Goal: Transaction & Acquisition: Purchase product/service

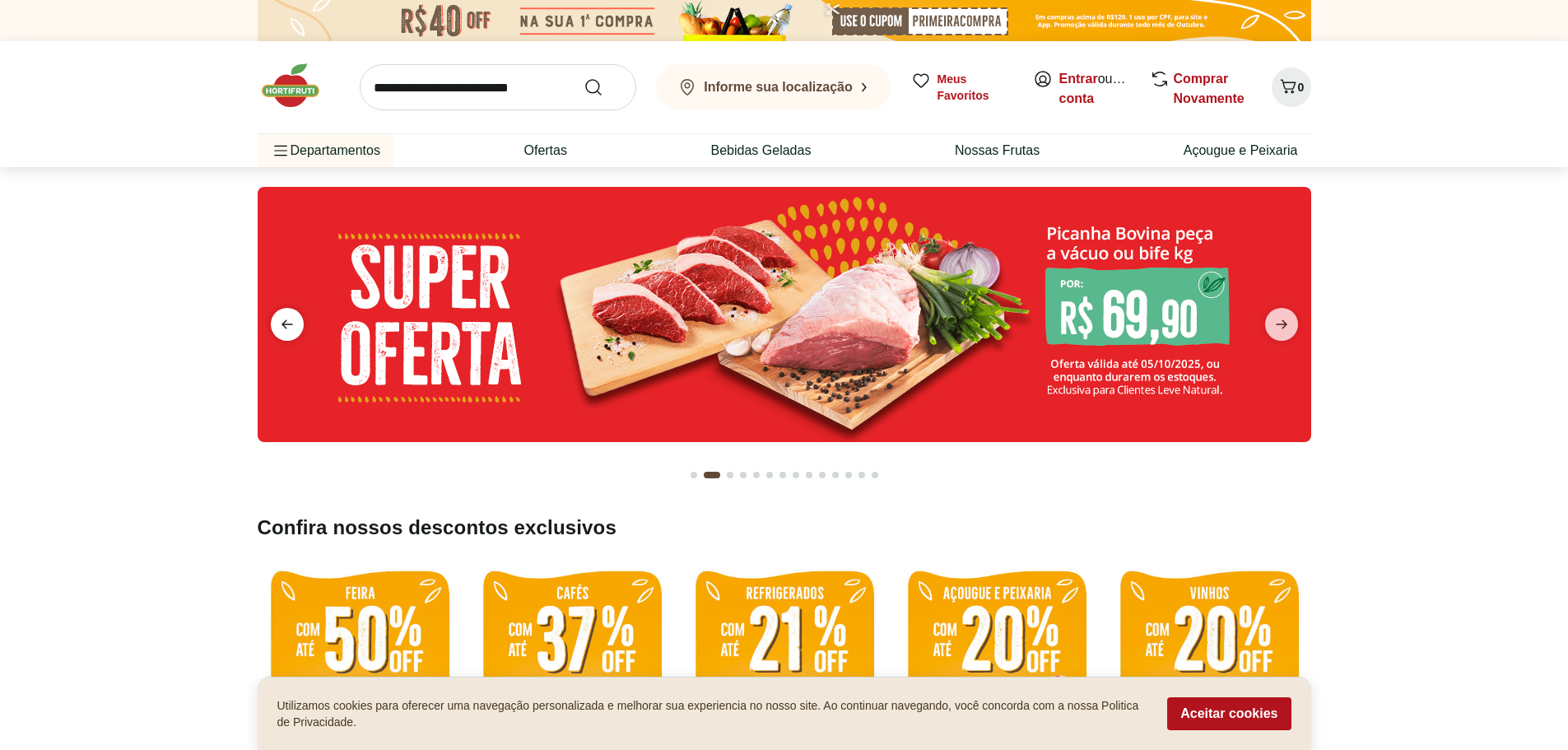
click at [287, 325] on icon "previous" at bounding box center [287, 325] width 12 height 9
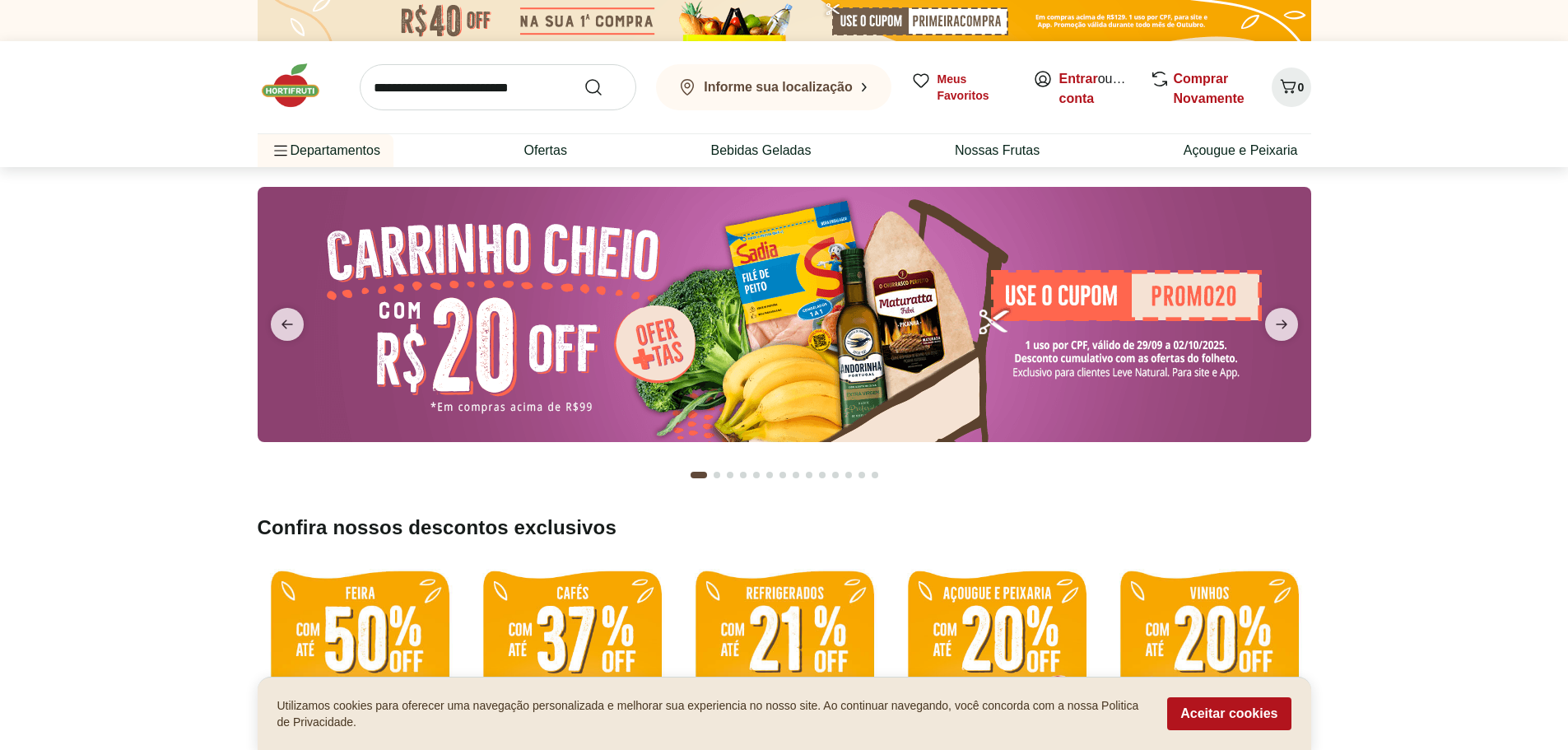
click at [819, 317] on img at bounding box center [785, 315] width 1054 height 255
select select "**********"
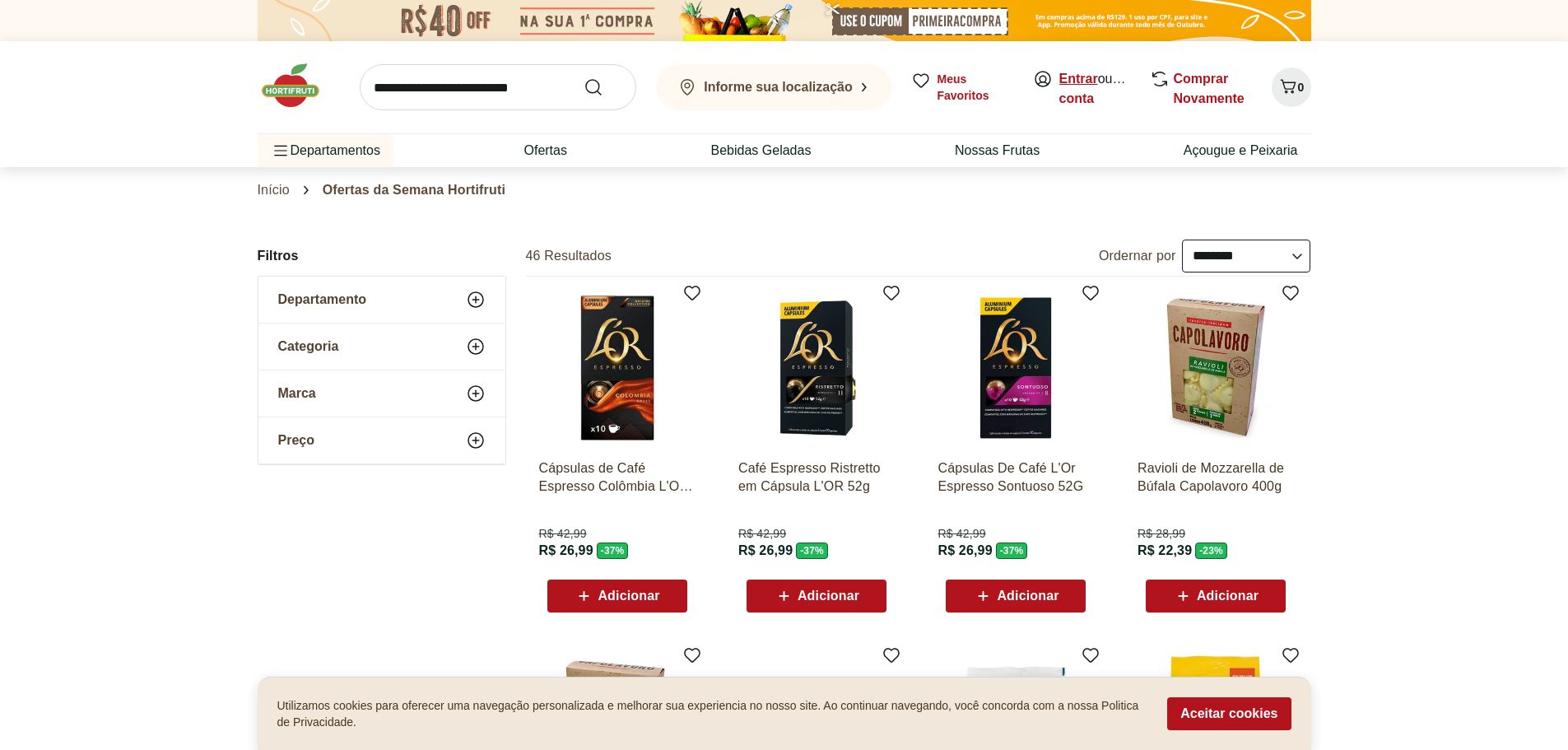
click at [1084, 82] on link "Entrar" at bounding box center [1078, 79] width 39 height 14
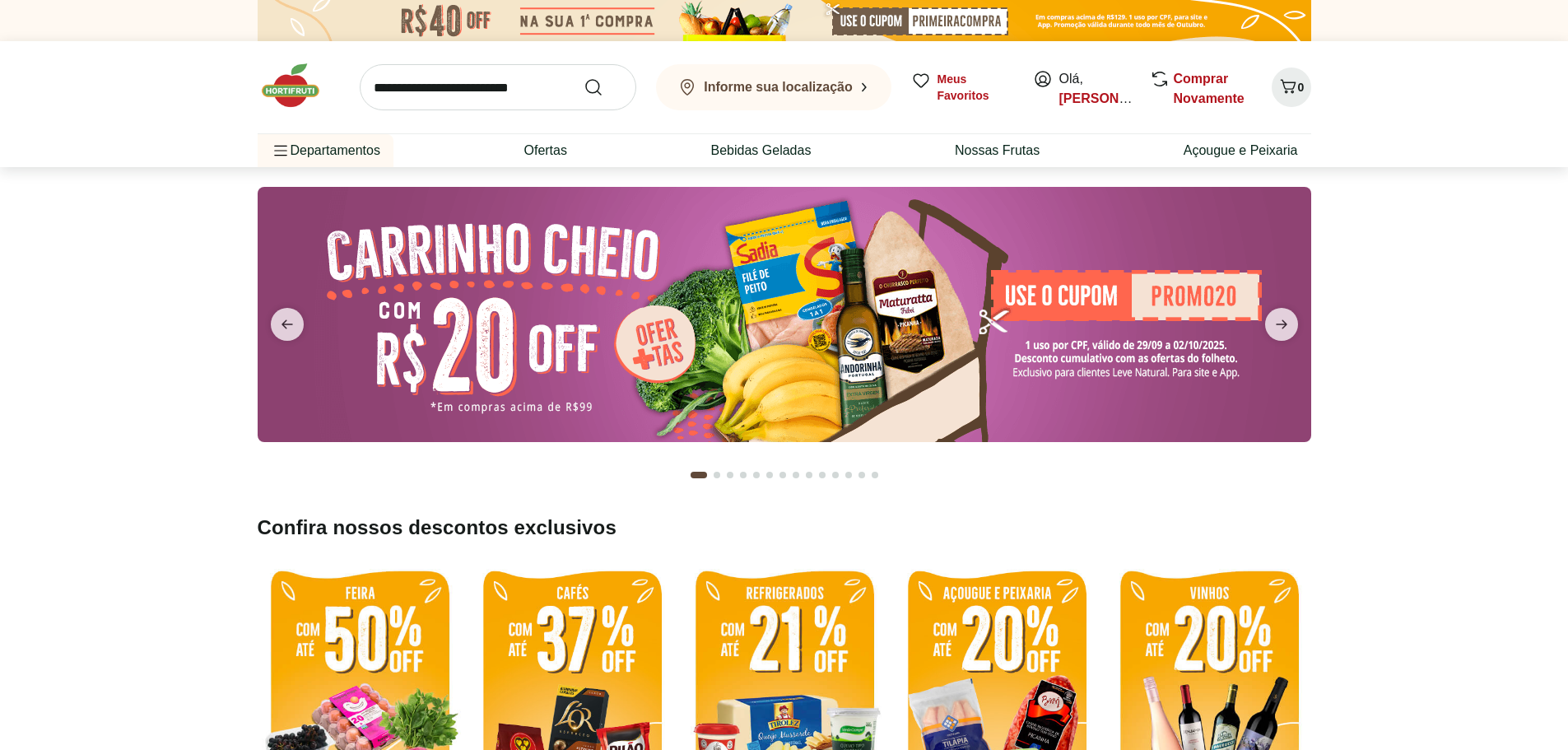
click at [861, 88] on icon at bounding box center [863, 87] width 4 height 10
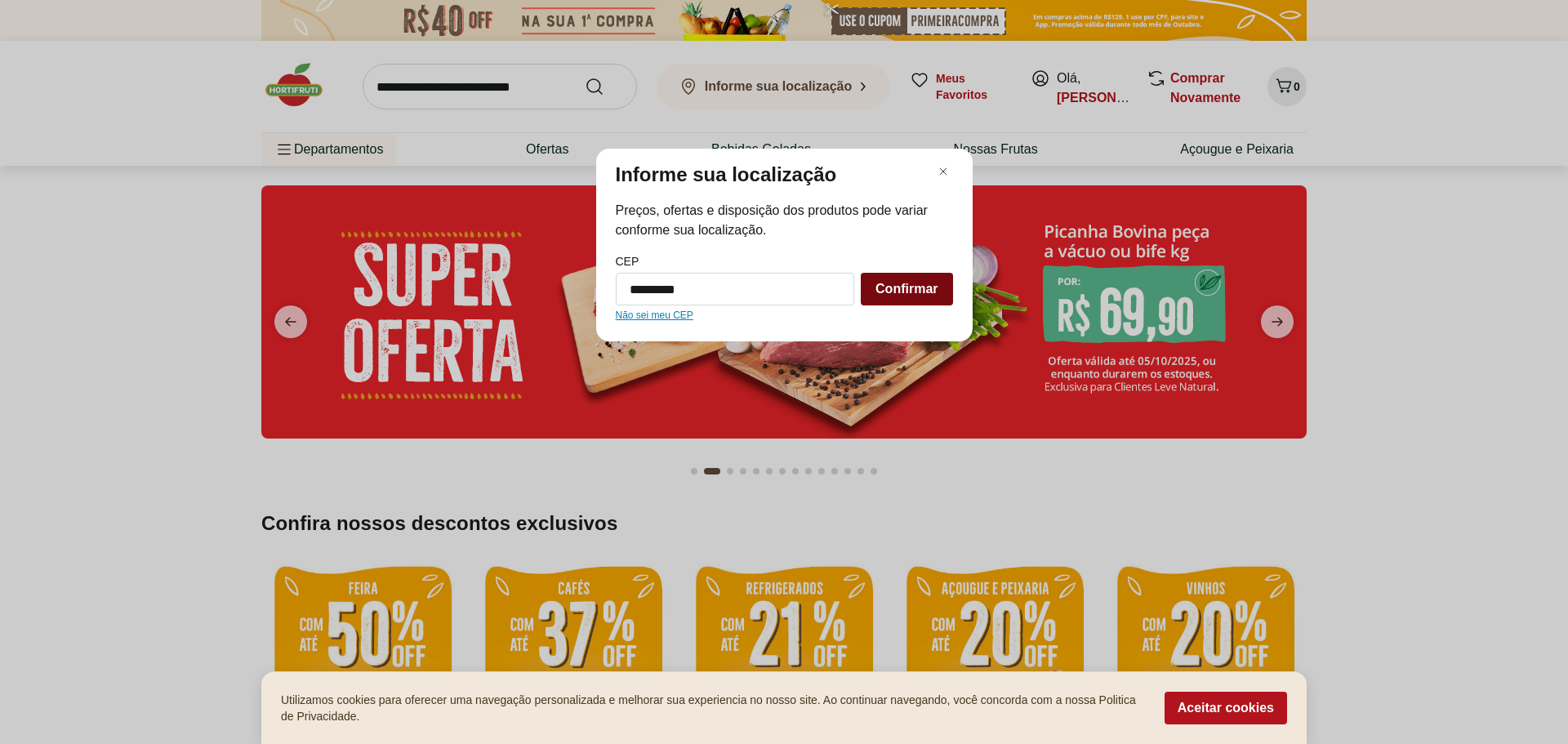
type input "*********"
click at [894, 293] on span "Confirmar" at bounding box center [906, 289] width 62 height 13
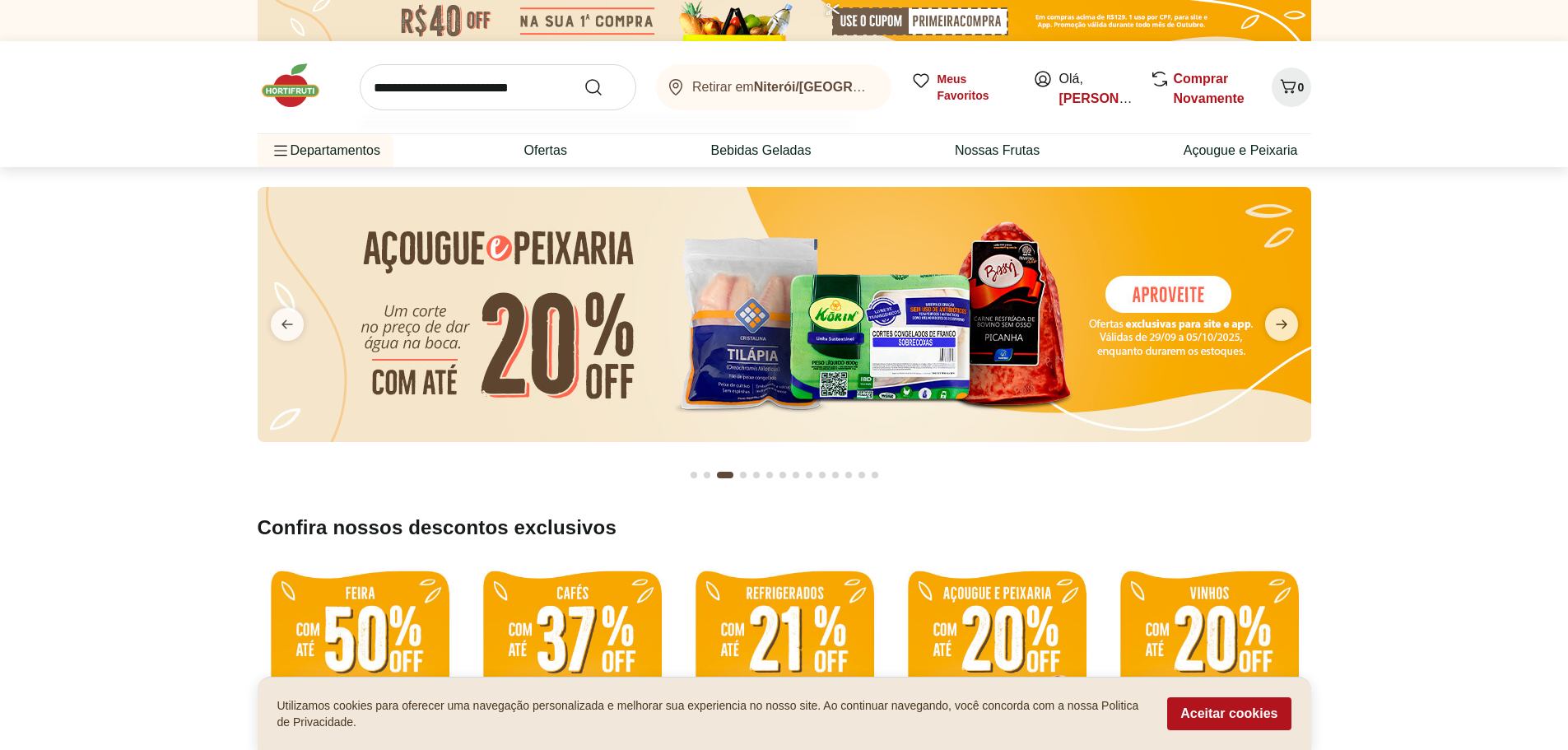
click at [511, 85] on input "search" at bounding box center [498, 86] width 277 height 46
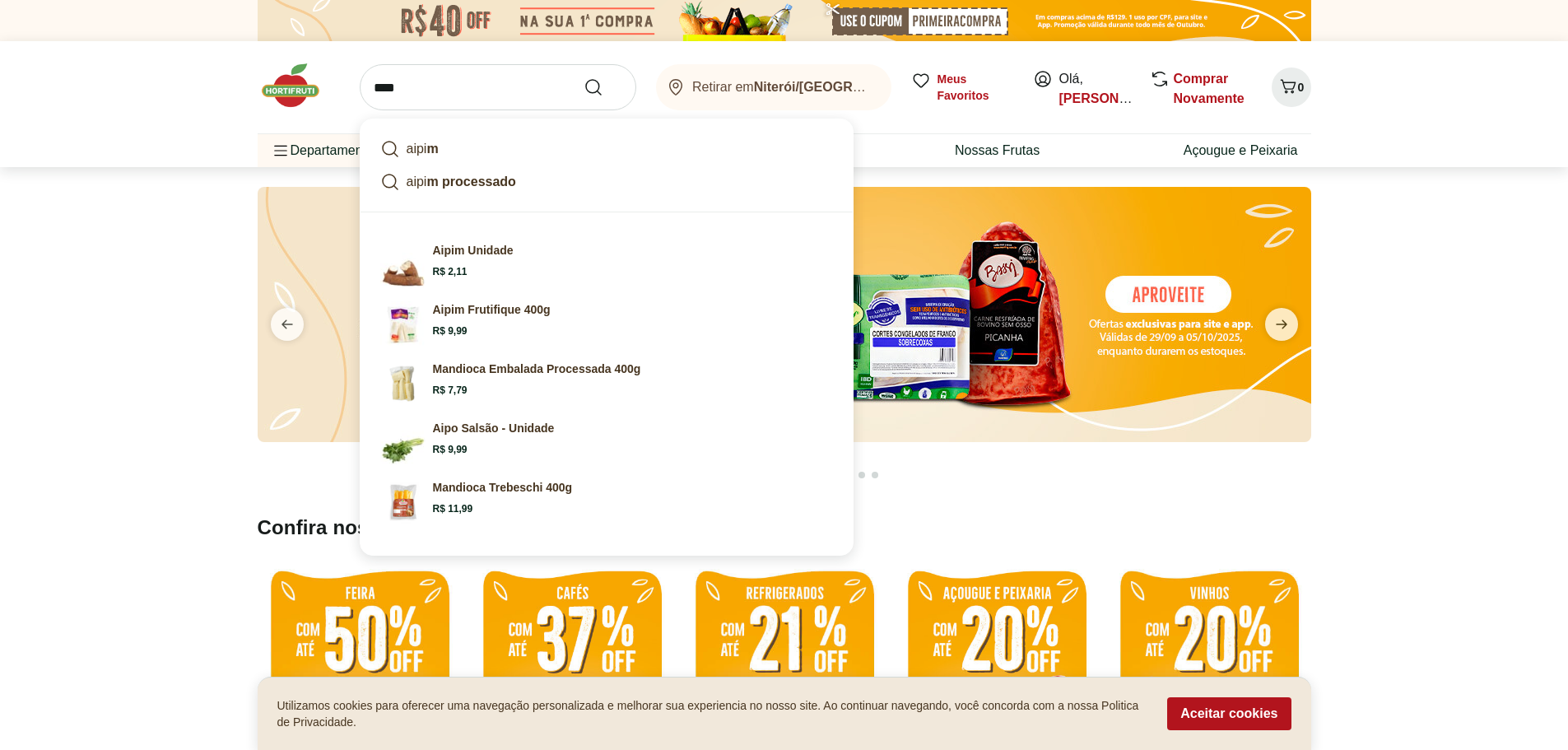
type input "*****"
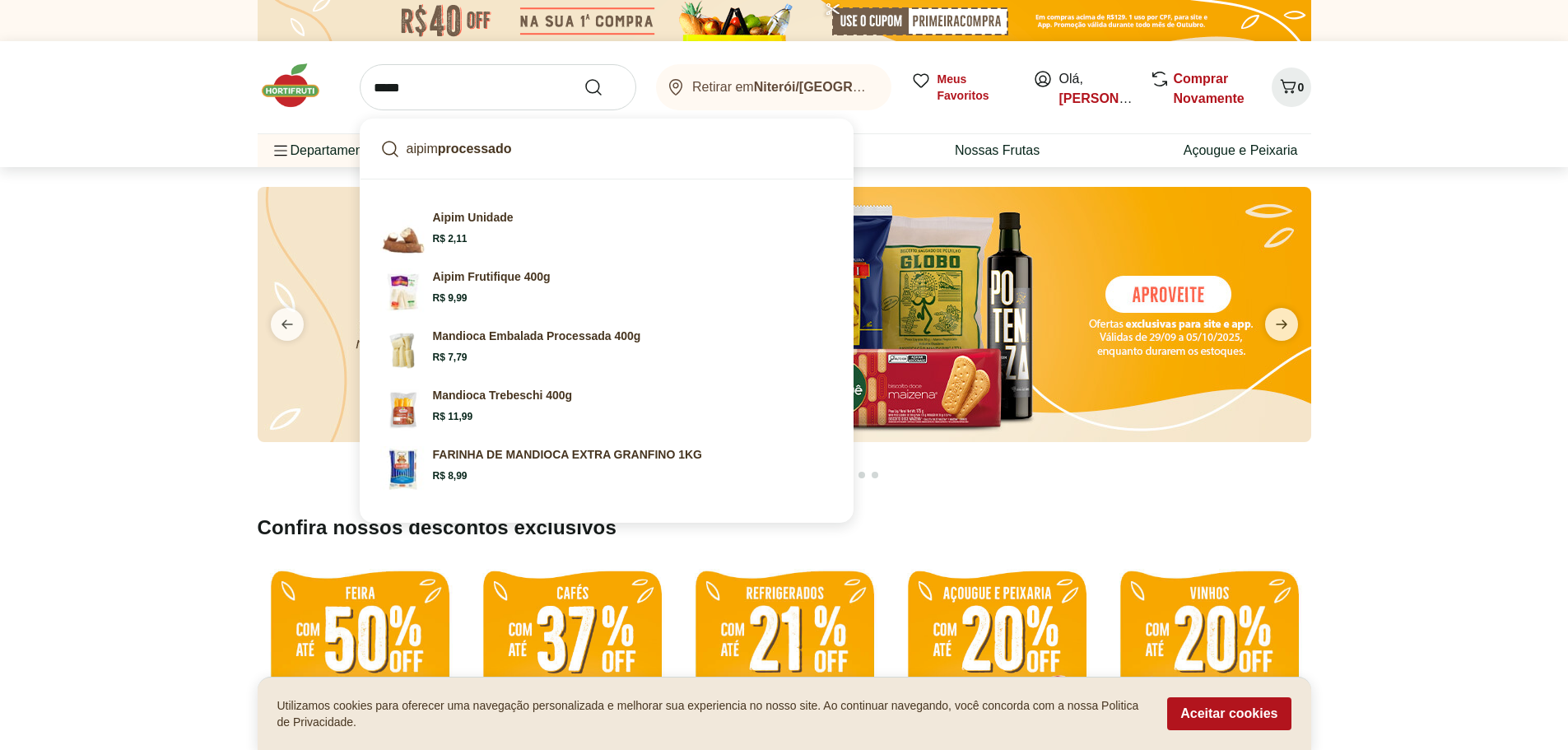
click button "Submit Search" at bounding box center [603, 87] width 40 height 20
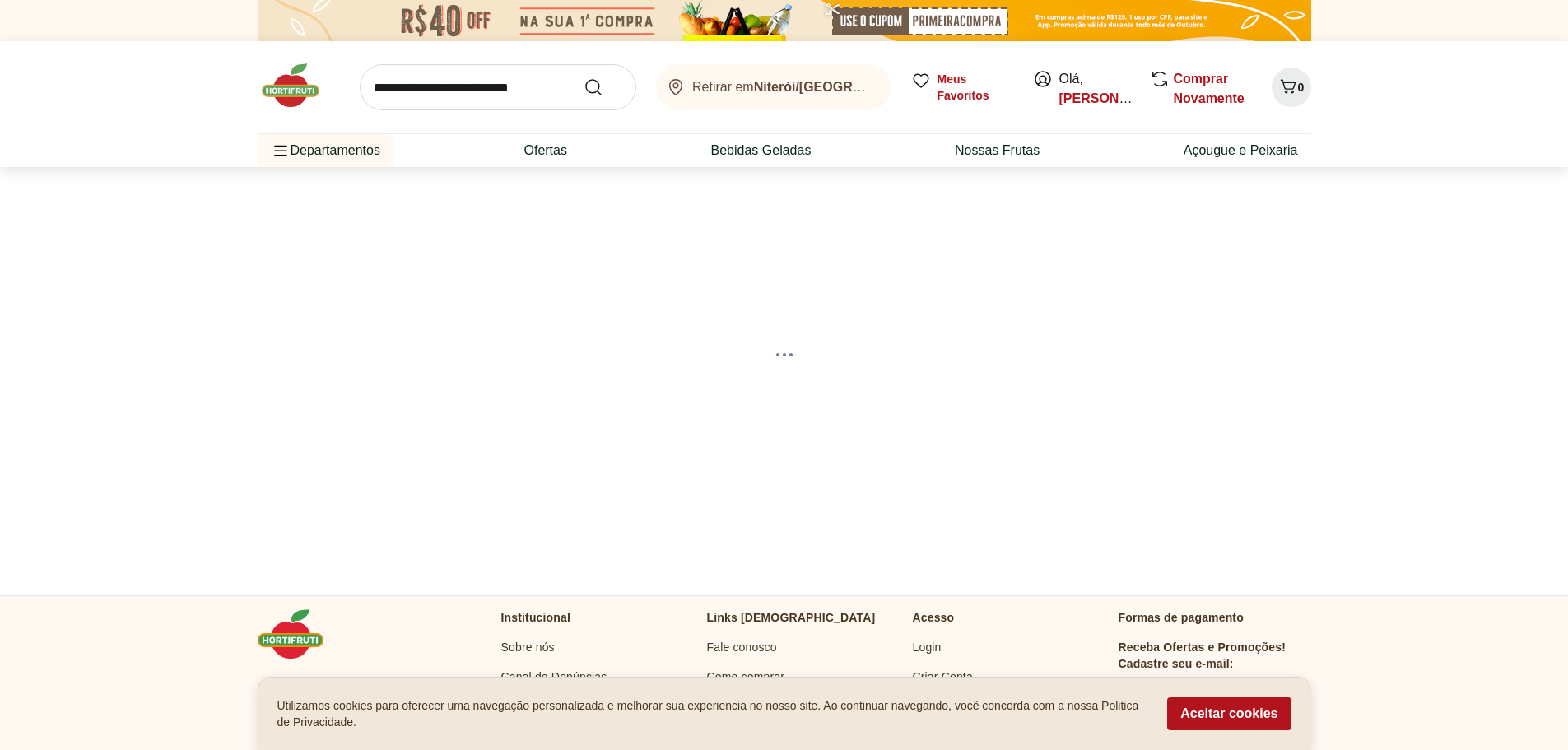
select select "**********"
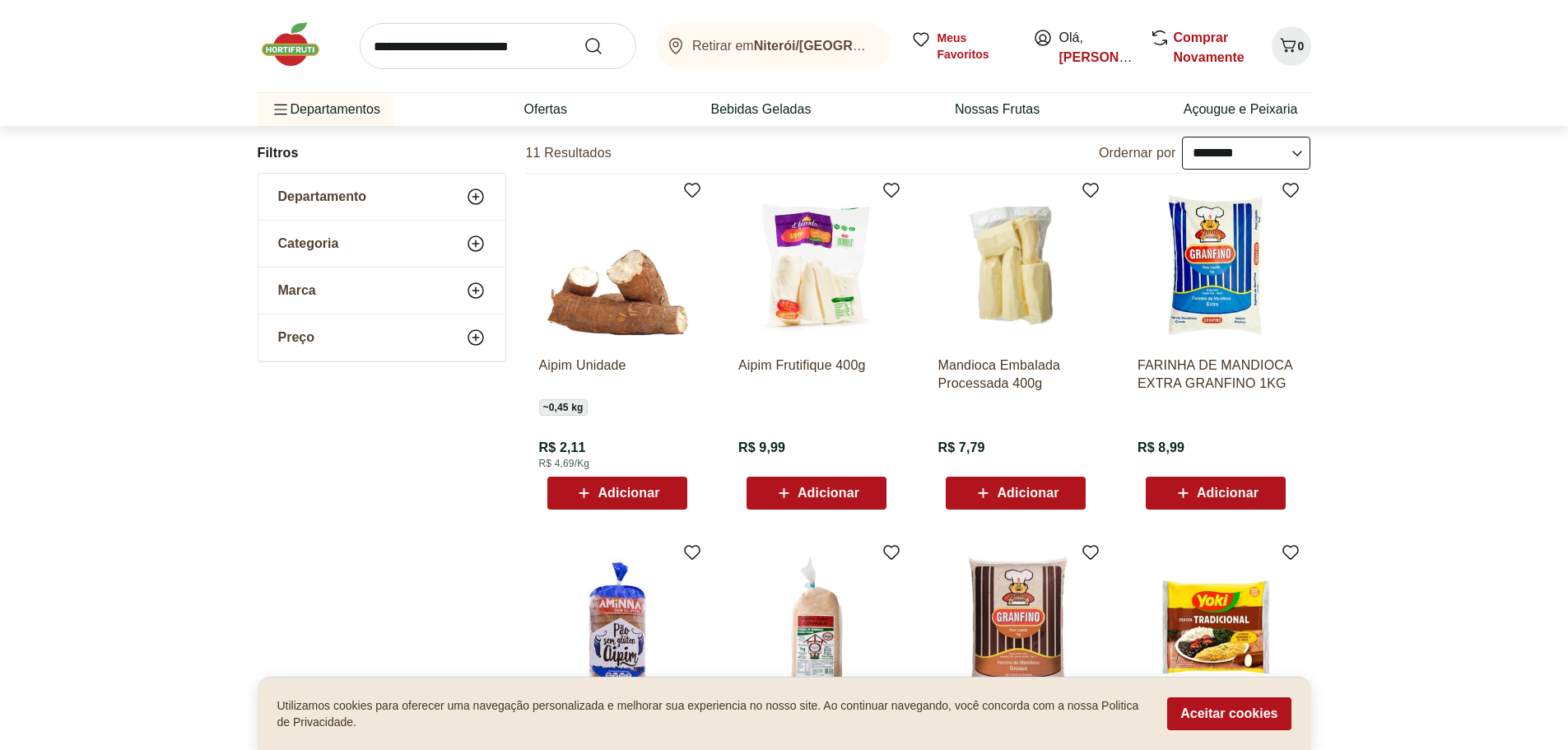
scroll to position [164, 0]
click at [619, 329] on img at bounding box center [618, 264] width 156 height 156
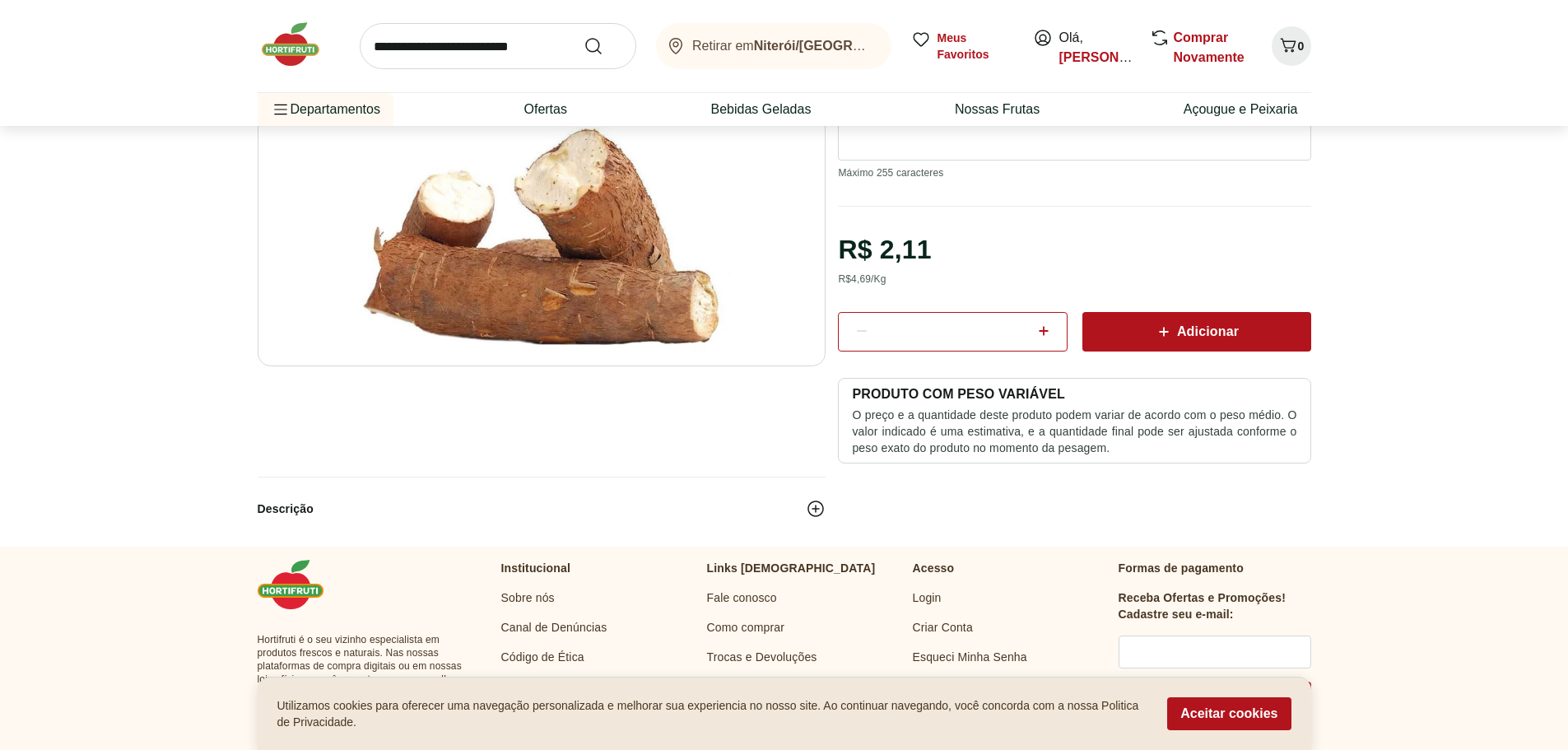
scroll to position [246, 0]
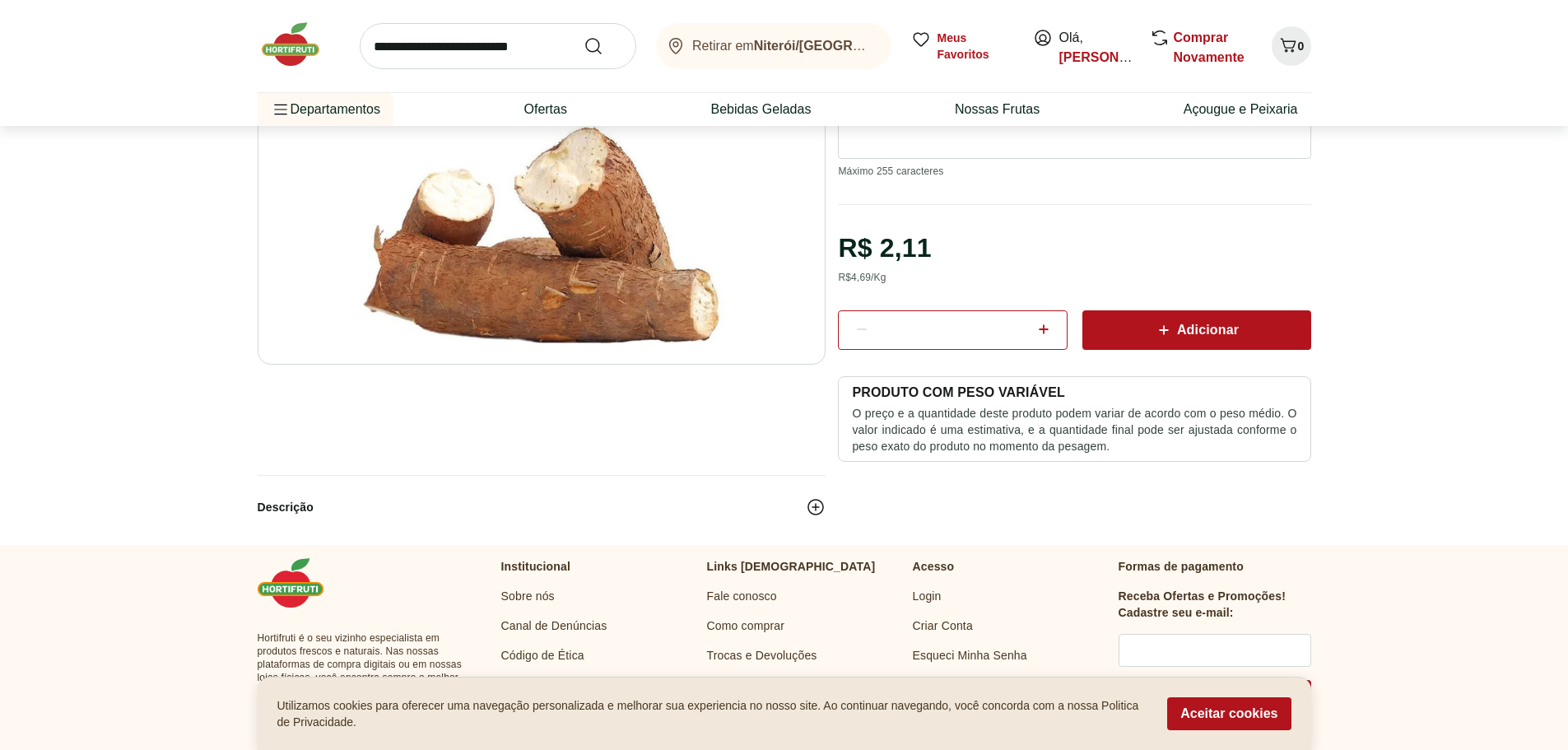
click at [1048, 330] on icon at bounding box center [1044, 329] width 20 height 20
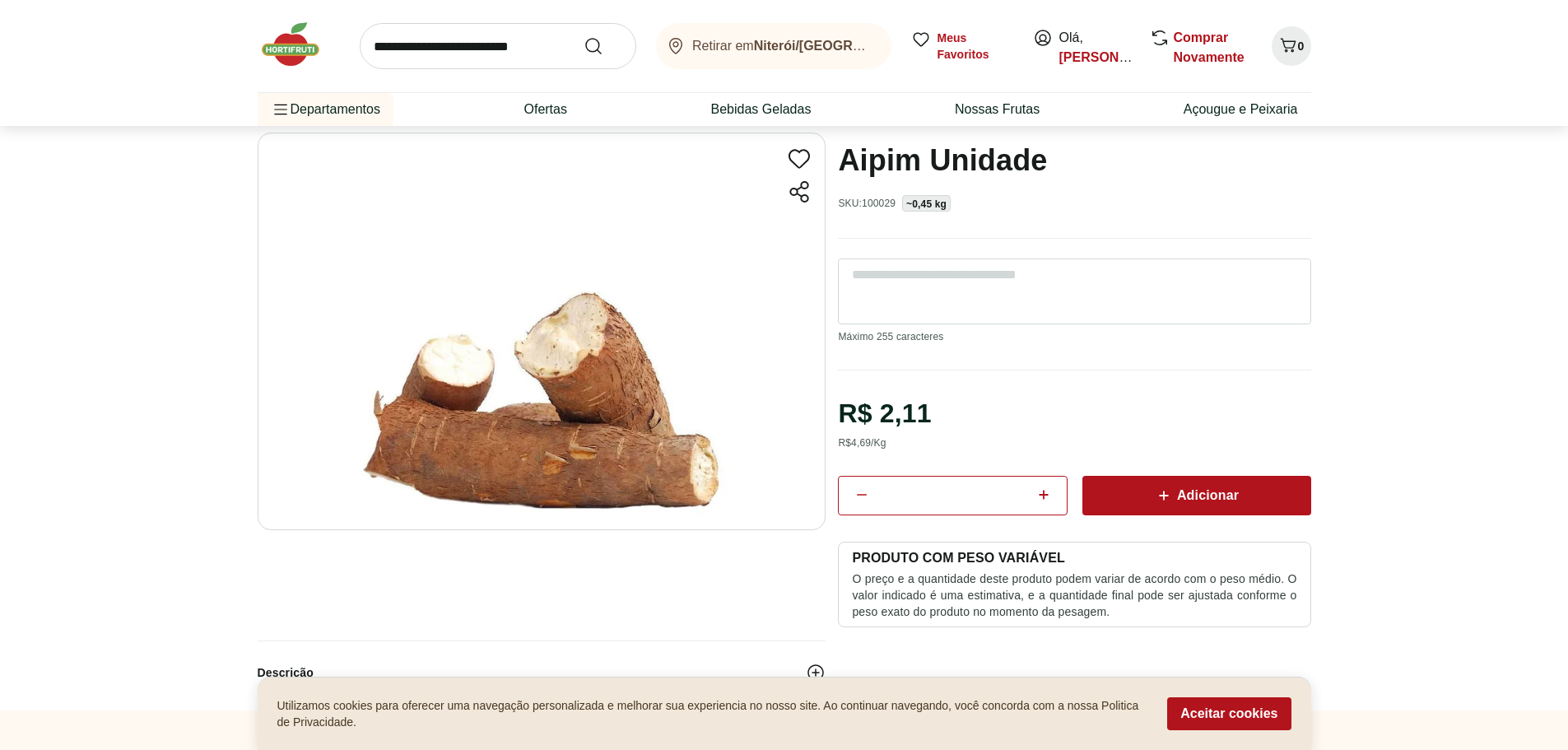
scroll to position [82, 0]
click at [1045, 494] on icon at bounding box center [1043, 494] width 10 height 10
type input "*"
click at [1176, 499] on span "Adicionar" at bounding box center [1196, 495] width 85 height 20
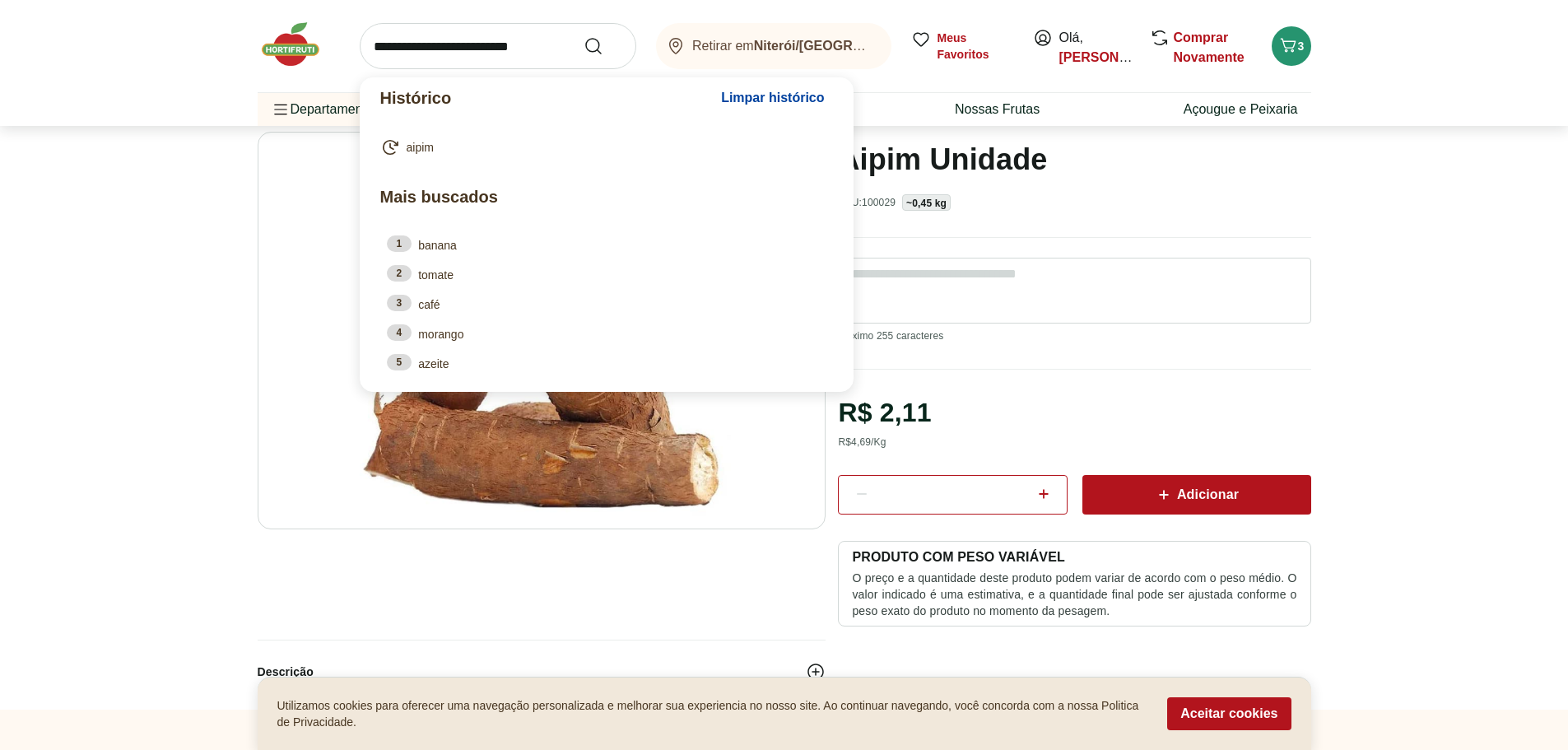
click at [503, 43] on input "search" at bounding box center [498, 46] width 277 height 46
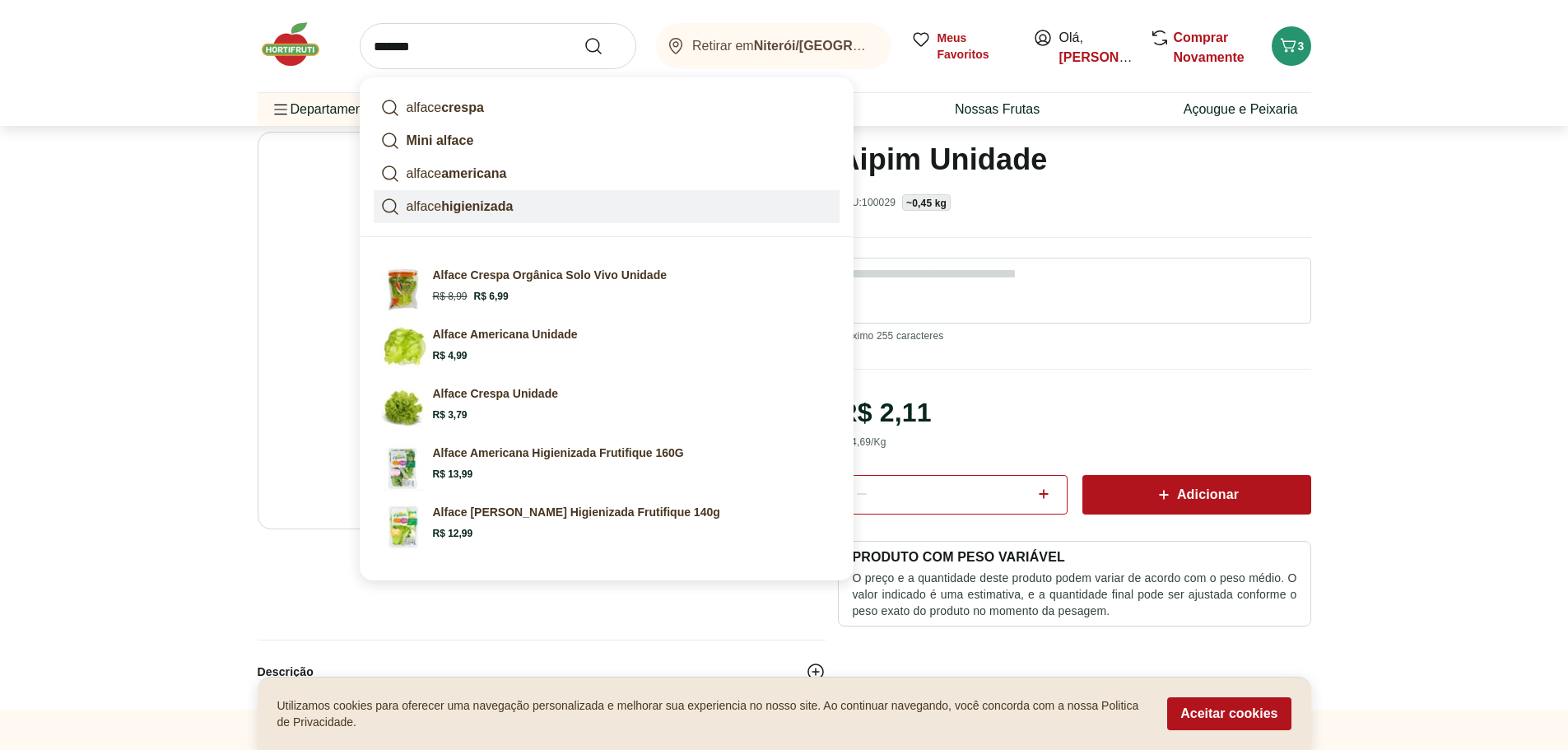
click at [454, 212] on strong "higienizada" at bounding box center [477, 207] width 72 height 14
type input "**********"
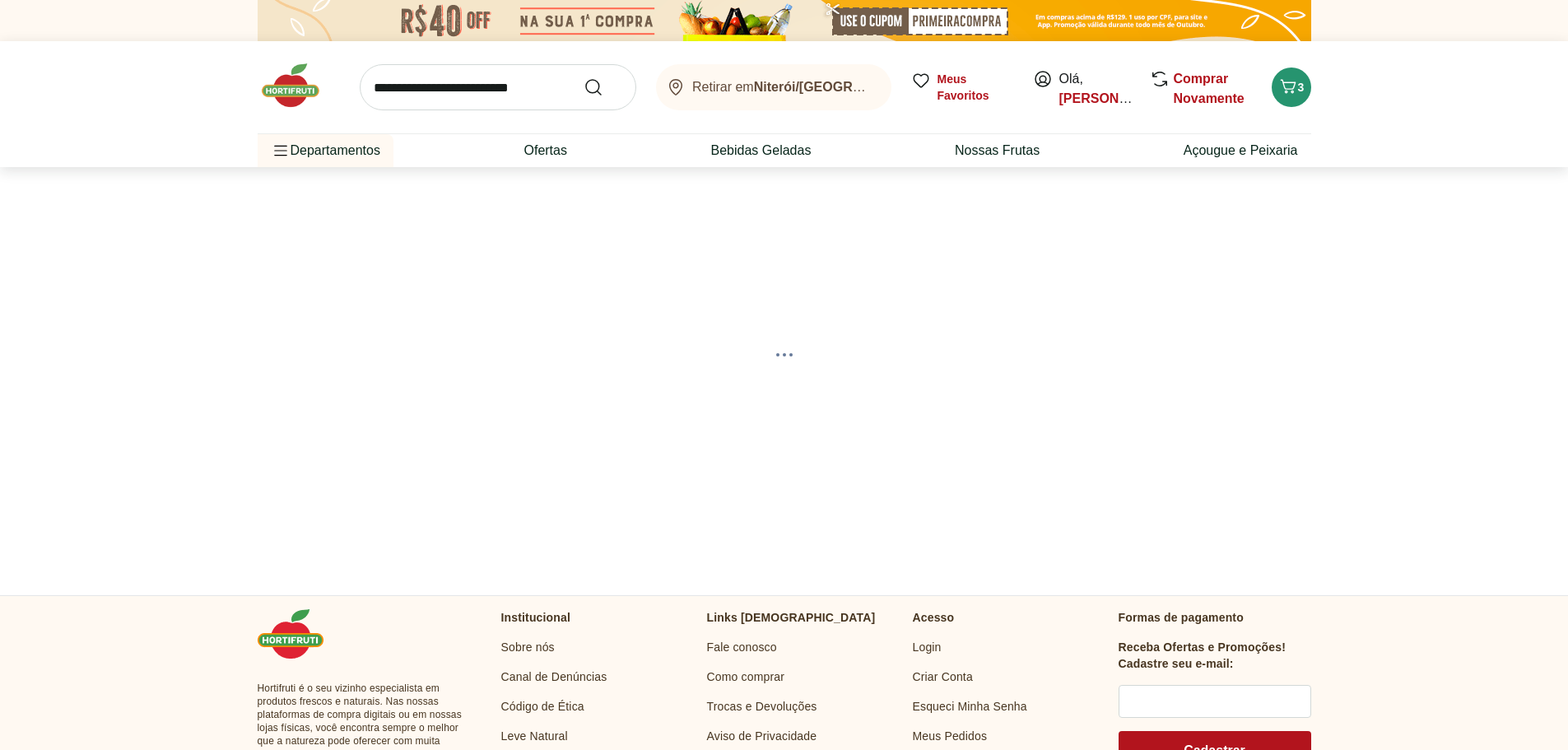
select select "**********"
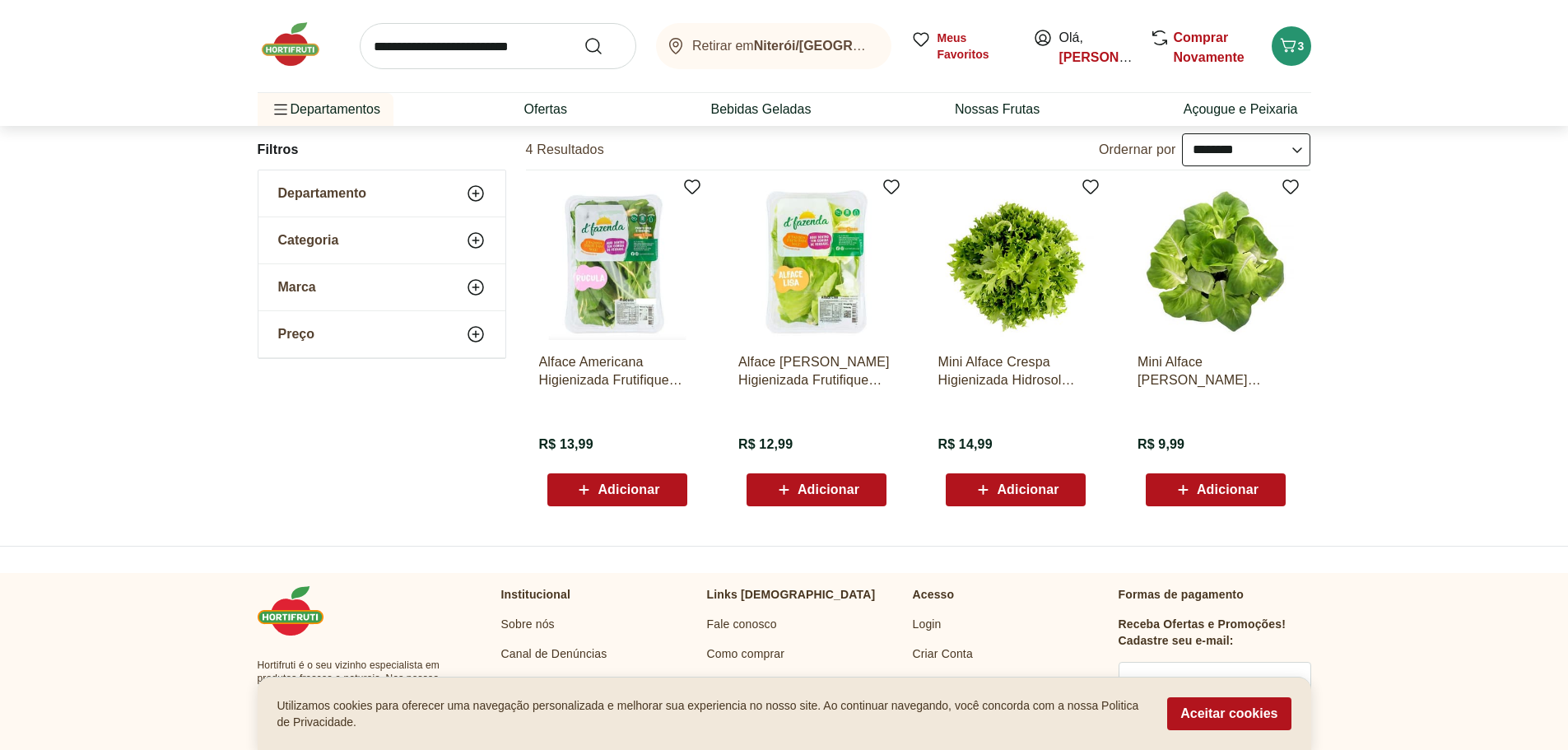
scroll to position [165, 0]
click at [636, 287] on img at bounding box center [618, 263] width 156 height 156
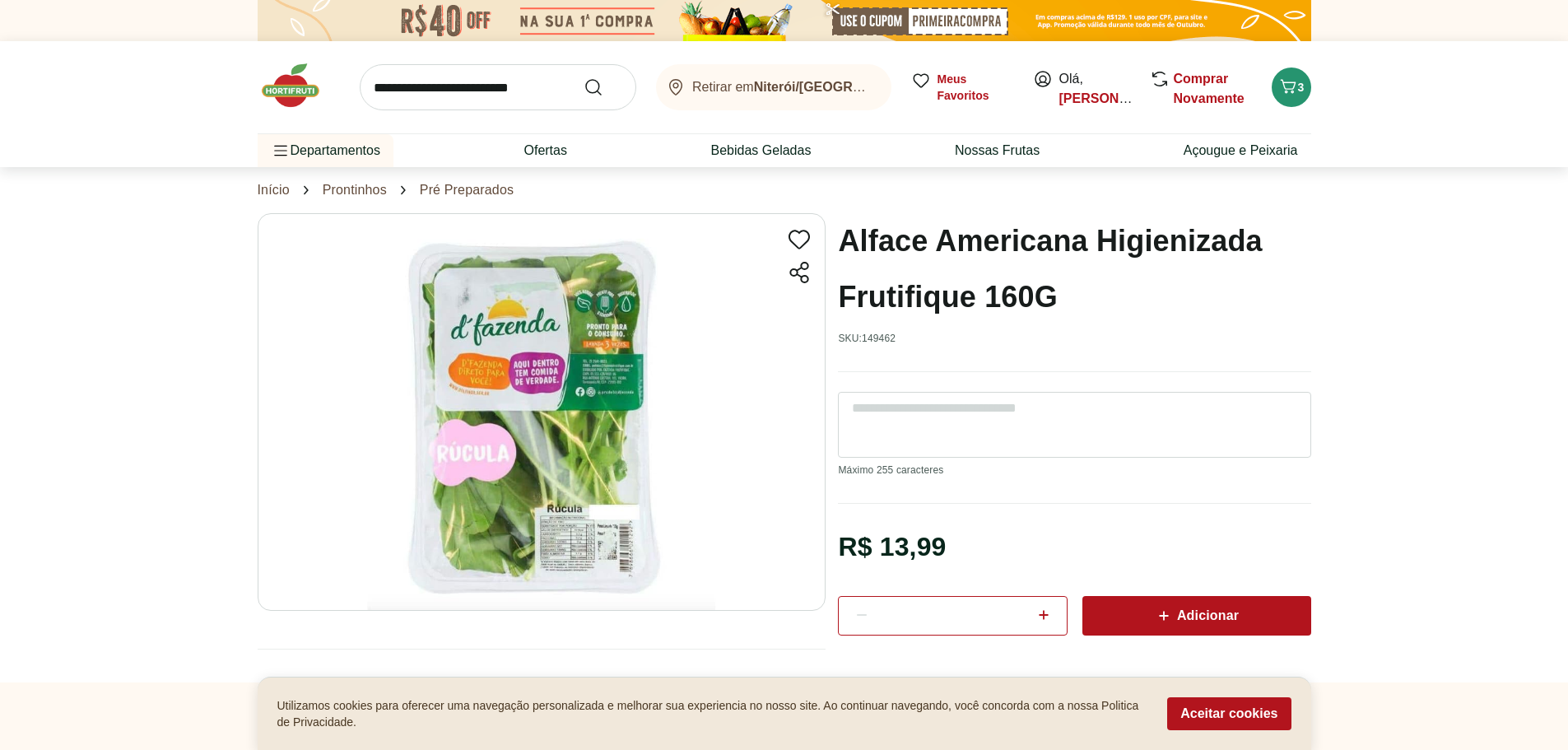
click at [1168, 612] on icon at bounding box center [1163, 616] width 20 height 20
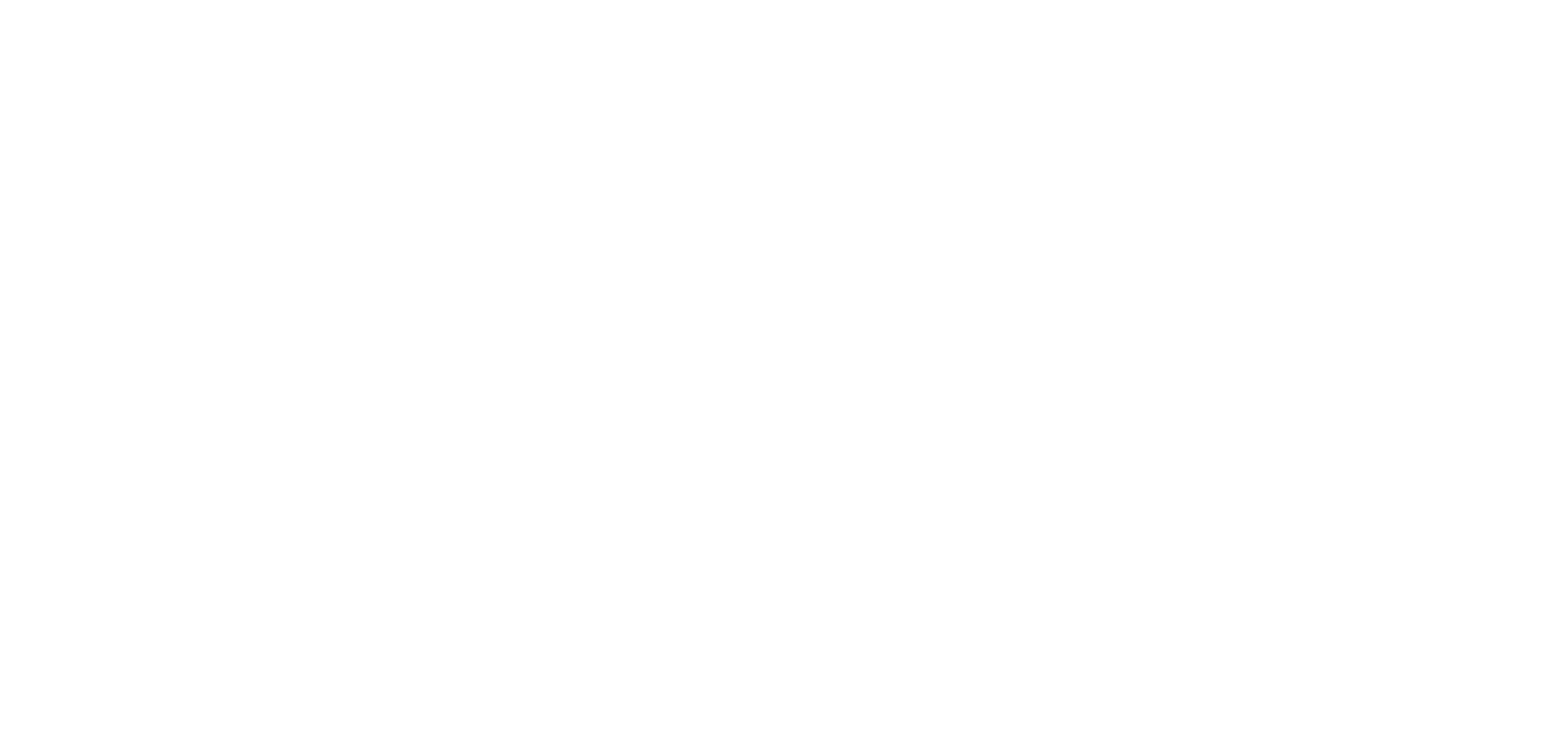
scroll to position [165, 0]
select select "**********"
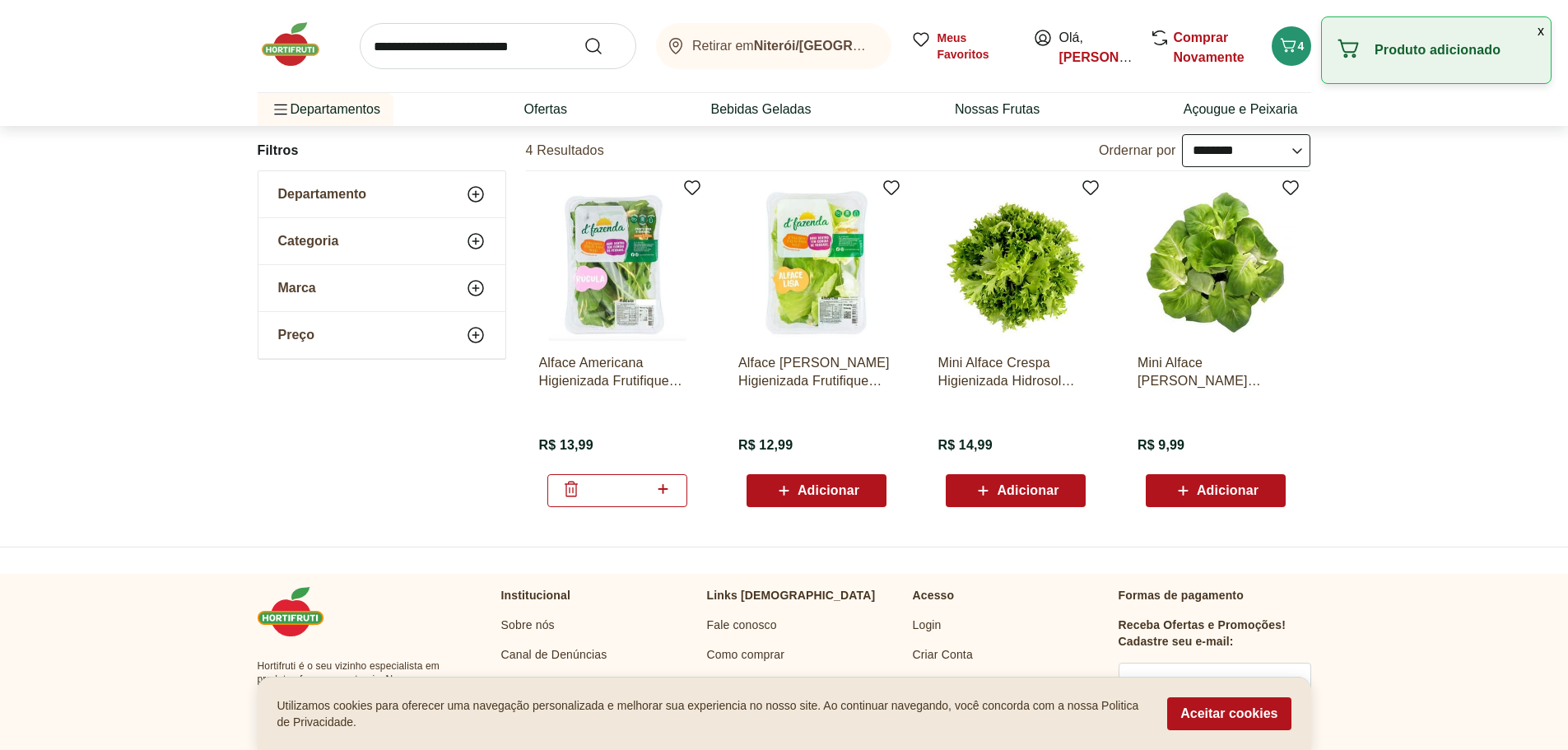
click at [842, 484] on span "Adicionar" at bounding box center [828, 490] width 62 height 13
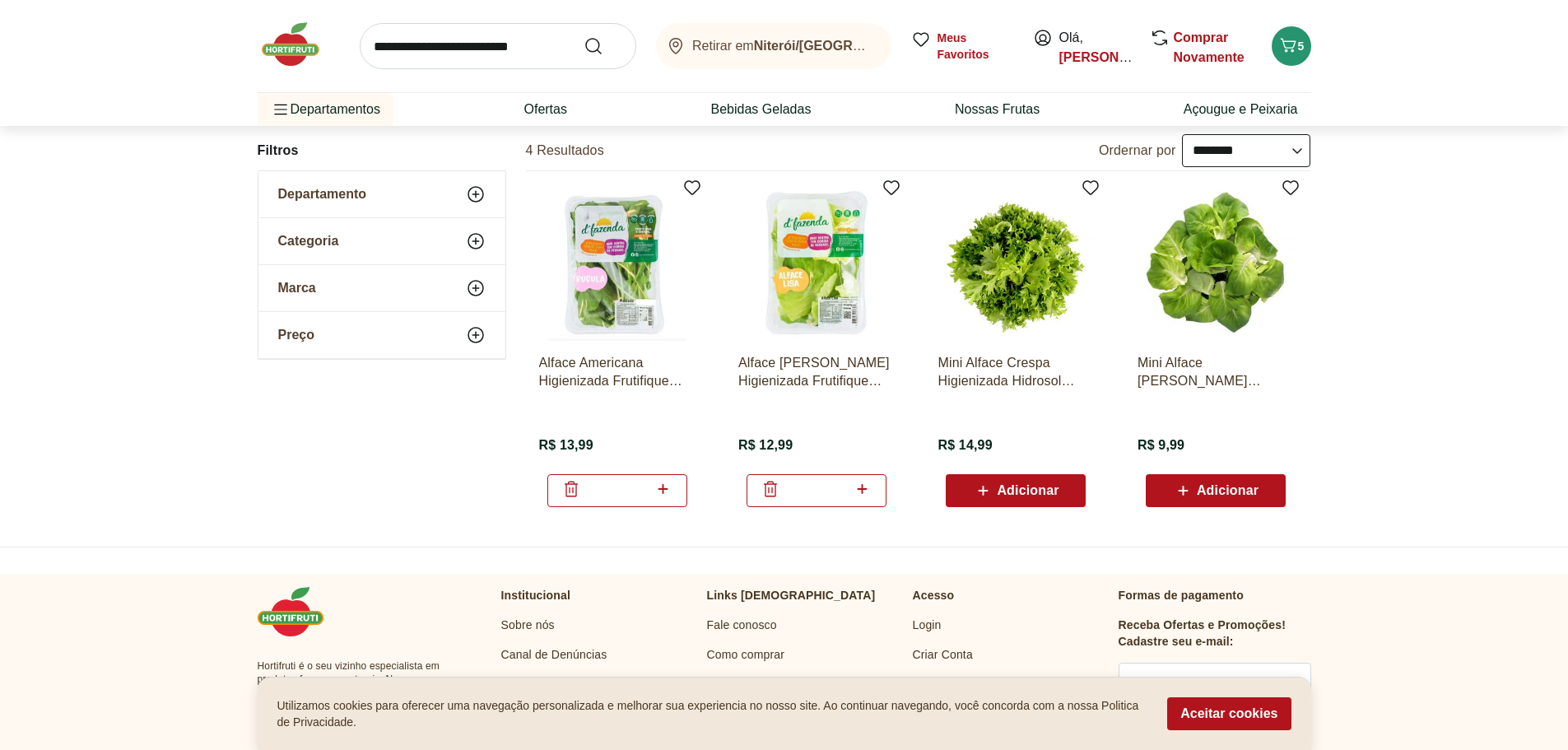
click at [453, 47] on input "search" at bounding box center [498, 46] width 277 height 46
type input "******"
click button "Submit Search" at bounding box center [603, 46] width 40 height 20
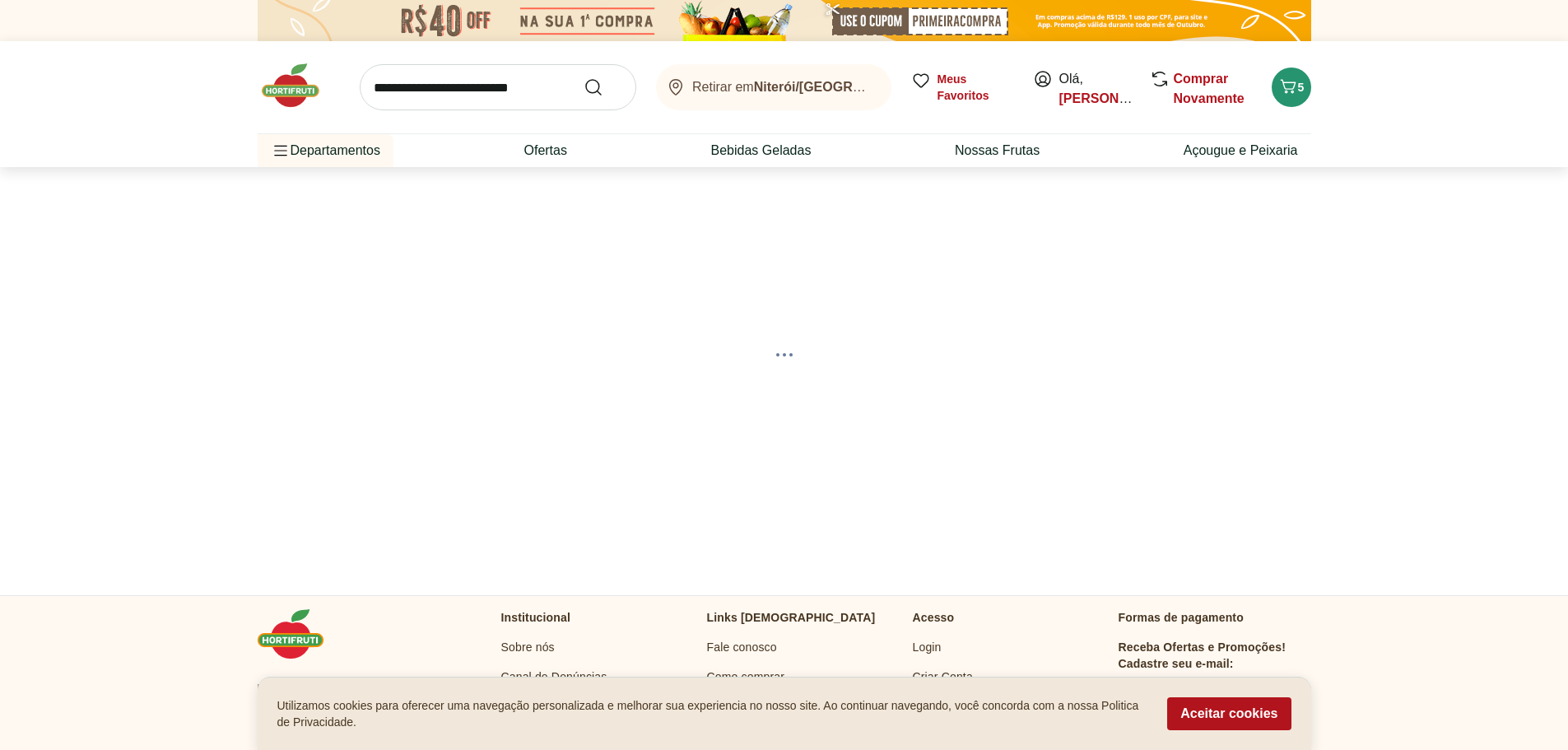
select select "**********"
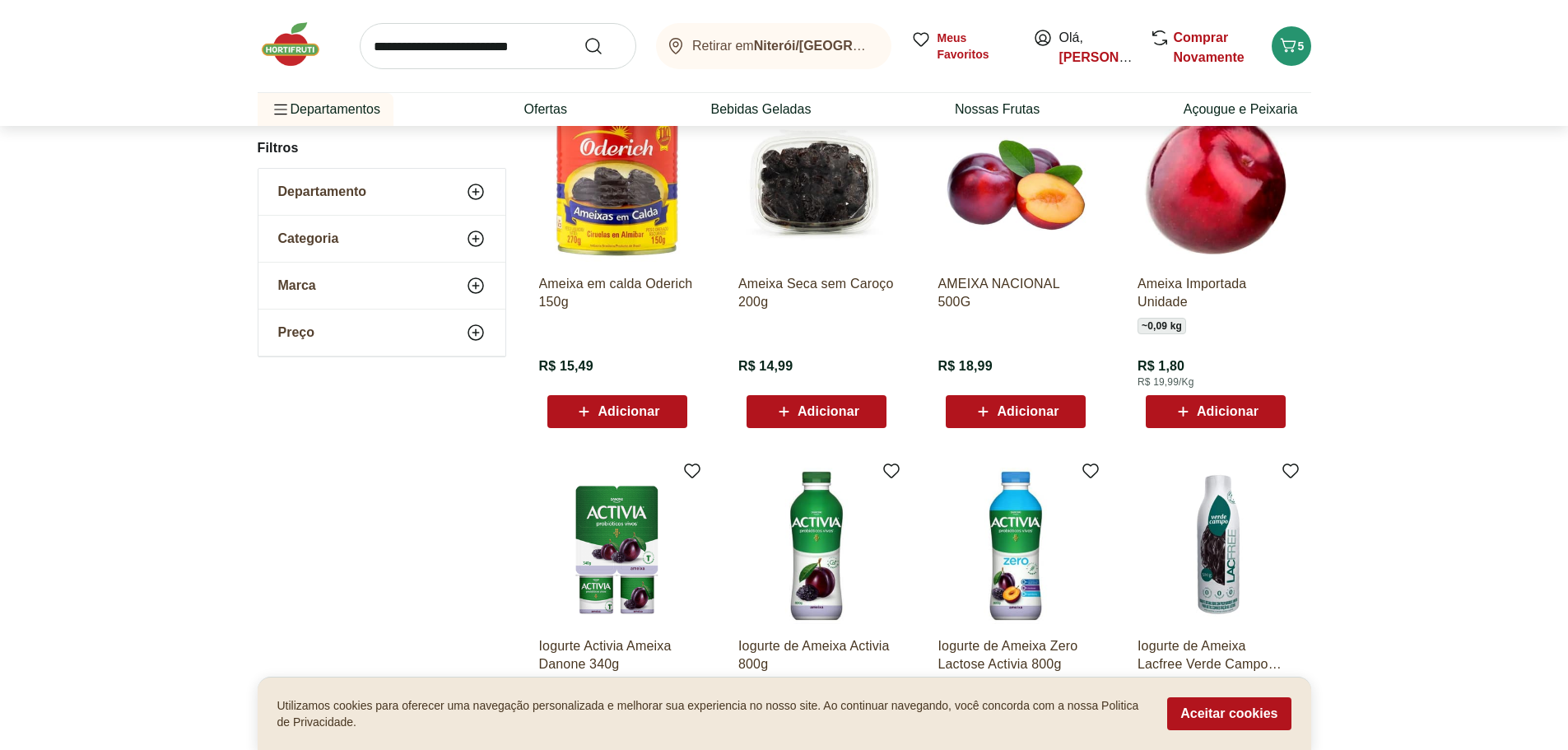
scroll to position [246, 0]
click at [802, 415] on span "Adicionar" at bounding box center [828, 410] width 62 height 13
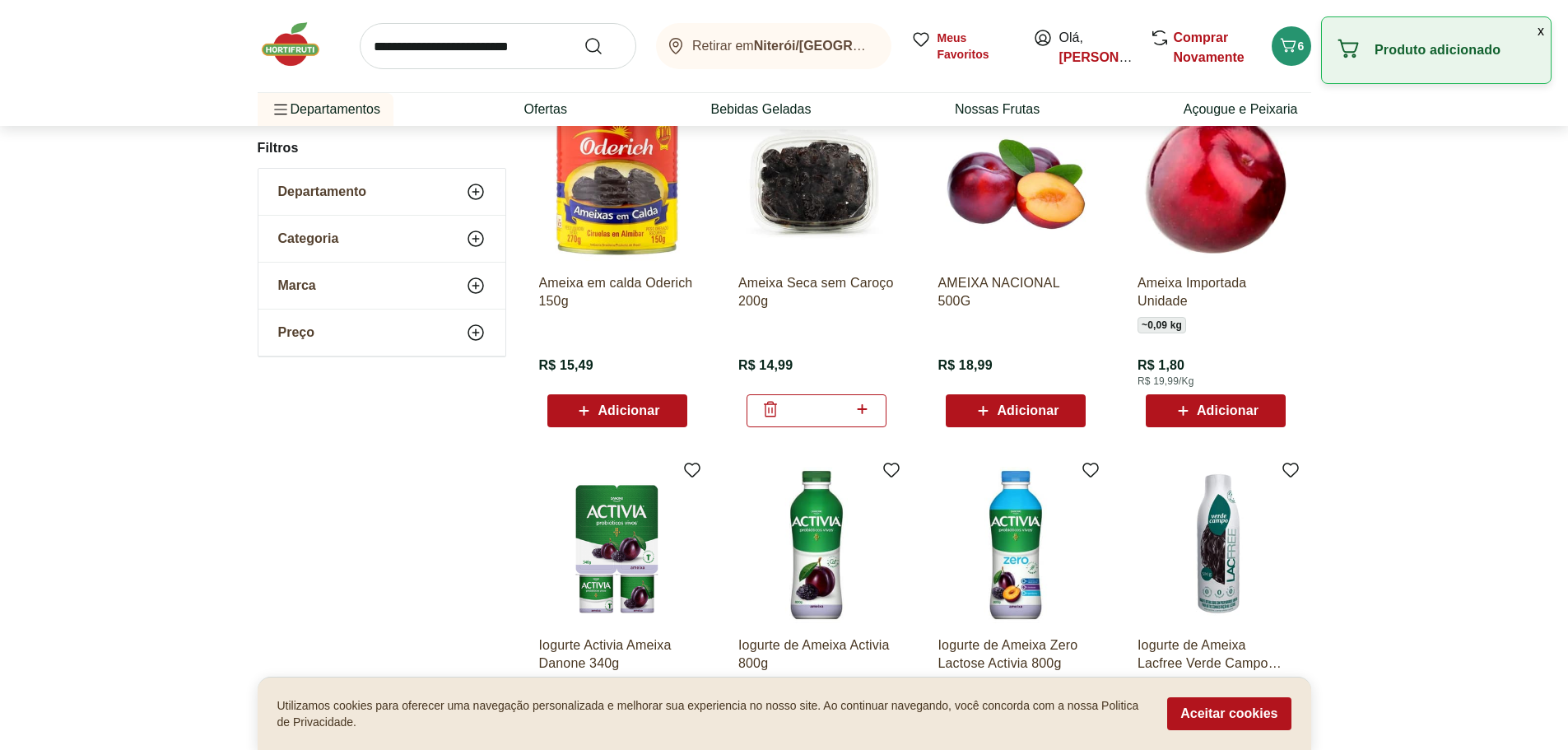
click at [863, 413] on icon at bounding box center [861, 409] width 21 height 20
type input "*"
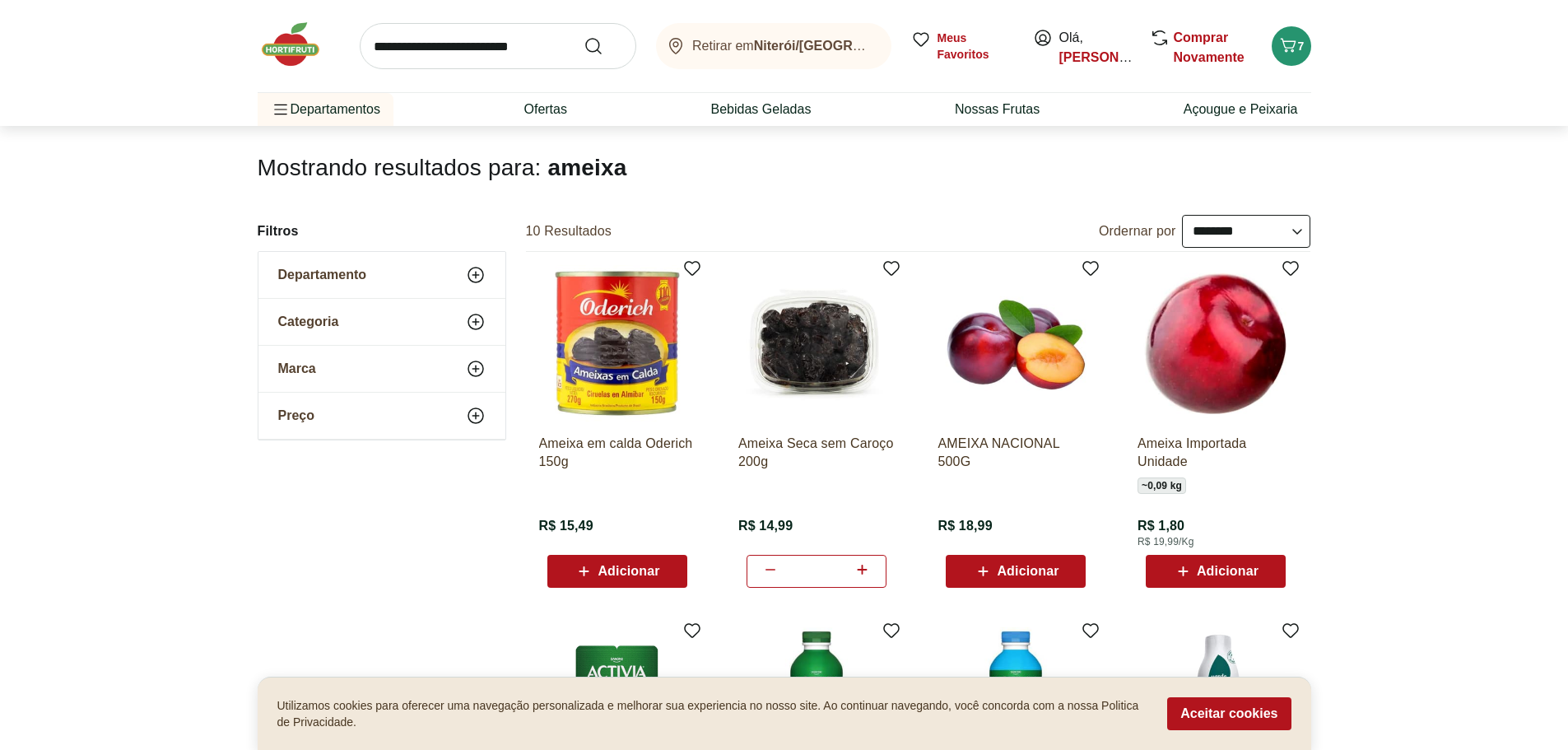
scroll to position [83, 0]
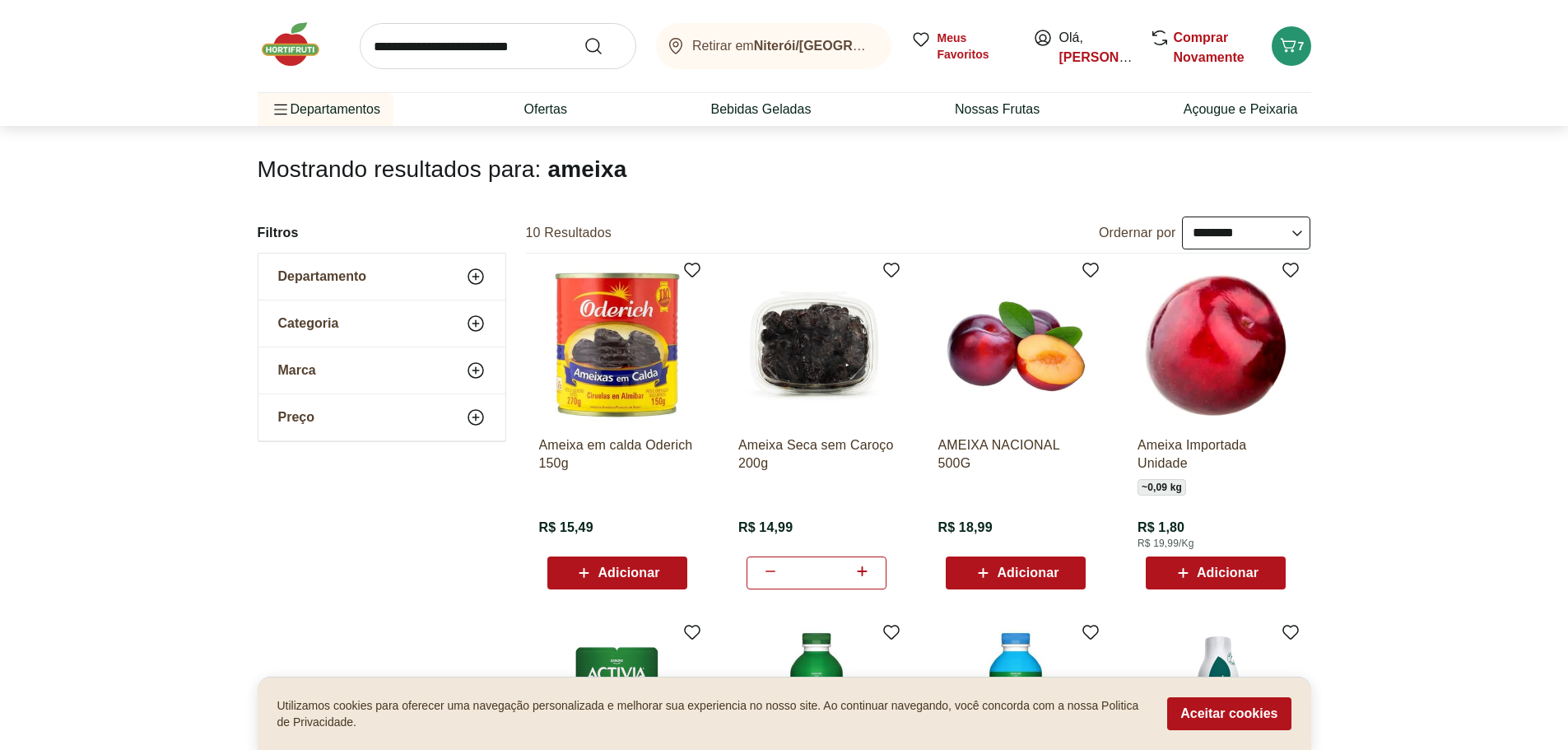
click at [509, 41] on input "search" at bounding box center [498, 46] width 277 height 46
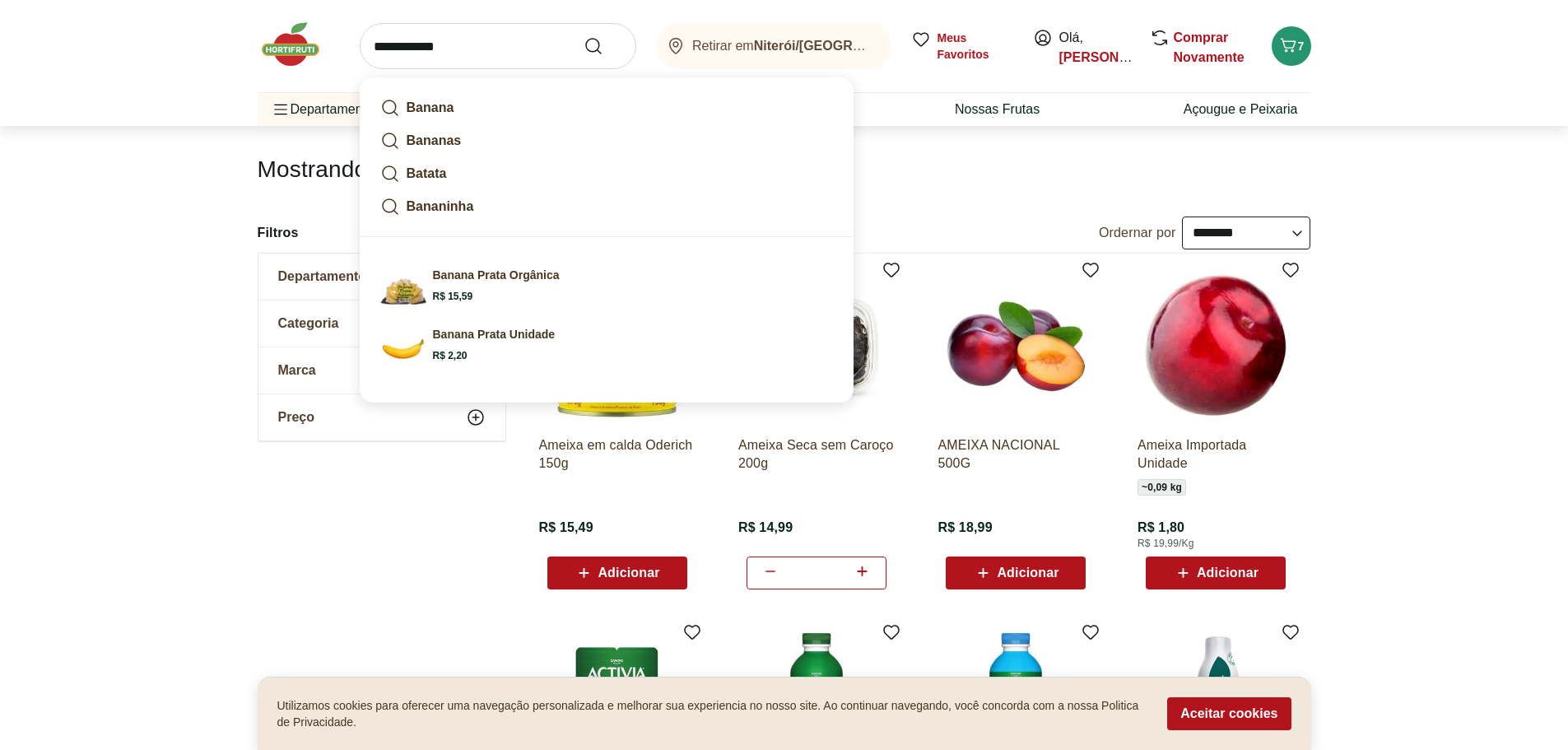
type input "**********"
click at [584, 36] on button "Submit Search" at bounding box center [603, 46] width 40 height 20
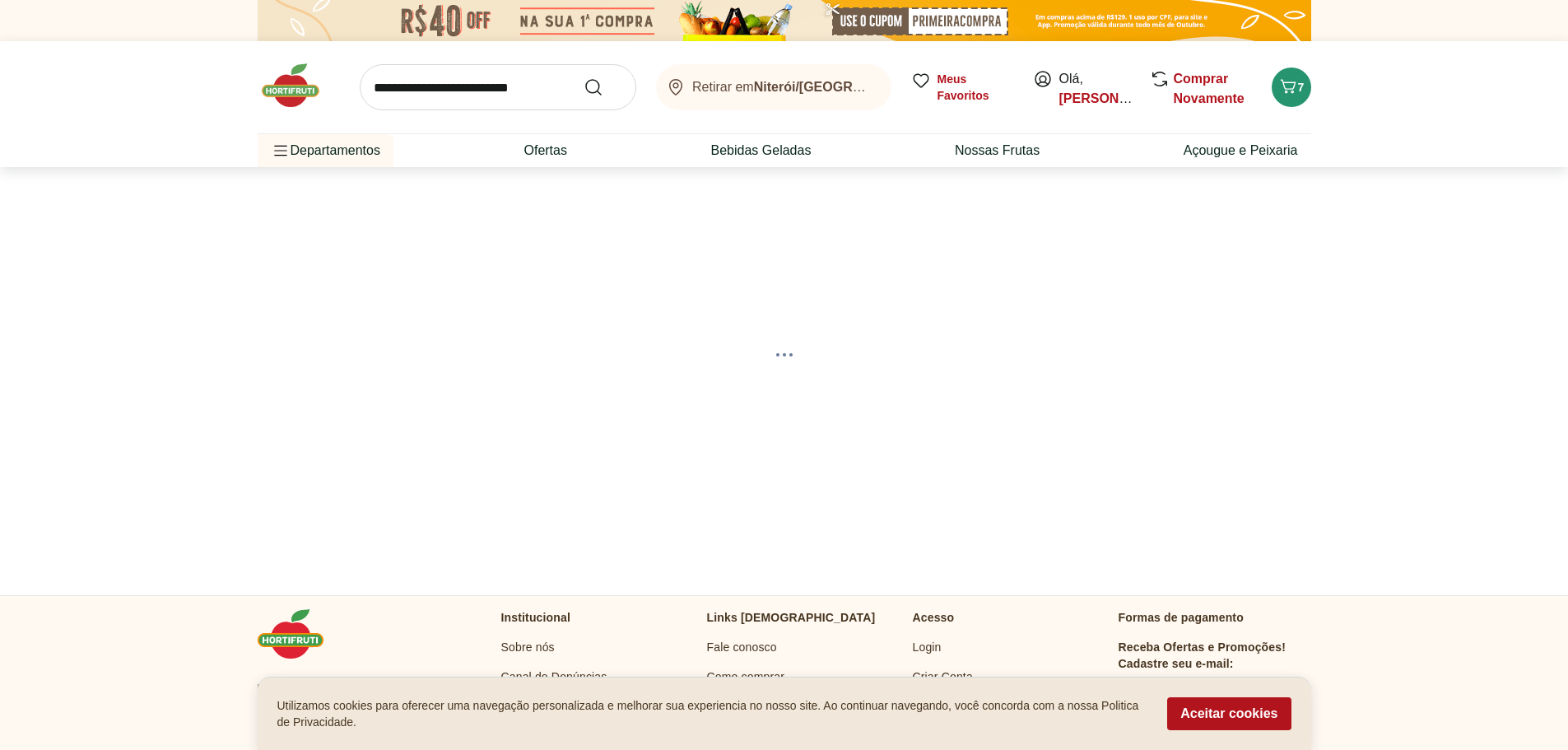
select select "**********"
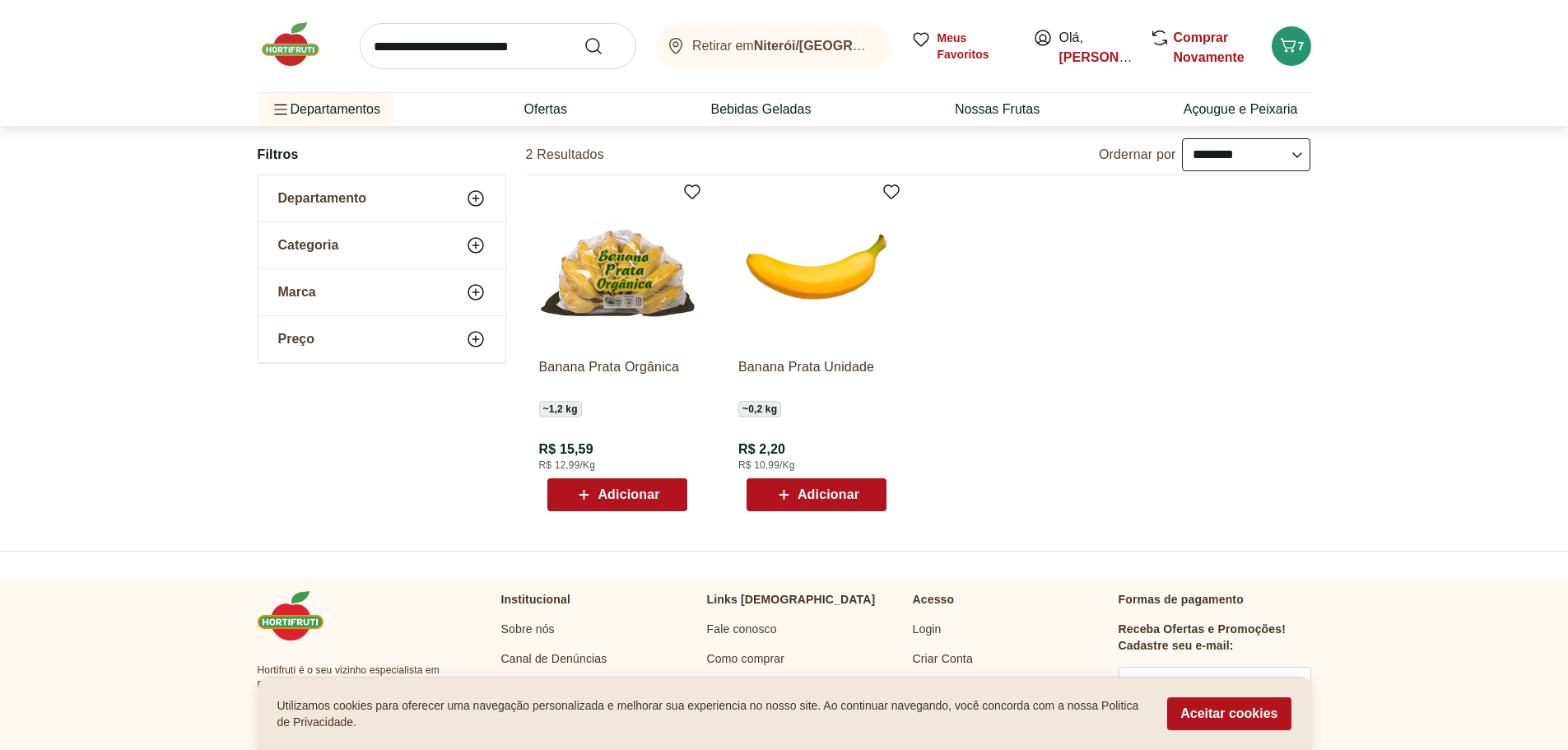
scroll to position [163, 0]
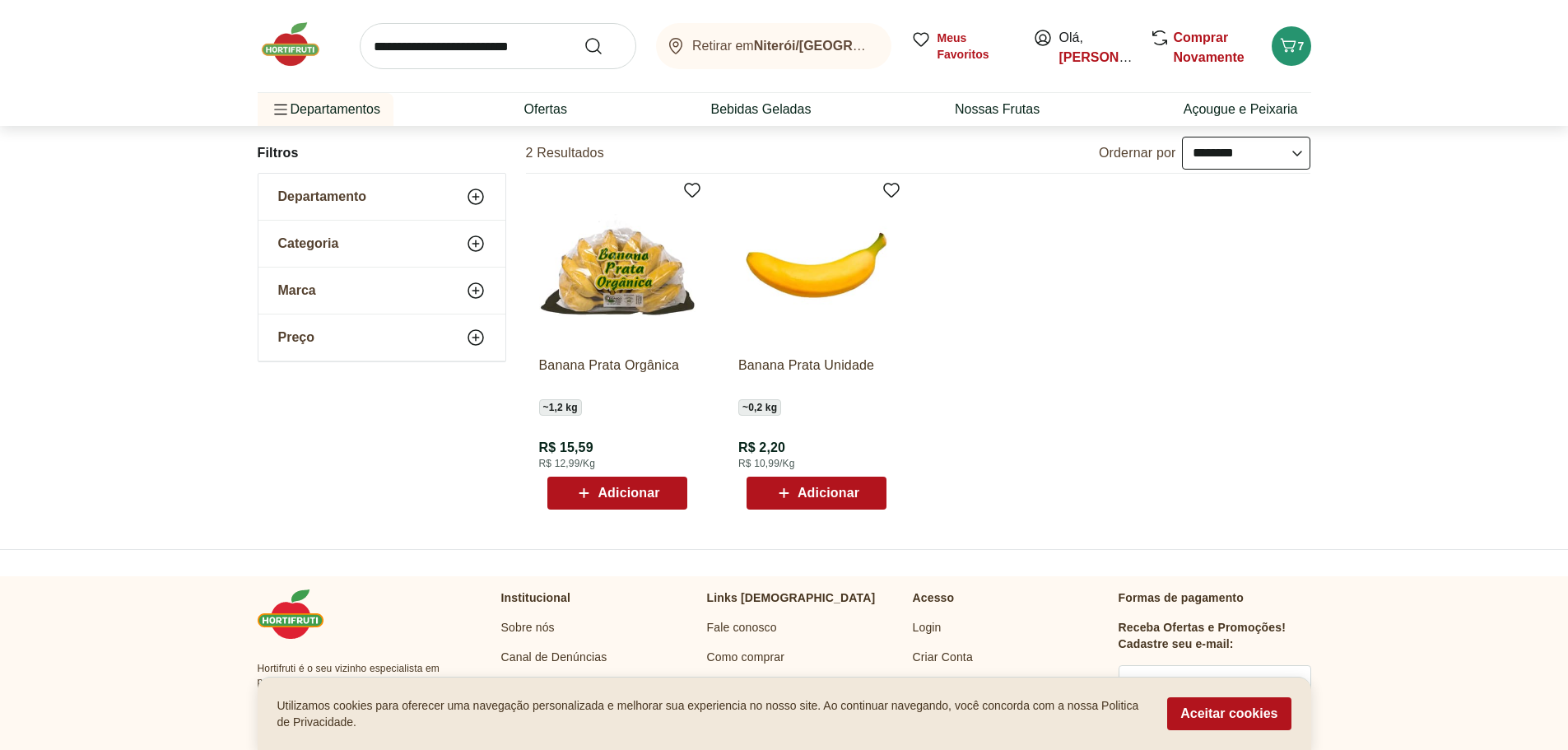
click at [615, 496] on span "Adicionar" at bounding box center [628, 493] width 62 height 13
click at [552, 42] on input "search" at bounding box center [498, 46] width 277 height 46
type input "**********"
click button "Submit Search" at bounding box center [603, 46] width 40 height 20
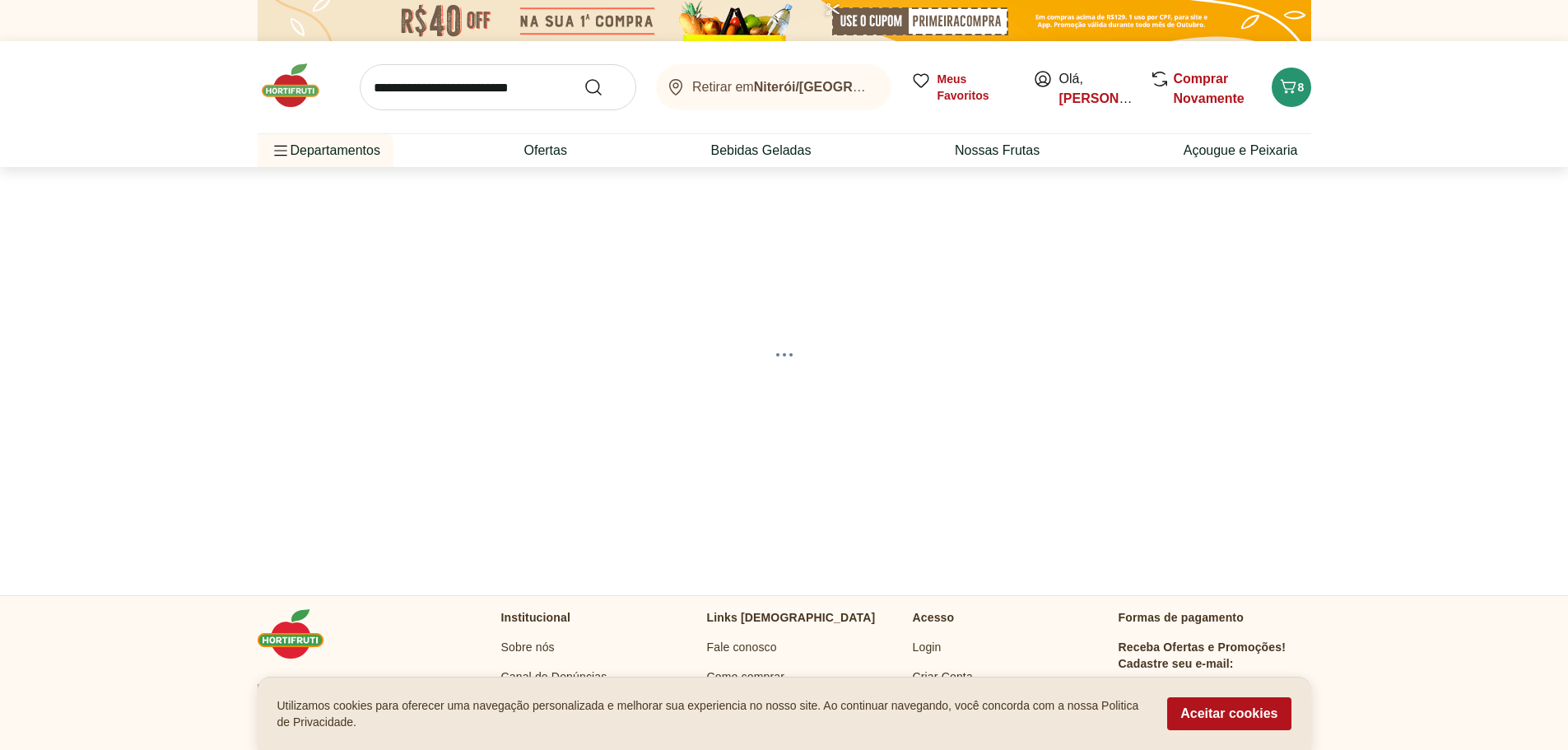
select select "**********"
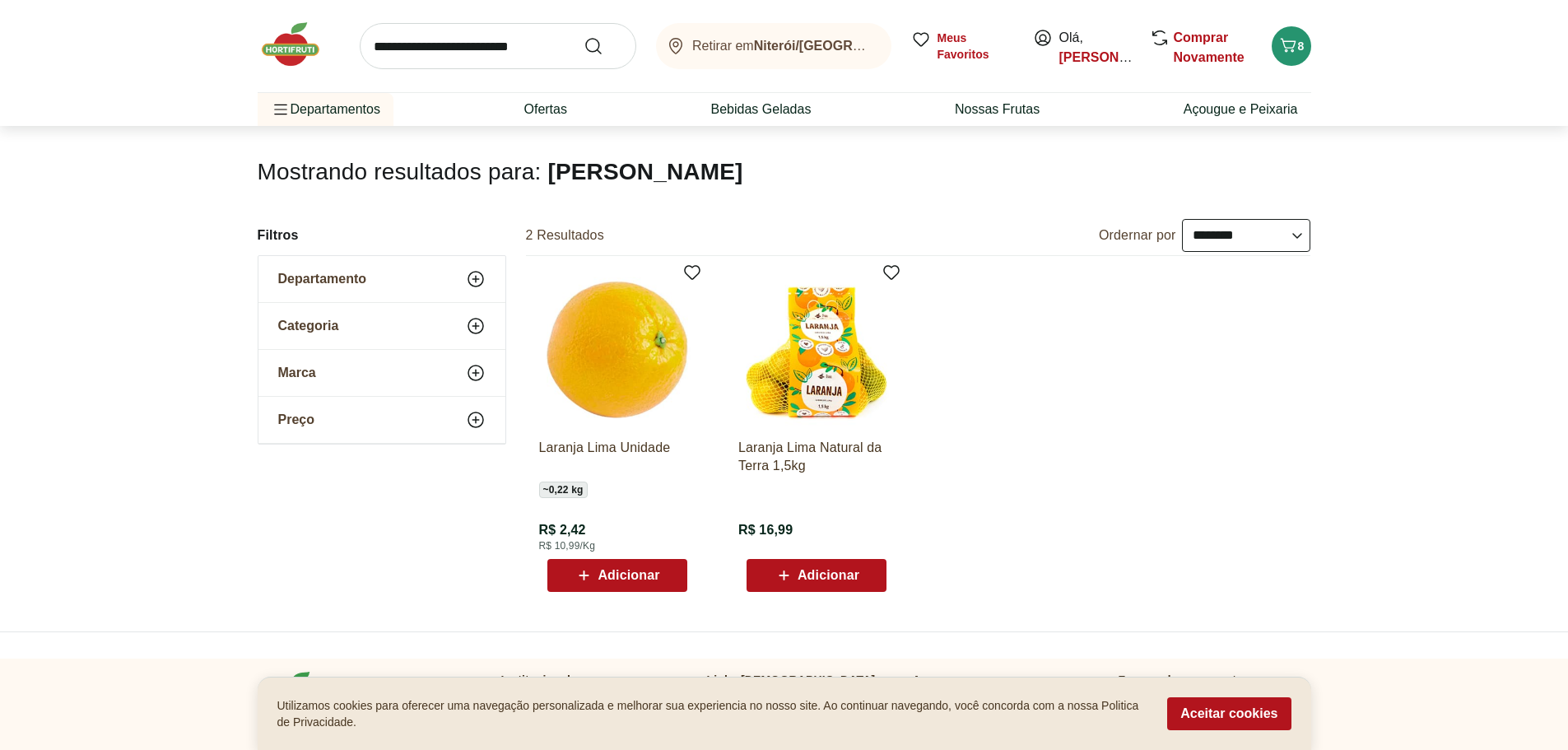
scroll to position [82, 0]
click at [614, 380] on img at bounding box center [618, 346] width 156 height 156
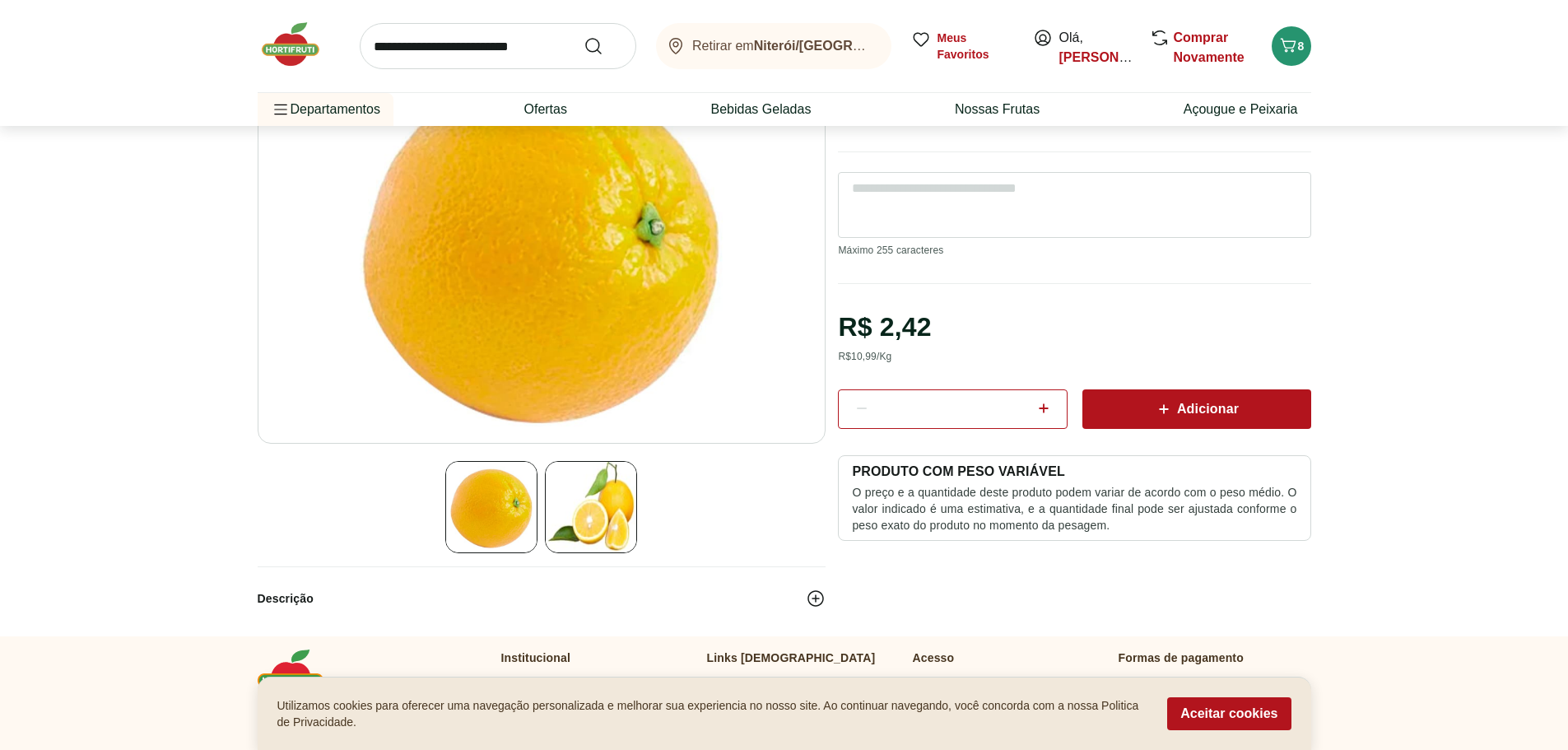
scroll to position [166, 0]
click at [1046, 409] on icon at bounding box center [1043, 408] width 10 height 10
type input "*"
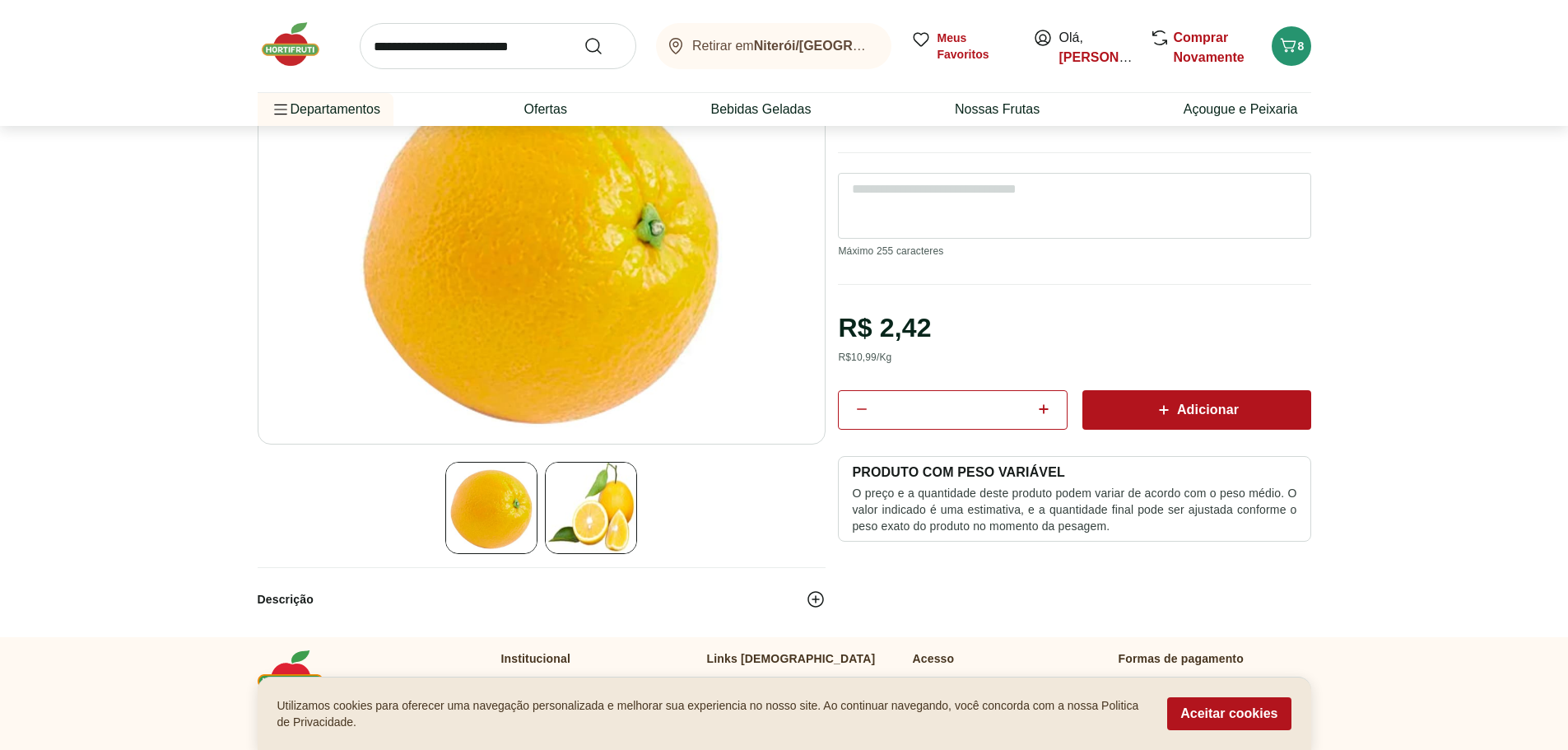
click at [1221, 414] on span "Adicionar" at bounding box center [1196, 410] width 85 height 20
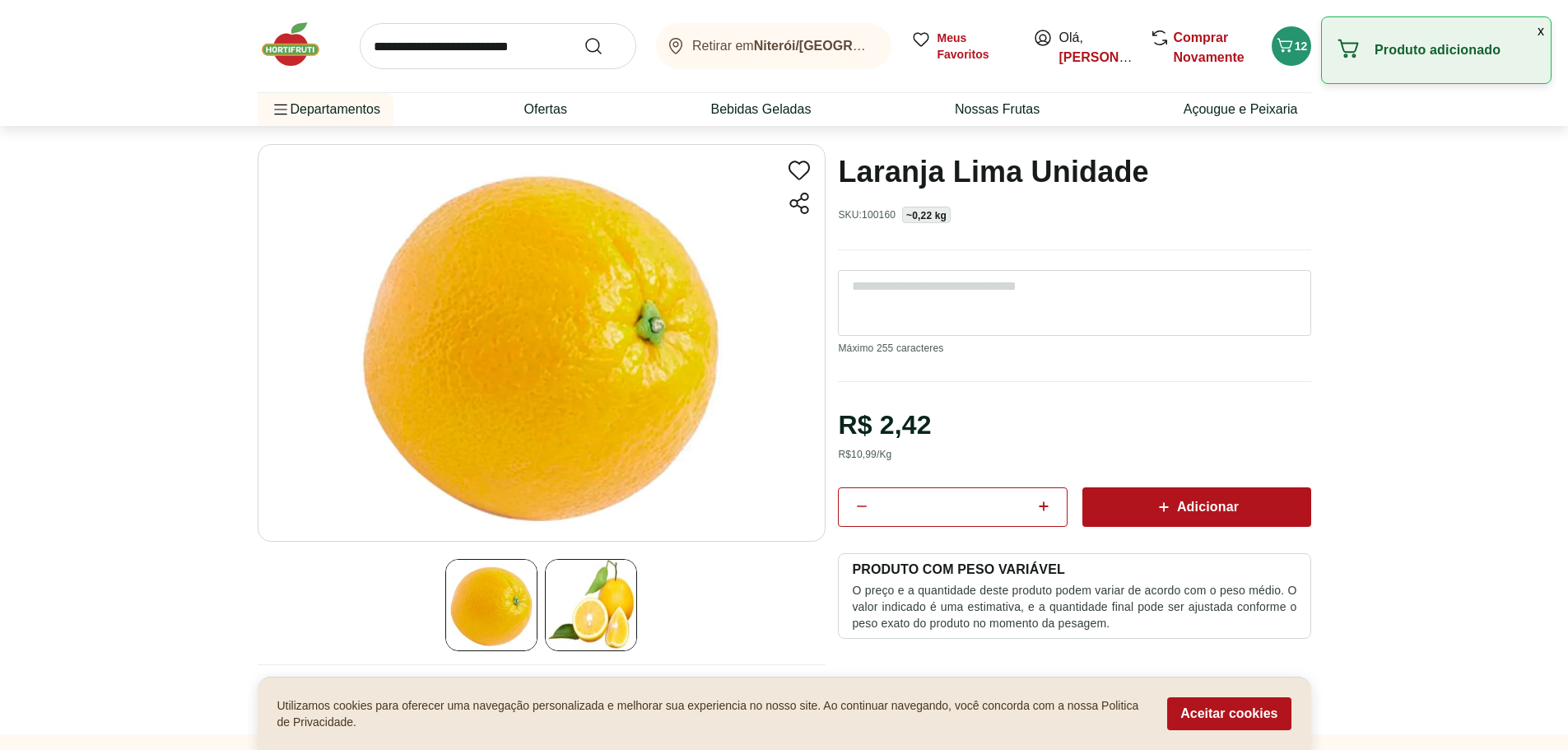
scroll to position [0, 0]
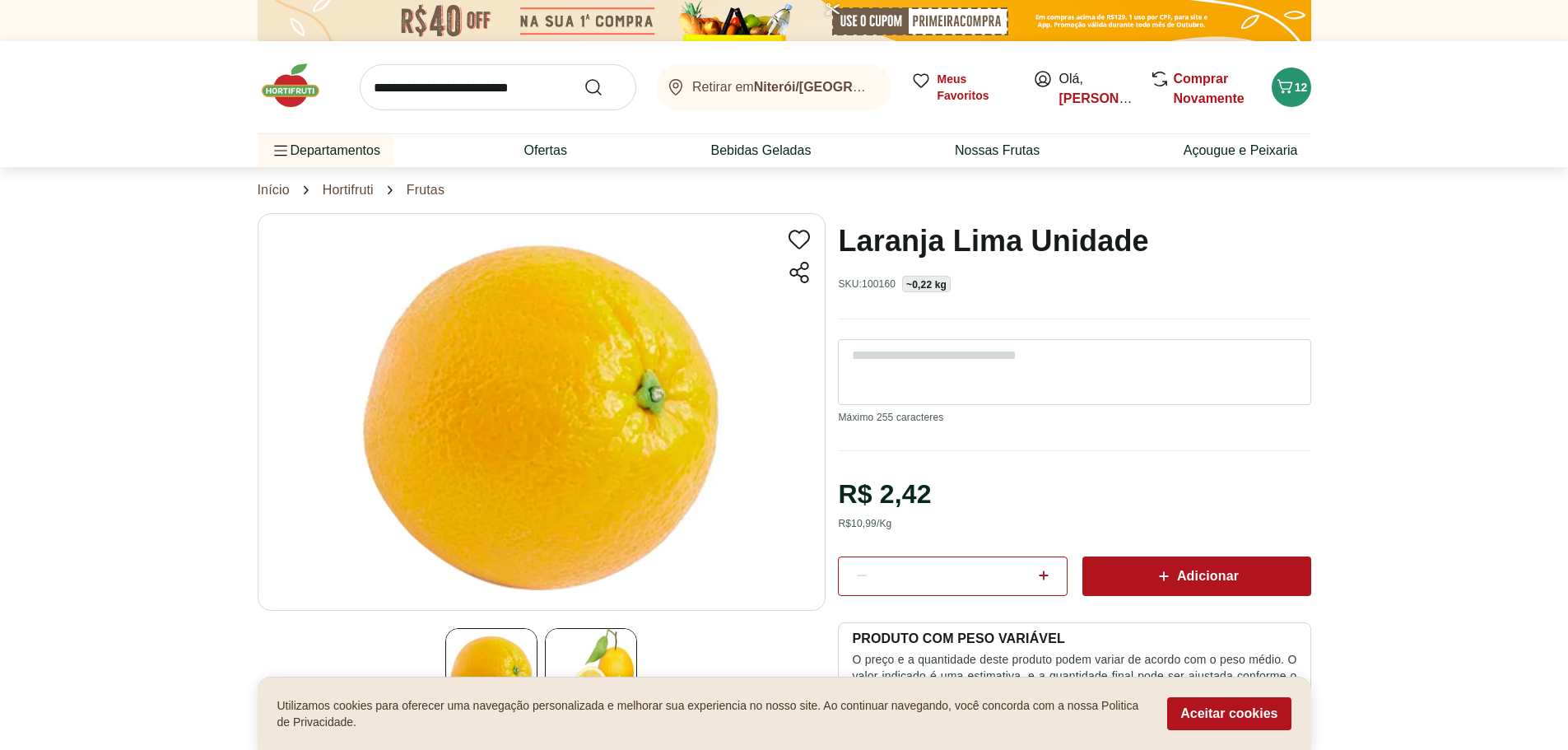
click at [467, 81] on input "search" at bounding box center [498, 86] width 277 height 46
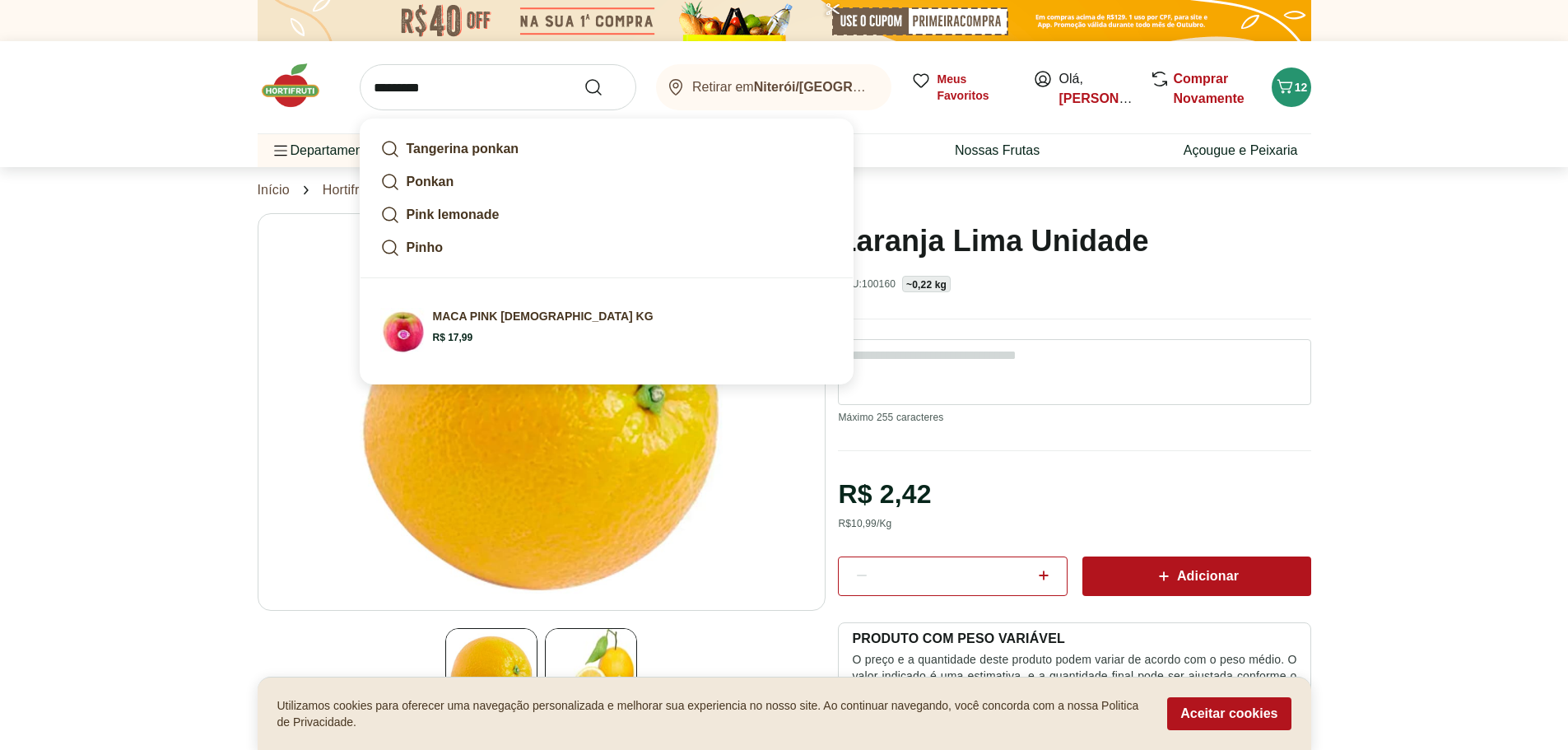
type input "*********"
click at [584, 77] on button "Submit Search" at bounding box center [603, 87] width 40 height 20
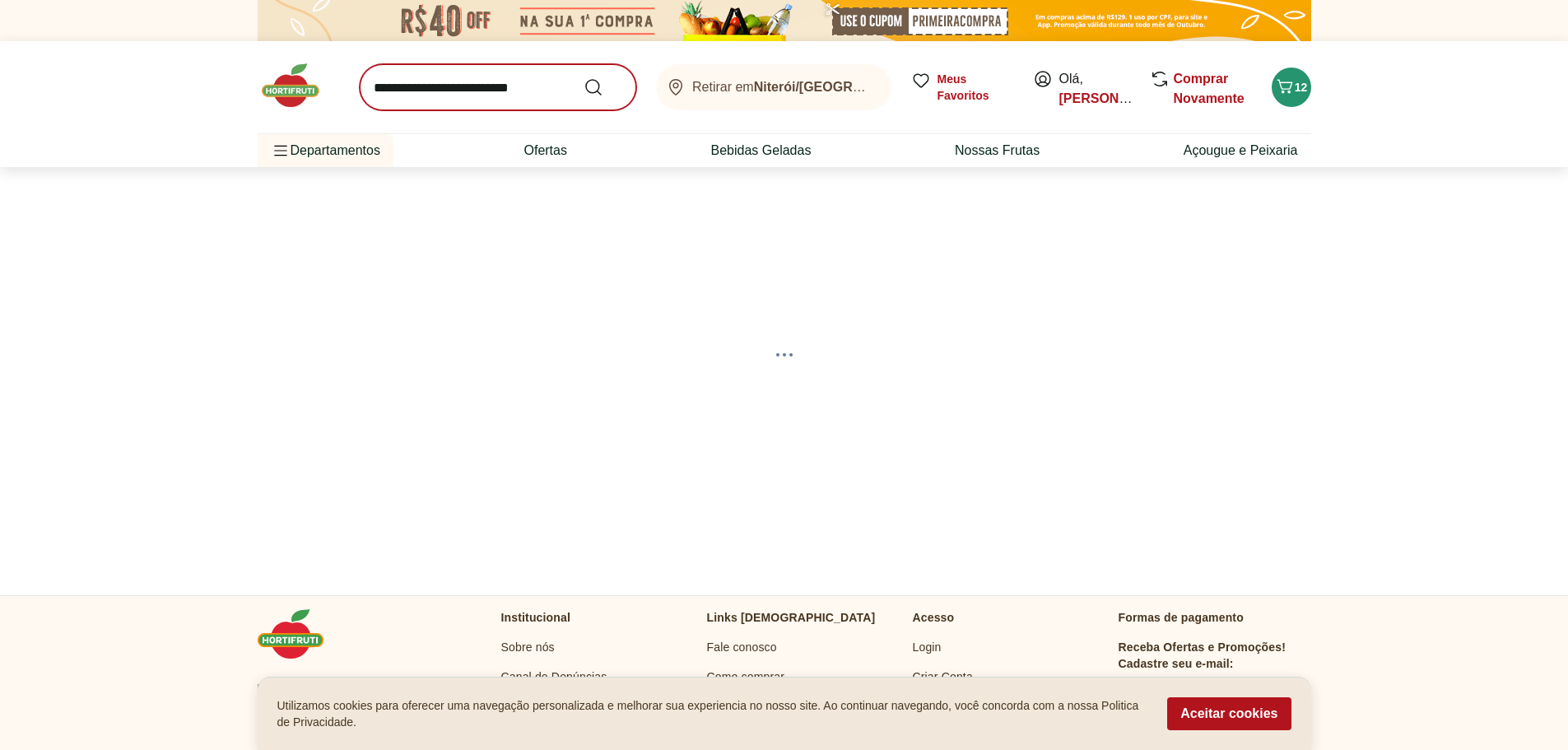
select select "**********"
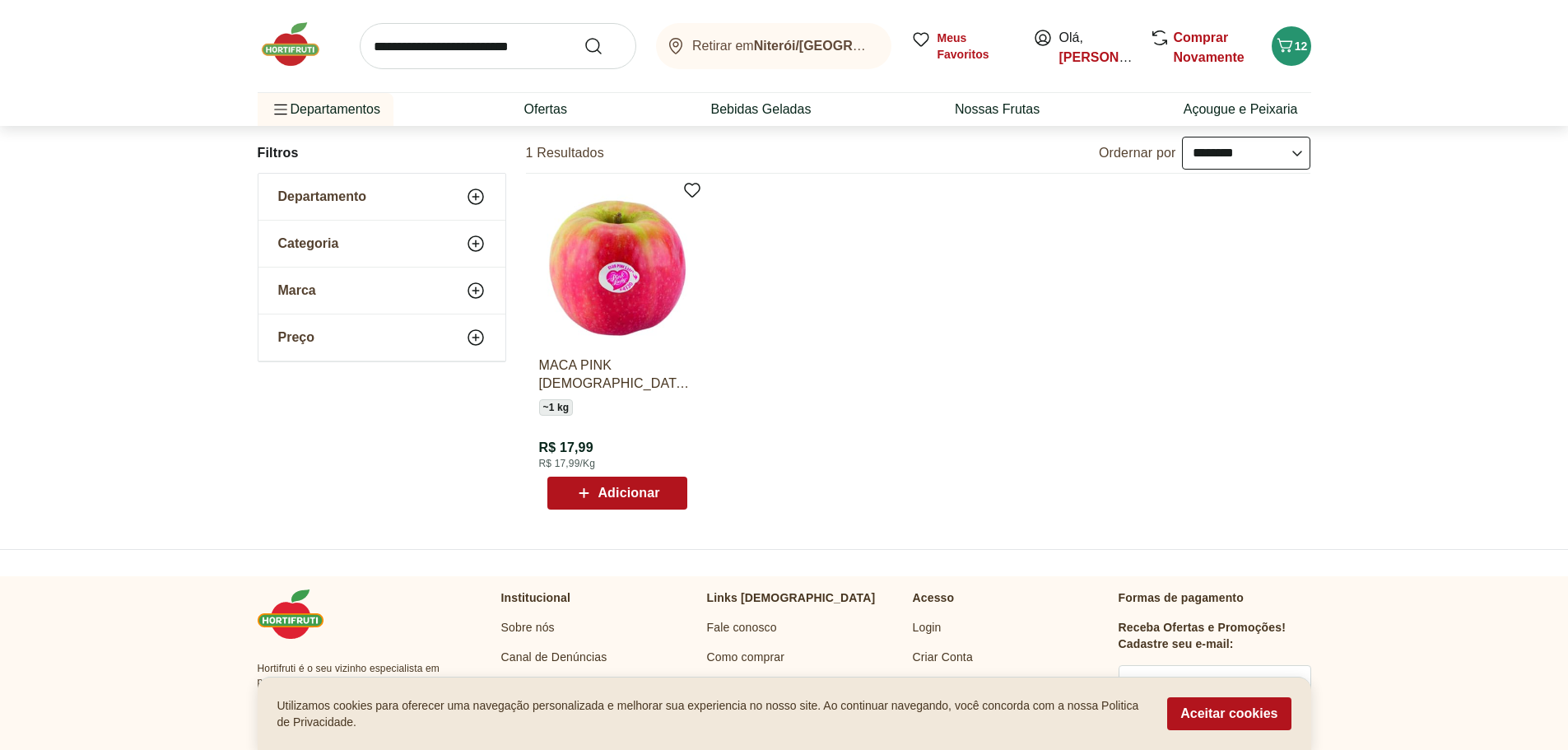
scroll to position [164, 0]
click at [637, 291] on img at bounding box center [618, 264] width 156 height 156
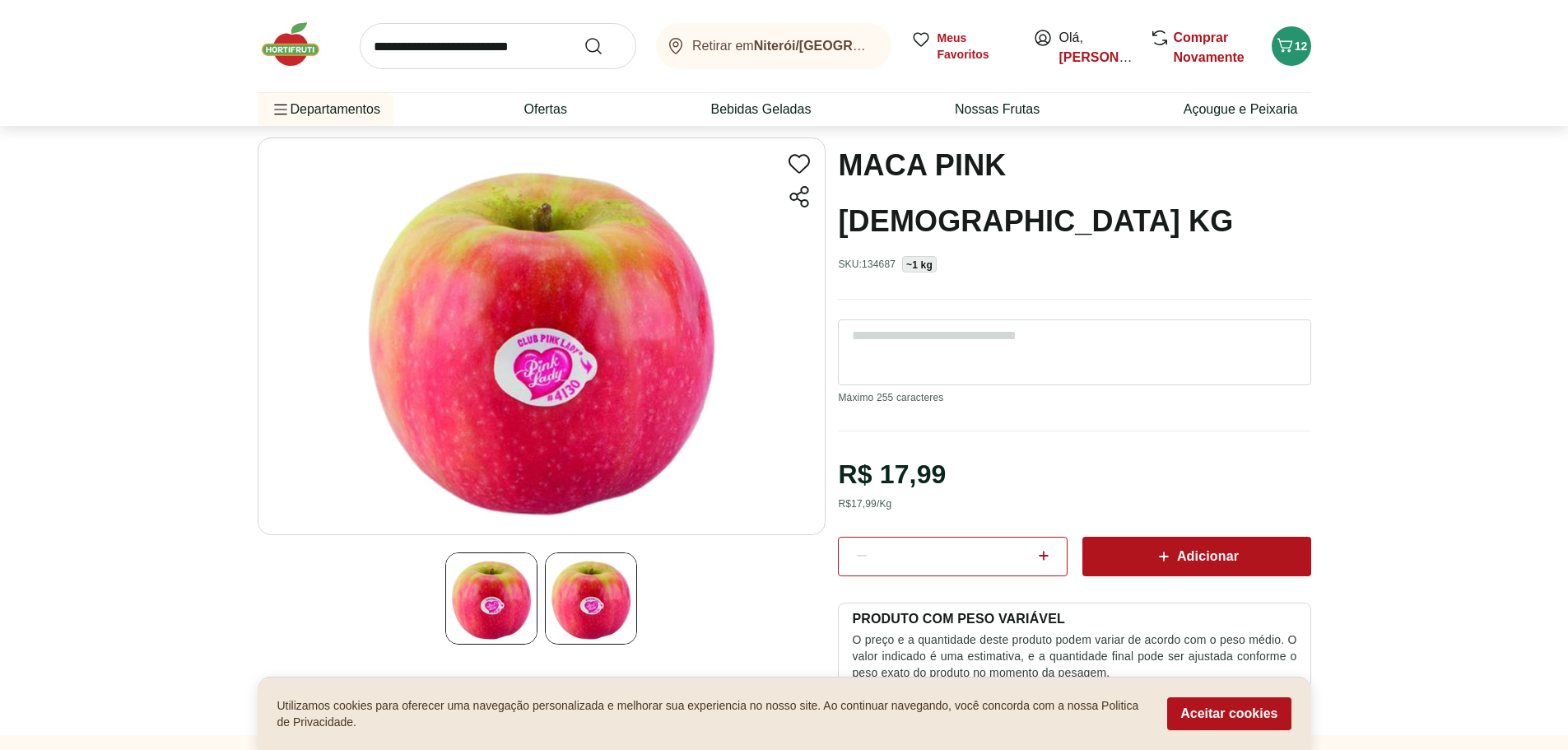
click at [1038, 546] on icon at bounding box center [1044, 556] width 20 height 20
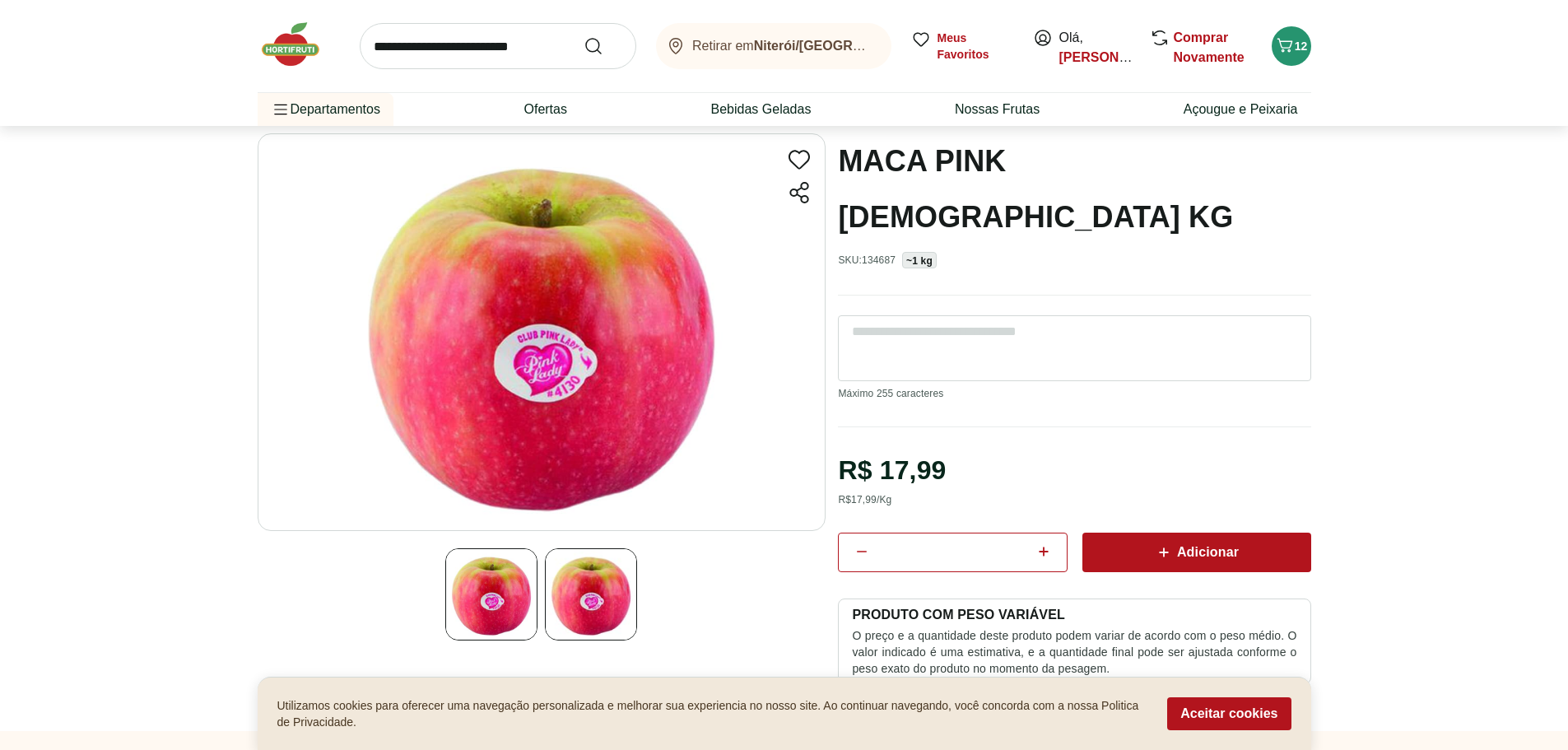
scroll to position [81, 0]
click at [860, 531] on div at bounding box center [861, 551] width 20 height 40
type input "*"
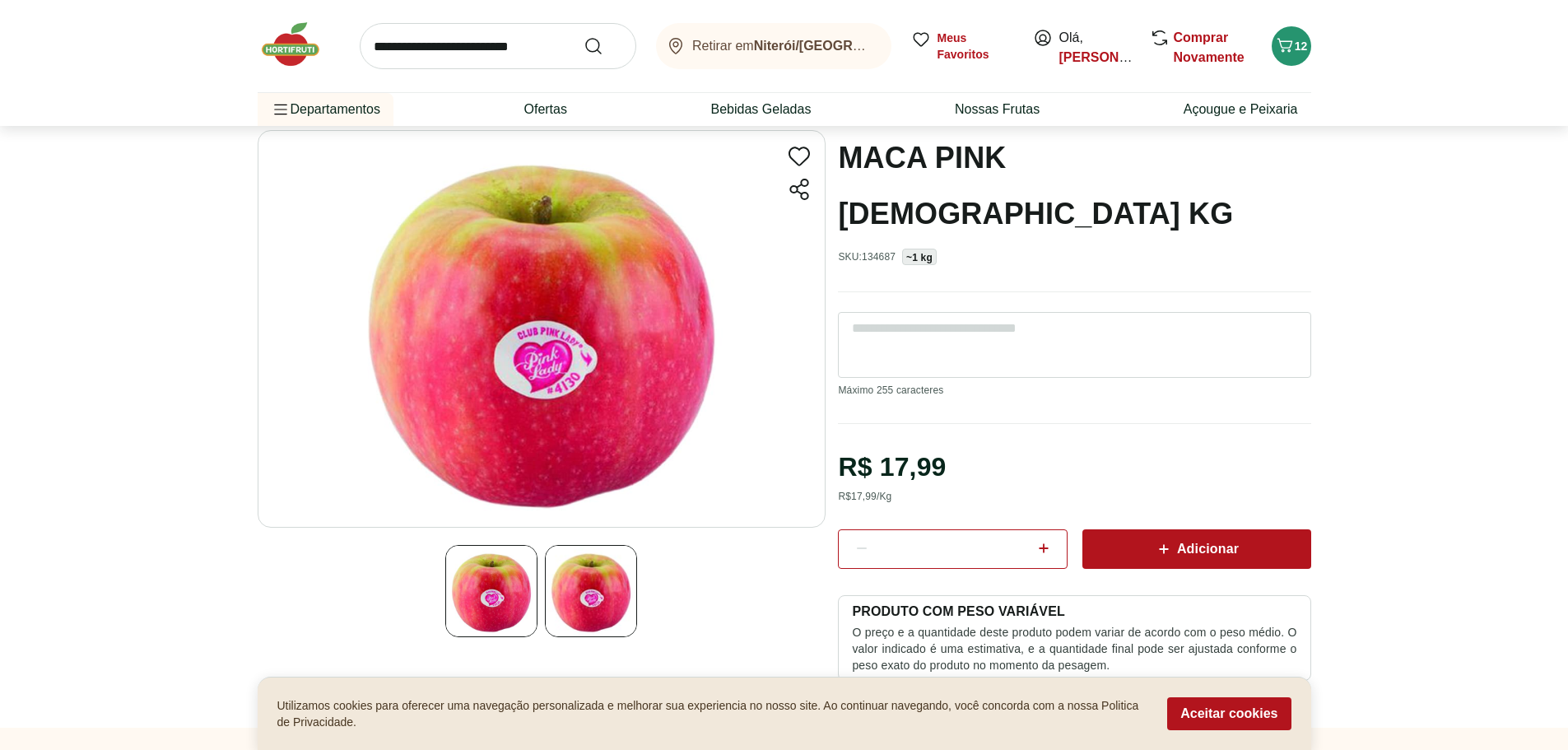
scroll to position [83, 0]
click at [1212, 540] on span "Adicionar" at bounding box center [1196, 549] width 85 height 20
click at [505, 39] on input "search" at bounding box center [498, 46] width 277 height 46
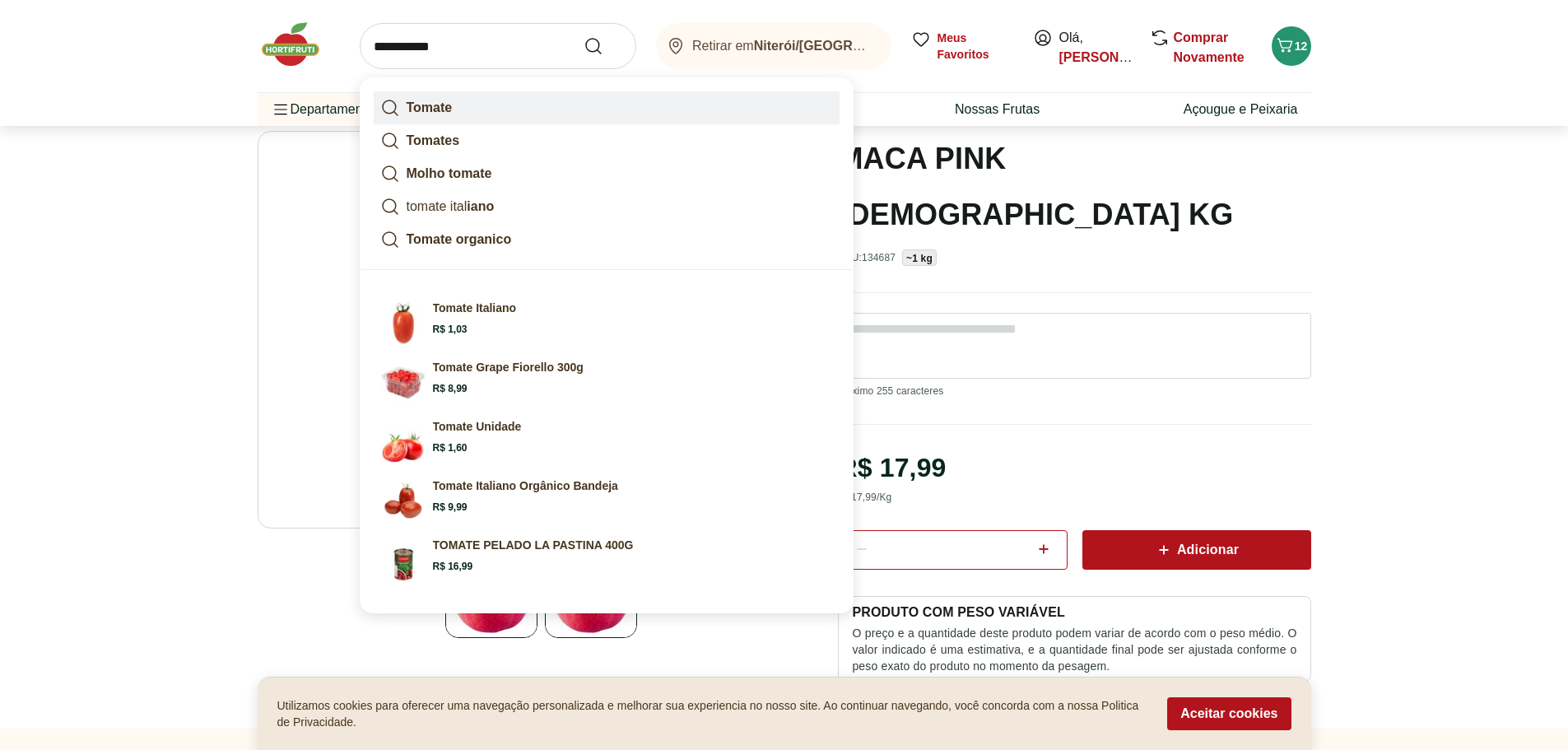
click at [428, 102] on strong "Tomate" at bounding box center [429, 108] width 46 height 14
type input "******"
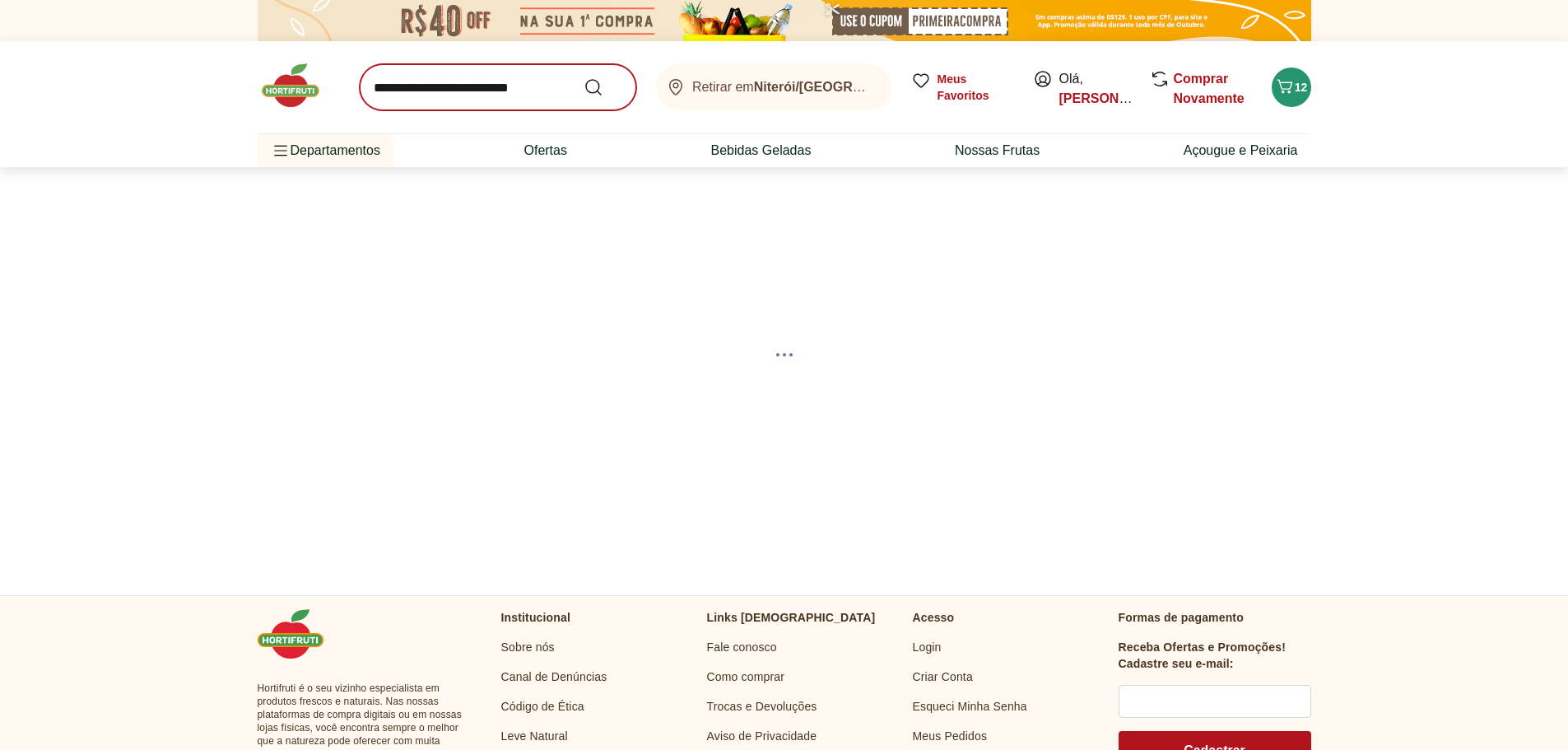
select select "**********"
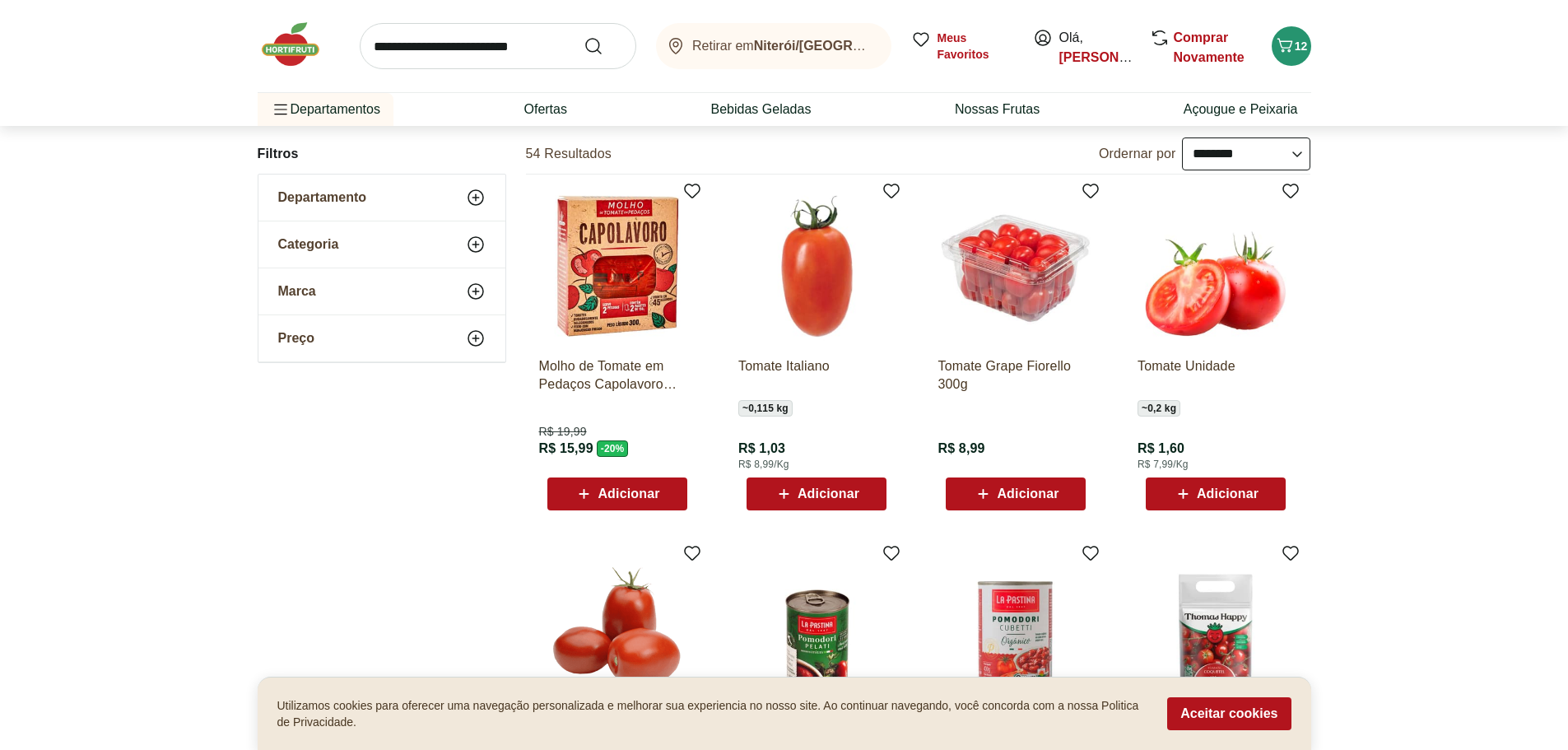
scroll to position [163, 0]
click at [998, 490] on span "Adicionar" at bounding box center [1028, 493] width 62 height 13
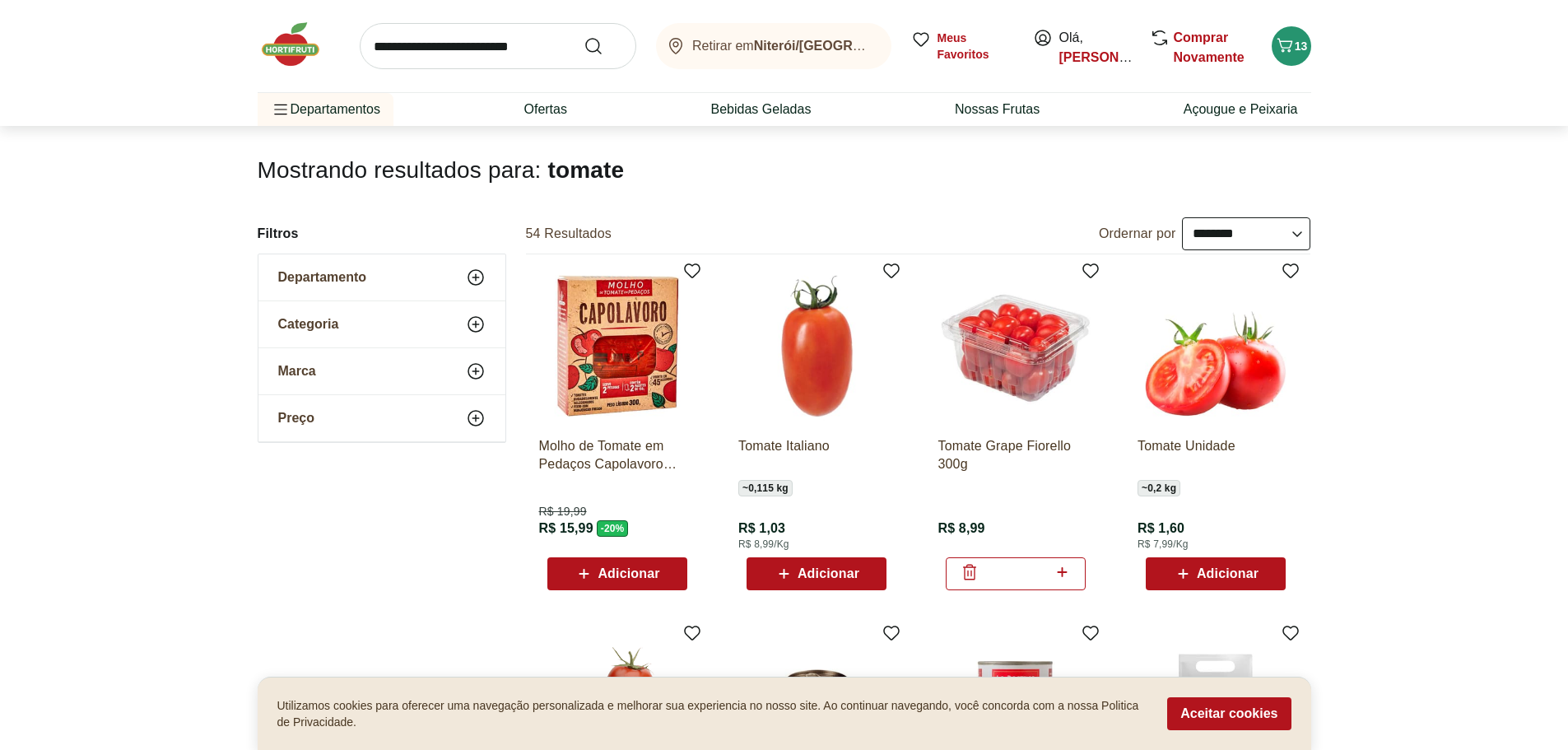
scroll to position [82, 0]
click at [1204, 388] on img at bounding box center [1216, 346] width 156 height 156
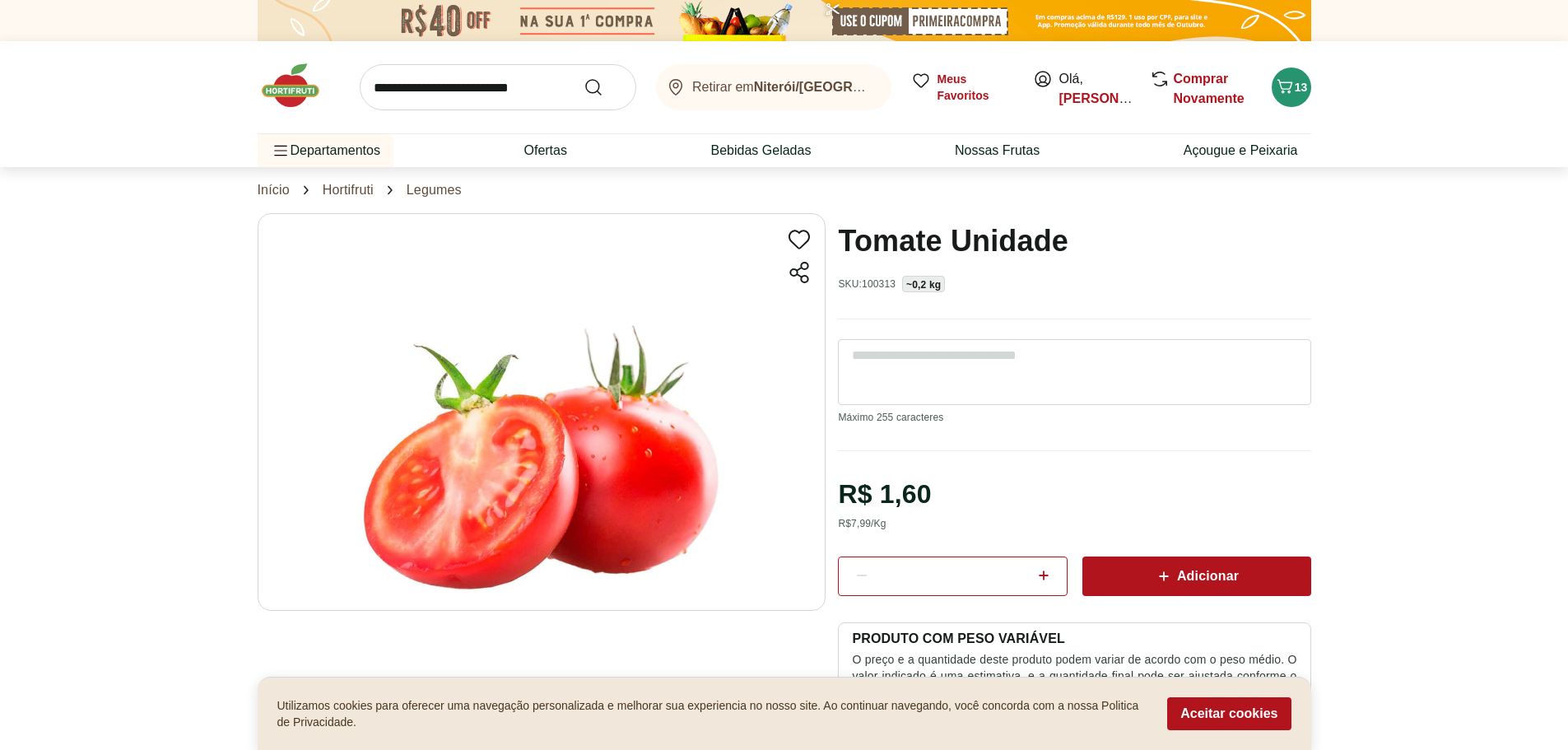
click at [1046, 579] on icon at bounding box center [1044, 576] width 20 height 20
type input "*"
click at [1192, 576] on span "Adicionar" at bounding box center [1196, 576] width 85 height 20
click at [537, 89] on input "search" at bounding box center [498, 86] width 277 height 46
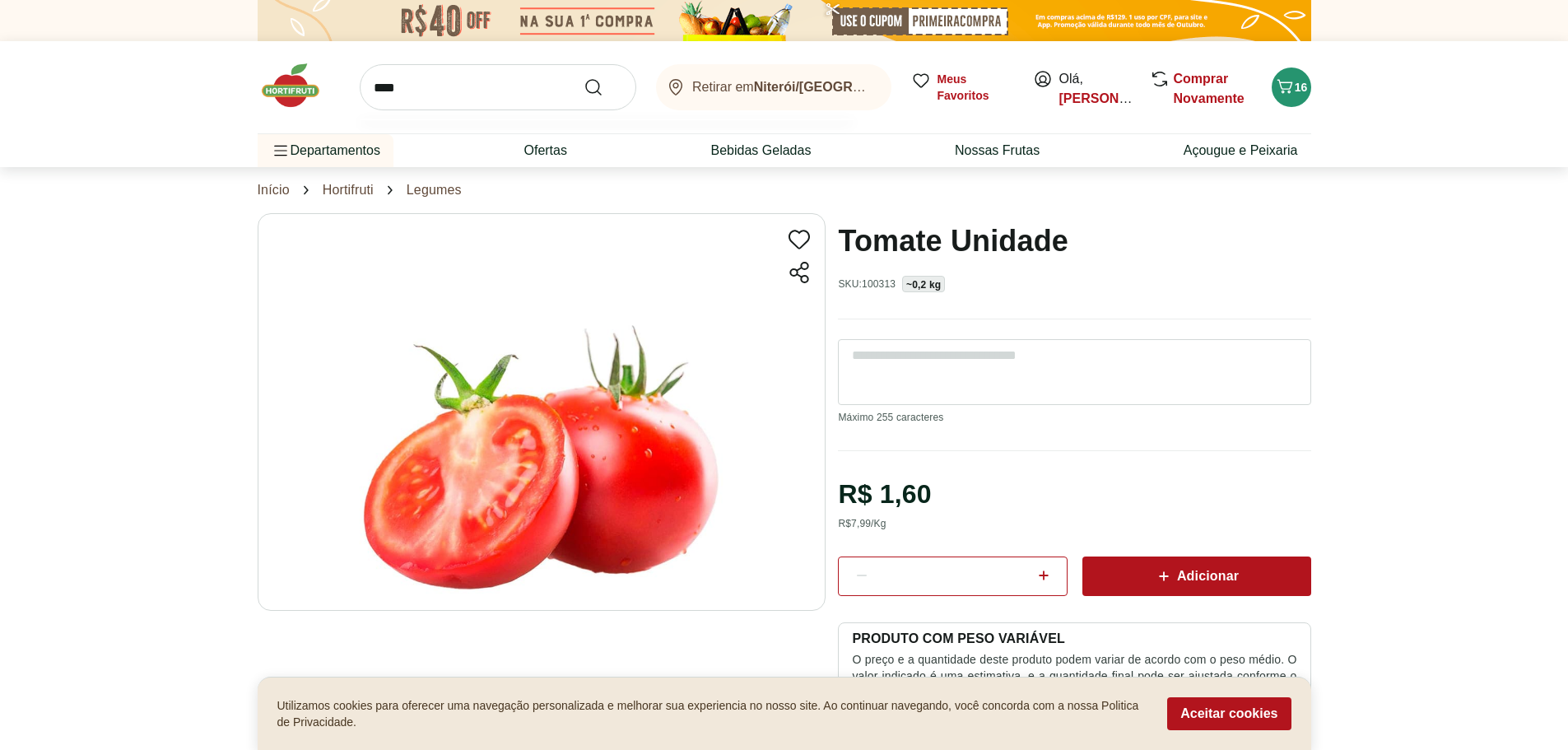
type input "*****"
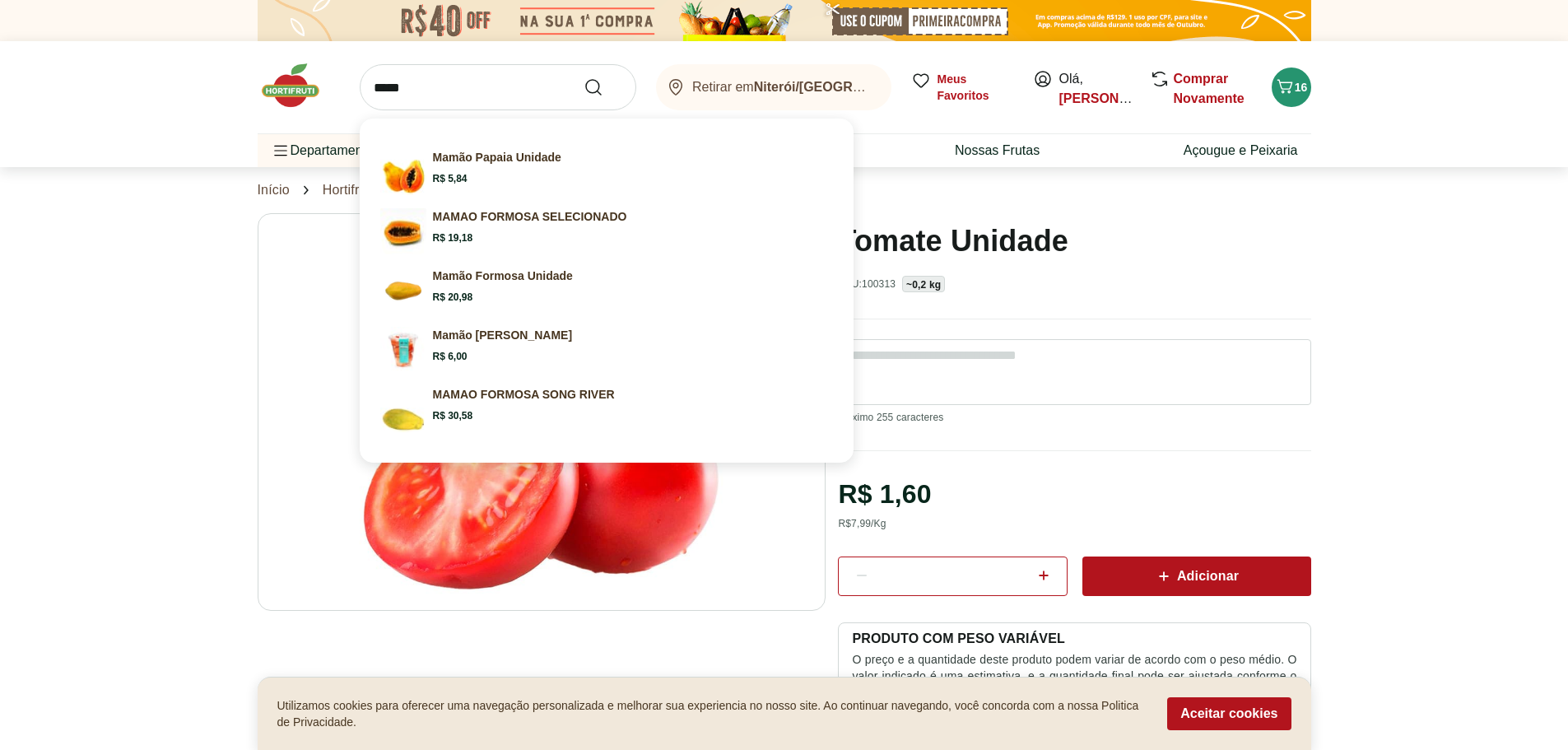
click button "Submit Search" at bounding box center [603, 87] width 40 height 20
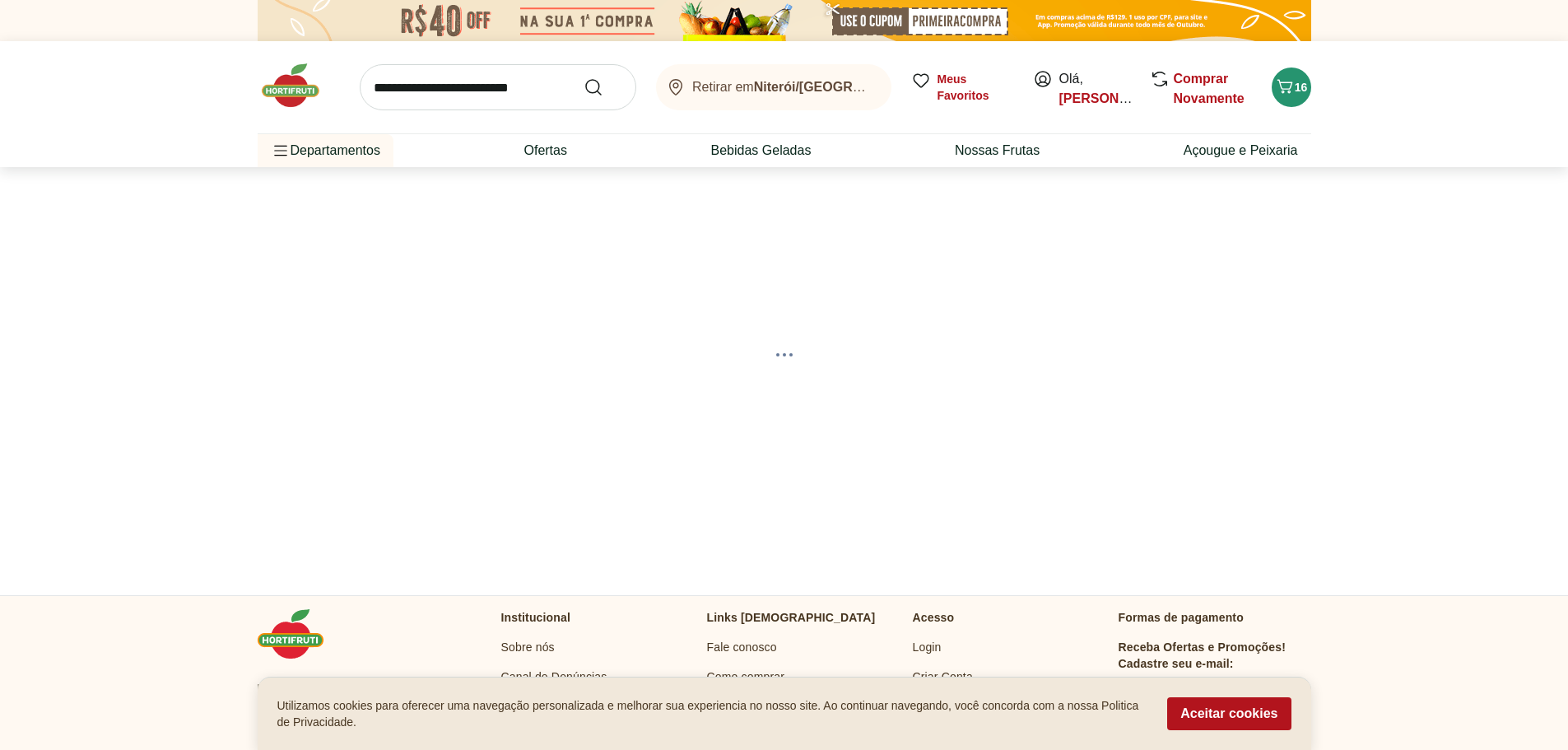
select select "**********"
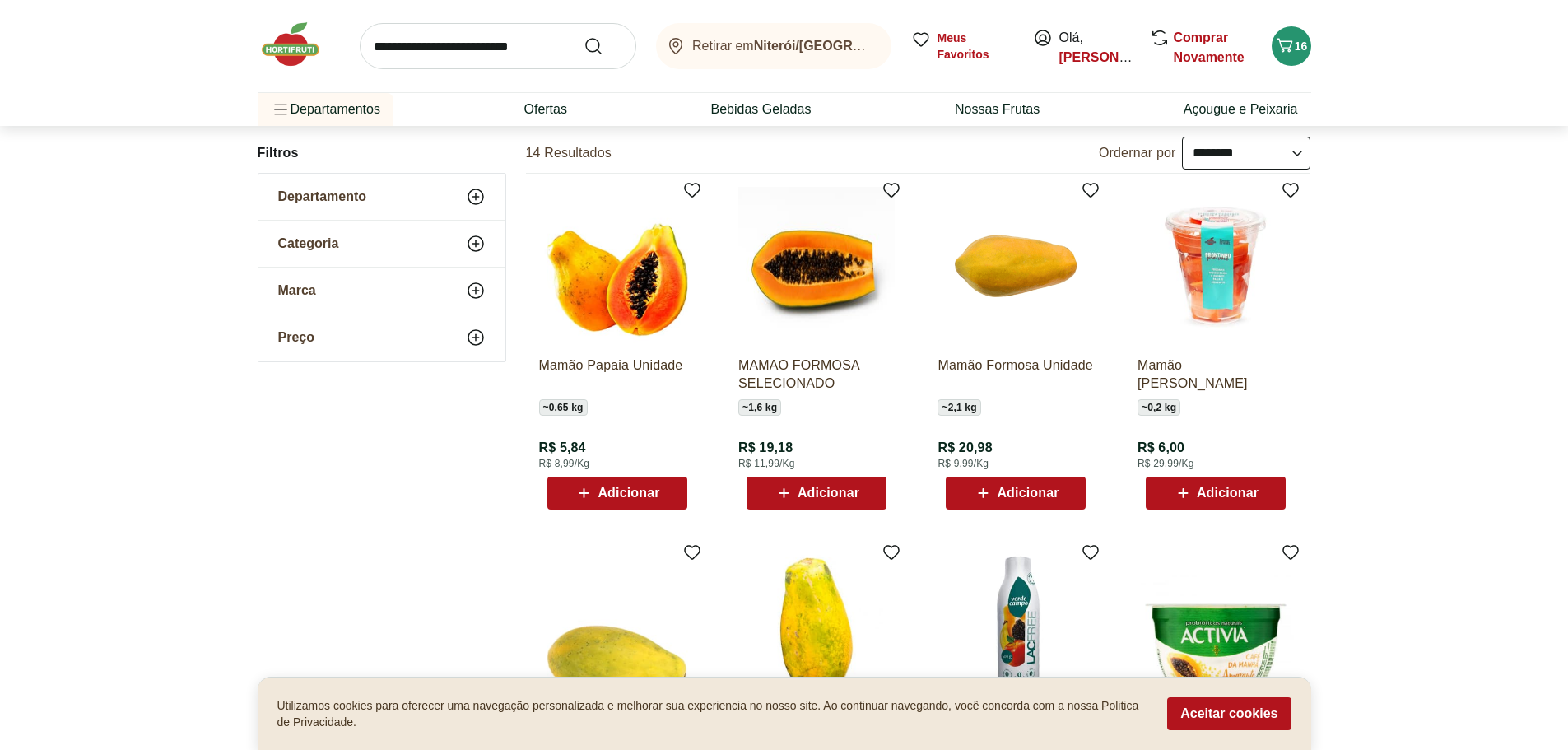
scroll to position [164, 0]
click at [636, 501] on span "Adicionar" at bounding box center [616, 492] width 85 height 20
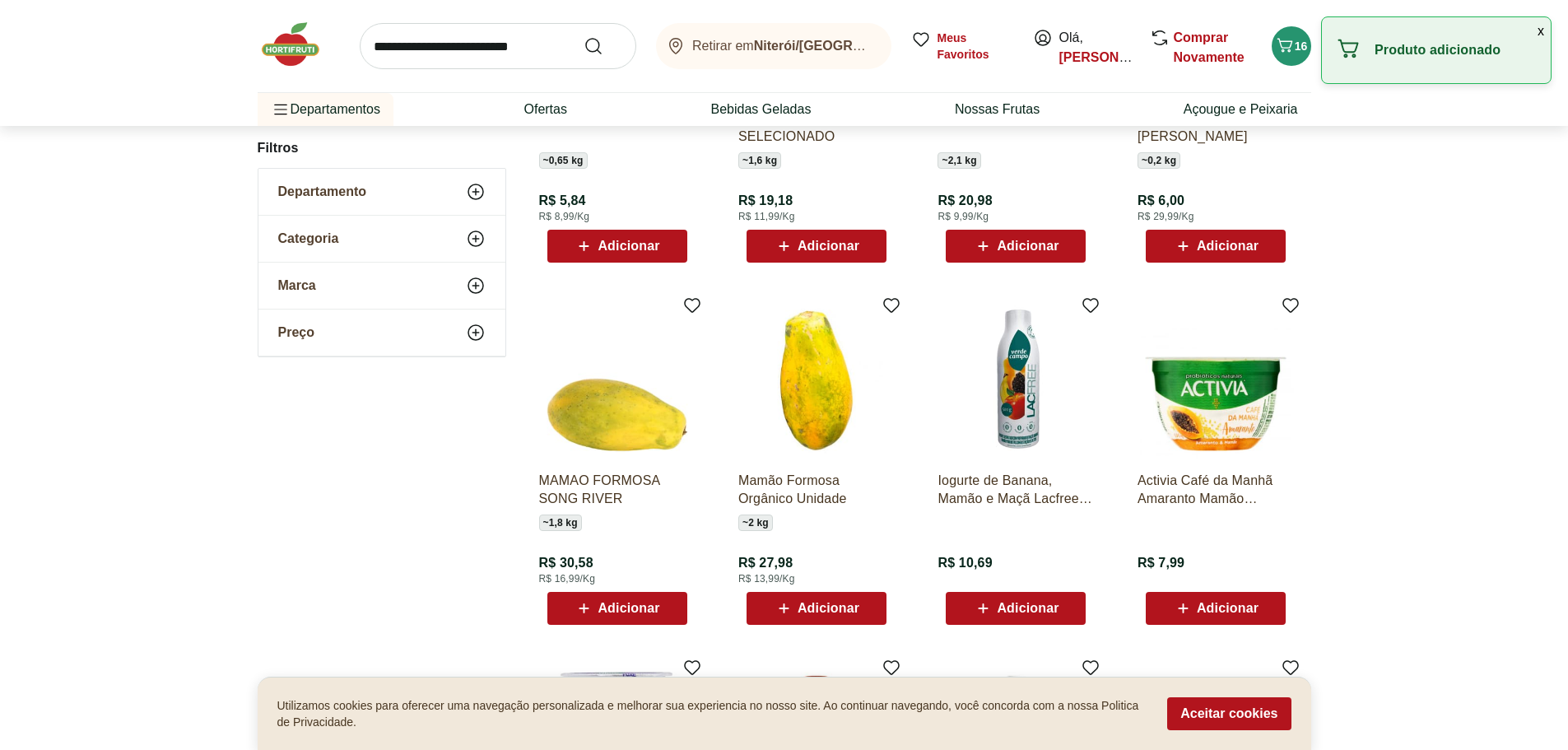
scroll to position [411, 0]
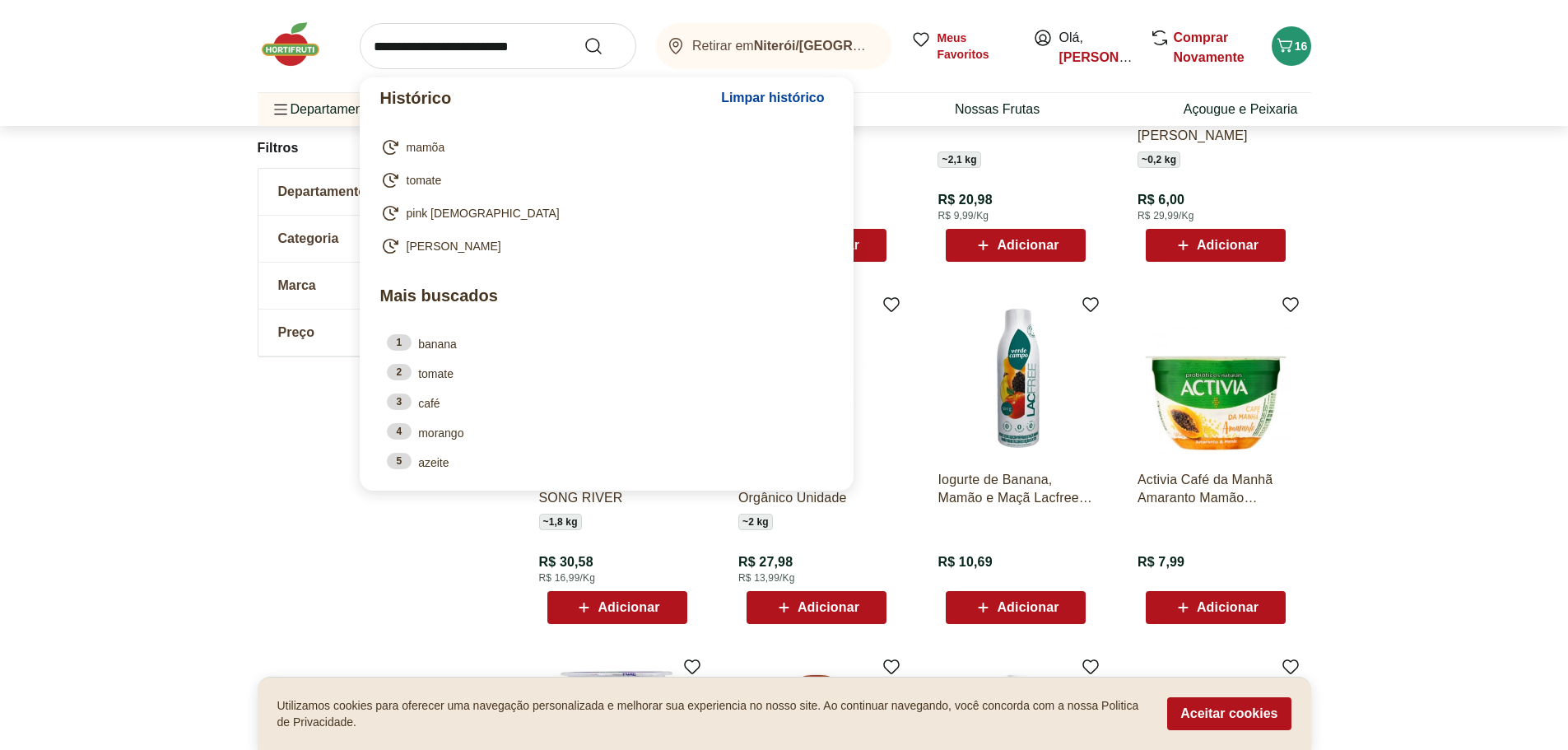
click at [423, 44] on input "search" at bounding box center [498, 46] width 277 height 46
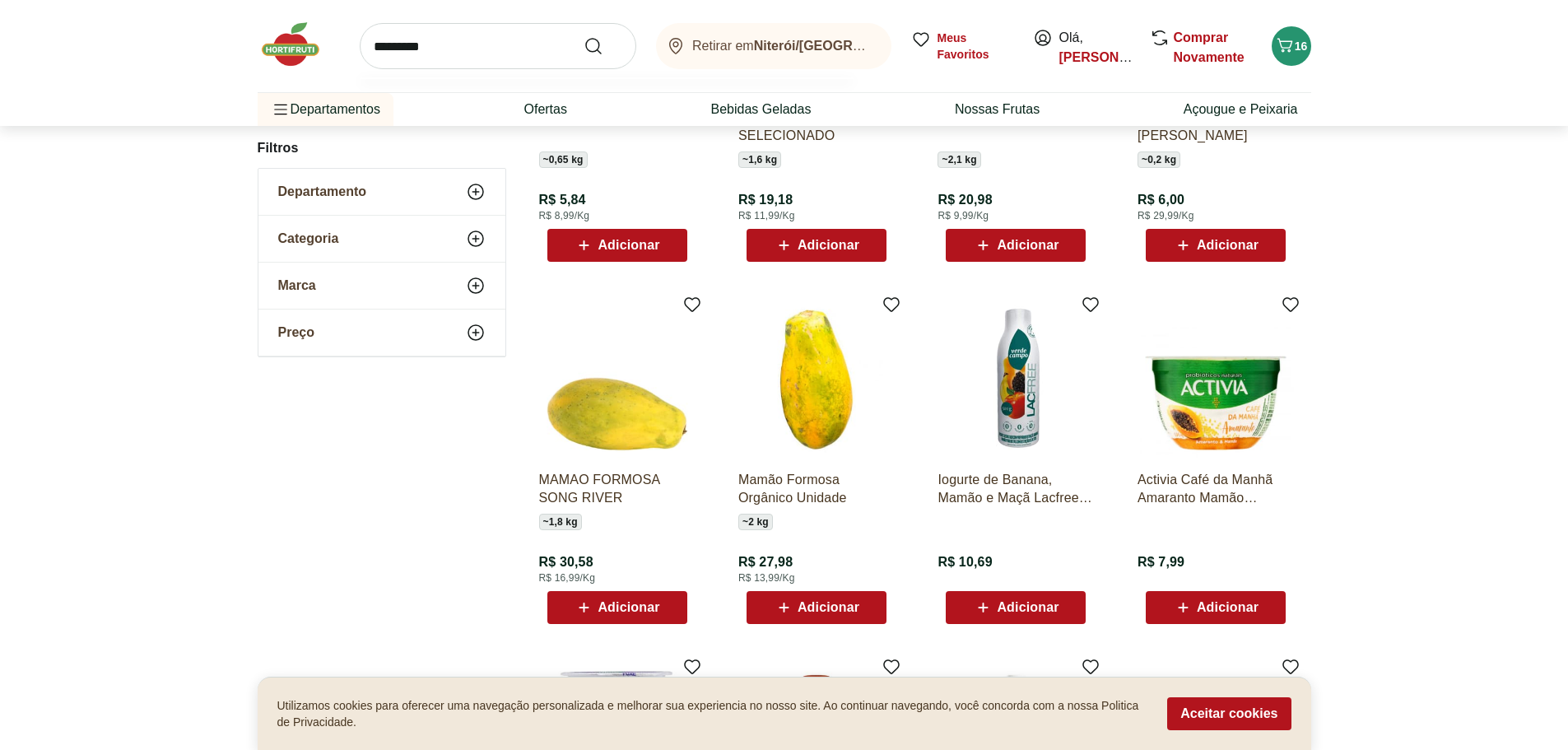
type input "*********"
click at [584, 36] on button "Submit Search" at bounding box center [603, 46] width 40 height 20
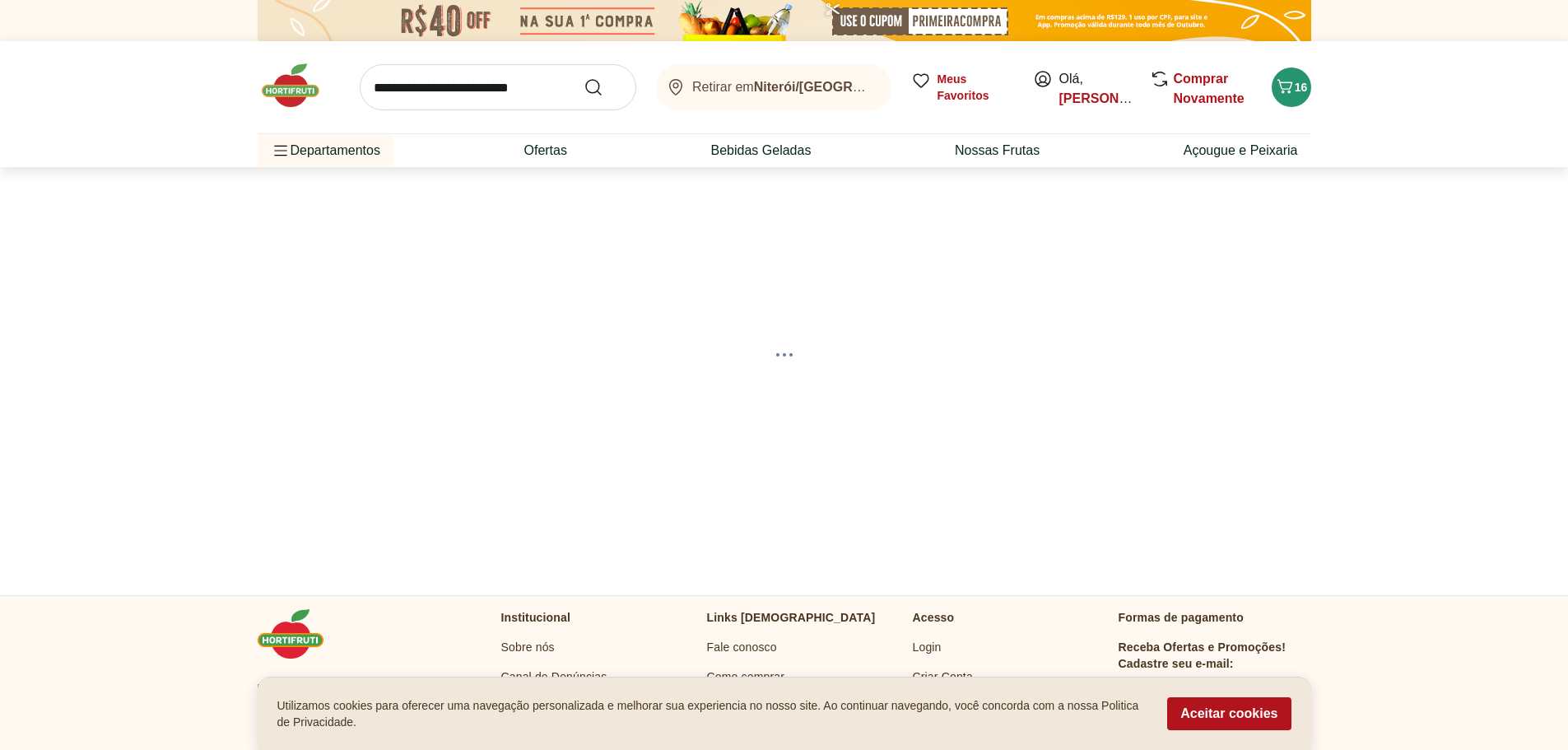
select select "**********"
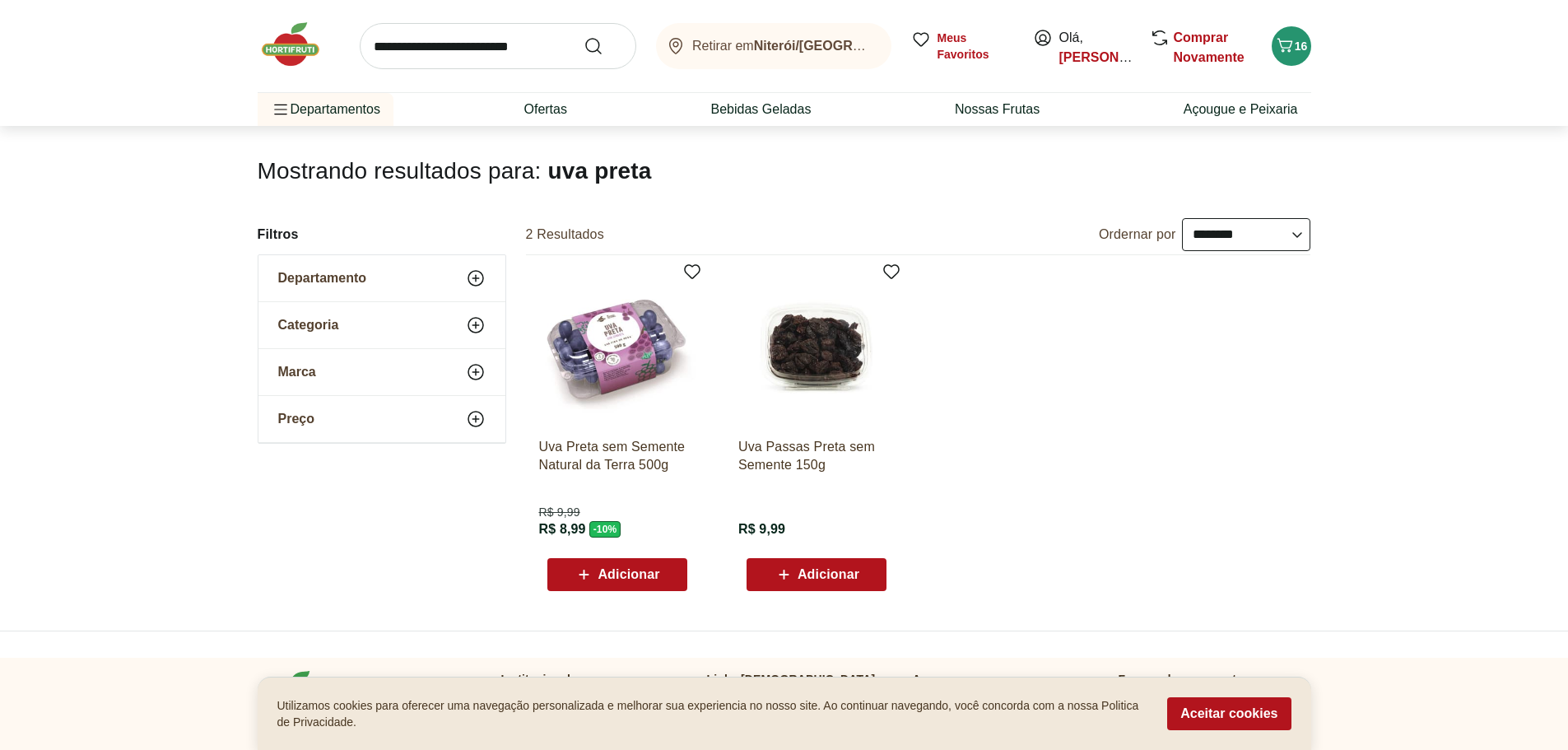
scroll to position [83, 0]
click at [592, 584] on div "Adicionar" at bounding box center [617, 574] width 113 height 30
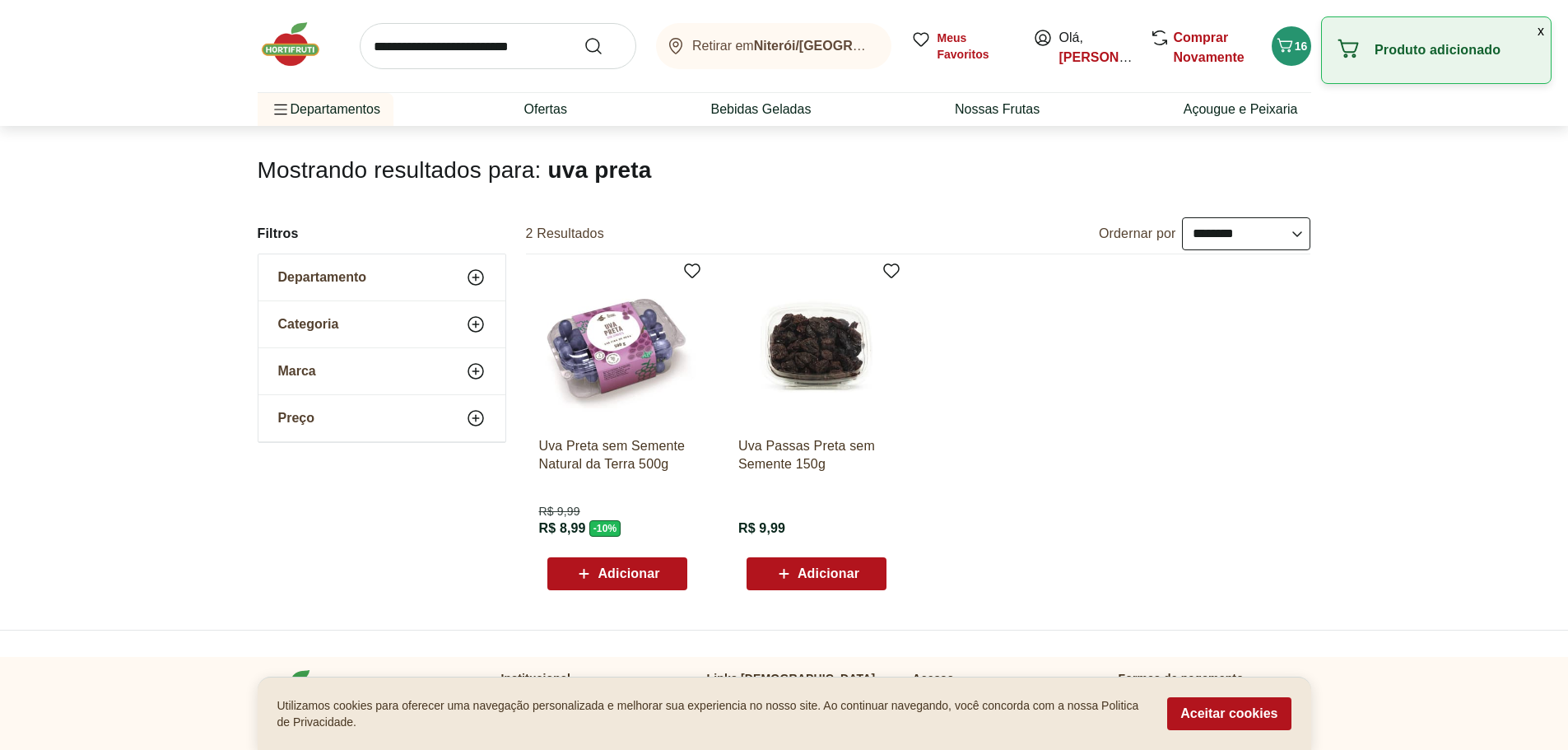
click at [596, 334] on img at bounding box center [618, 345] width 156 height 156
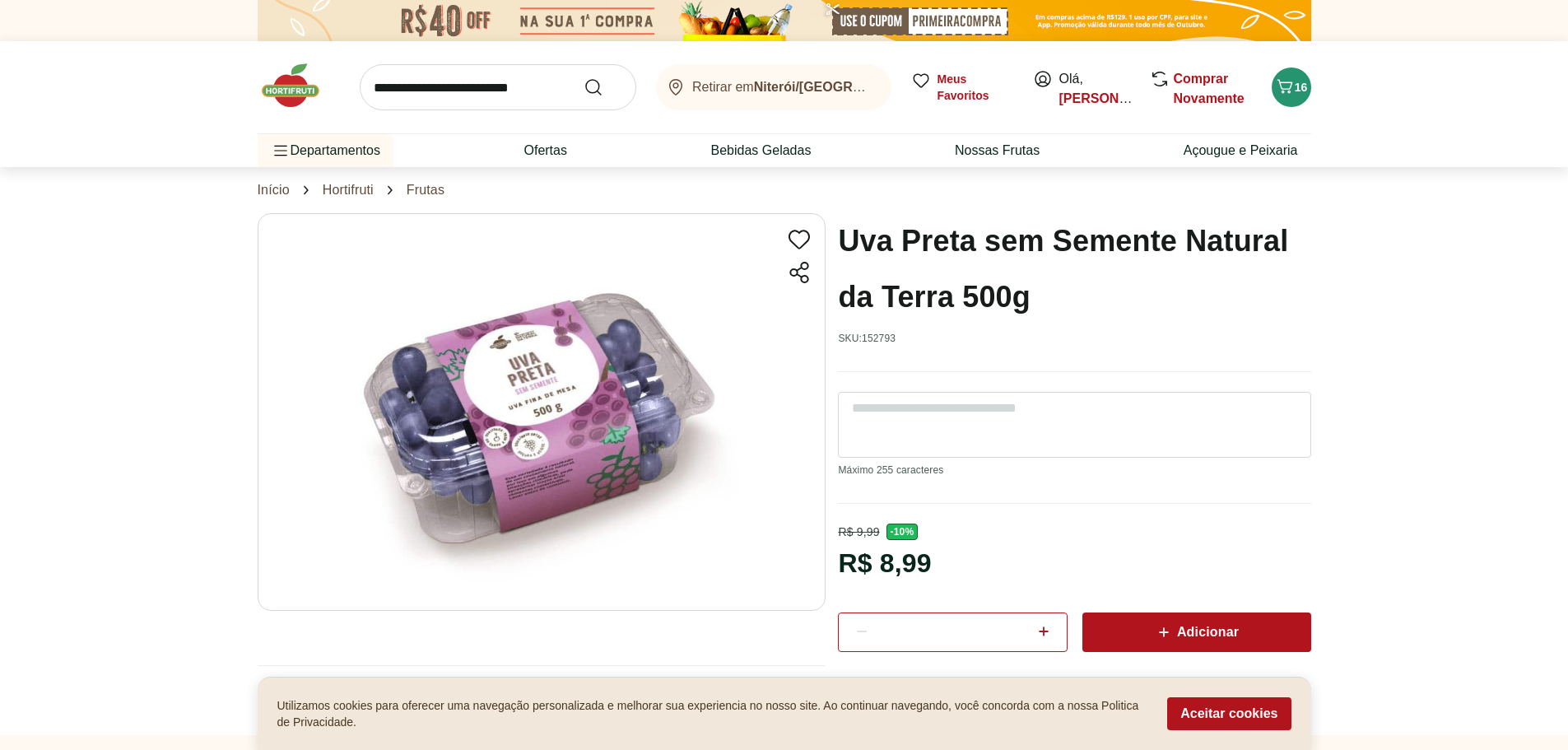
click at [523, 89] on input "search" at bounding box center [498, 86] width 277 height 46
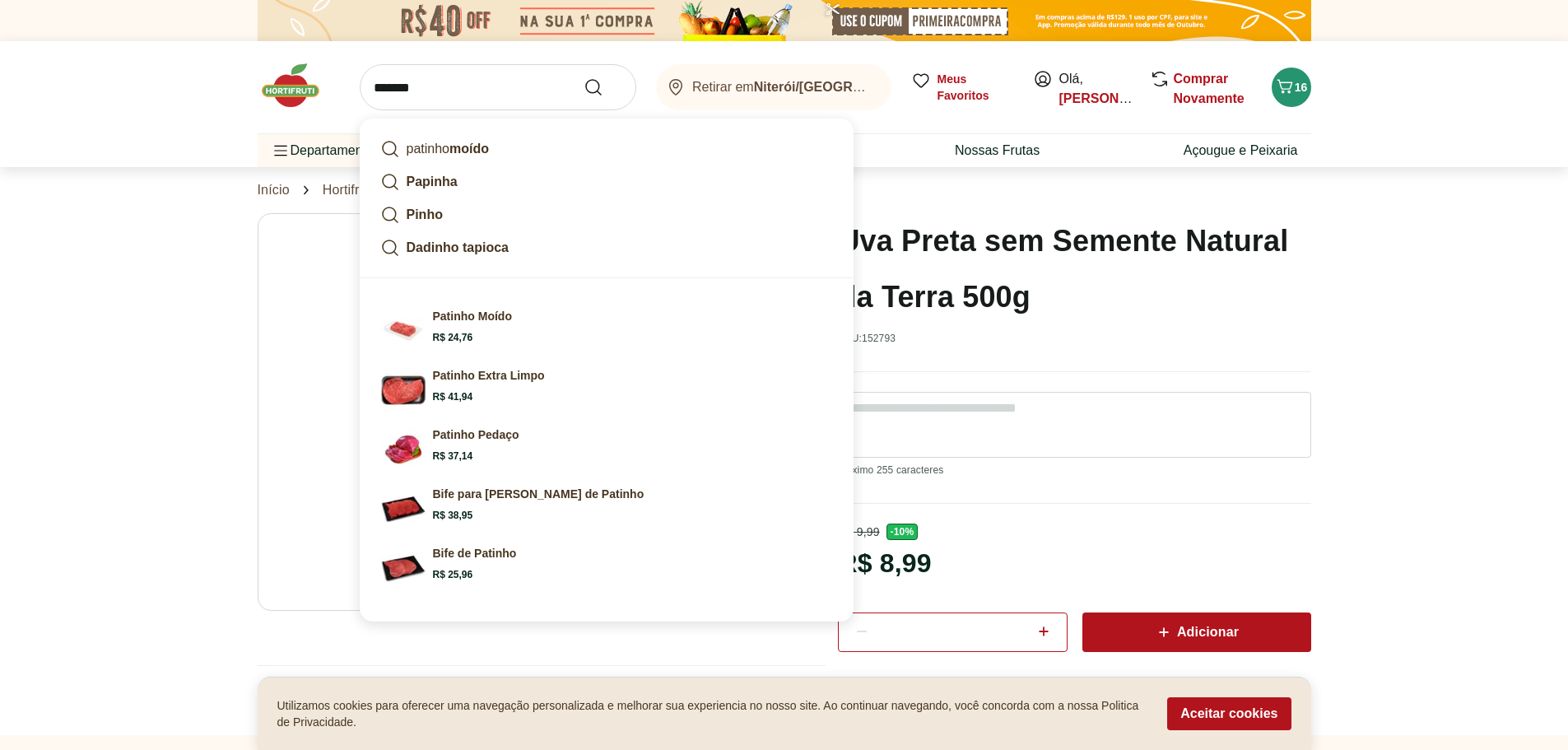
type input "*******"
click at [584, 77] on button "Submit Search" at bounding box center [603, 87] width 40 height 20
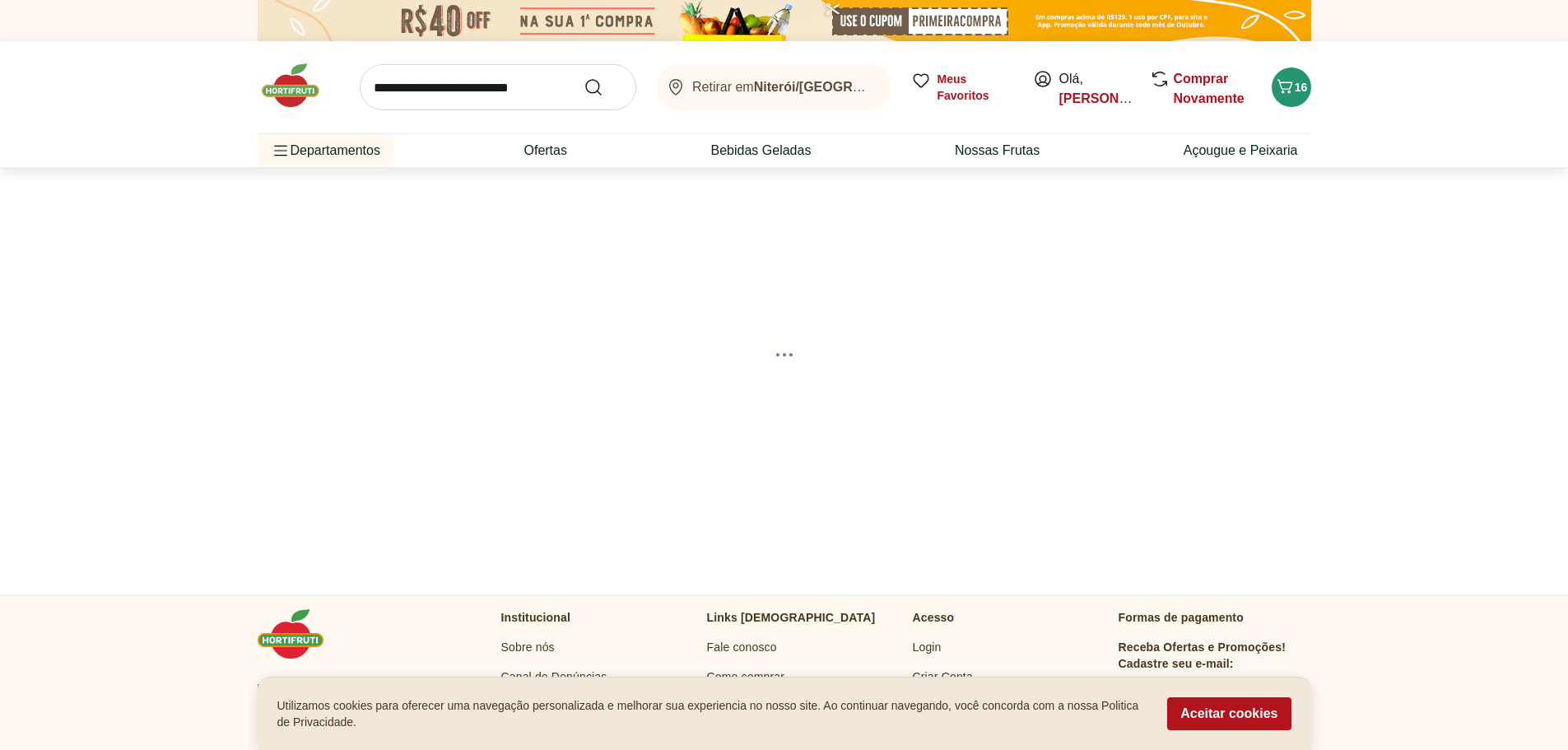
select select "**********"
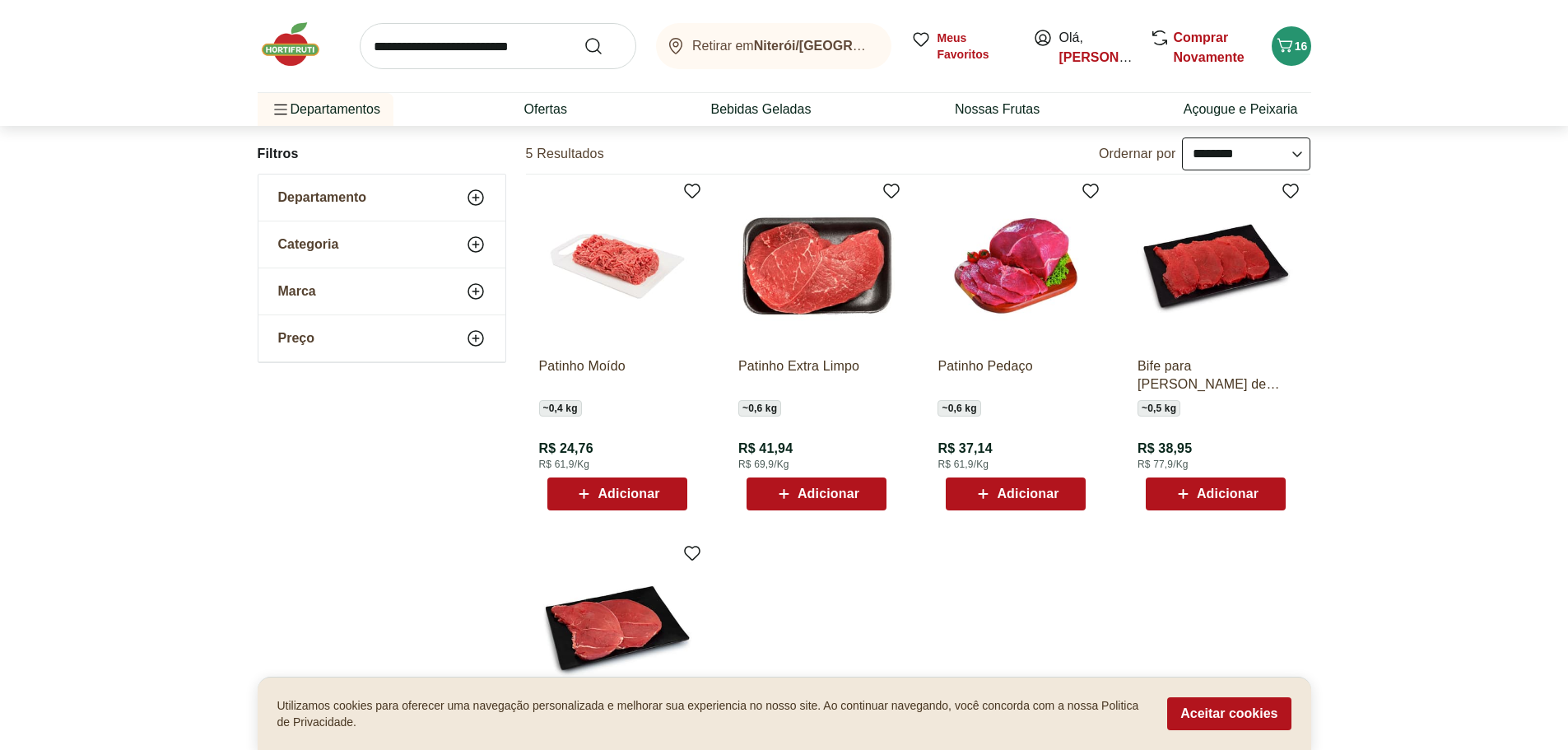
scroll to position [163, 0]
click at [622, 280] on img at bounding box center [618, 265] width 156 height 156
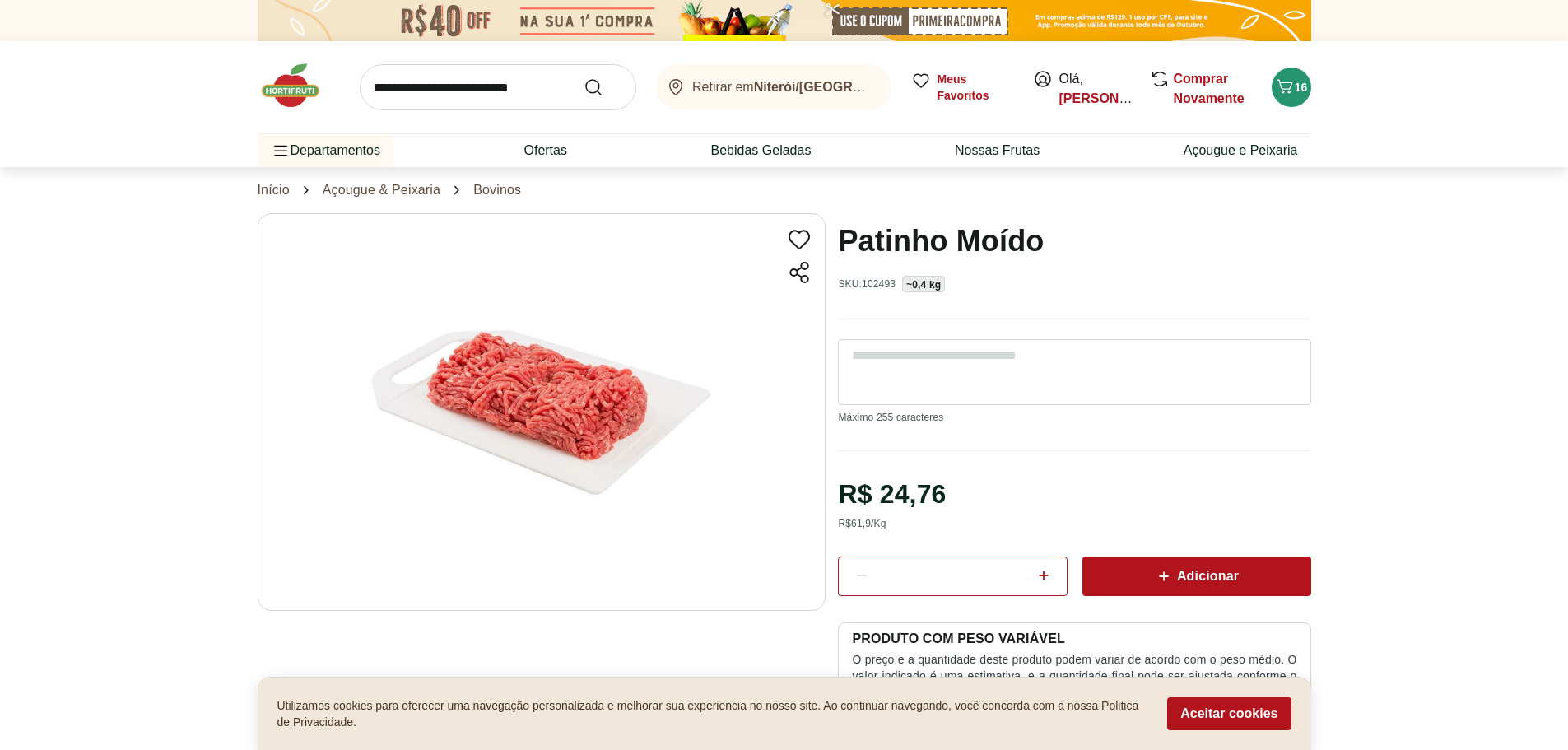
click at [1046, 582] on icon at bounding box center [1044, 576] width 20 height 20
type input "*"
click at [1185, 580] on span "Adicionar" at bounding box center [1196, 576] width 85 height 20
click at [464, 87] on input "search" at bounding box center [498, 86] width 277 height 46
type input "*******"
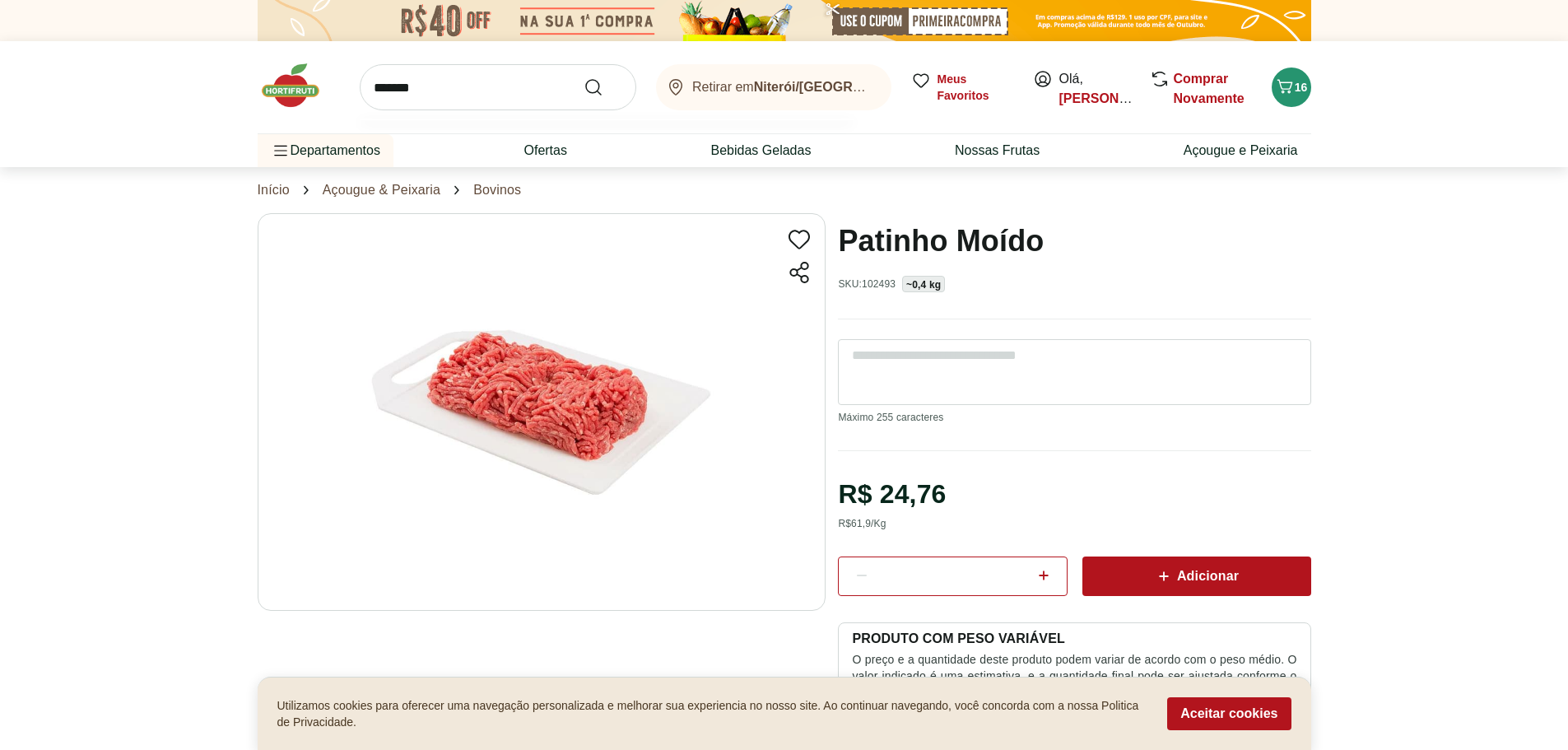
click button "Submit Search" at bounding box center [603, 87] width 40 height 20
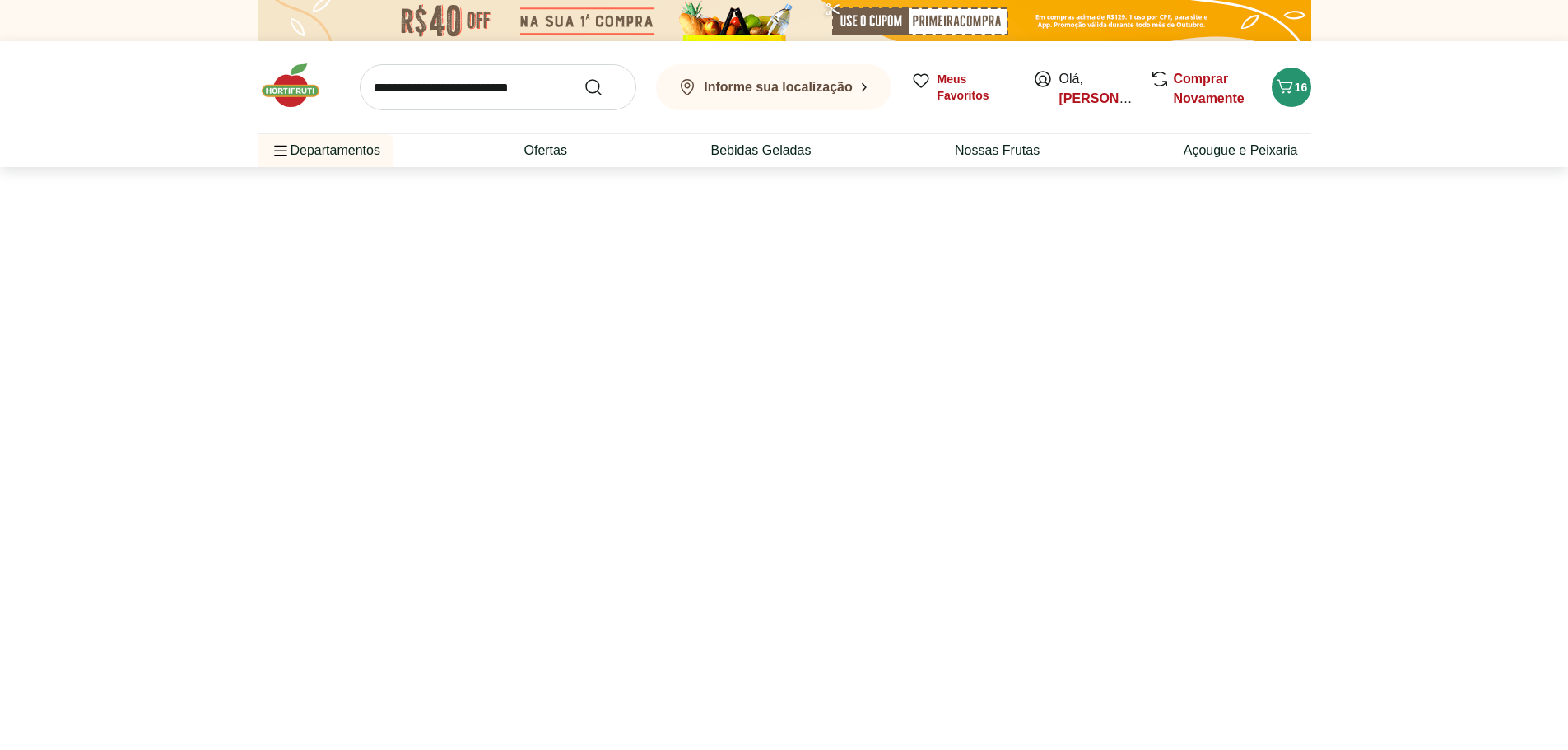
select select "**********"
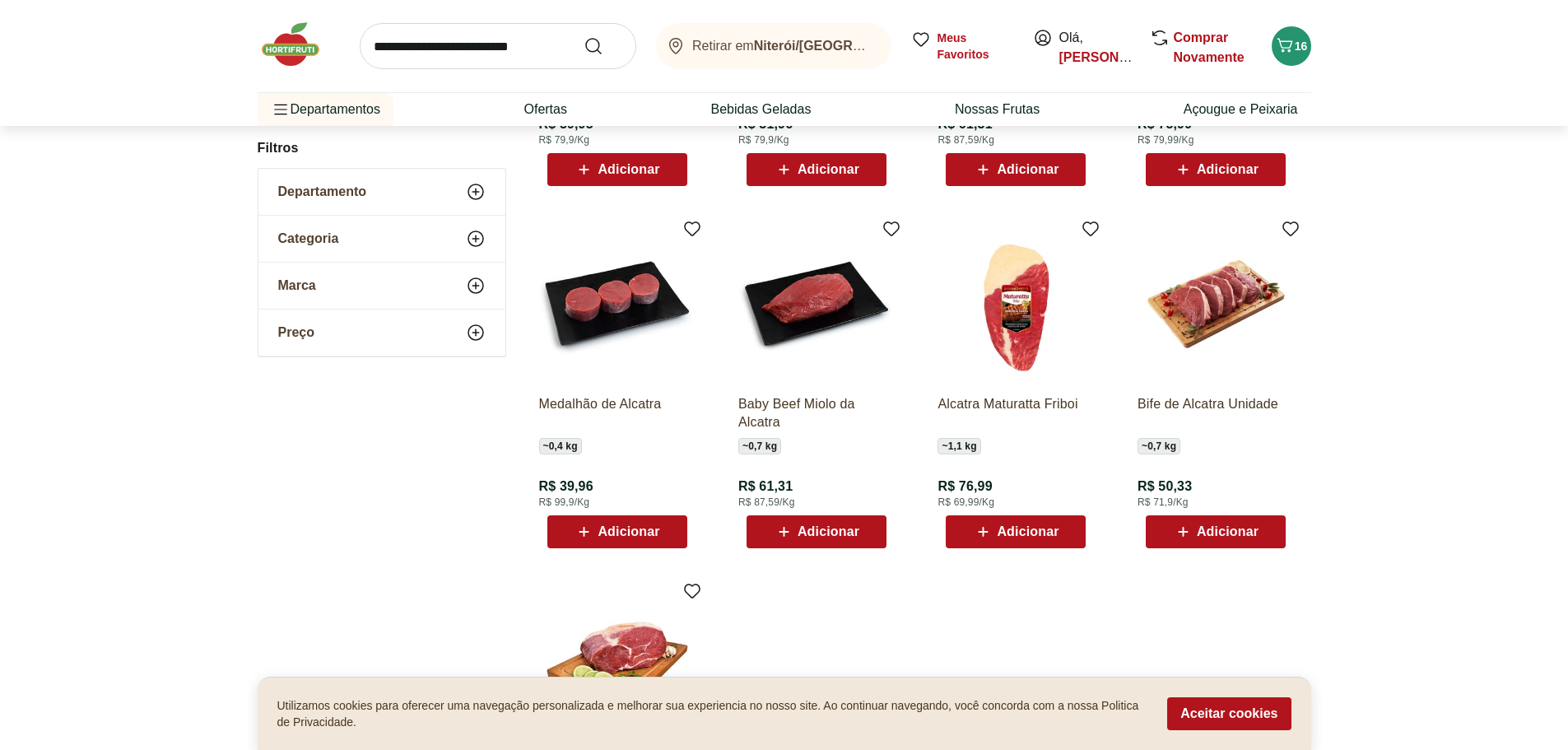
scroll to position [487, 0]
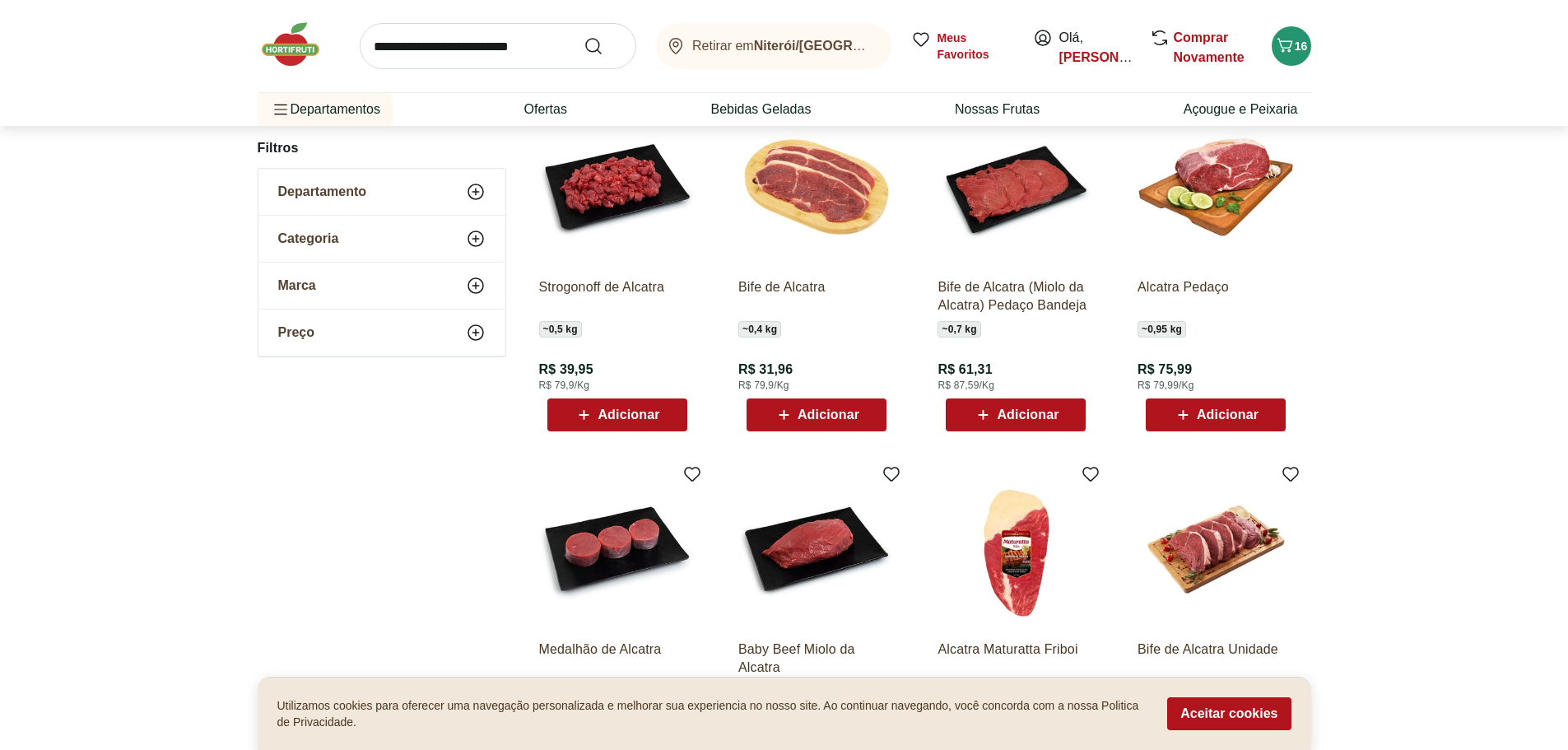
drag, startPoint x: 855, startPoint y: 507, endPoint x: 858, endPoint y: 534, distance: 27.2
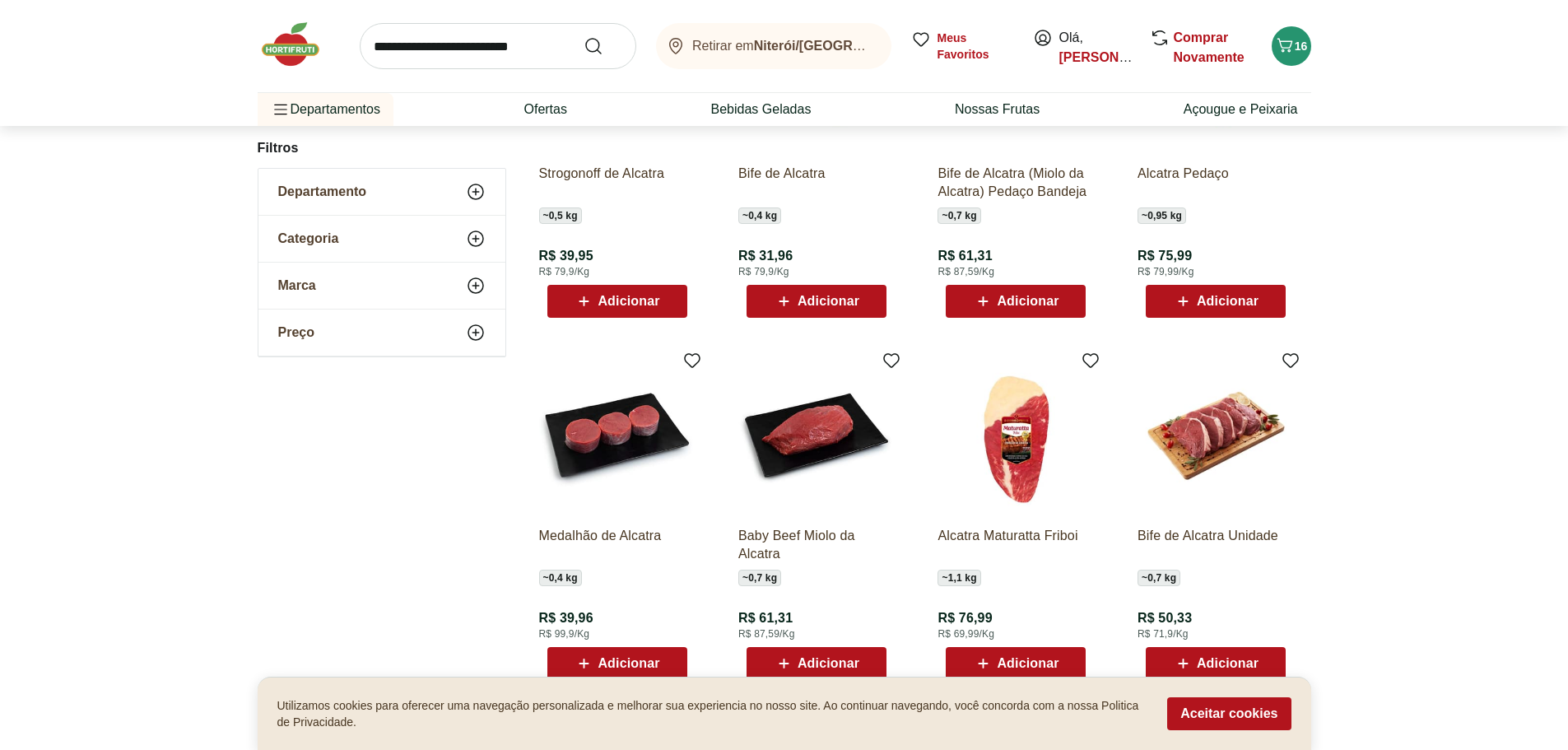
scroll to position [355, 0]
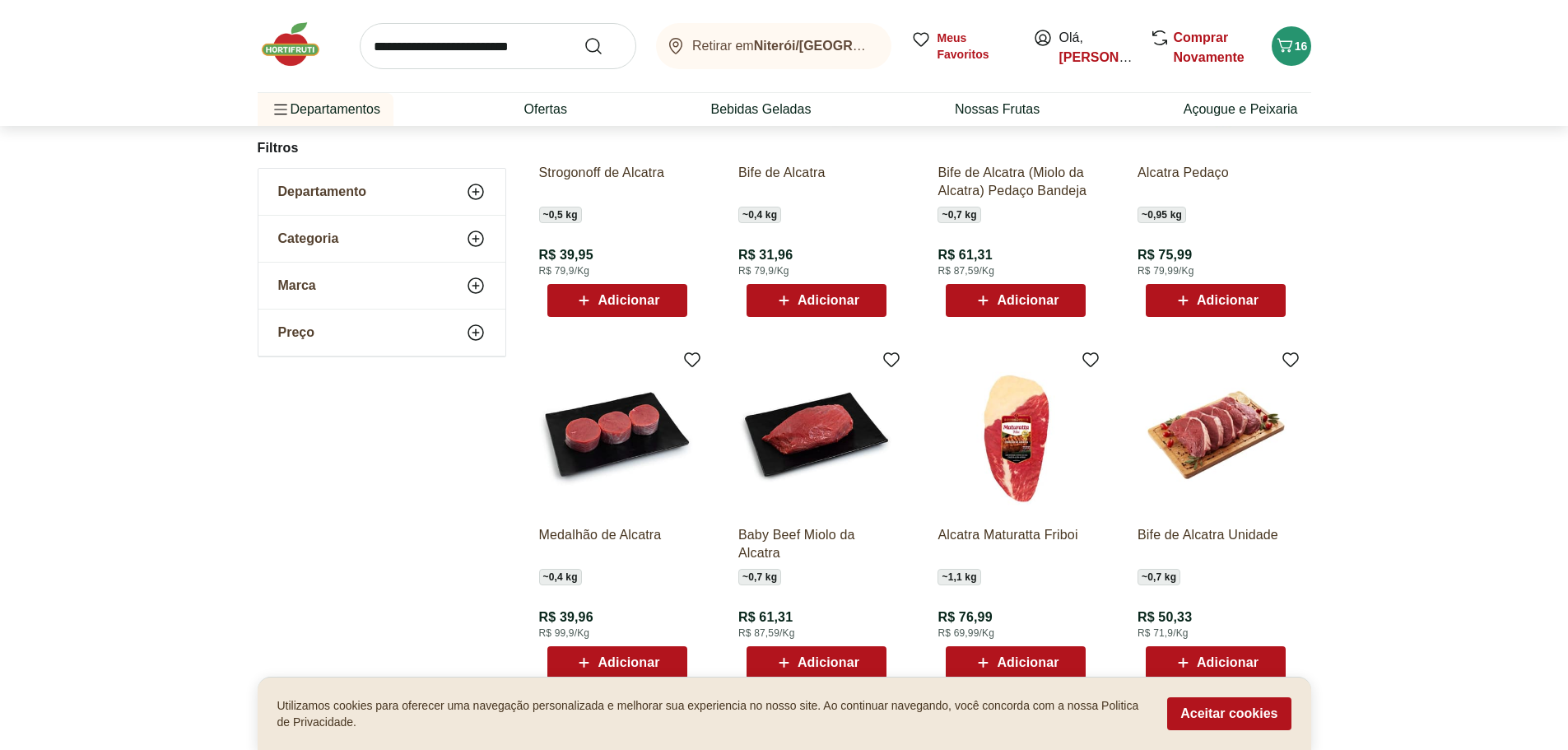
click at [797, 656] on span "Adicionar" at bounding box center [828, 663] width 62 height 13
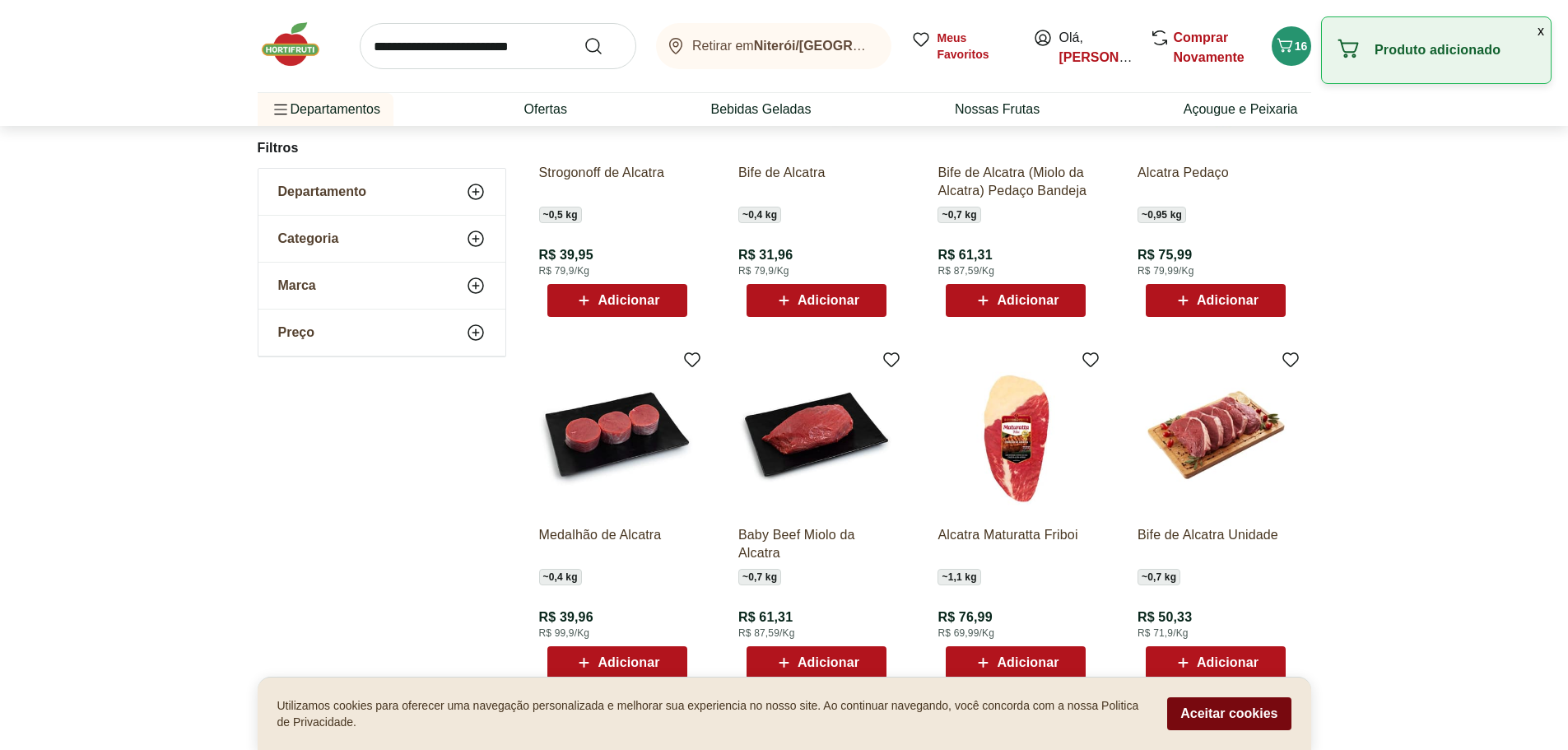
click at [1201, 707] on button "Aceitar cookies" at bounding box center [1228, 713] width 123 height 33
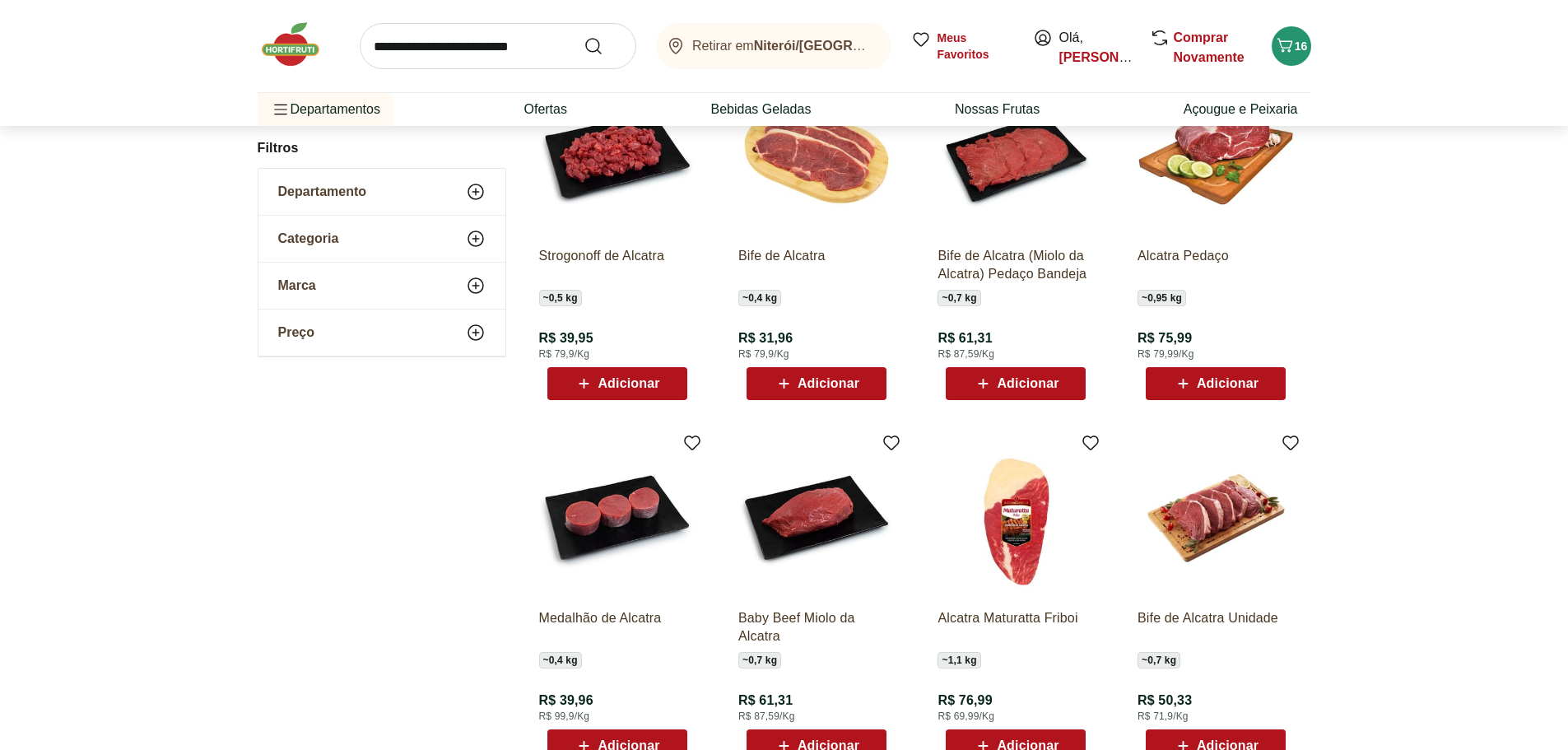
scroll to position [273, 0]
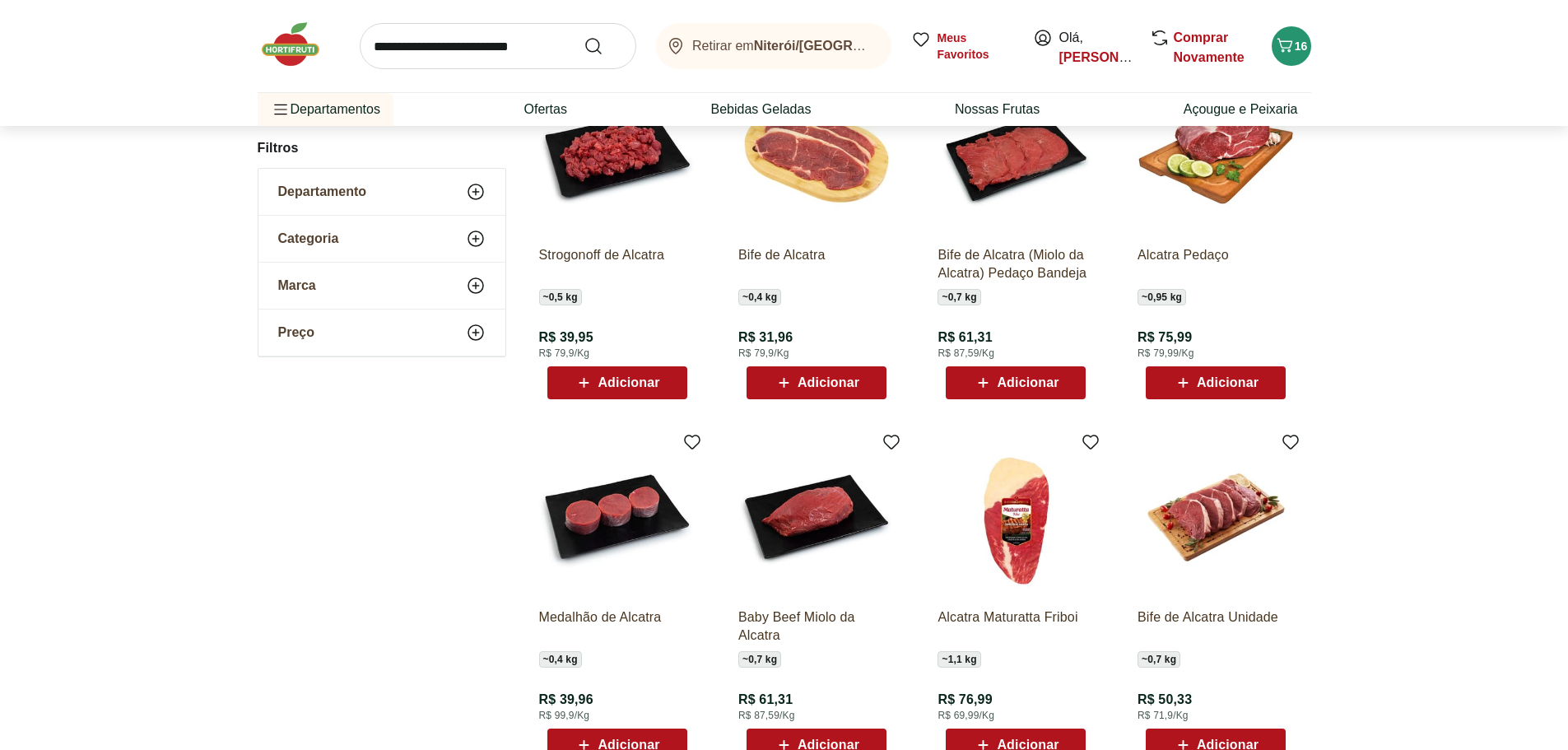
click at [604, 391] on span "Adicionar" at bounding box center [616, 383] width 85 height 20
click at [502, 43] on input "search" at bounding box center [498, 46] width 277 height 46
type input "******"
click at [584, 36] on button "Submit Search" at bounding box center [603, 46] width 40 height 20
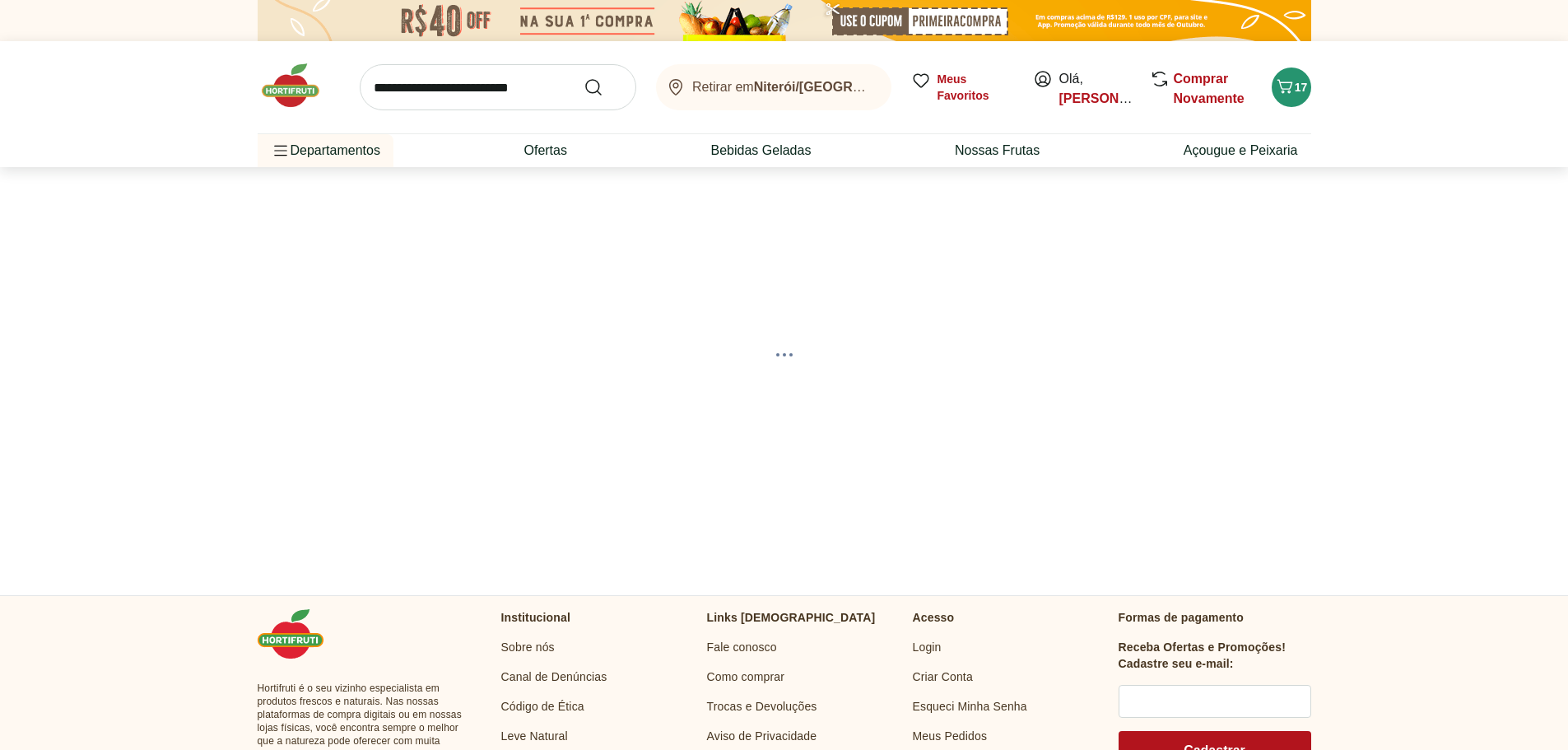
select select "**********"
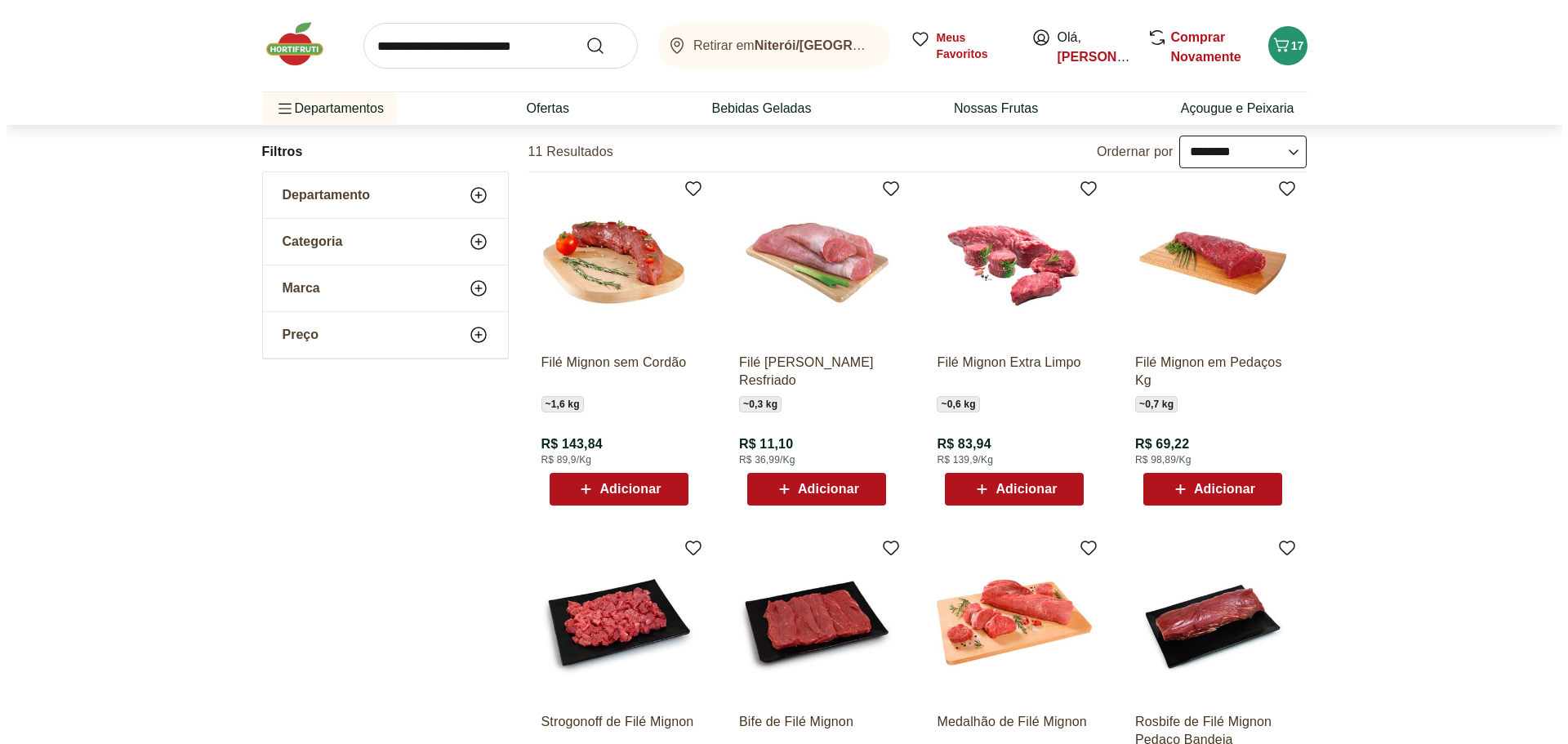
scroll to position [162, 0]
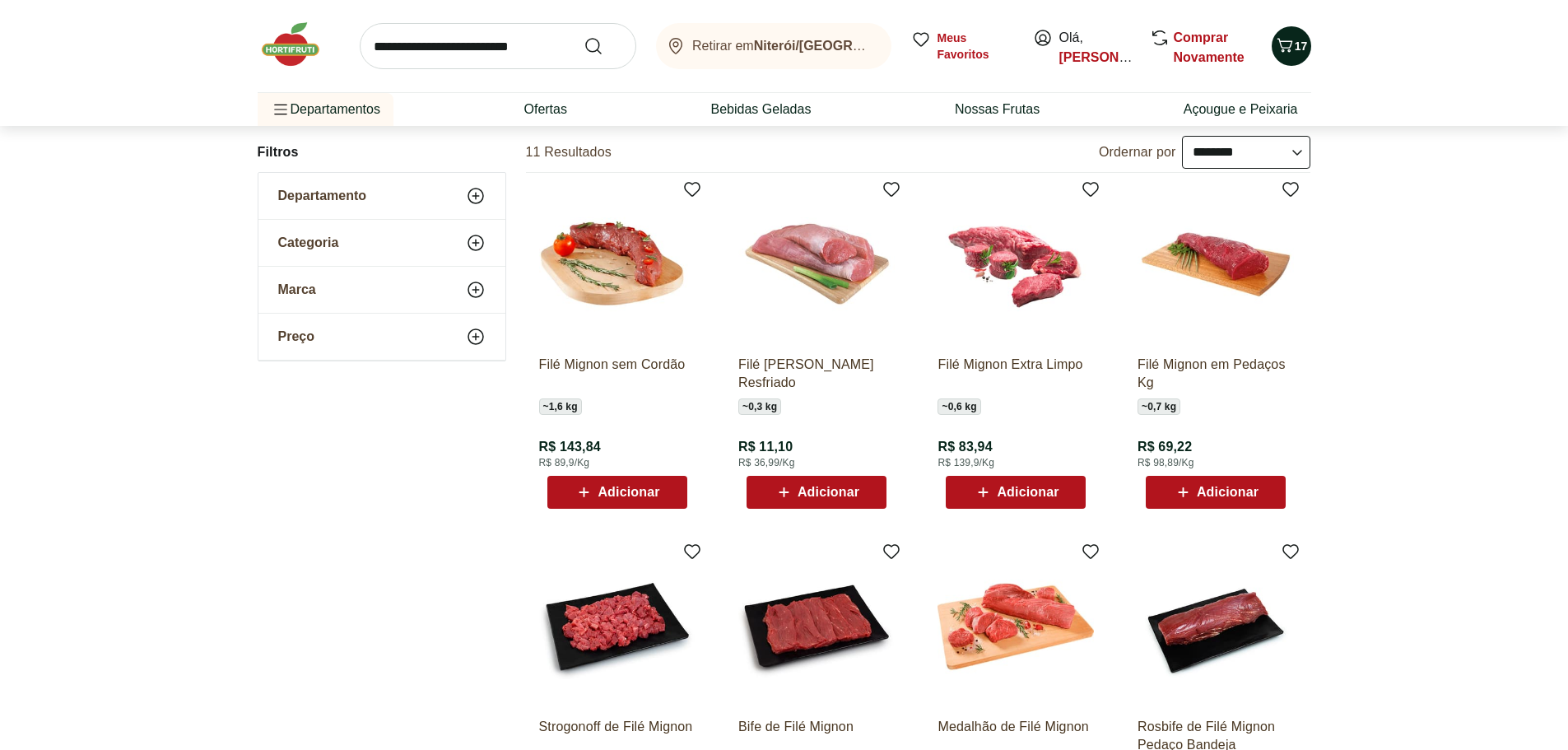
click at [1289, 49] on icon "Carrinho" at bounding box center [1284, 45] width 15 height 14
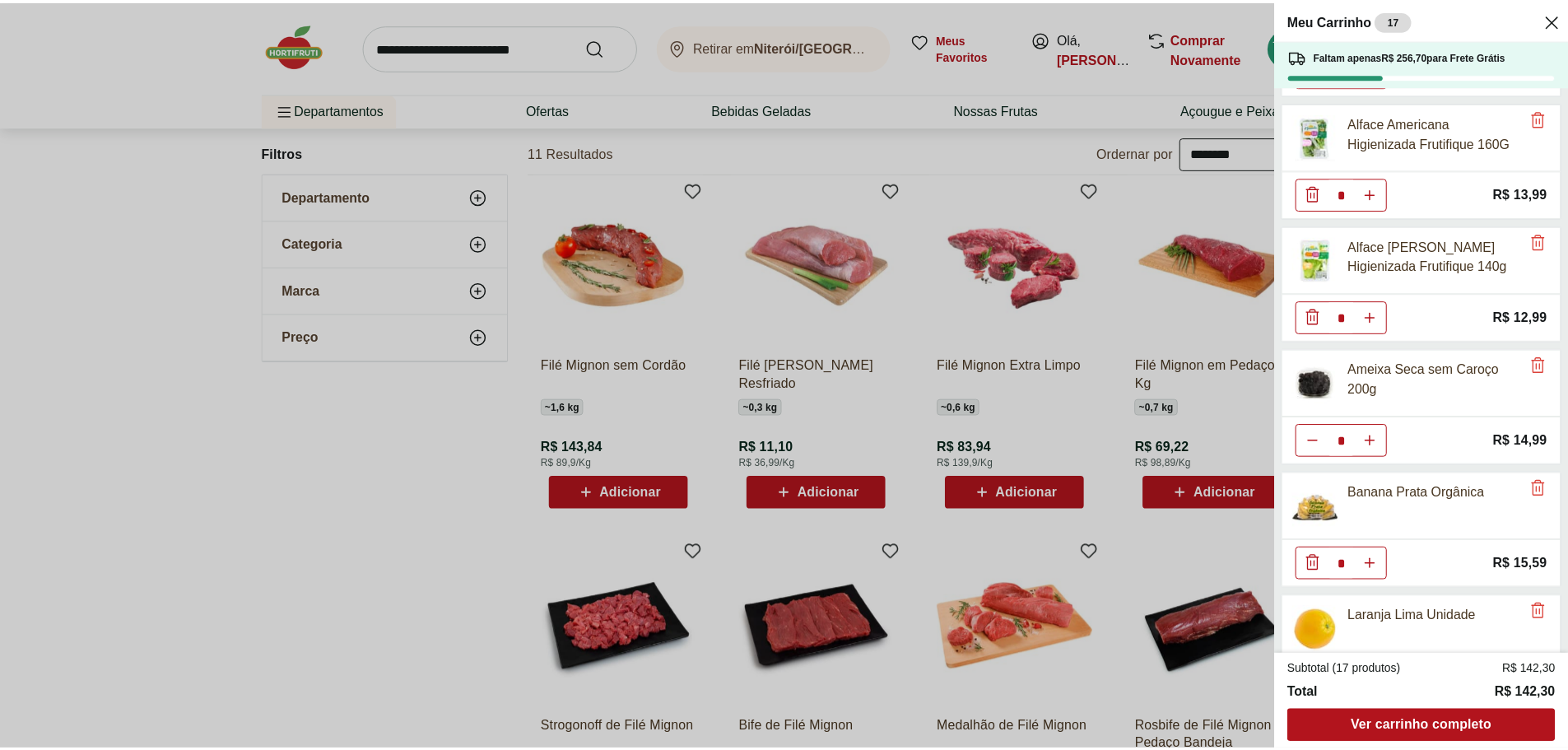
scroll to position [0, 0]
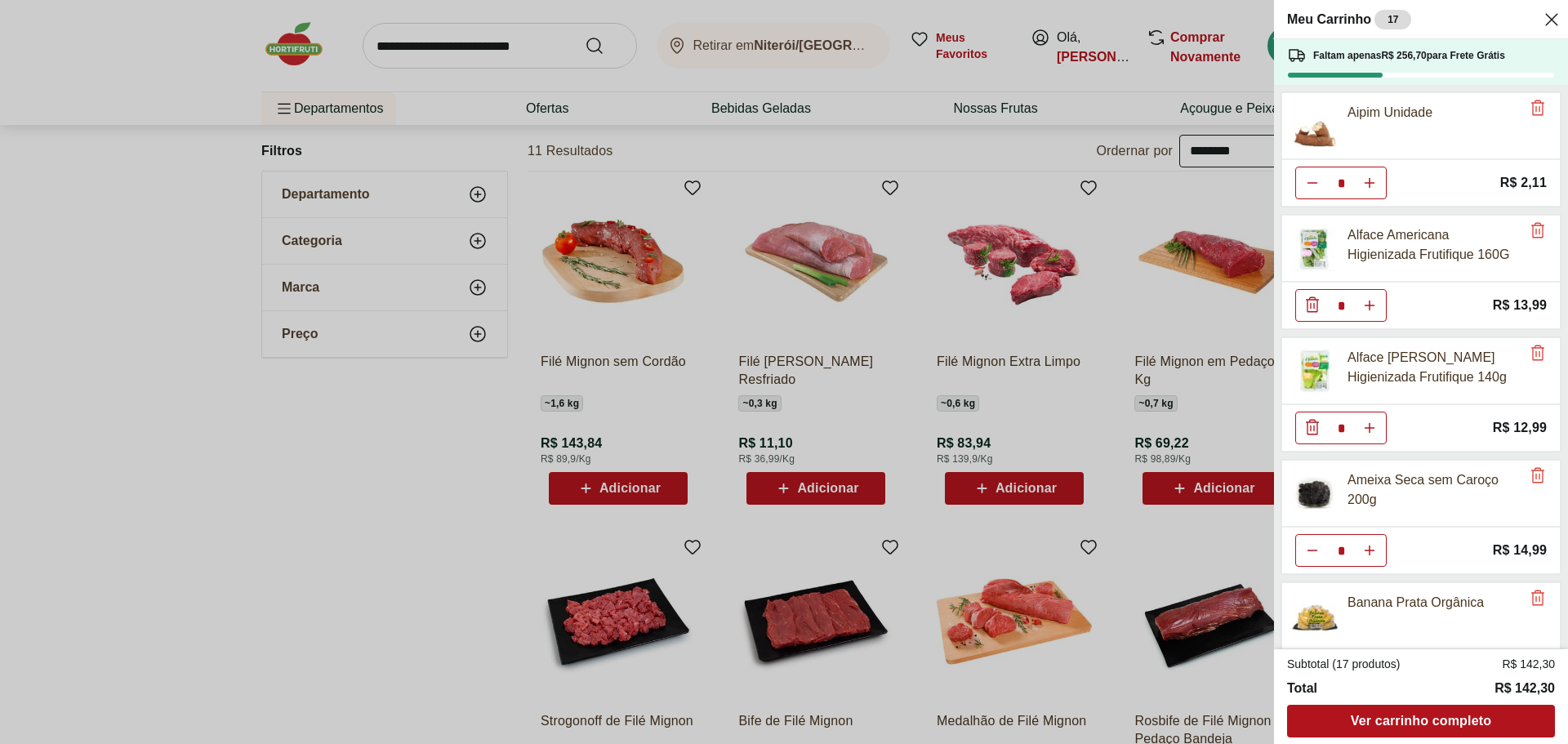
click at [331, 497] on div "Meu Carrinho 17 Faltam apenas R$ 256,70 para Frete Grátis Aipim Unidade * Price…" at bounding box center [784, 372] width 1568 height 744
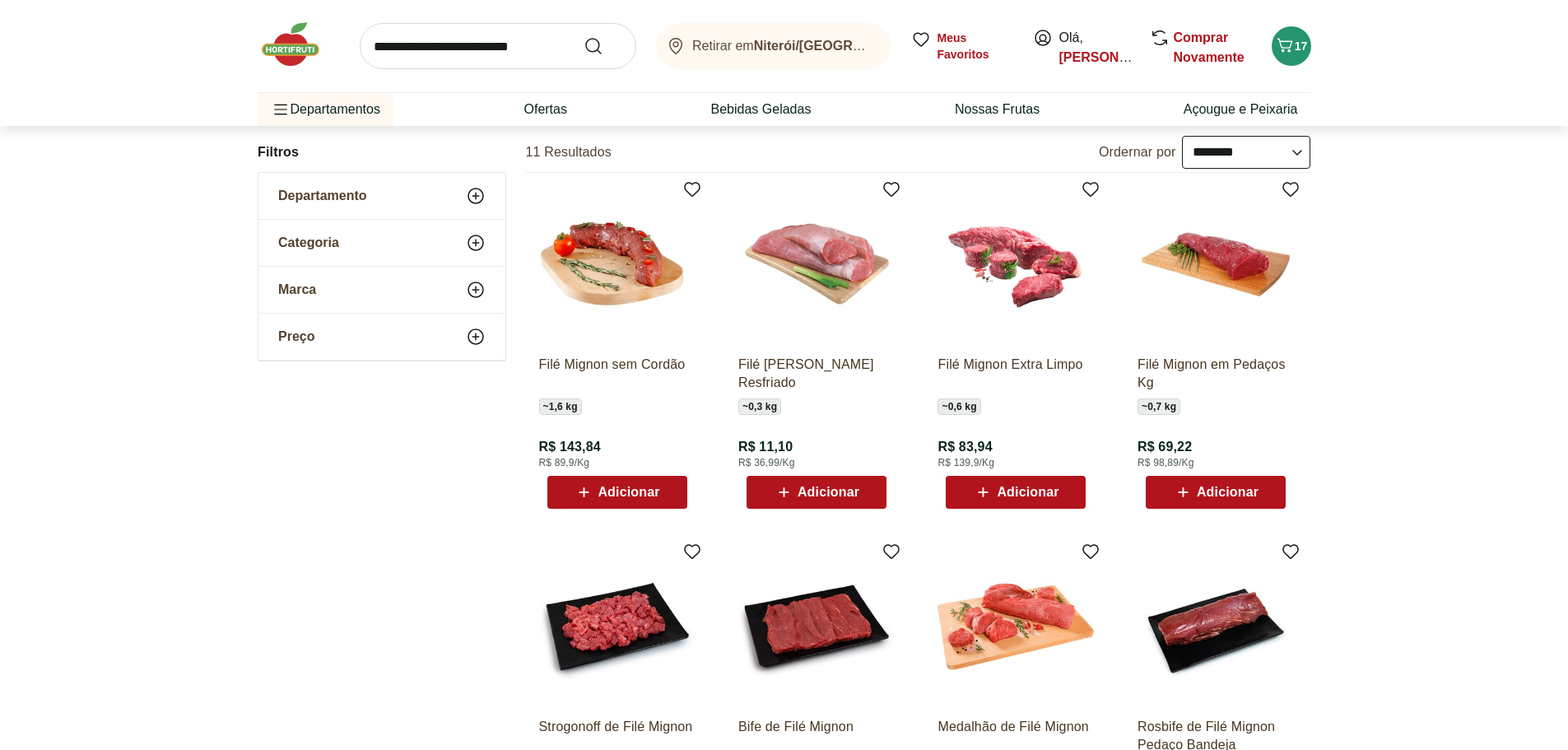
scroll to position [163, 0]
click at [1236, 268] on img at bounding box center [1216, 265] width 156 height 156
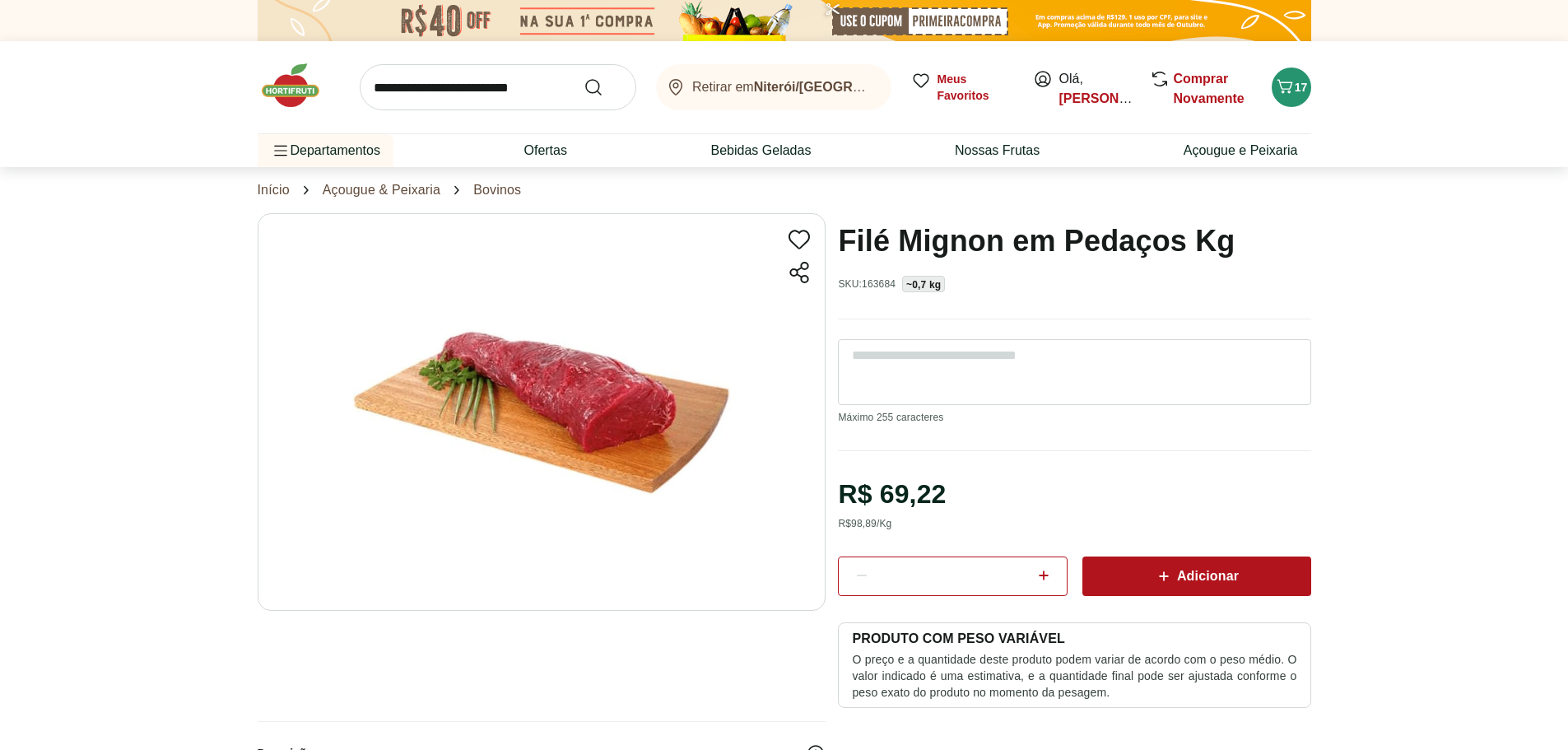
click at [485, 85] on input "search" at bounding box center [498, 86] width 277 height 46
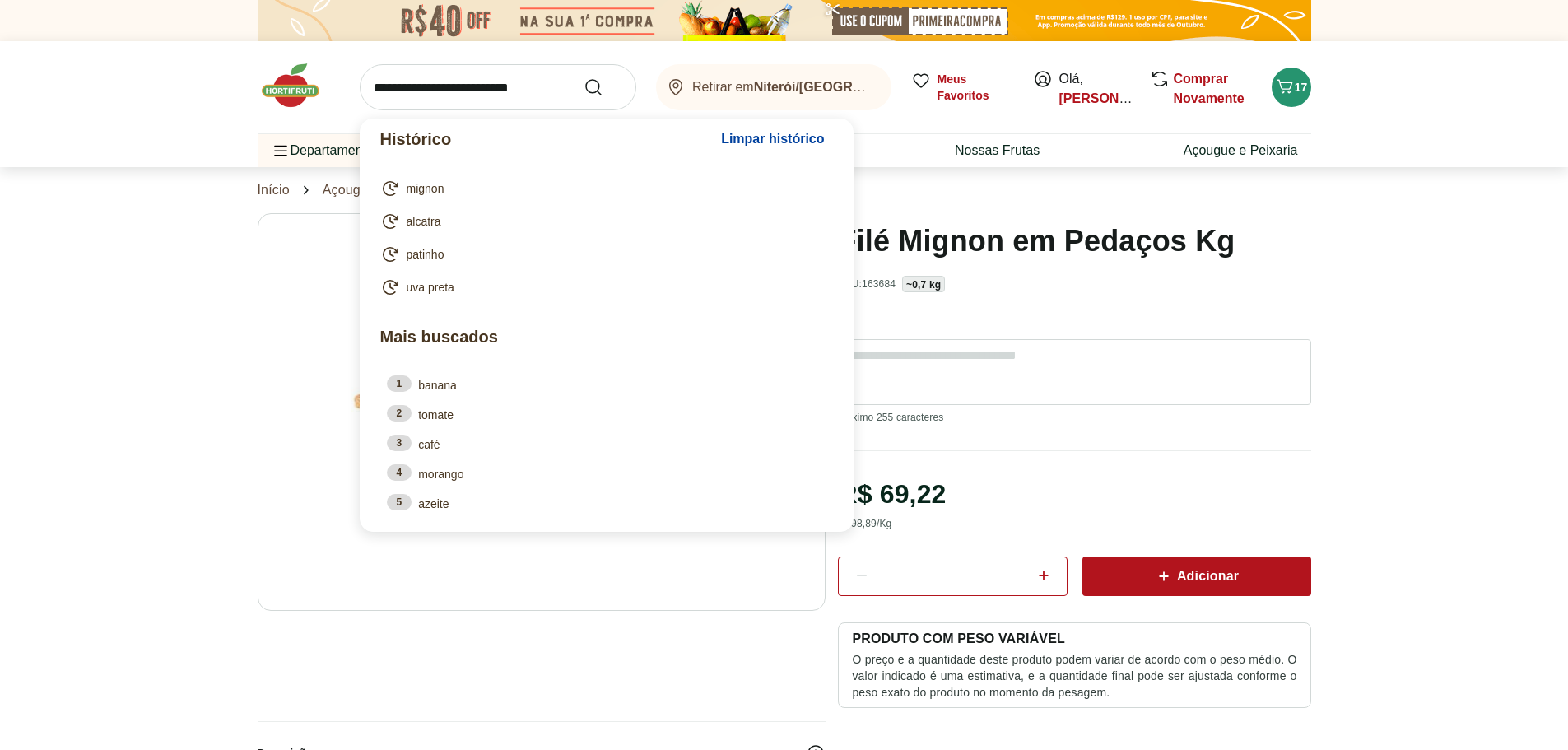
click at [416, 228] on span "alcatra" at bounding box center [423, 221] width 34 height 16
type input "*******"
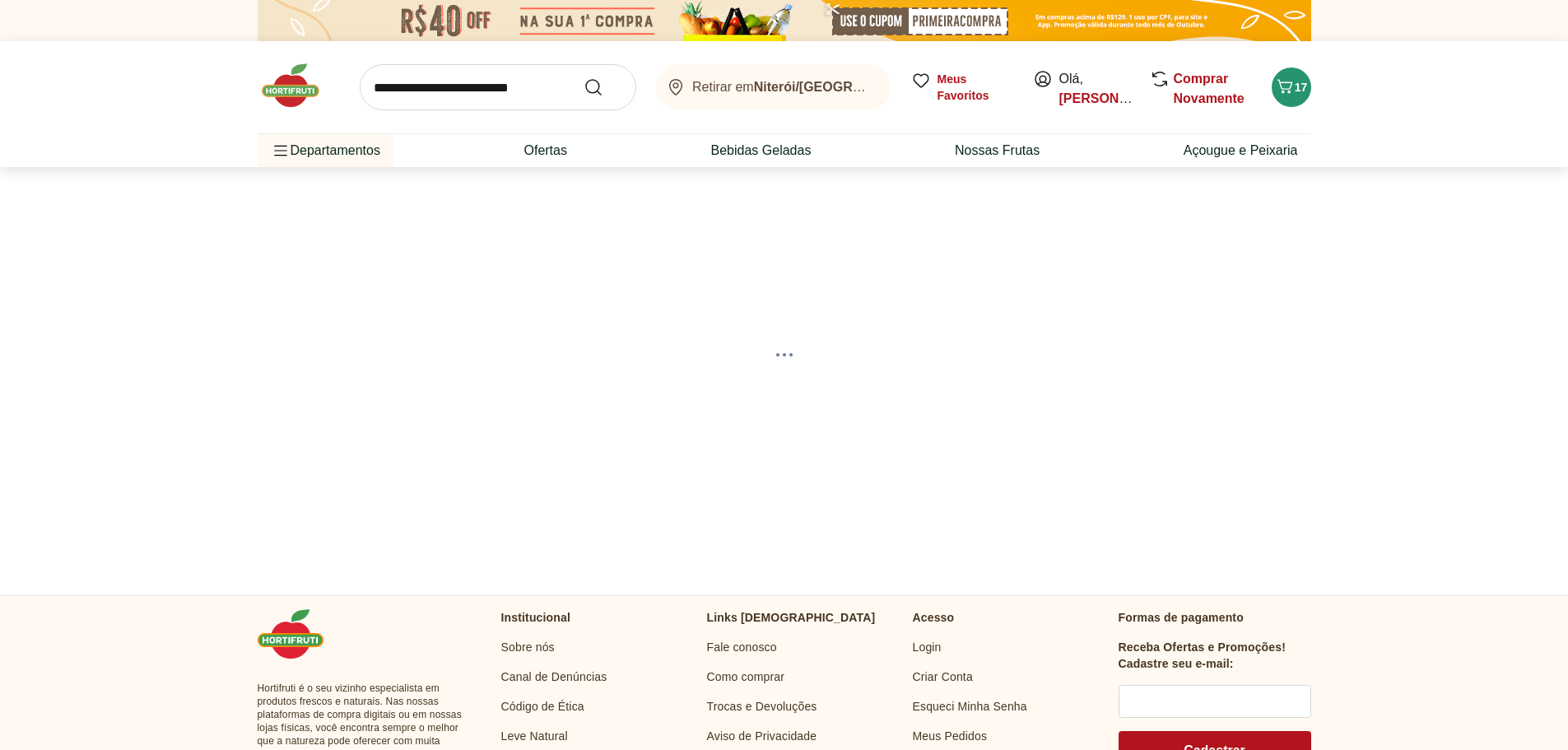
select select "**********"
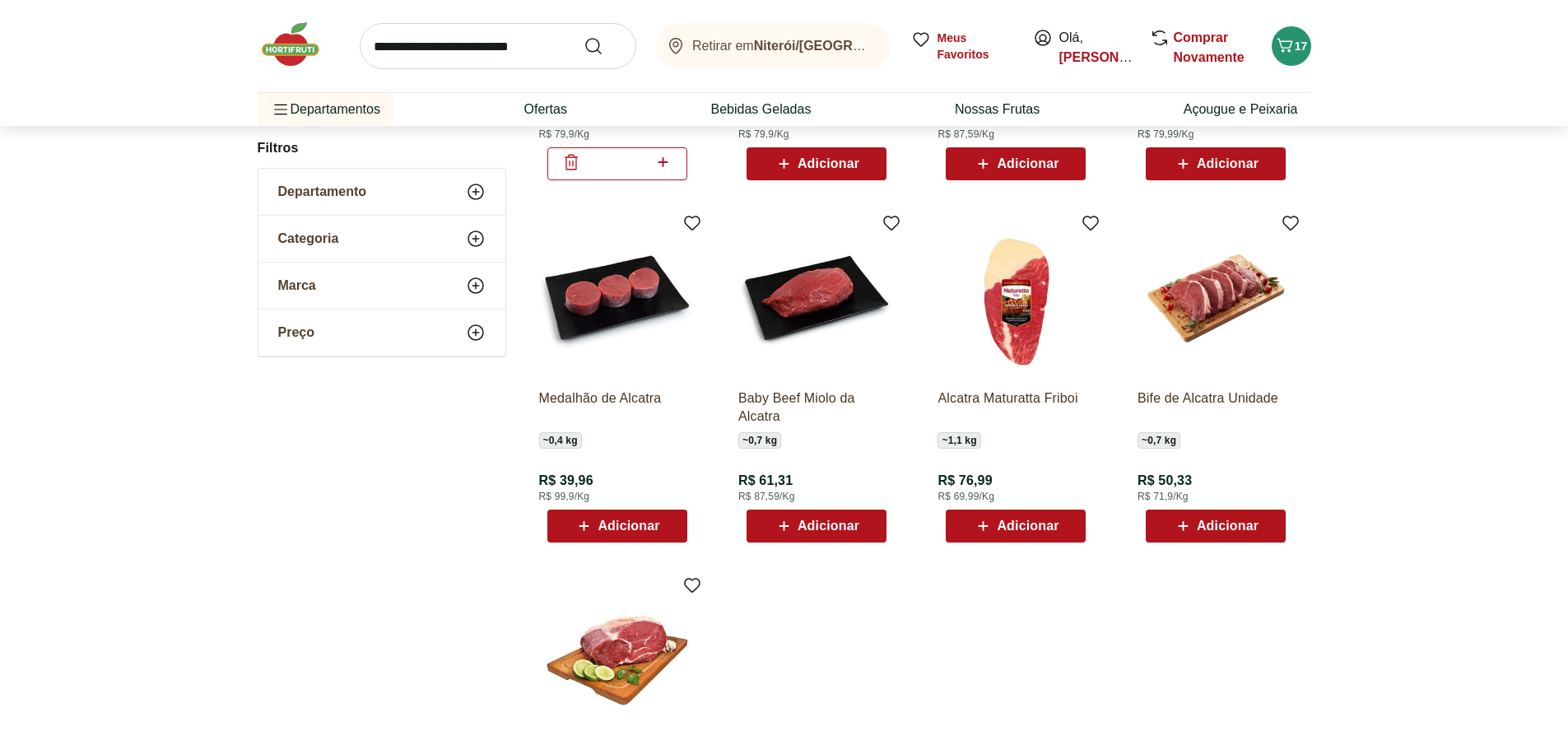
scroll to position [493, 0]
click at [804, 299] on img at bounding box center [816, 297] width 156 height 156
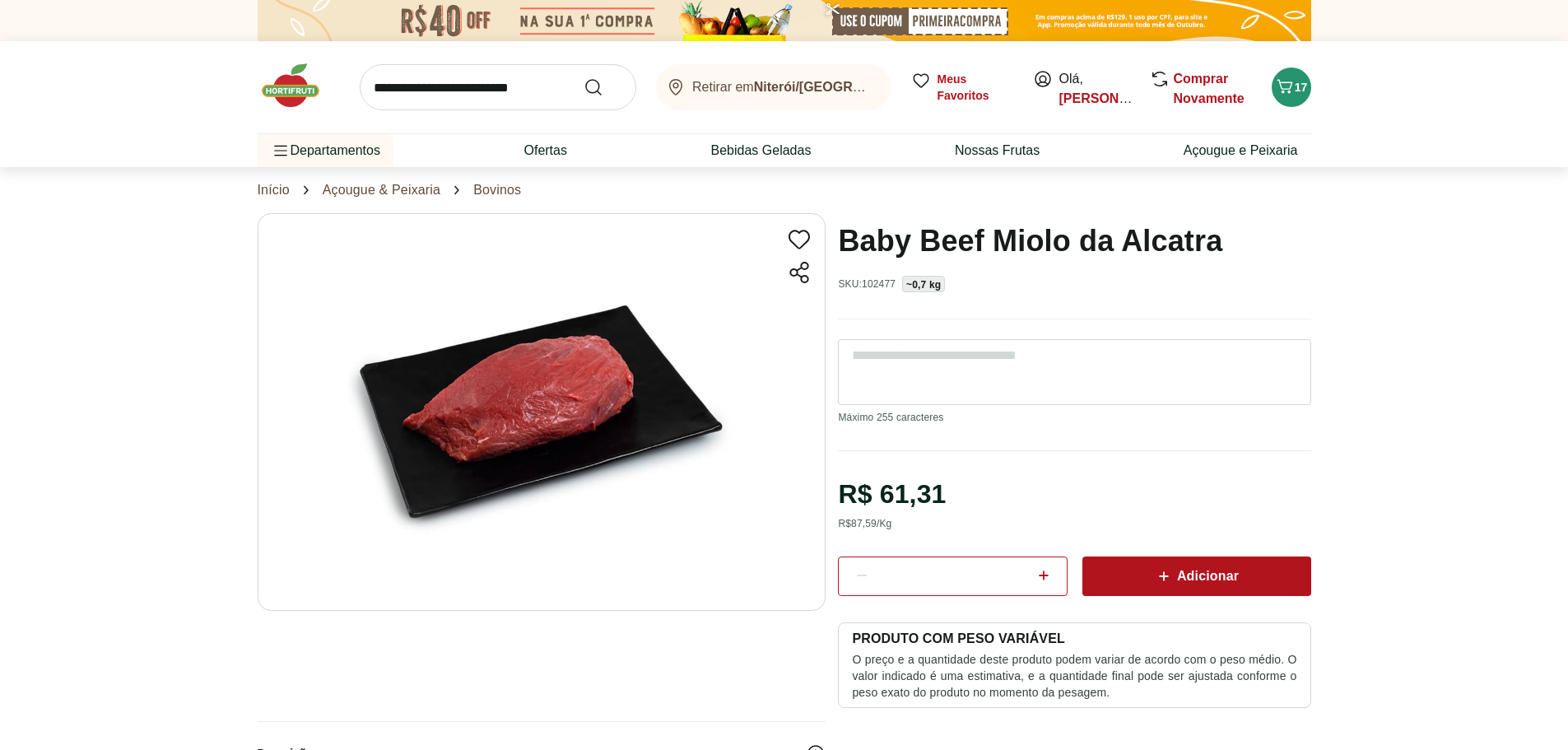
click at [1163, 574] on icon at bounding box center [1163, 576] width 20 height 20
click at [526, 103] on input "search" at bounding box center [498, 86] width 277 height 46
type input "*******"
click at [584, 77] on button "Submit Search" at bounding box center [603, 87] width 40 height 20
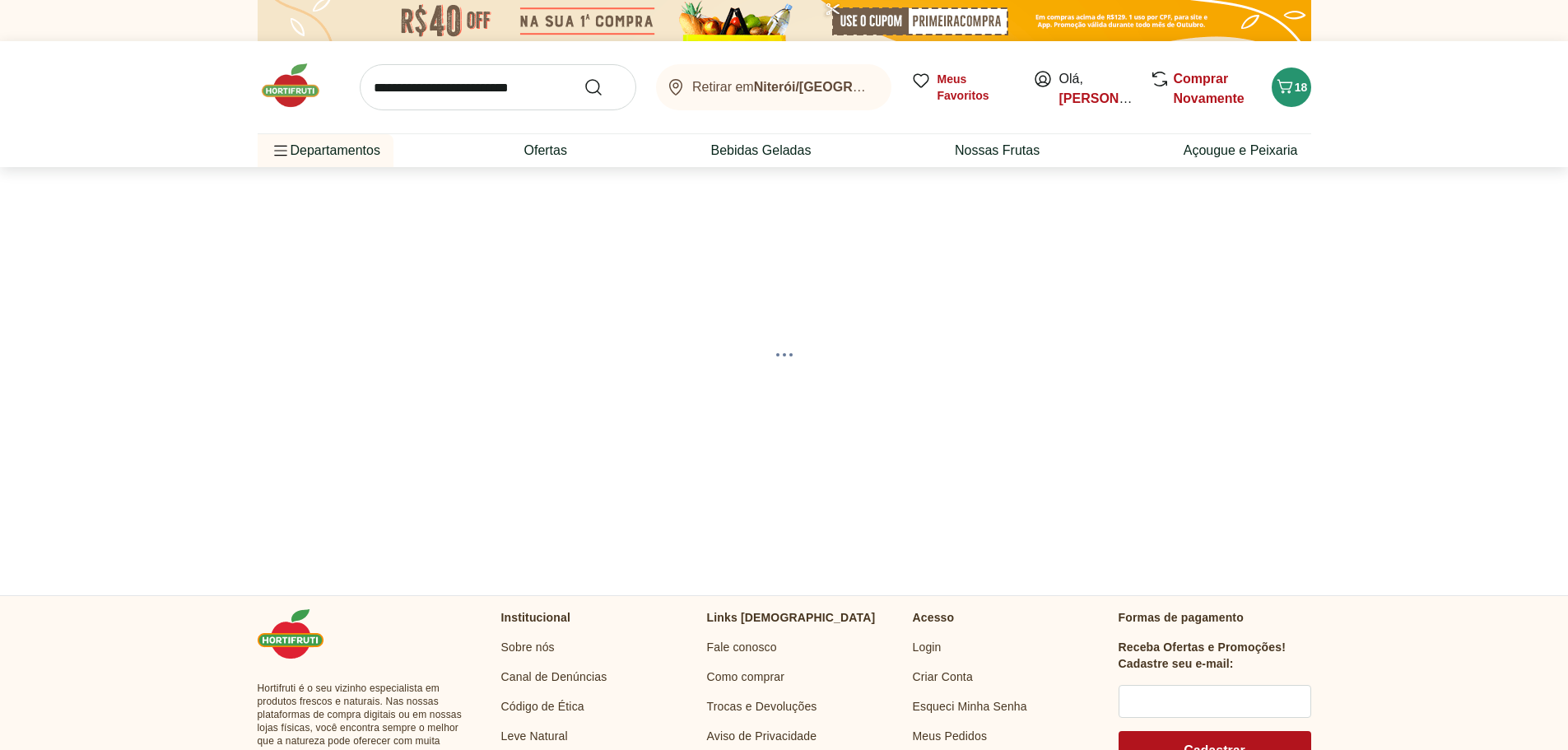
select select "**********"
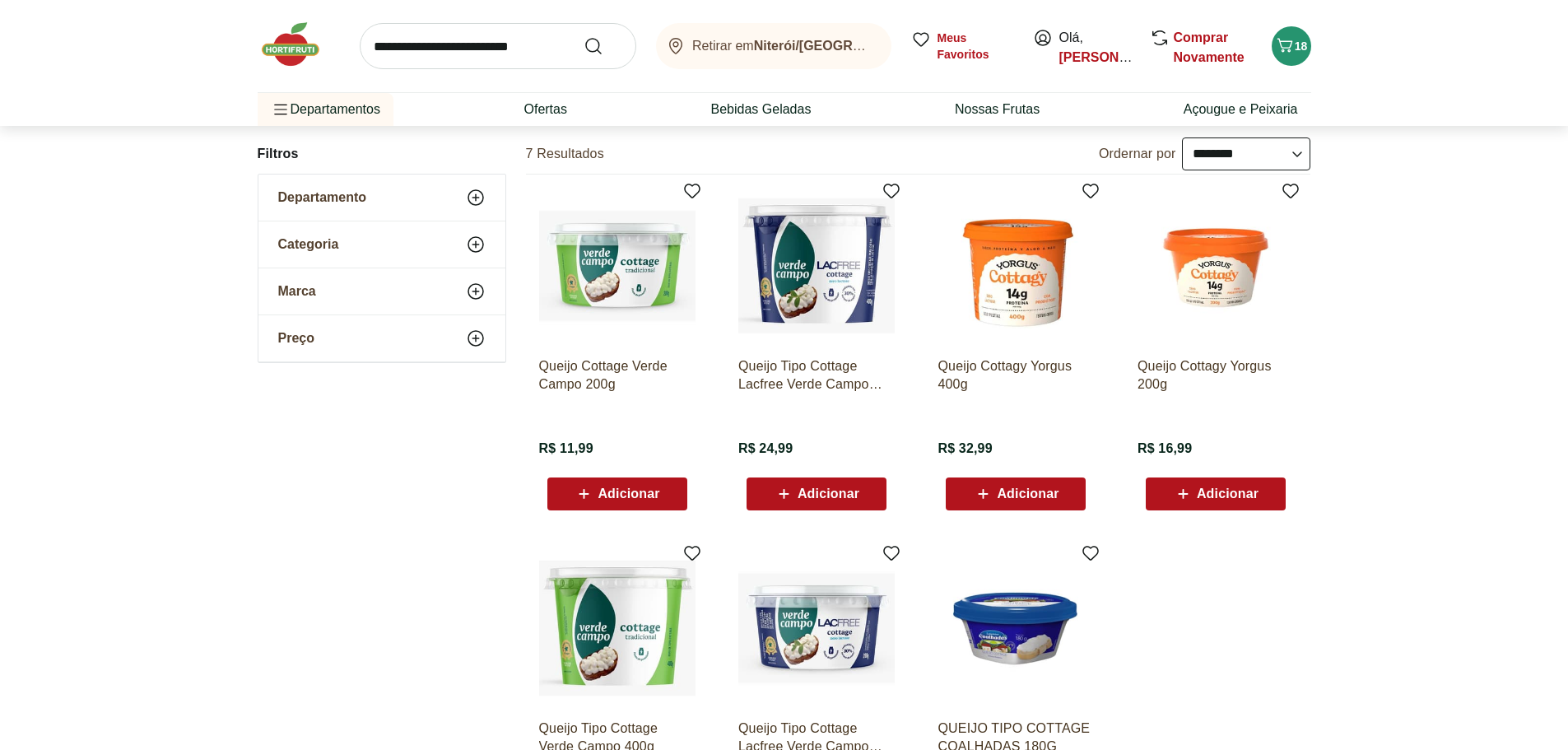
scroll to position [163, 0]
click at [621, 496] on span "Adicionar" at bounding box center [628, 493] width 62 height 13
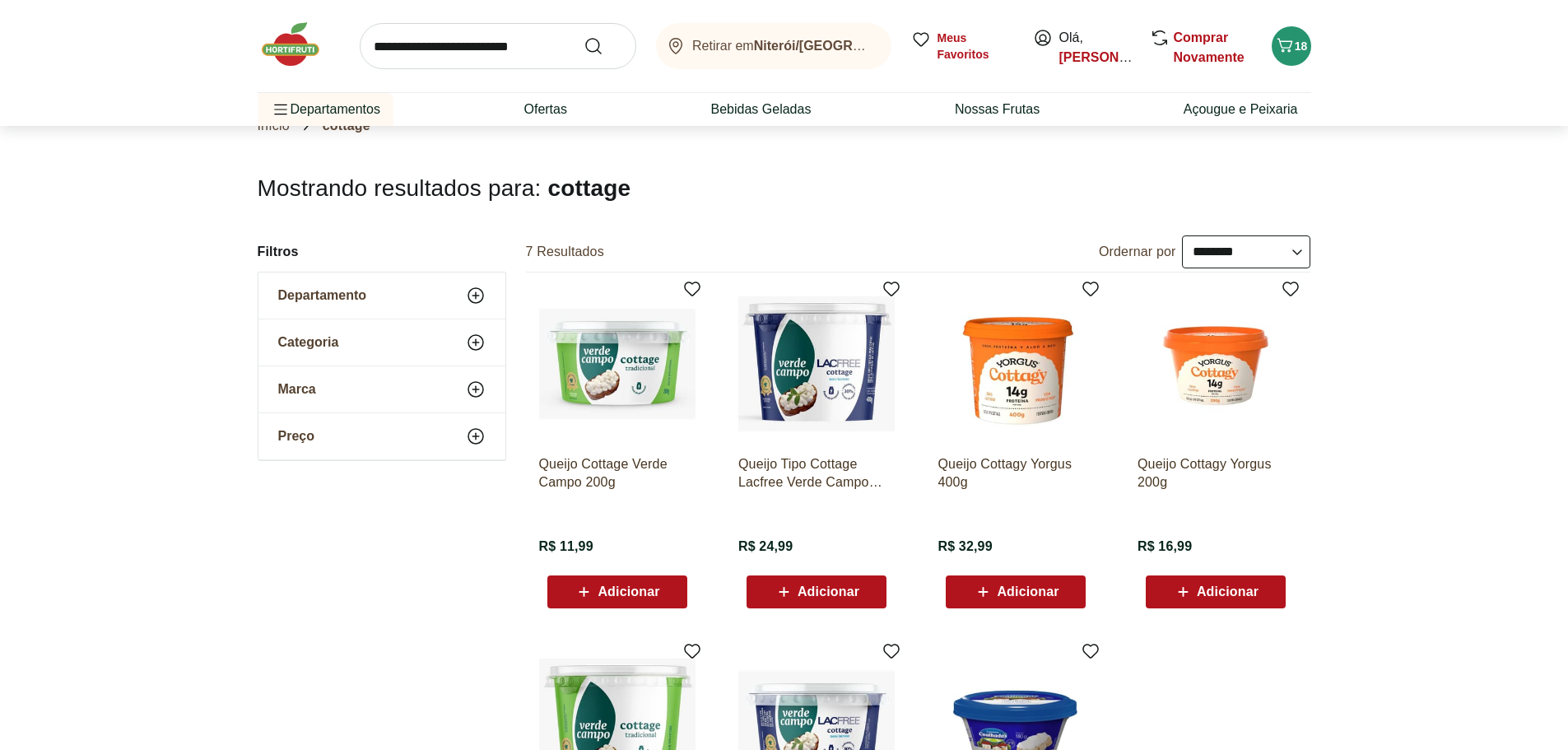
scroll to position [0, 0]
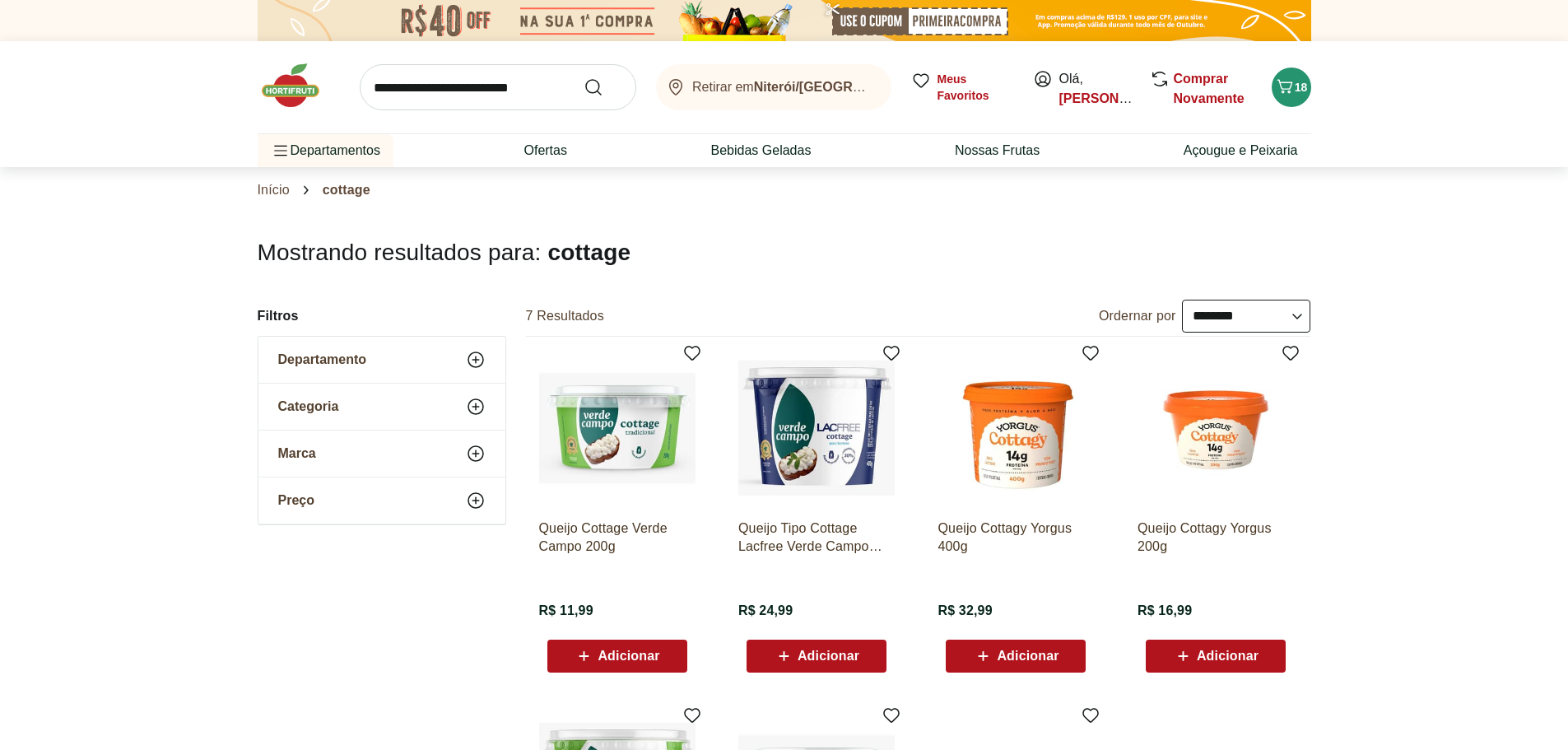
click at [477, 360] on use at bounding box center [476, 360] width 20 height 20
click at [272, 185] on link "Início" at bounding box center [274, 190] width 32 height 14
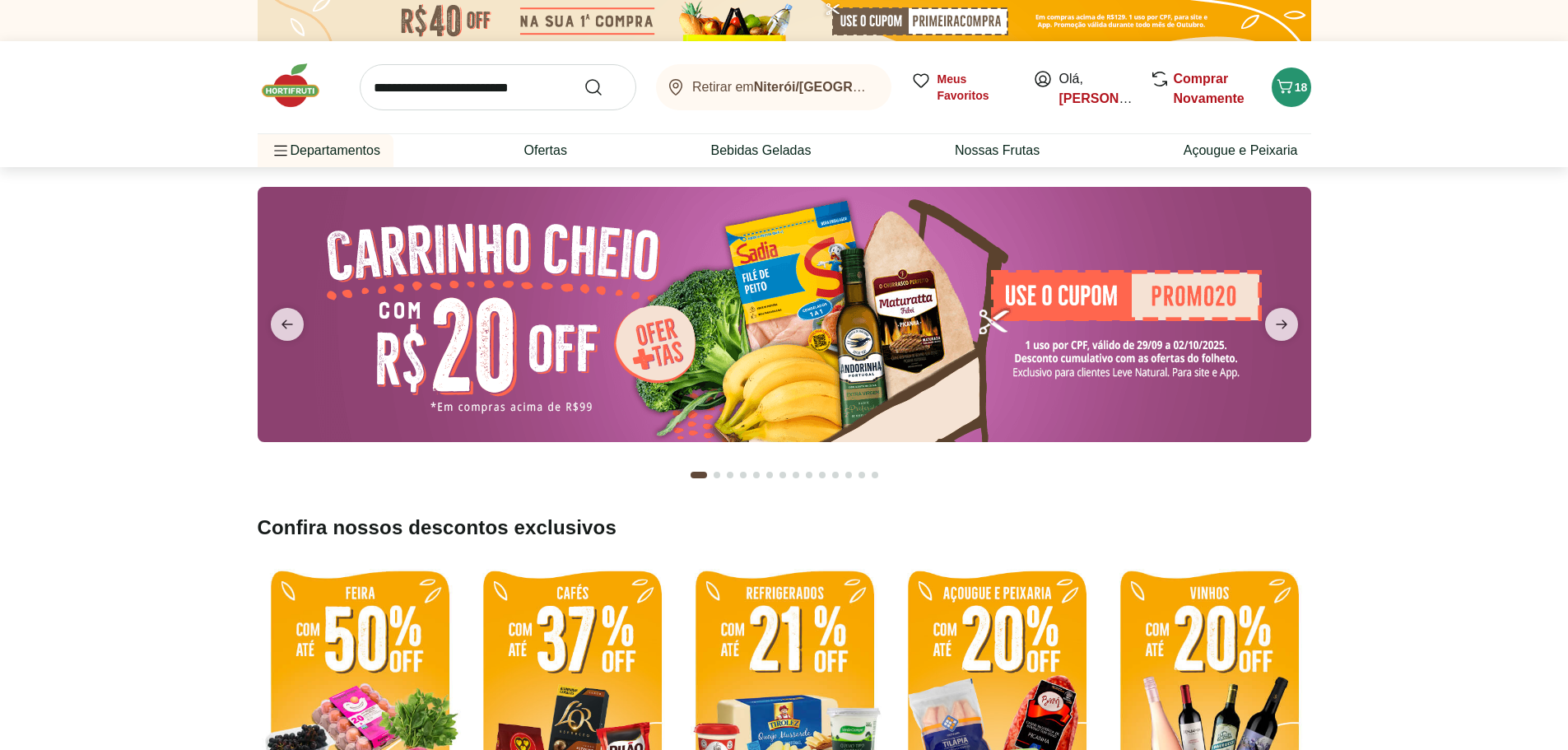
click at [735, 292] on img at bounding box center [785, 315] width 1054 height 255
select select "**********"
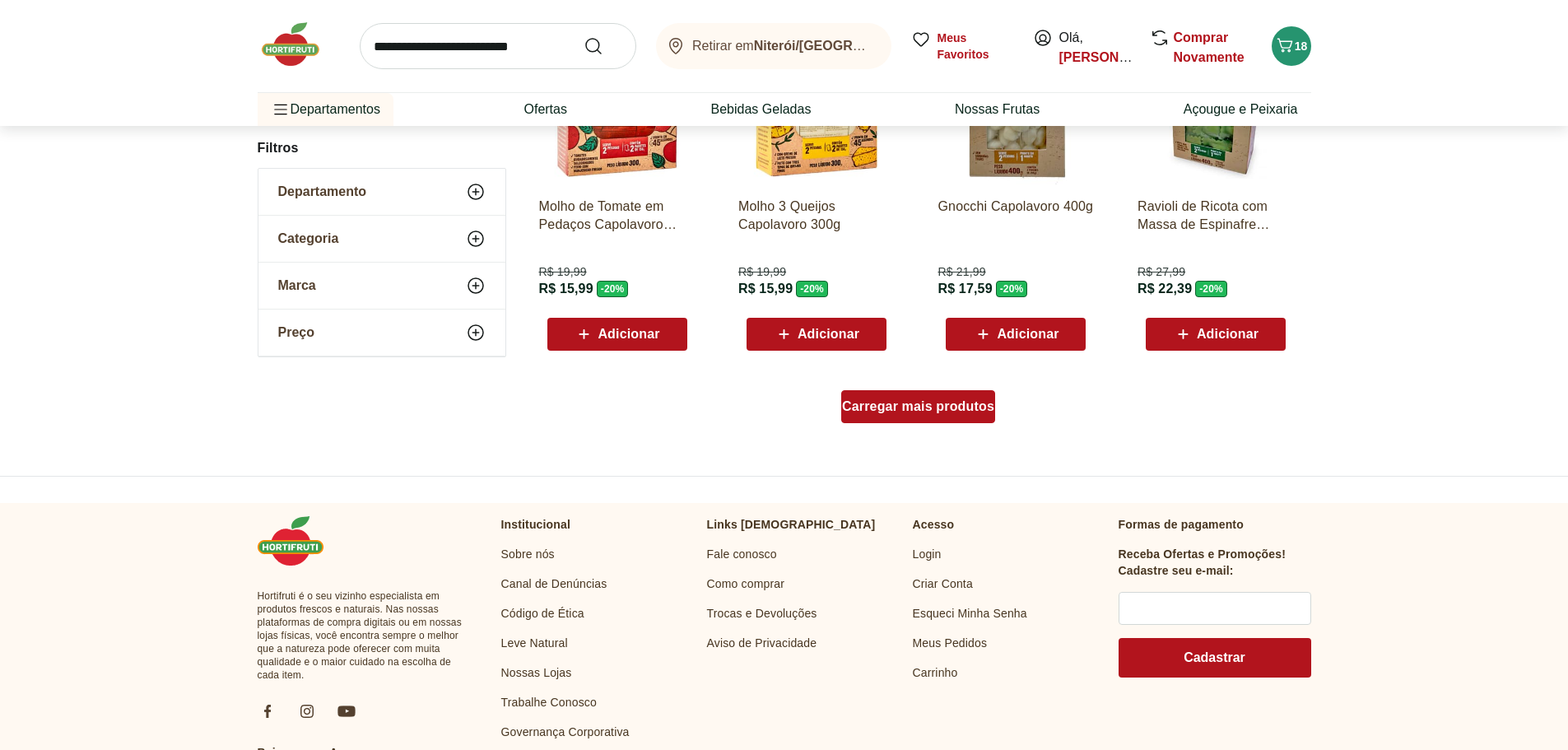
scroll to position [987, 0]
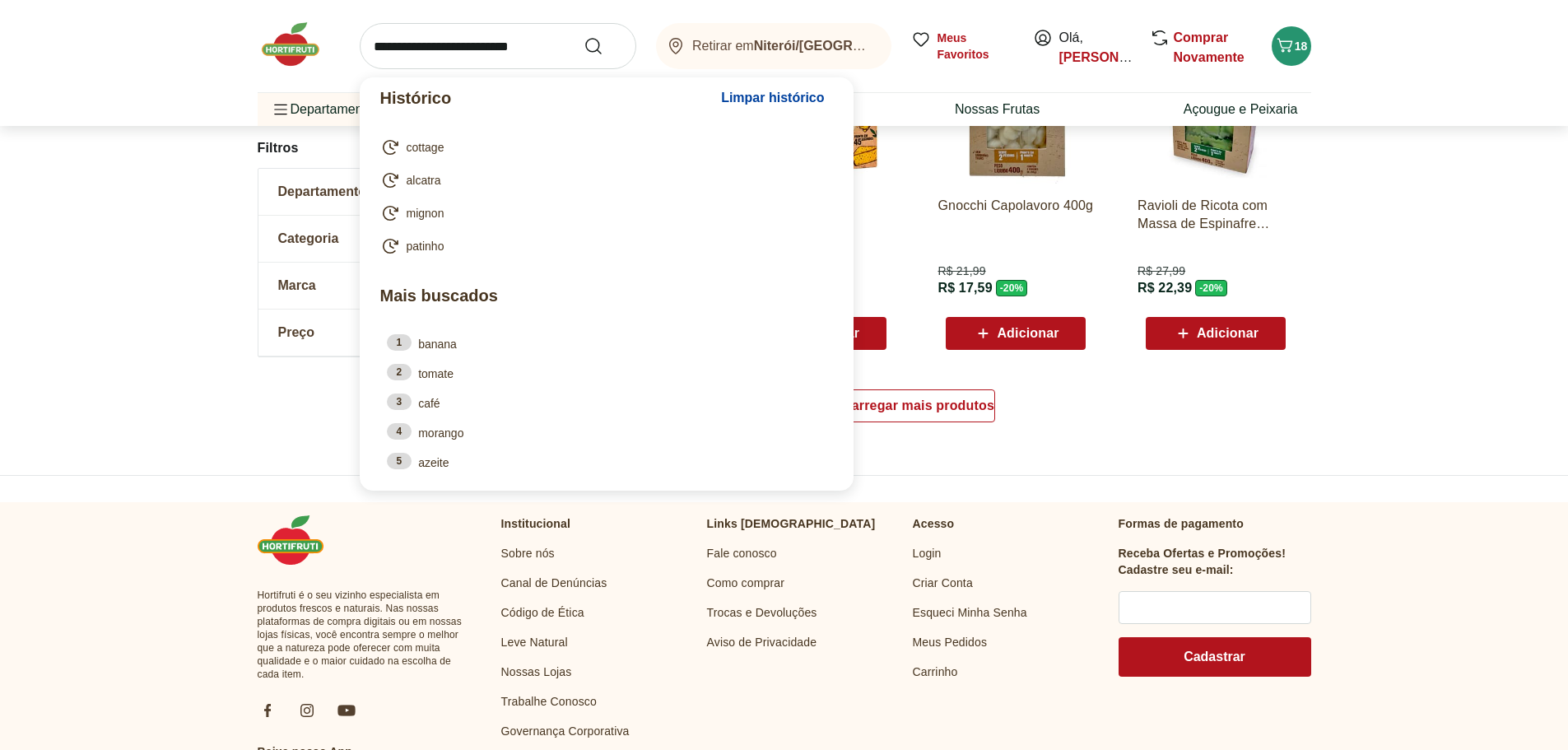
click at [465, 40] on input "search" at bounding box center [498, 46] width 277 height 46
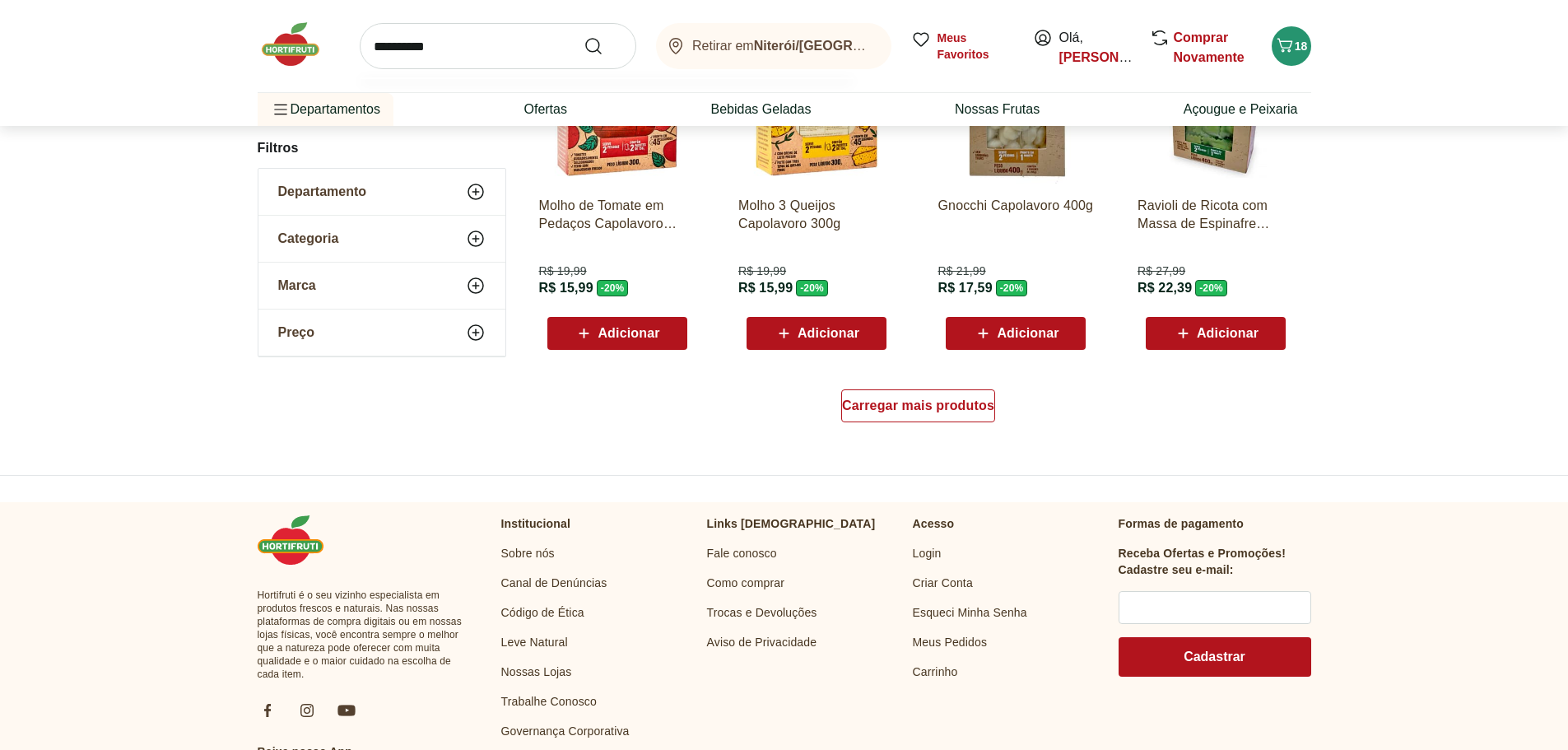
type input "**********"
click button "Submit Search" at bounding box center [603, 46] width 40 height 20
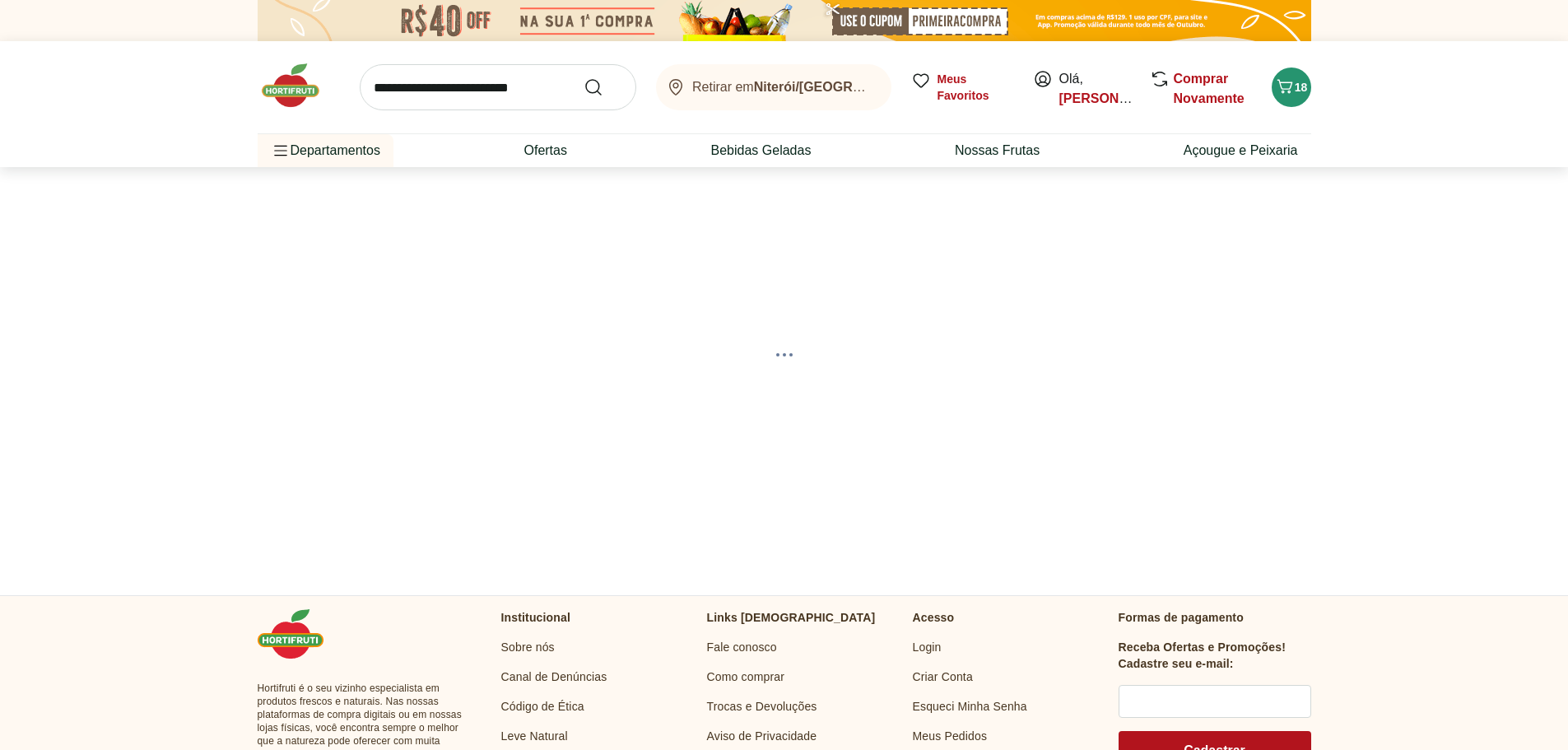
select select "**********"
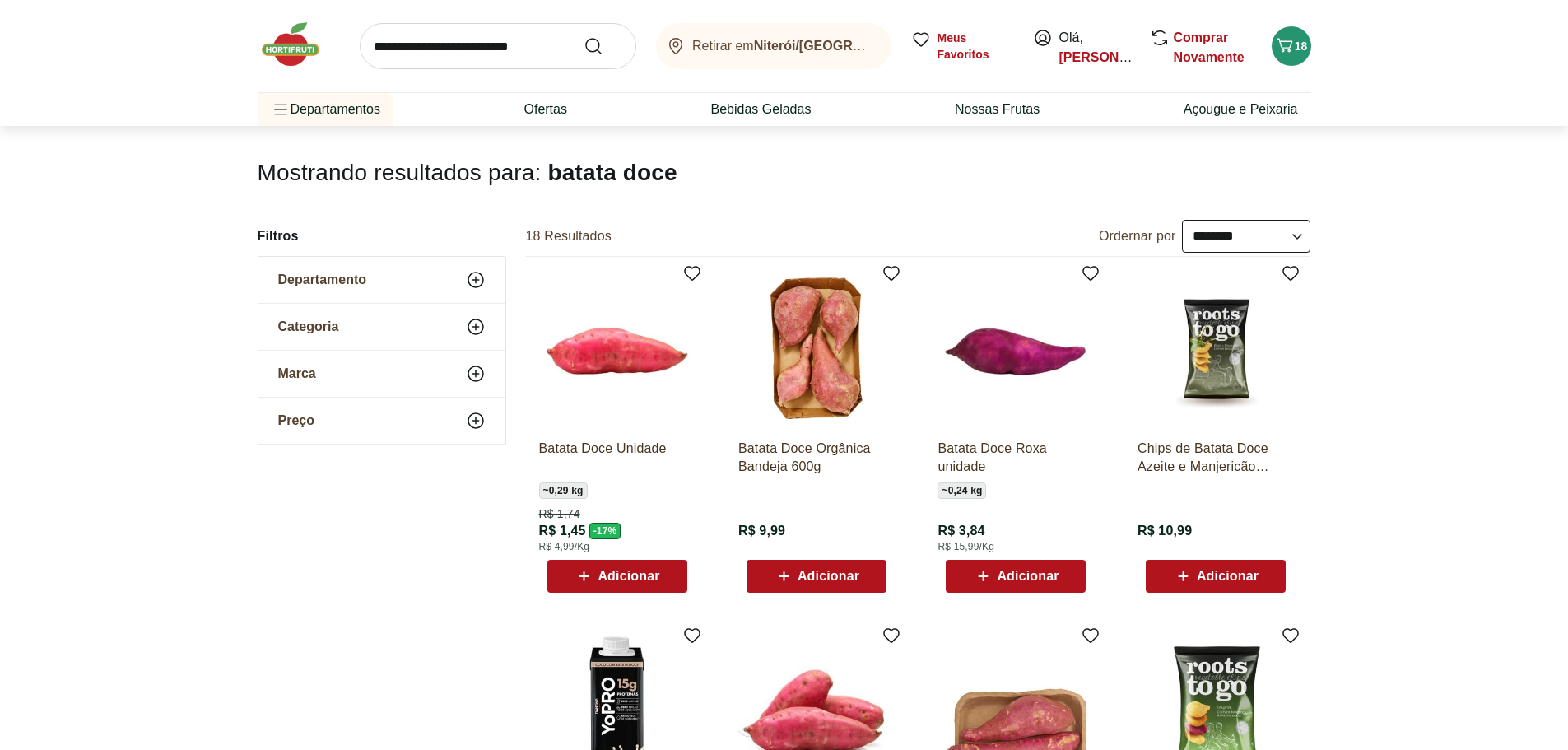
scroll to position [81, 0]
click at [608, 354] on img at bounding box center [618, 347] width 156 height 156
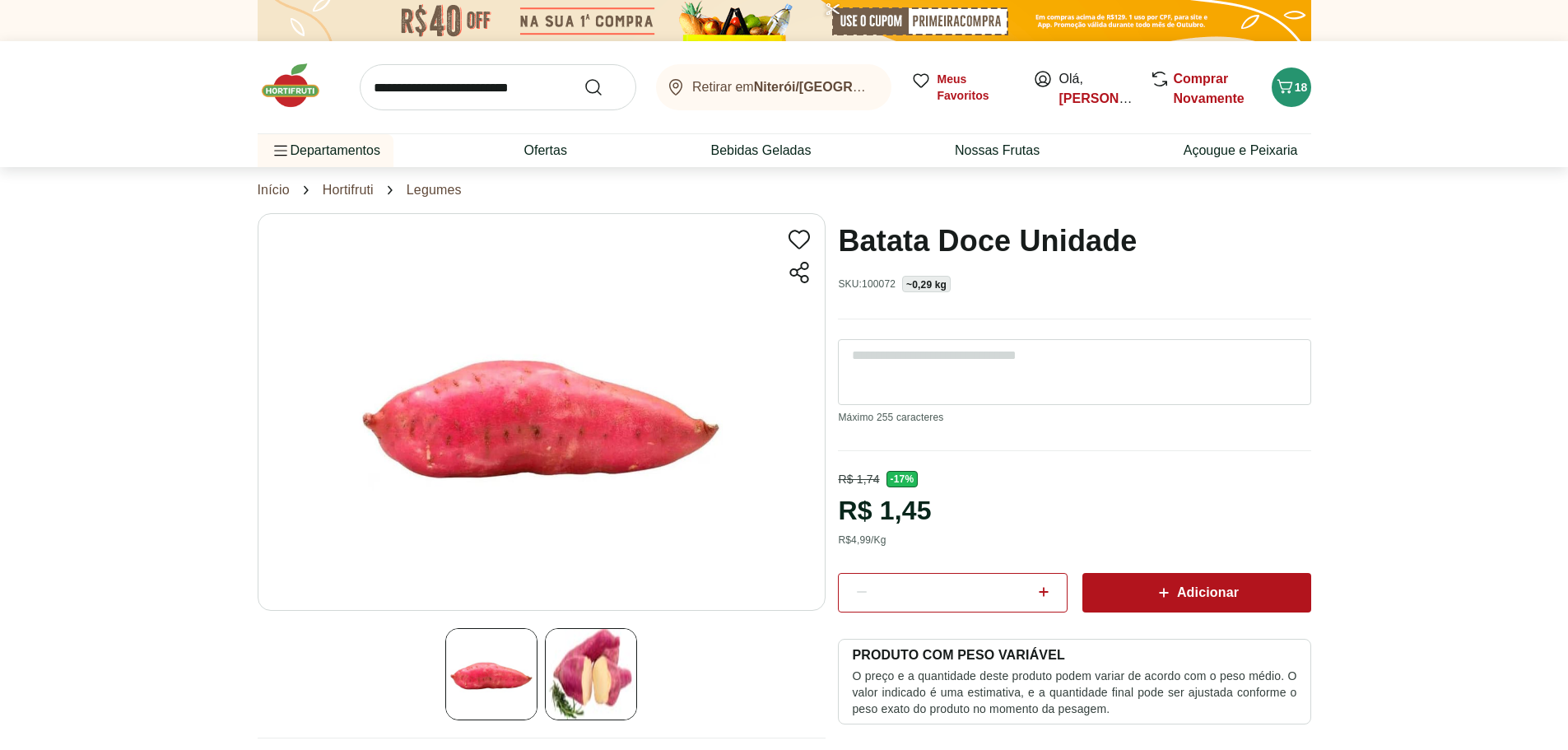
click at [1047, 596] on icon at bounding box center [1044, 592] width 20 height 20
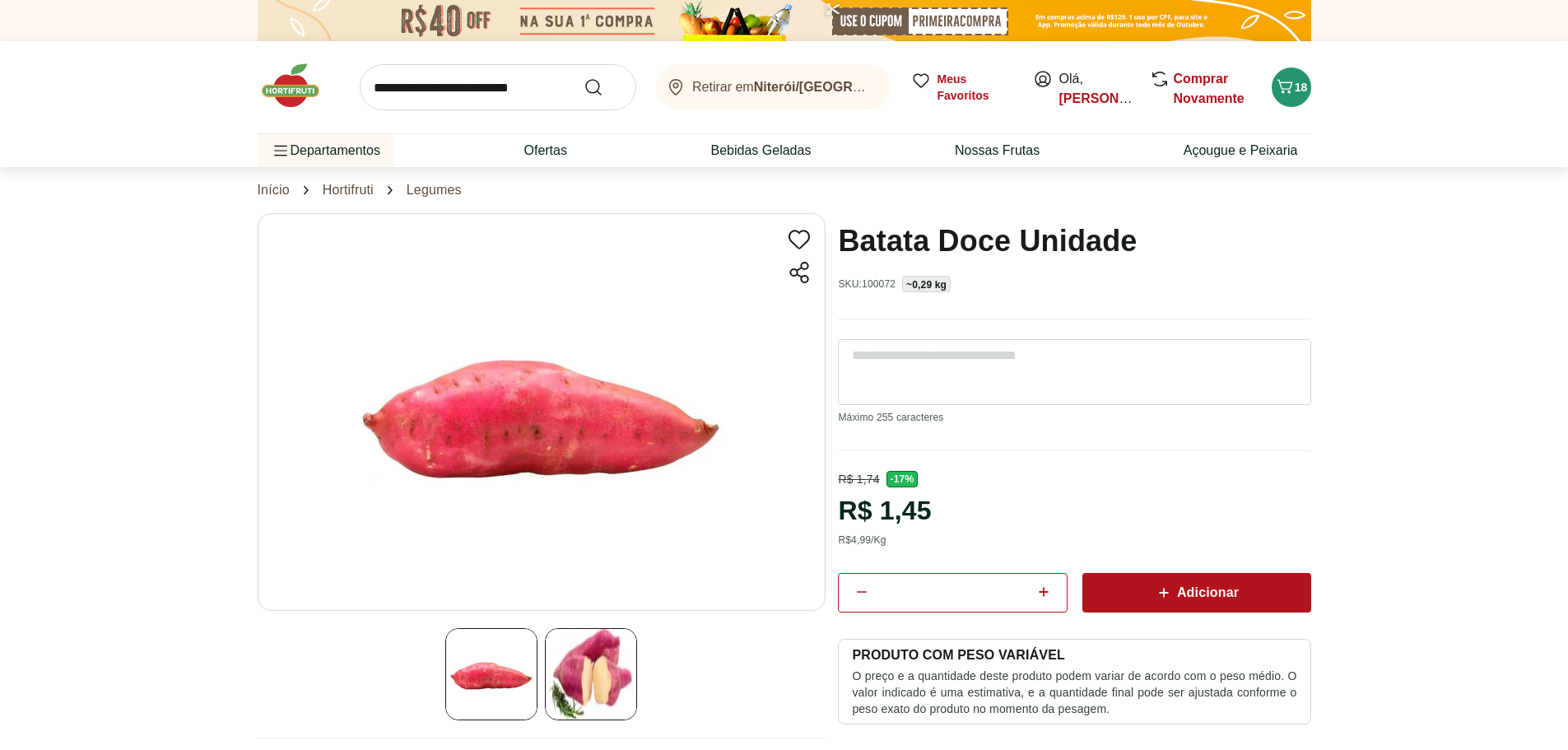
type input "*"
click at [1149, 589] on div "Adicionar" at bounding box center [1196, 593] width 202 height 30
click at [273, 190] on link "Início" at bounding box center [274, 190] width 32 height 14
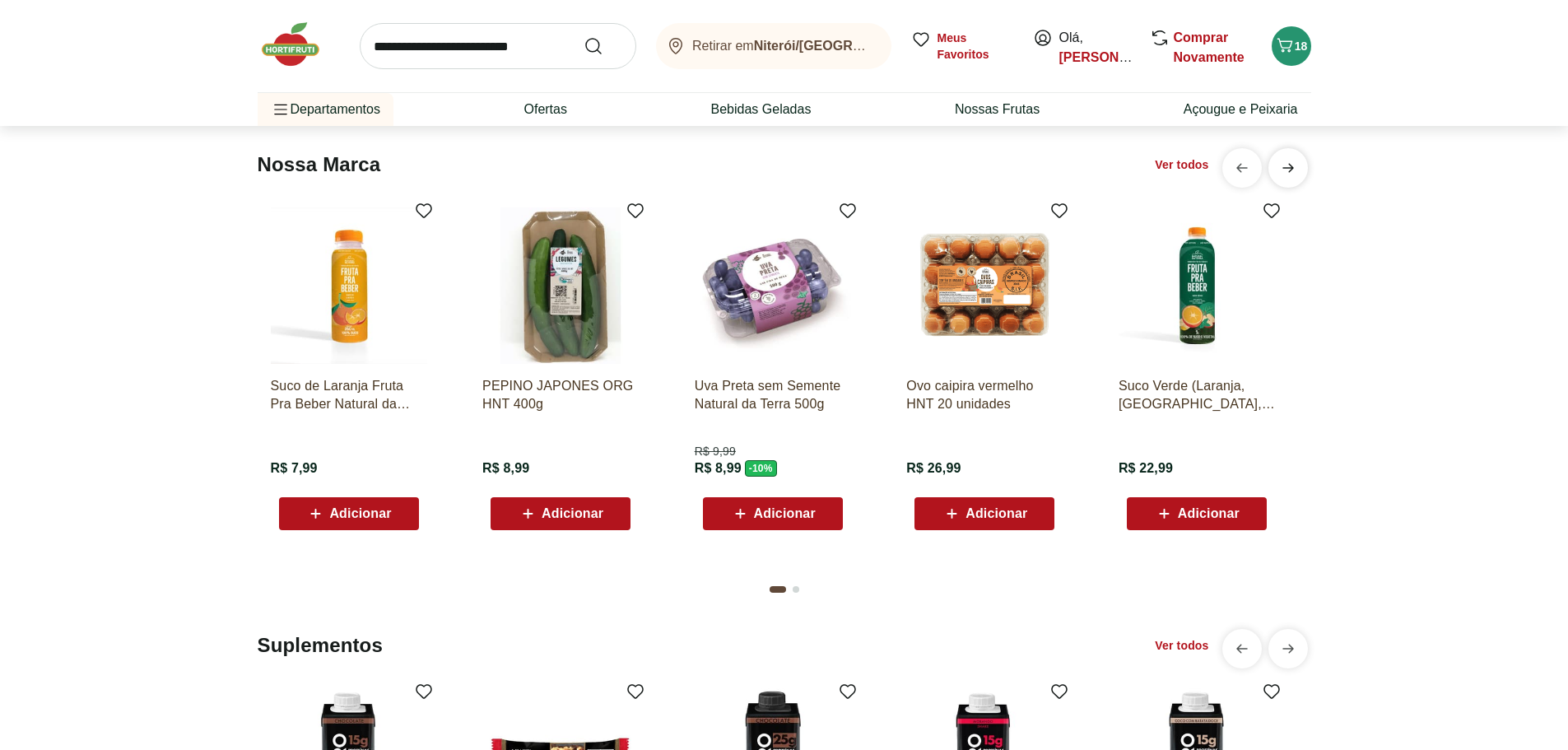
scroll to position [2963, 0]
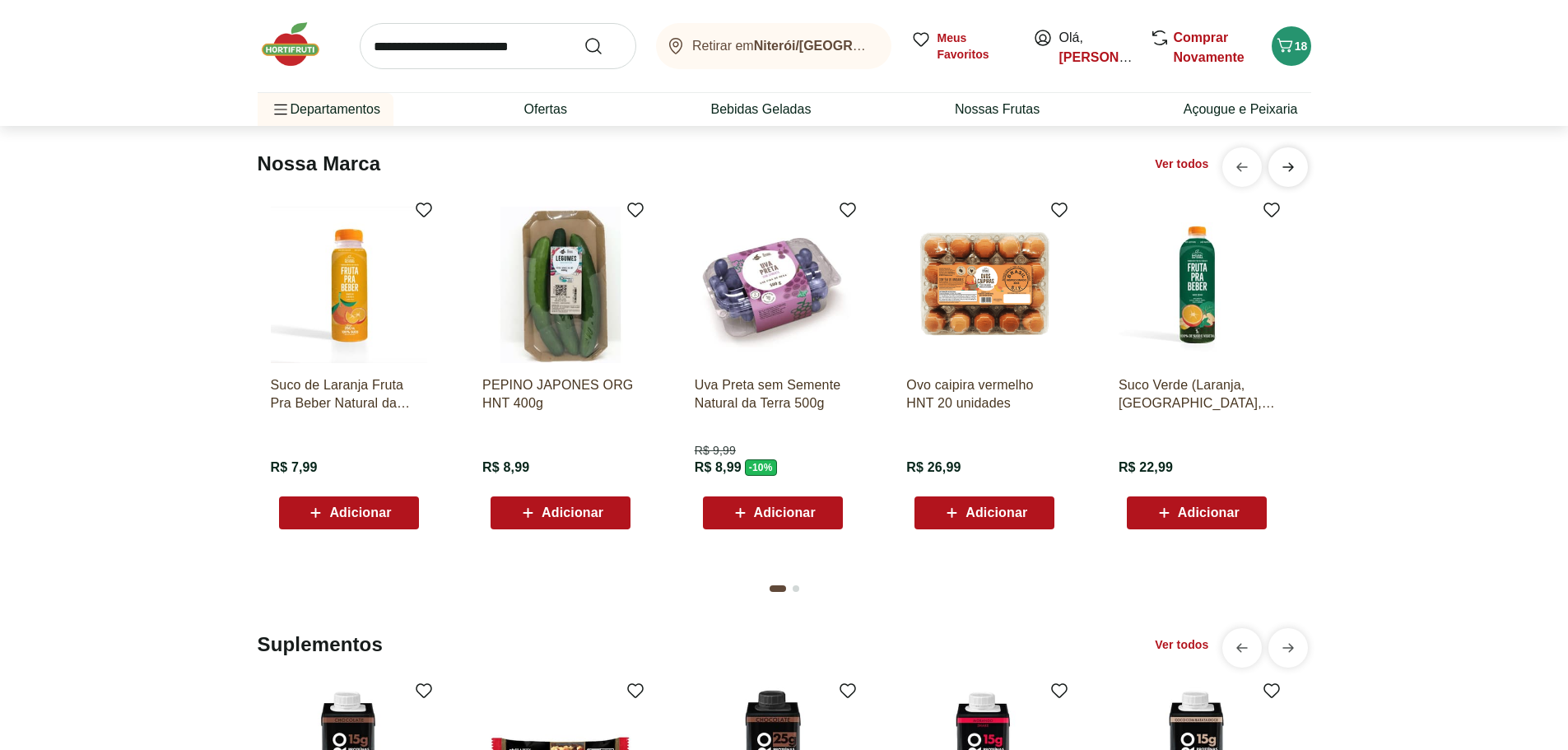
click at [1287, 169] on icon "next" at bounding box center [1288, 167] width 20 height 20
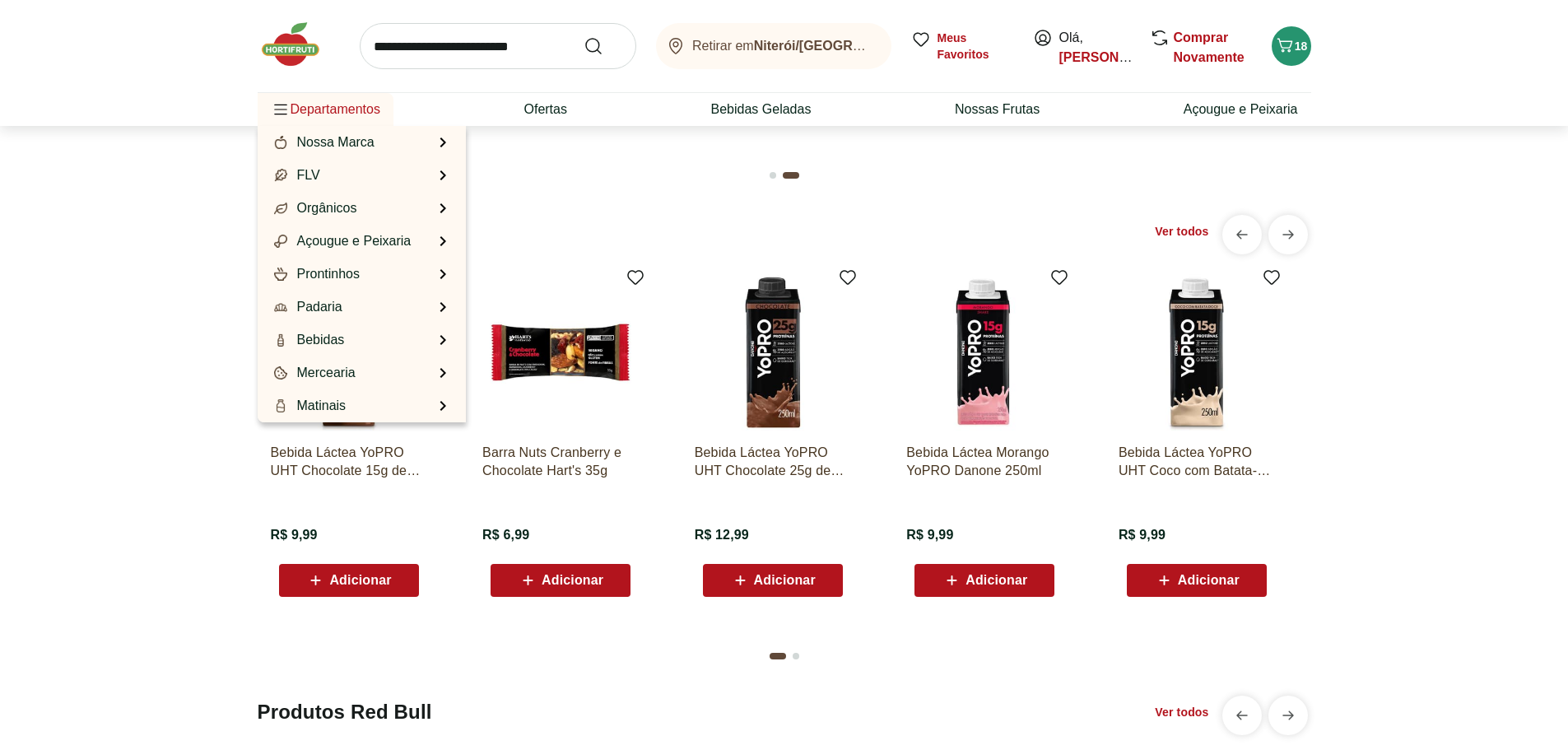
scroll to position [3375, 0]
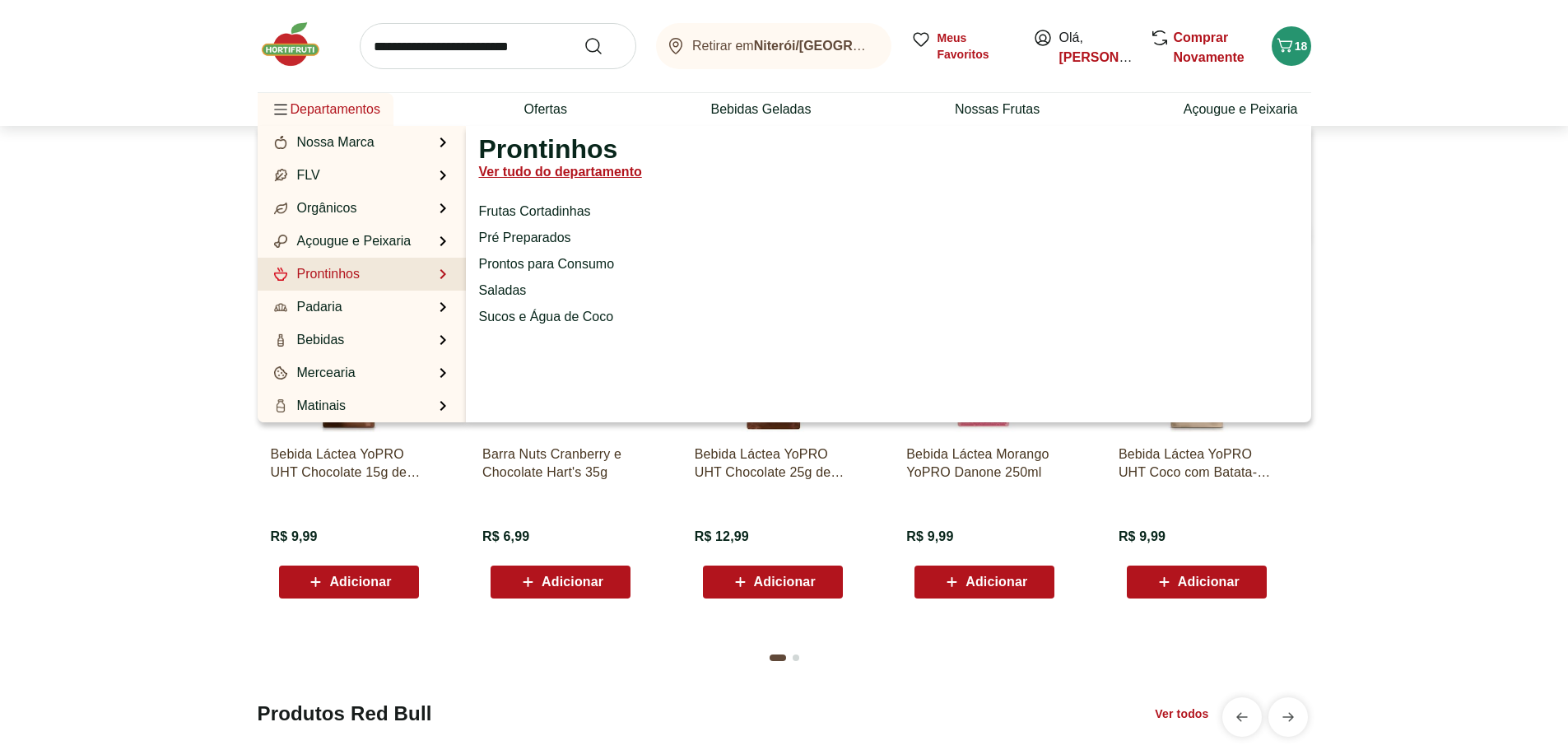
click at [549, 170] on link "Ver tudo do departamento" at bounding box center [560, 172] width 163 height 20
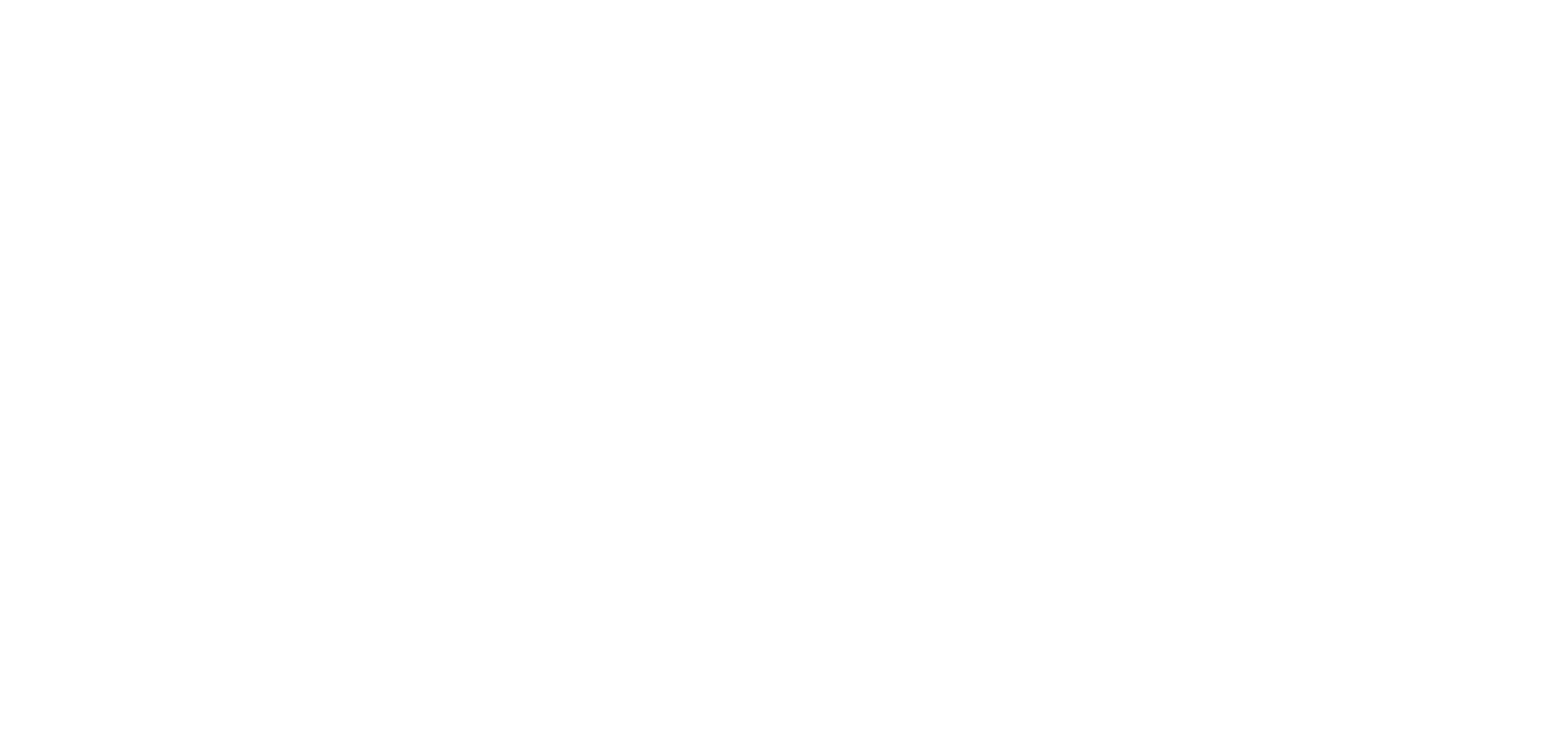
select select "**********"
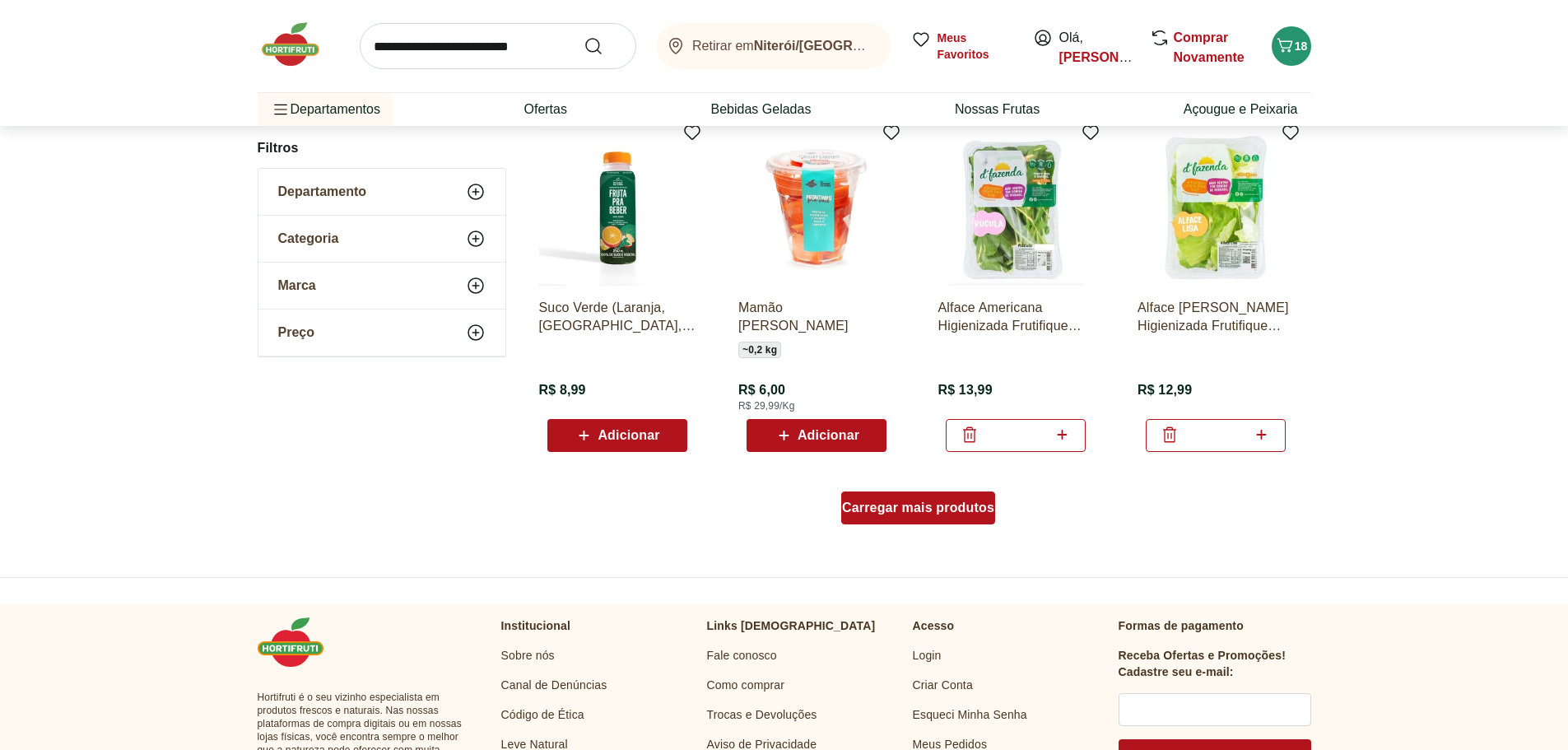
click at [906, 519] on div "Carregar mais produtos" at bounding box center [918, 507] width 154 height 33
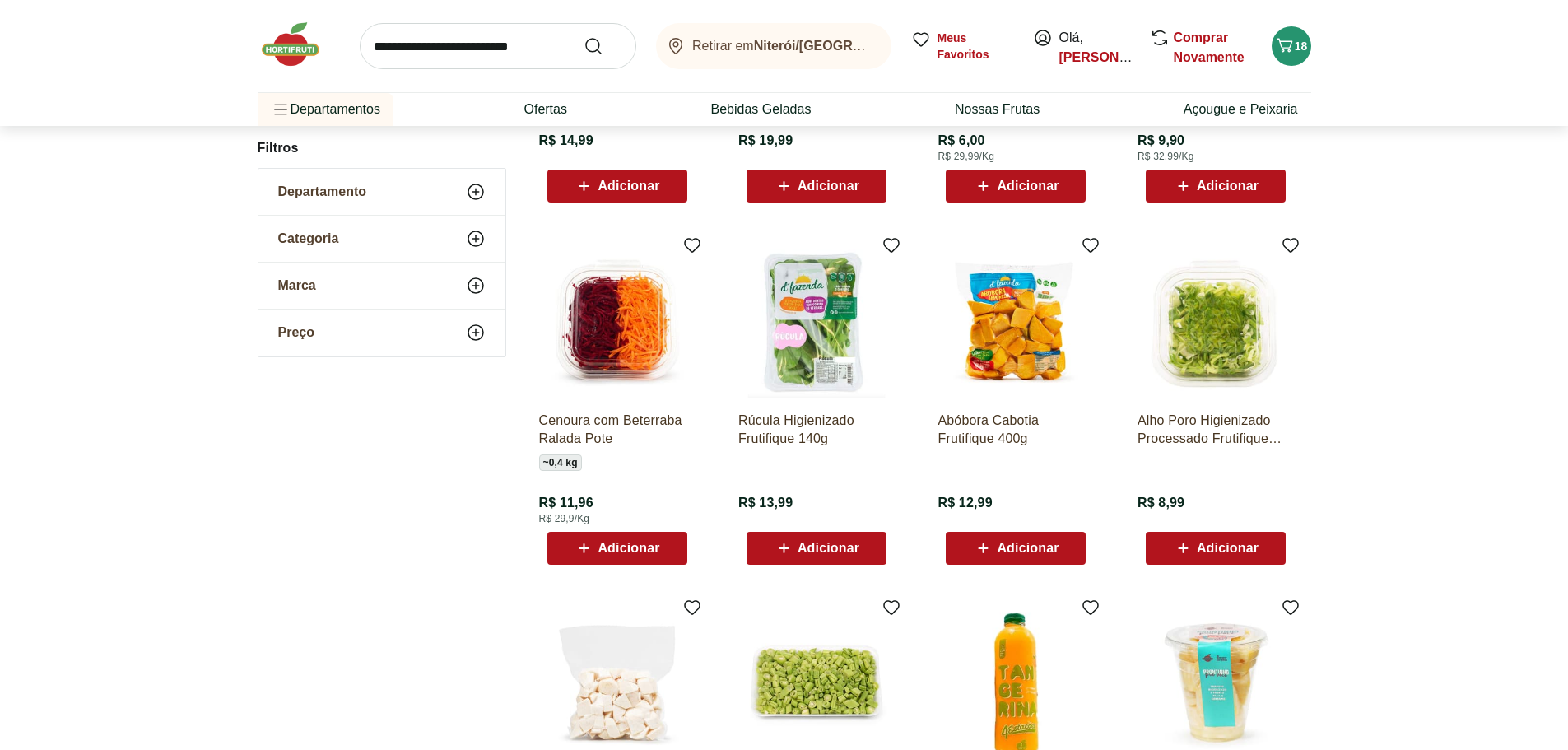
scroll to position [1483, 0]
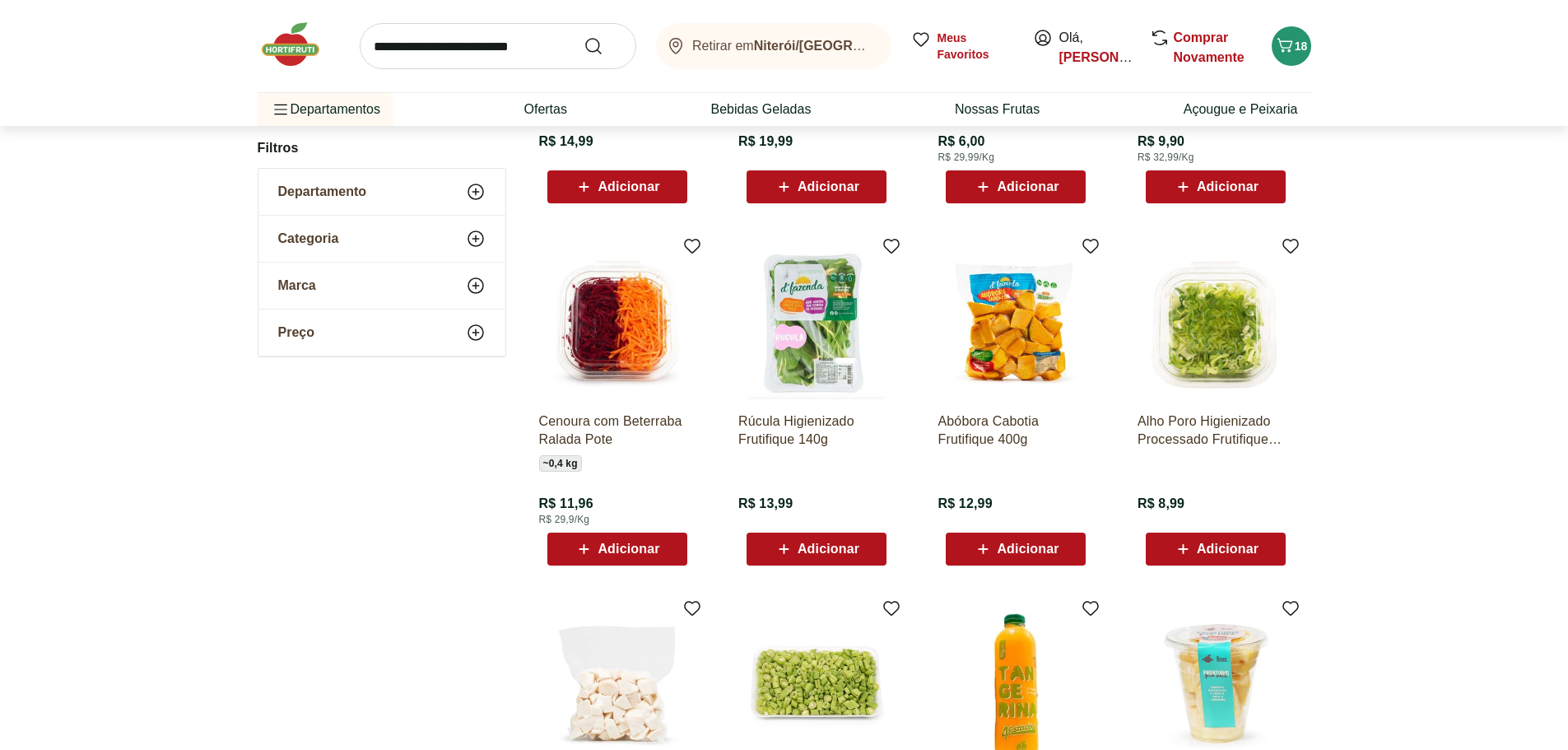
click at [1024, 546] on span "Adicionar" at bounding box center [1028, 549] width 62 height 13
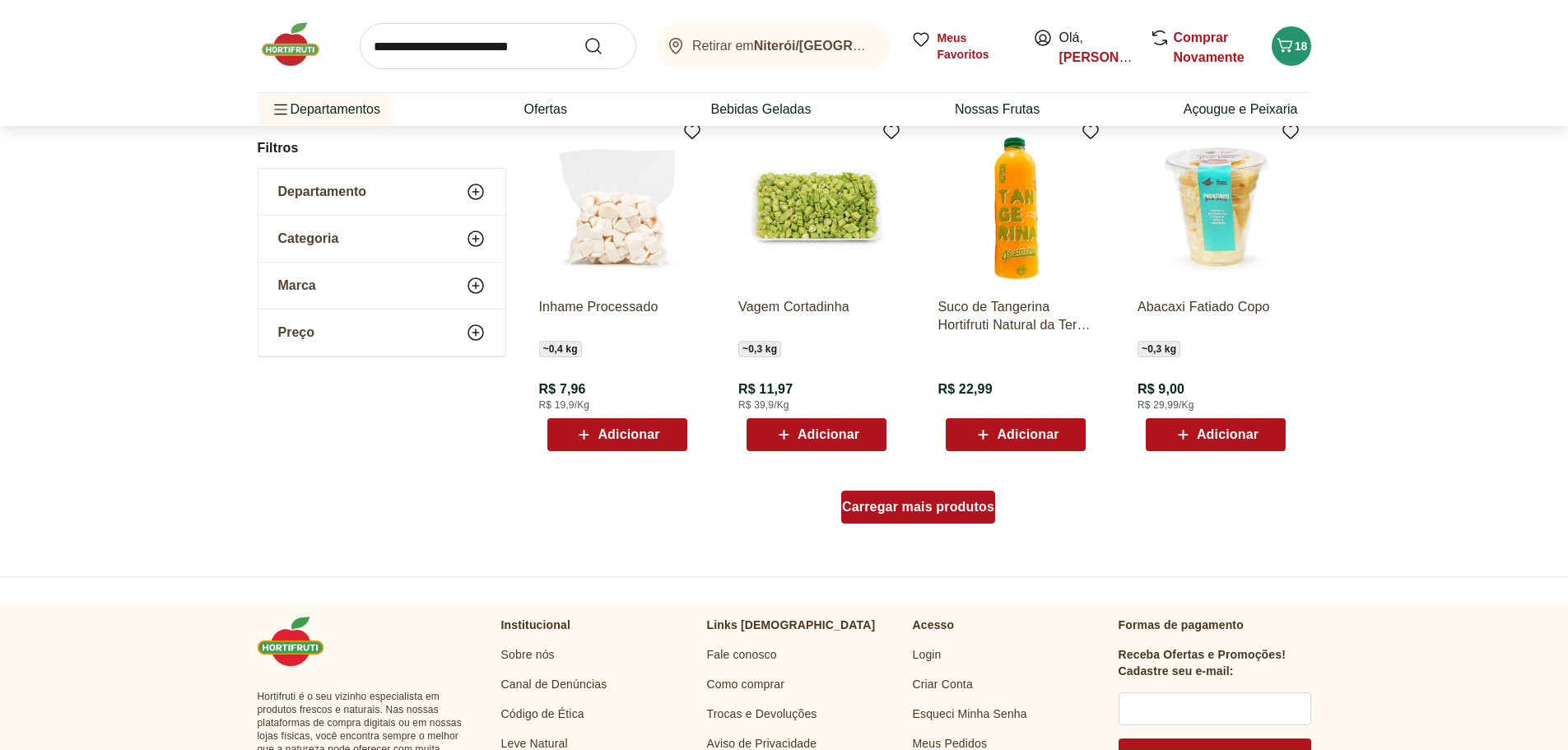
click at [904, 522] on link "Carregar mais produtos" at bounding box center [918, 511] width 154 height 40
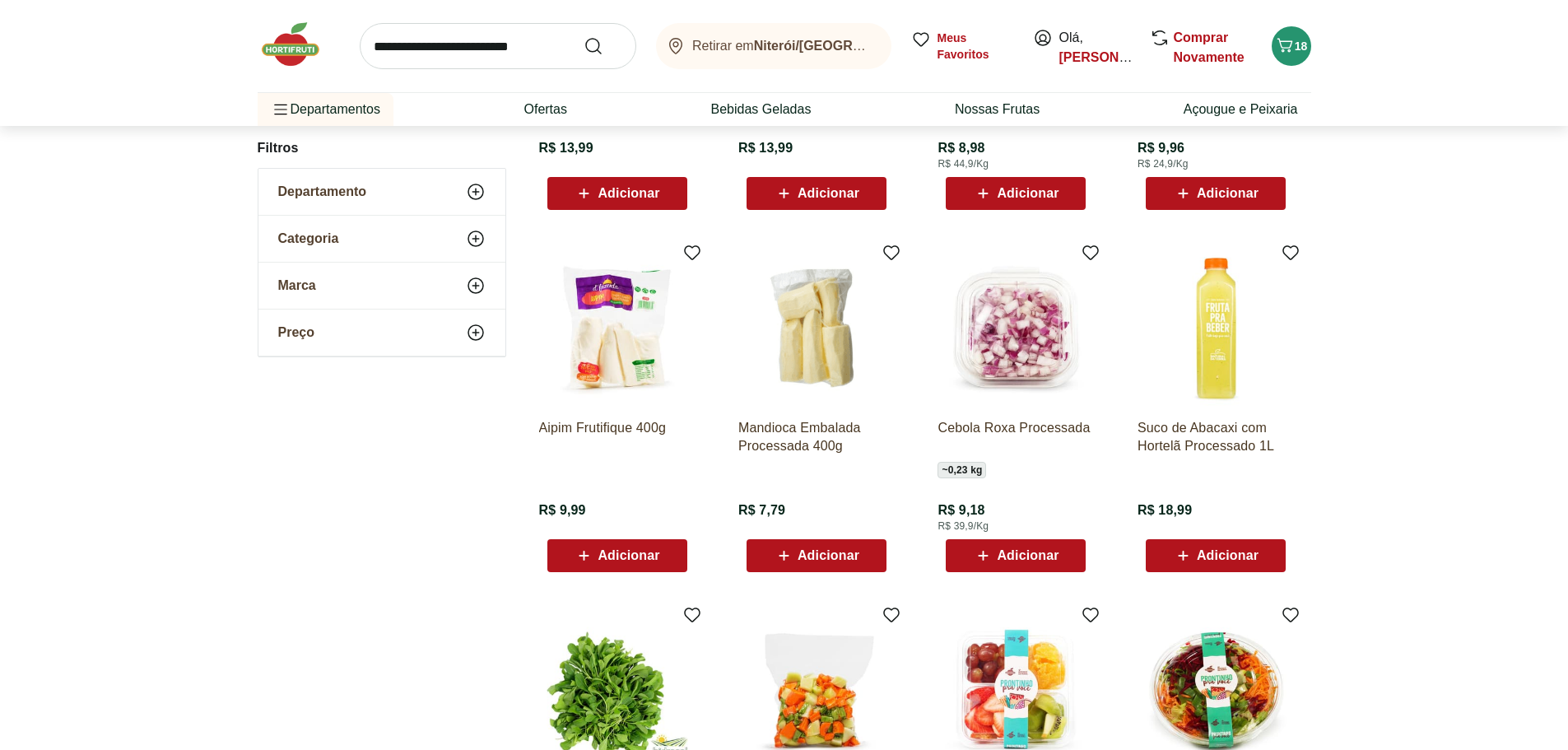
scroll to position [2550, 0]
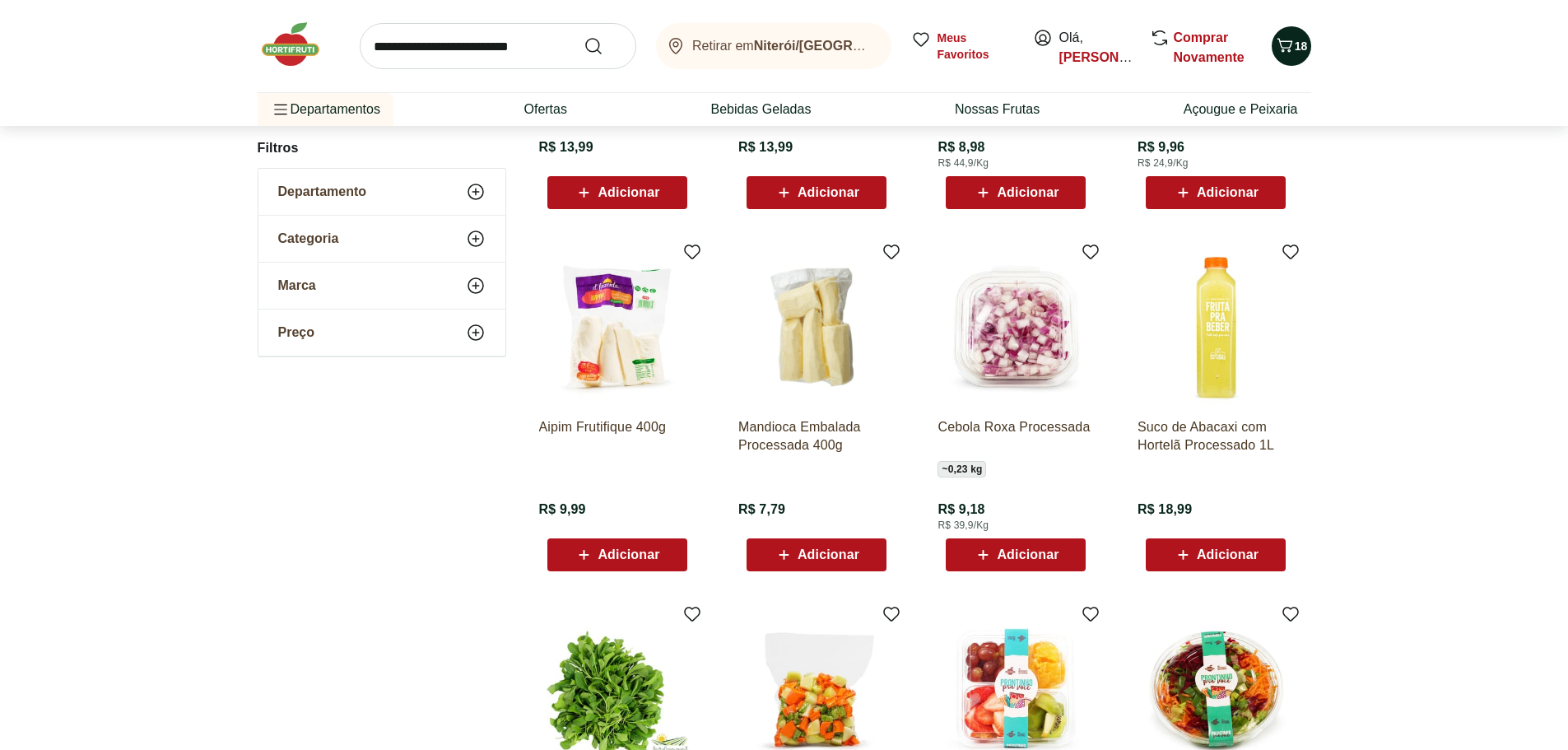
click at [1290, 55] on span "Carrinho" at bounding box center [1285, 46] width 20 height 22
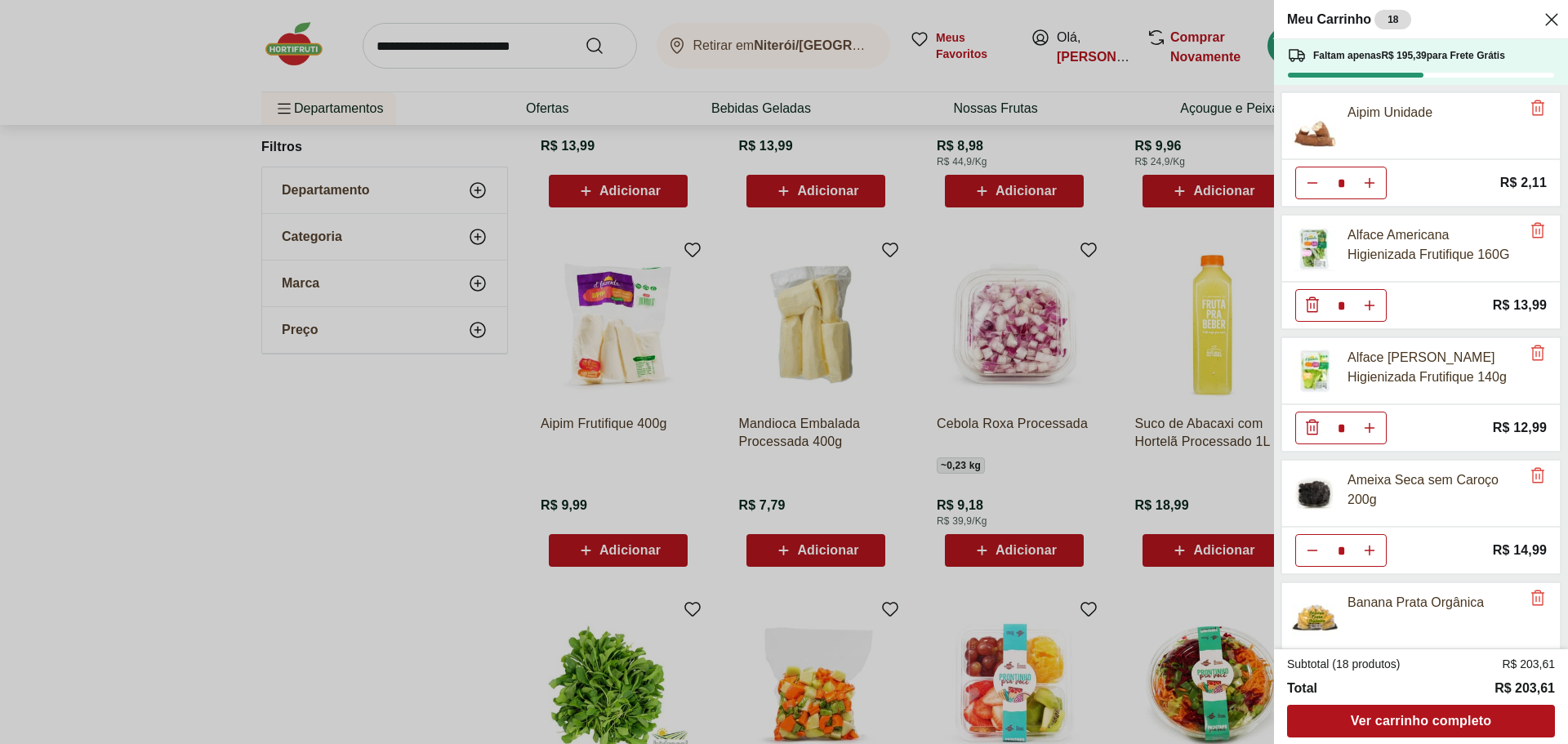
click at [255, 518] on div "Meu Carrinho 18 Faltam apenas R$ 195,39 para Frete Grátis Aipim Unidade * Price…" at bounding box center [784, 372] width 1568 height 744
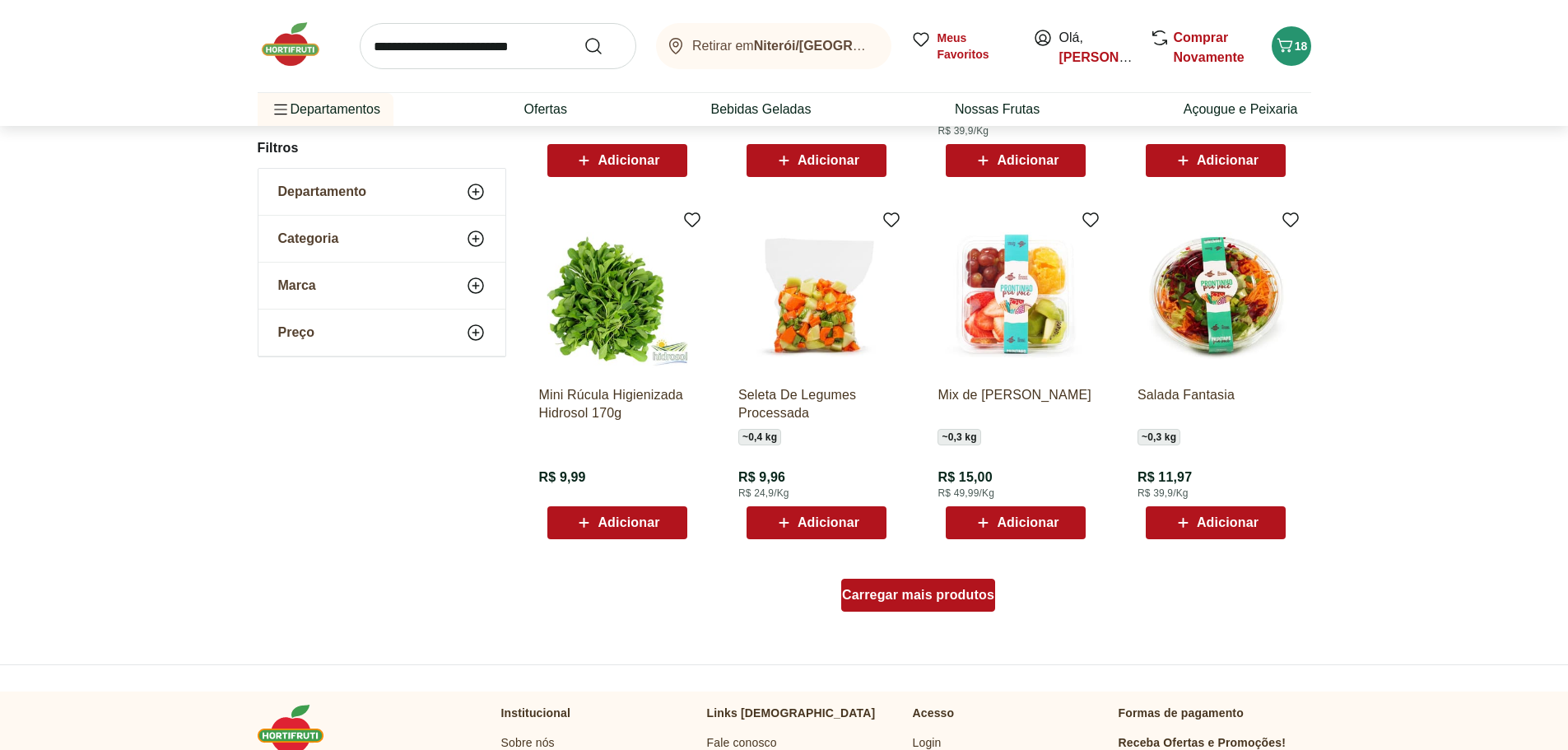
click at [916, 601] on span "Carregar mais produtos" at bounding box center [917, 594] width 152 height 13
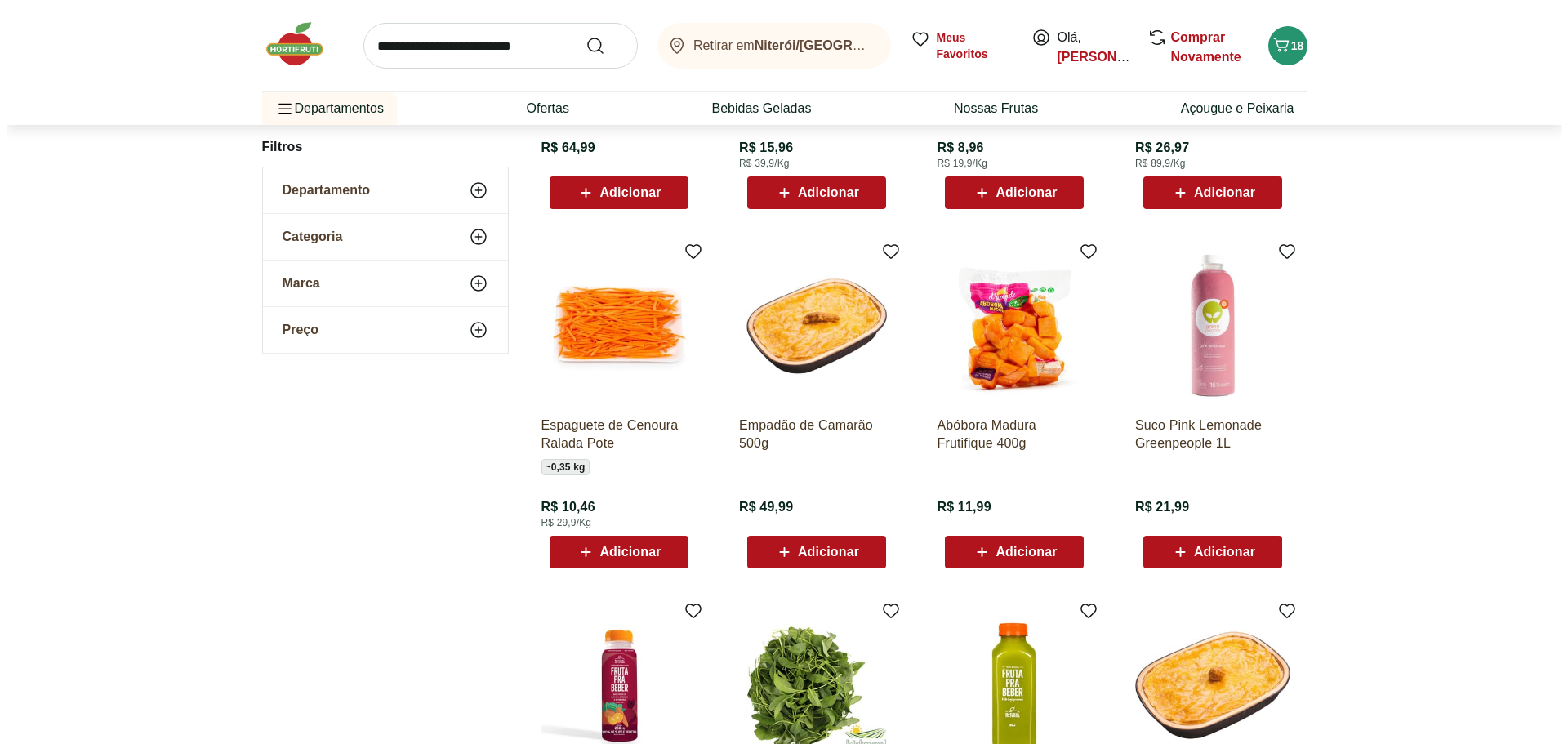
scroll to position [3592, 0]
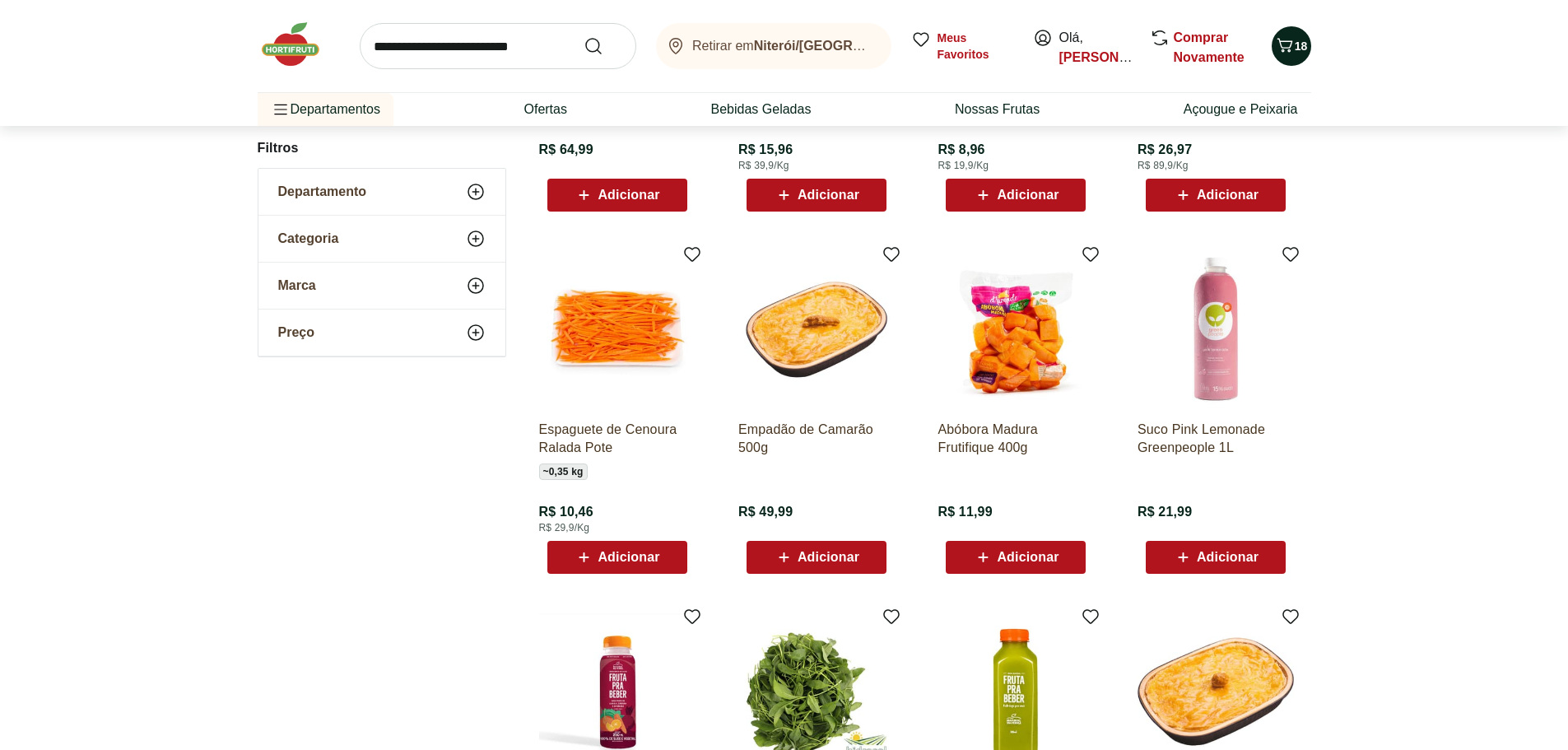
click at [1288, 58] on div "18" at bounding box center [1291, 46] width 13 height 26
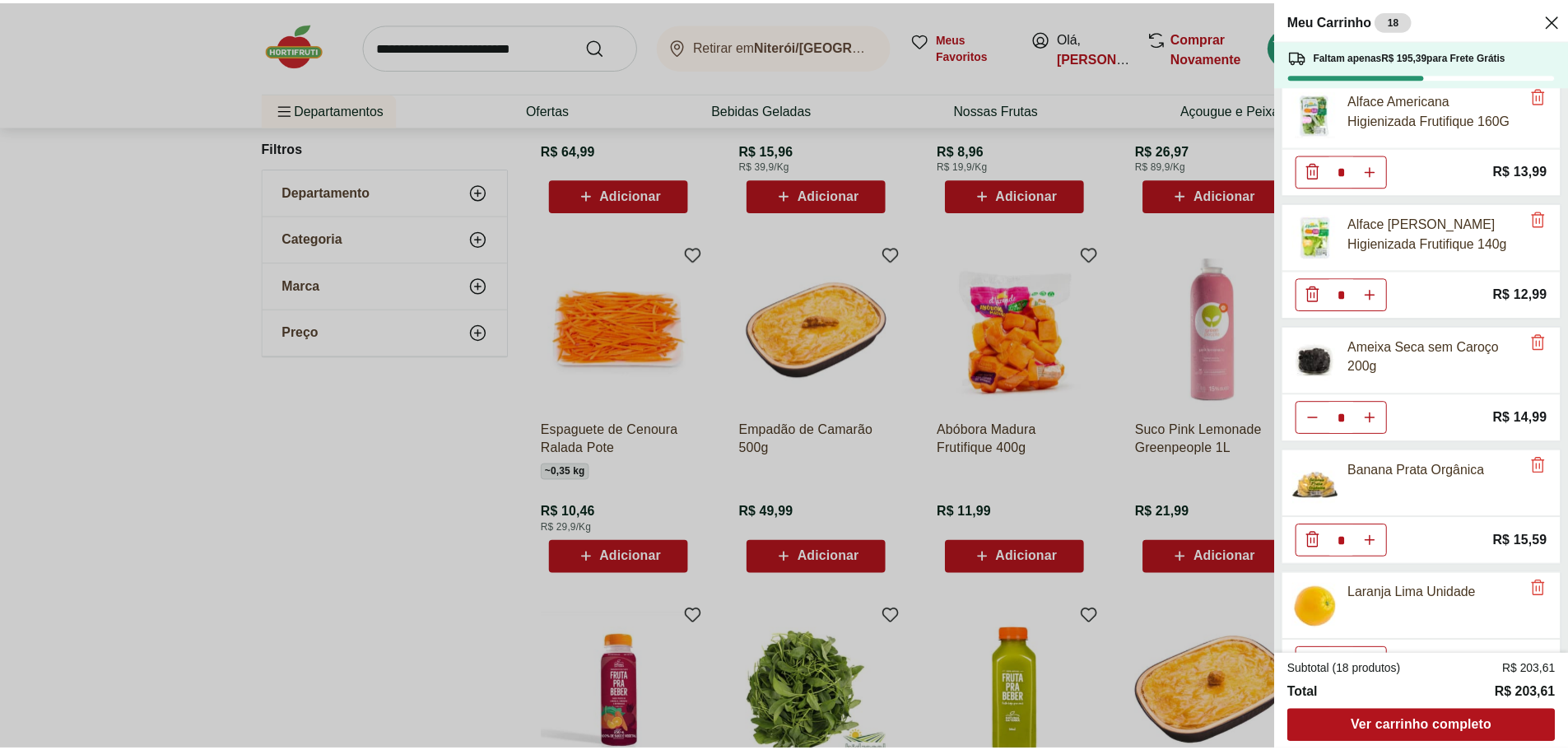
scroll to position [0, 0]
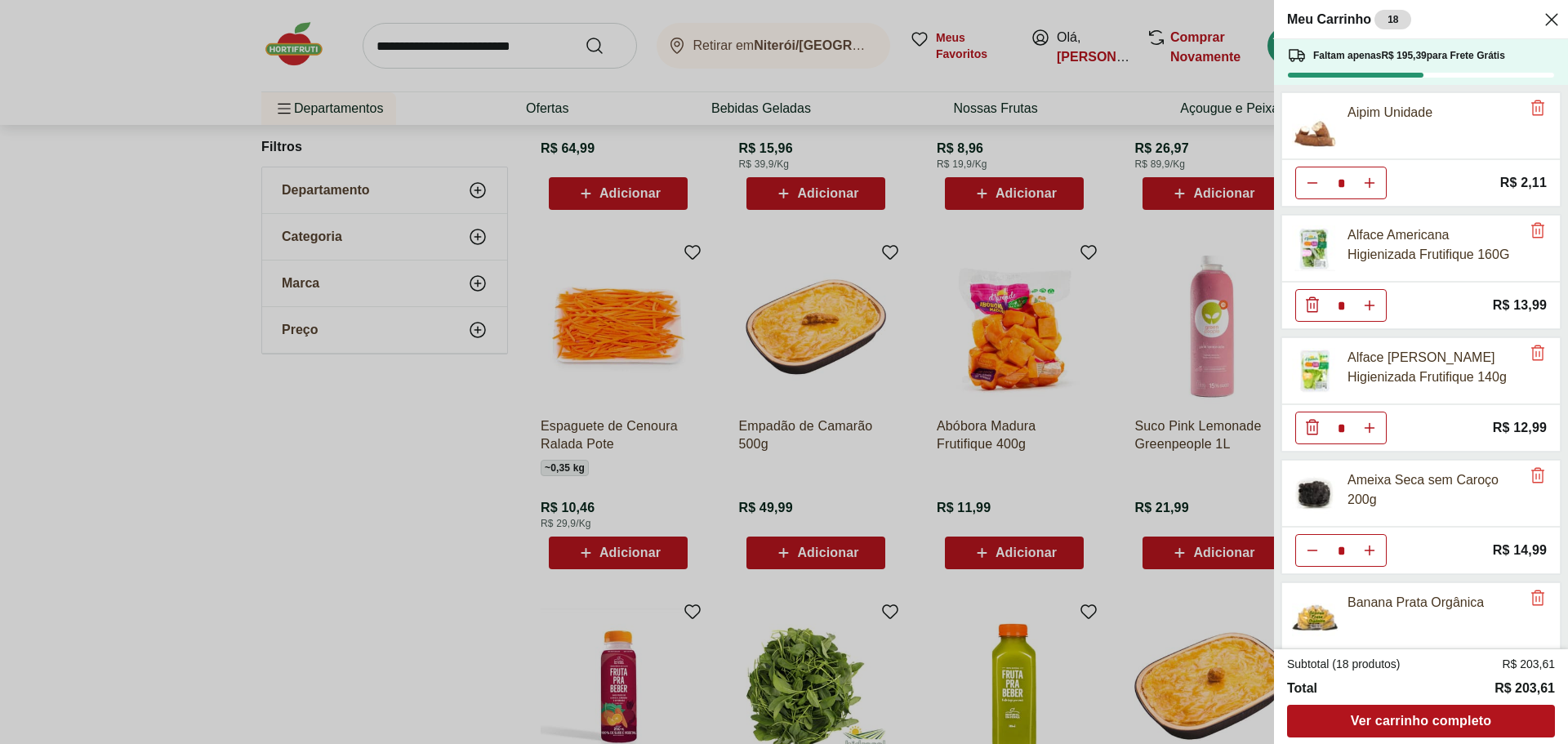
click at [342, 476] on div "Meu Carrinho 18 Faltam apenas R$ 195,39 para Frete Grátis Aipim Unidade * Price…" at bounding box center [784, 372] width 1568 height 744
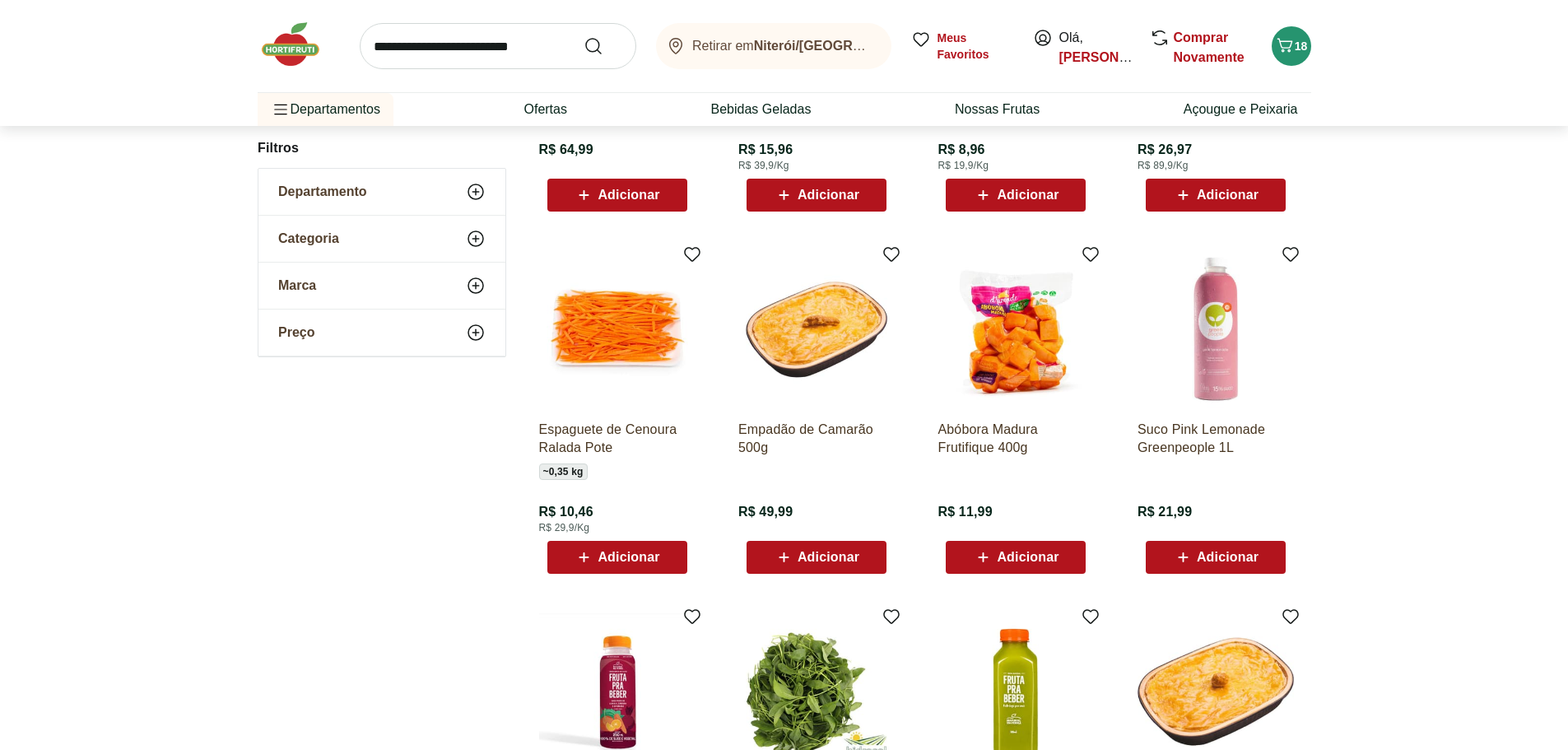
scroll to position [3621, 0]
click at [1010, 557] on span "Adicionar" at bounding box center [1028, 558] width 62 height 13
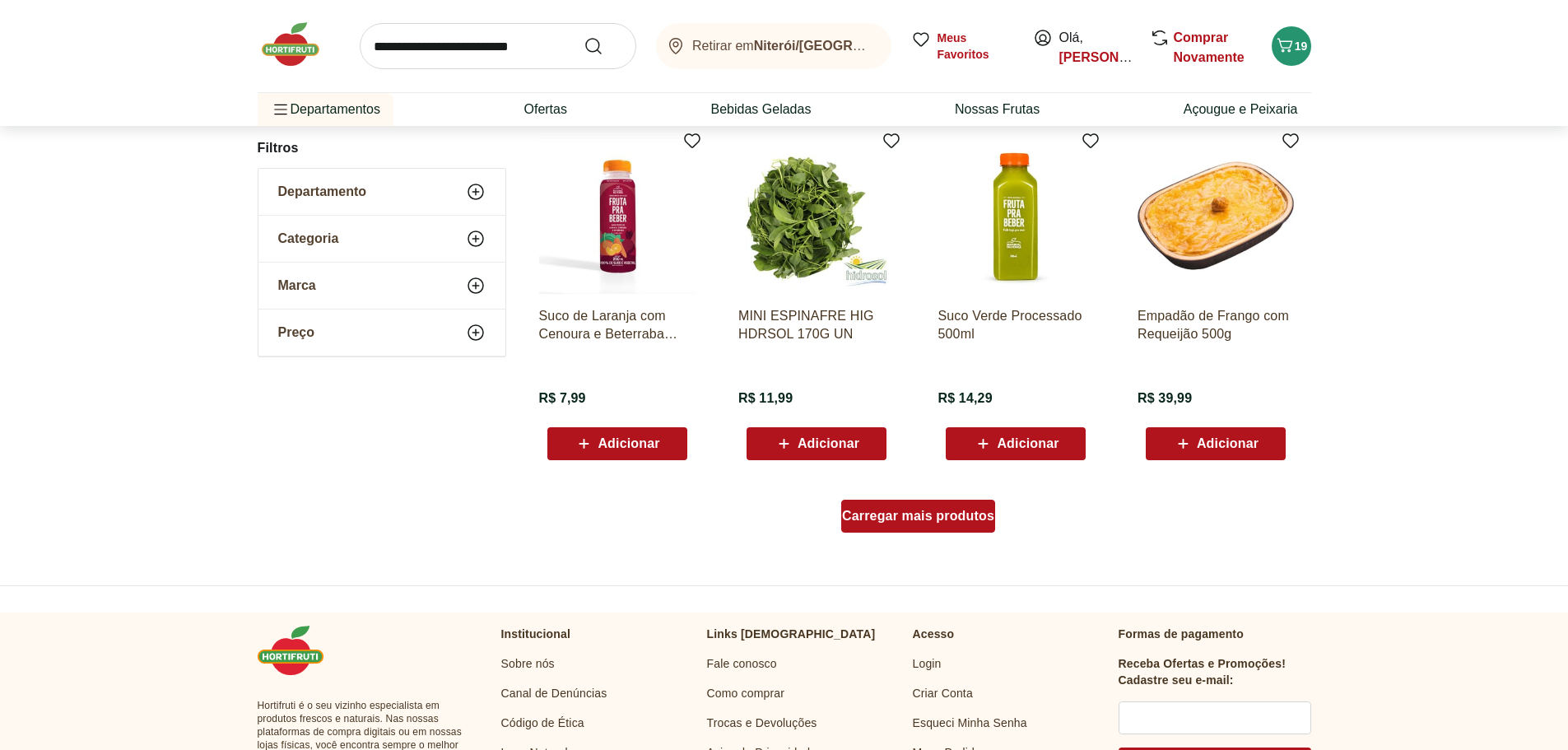
click at [887, 514] on span "Carregar mais produtos" at bounding box center [917, 516] width 152 height 13
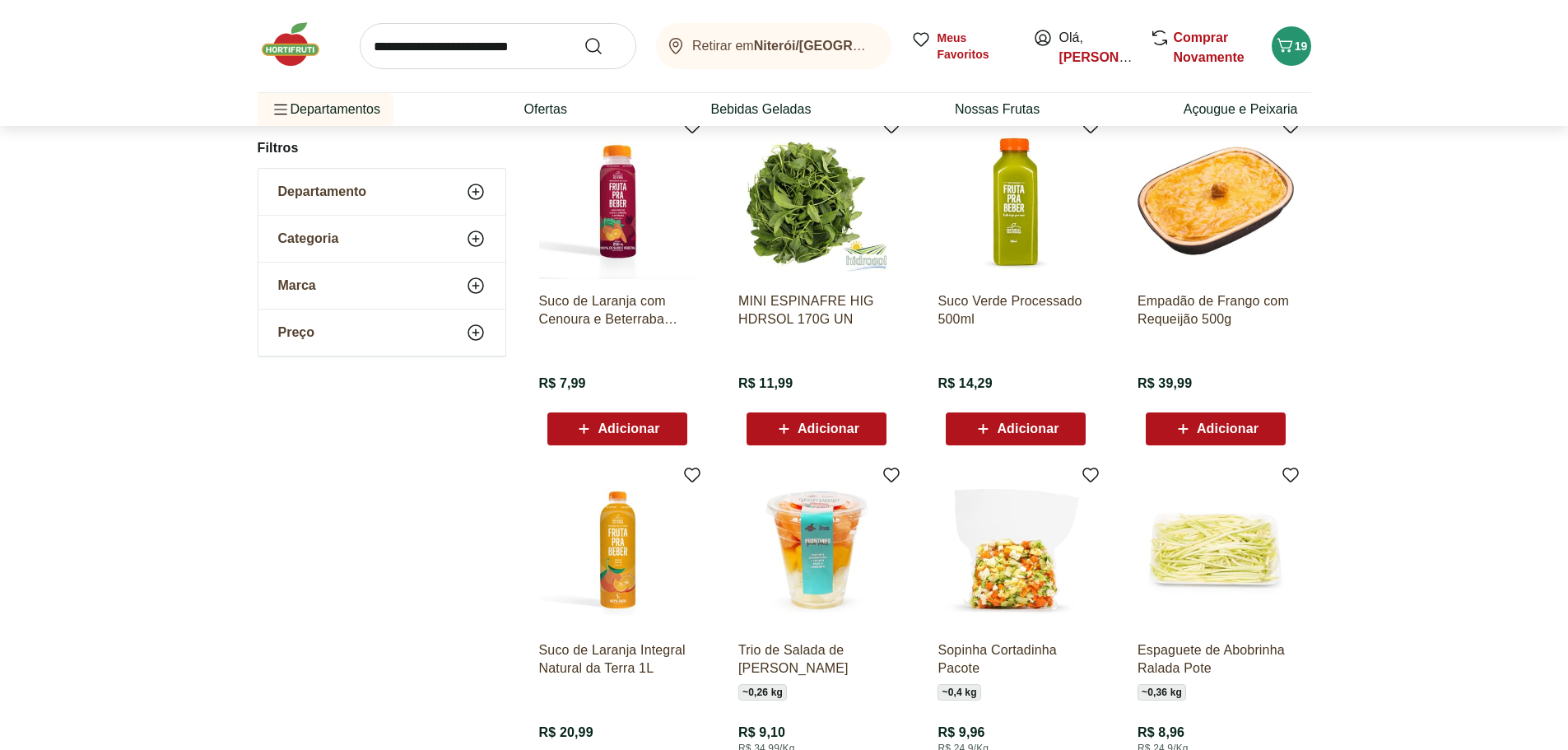
scroll to position [4112, 0]
click at [1232, 431] on span "Adicionar" at bounding box center [1227, 428] width 62 height 13
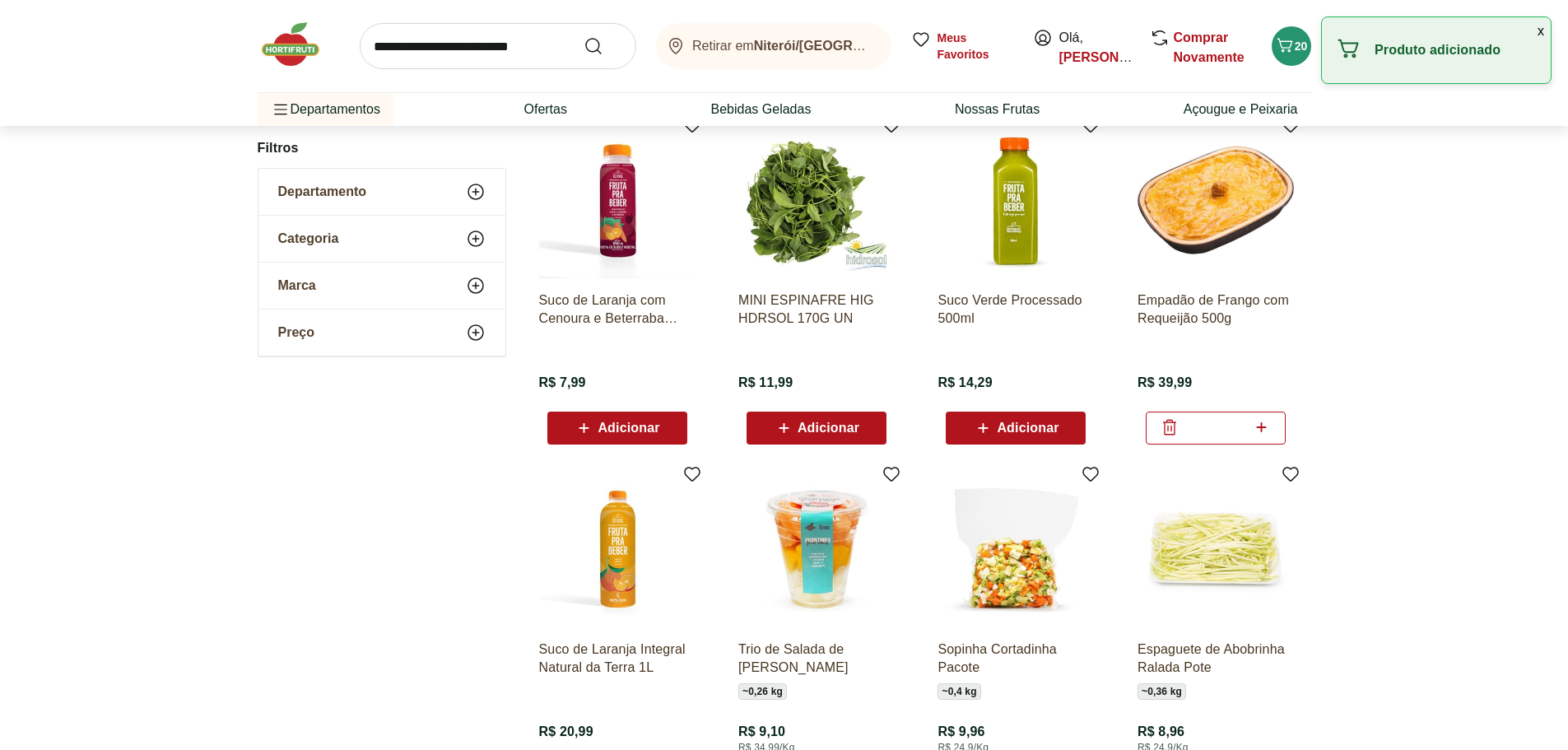
click at [1261, 427] on icon at bounding box center [1261, 427] width 10 height 10
type input "*"
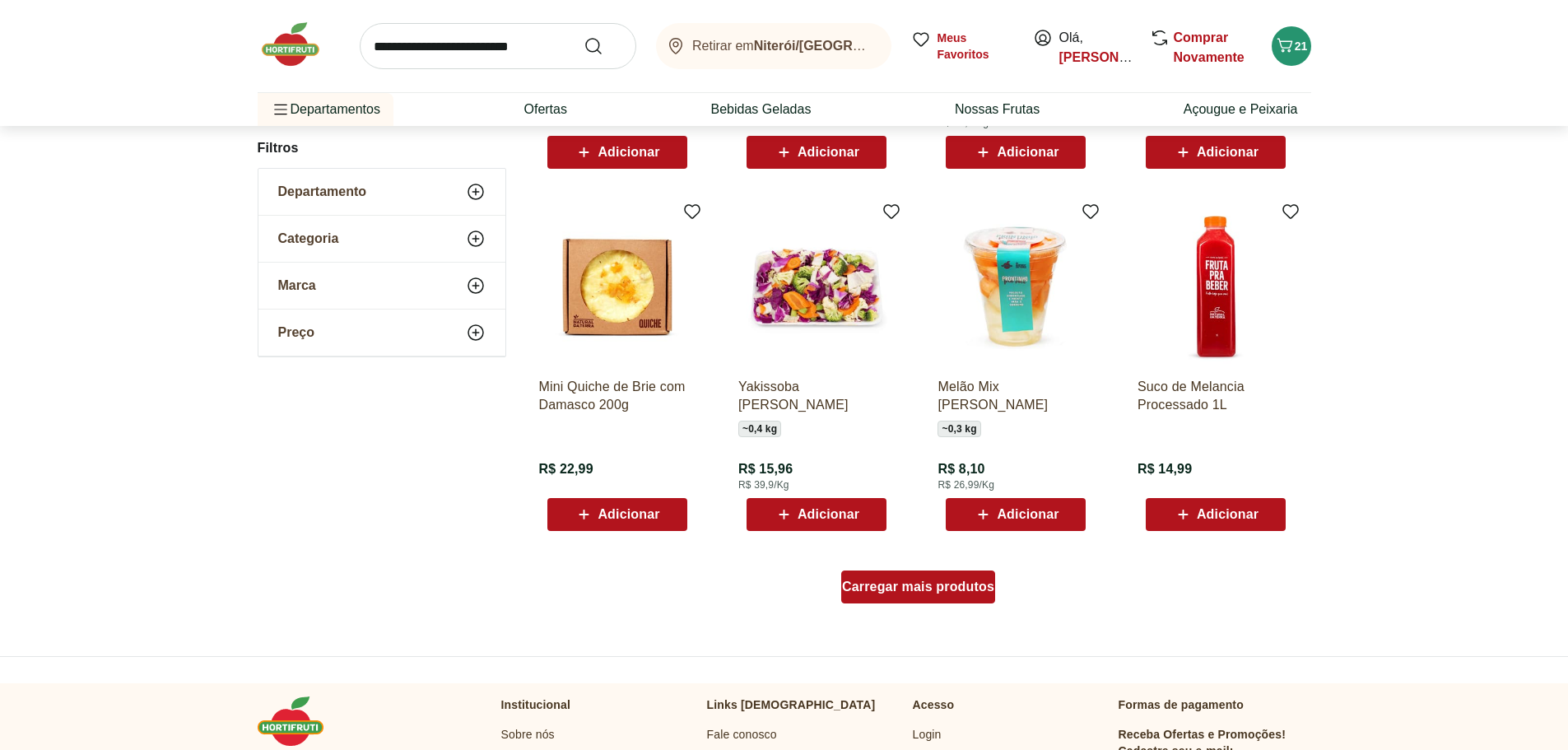
scroll to position [5101, 0]
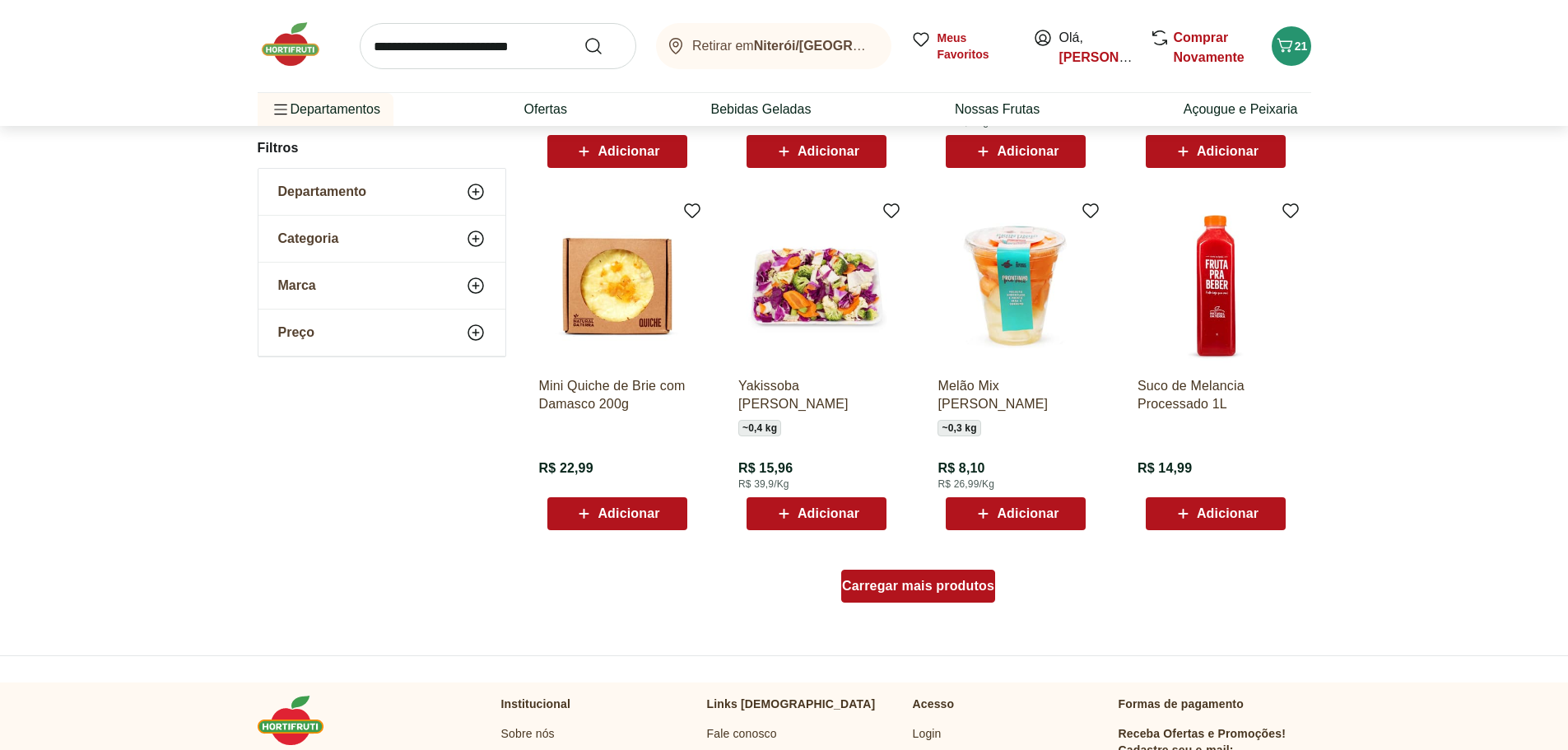
click at [950, 585] on span "Carregar mais produtos" at bounding box center [917, 585] width 152 height 13
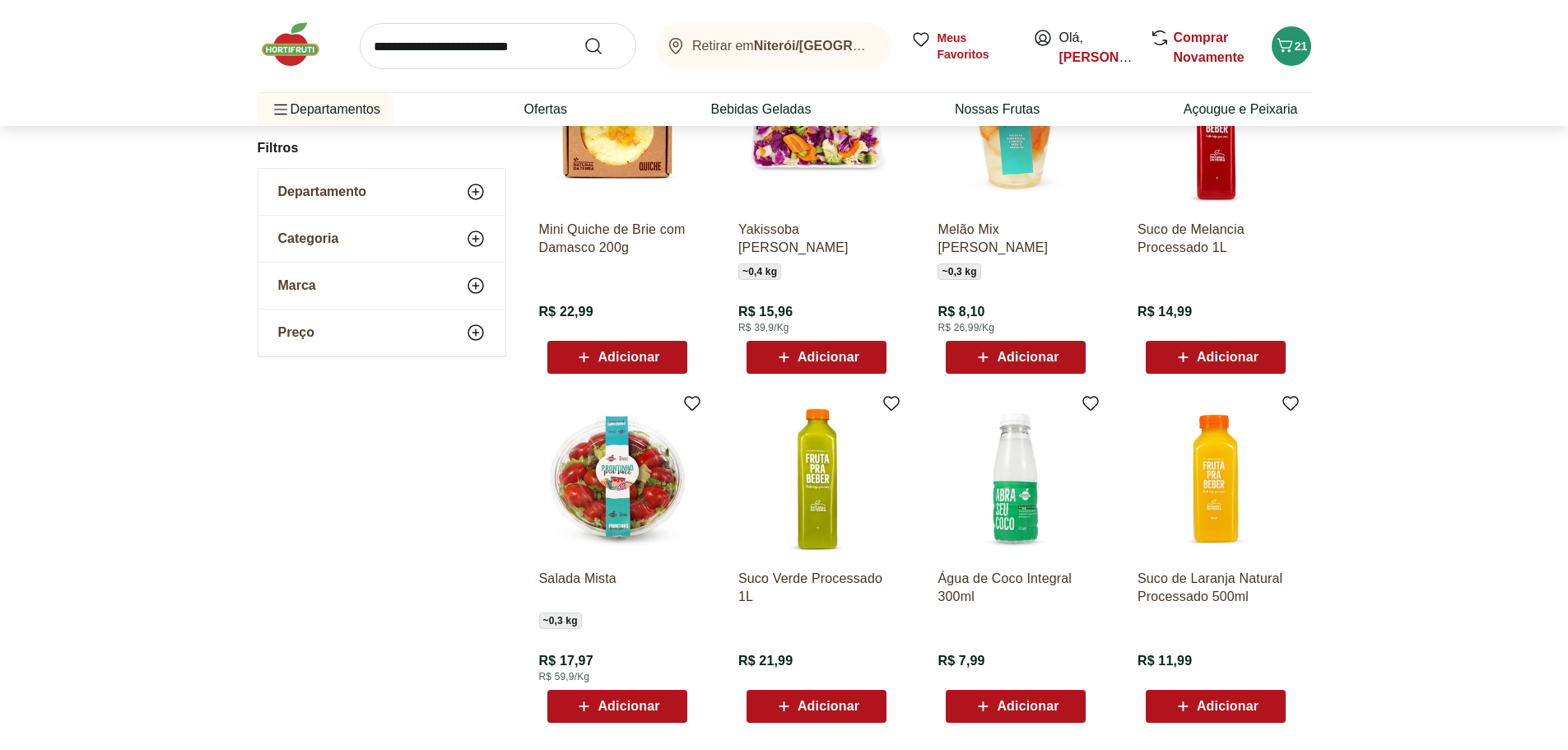
click at [1223, 367] on span "Adicionar" at bounding box center [1215, 357] width 85 height 20
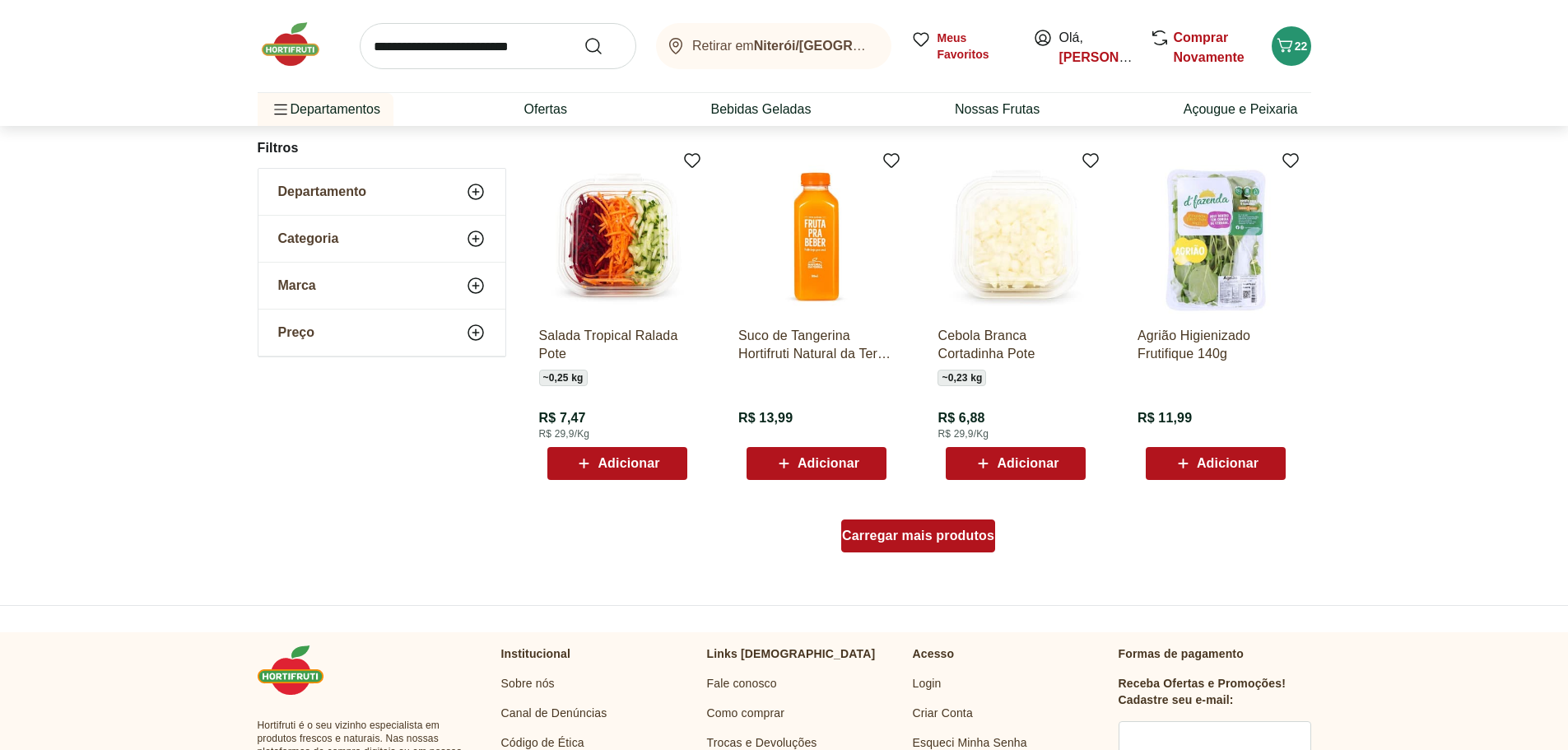
click at [958, 549] on div "Carregar mais produtos" at bounding box center [918, 536] width 154 height 33
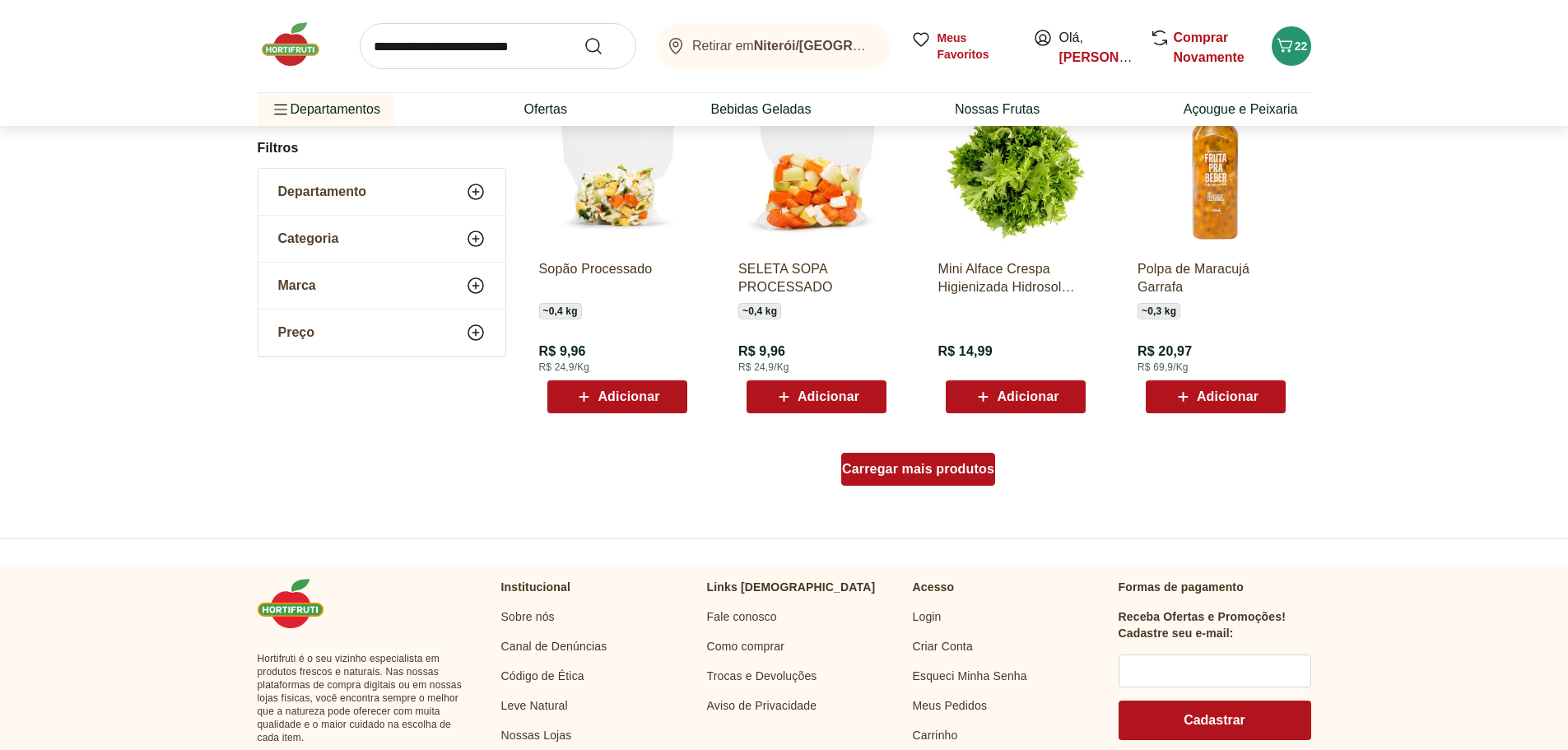
click at [880, 498] on div "Carregar mais produtos" at bounding box center [919, 472] width 798 height 79
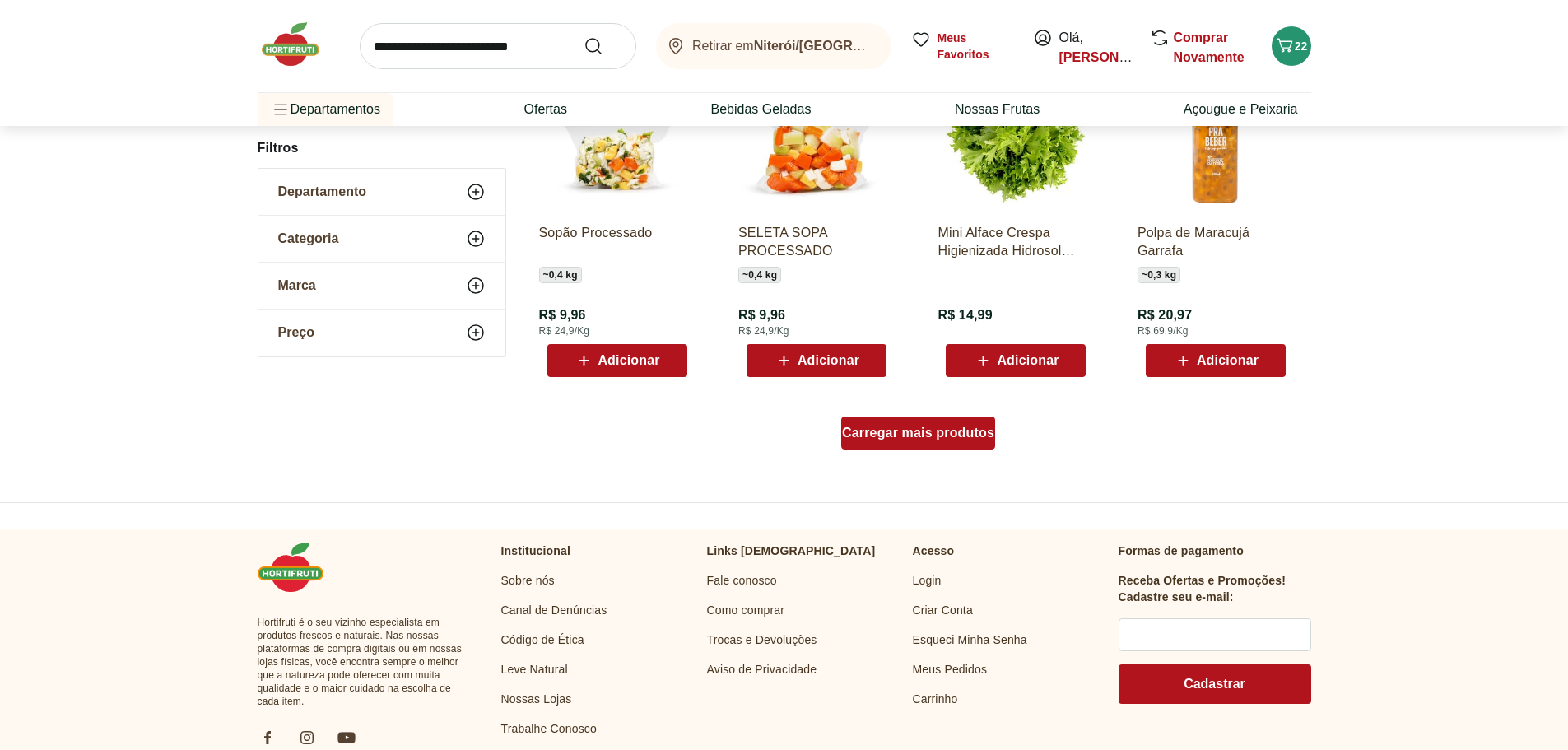
click at [886, 440] on span "Carregar mais produtos" at bounding box center [917, 433] width 152 height 13
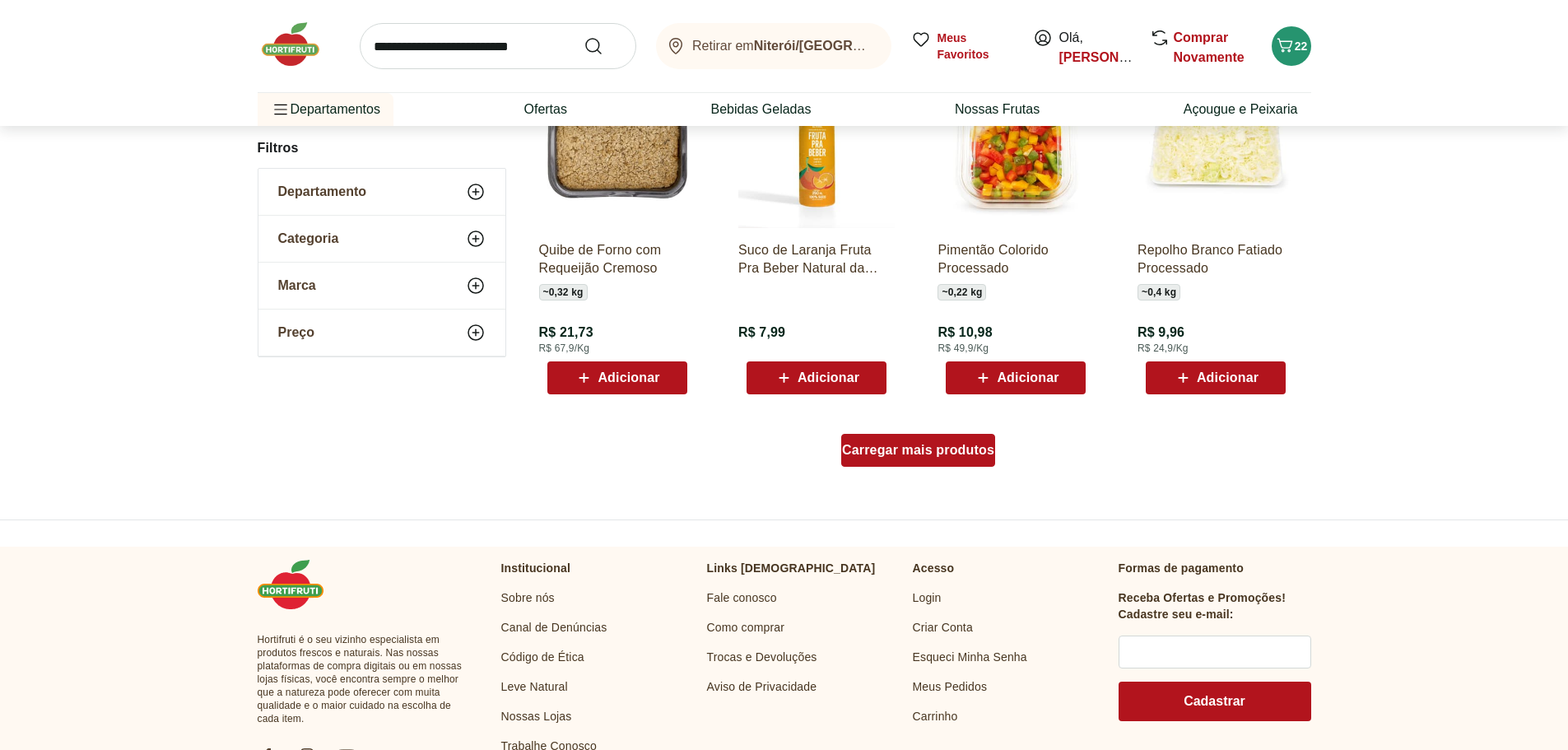
click at [898, 453] on span "Carregar mais produtos" at bounding box center [917, 450] width 152 height 13
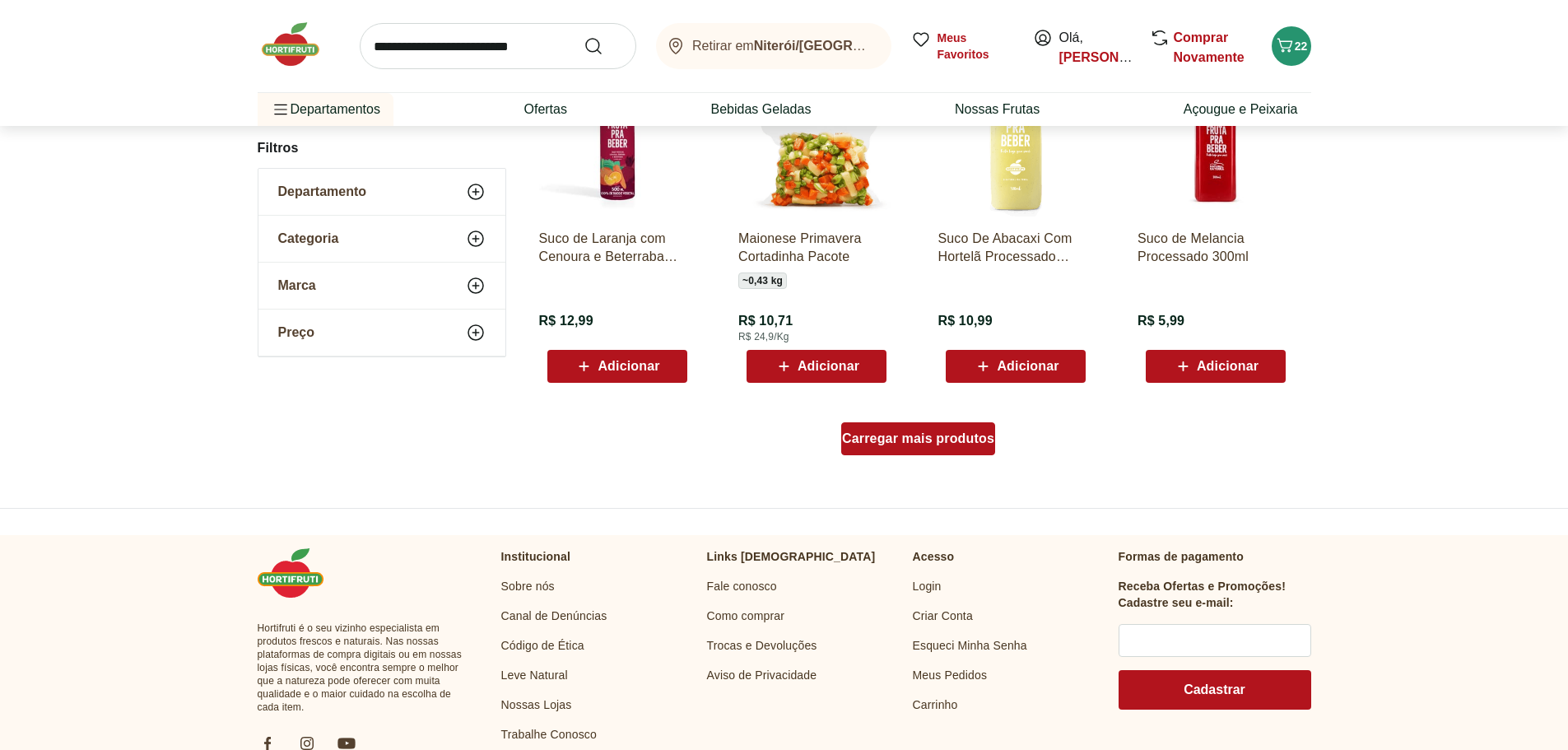
click at [890, 442] on span "Carregar mais produtos" at bounding box center [917, 439] width 152 height 13
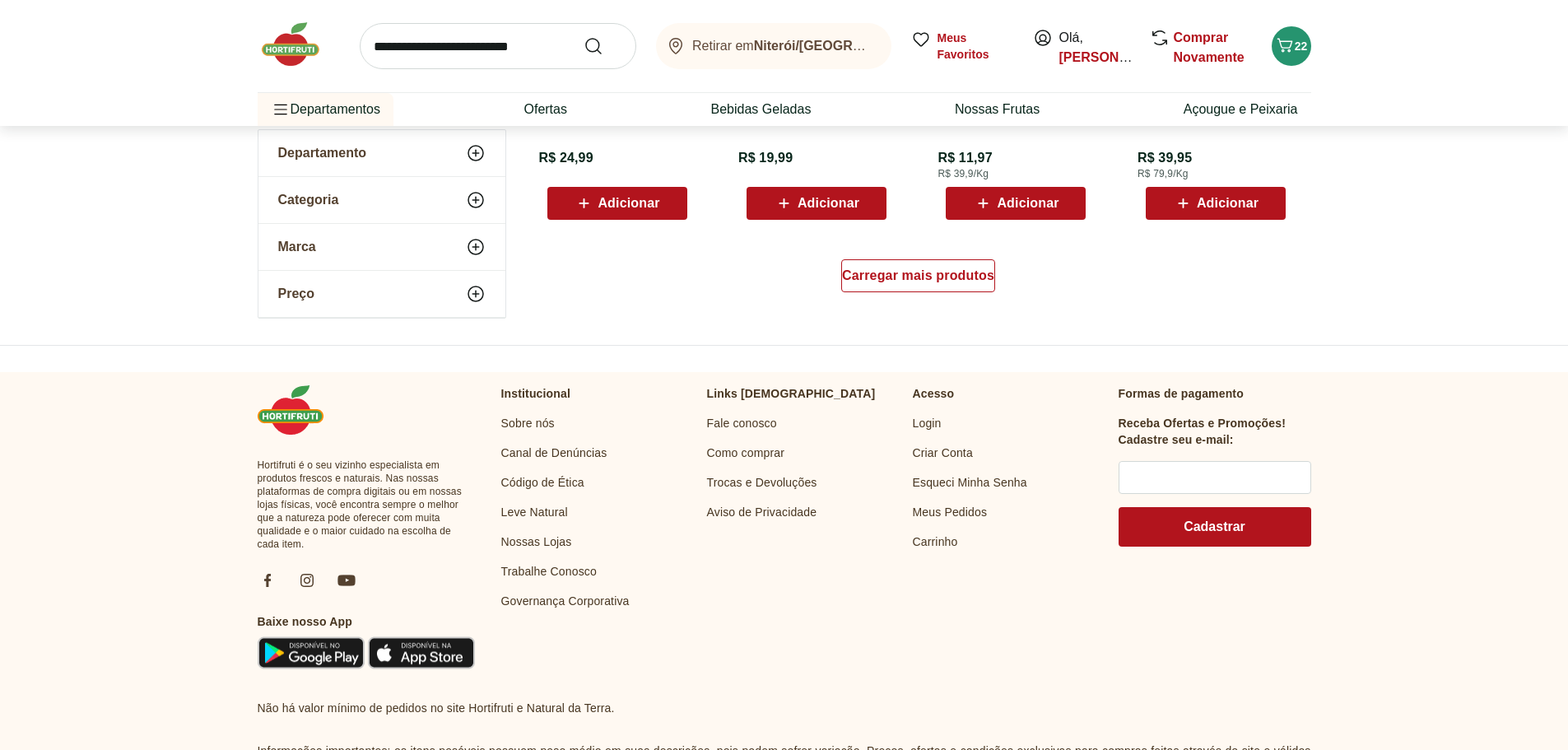
scroll to position [10779, 0]
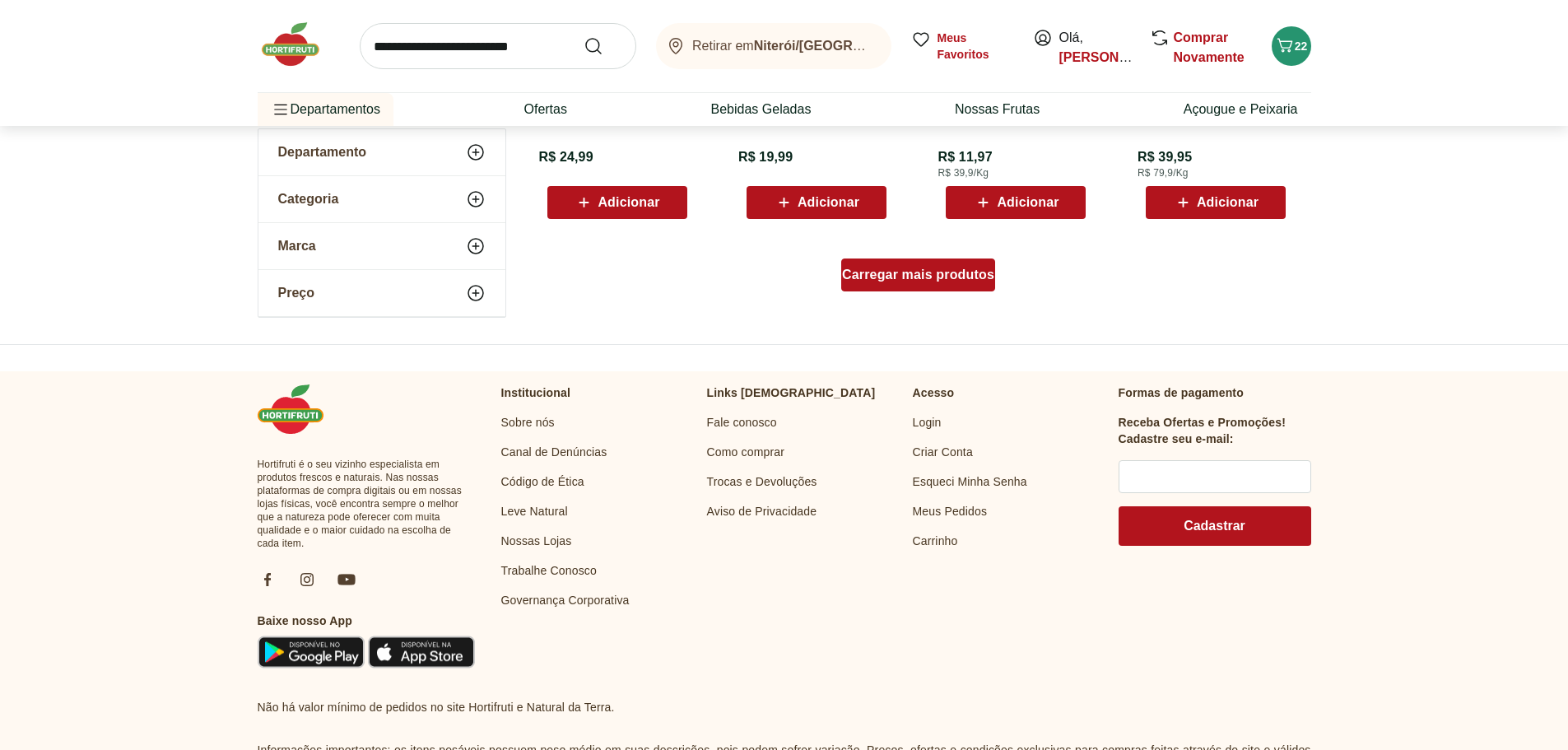
click at [900, 276] on span "Carregar mais produtos" at bounding box center [917, 274] width 152 height 13
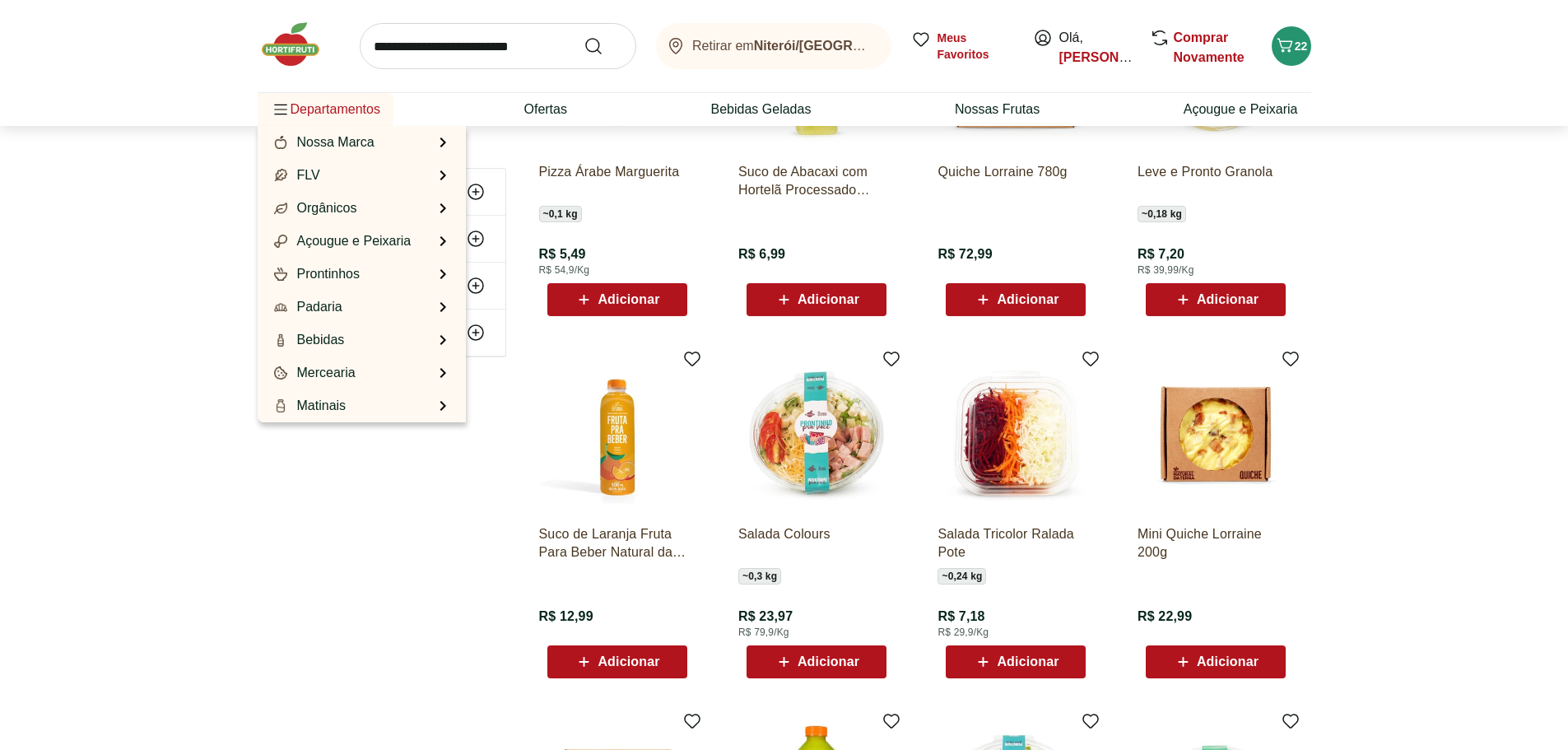
scroll to position [9957, 0]
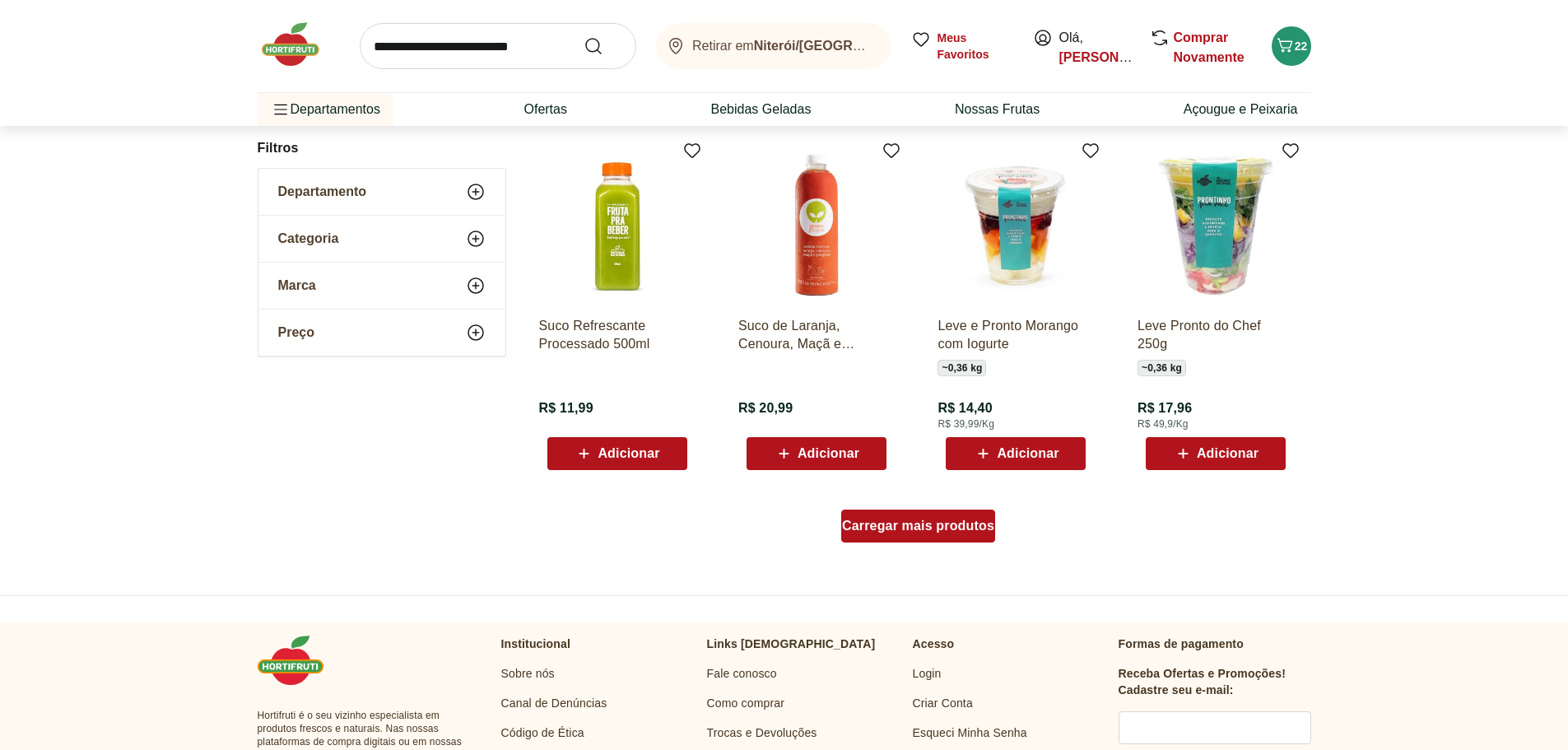
click at [922, 521] on span "Carregar mais produtos" at bounding box center [917, 526] width 152 height 13
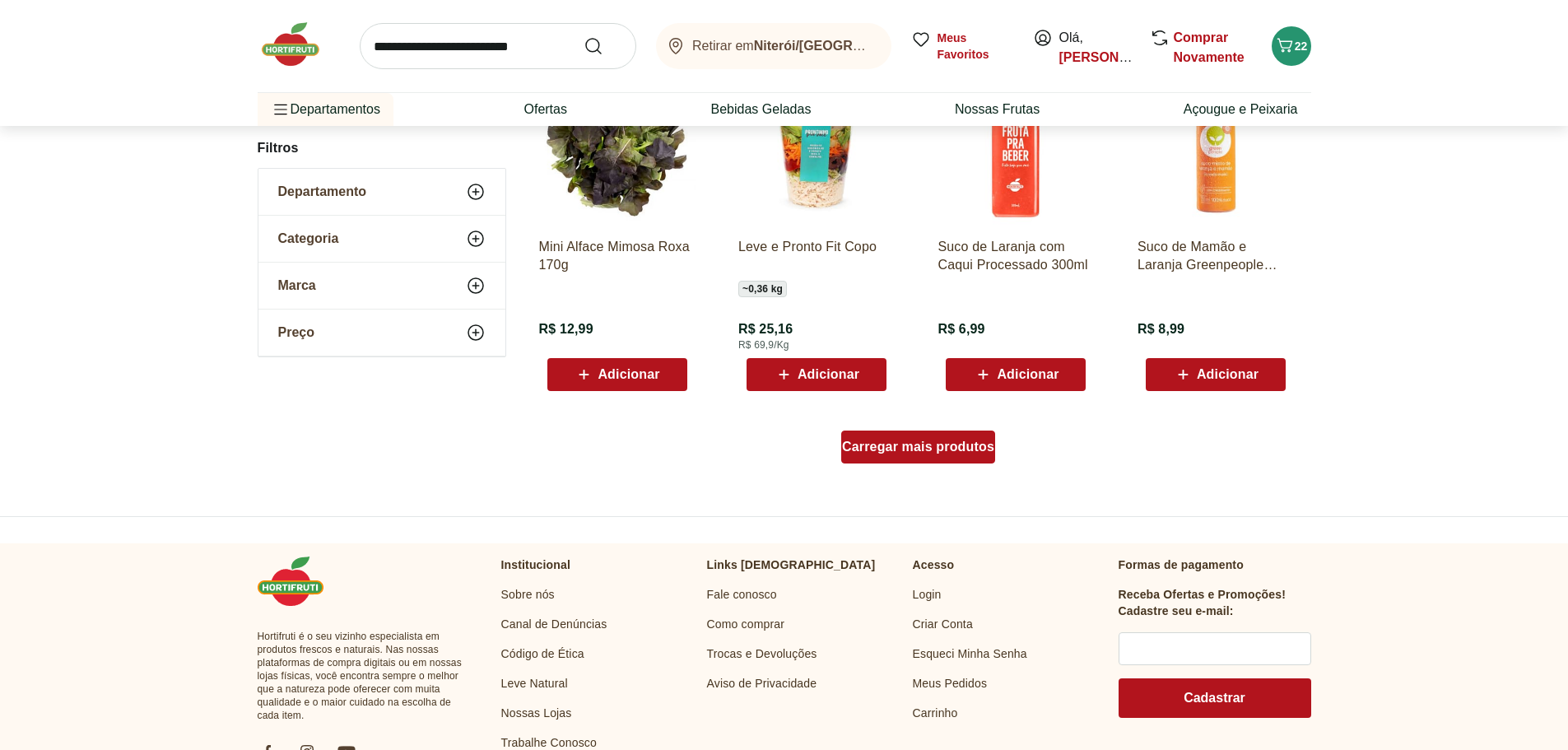
scroll to position [12754, 0]
click at [931, 454] on div "Carregar mais produtos" at bounding box center [918, 446] width 154 height 33
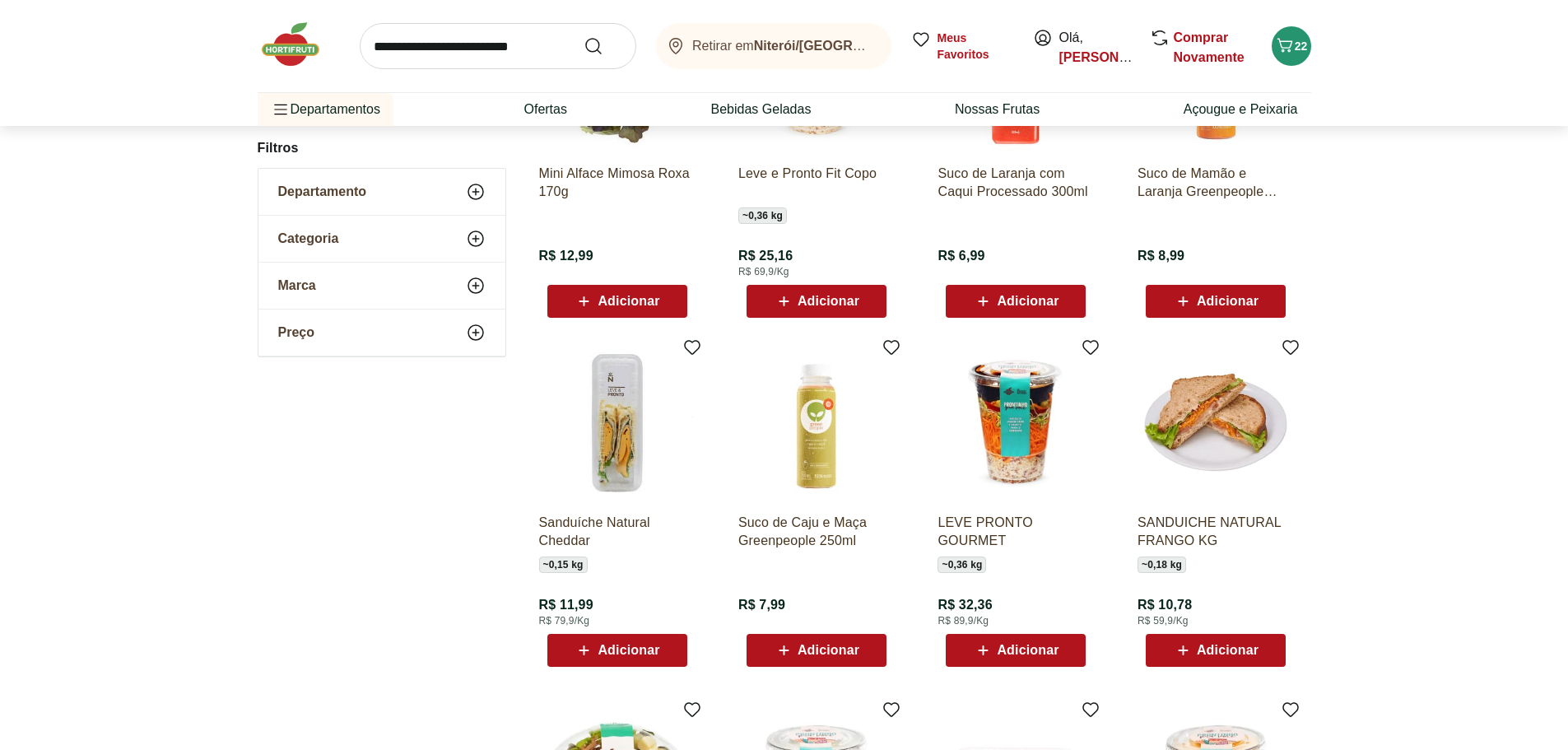
click at [423, 46] on input "search" at bounding box center [498, 46] width 277 height 46
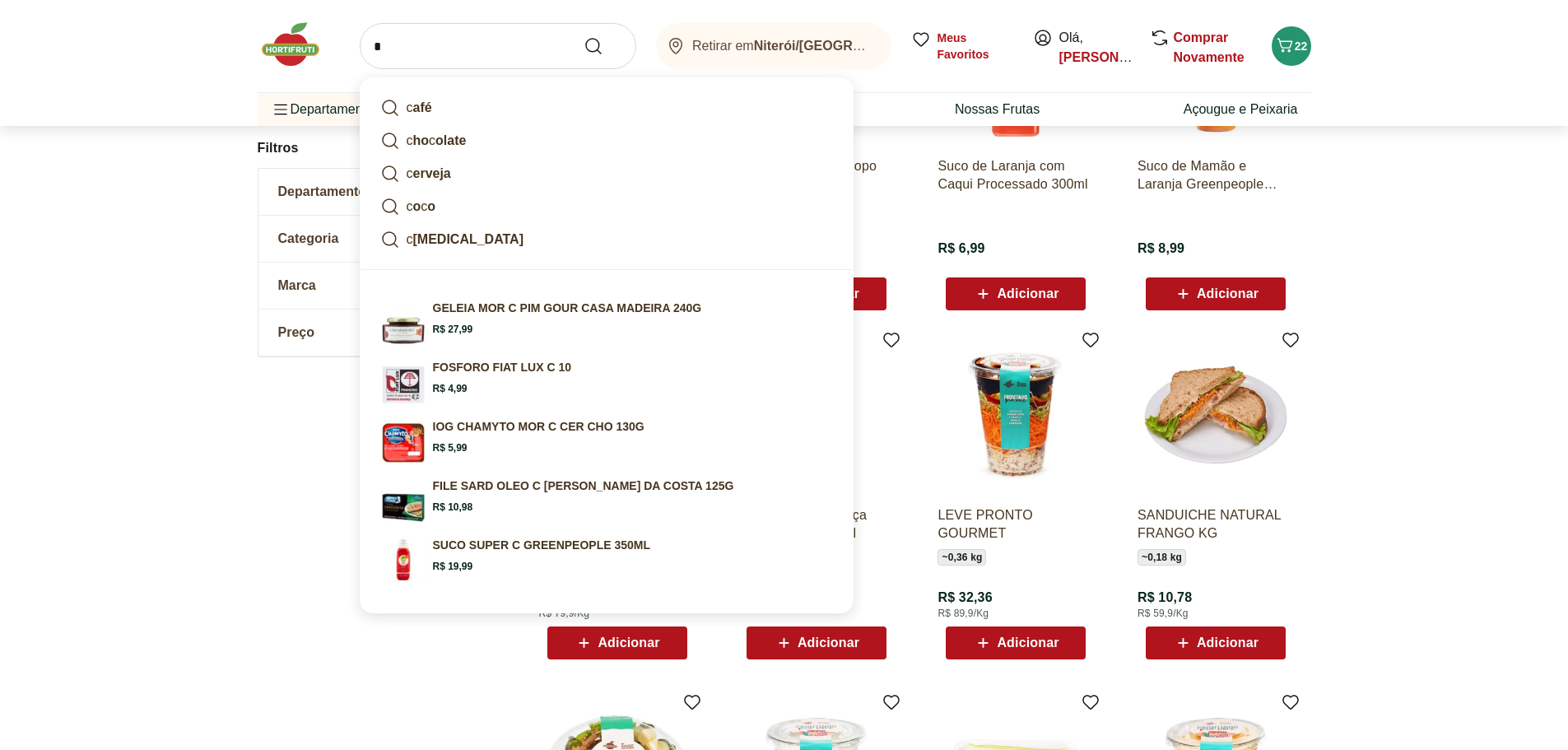
scroll to position [12835, 0]
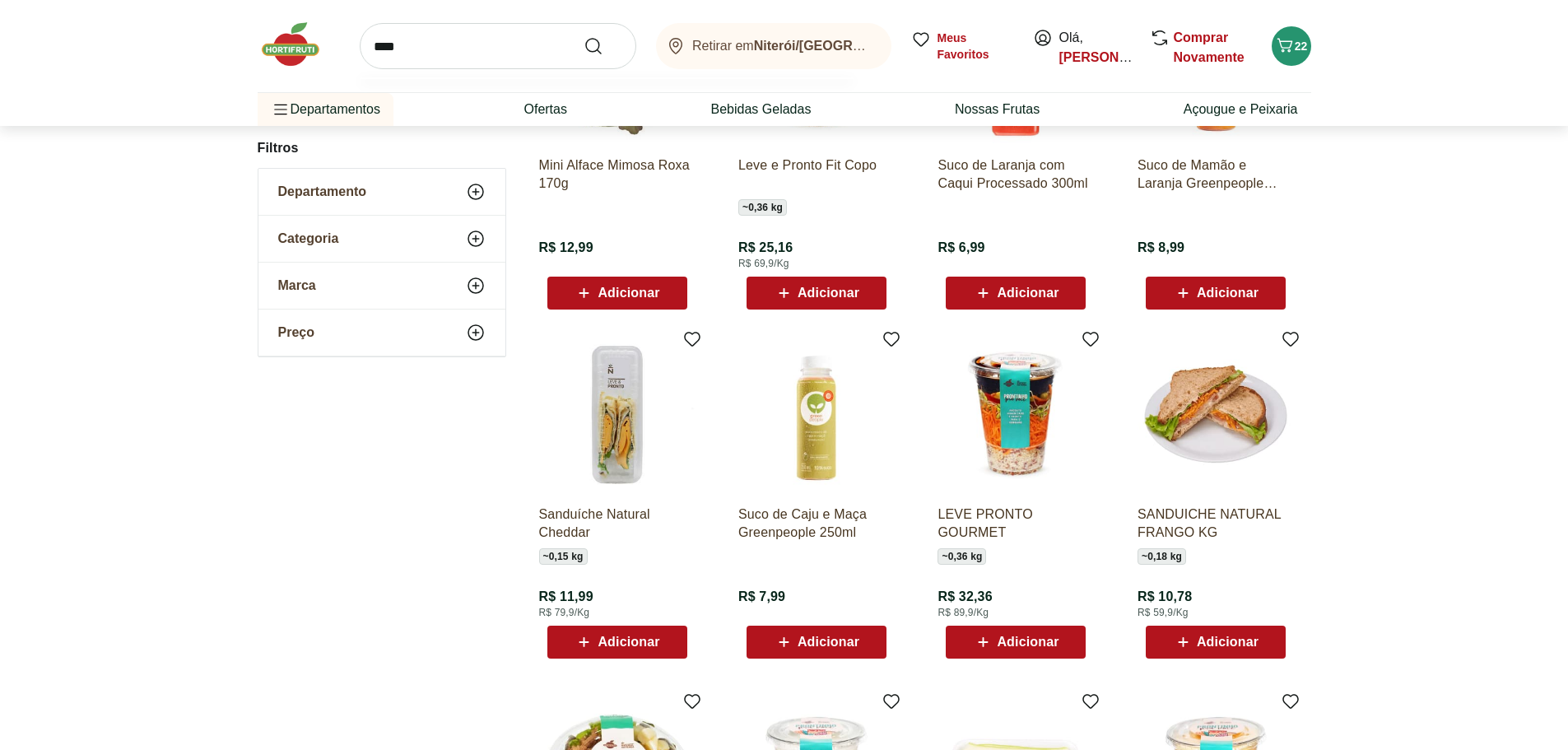
type input "*****"
click button "Submit Search" at bounding box center [603, 46] width 40 height 20
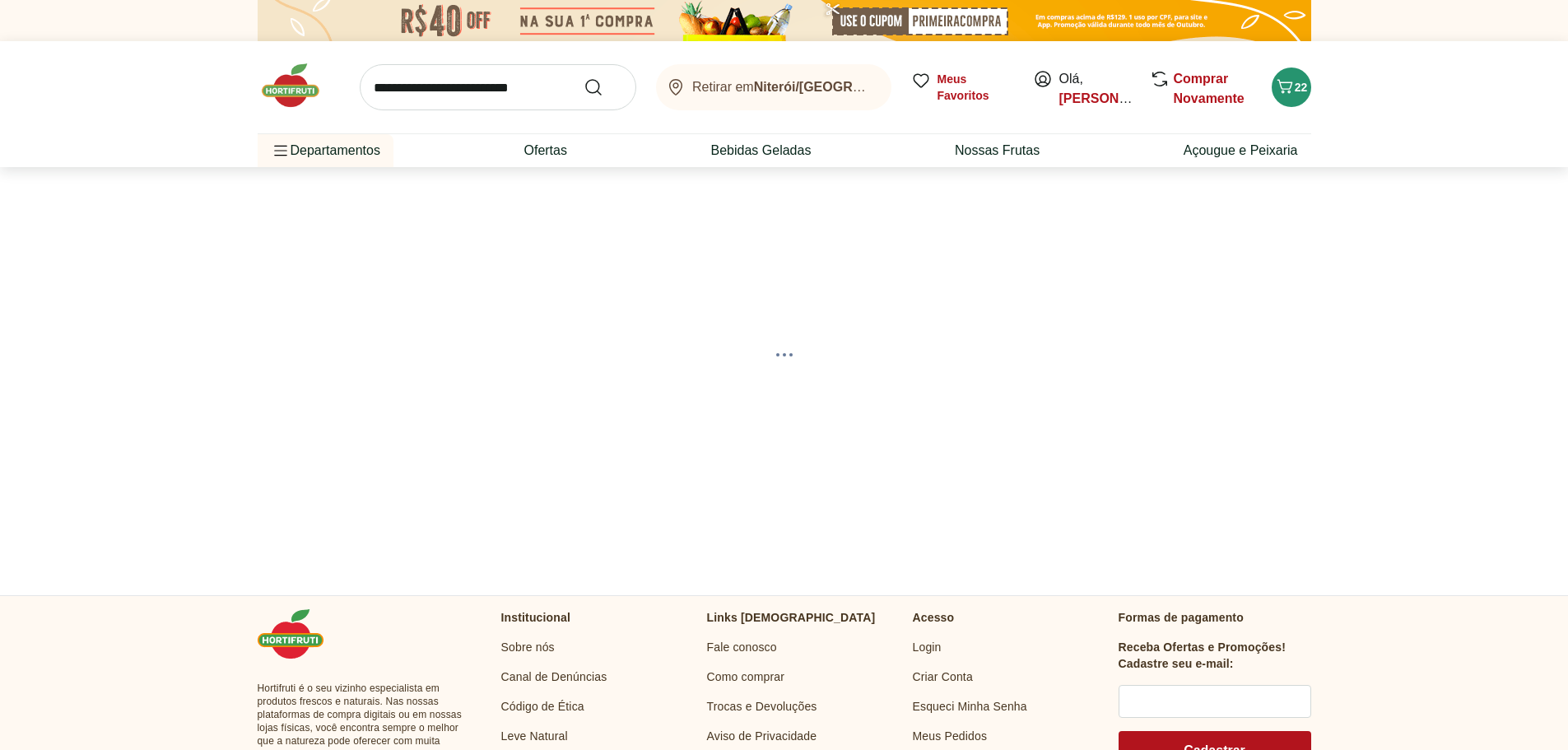
select select "**********"
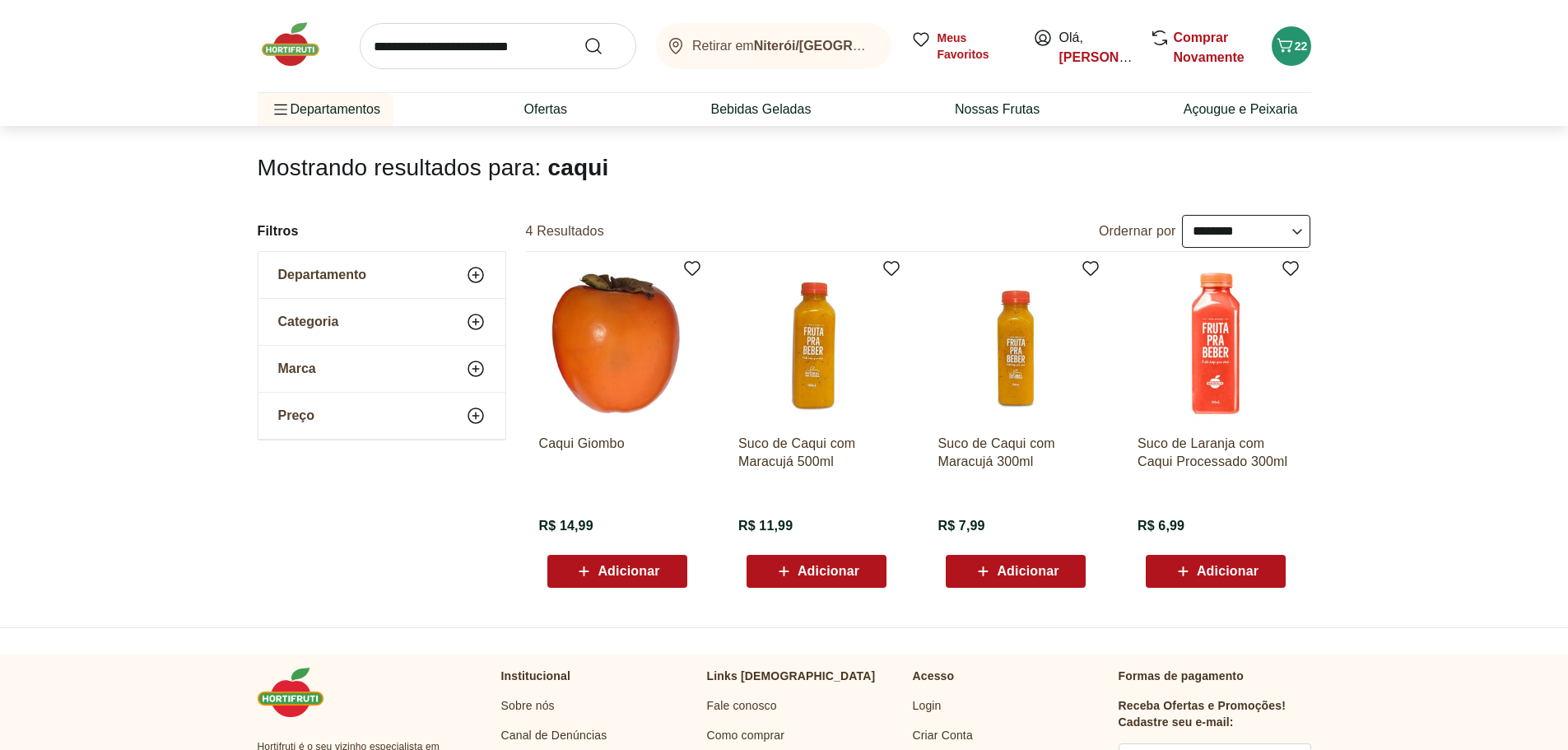
scroll to position [84, 0]
click at [614, 344] on img at bounding box center [618, 344] width 156 height 156
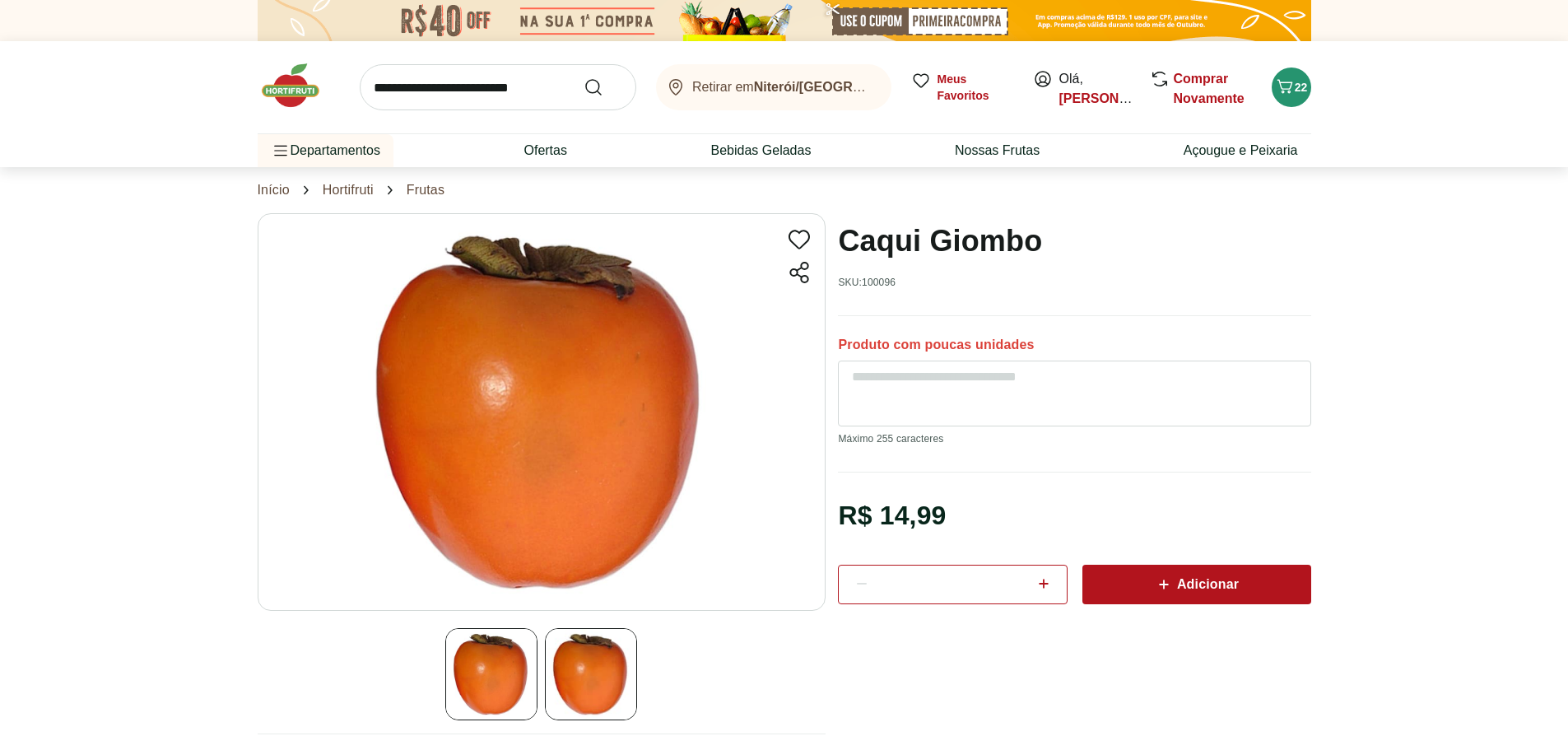
scroll to position [84, 0]
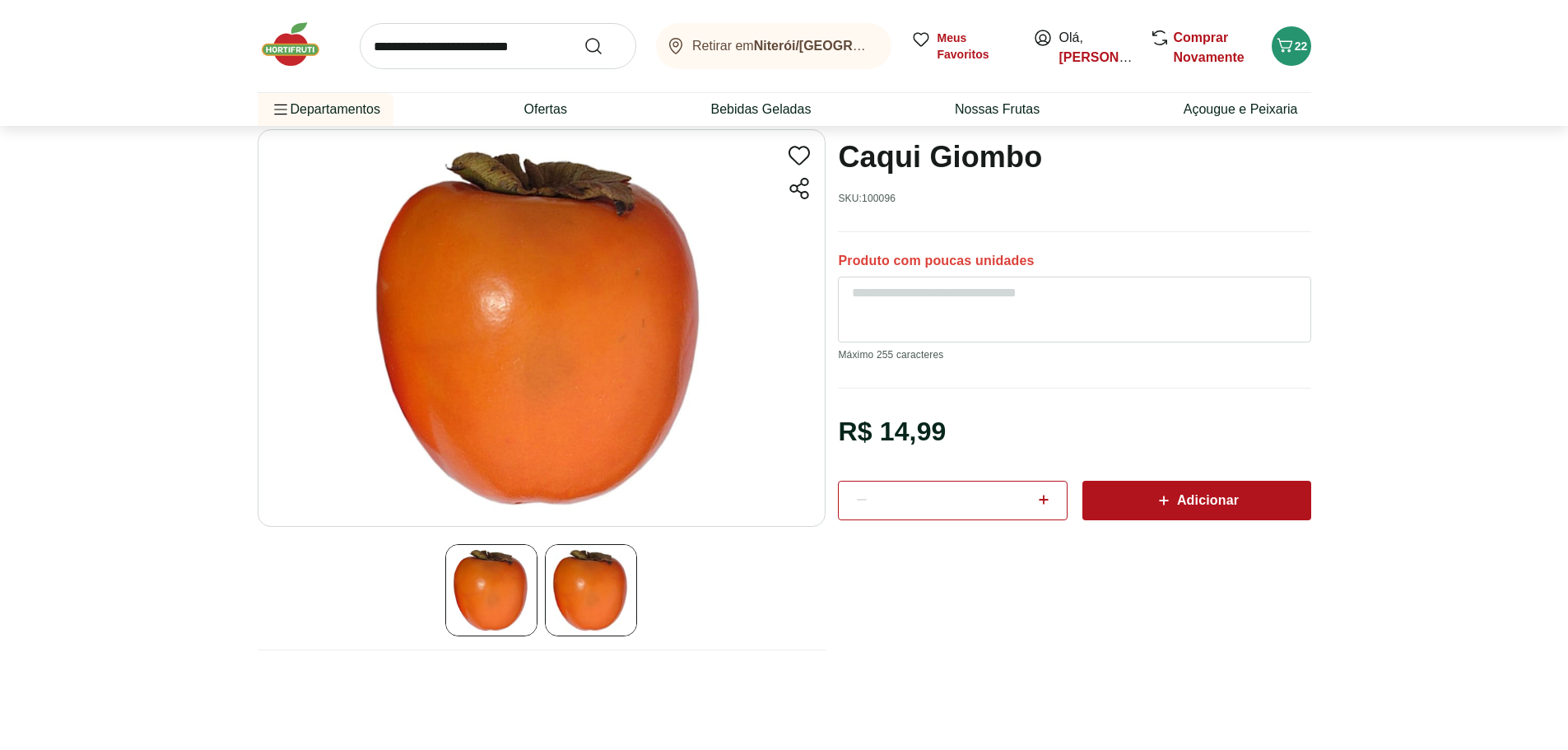
select select "**********"
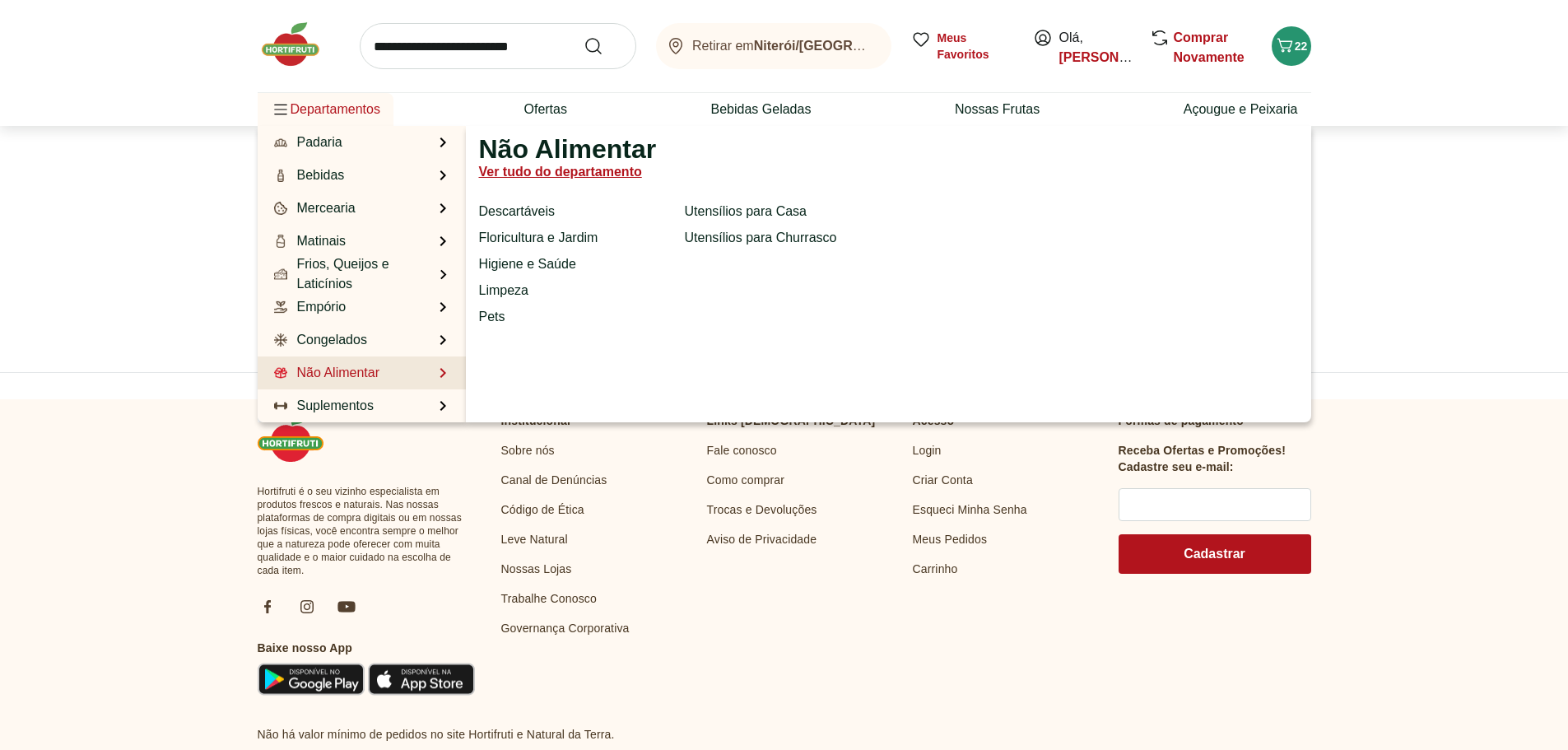
scroll to position [341, 0]
click at [359, 375] on link "Não Alimentar" at bounding box center [325, 373] width 110 height 20
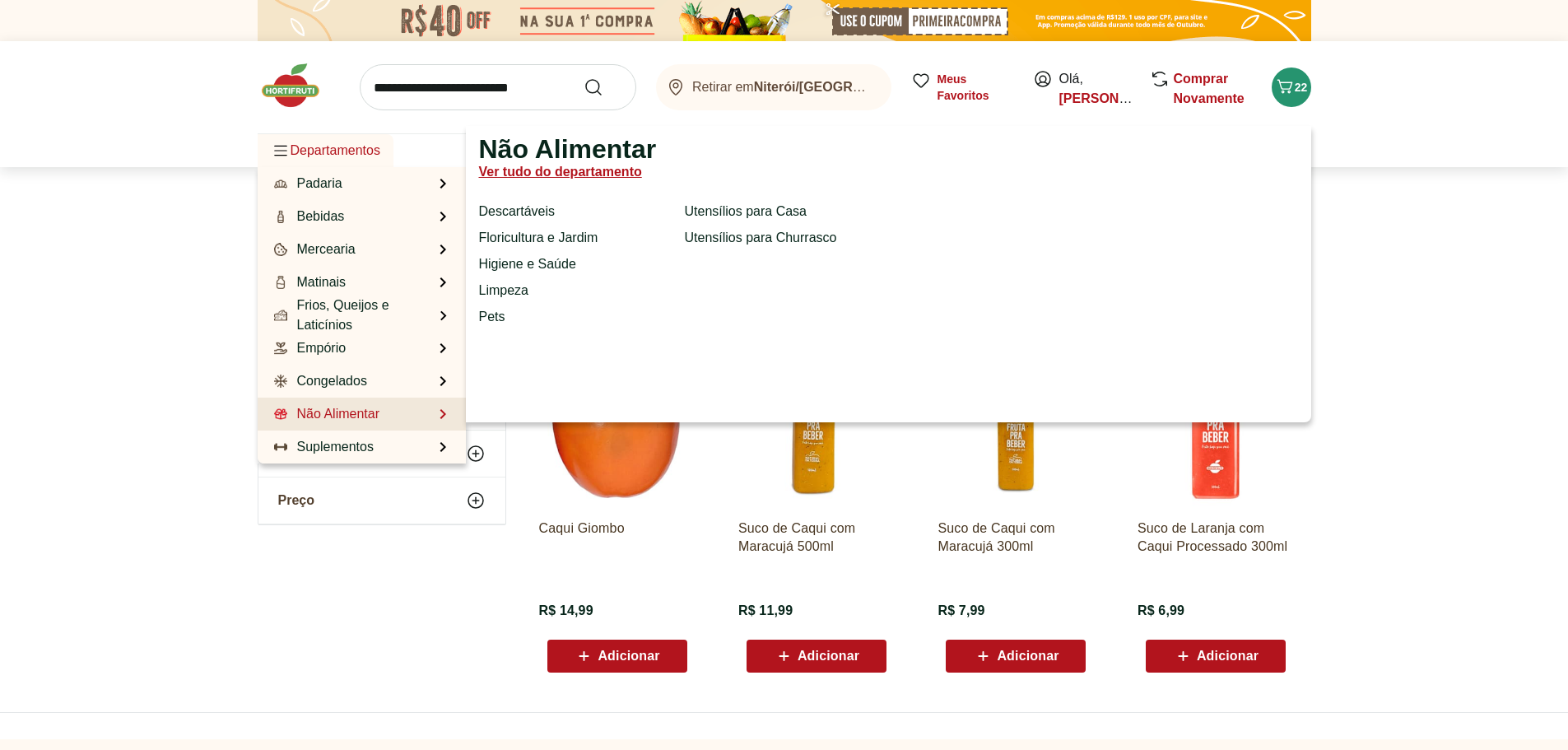
select select "**********"
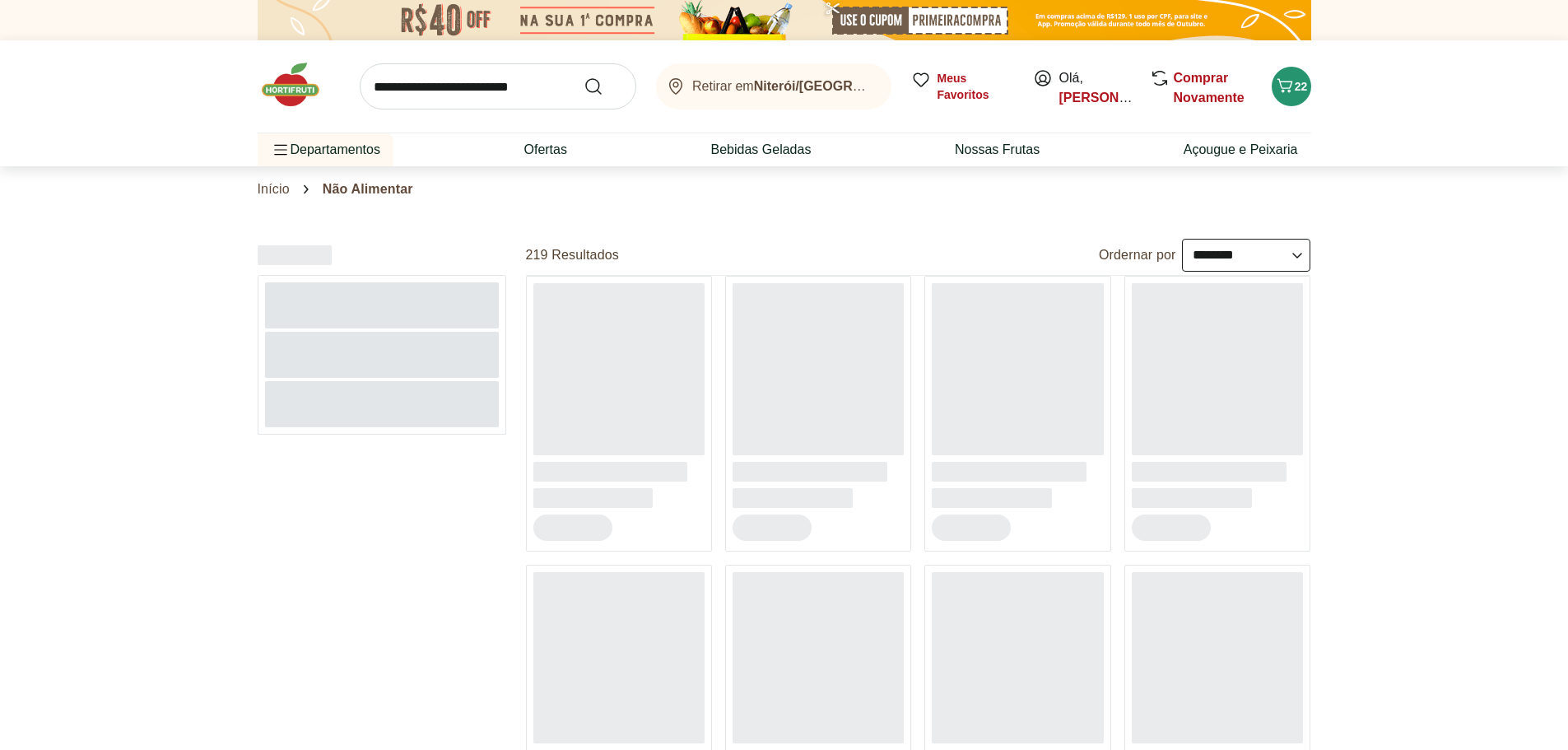
scroll to position [2, 0]
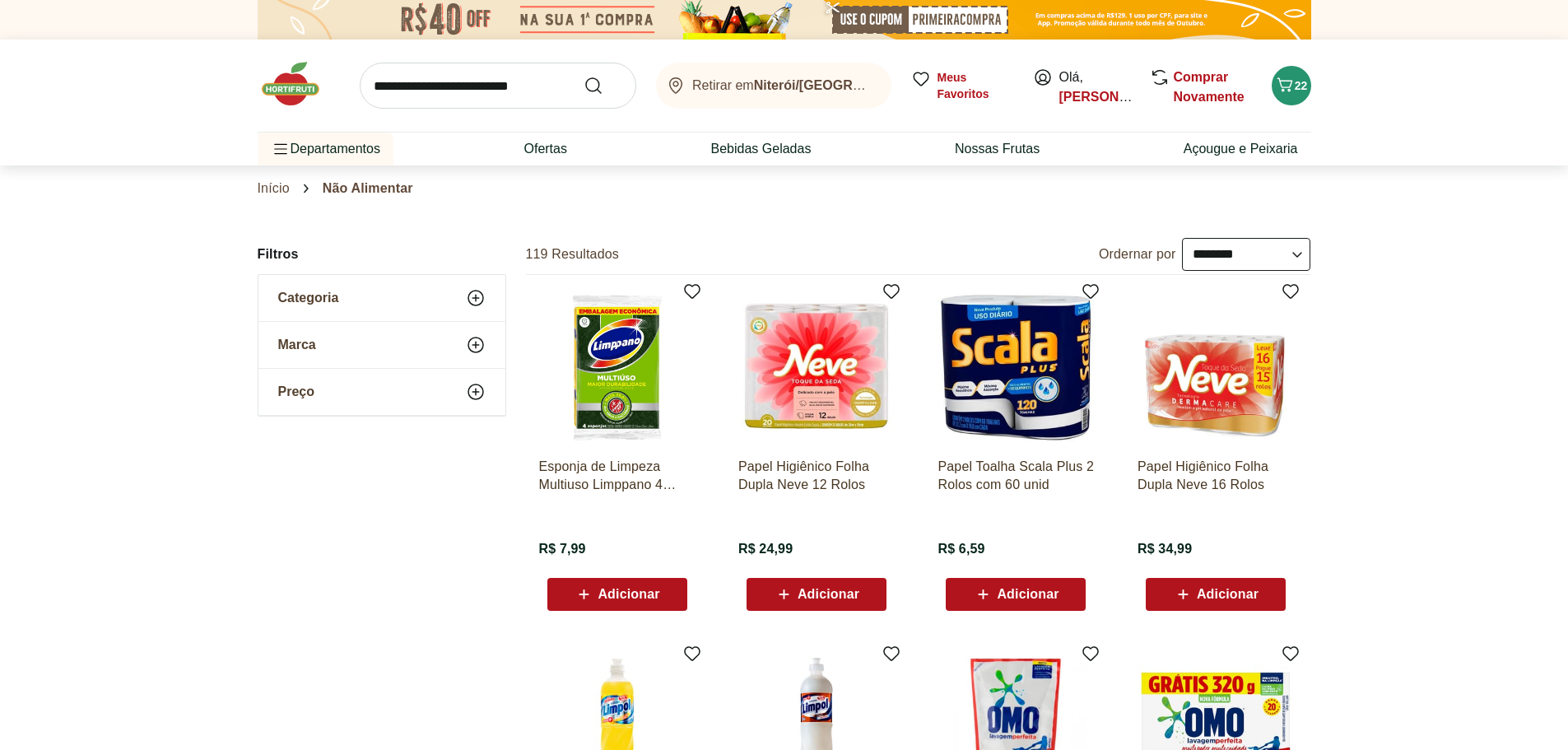
click at [282, 192] on link "Início" at bounding box center [274, 188] width 32 height 14
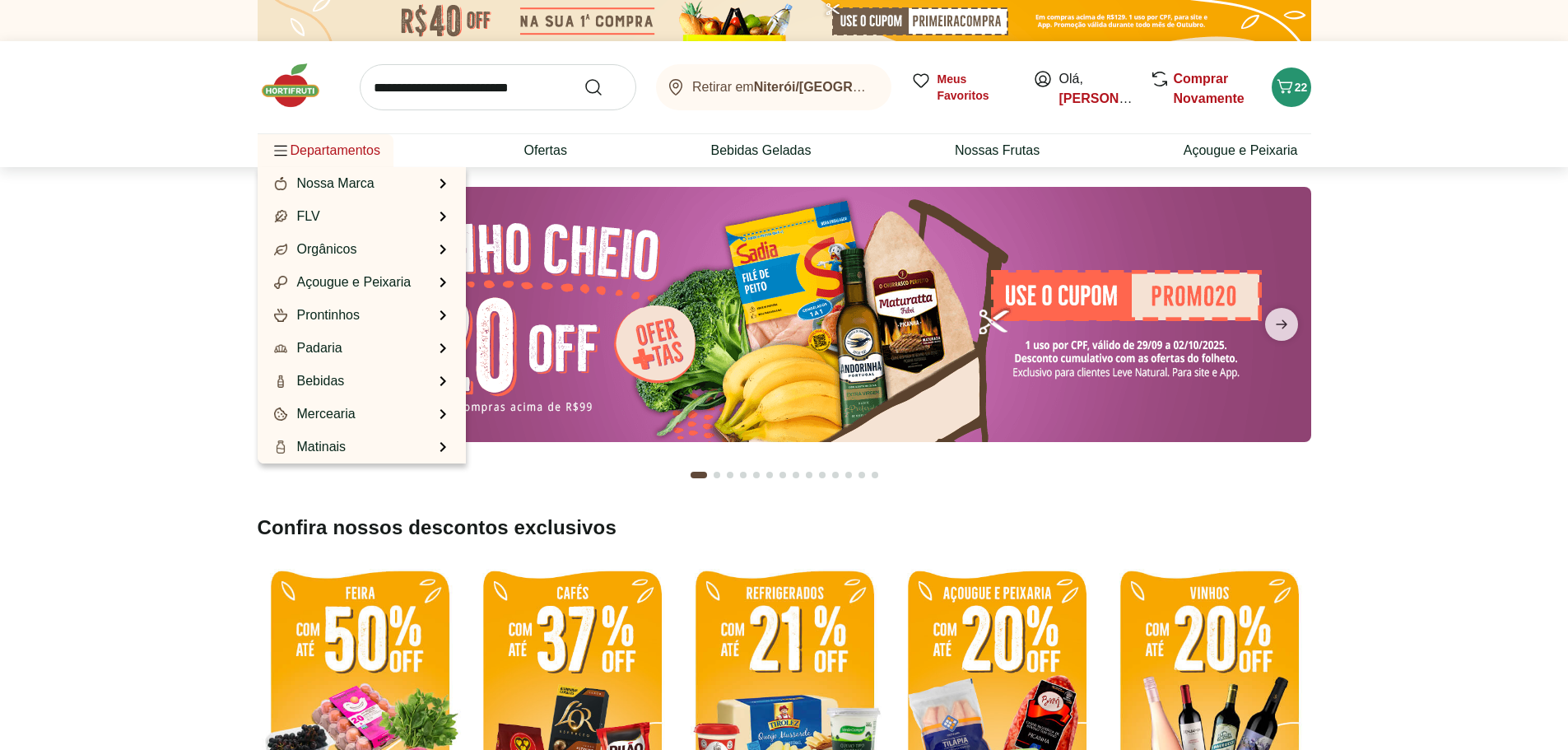
click at [316, 157] on span "Departamentos" at bounding box center [325, 151] width 110 height 40
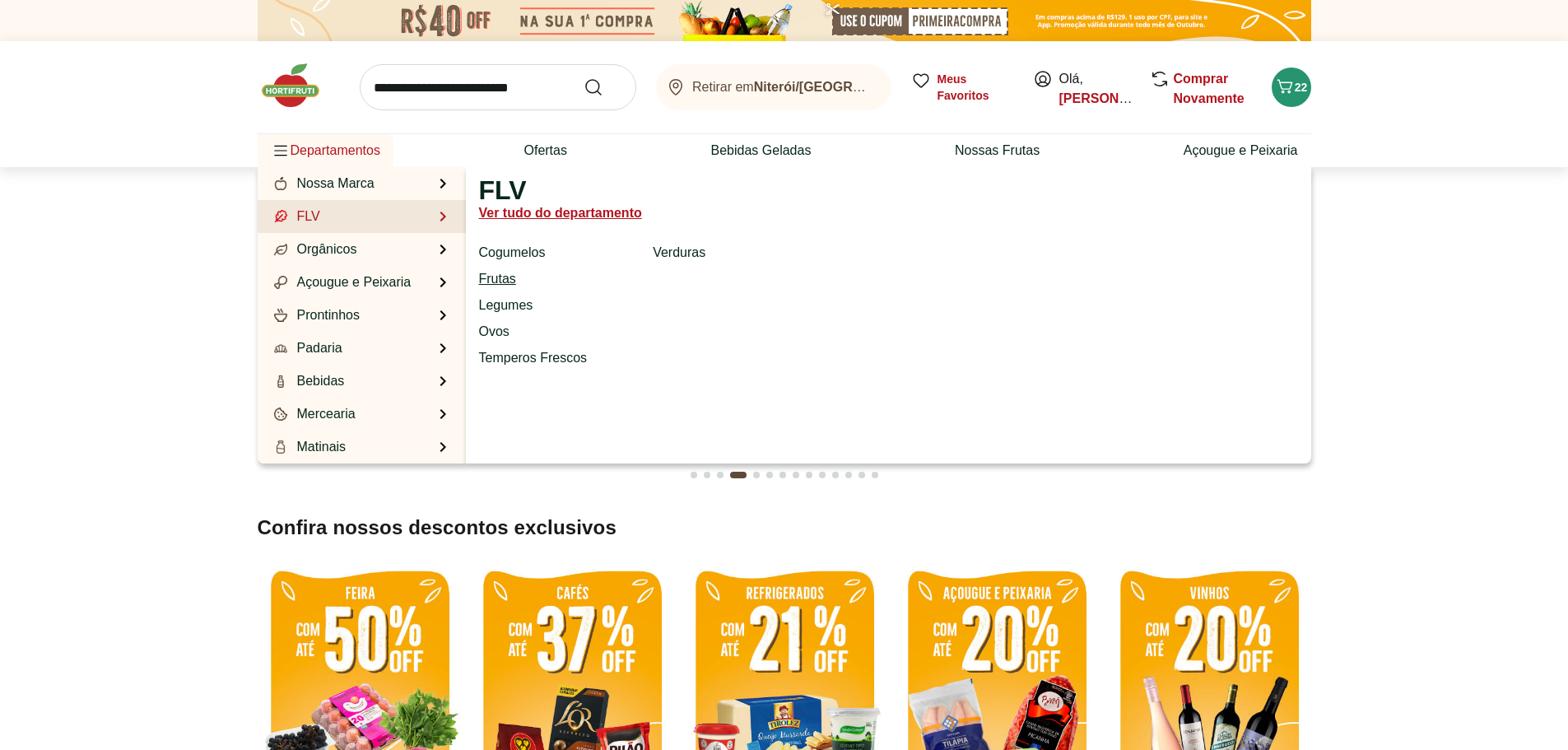
click at [504, 281] on link "Frutas" at bounding box center [497, 279] width 37 height 20
select select "**********"
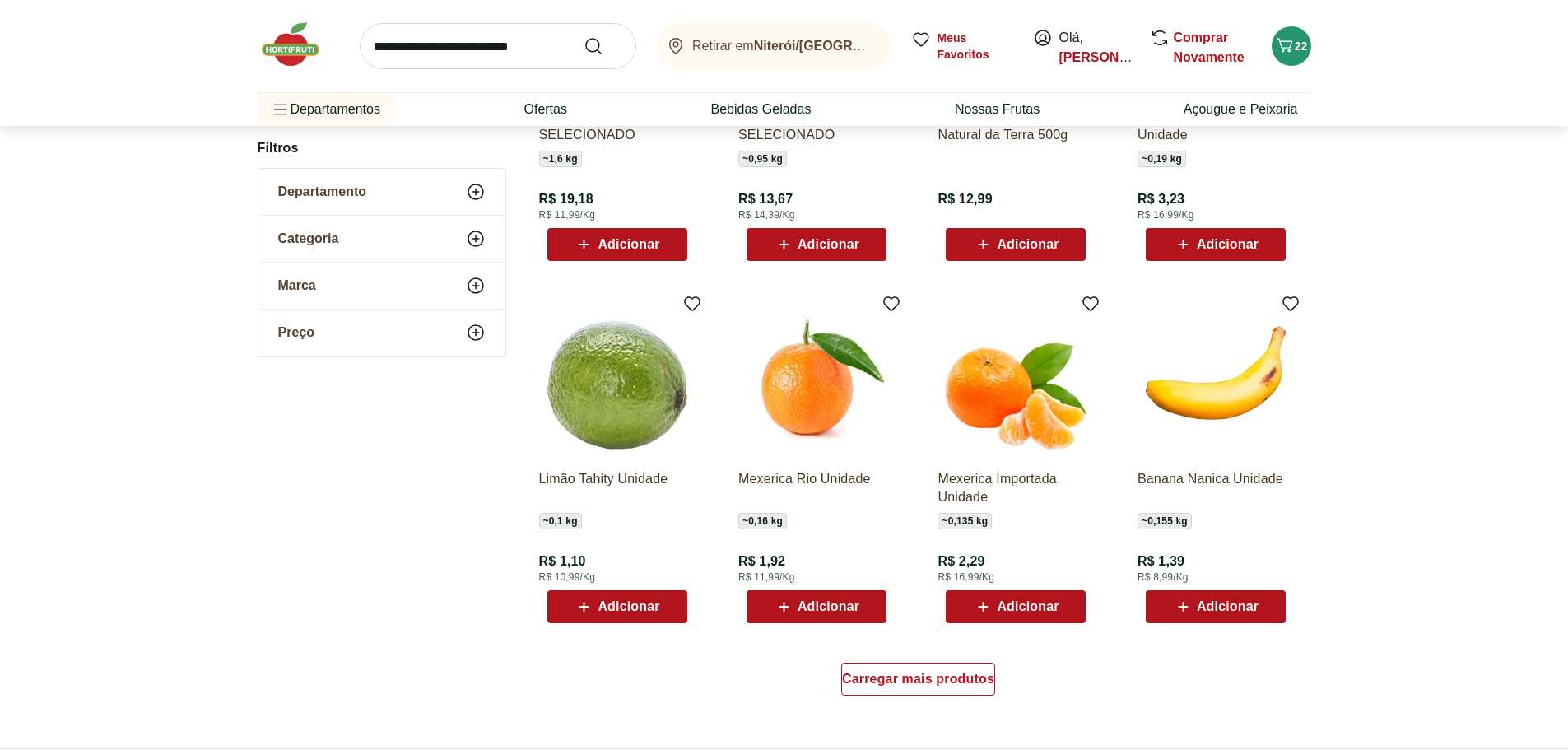
scroll to position [715, 0]
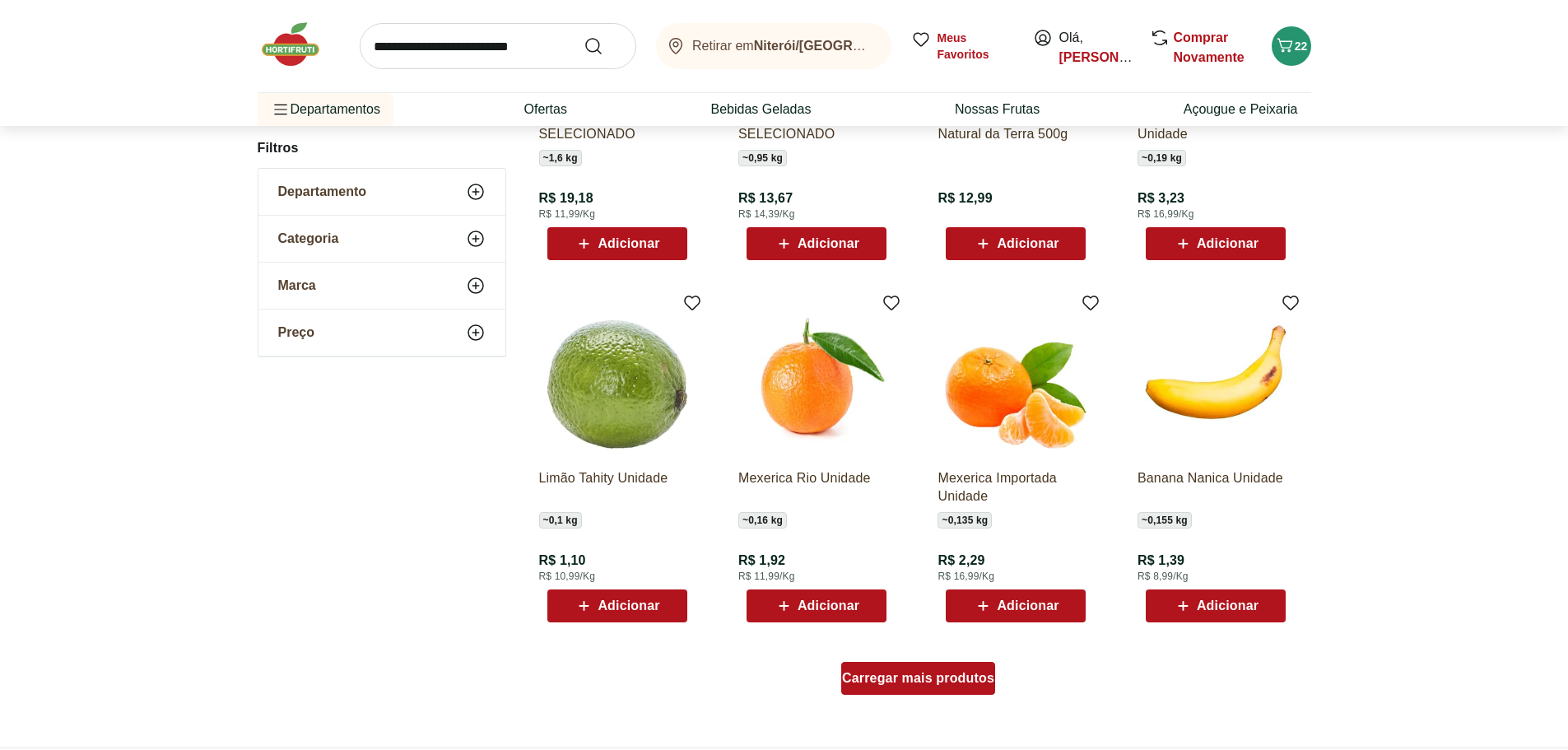
click at [909, 682] on span "Carregar mais produtos" at bounding box center [917, 678] width 152 height 13
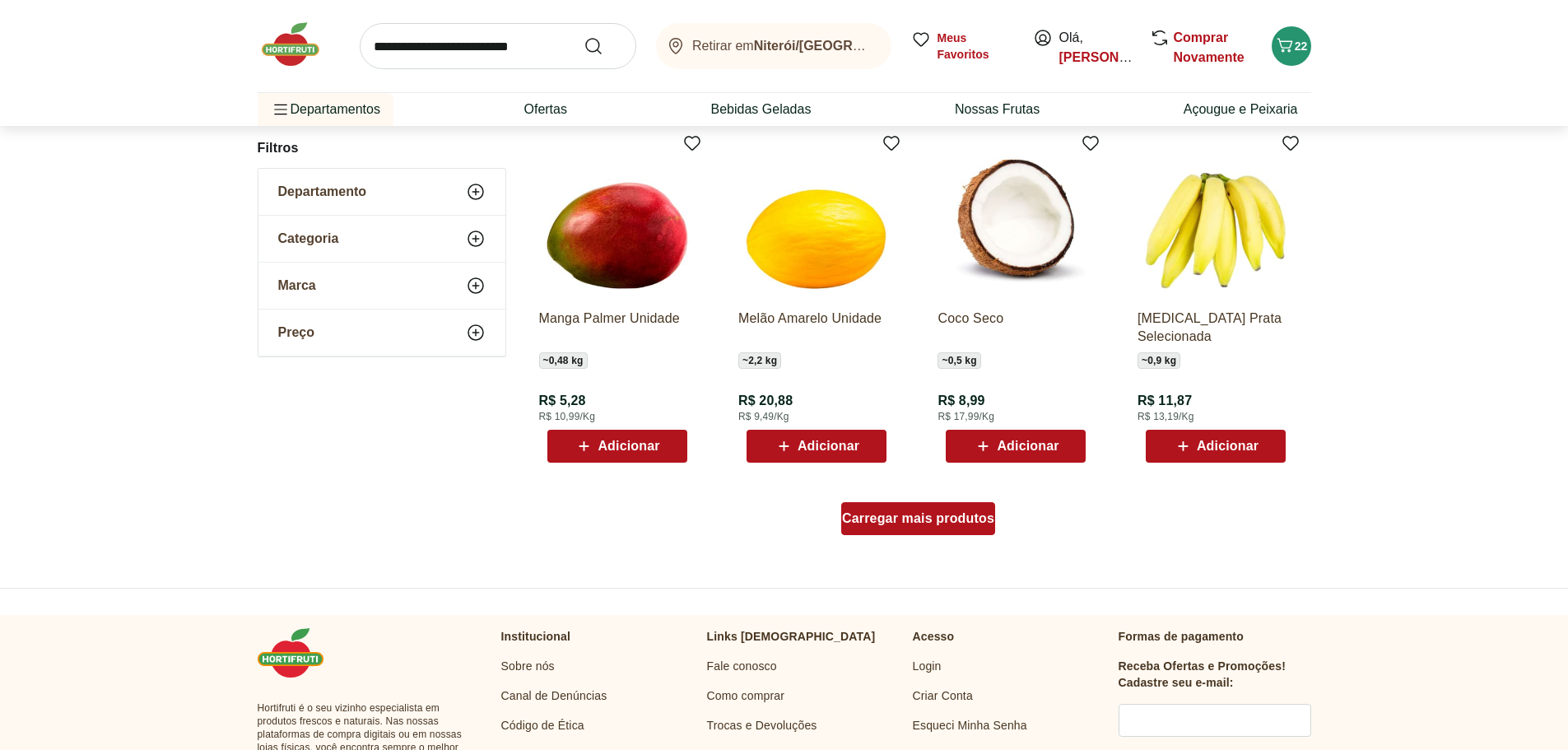
scroll to position [1949, 0]
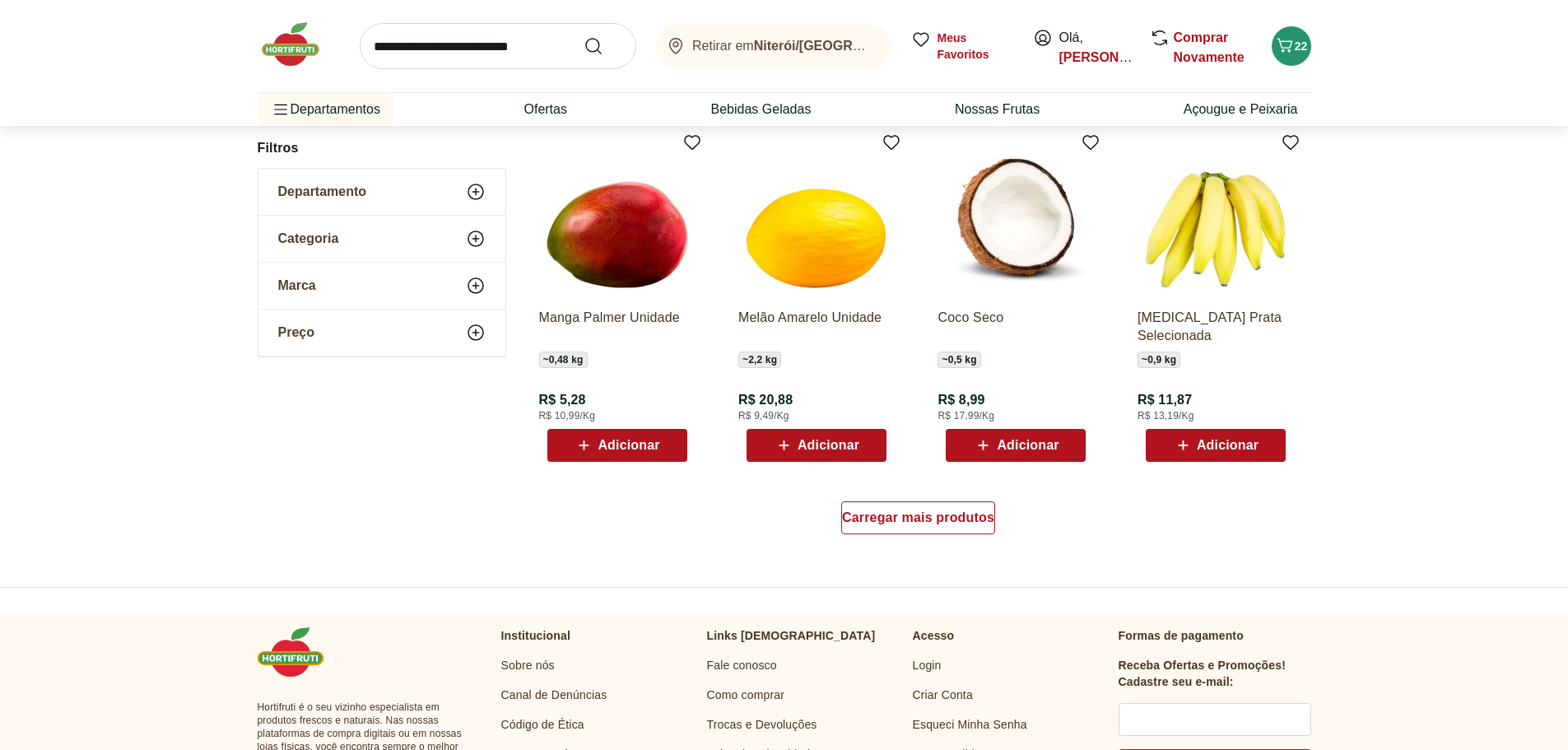
click at [1234, 451] on span "Adicionar" at bounding box center [1227, 445] width 62 height 13
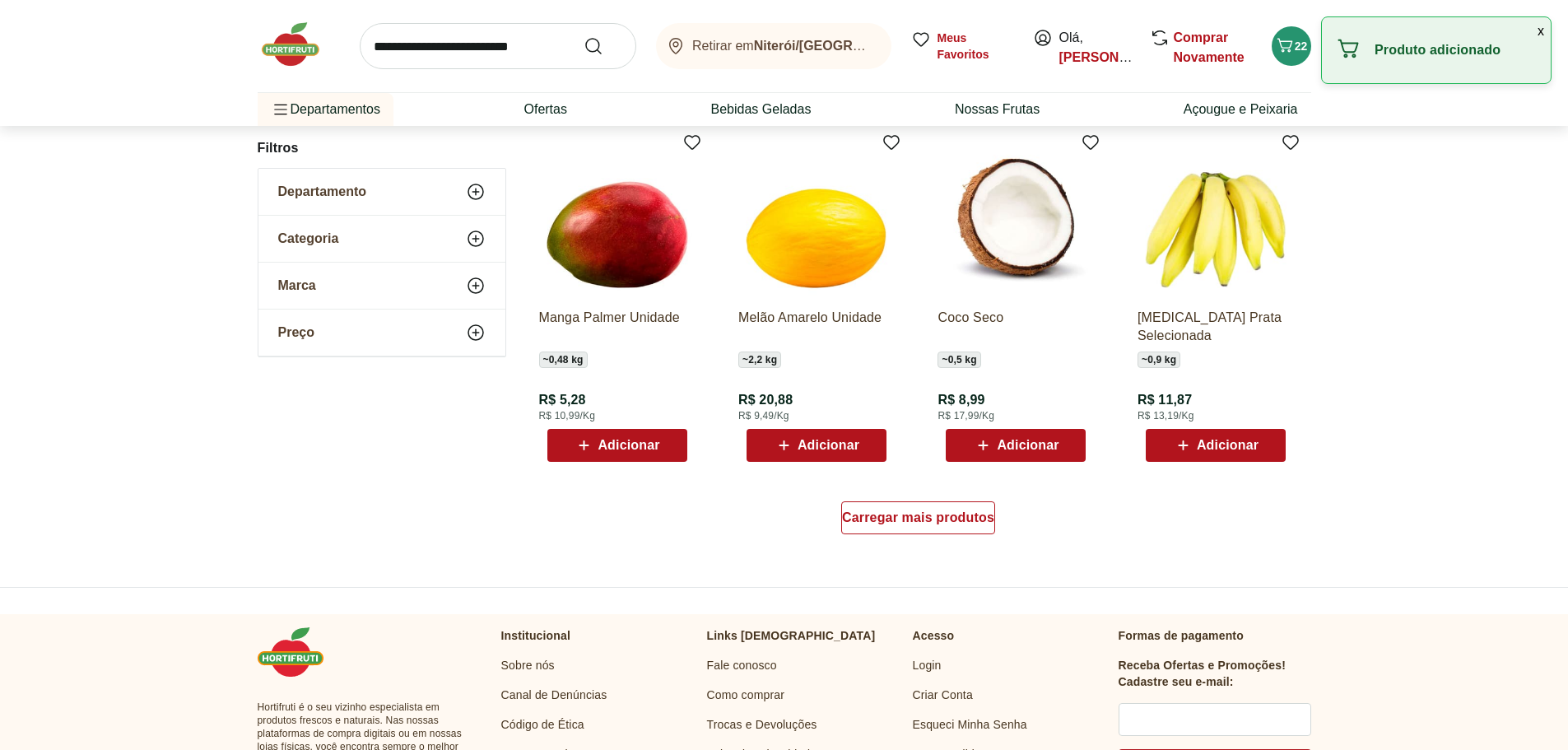
click at [1191, 273] on img at bounding box center [1216, 218] width 156 height 156
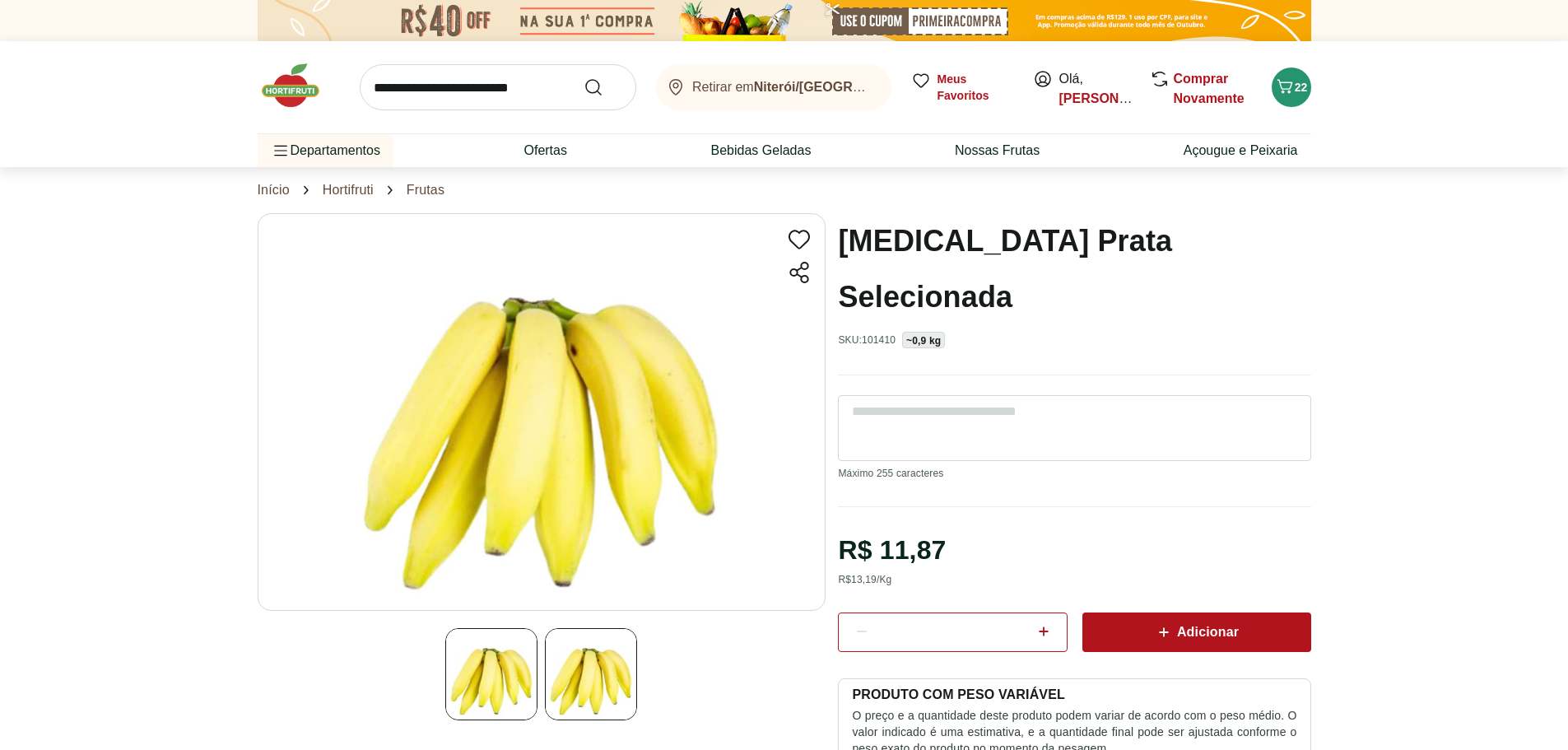
click at [1042, 621] on icon at bounding box center [1044, 631] width 20 height 20
click at [850, 612] on div "*" at bounding box center [952, 632] width 228 height 40
click at [854, 621] on icon at bounding box center [861, 631] width 20 height 20
type input "*"
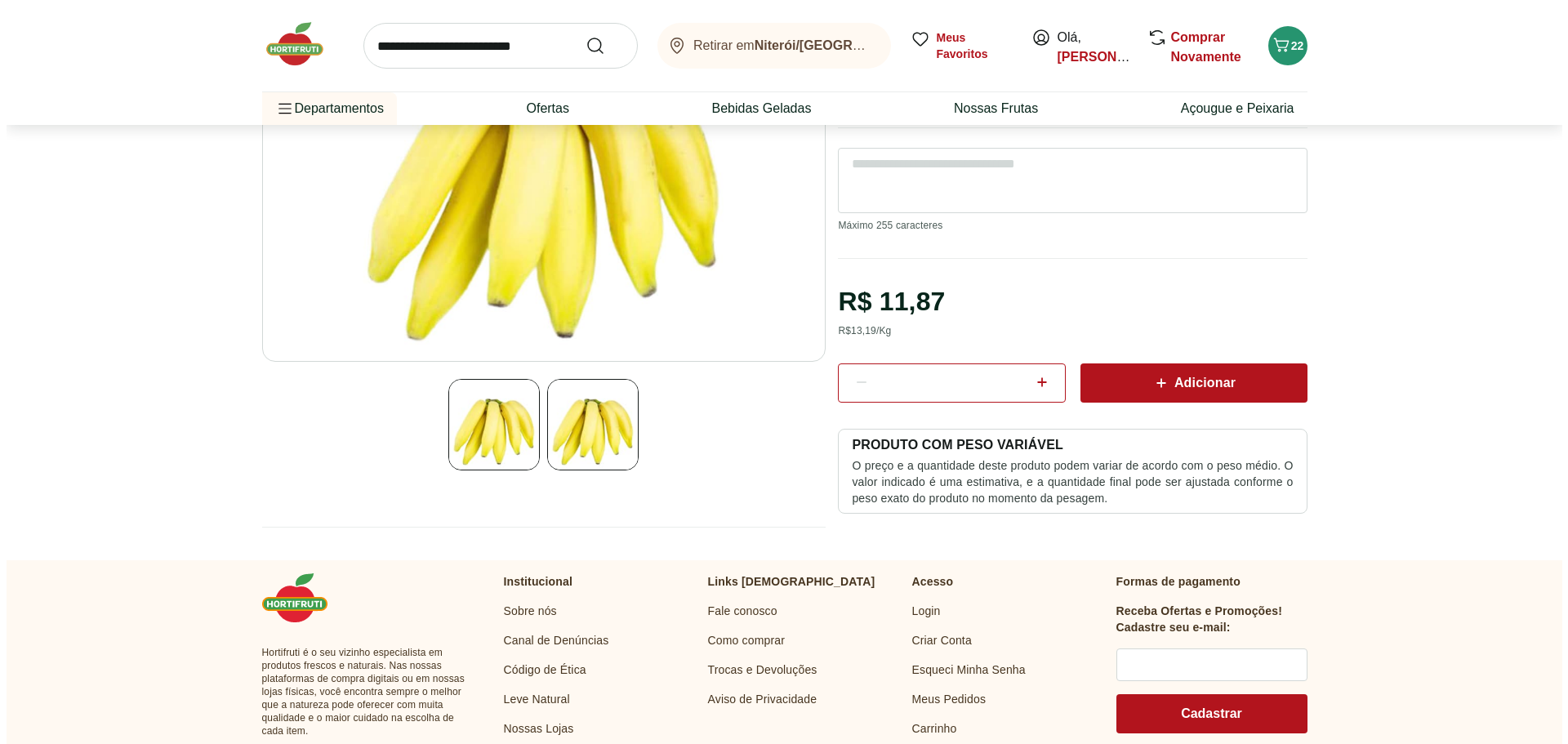
scroll to position [245, 0]
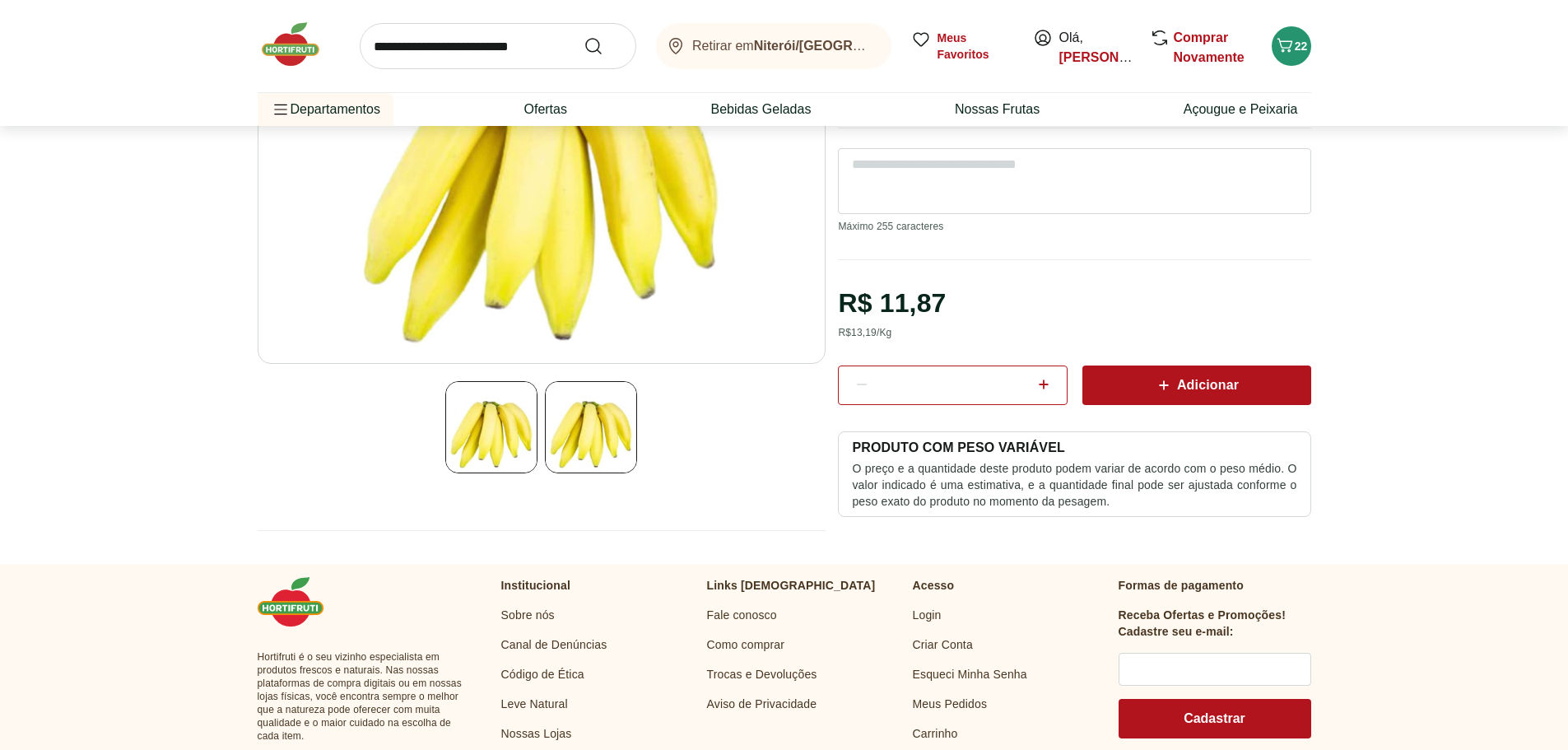
click at [1189, 371] on div "Adicionar" at bounding box center [1196, 385] width 202 height 30
click at [1288, 49] on icon "Carrinho" at bounding box center [1284, 45] width 15 height 14
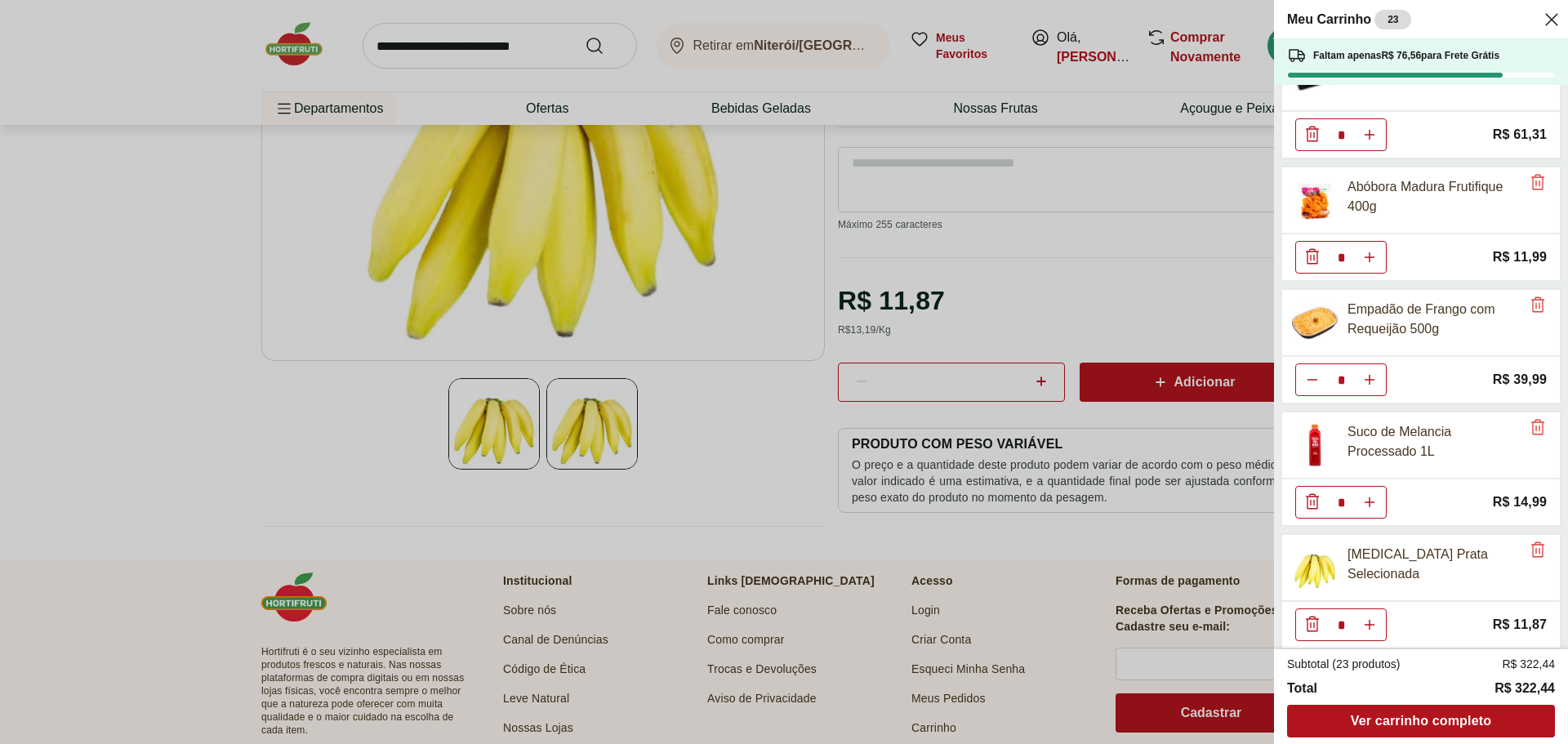
scroll to position [1157, 0]
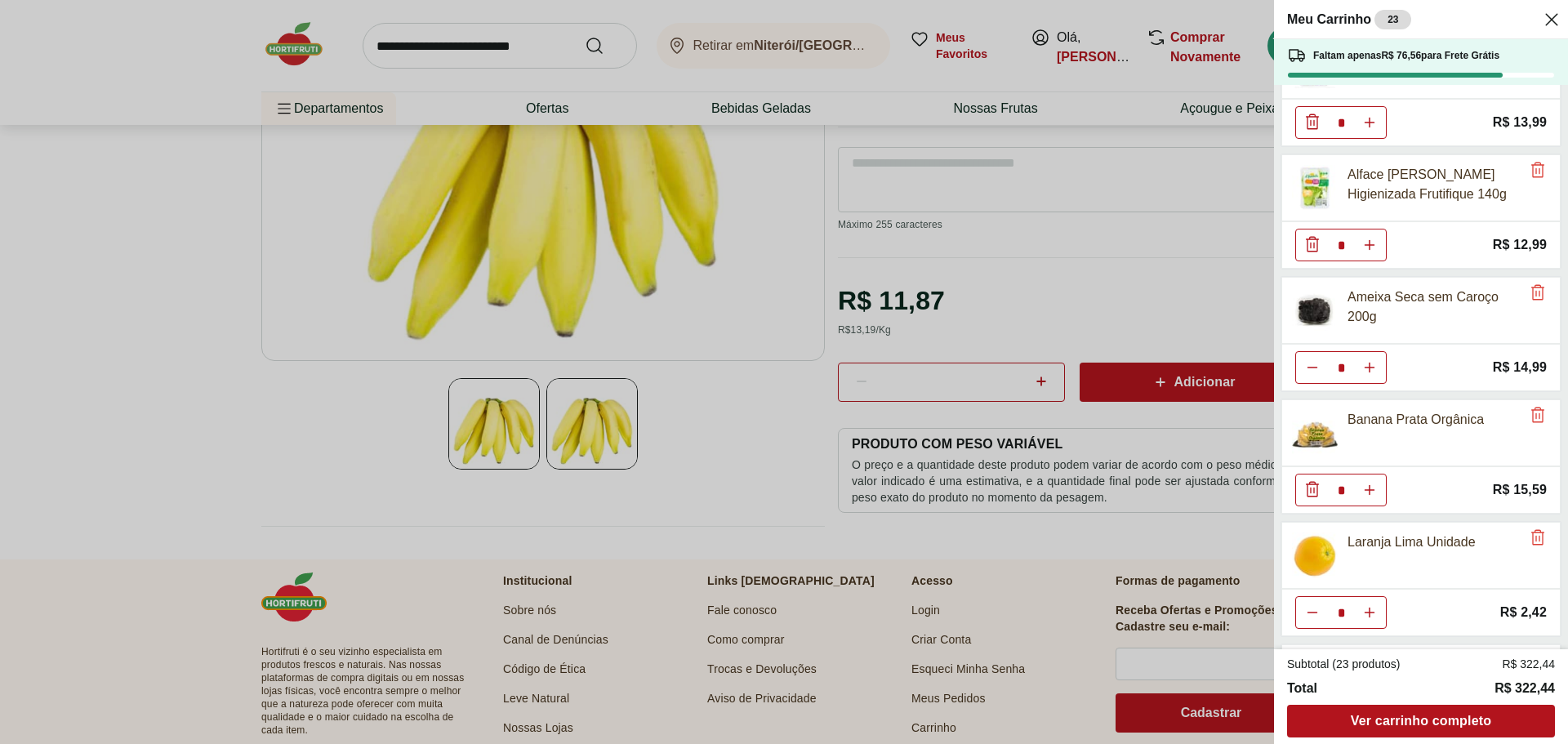
click at [1306, 487] on icon "Diminuir Quantidade" at bounding box center [1312, 489] width 20 height 20
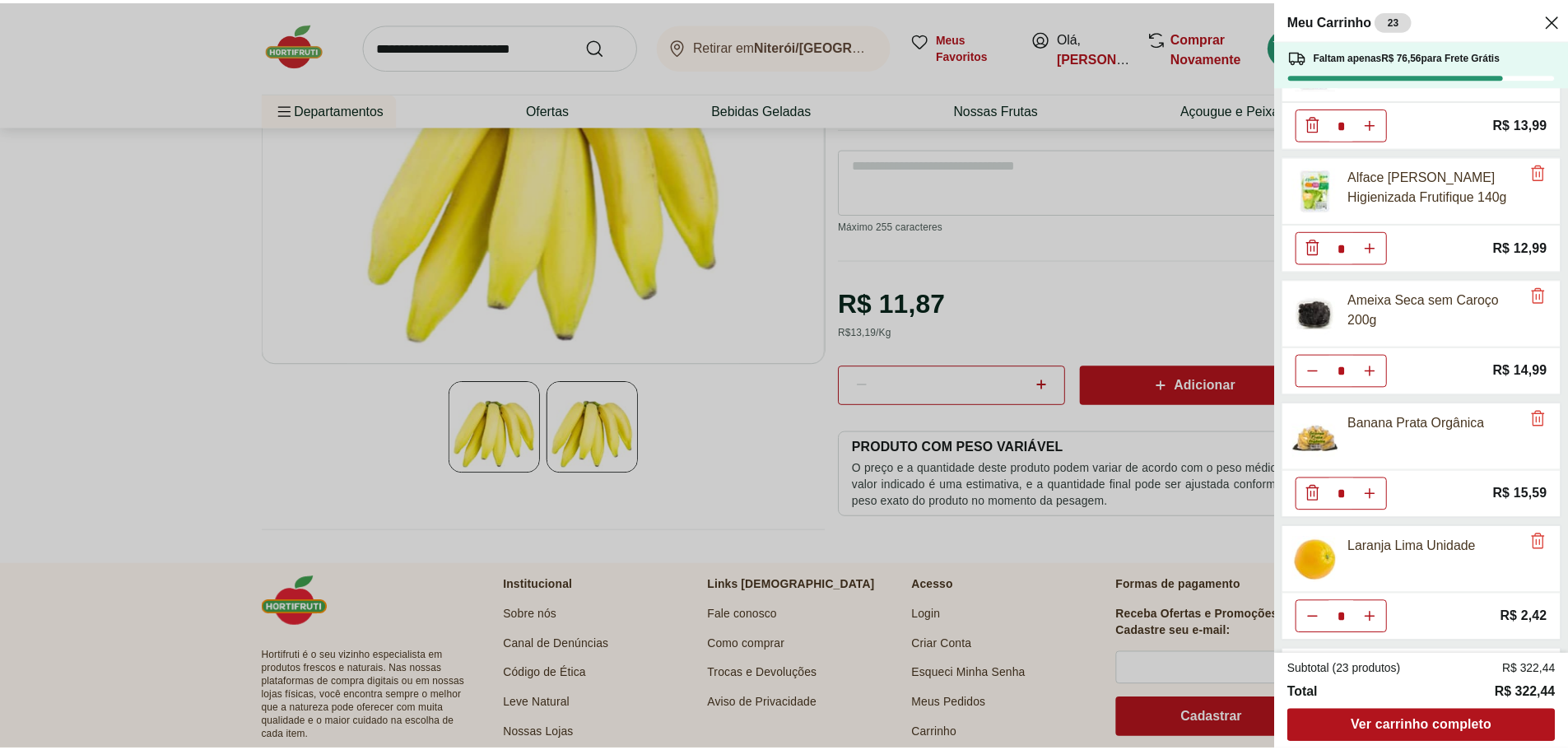
scroll to position [183, 0]
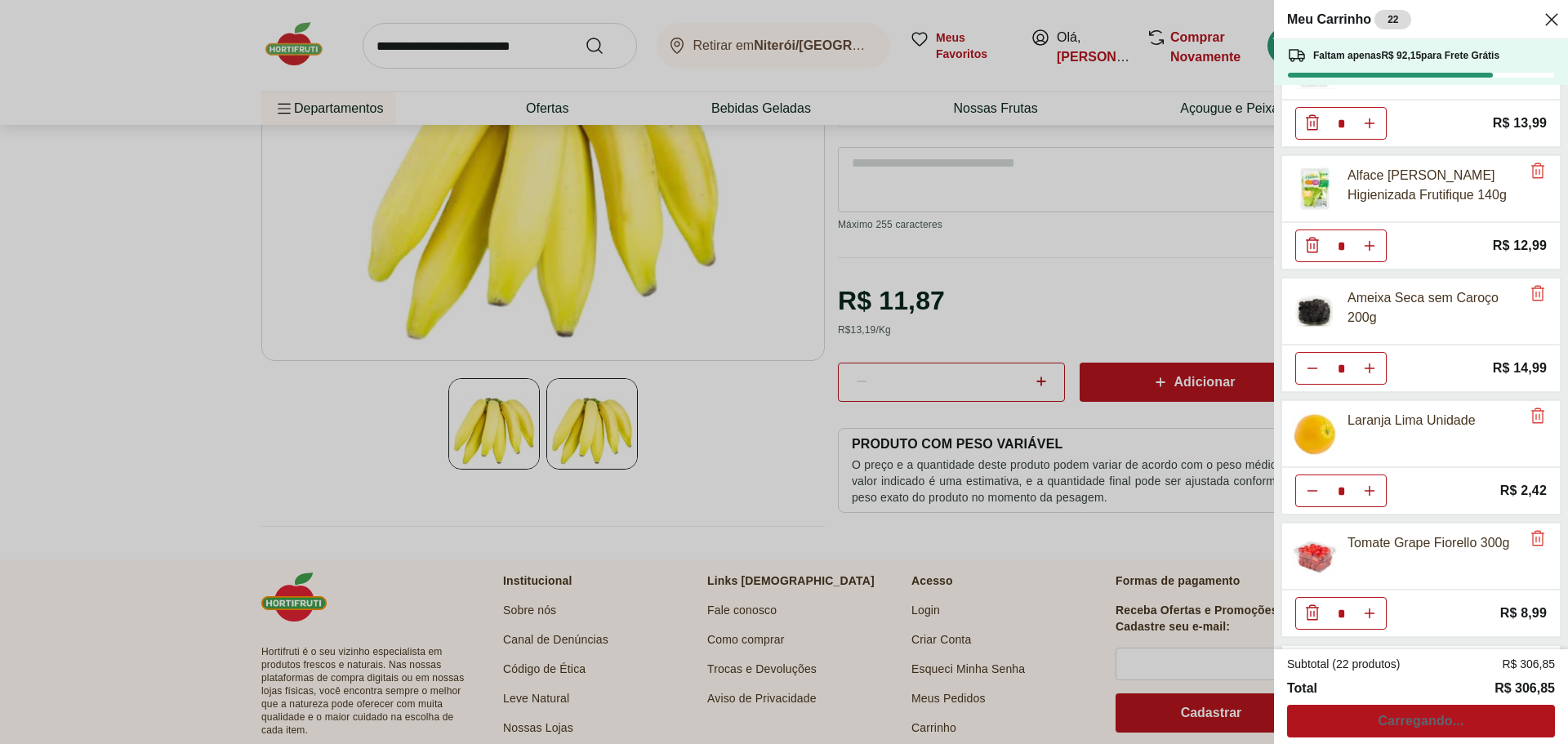
click at [198, 369] on div "Meu Carrinho 22 Faltam apenas R$ 92,15 para Frete Grátis Aipim Unidade * Price:…" at bounding box center [784, 372] width 1568 height 744
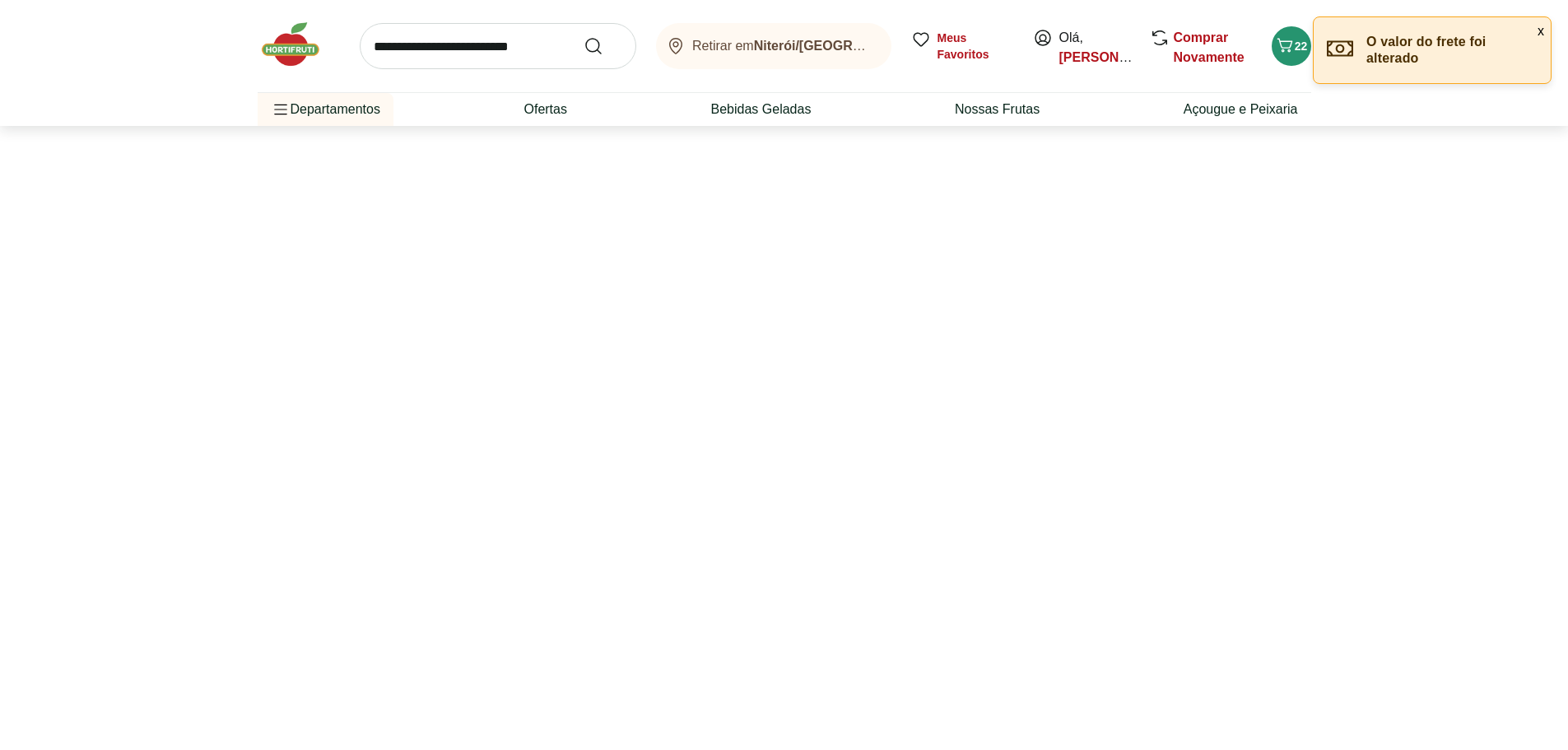
select select "**********"
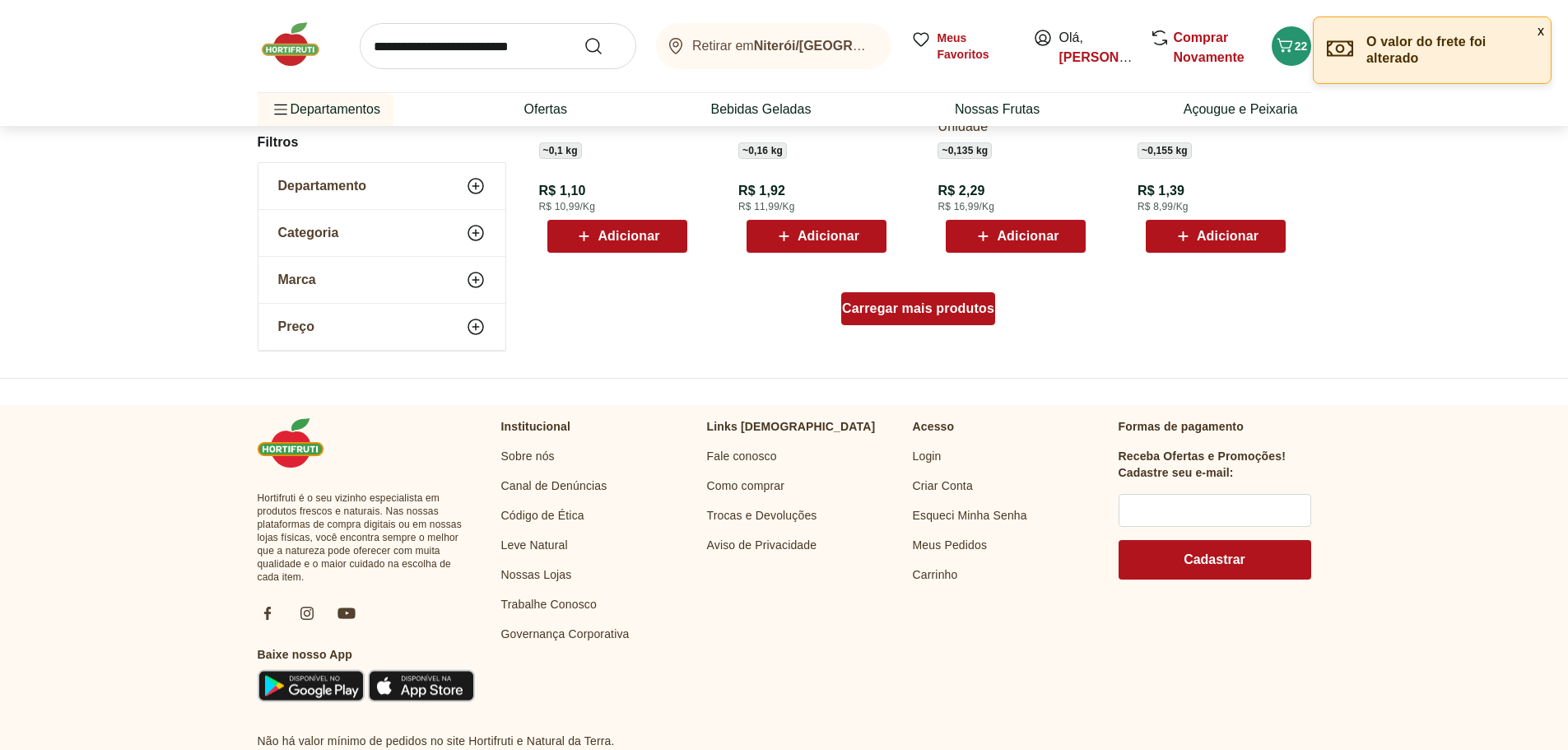
click at [933, 310] on span "Carregar mais produtos" at bounding box center [917, 308] width 152 height 13
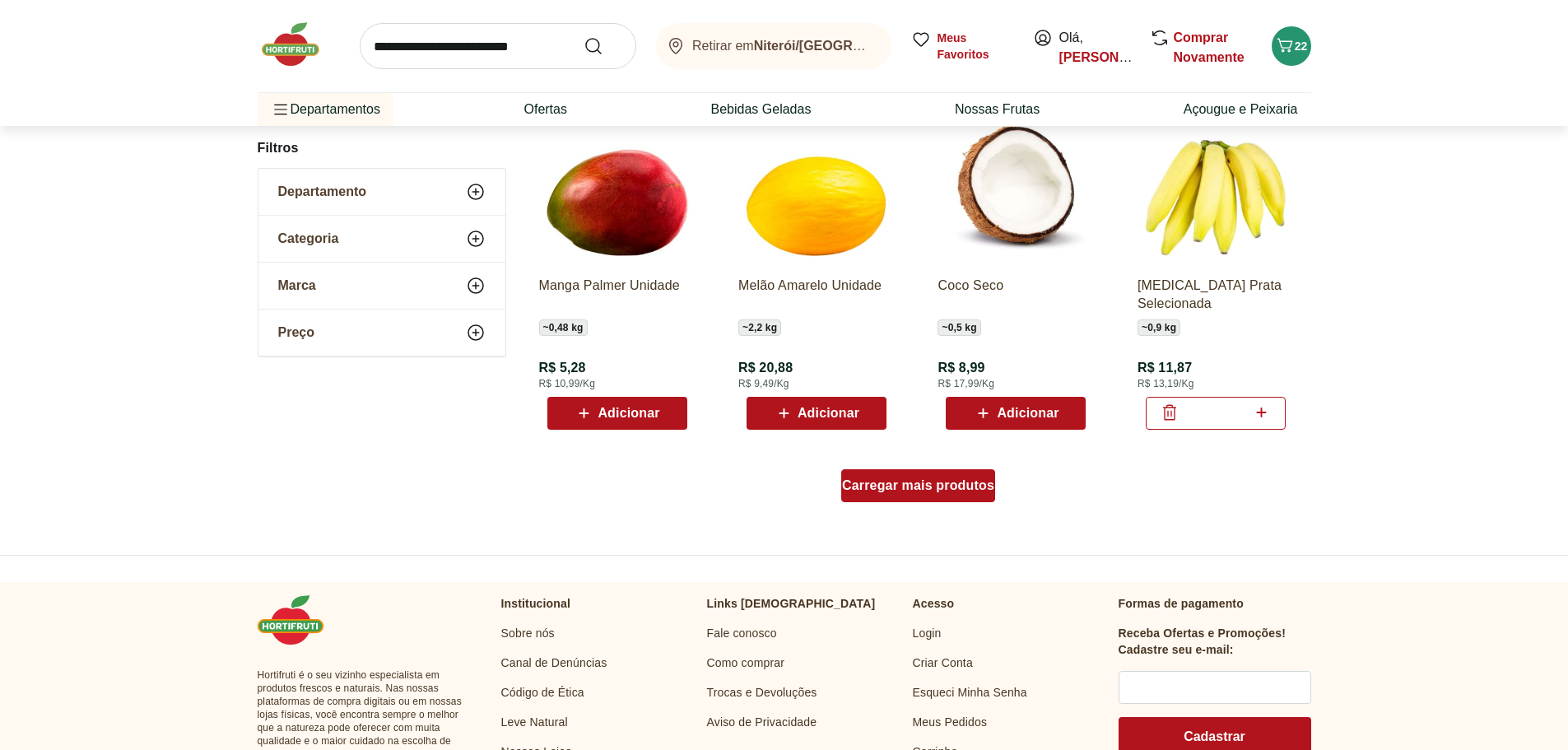
click at [909, 489] on span "Carregar mais produtos" at bounding box center [917, 486] width 152 height 13
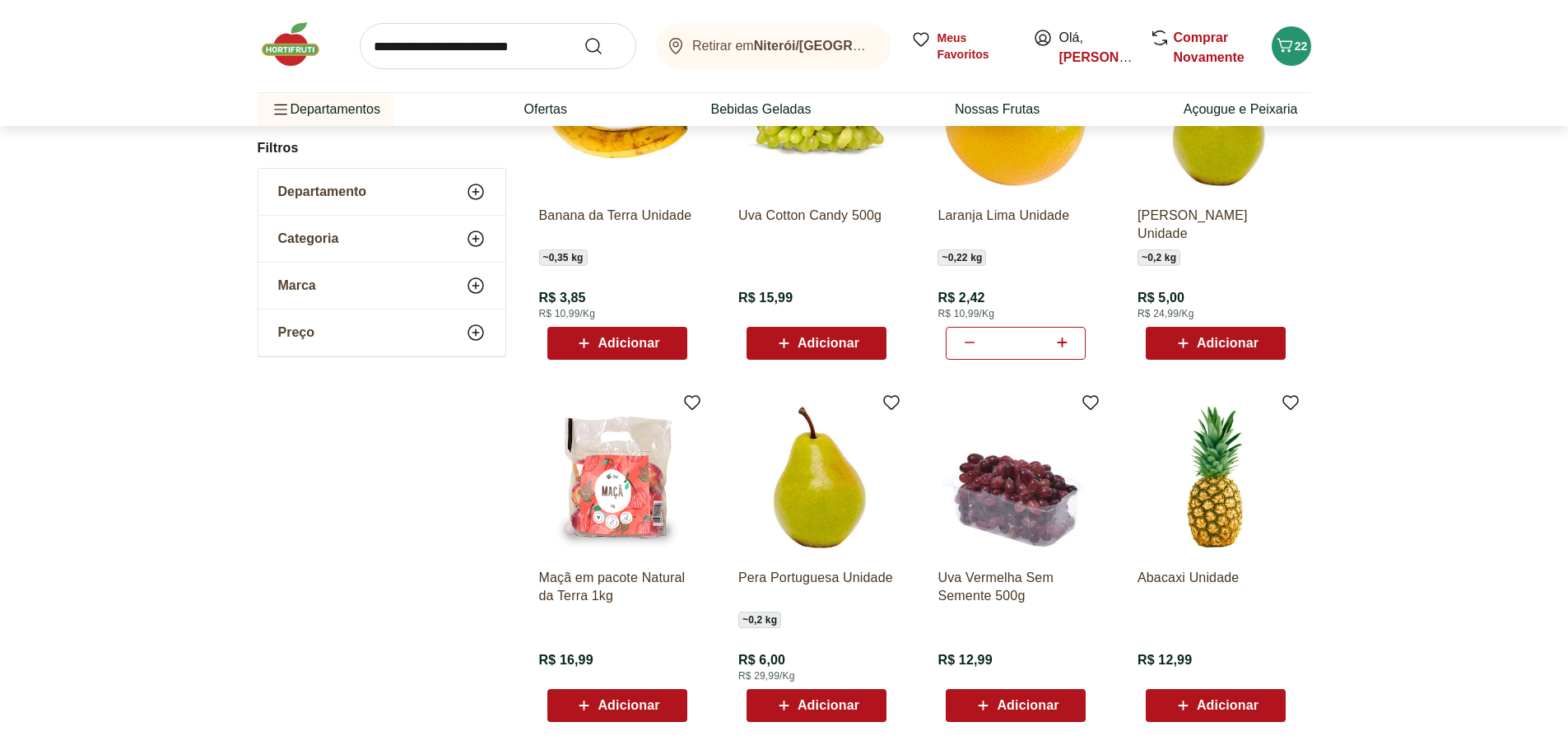
scroll to position [3755, 0]
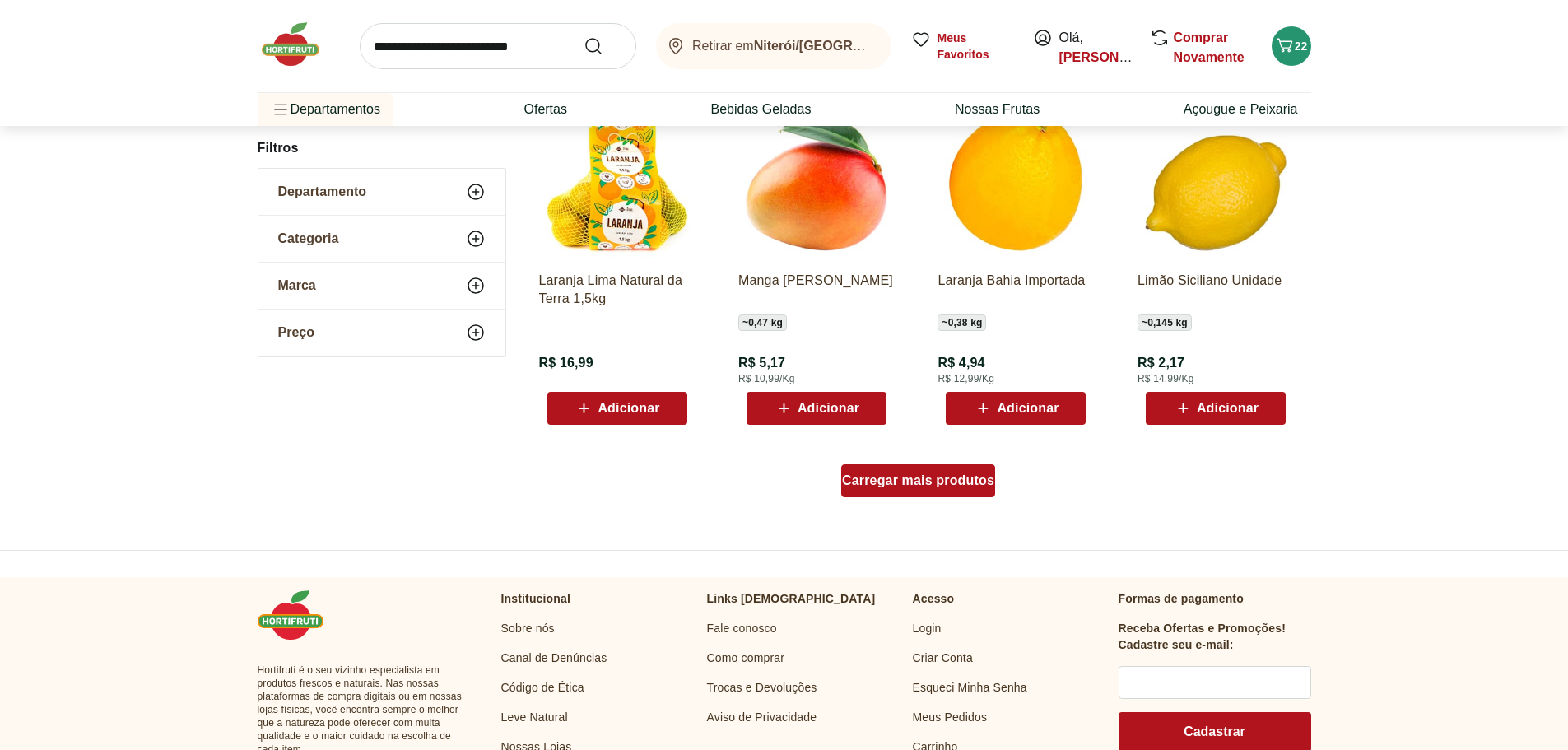
click at [893, 486] on span "Carregar mais produtos" at bounding box center [917, 480] width 152 height 13
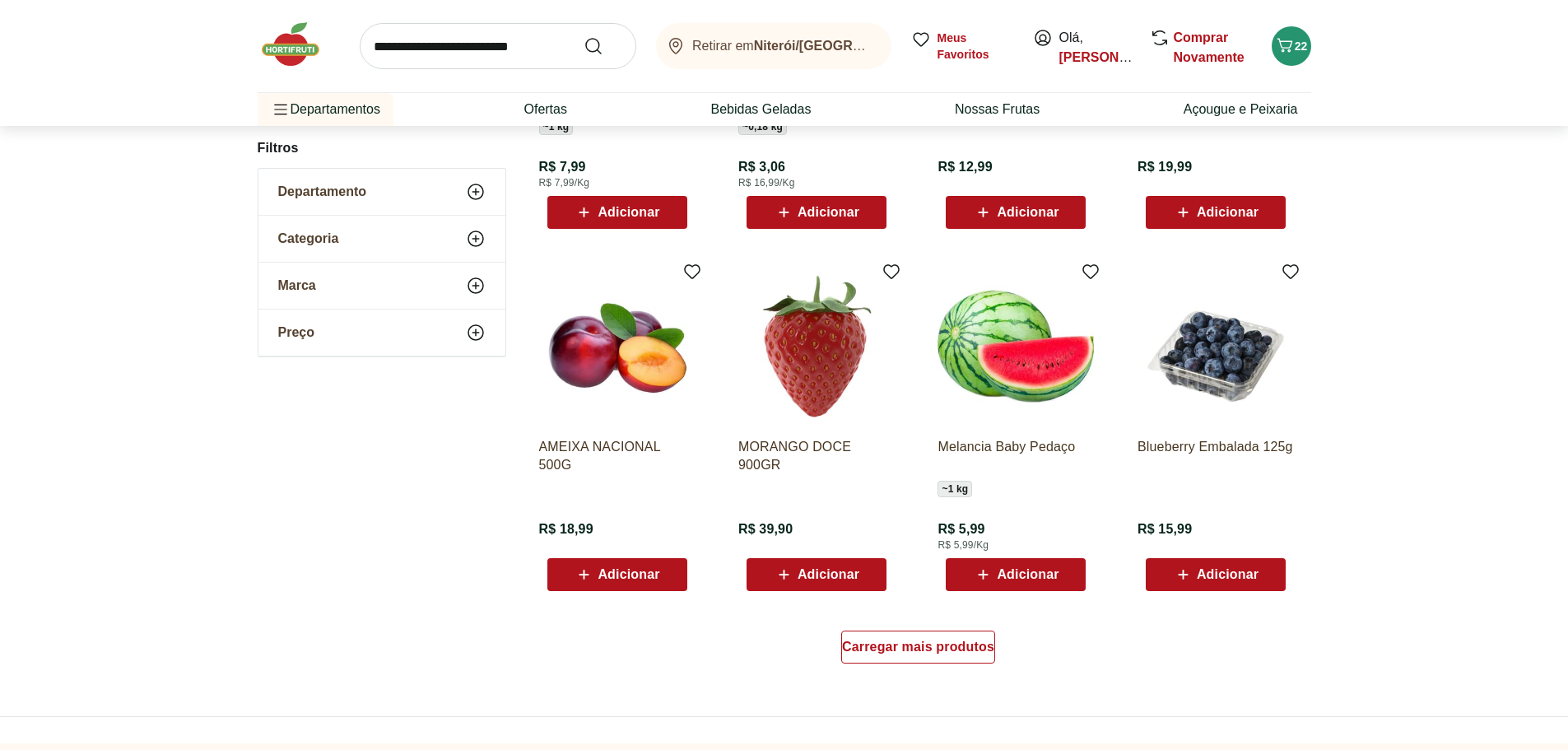
scroll to position [5320, 0]
click at [613, 364] on img at bounding box center [618, 347] width 156 height 156
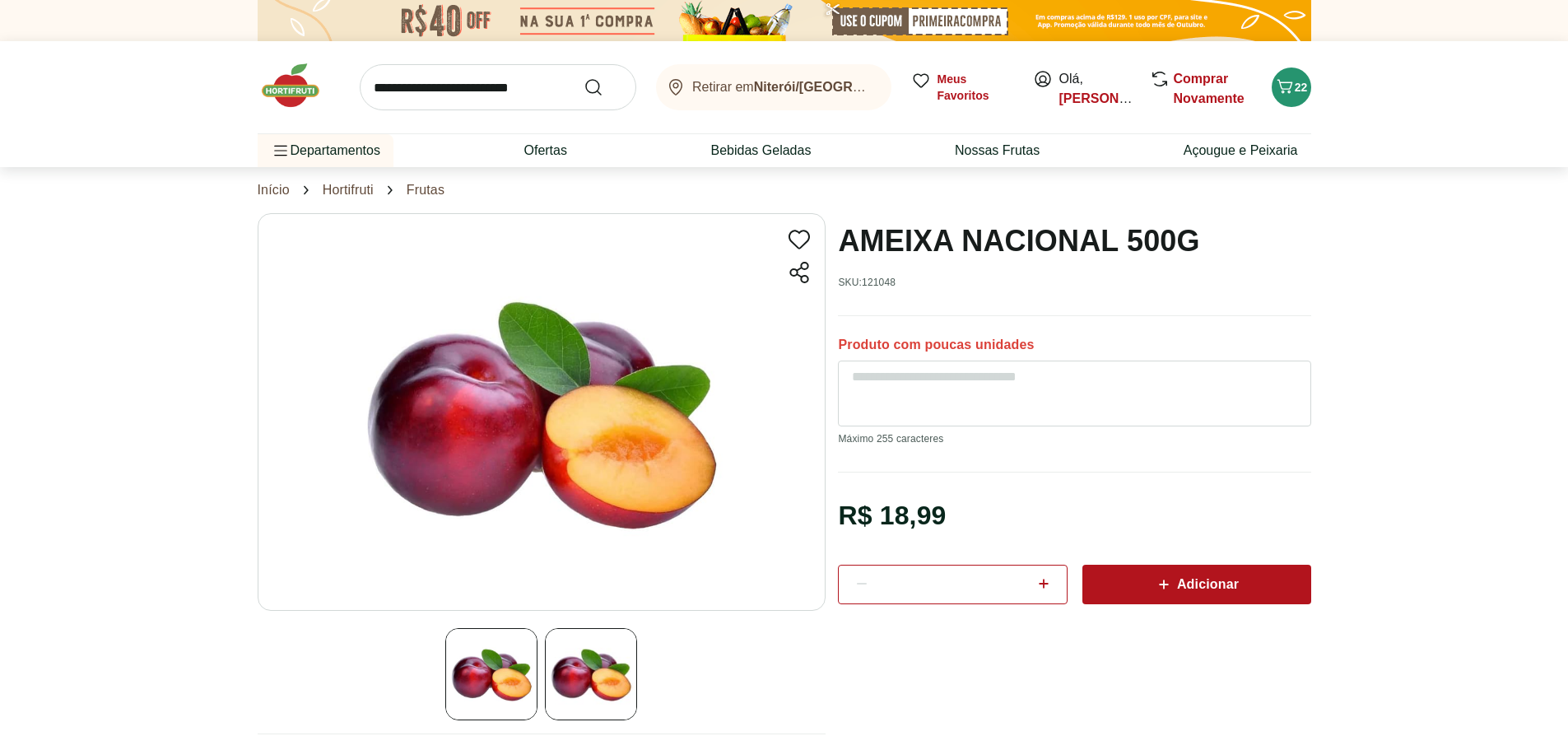
scroll to position [4783, 0]
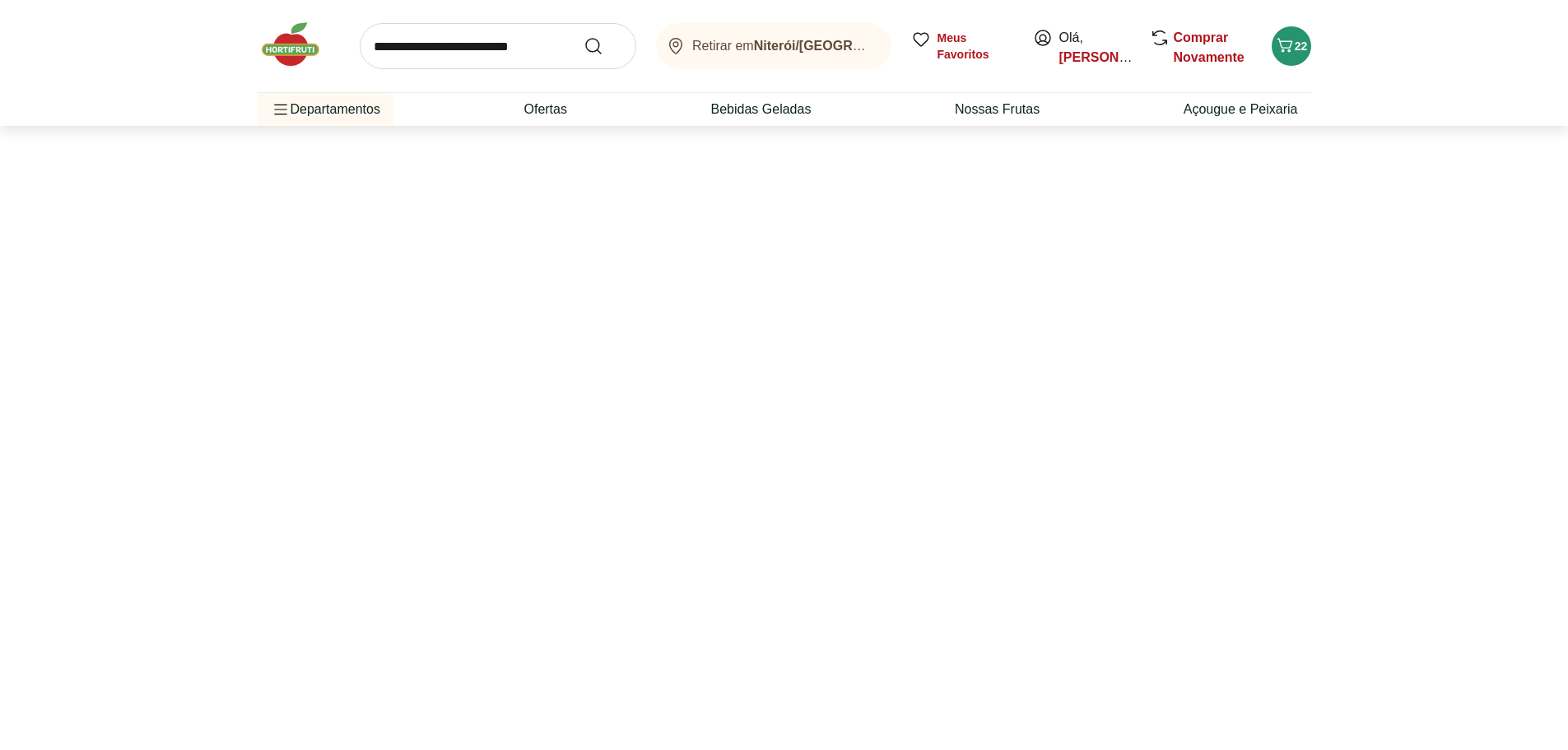
select select "**********"
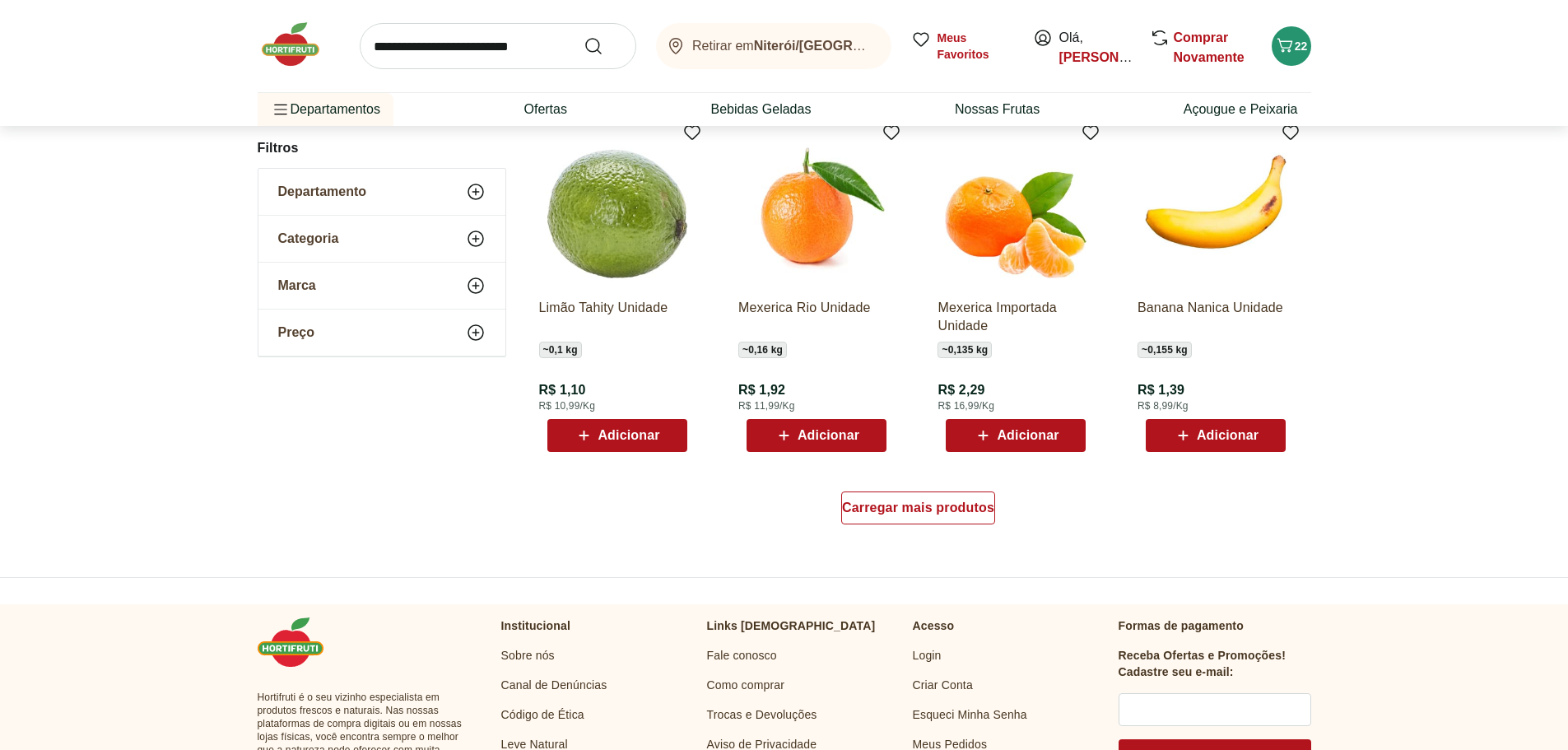
scroll to position [4290, 0]
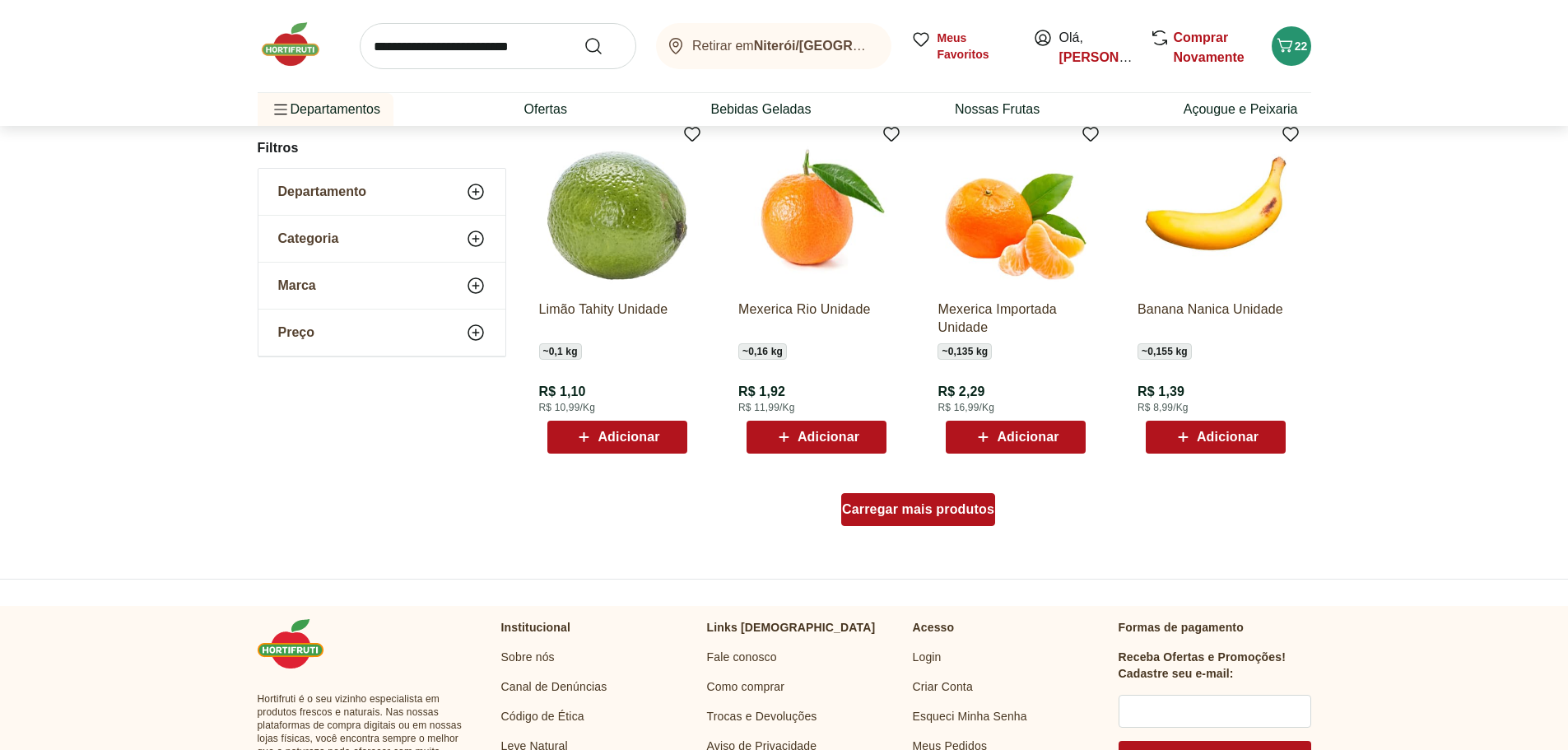
click at [928, 510] on span "Carregar mais produtos" at bounding box center [917, 509] width 152 height 13
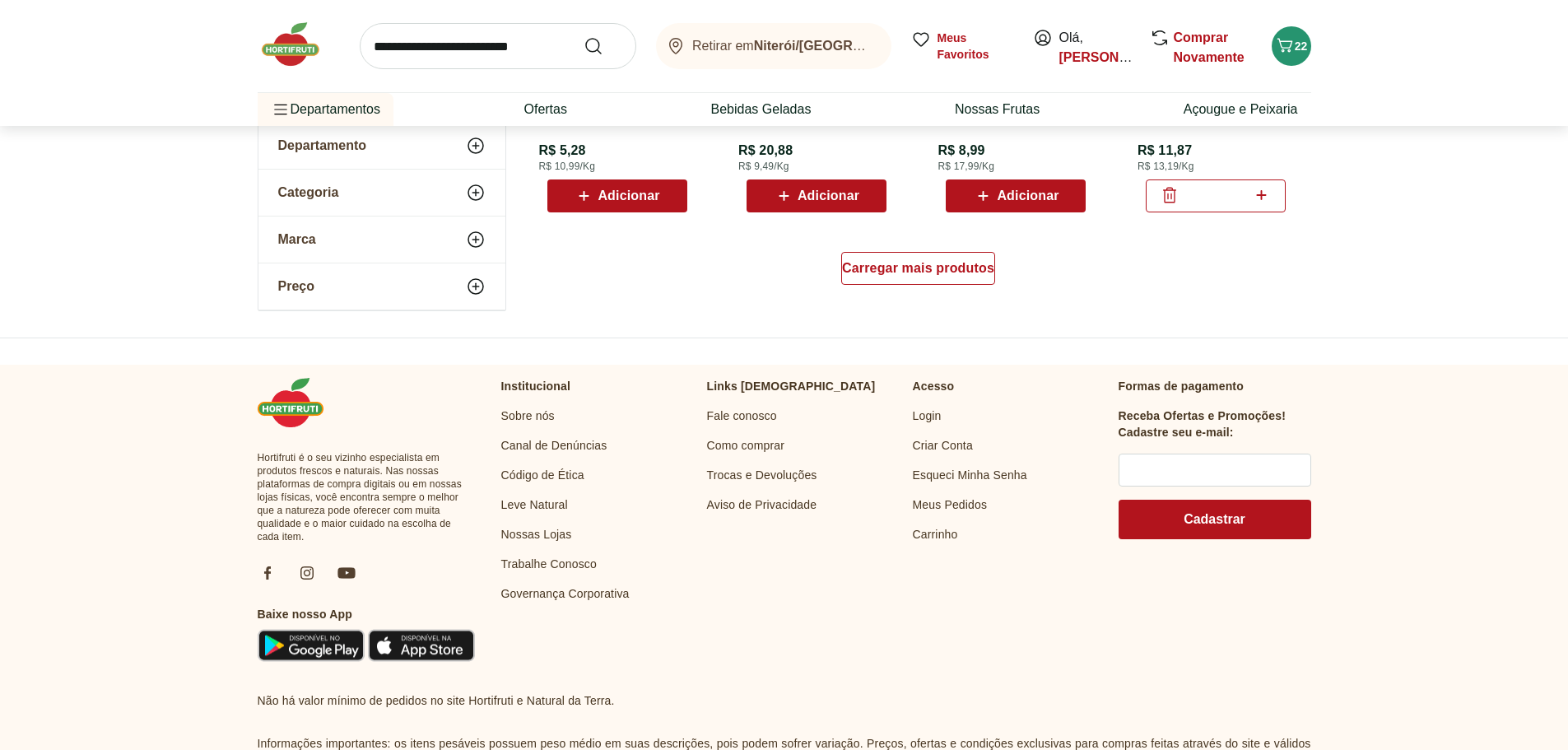
scroll to position [5606, 0]
click at [902, 263] on span "Carregar mais produtos" at bounding box center [917, 267] width 152 height 13
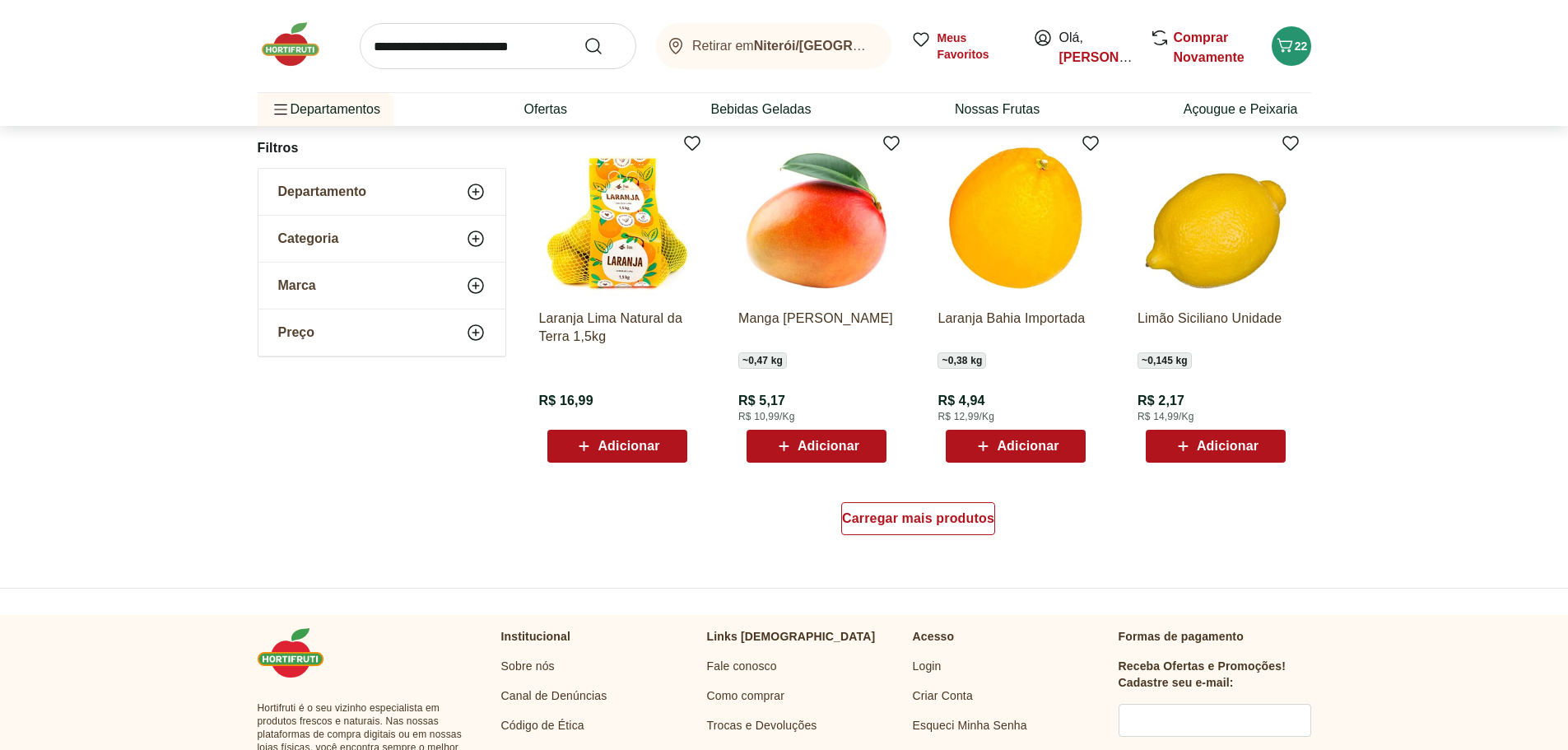
scroll to position [6429, 0]
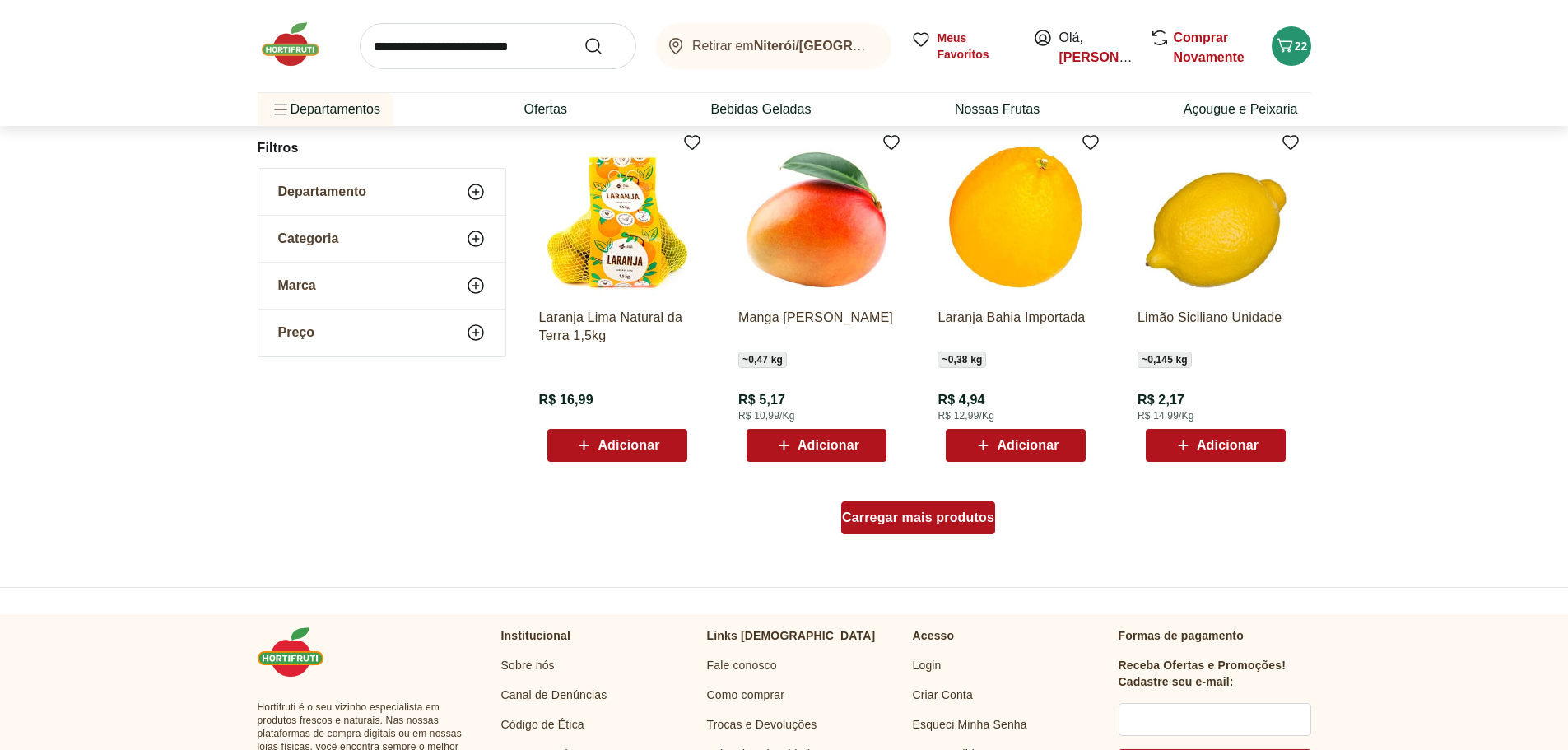
click at [917, 520] on span "Carregar mais produtos" at bounding box center [917, 517] width 152 height 13
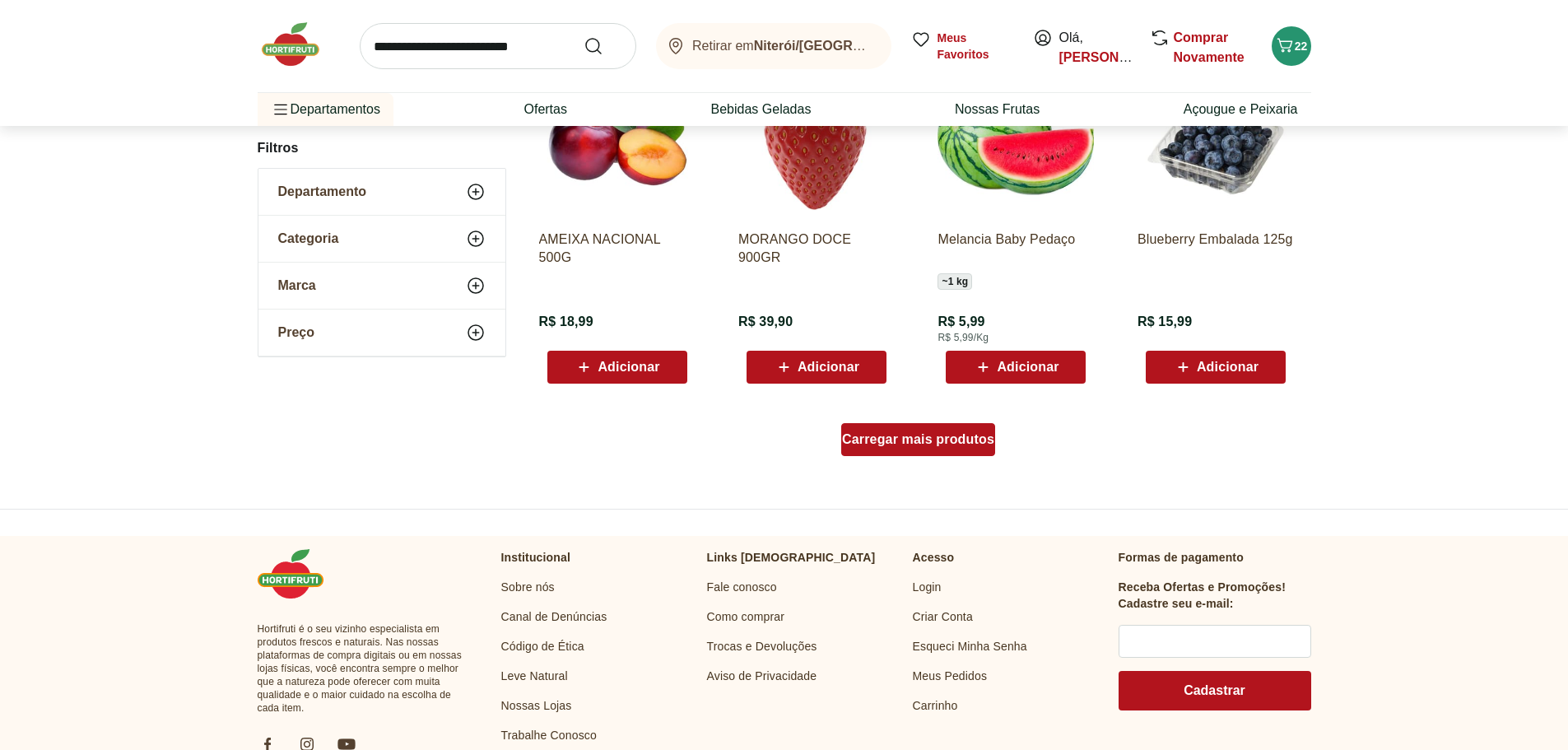
click at [904, 450] on div "Carregar mais produtos" at bounding box center [918, 440] width 154 height 33
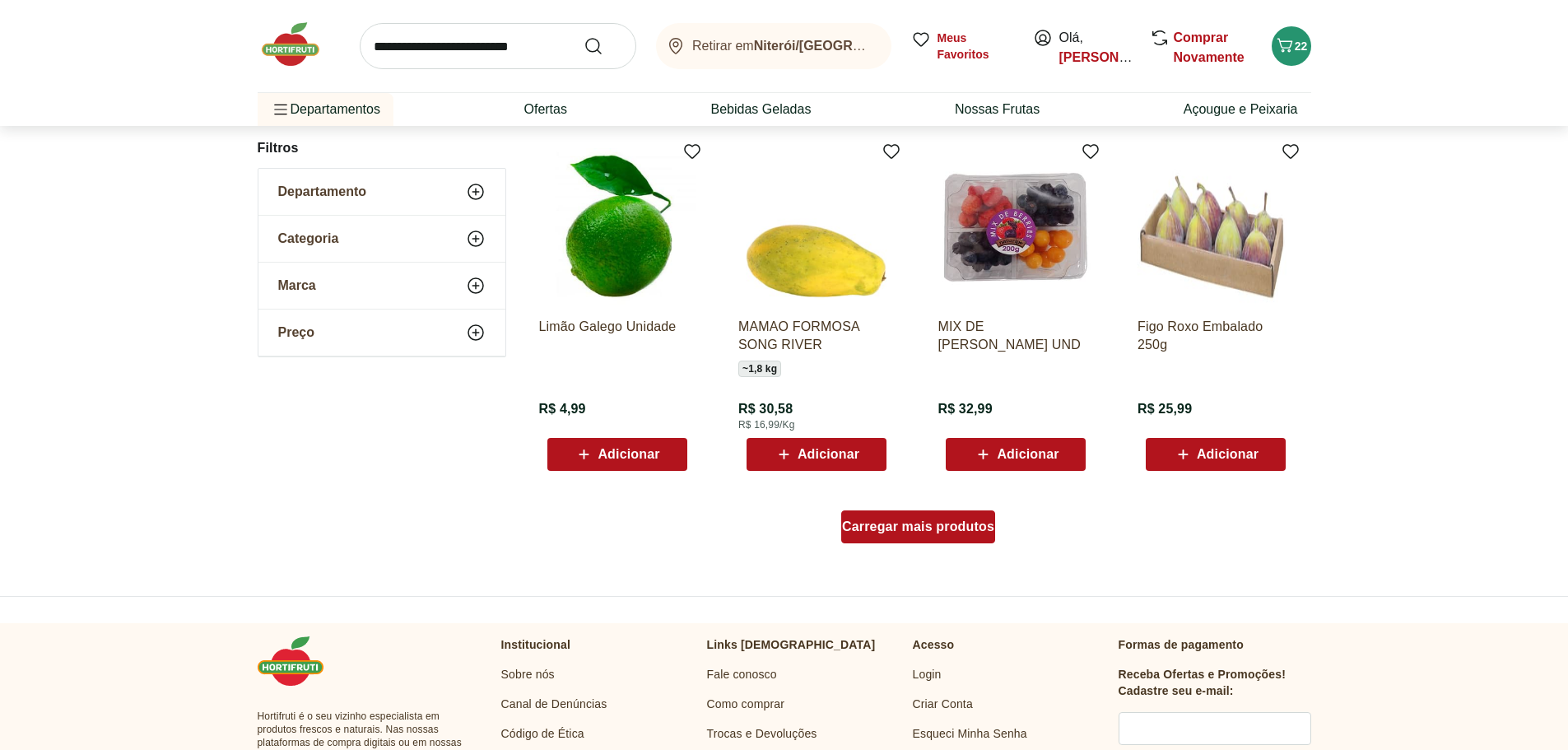
click at [907, 530] on span "Carregar mais produtos" at bounding box center [917, 527] width 152 height 13
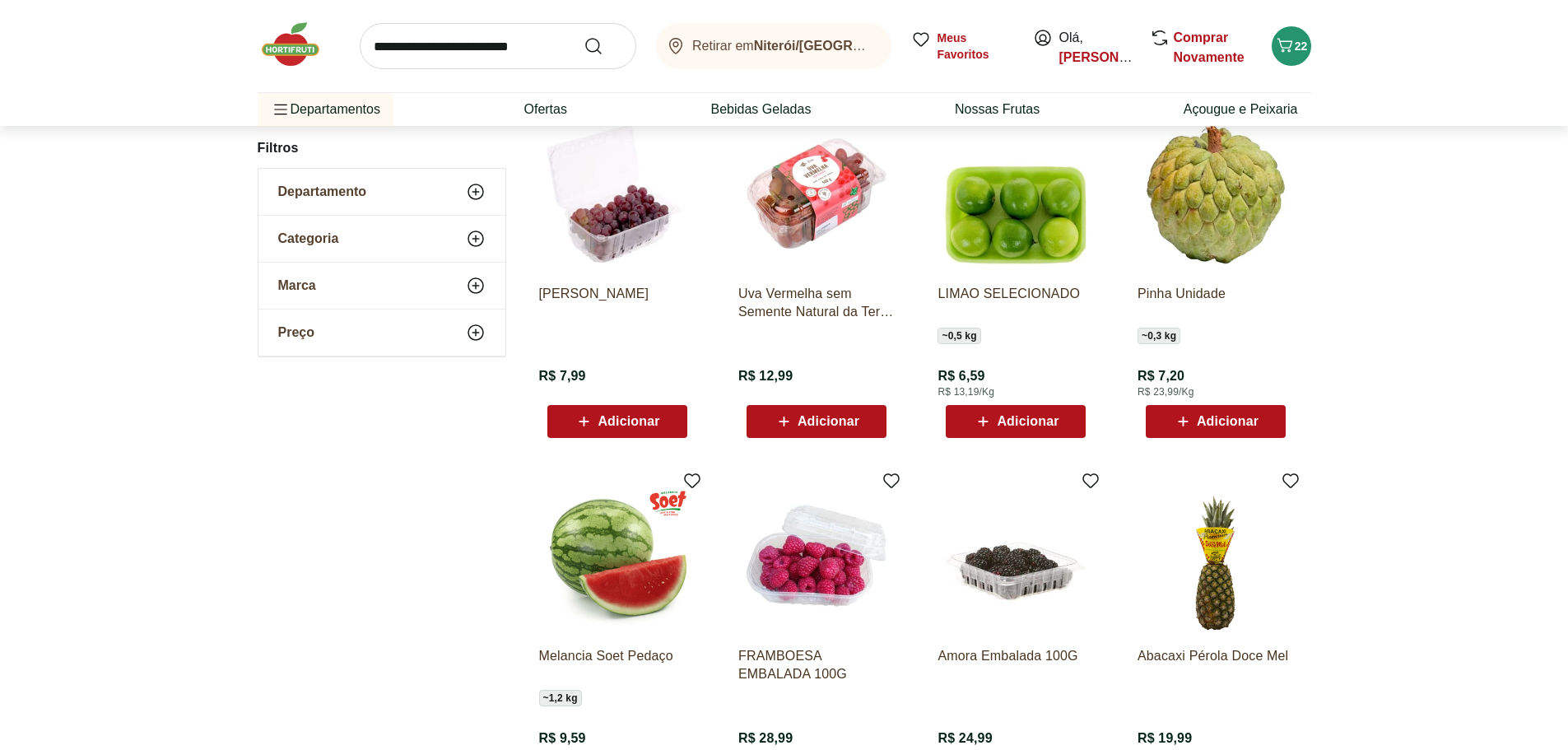
scroll to position [9310, 0]
drag, startPoint x: 1211, startPoint y: 243, endPoint x: 1171, endPoint y: 426, distance: 187.3
drag, startPoint x: 1171, startPoint y: 426, endPoint x: 1358, endPoint y: 469, distance: 191.9
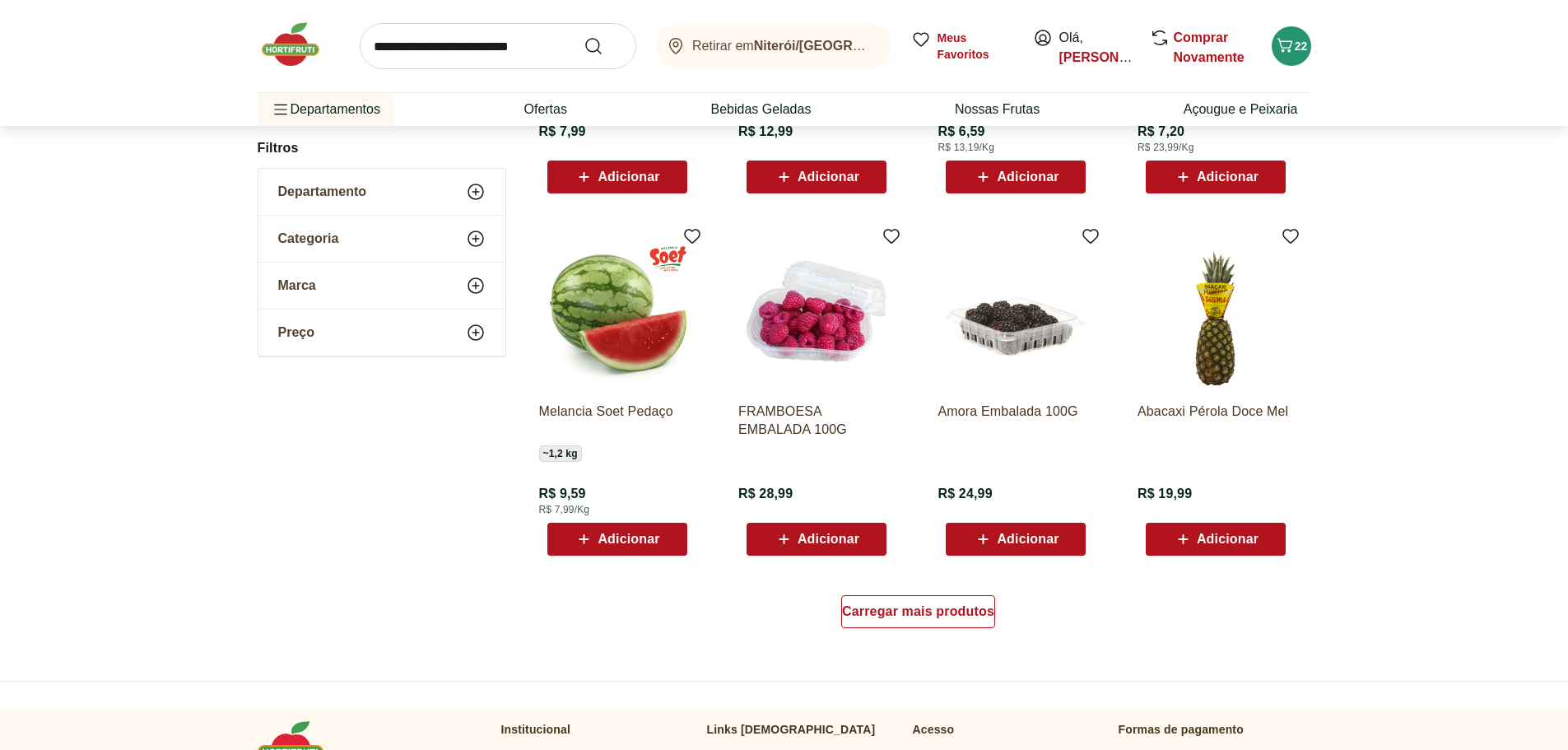
scroll to position [9557, 0]
click at [940, 618] on span "Carregar mais produtos" at bounding box center [917, 611] width 152 height 13
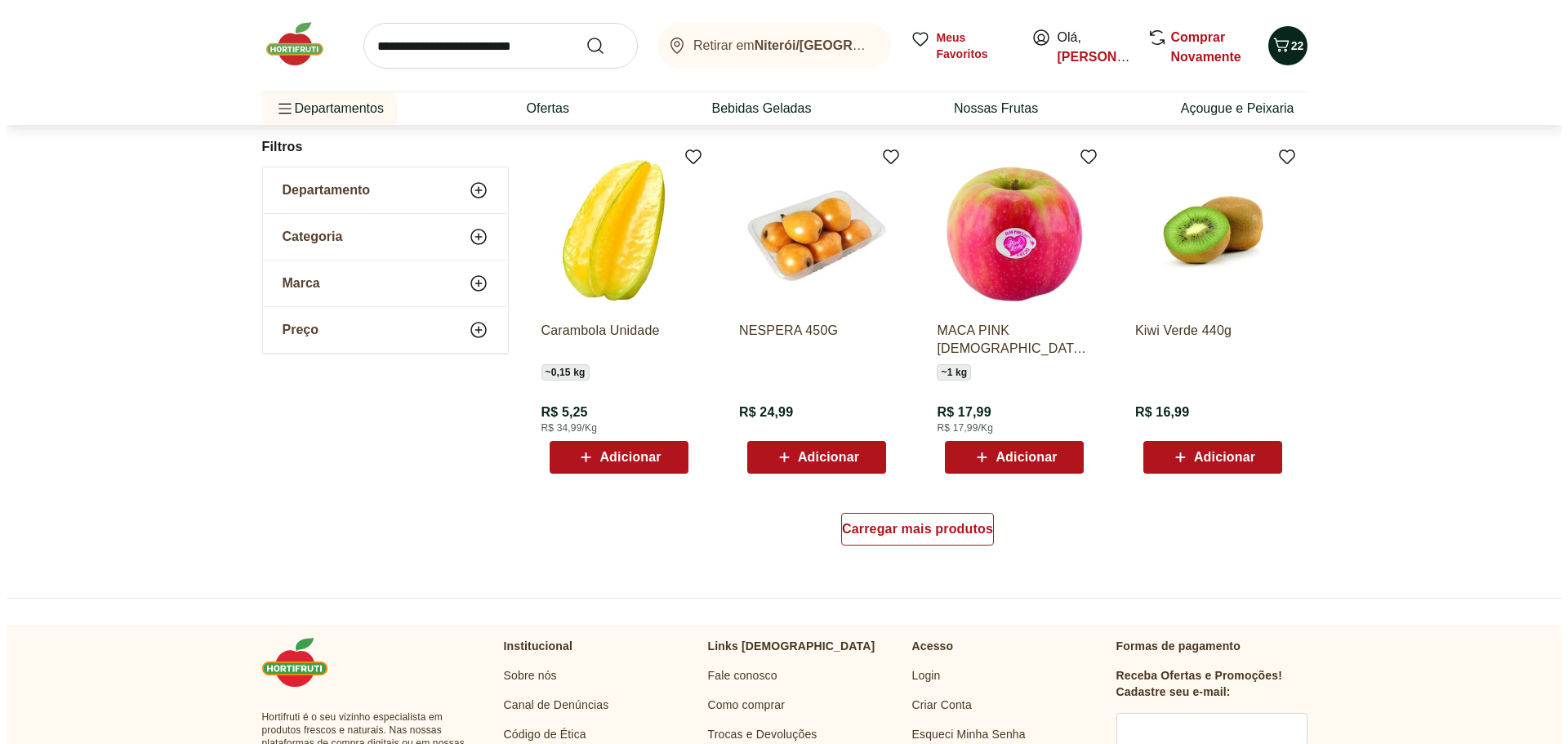
scroll to position [10622, 0]
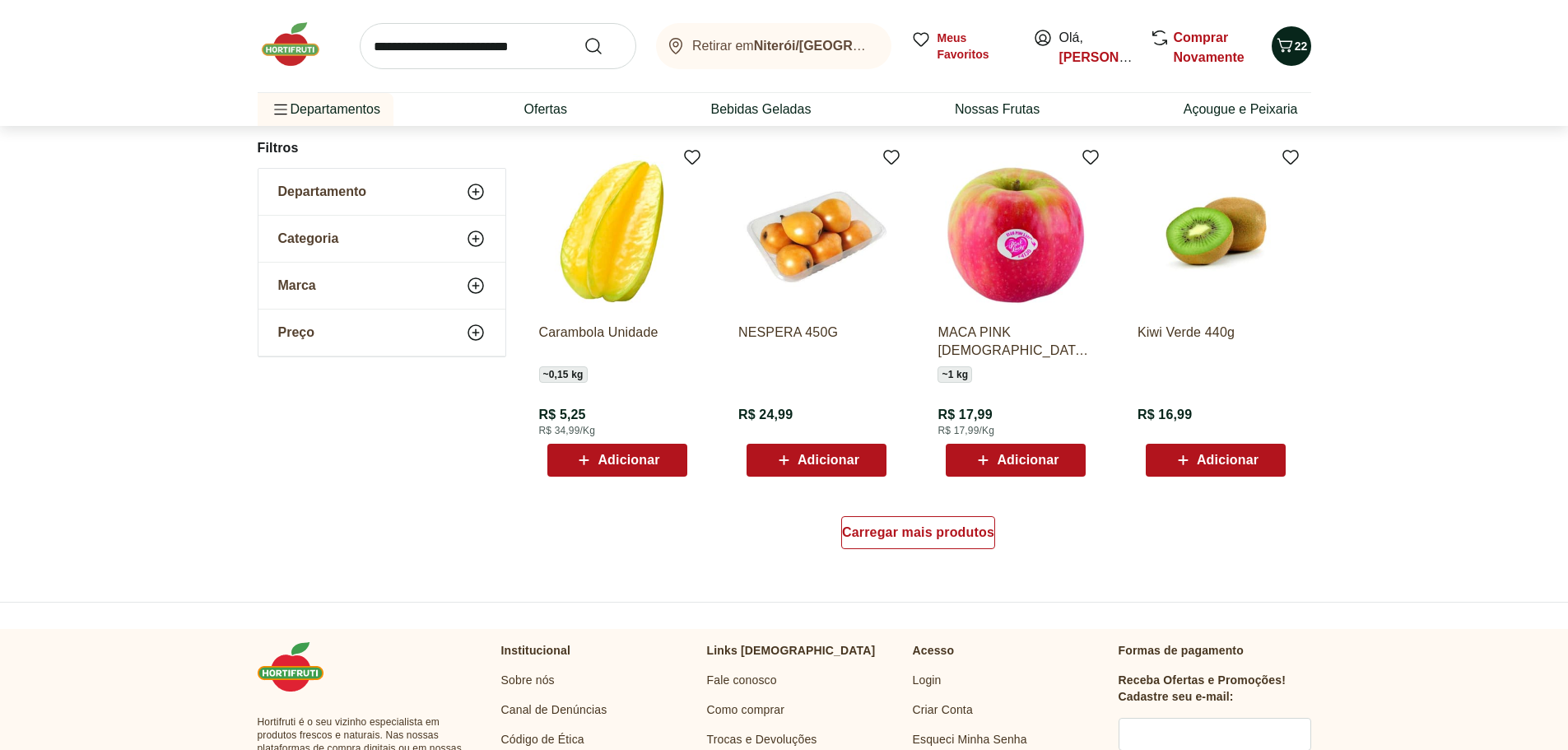
click at [1287, 40] on icon "Carrinho" at bounding box center [1285, 45] width 20 height 20
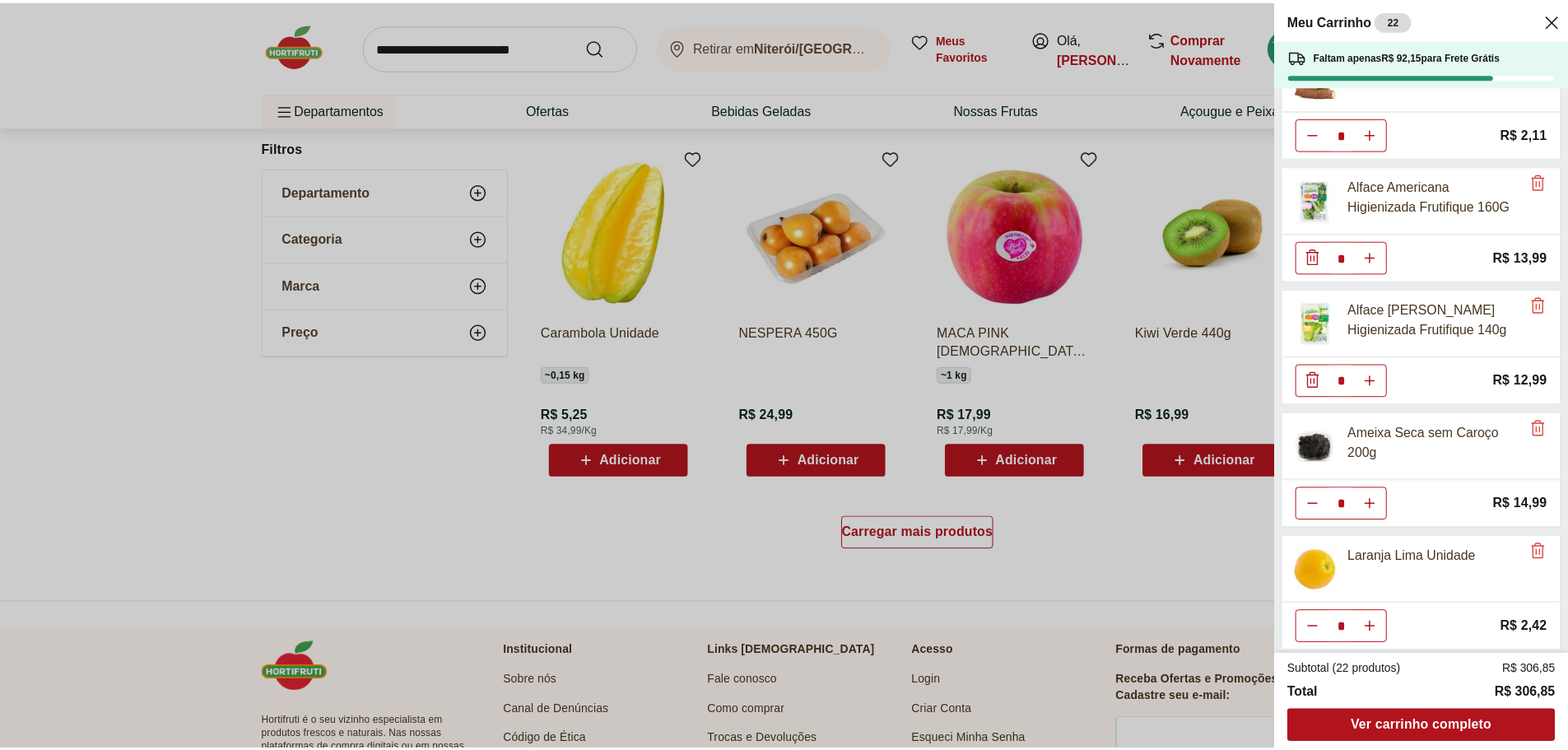
scroll to position [0, 0]
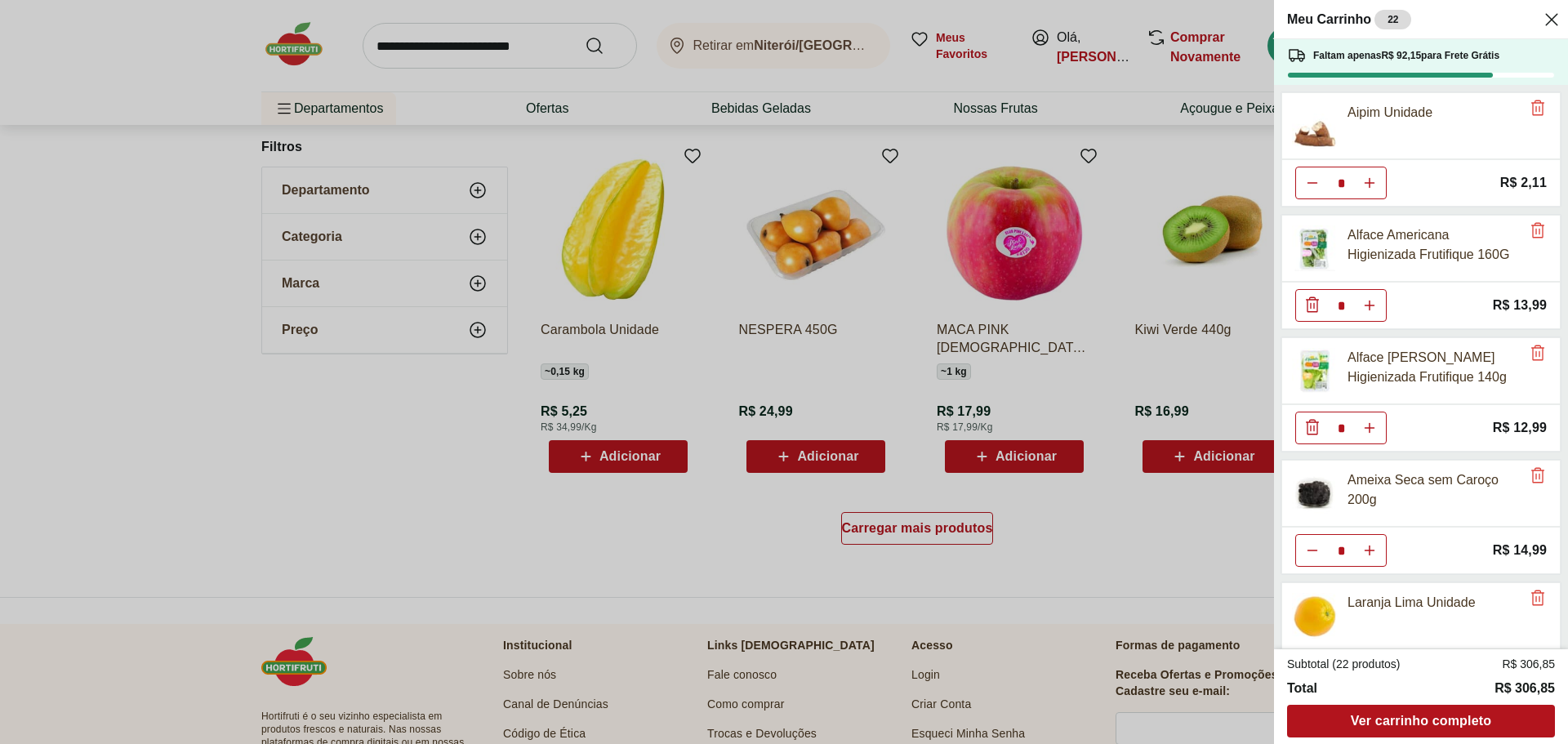
click at [1030, 454] on div "Meu Carrinho 22 Faltam apenas R$ 92,15 para Frete Grátis Aipim Unidade * Price:…" at bounding box center [784, 372] width 1568 height 744
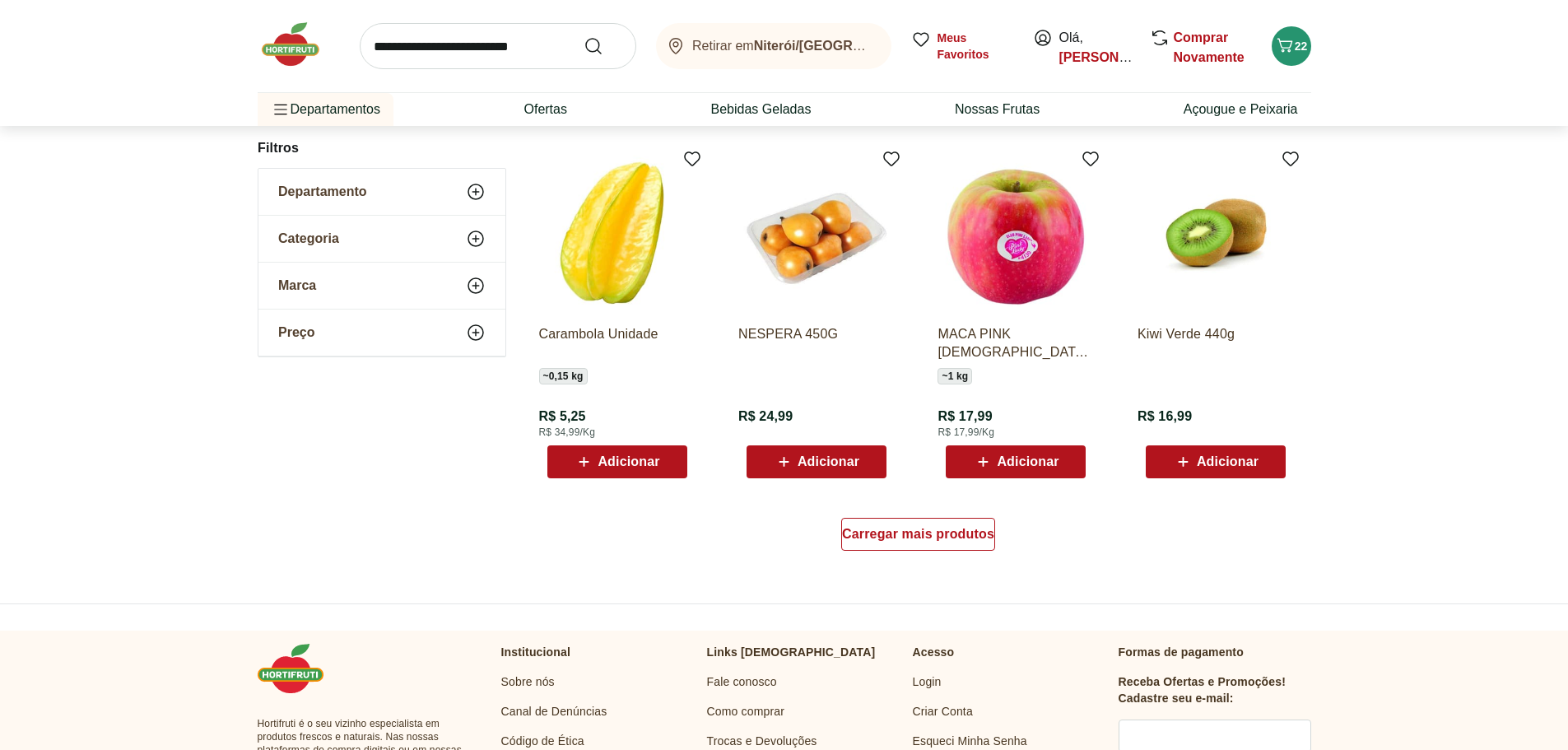
scroll to position [10706, 0]
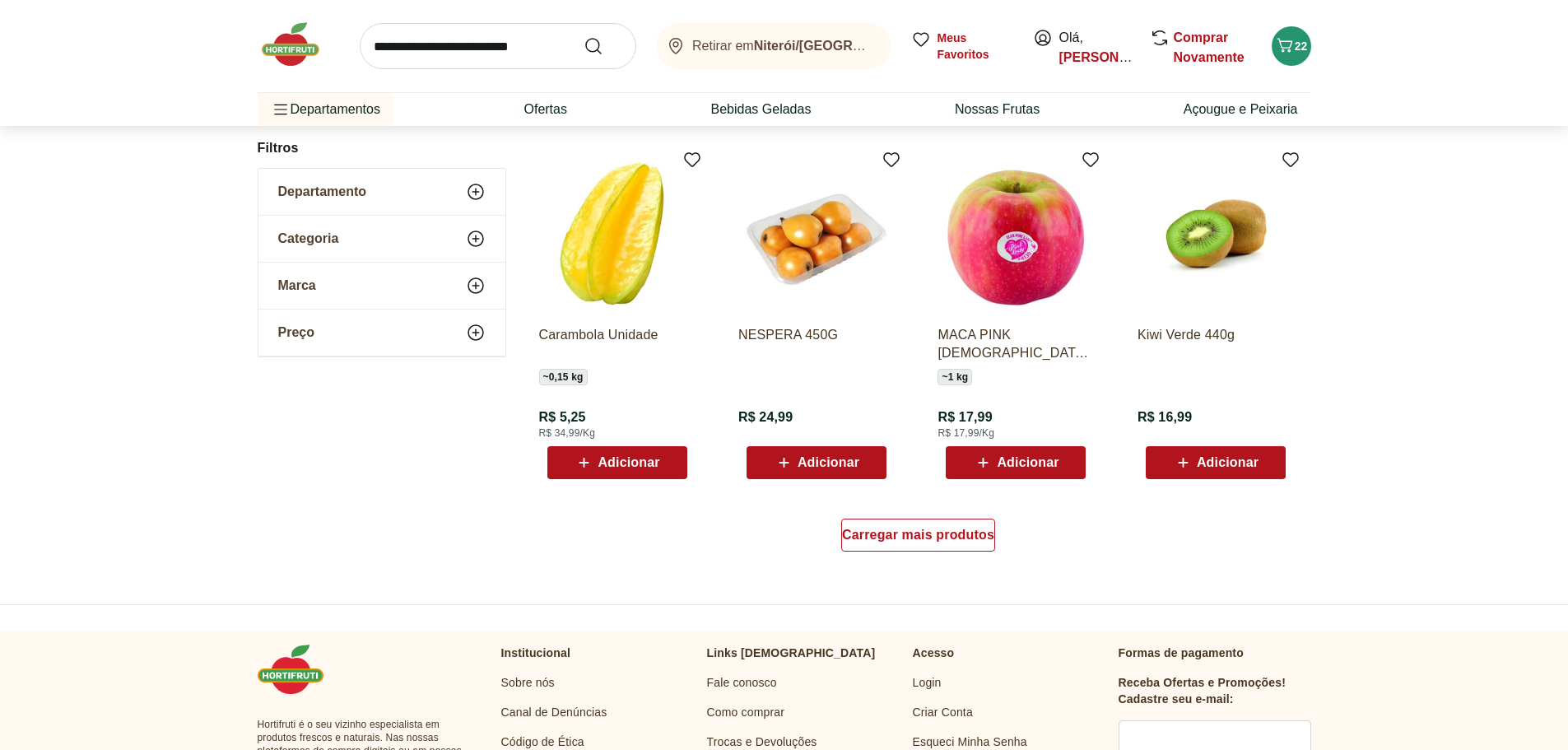
click at [1003, 466] on span "Adicionar" at bounding box center [1028, 462] width 62 height 13
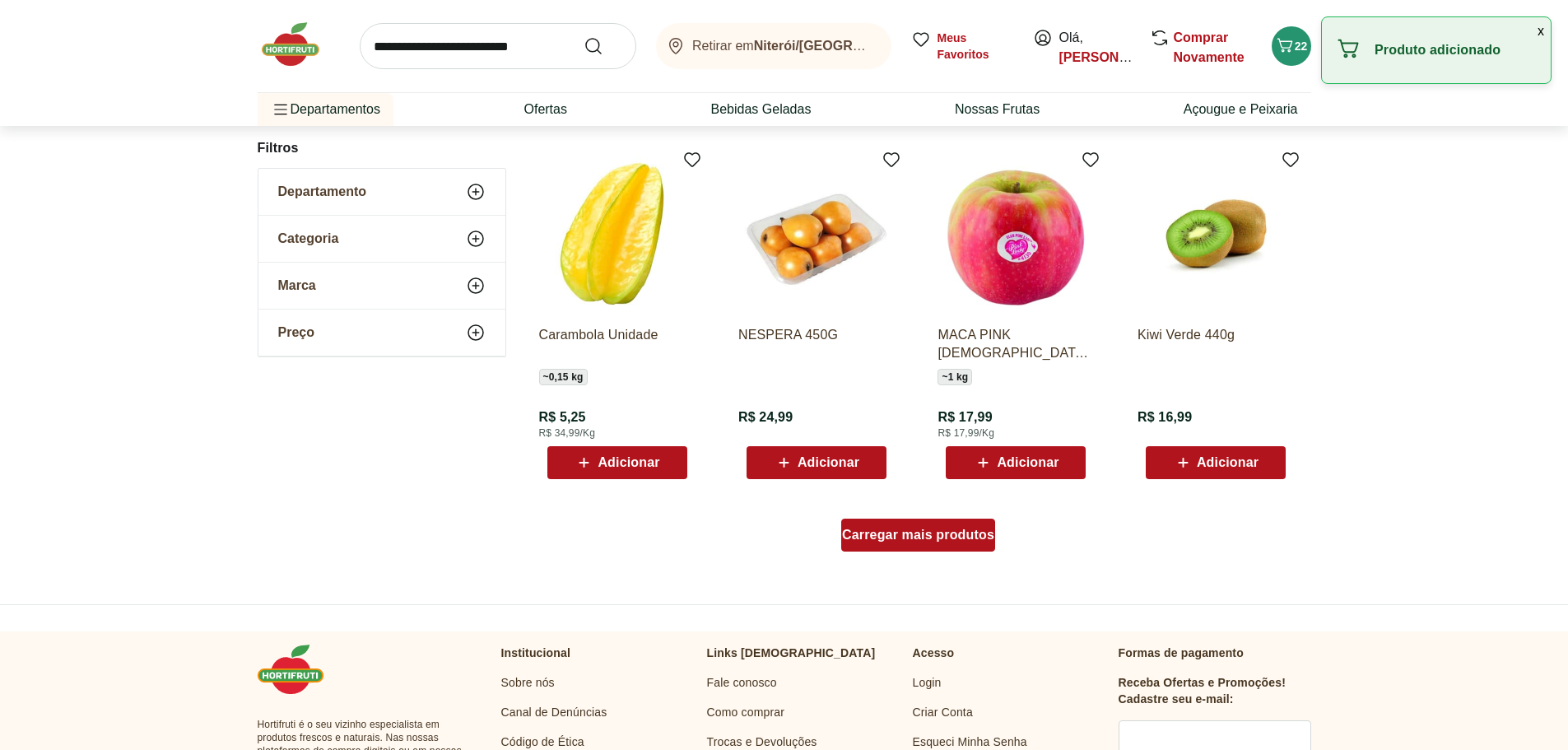
click at [931, 536] on span "Carregar mais produtos" at bounding box center [917, 535] width 152 height 13
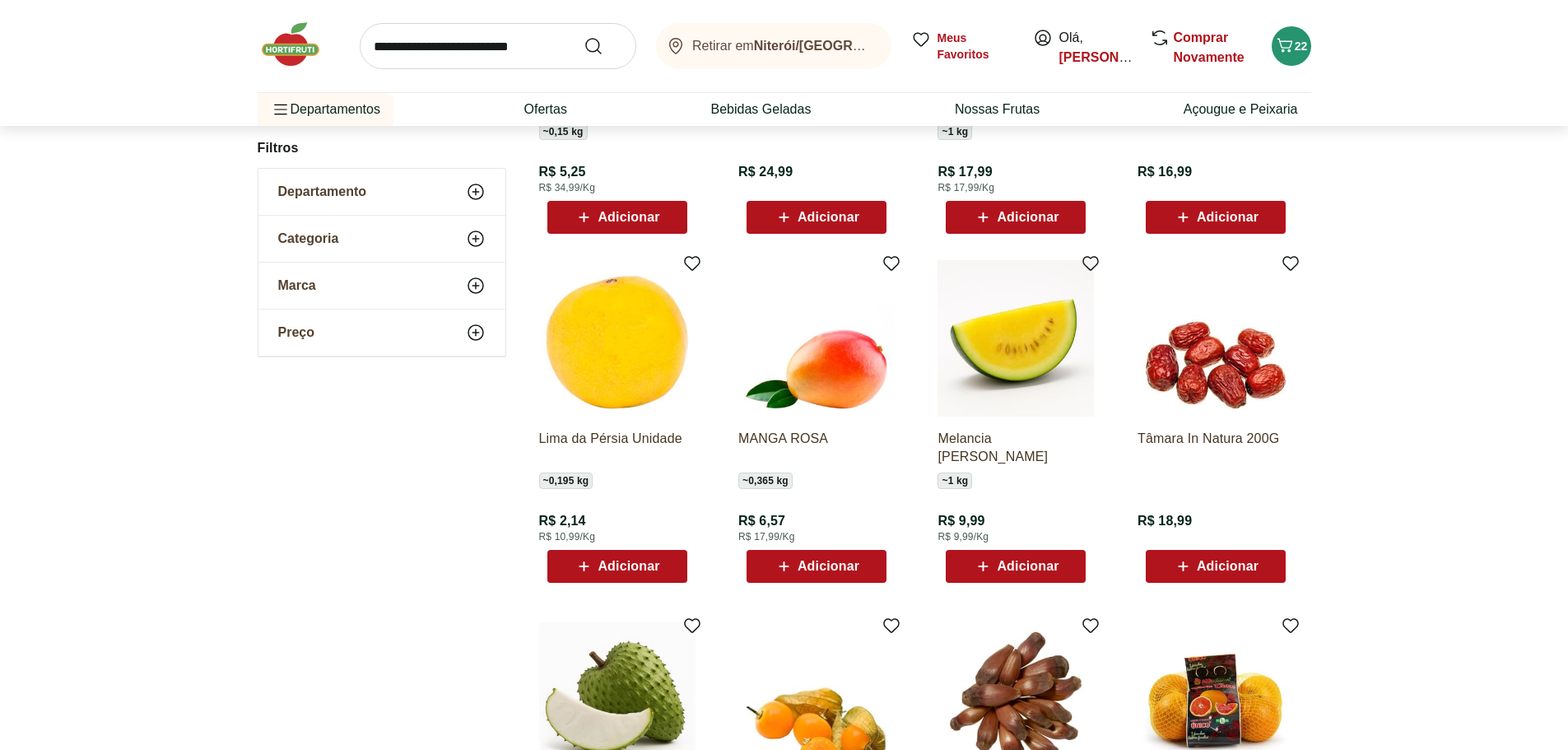
scroll to position [10951, 0]
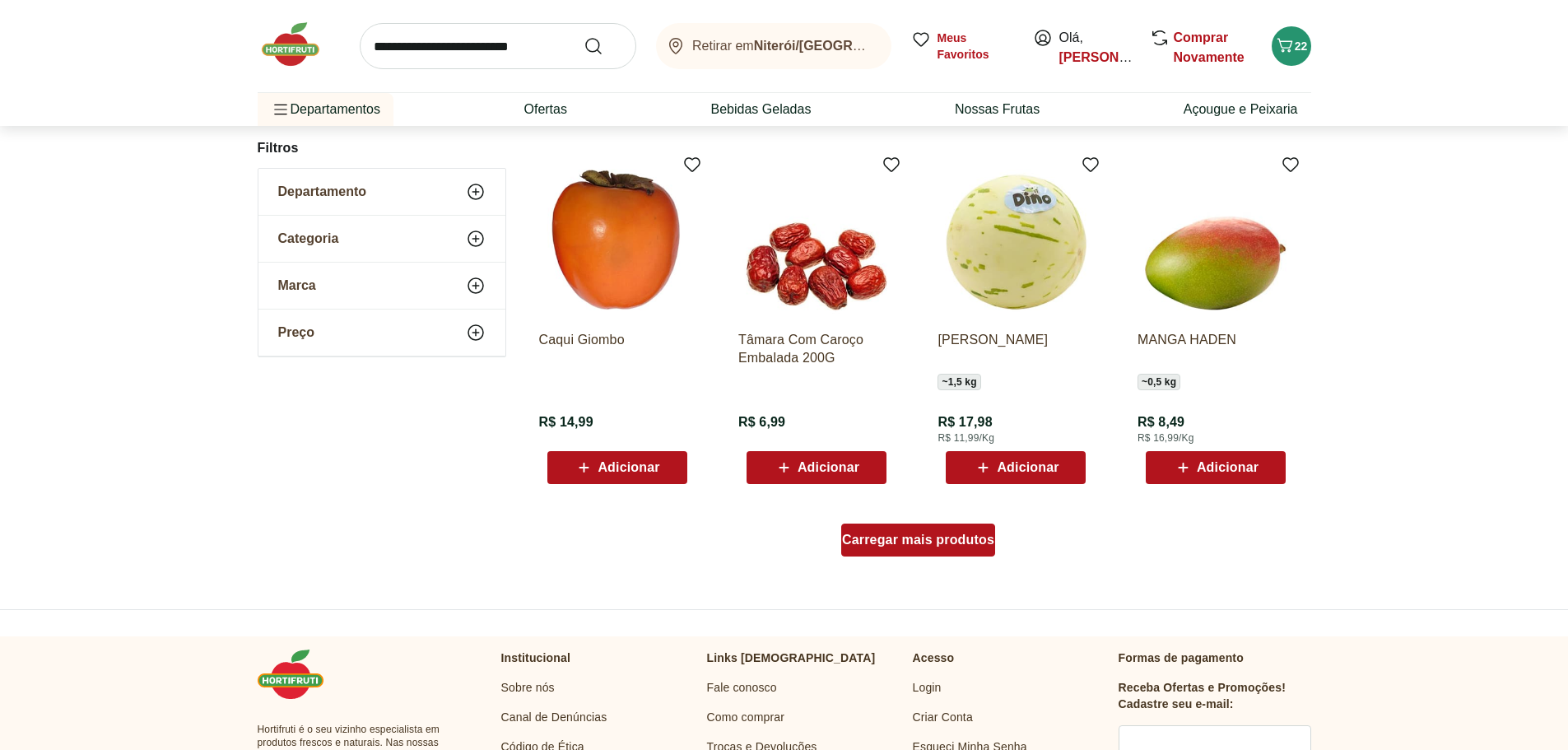
click at [959, 549] on div "Carregar mais produtos" at bounding box center [918, 540] width 154 height 33
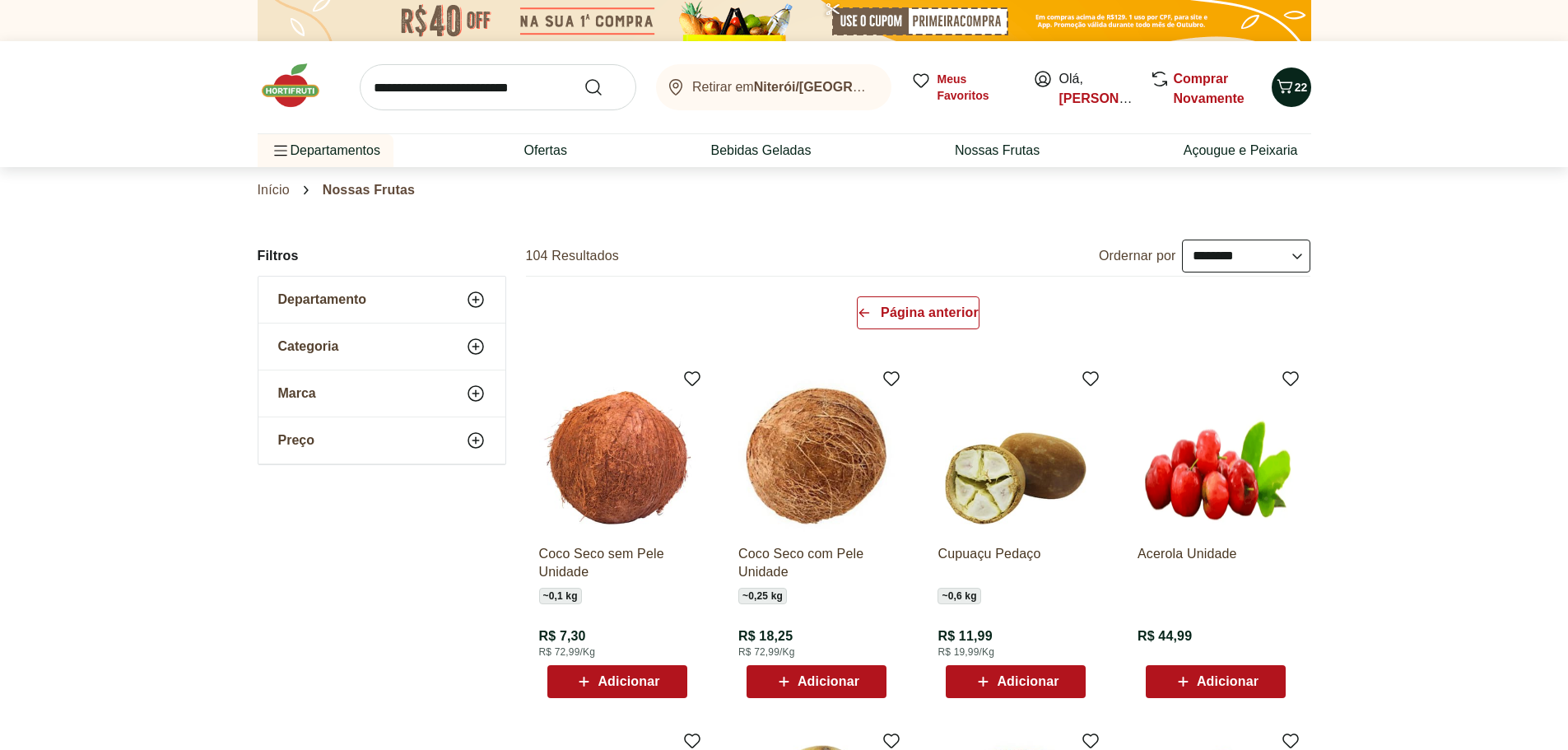
click at [1299, 85] on span "22" at bounding box center [1301, 87] width 13 height 13
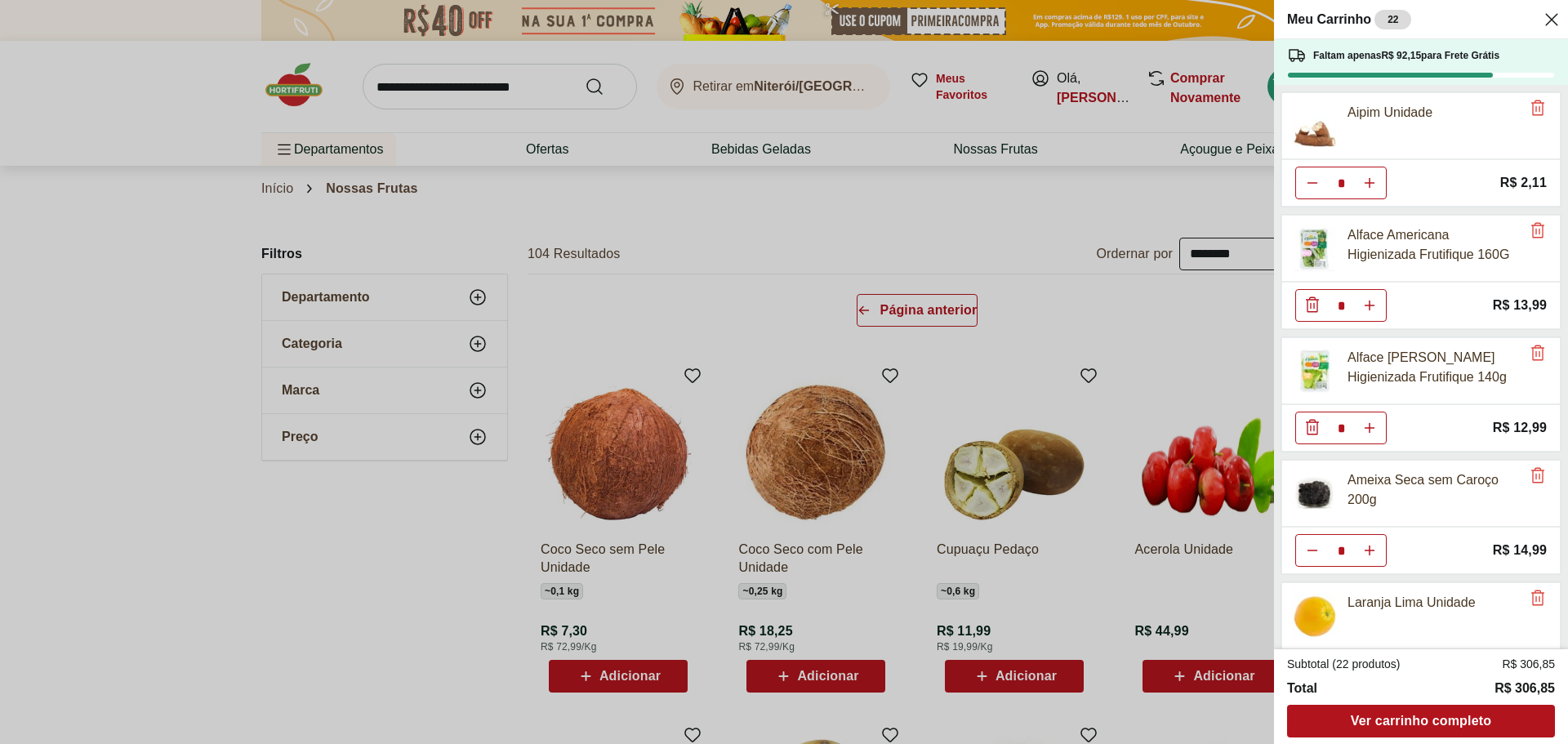
click at [1077, 196] on div "Meu Carrinho 22 Faltam apenas R$ 92,15 para Frete Grátis Aipim Unidade * Price:…" at bounding box center [784, 372] width 1568 height 744
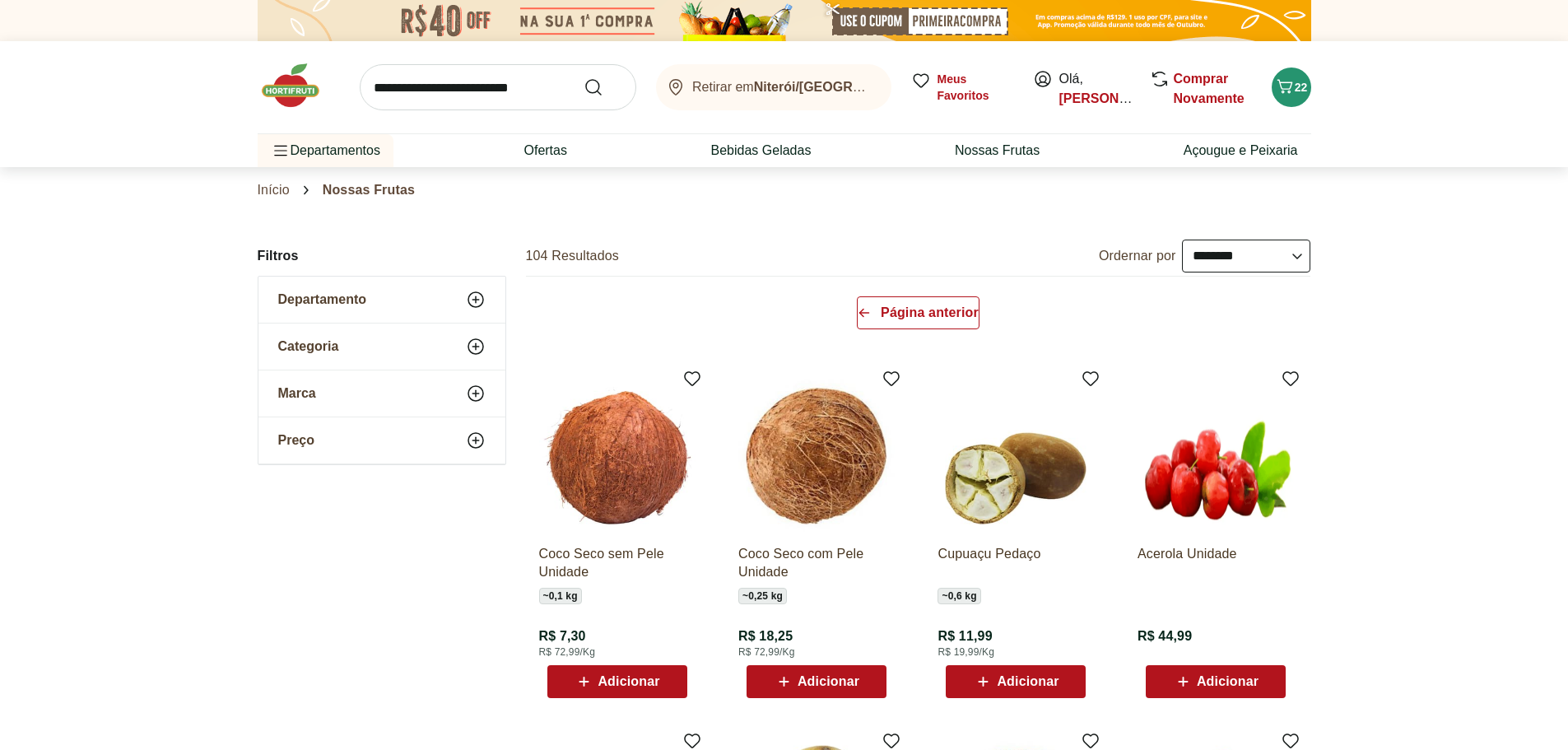
click at [274, 196] on link "Início" at bounding box center [274, 190] width 32 height 14
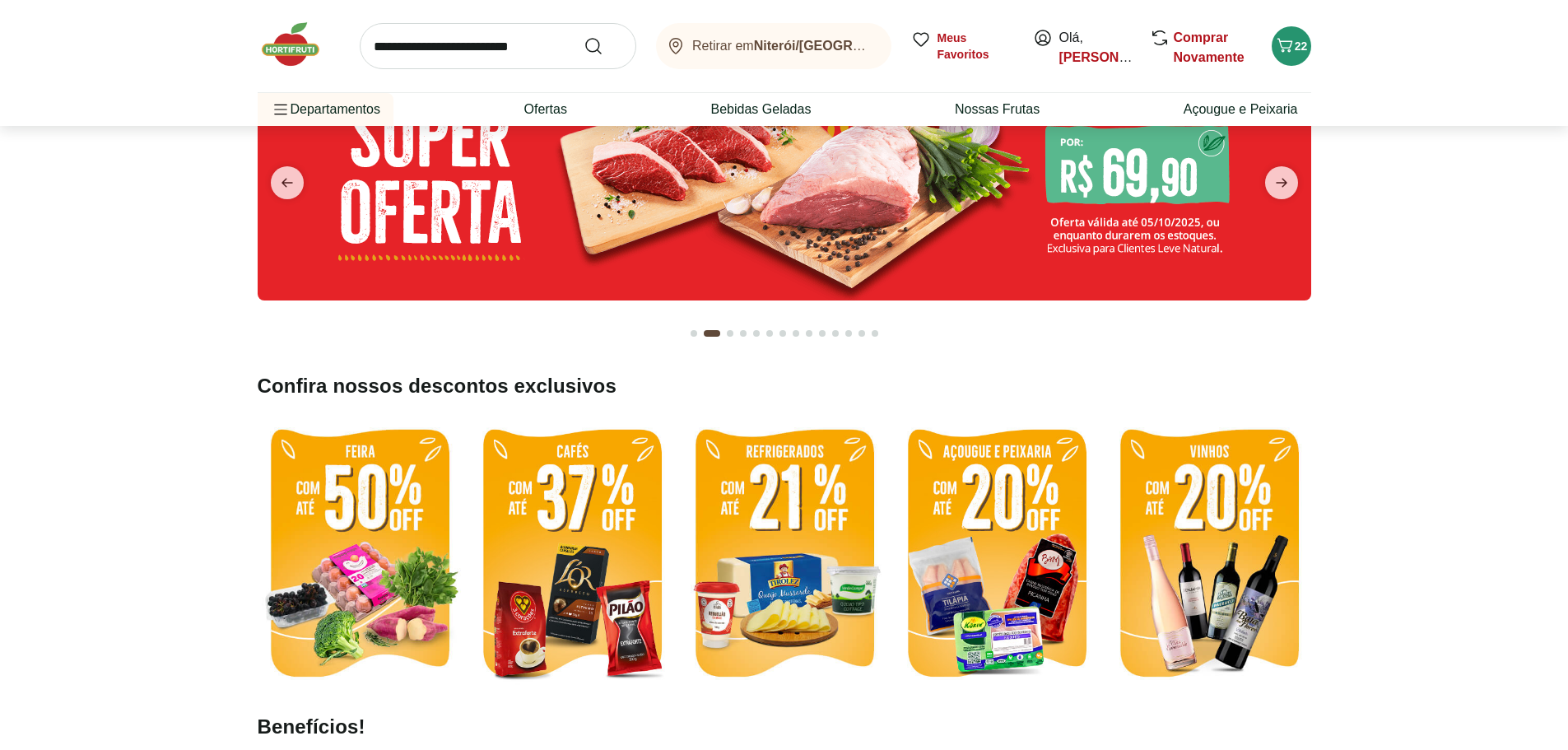
click at [361, 419] on img at bounding box center [360, 555] width 204 height 272
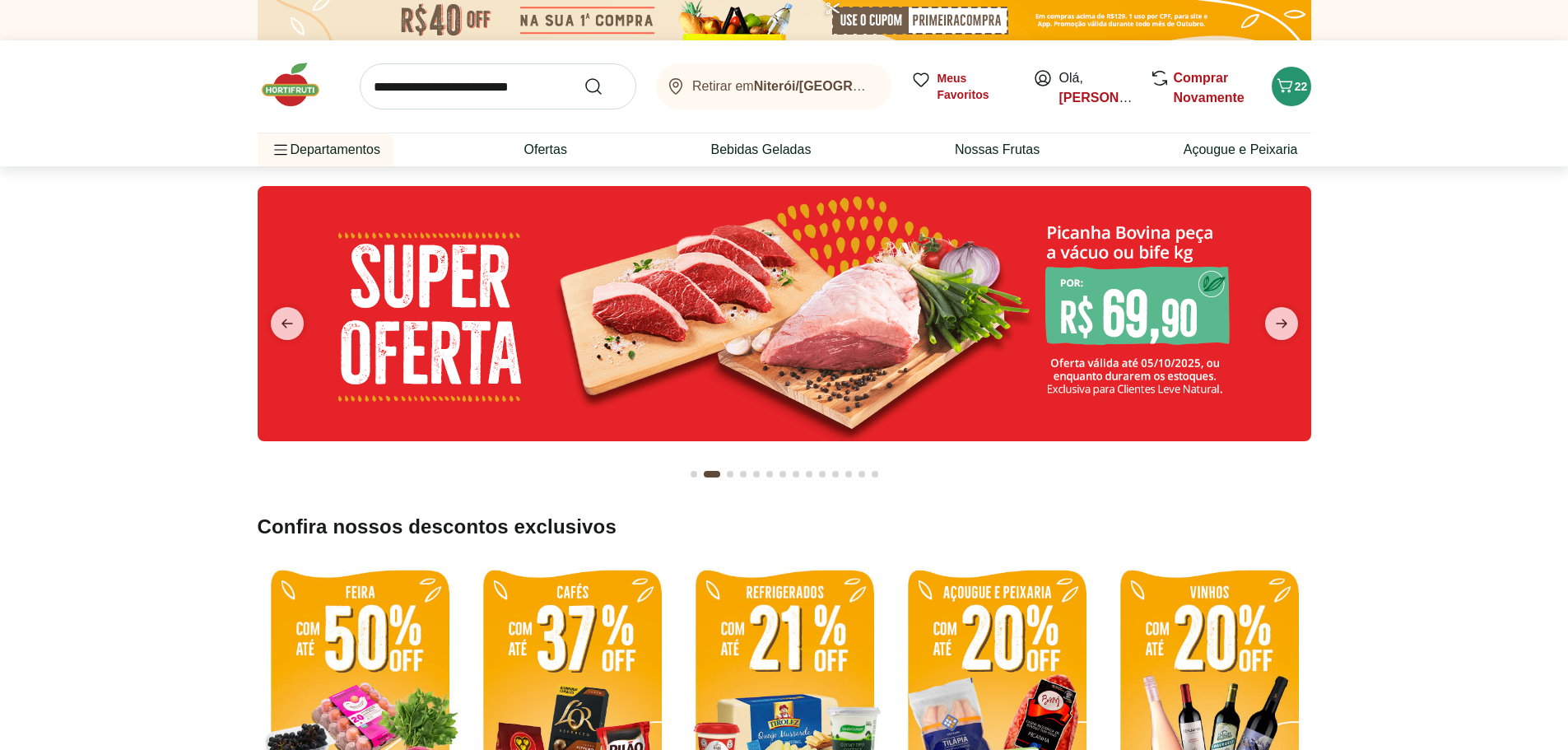
select select "**********"
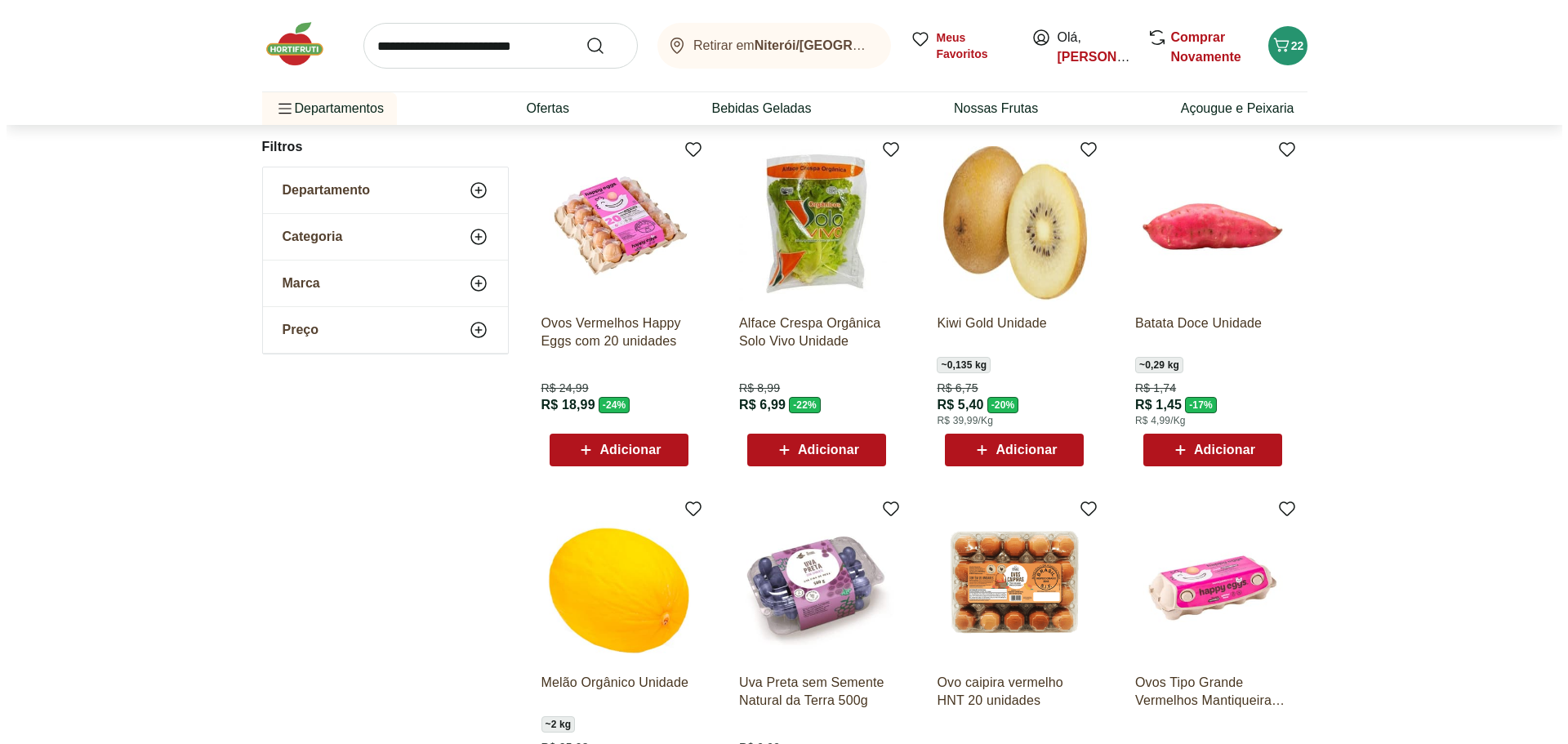
scroll to position [500, 0]
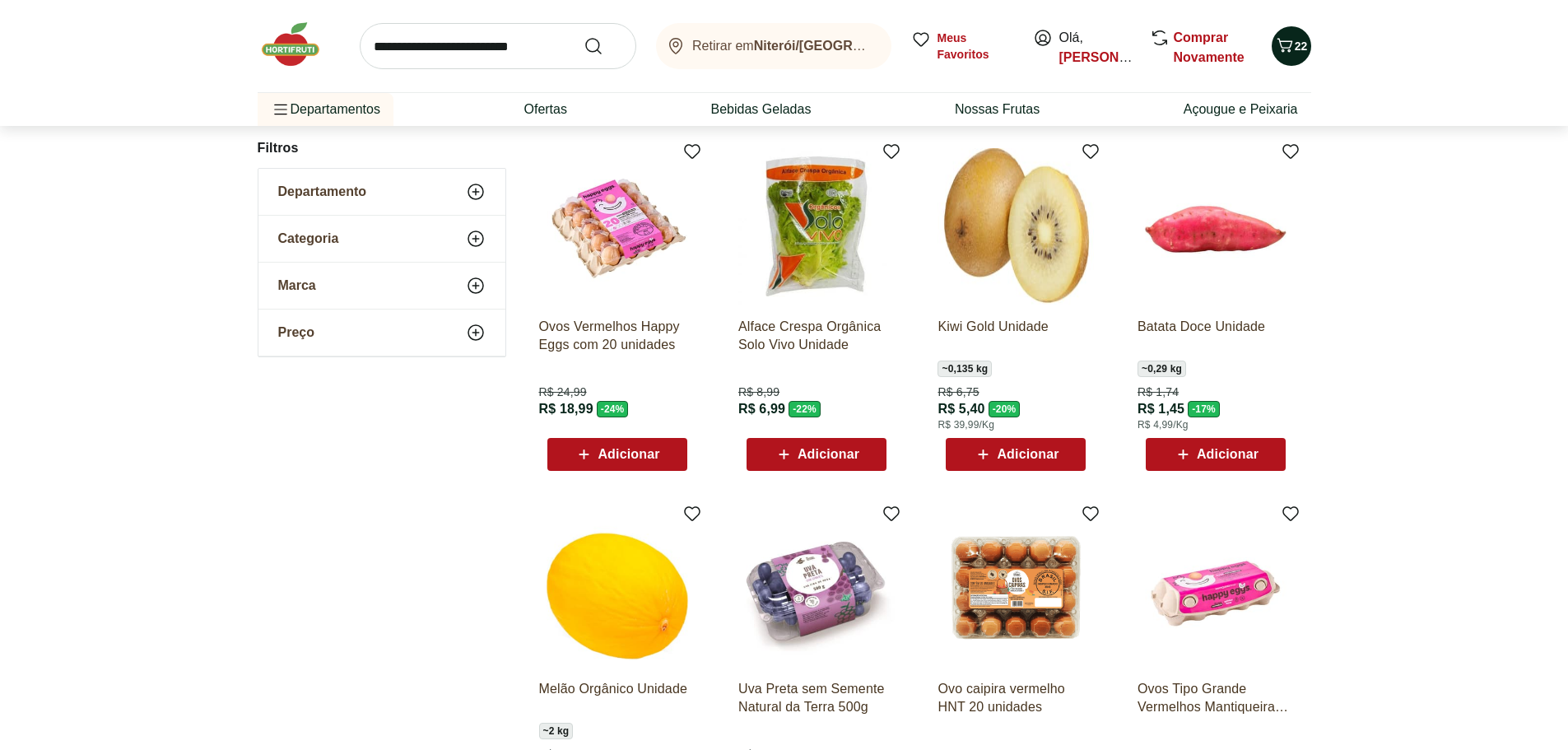
click at [1290, 48] on icon "Carrinho" at bounding box center [1285, 45] width 20 height 20
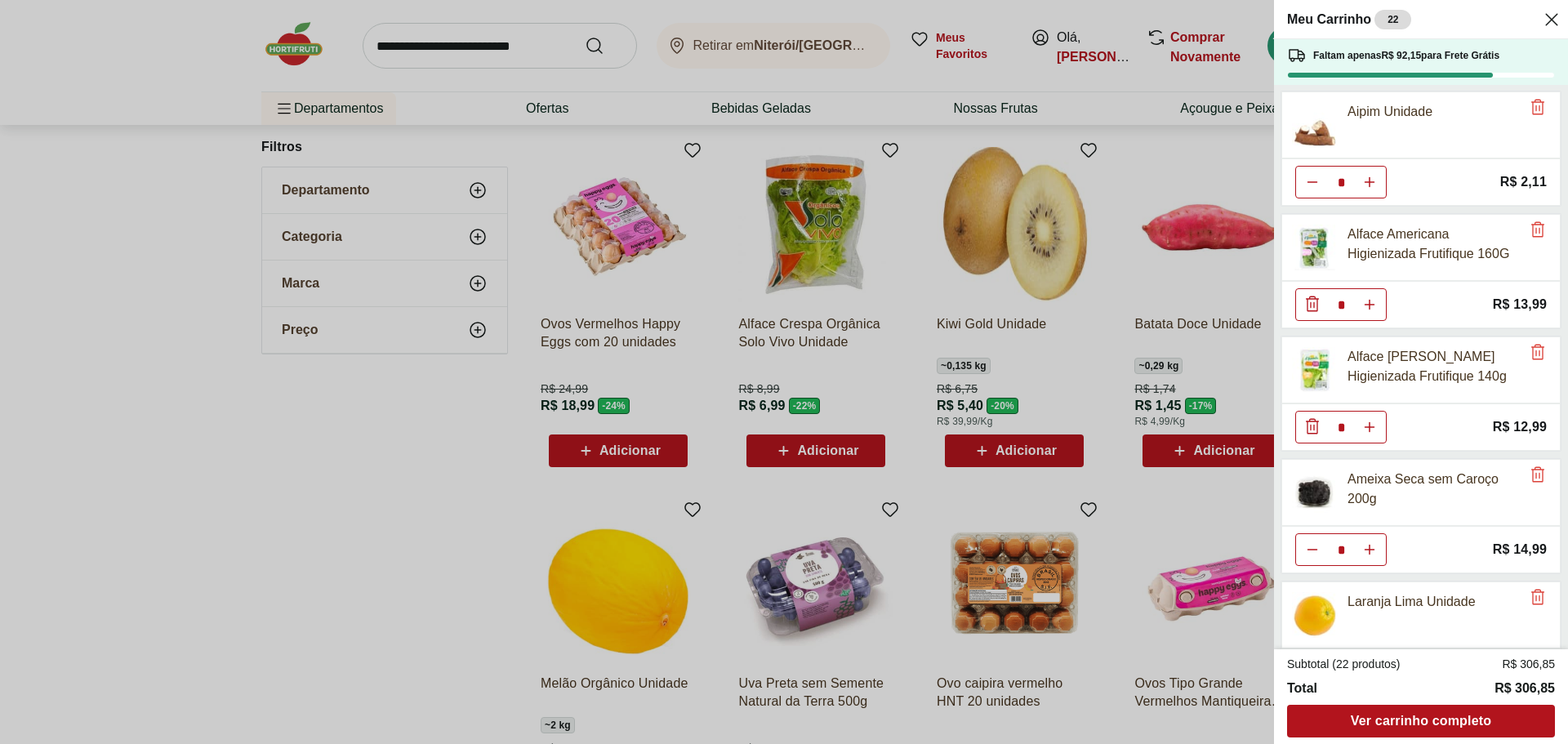
scroll to position [0, 0]
click at [1220, 459] on div "Meu Carrinho 22 Faltam apenas R$ 92,15 para Frete Grátis Aipim Unidade * Price:…" at bounding box center [784, 372] width 1568 height 744
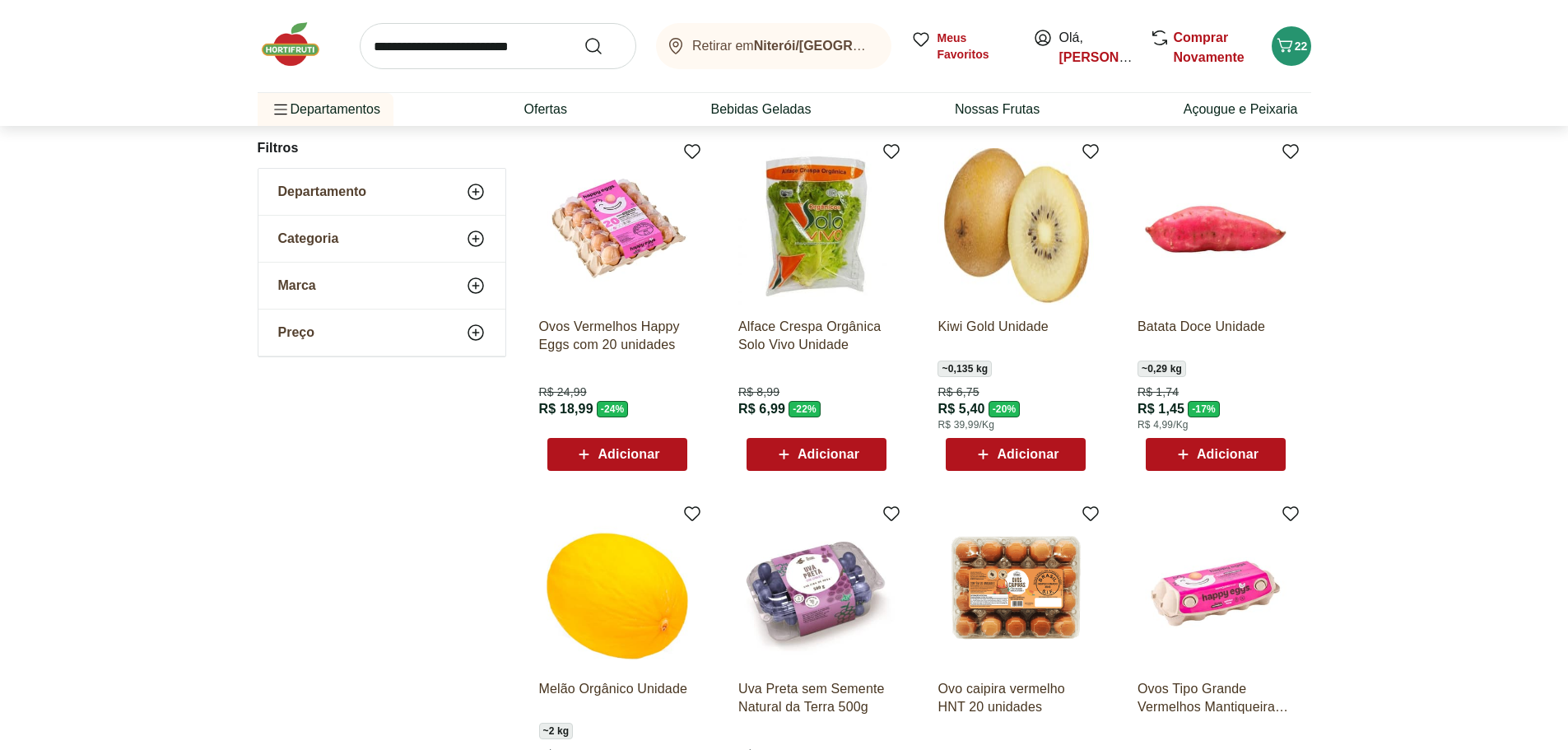
click at [1208, 452] on span "Adicionar" at bounding box center [1227, 454] width 62 height 13
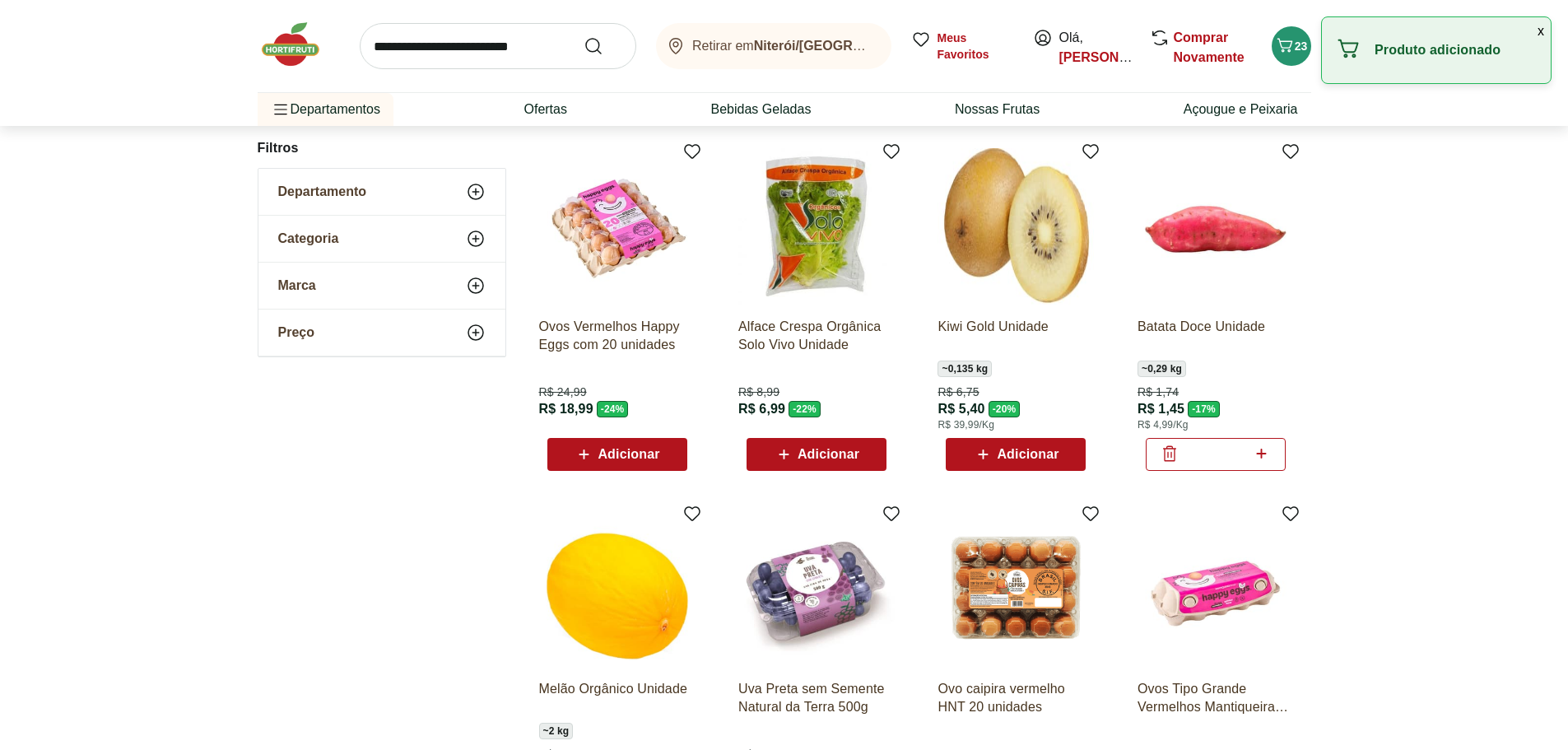
click at [1261, 457] on icon at bounding box center [1261, 453] width 21 height 20
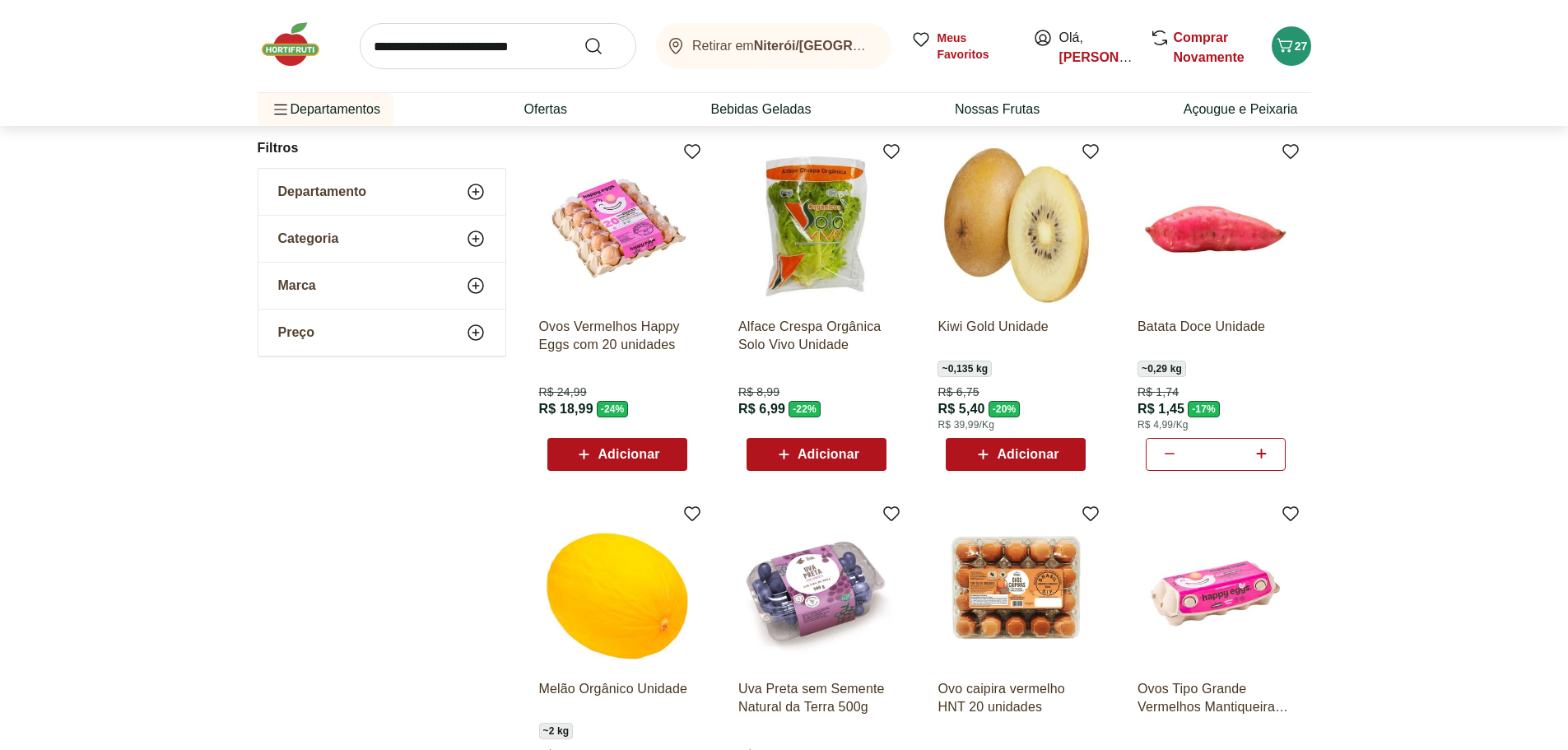
click at [1167, 454] on icon at bounding box center [1170, 453] width 20 height 20
click at [1295, 47] on span "26" at bounding box center [1301, 46] width 13 height 13
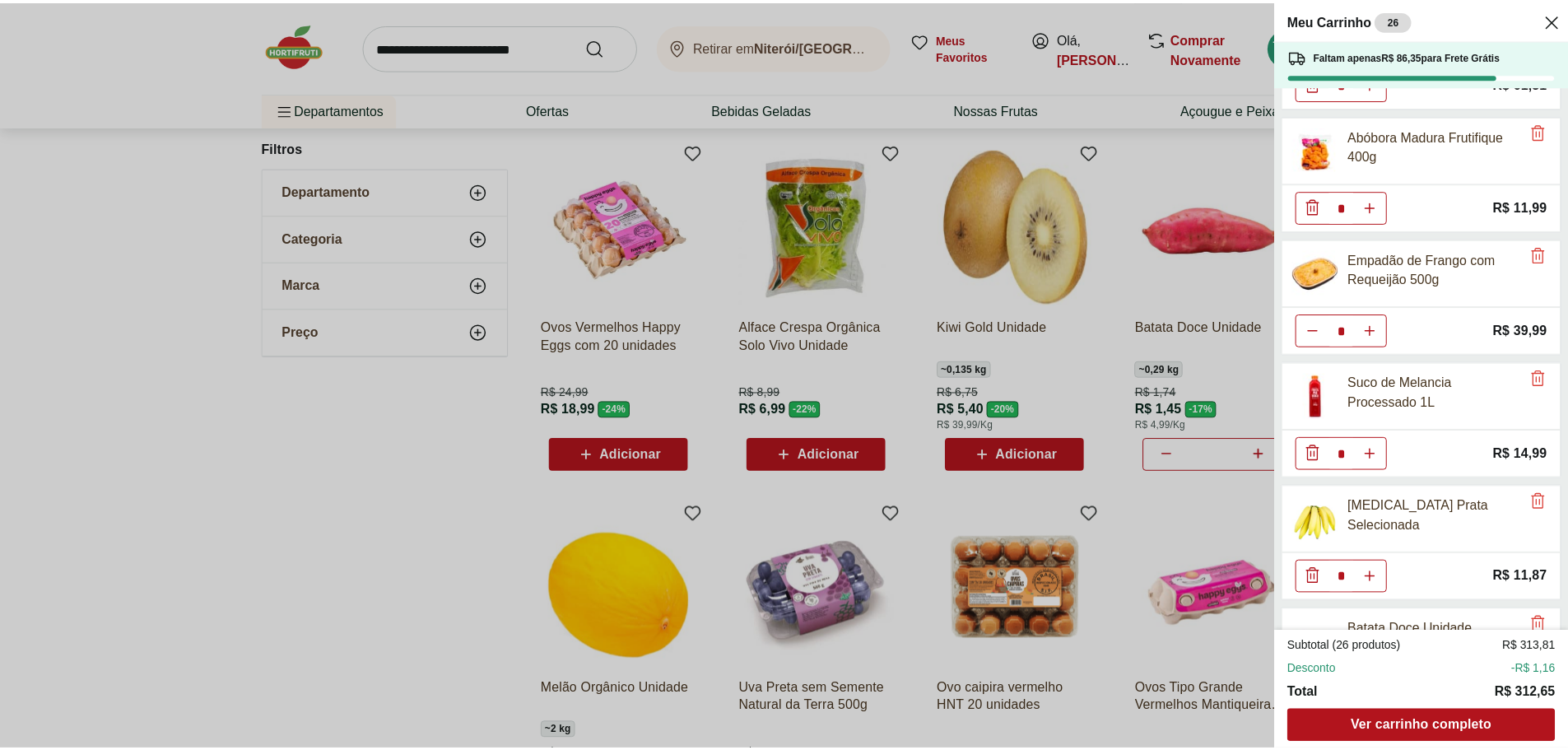
scroll to position [1190, 0]
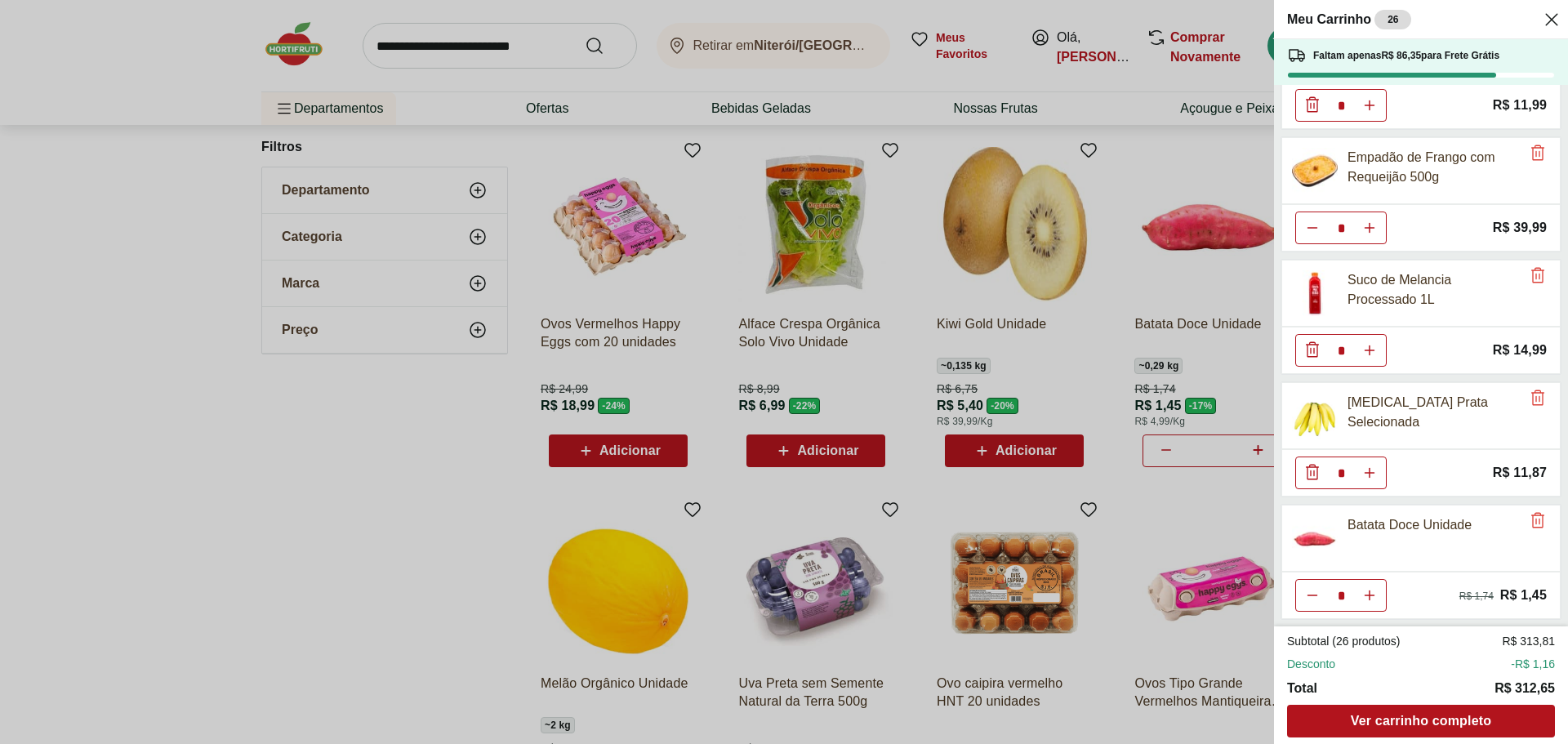
click at [1373, 593] on icon "Aumentar Quantidade" at bounding box center [1369, 595] width 13 height 13
type input "*"
click at [1367, 598] on icon "Aumentar Quantidade" at bounding box center [1369, 595] width 13 height 13
type input "*"
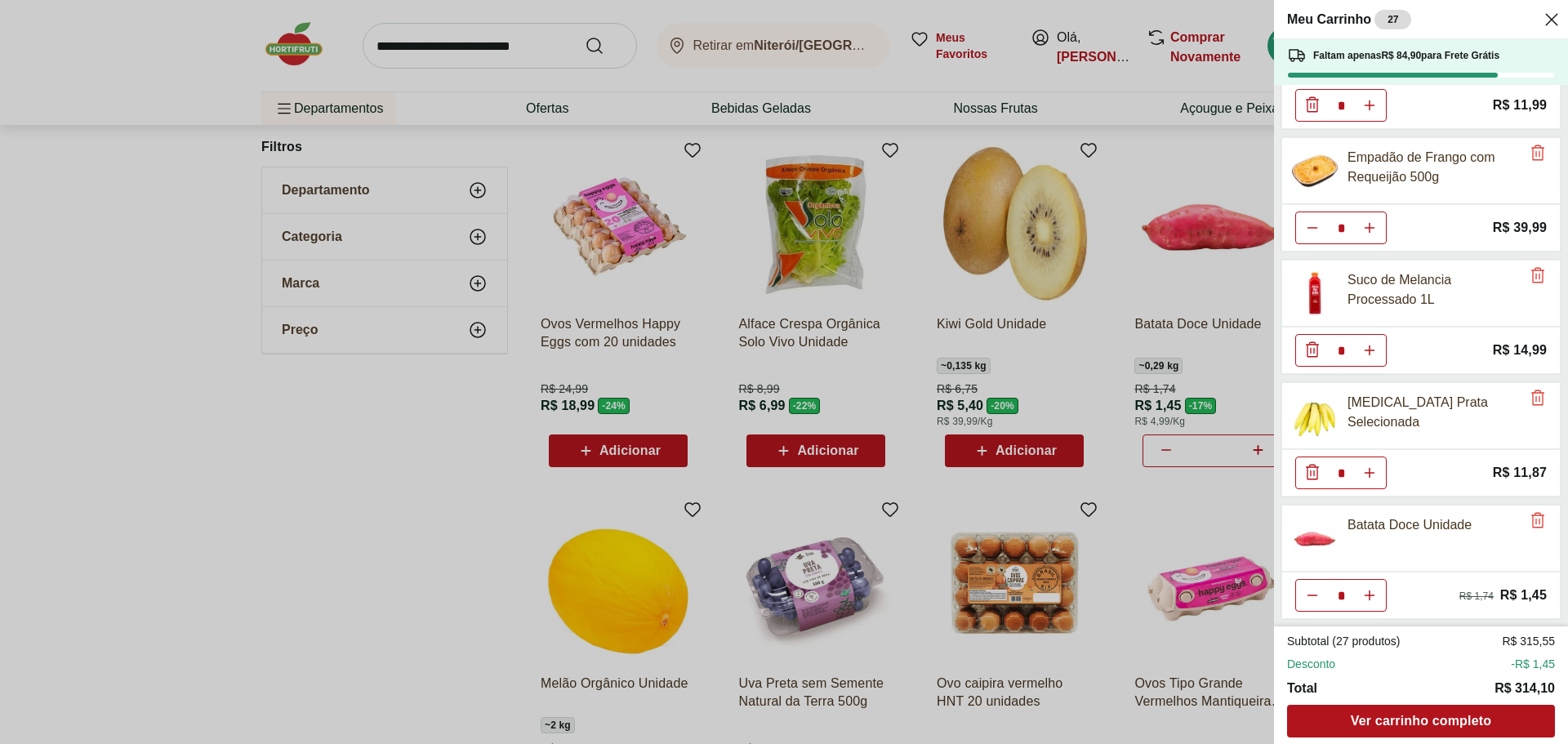
type input "*"
click at [1315, 597] on icon "Diminuir Quantidade" at bounding box center [1312, 595] width 13 height 13
type input "*"
click at [1315, 597] on icon "Diminuir Quantidade" at bounding box center [1312, 595] width 13 height 13
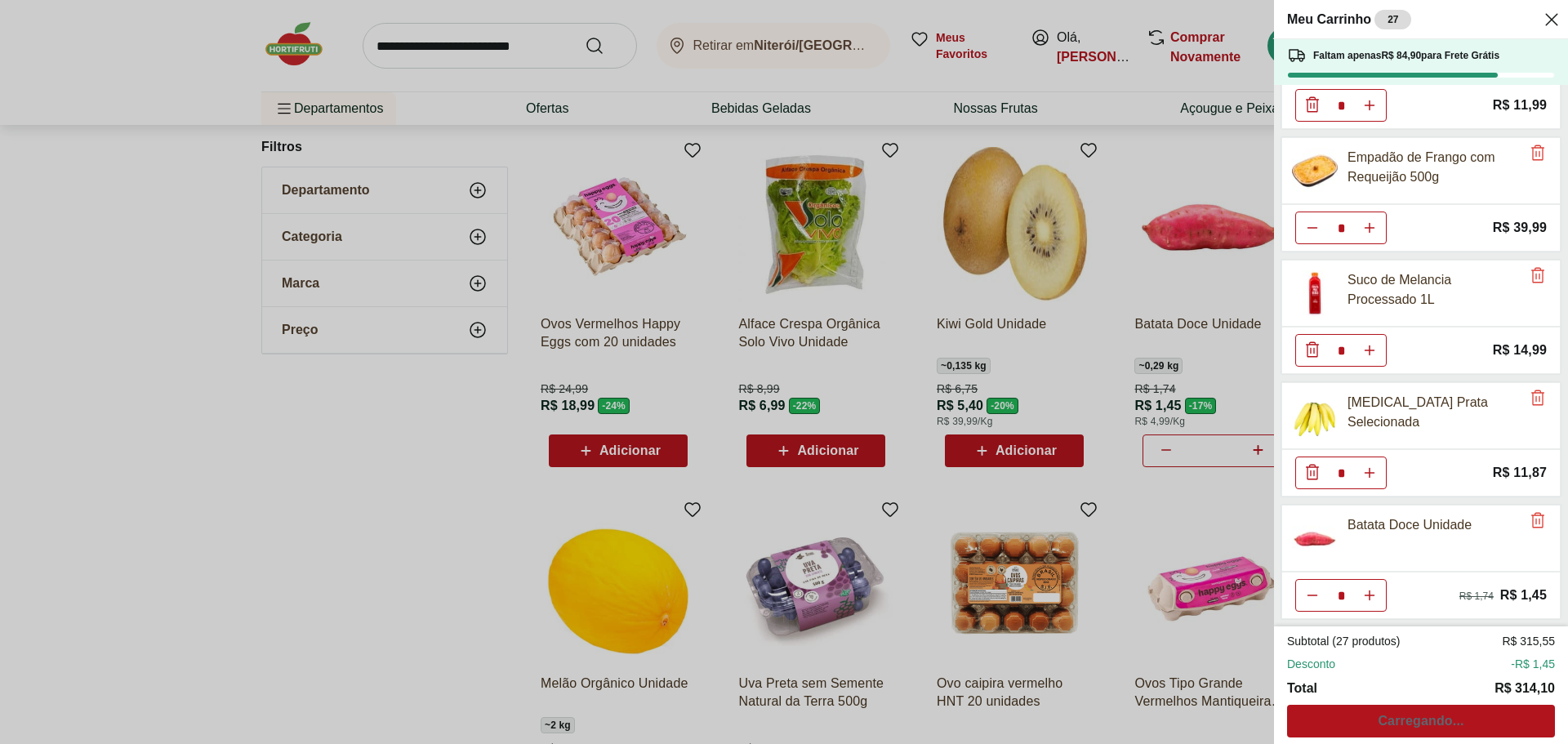
type input "*"
click at [401, 496] on div "Meu Carrinho 26 Faltam apenas R$ 86,35 para Frete Grátis Aipim Unidade * Price:…" at bounding box center [784, 372] width 1568 height 744
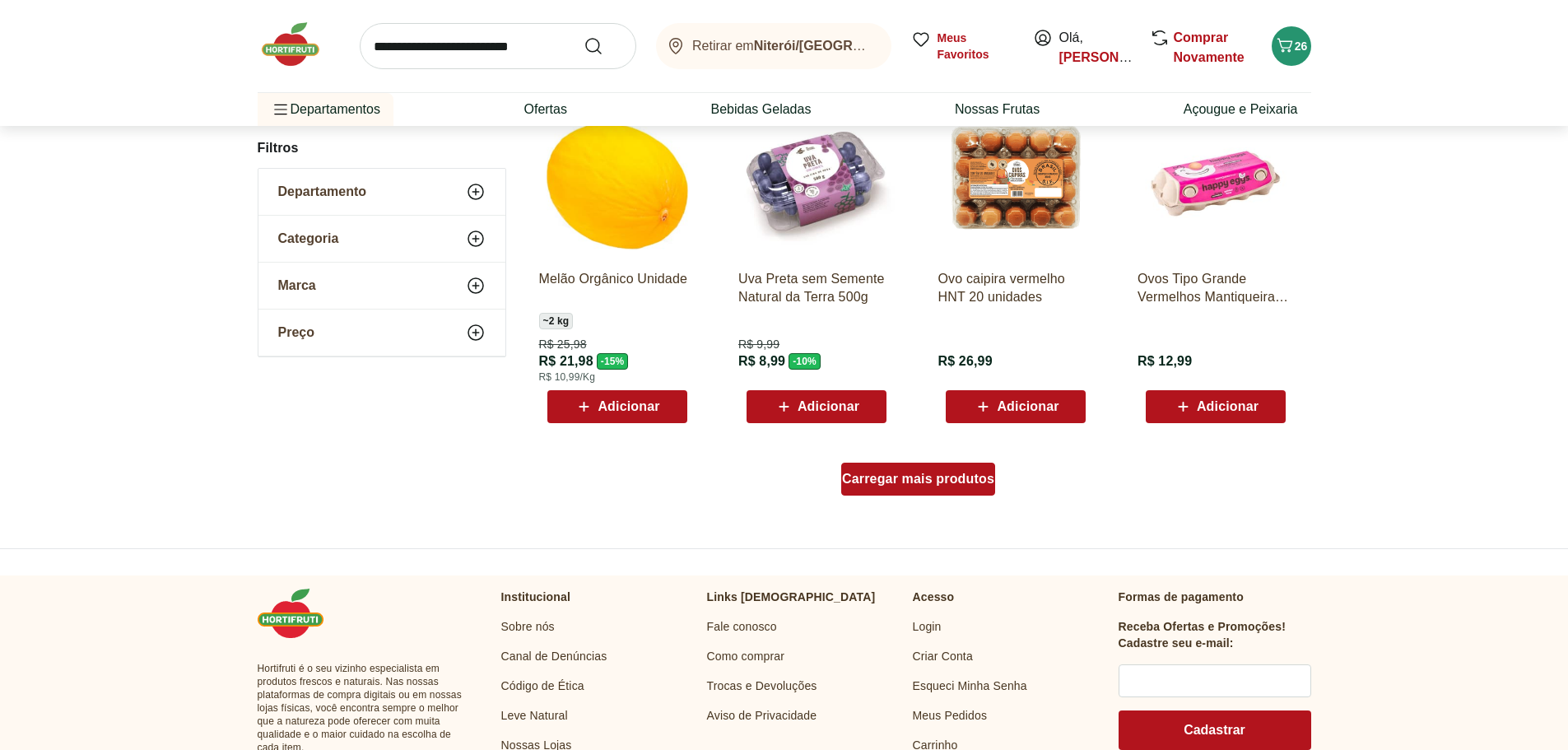
scroll to position [915, 0]
click at [930, 479] on span "Carregar mais produtos" at bounding box center [917, 478] width 152 height 13
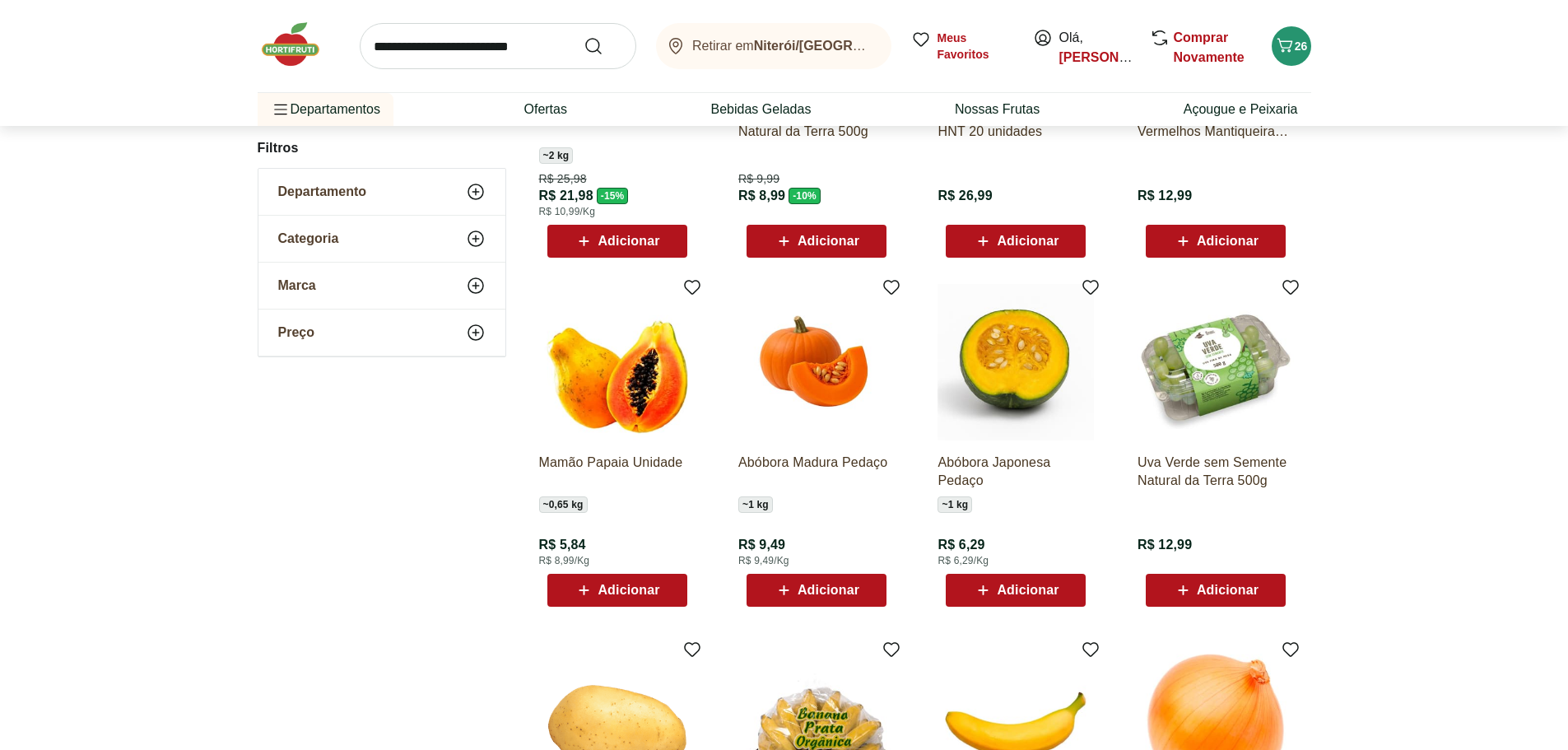
scroll to position [1080, 0]
click at [623, 595] on span "Adicionar" at bounding box center [628, 589] width 62 height 13
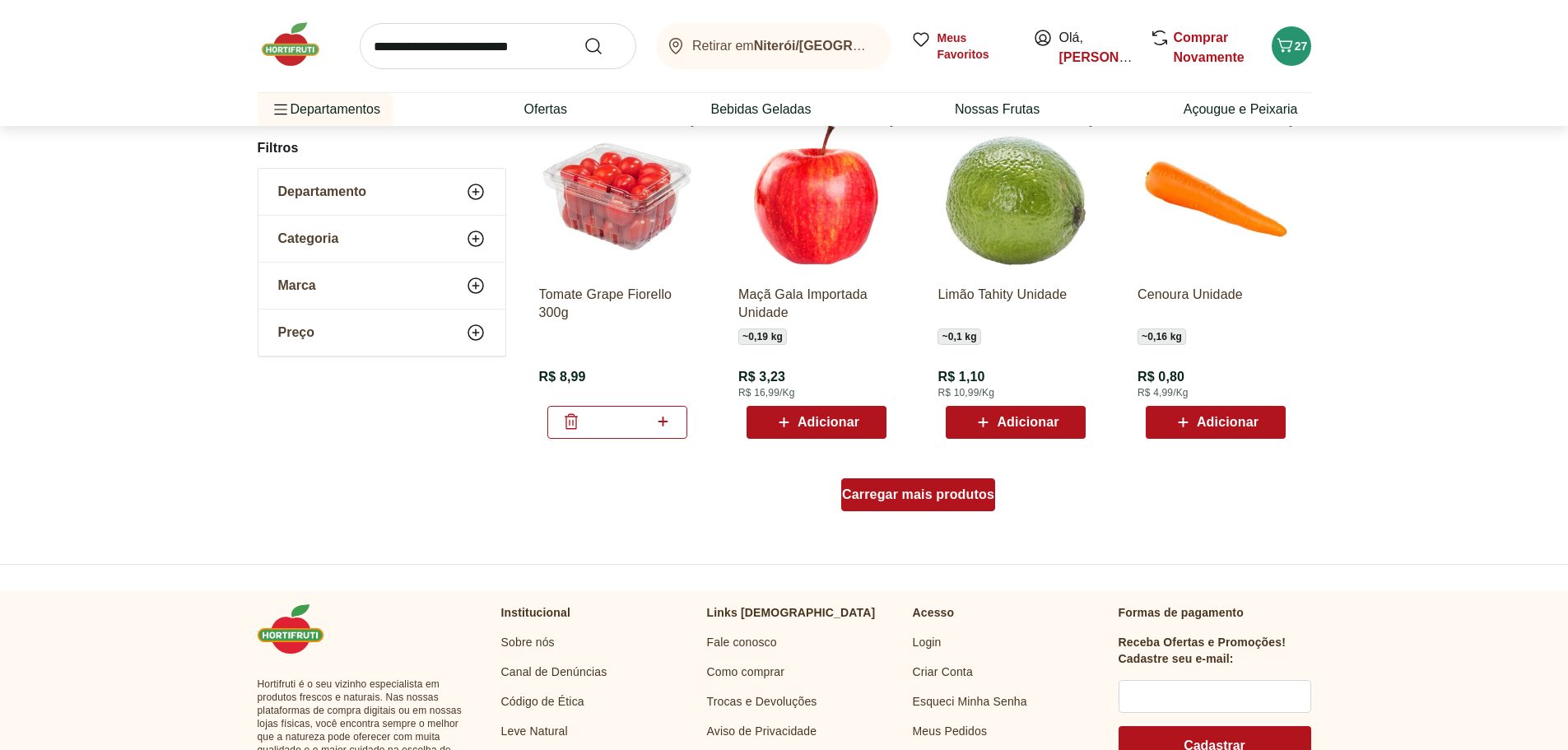
click at [953, 502] on div "Carregar mais produtos" at bounding box center [918, 495] width 154 height 33
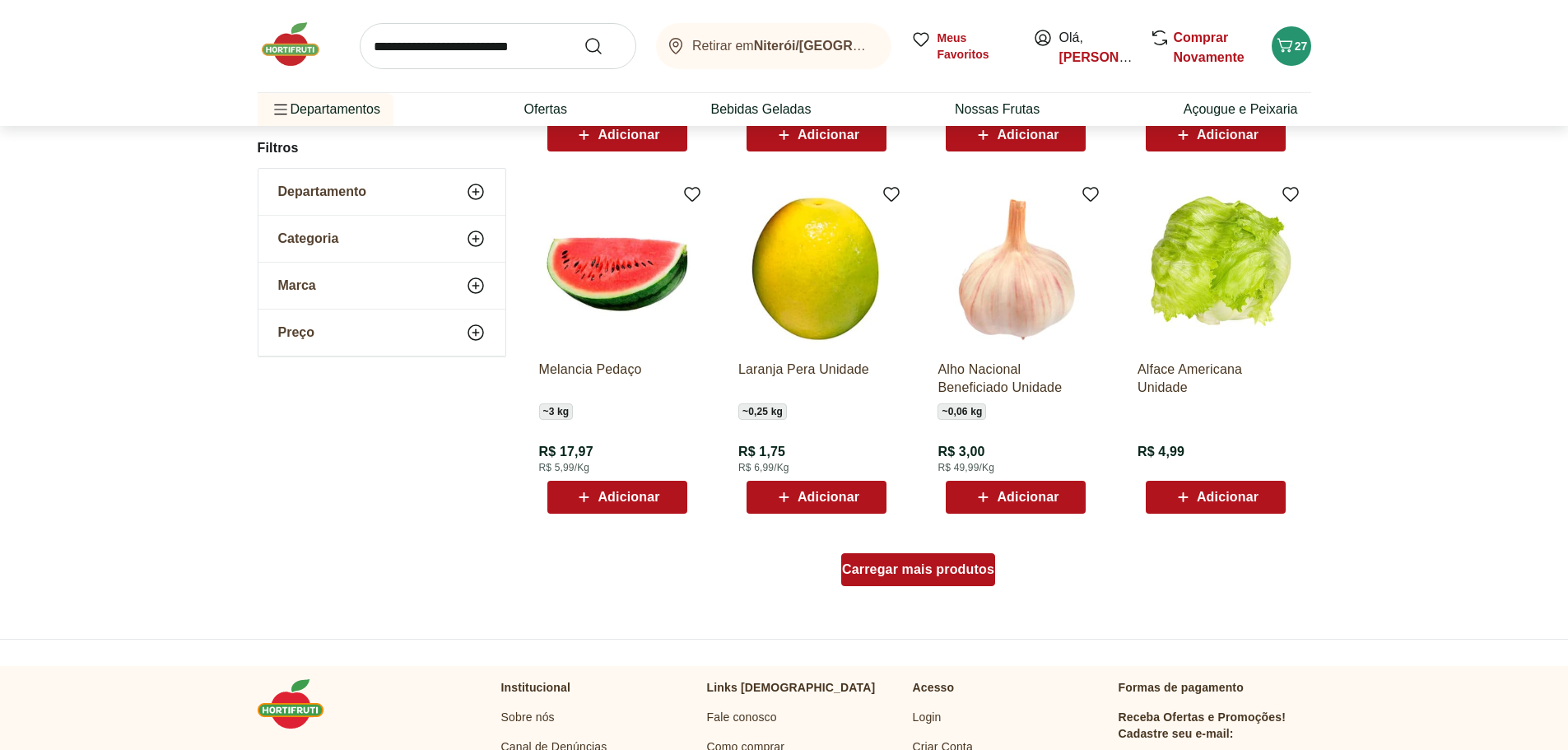
click at [909, 578] on div "Carregar mais produtos" at bounding box center [918, 569] width 154 height 33
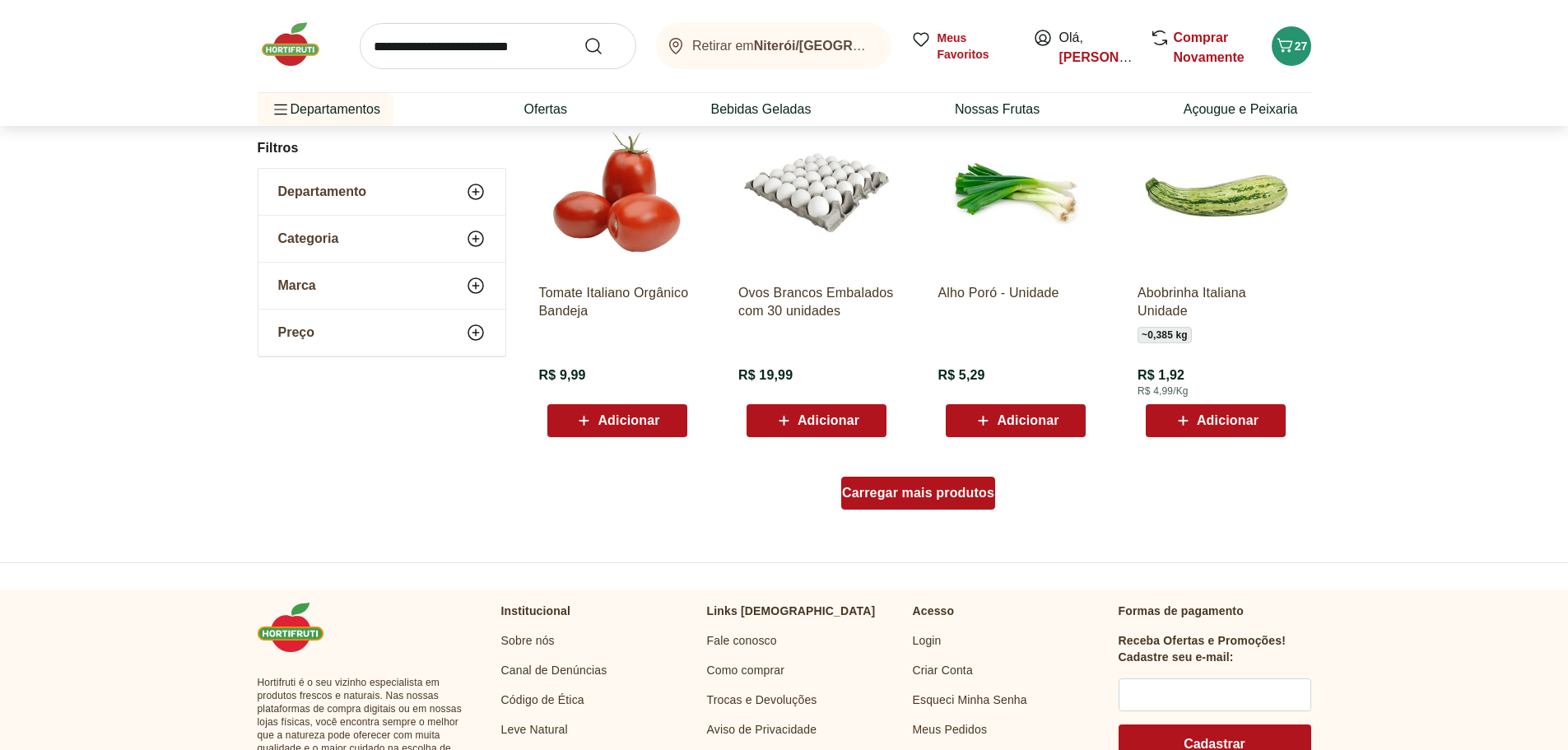
click at [922, 504] on div "Carregar mais produtos" at bounding box center [918, 493] width 154 height 33
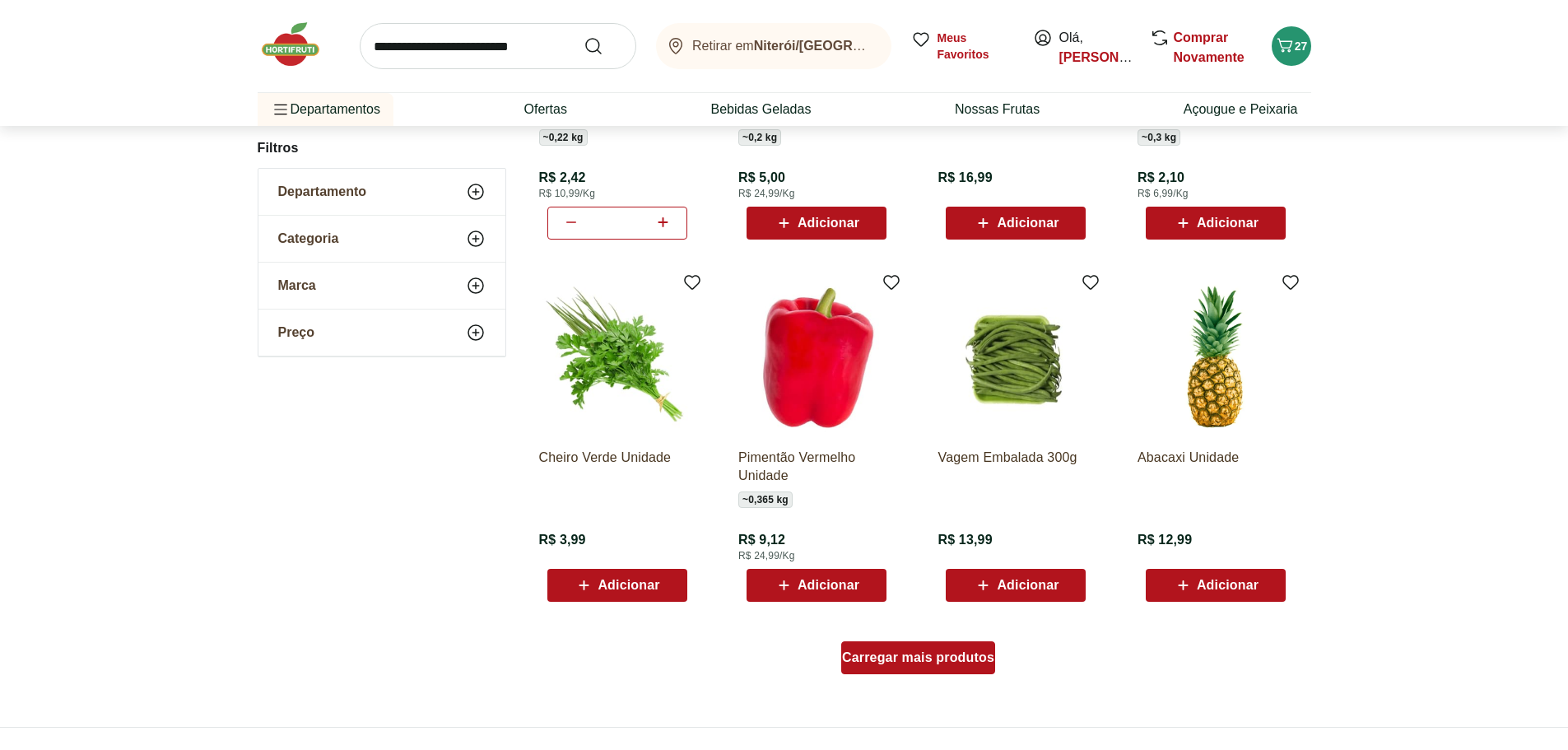
click at [911, 660] on span "Carregar mais produtos" at bounding box center [917, 657] width 152 height 13
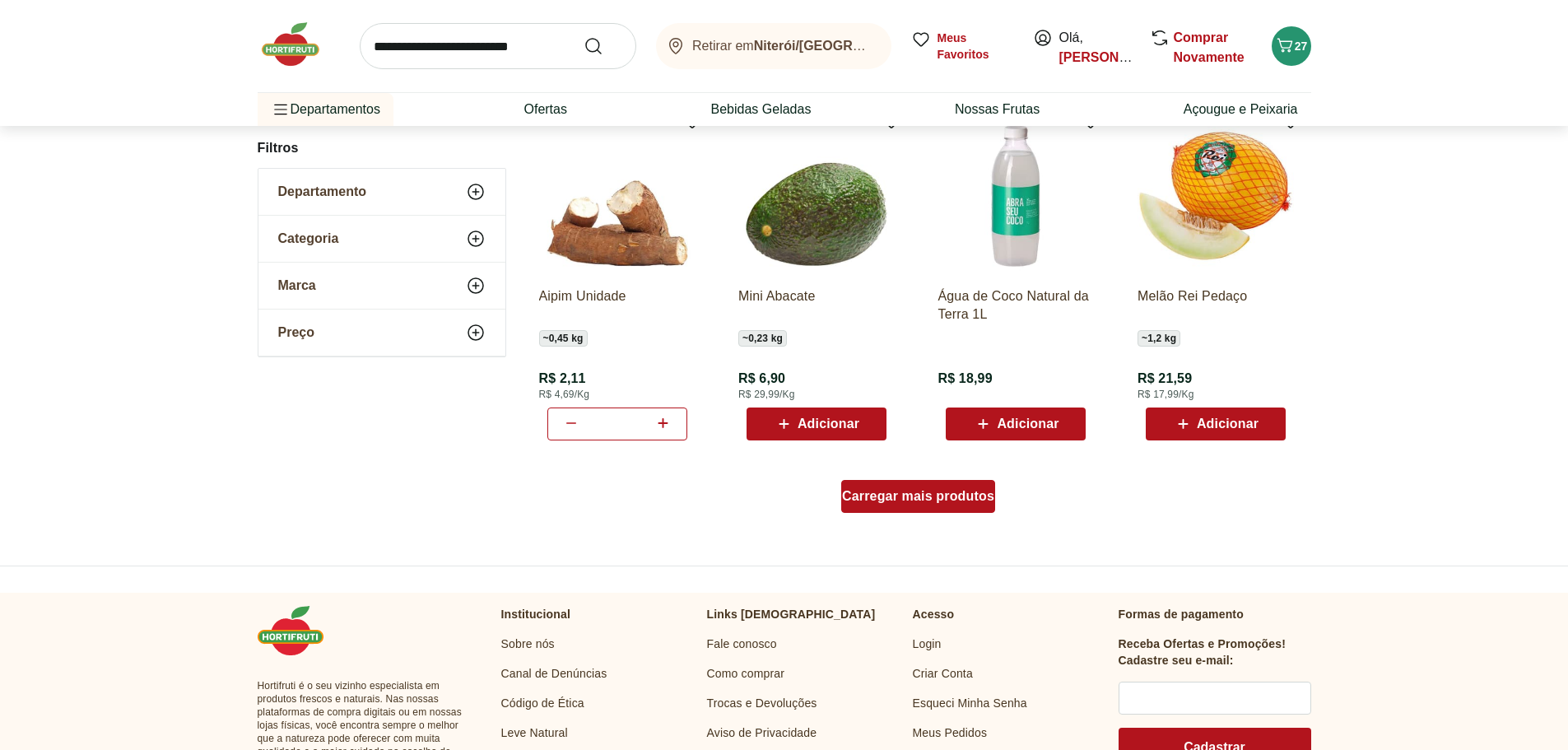
scroll to position [6264, 0]
click at [938, 506] on div "Carregar mais produtos" at bounding box center [918, 496] width 154 height 33
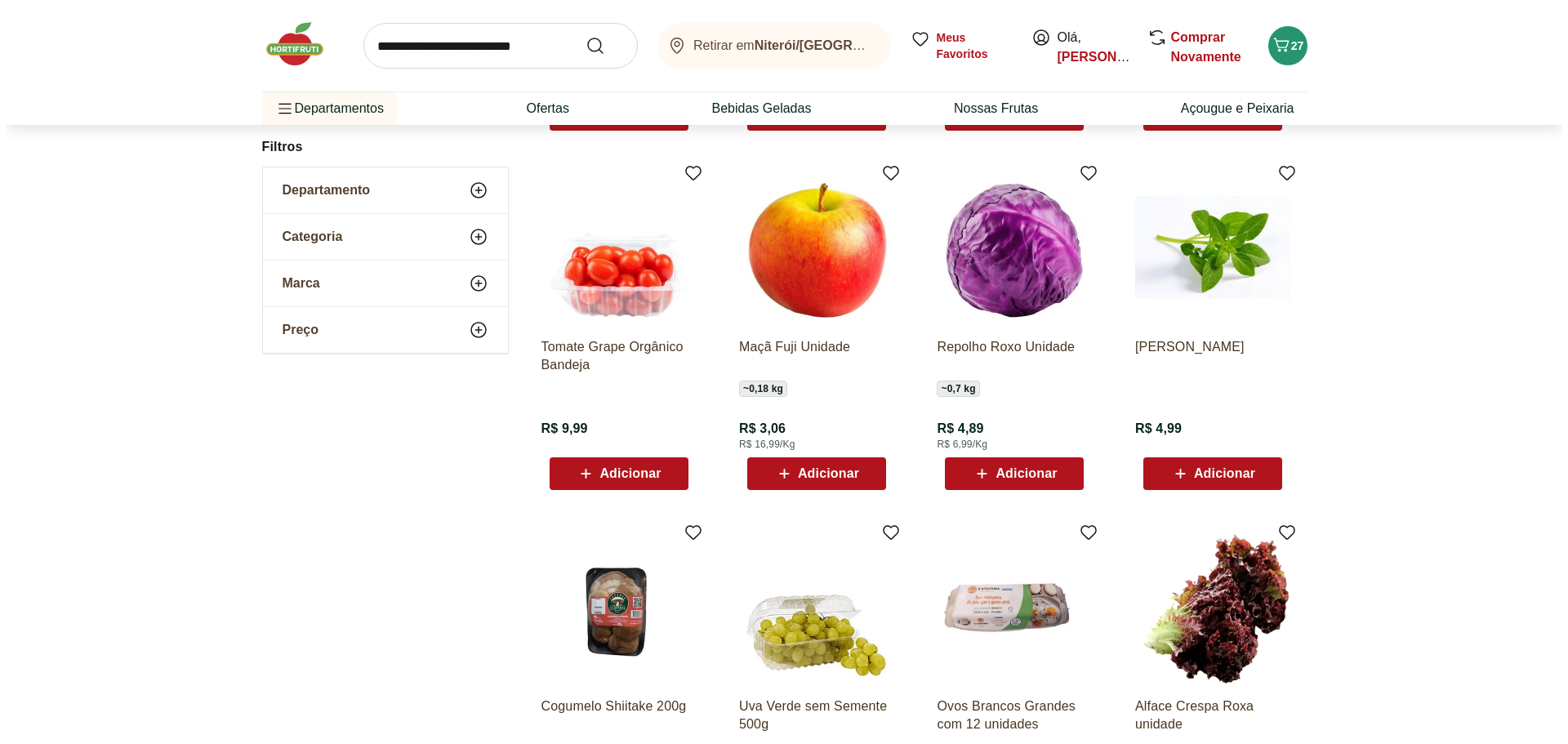
scroll to position [6866, 0]
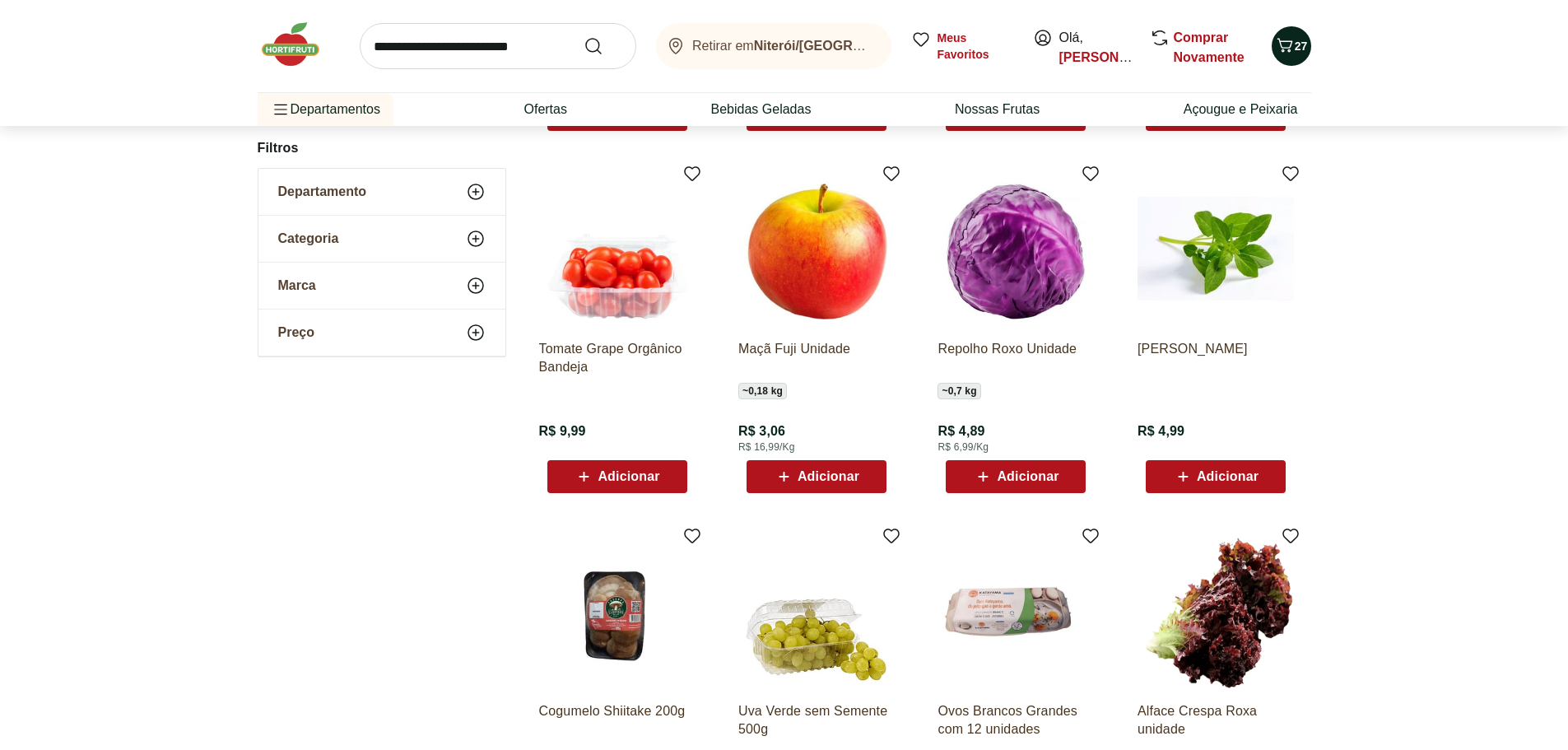
click at [1301, 53] on span "27" at bounding box center [1301, 46] width 13 height 16
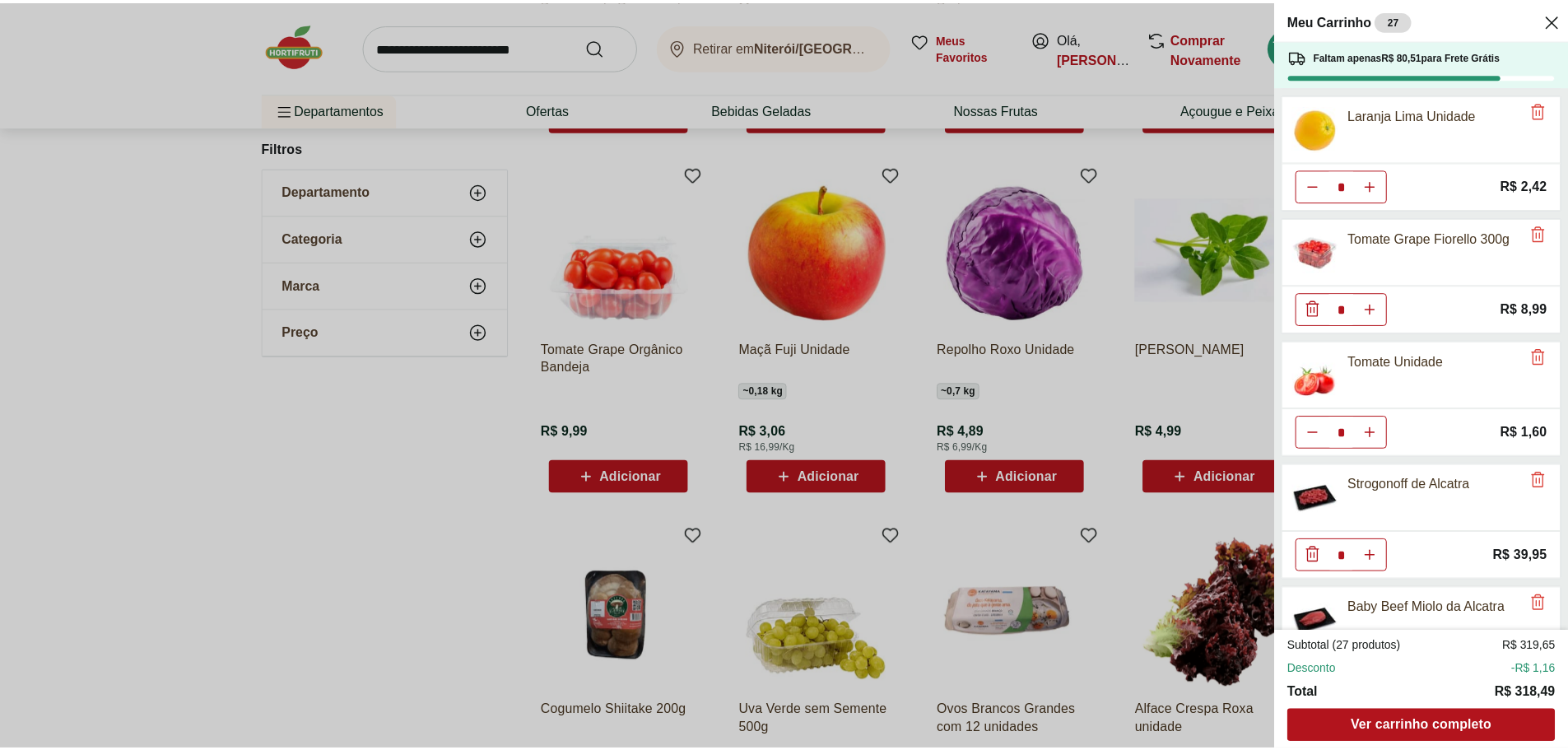
scroll to position [494, 0]
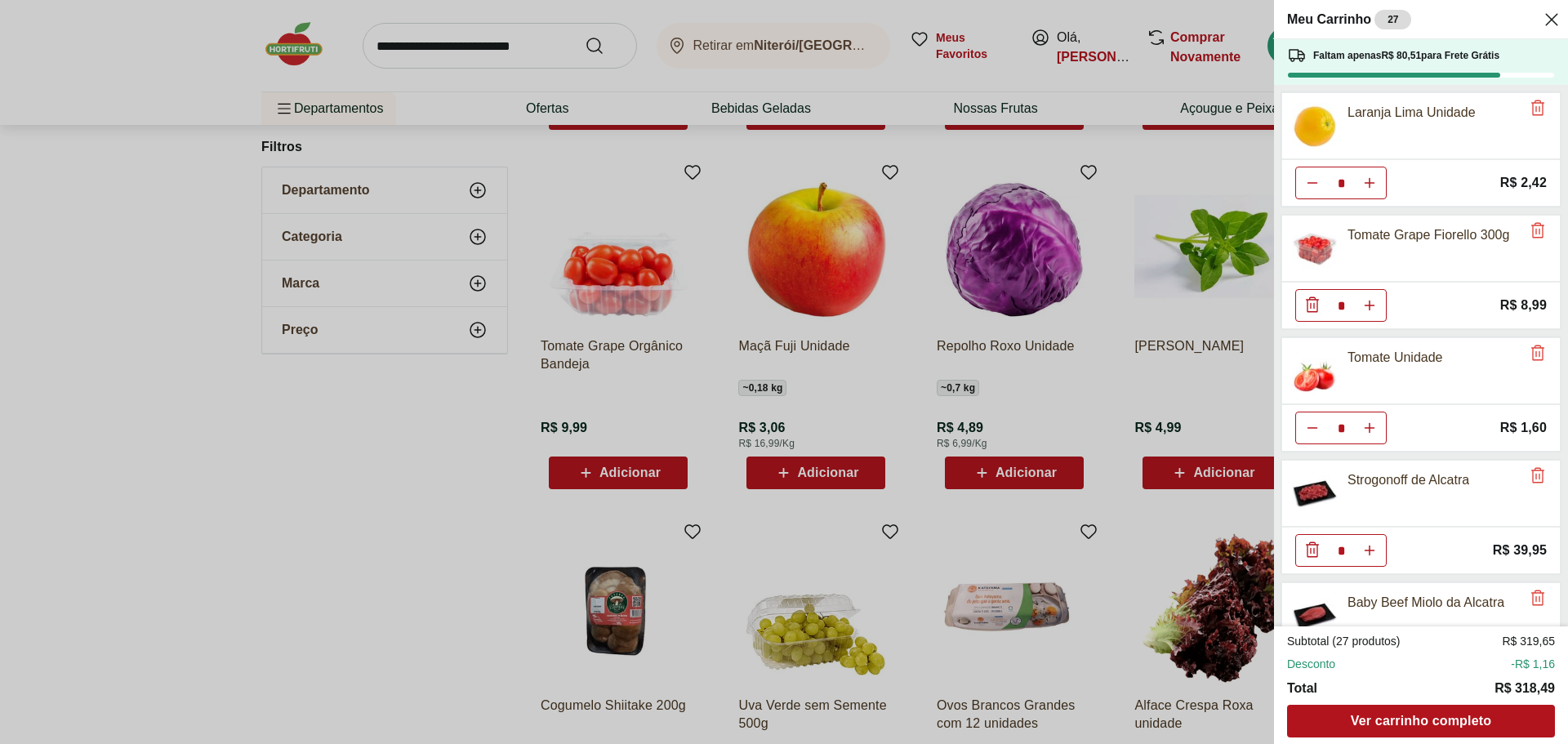
click at [442, 443] on div "Meu Carrinho 27 Faltam apenas R$ 80,51 para Frete Grátis Aipim Unidade * Price:…" at bounding box center [784, 372] width 1568 height 744
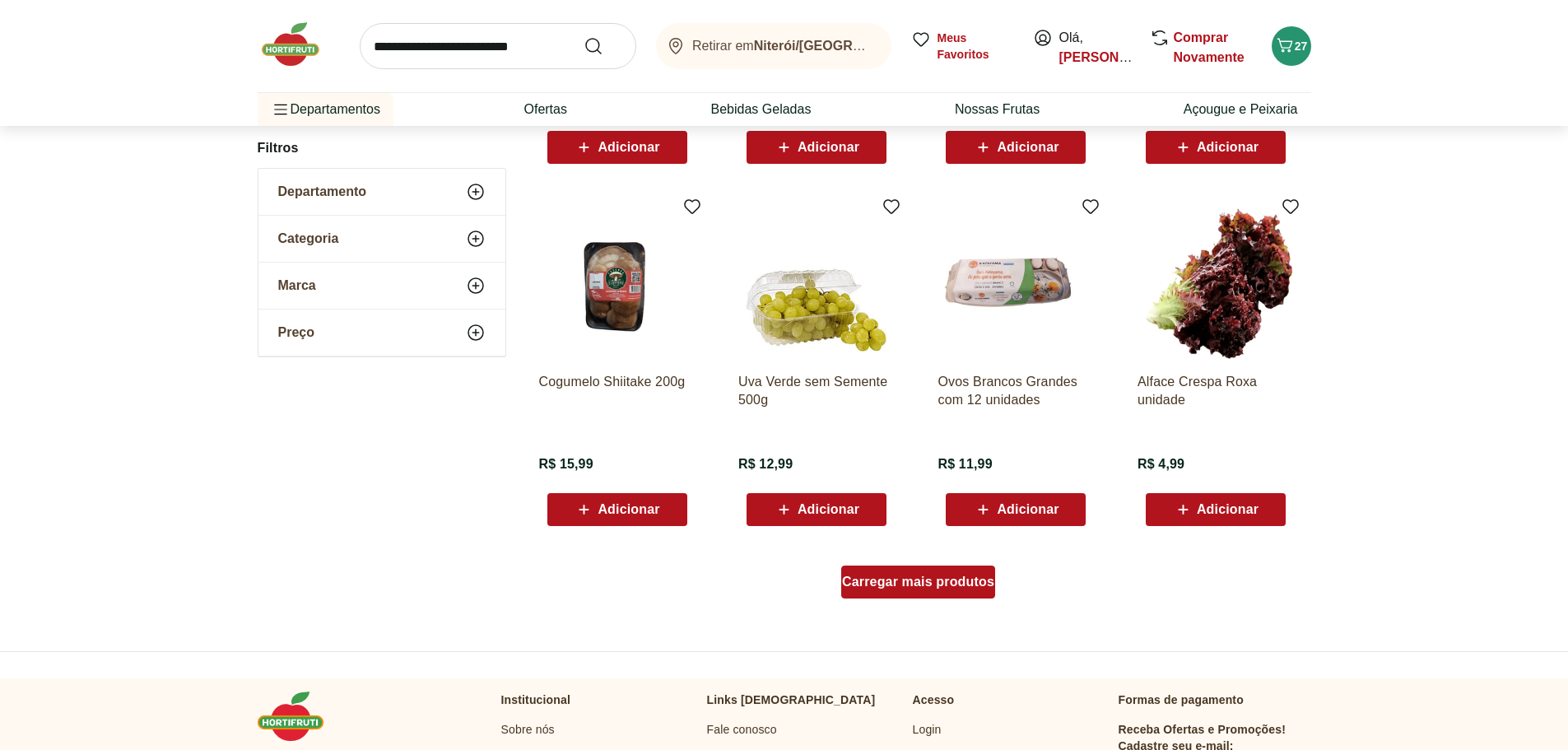
click at [935, 580] on span "Carregar mais produtos" at bounding box center [917, 582] width 152 height 13
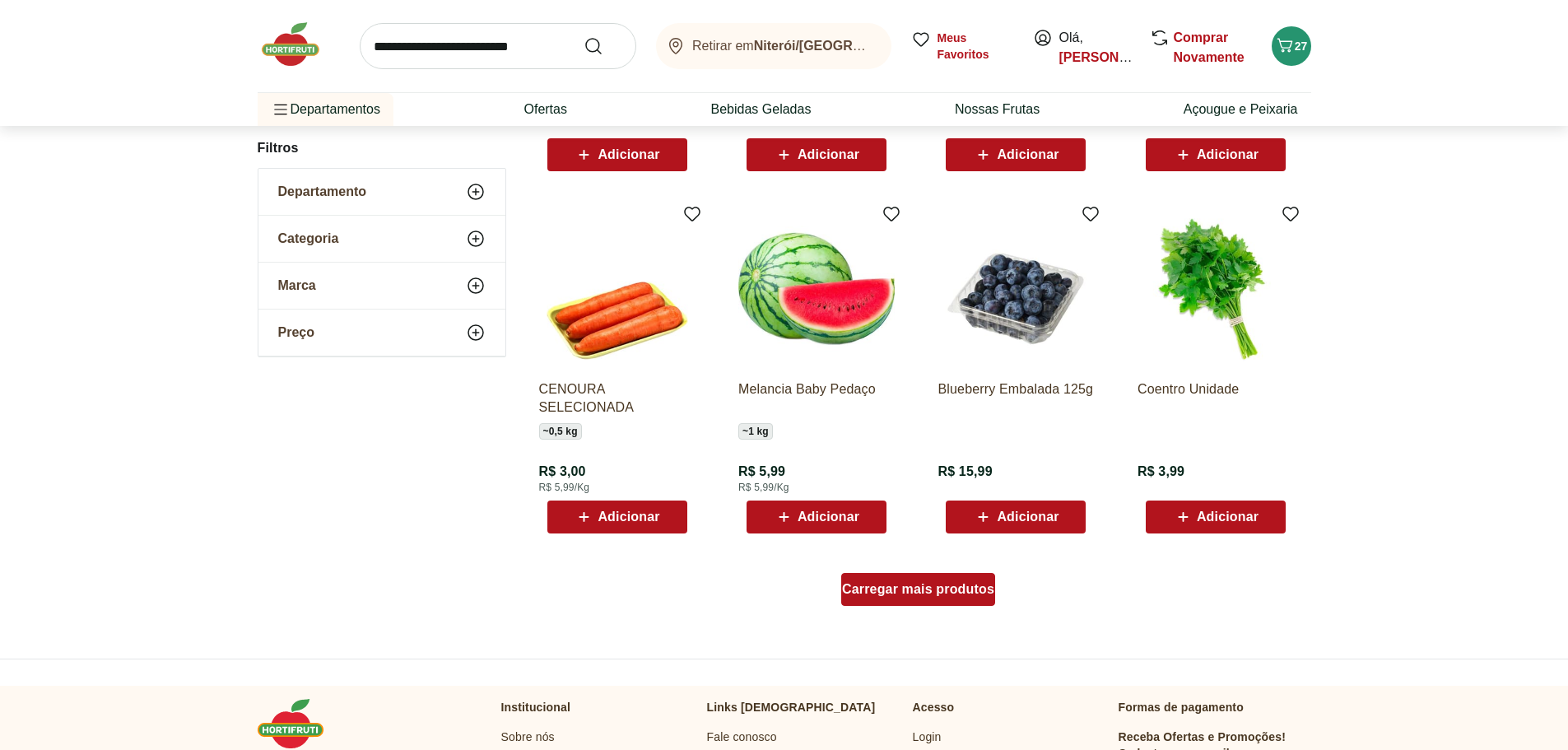
click at [939, 596] on div "Carregar mais produtos" at bounding box center [918, 589] width 154 height 33
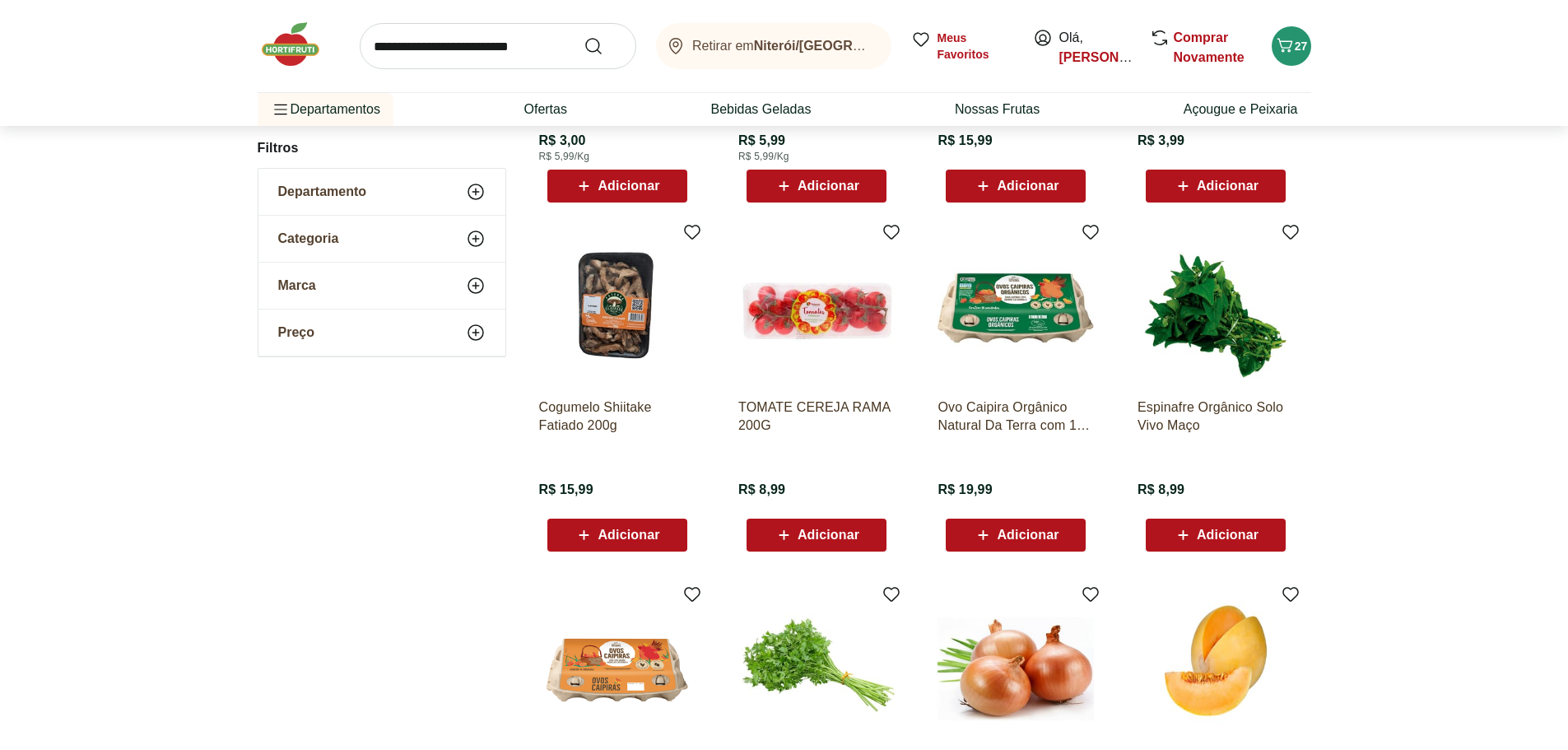
scroll to position [8649, 0]
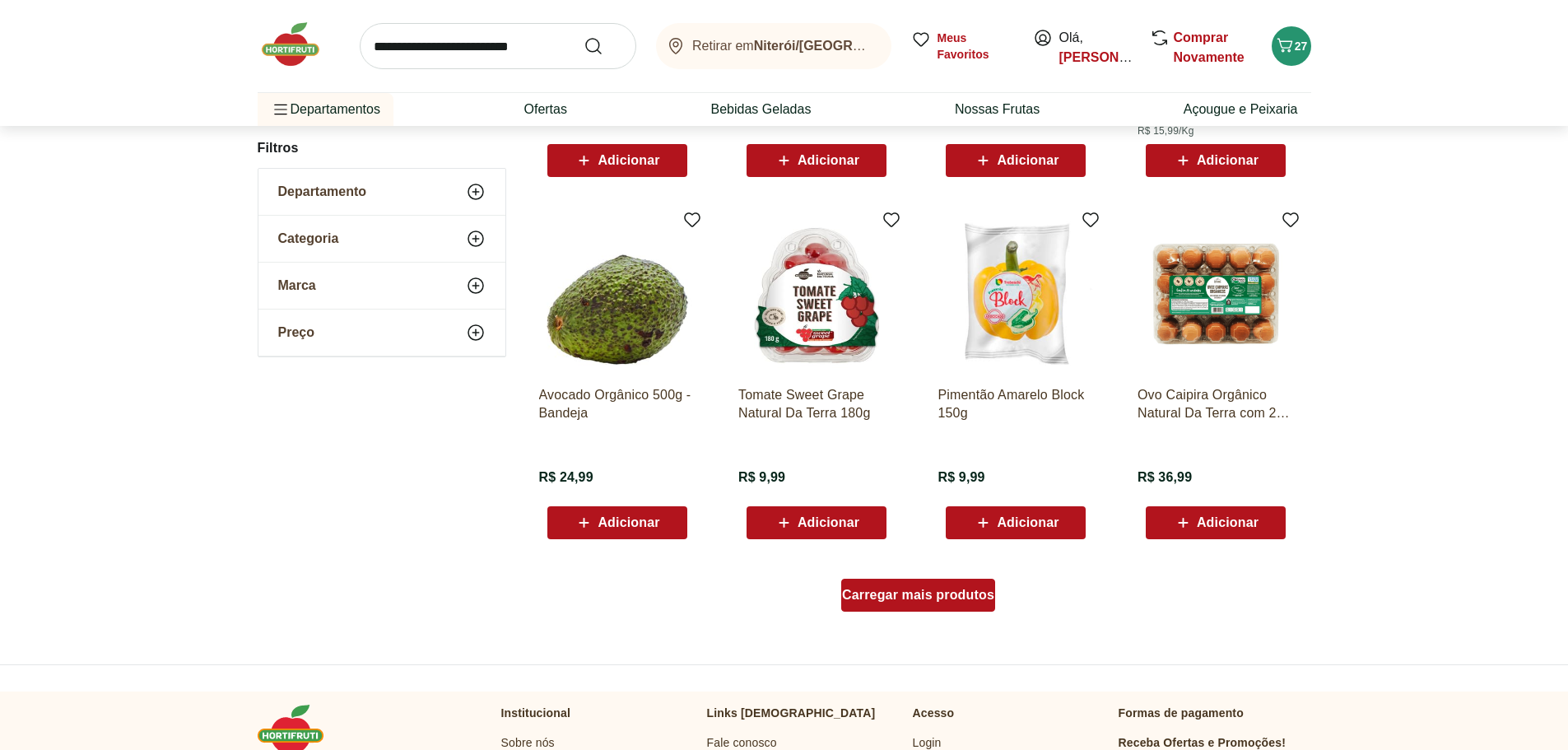
click at [925, 606] on div "Carregar mais produtos" at bounding box center [918, 595] width 154 height 33
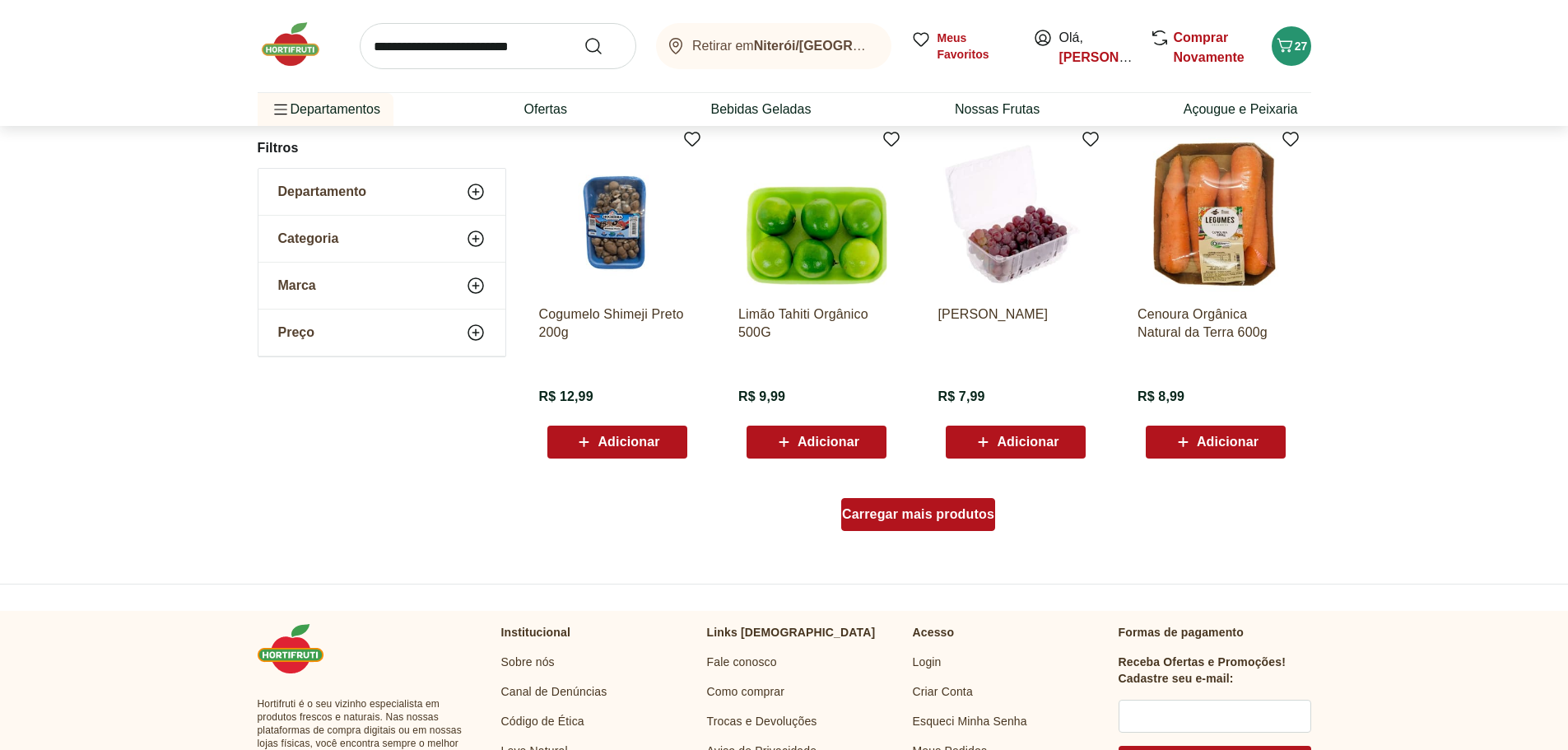
click at [922, 531] on div "Carregar mais produtos" at bounding box center [918, 514] width 154 height 33
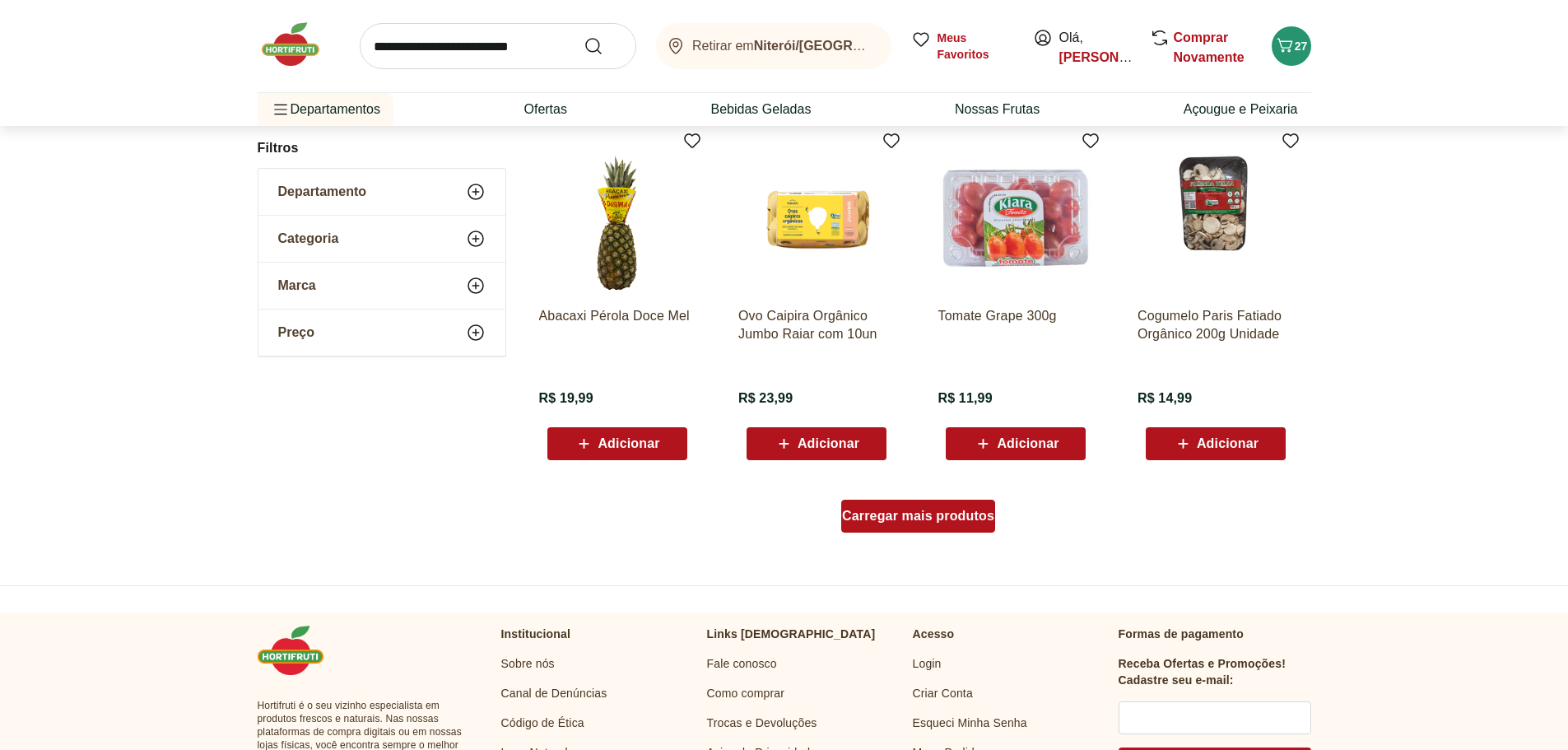
scroll to position [11612, 0]
click at [913, 529] on div "Carregar mais produtos" at bounding box center [918, 515] width 154 height 33
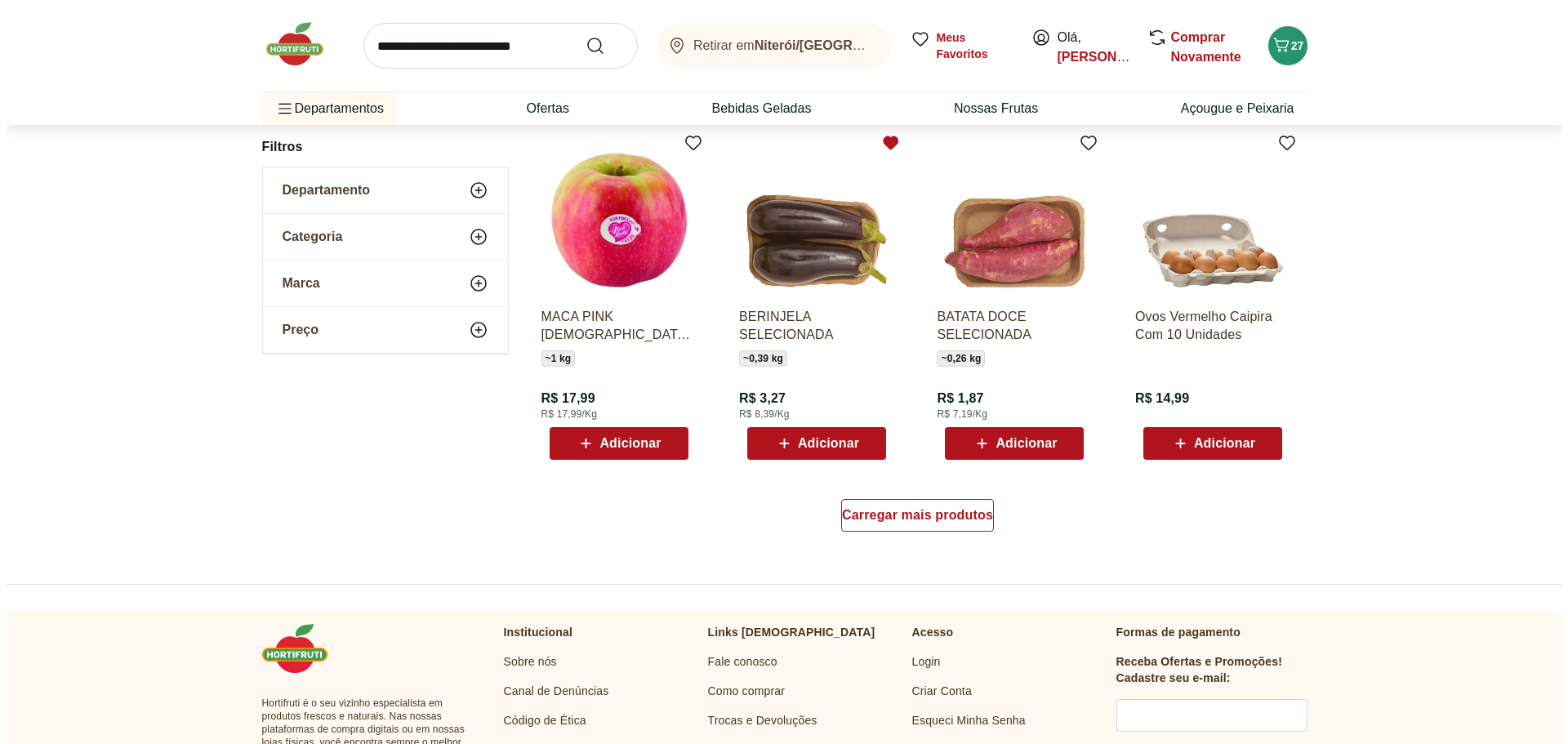
scroll to position [12580, 0]
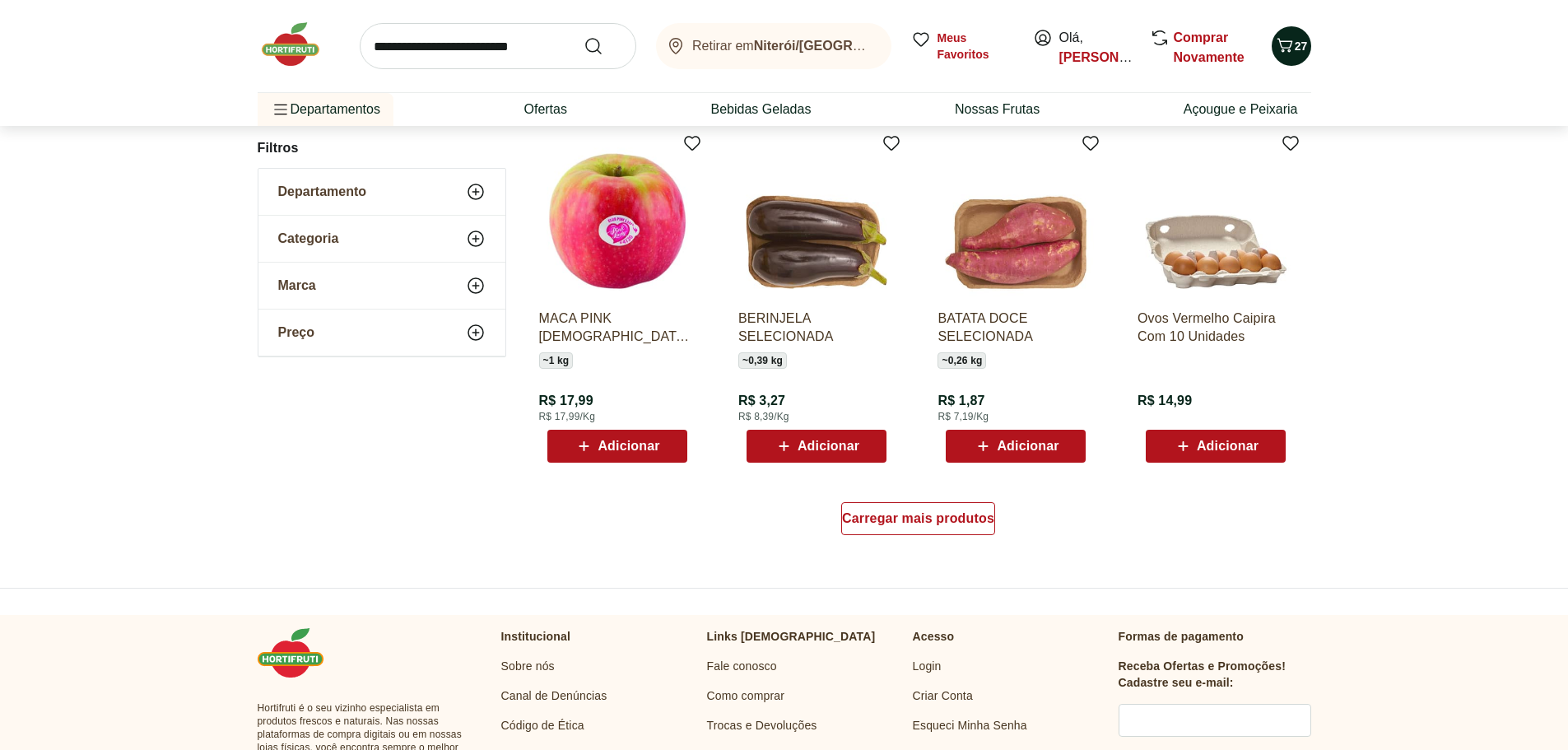
click at [1295, 46] on span "27" at bounding box center [1301, 46] width 13 height 13
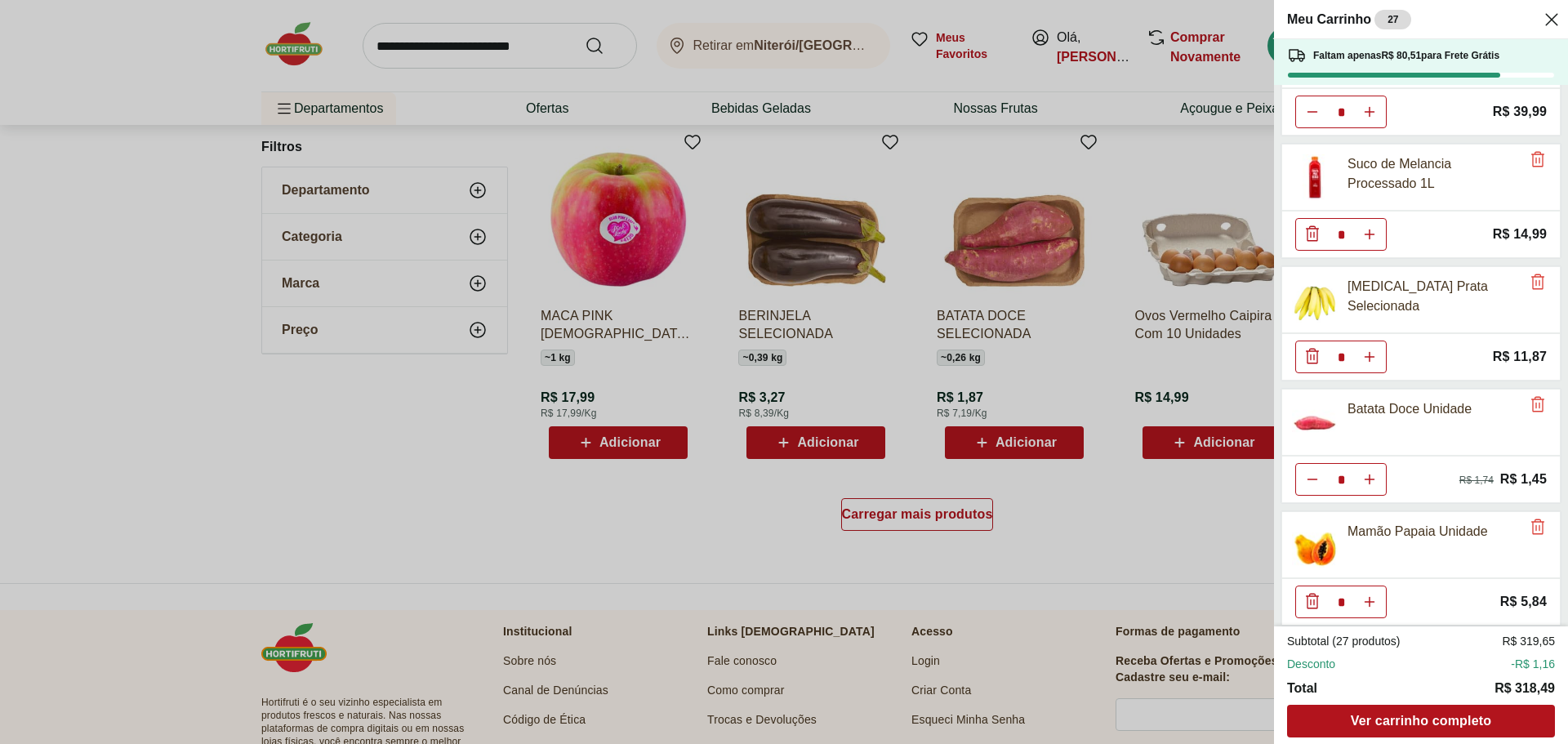
scroll to position [1302, 0]
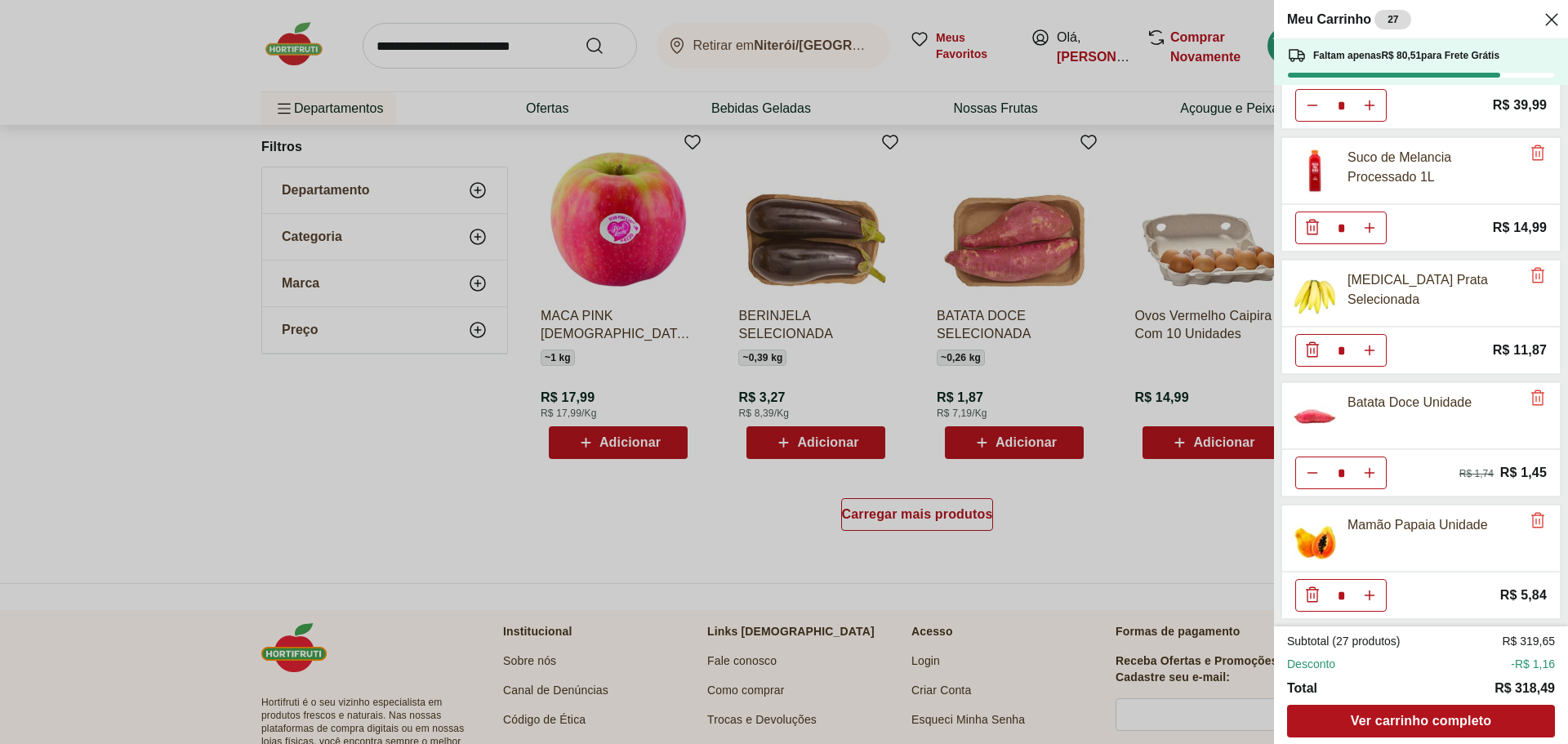
click at [583, 442] on div "Meu Carrinho 27 Faltam apenas R$ 80,51 para Frete Grátis Aipim Unidade * Price:…" at bounding box center [784, 372] width 1568 height 744
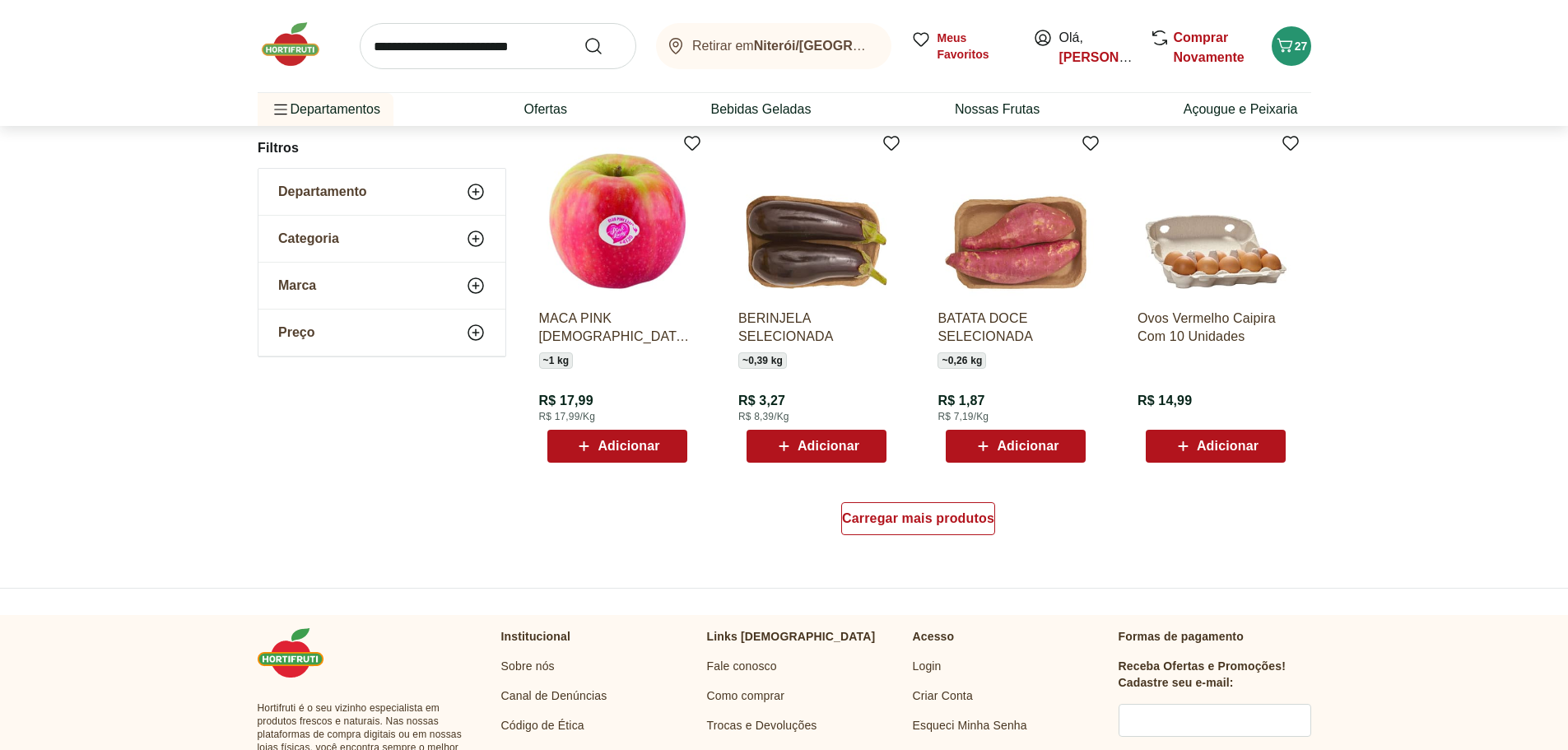
click at [605, 445] on span "Adicionar" at bounding box center [628, 446] width 62 height 13
click at [1288, 46] on icon "Carrinho" at bounding box center [1285, 45] width 20 height 20
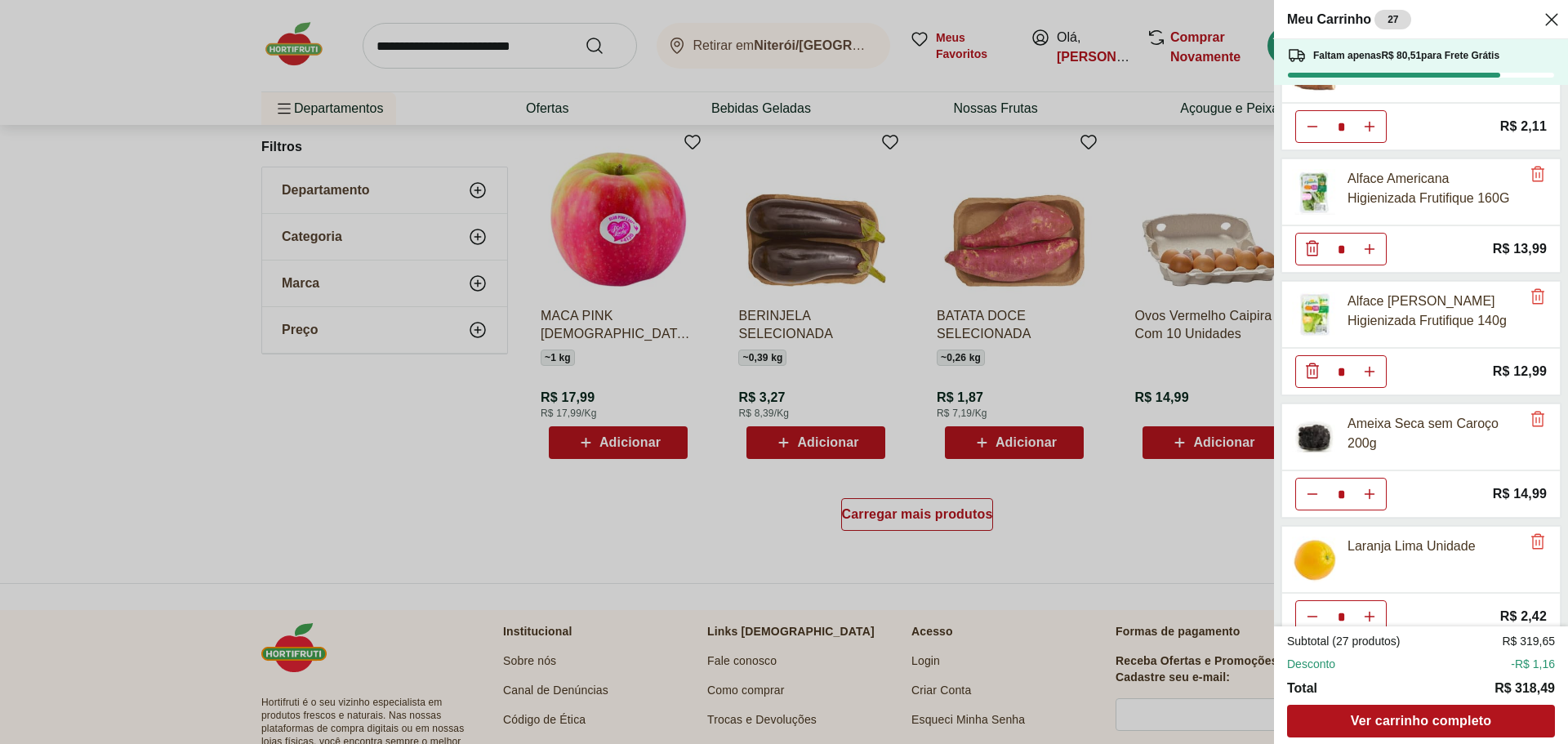
scroll to position [0, 0]
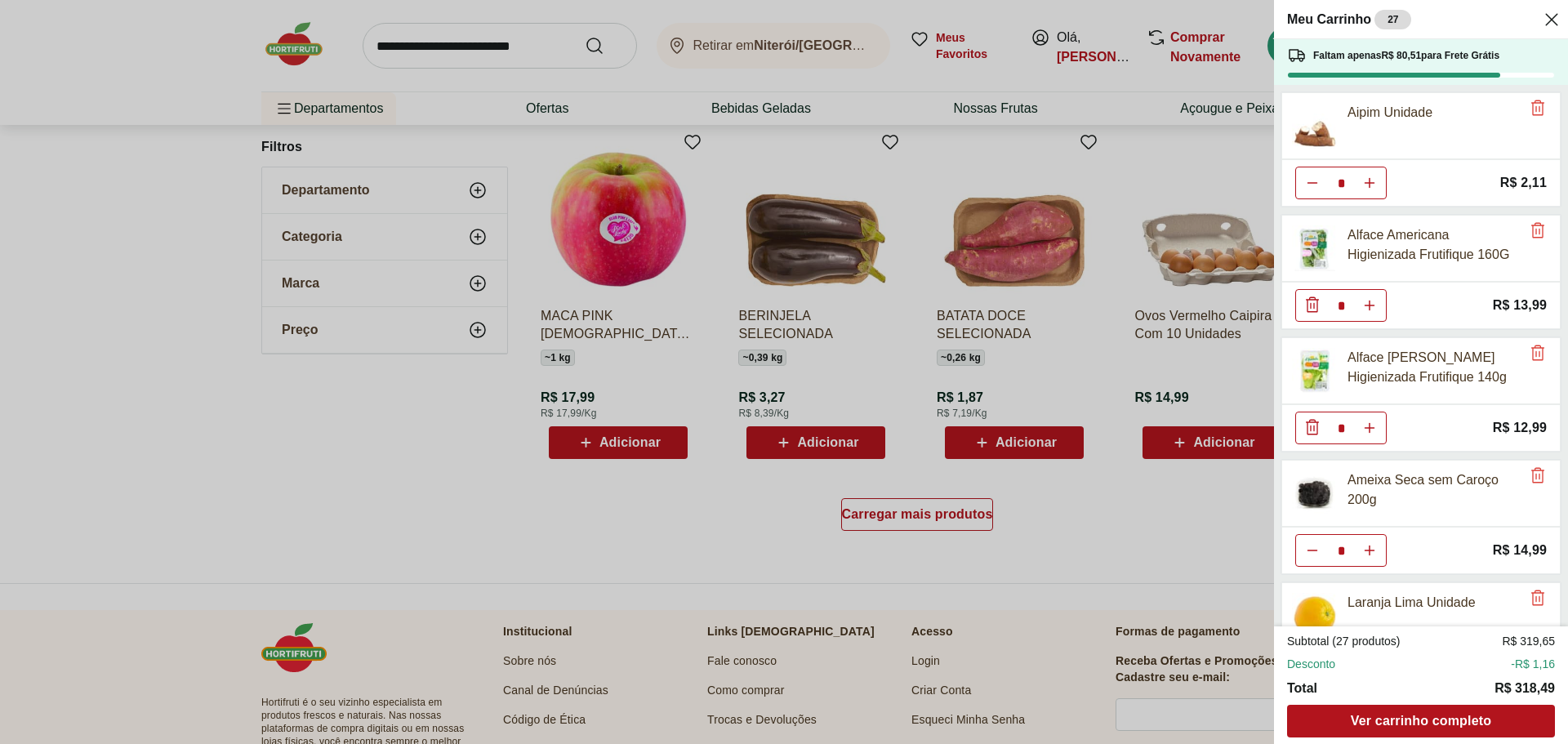
click at [570, 509] on div "Meu Carrinho 27 Faltam apenas R$ 80,51 para Frete Grátis Aipim Unidade * Price:…" at bounding box center [784, 372] width 1568 height 744
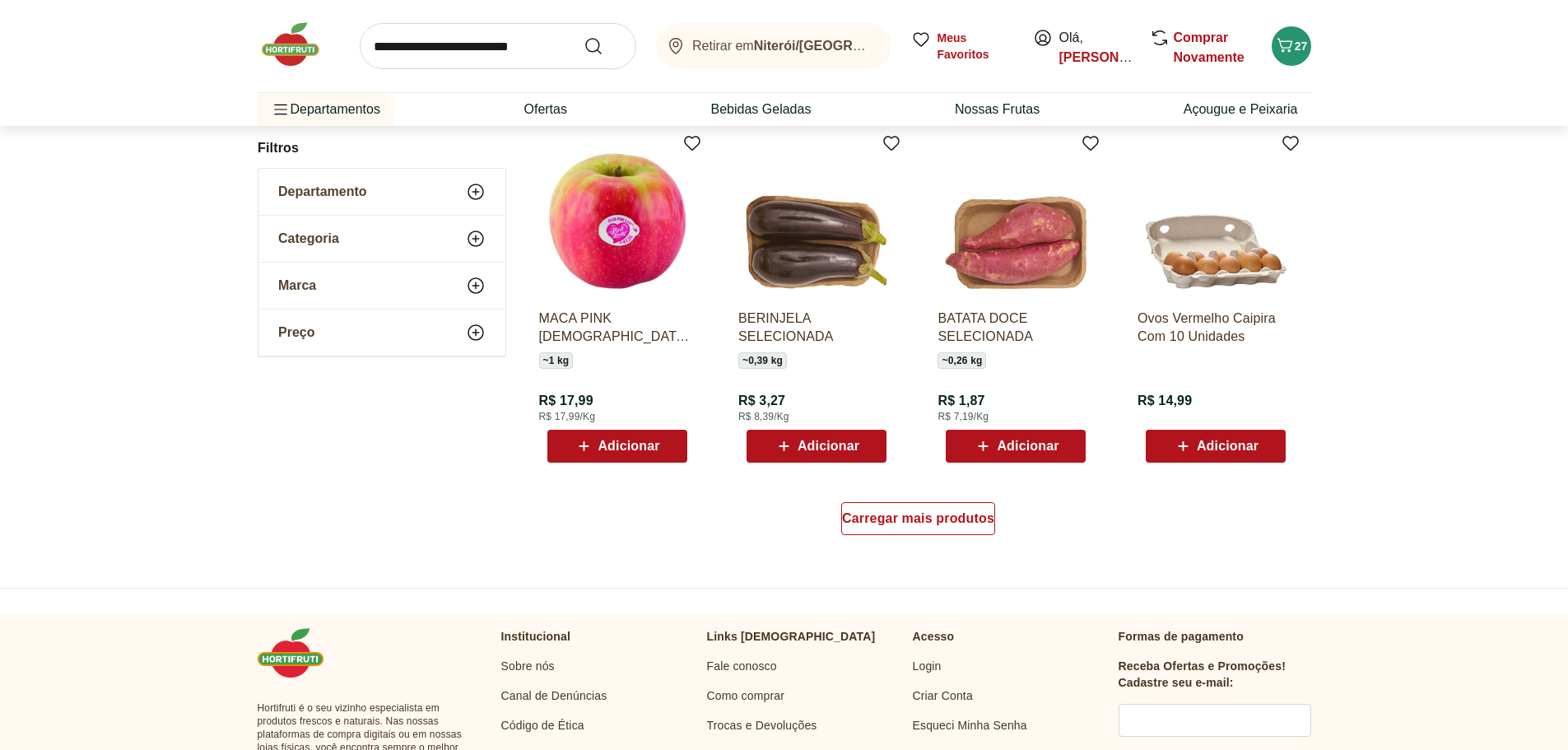
click at [637, 453] on span "Adicionar" at bounding box center [616, 446] width 85 height 20
click at [1298, 53] on span "28" at bounding box center [1301, 46] width 13 height 13
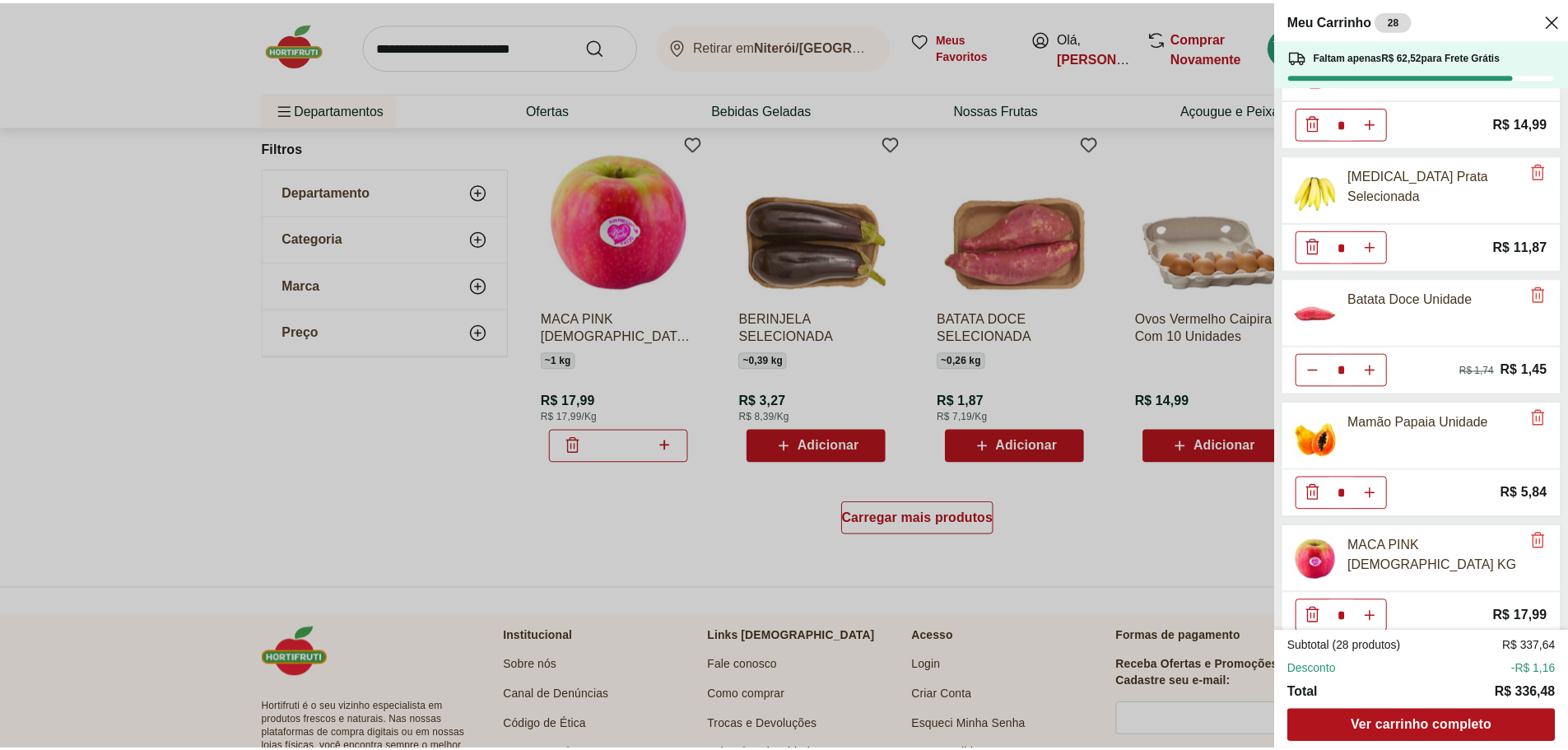
scroll to position [1436, 0]
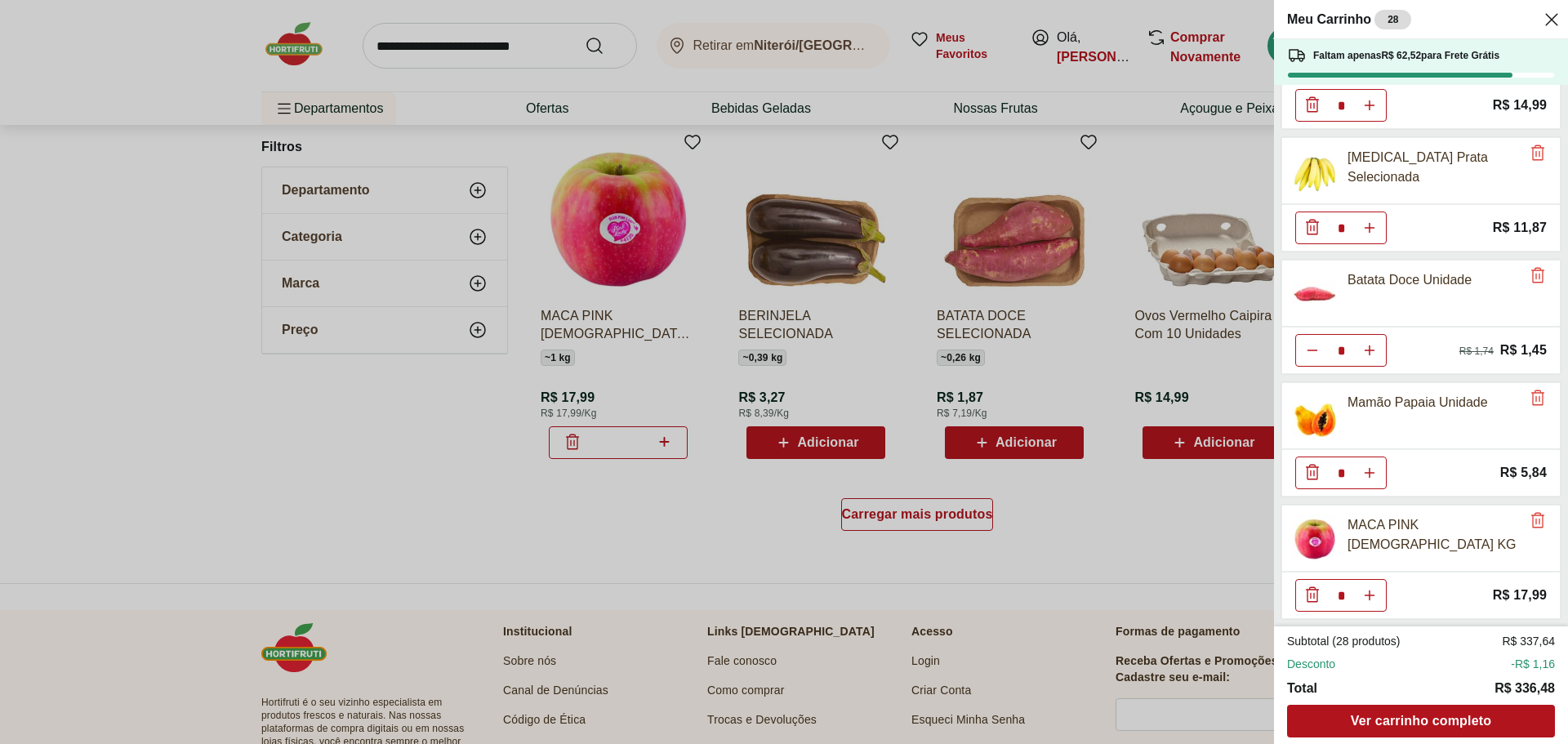
click at [678, 542] on div "Meu Carrinho 28 Faltam apenas R$ 62,52 para Frete Grátis Aipim Unidade * Price:…" at bounding box center [784, 372] width 1568 height 744
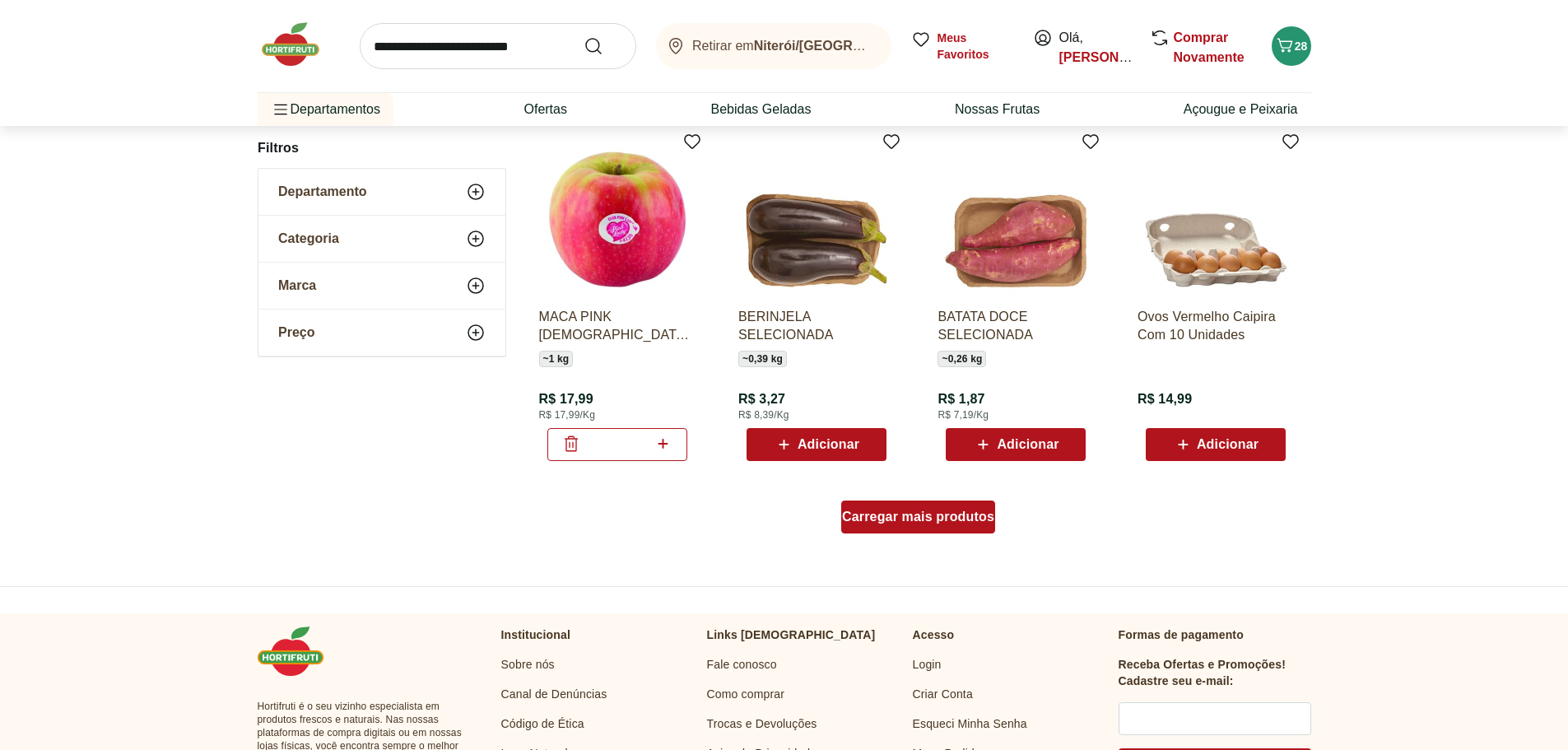
scroll to position [12684, 0]
click at [917, 516] on span "Carregar mais produtos" at bounding box center [917, 516] width 152 height 13
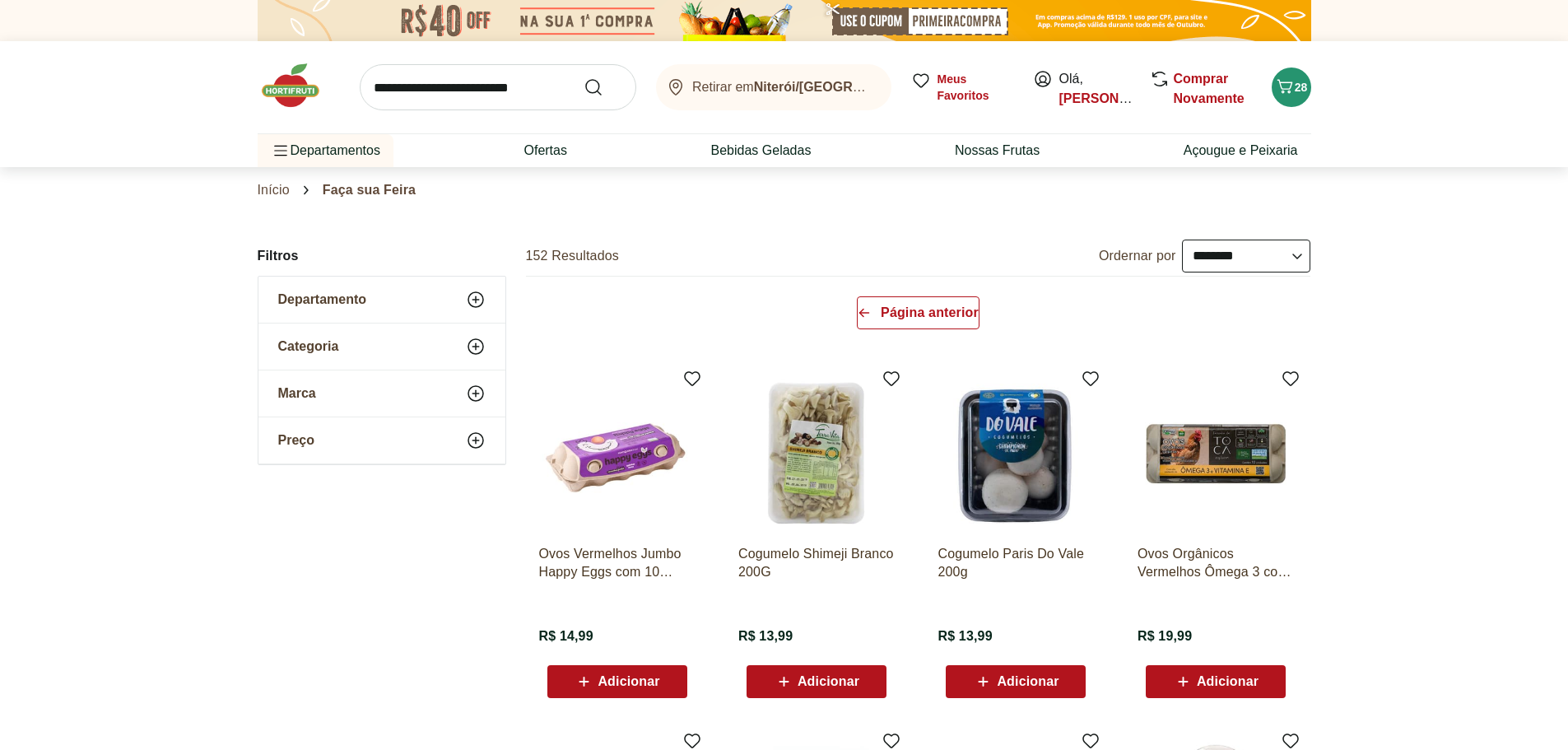
click at [277, 195] on link "Início" at bounding box center [274, 190] width 32 height 14
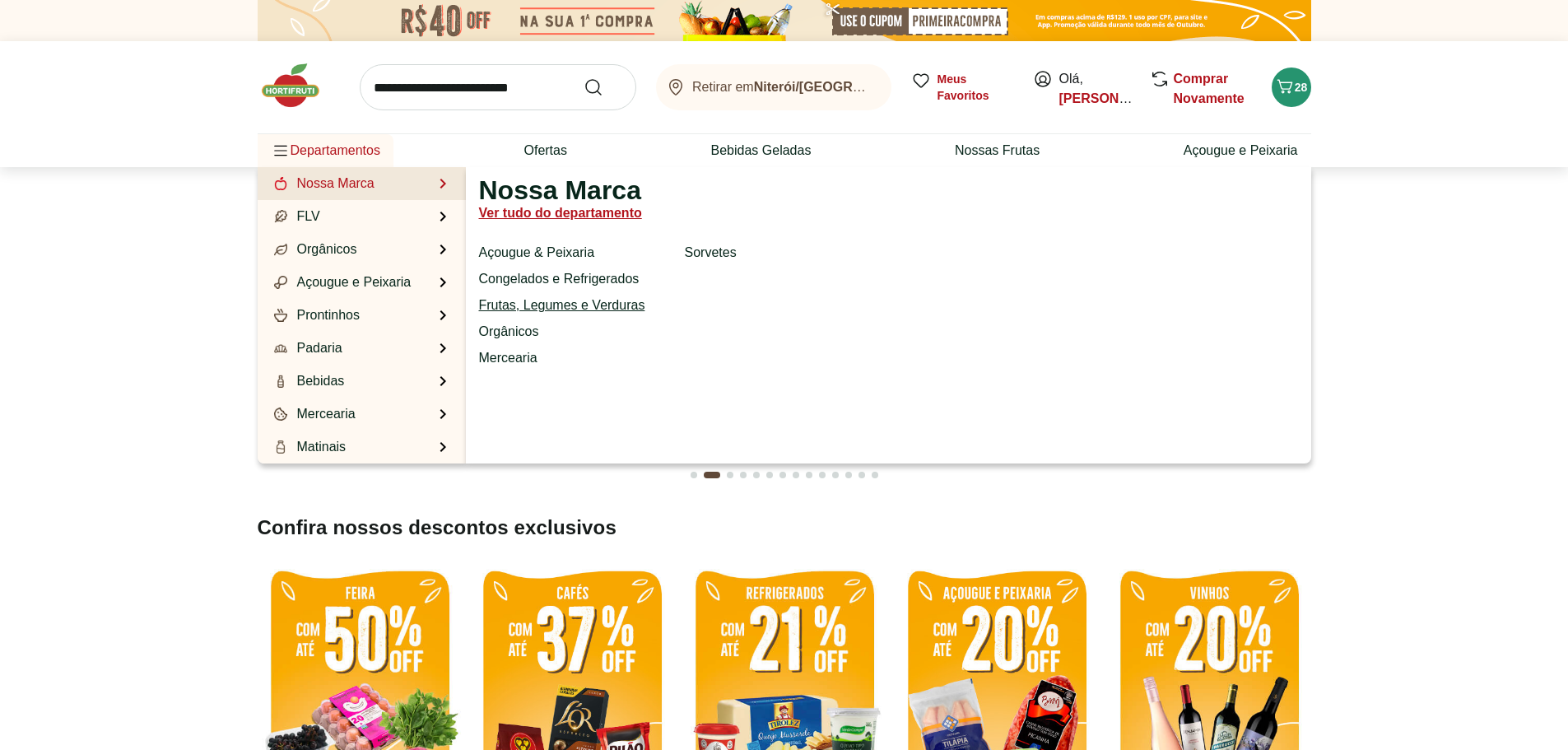
click at [530, 313] on link "Frutas, Legumes e Verduras" at bounding box center [562, 306] width 166 height 20
select select "**********"
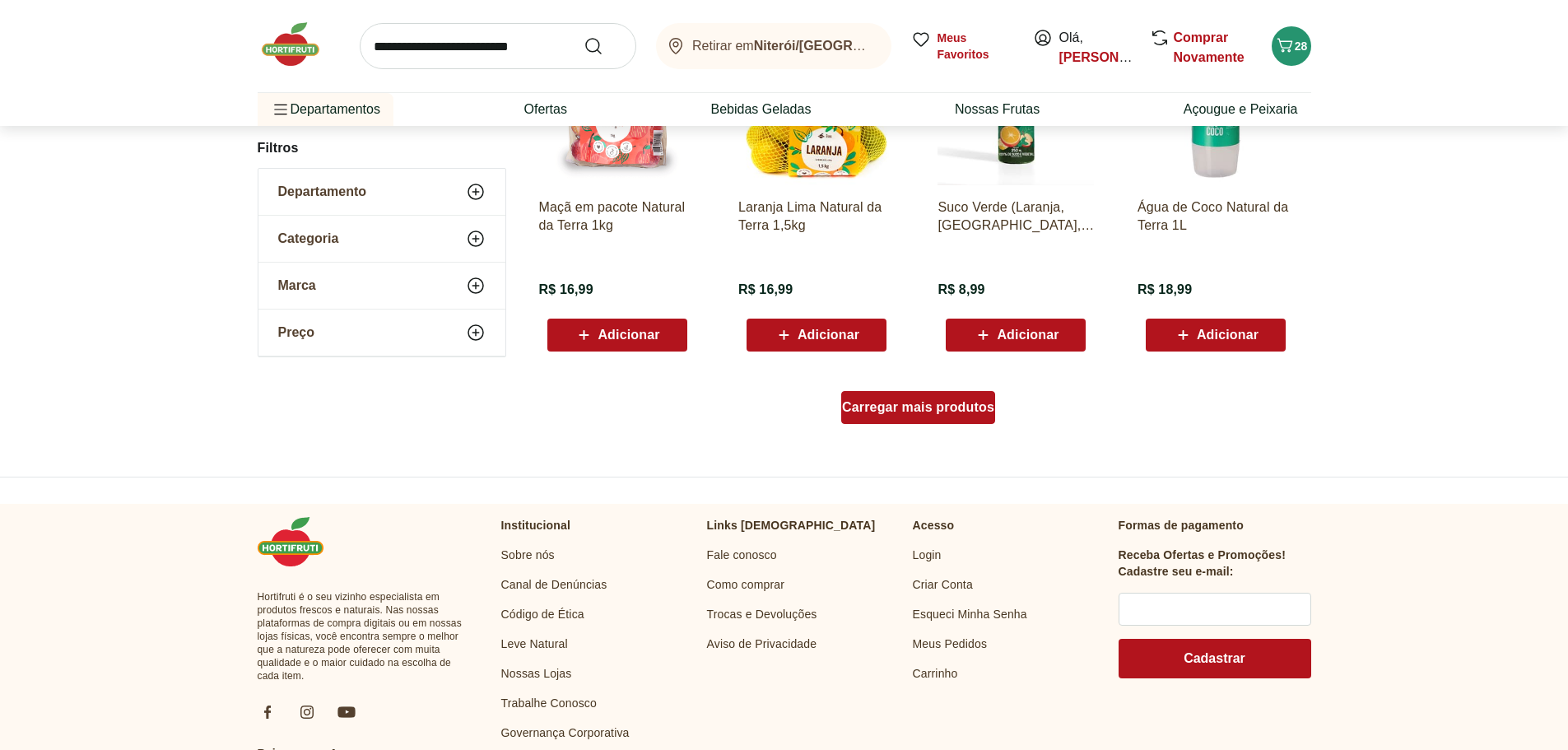
click at [910, 424] on div "Carregar mais produtos" at bounding box center [918, 407] width 154 height 33
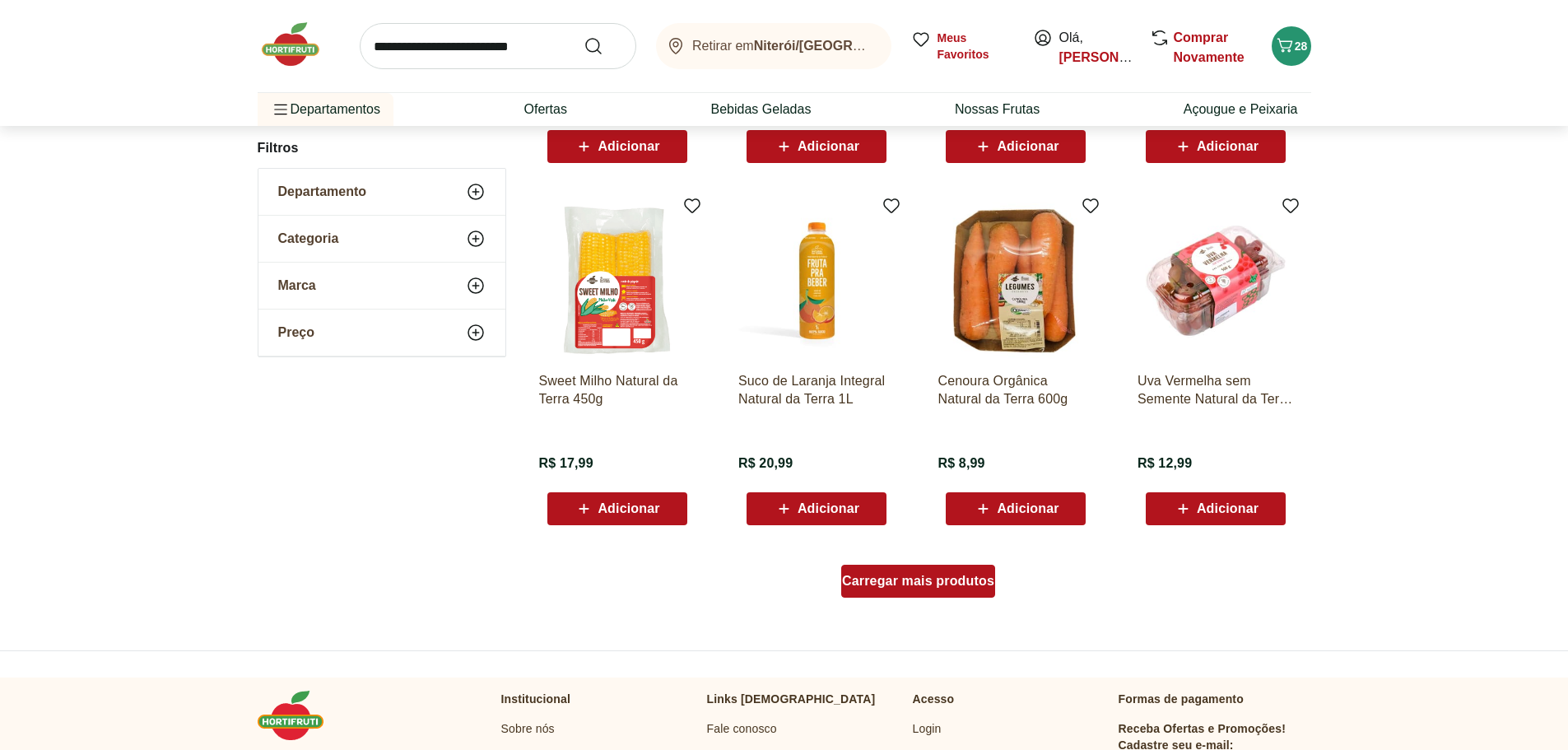
click at [908, 591] on div "Carregar mais produtos" at bounding box center [918, 581] width 154 height 33
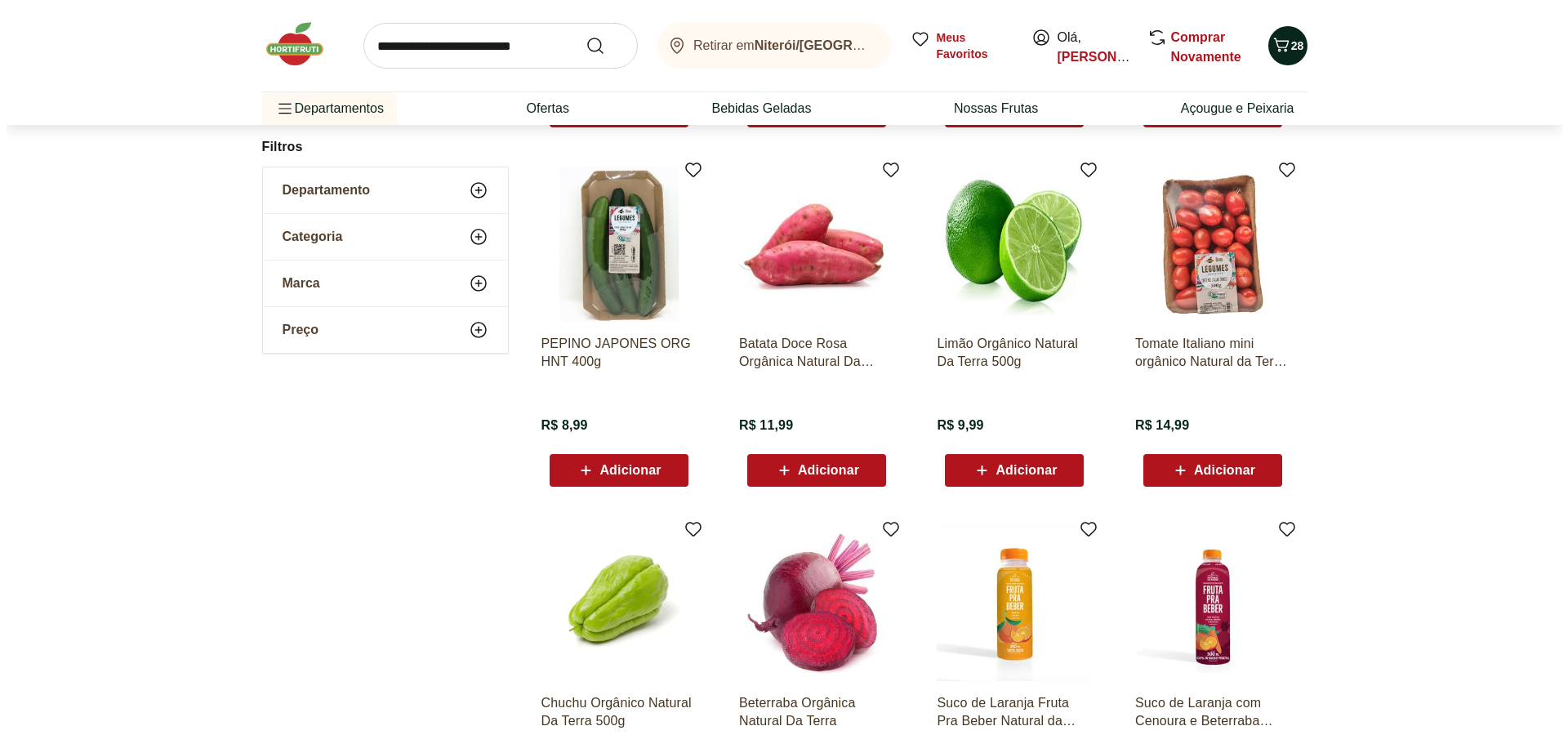
scroll to position [2610, 0]
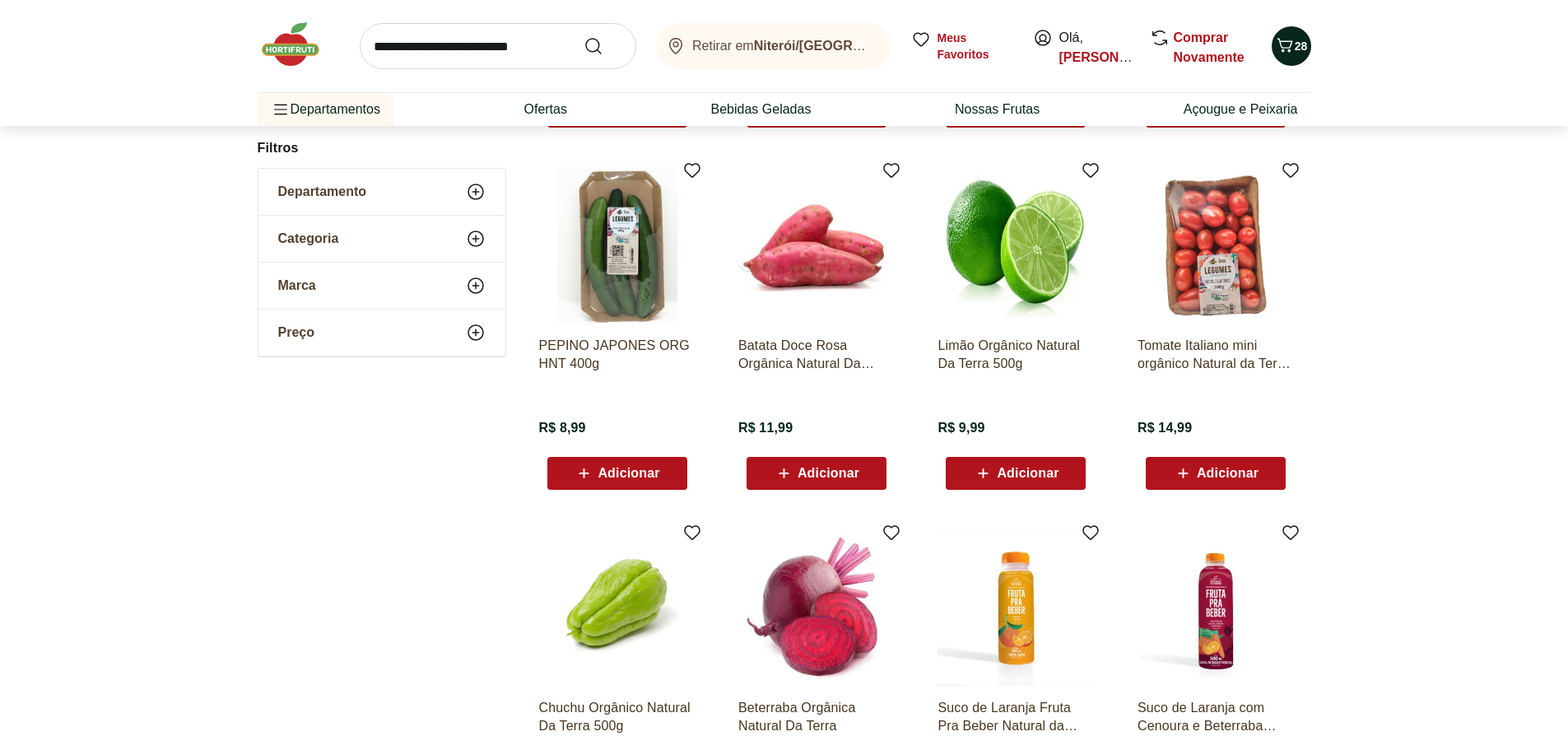
click at [1286, 45] on icon "Carrinho" at bounding box center [1285, 45] width 20 height 20
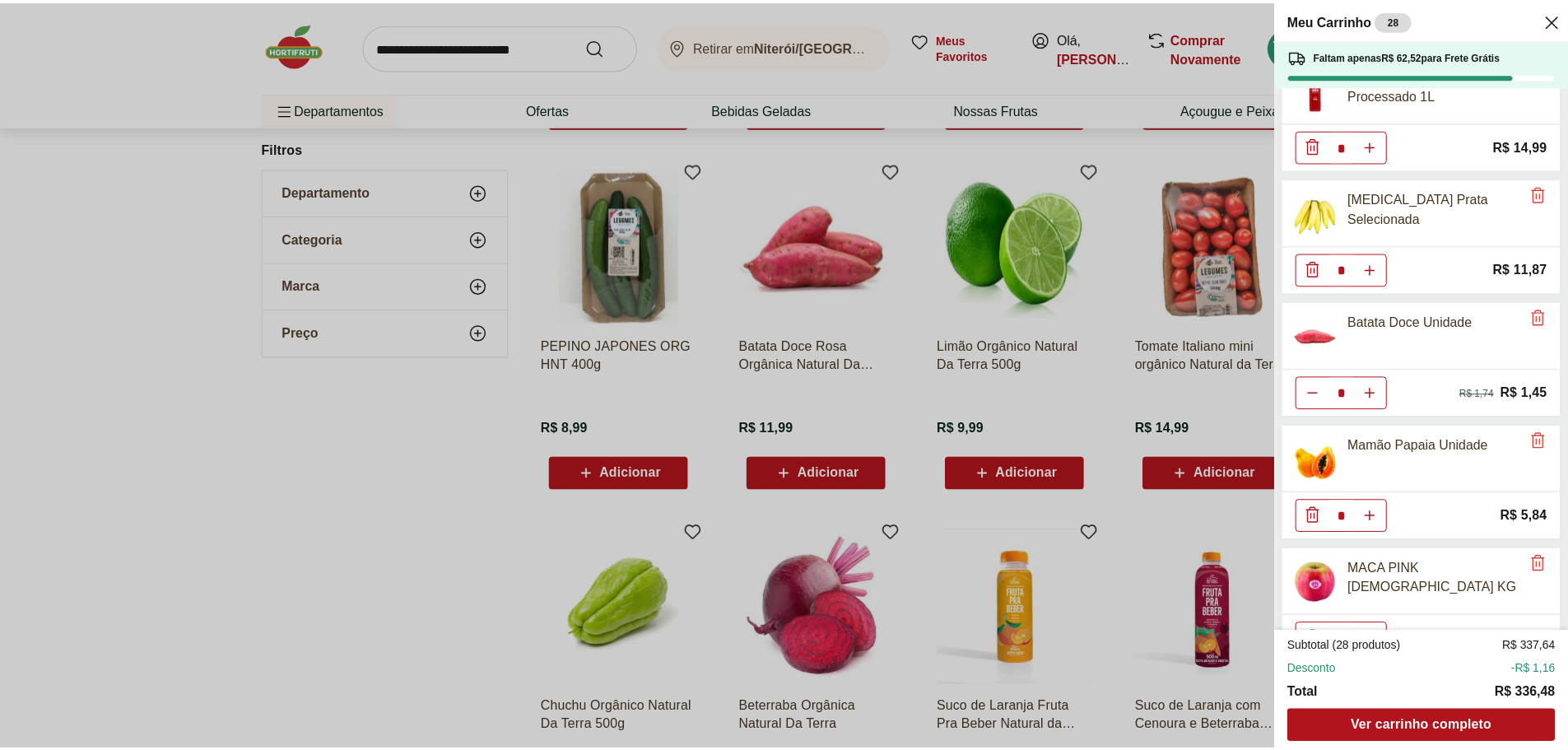
scroll to position [1397, 0]
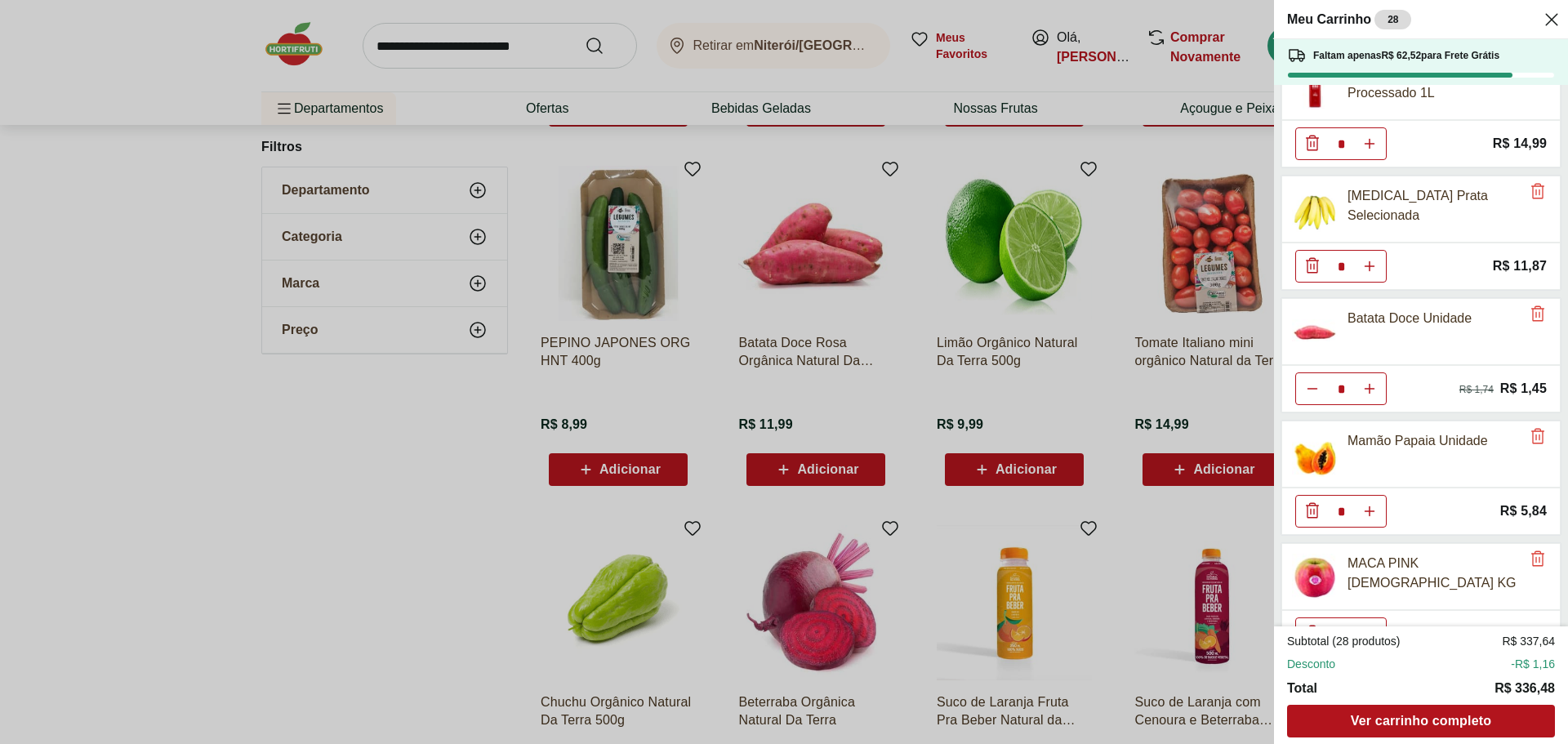
click at [420, 461] on div "Meu Carrinho 28 Faltam apenas R$ 62,52 para Frete Grátis Aipim Unidade * Price:…" at bounding box center [784, 372] width 1568 height 744
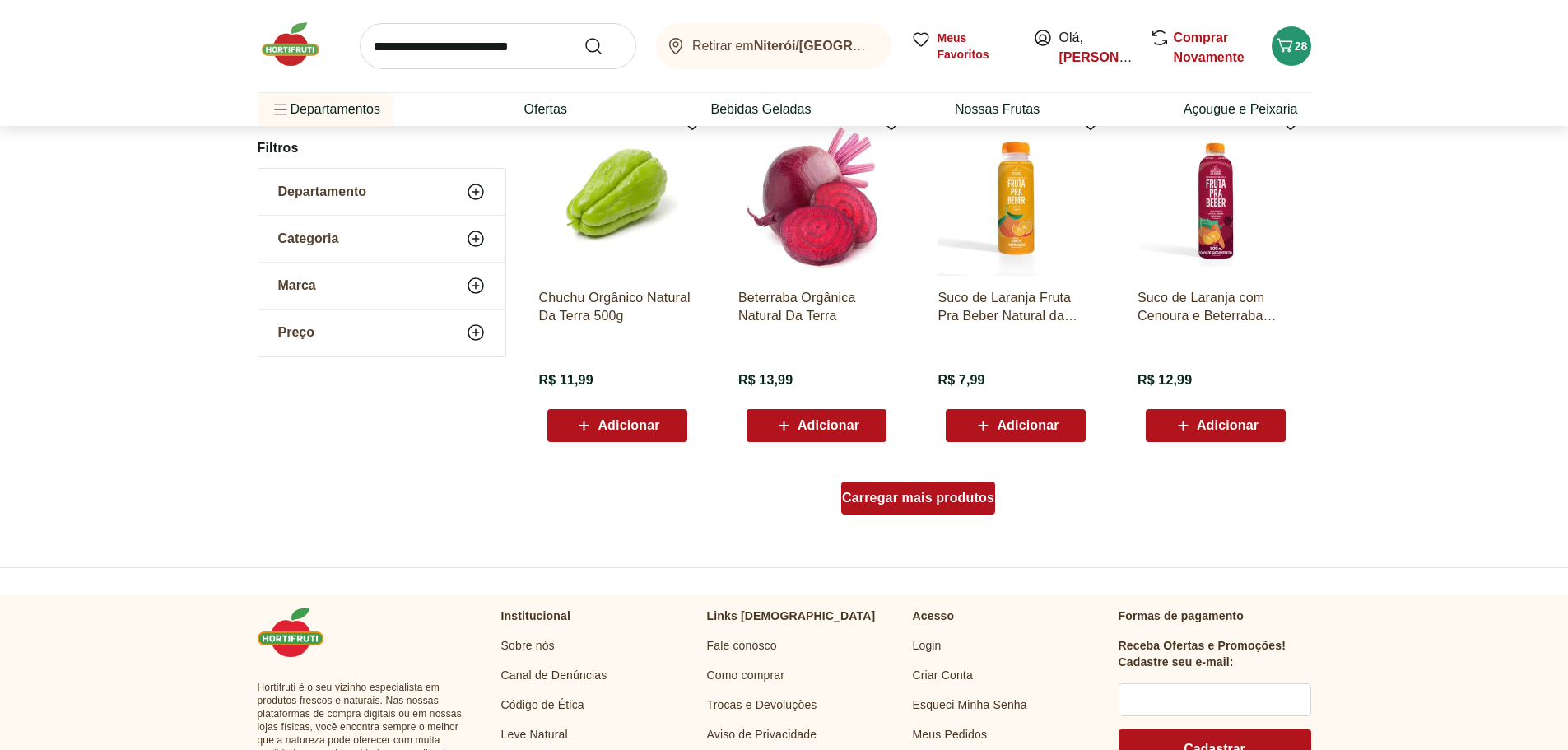
scroll to position [3042, 0]
click at [895, 510] on div "Carregar mais produtos" at bounding box center [918, 497] width 154 height 33
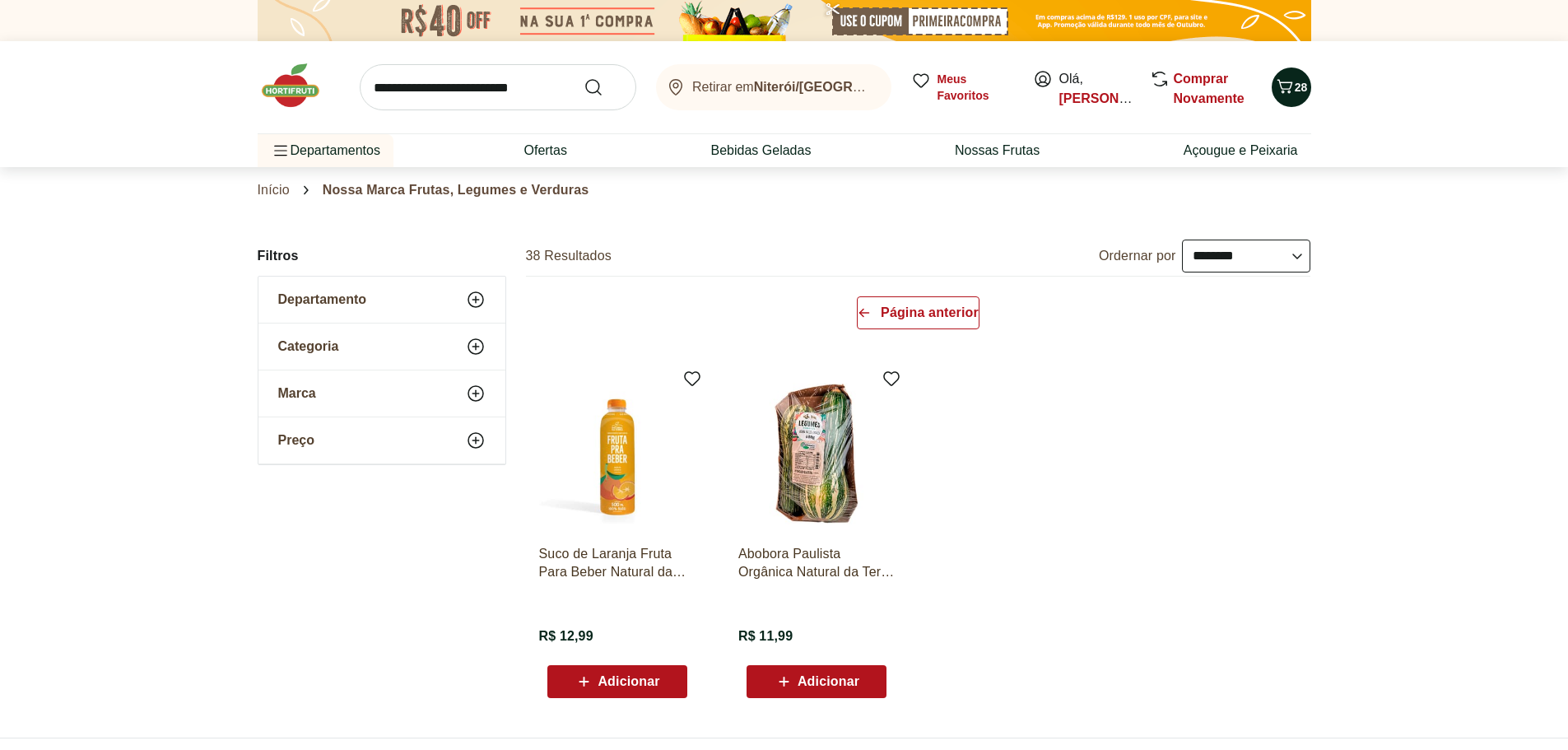
click at [1297, 85] on span "28" at bounding box center [1301, 87] width 13 height 13
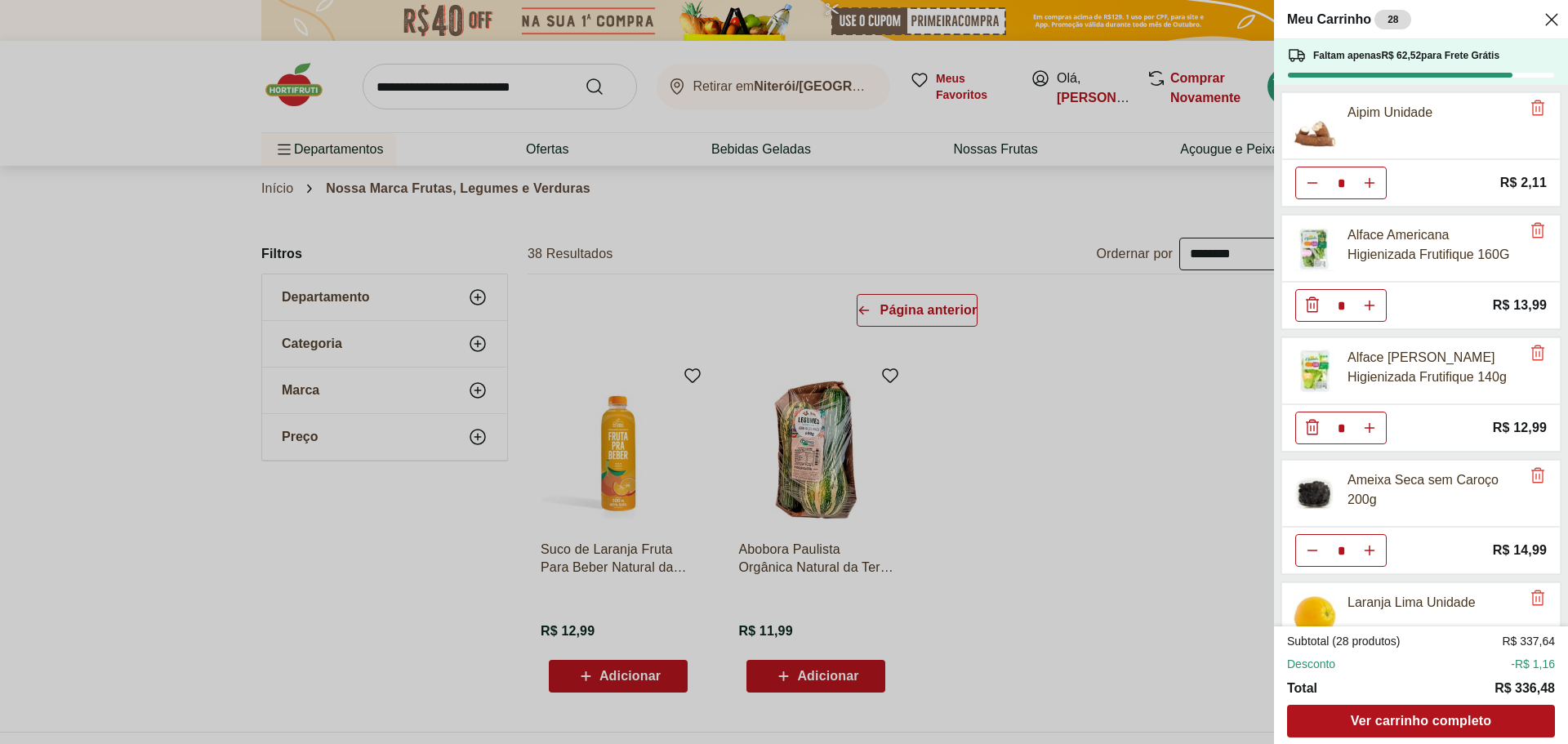
click at [296, 108] on div "Meu Carrinho 28 Faltam apenas R$ 62,52 para Frete Grátis Aipim Unidade * Price:…" at bounding box center [784, 372] width 1568 height 744
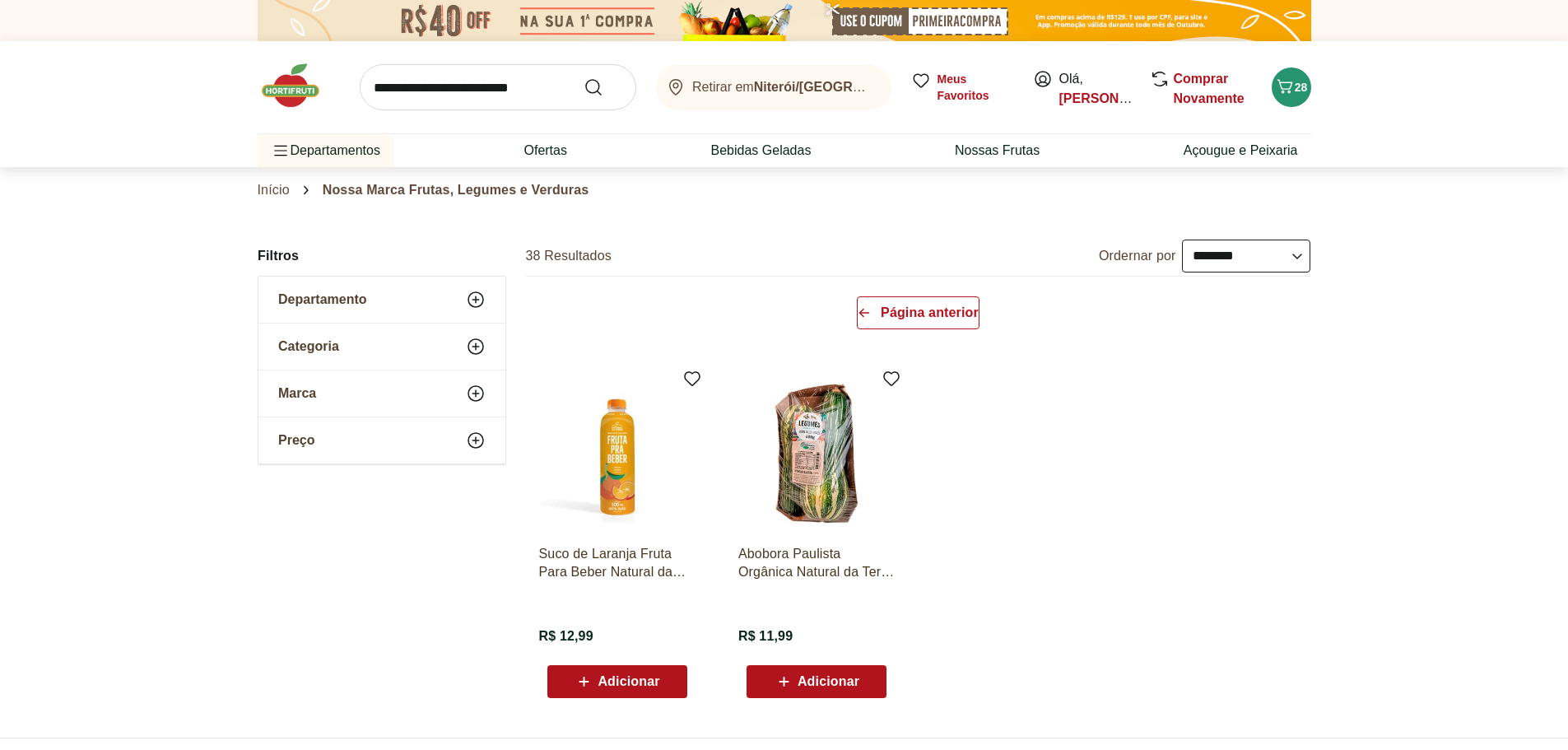
click at [298, 97] on img at bounding box center [299, 85] width 83 height 49
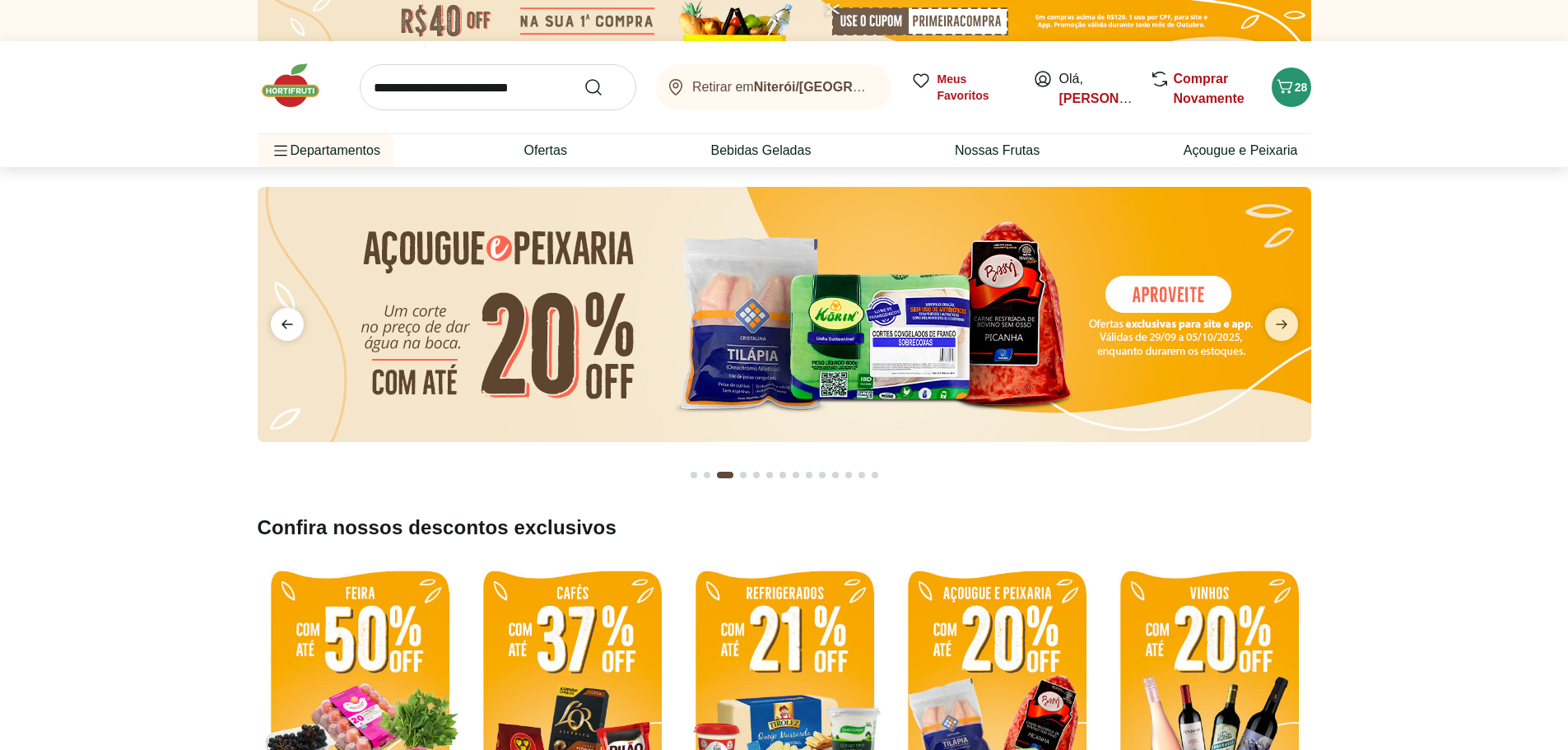
click at [277, 329] on icon "previous" at bounding box center [287, 325] width 20 height 20
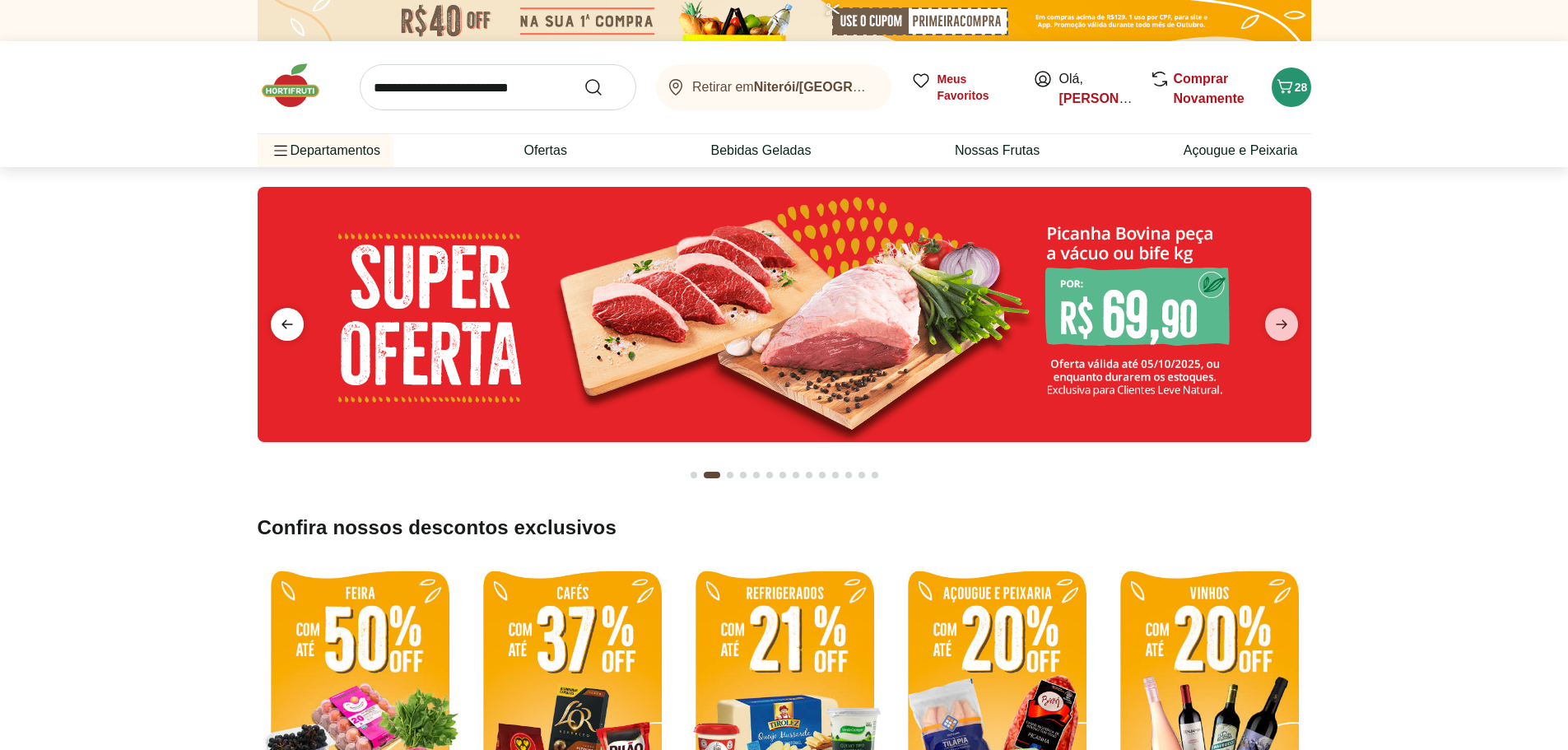
click at [277, 329] on icon "previous" at bounding box center [287, 325] width 20 height 20
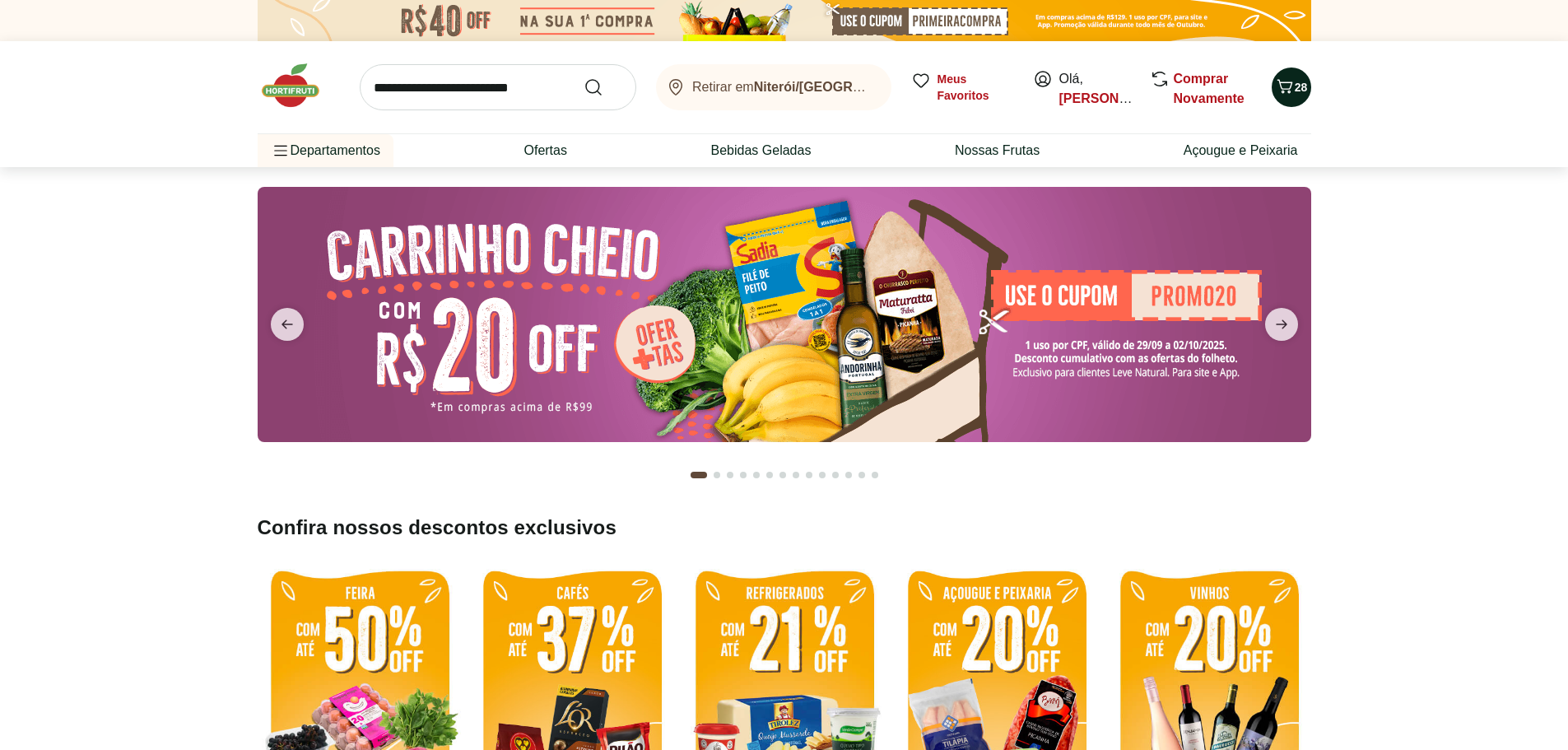
click at [1305, 94] on span "28" at bounding box center [1301, 87] width 13 height 16
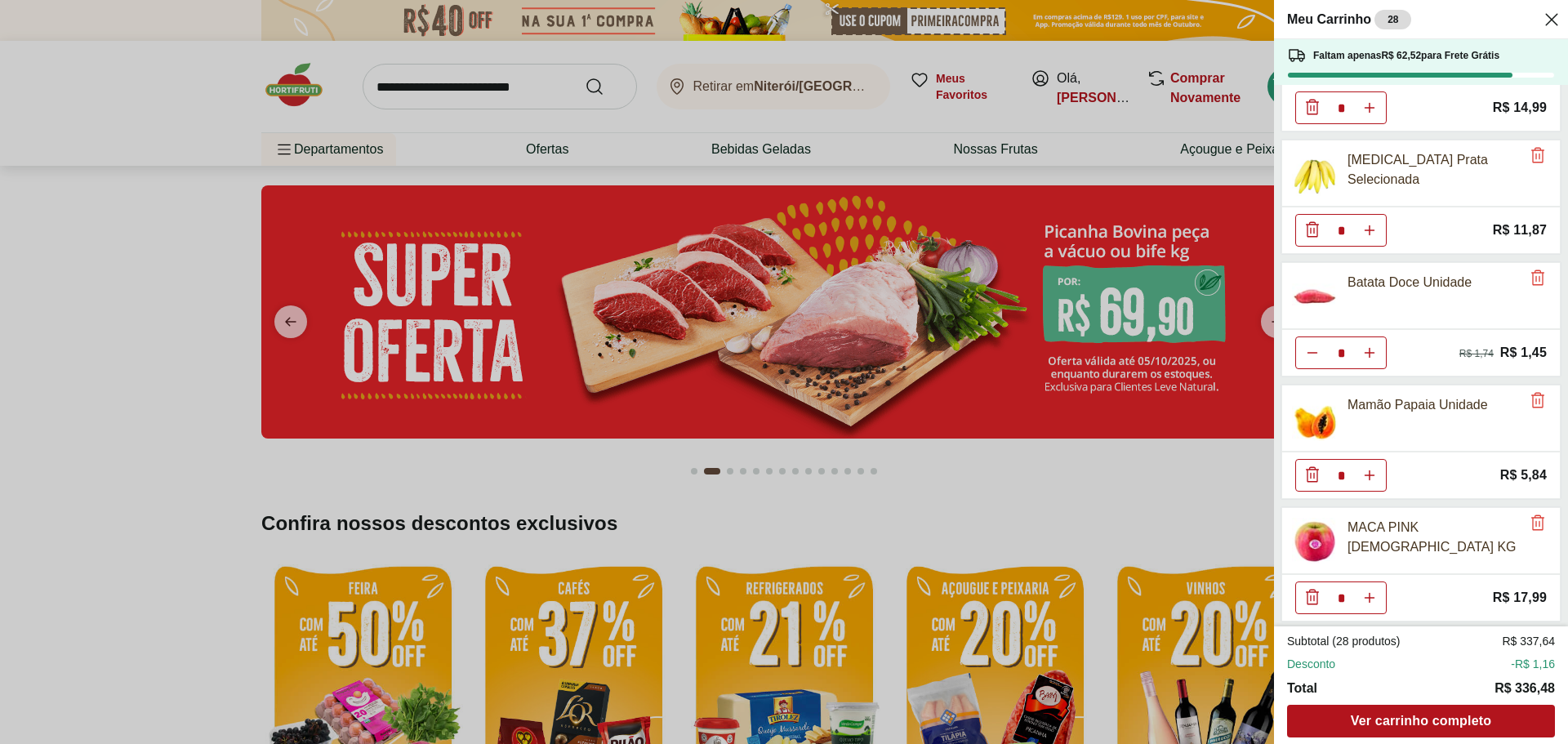
scroll to position [1425, 0]
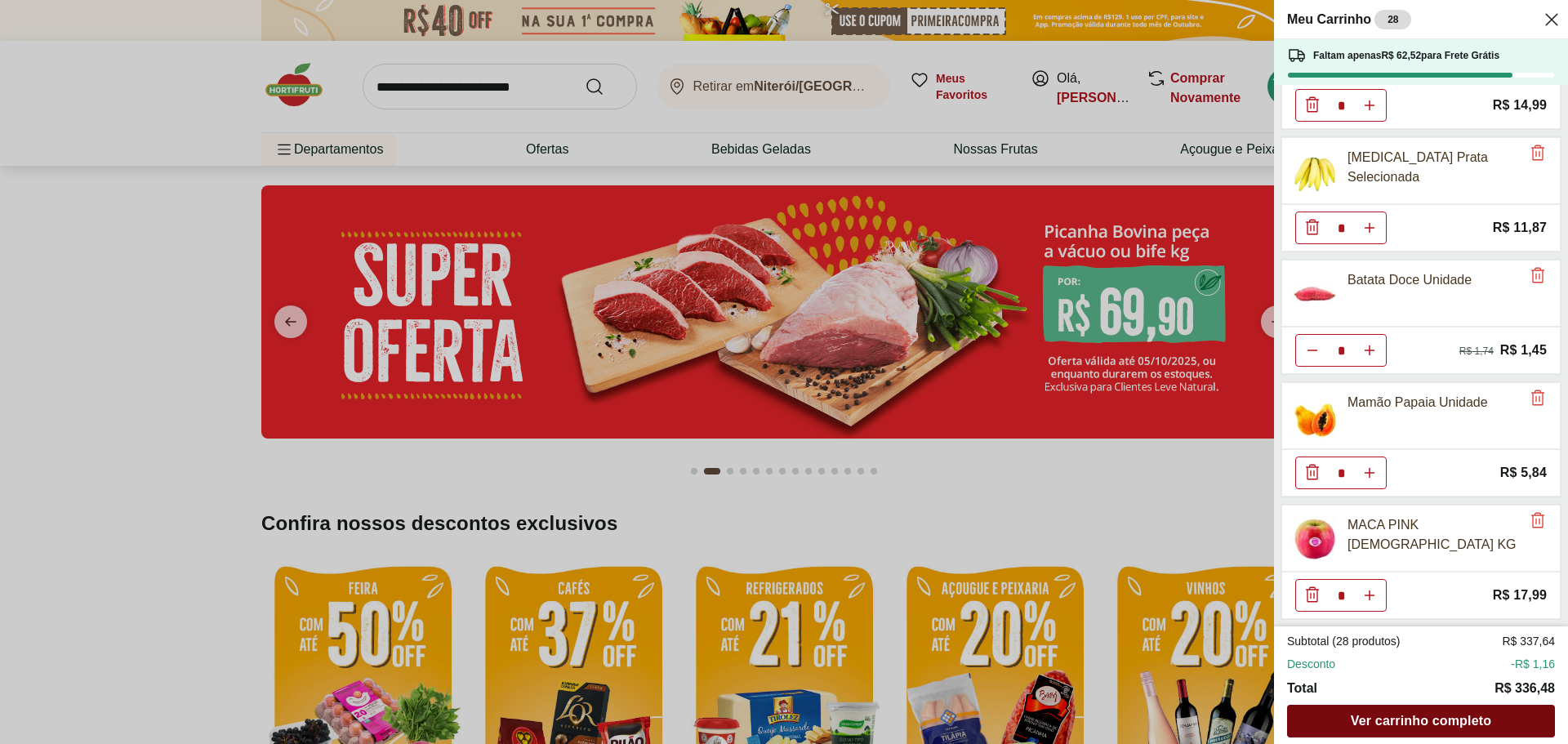
click at [1412, 719] on span "Ver carrinho completo" at bounding box center [1420, 721] width 140 height 13
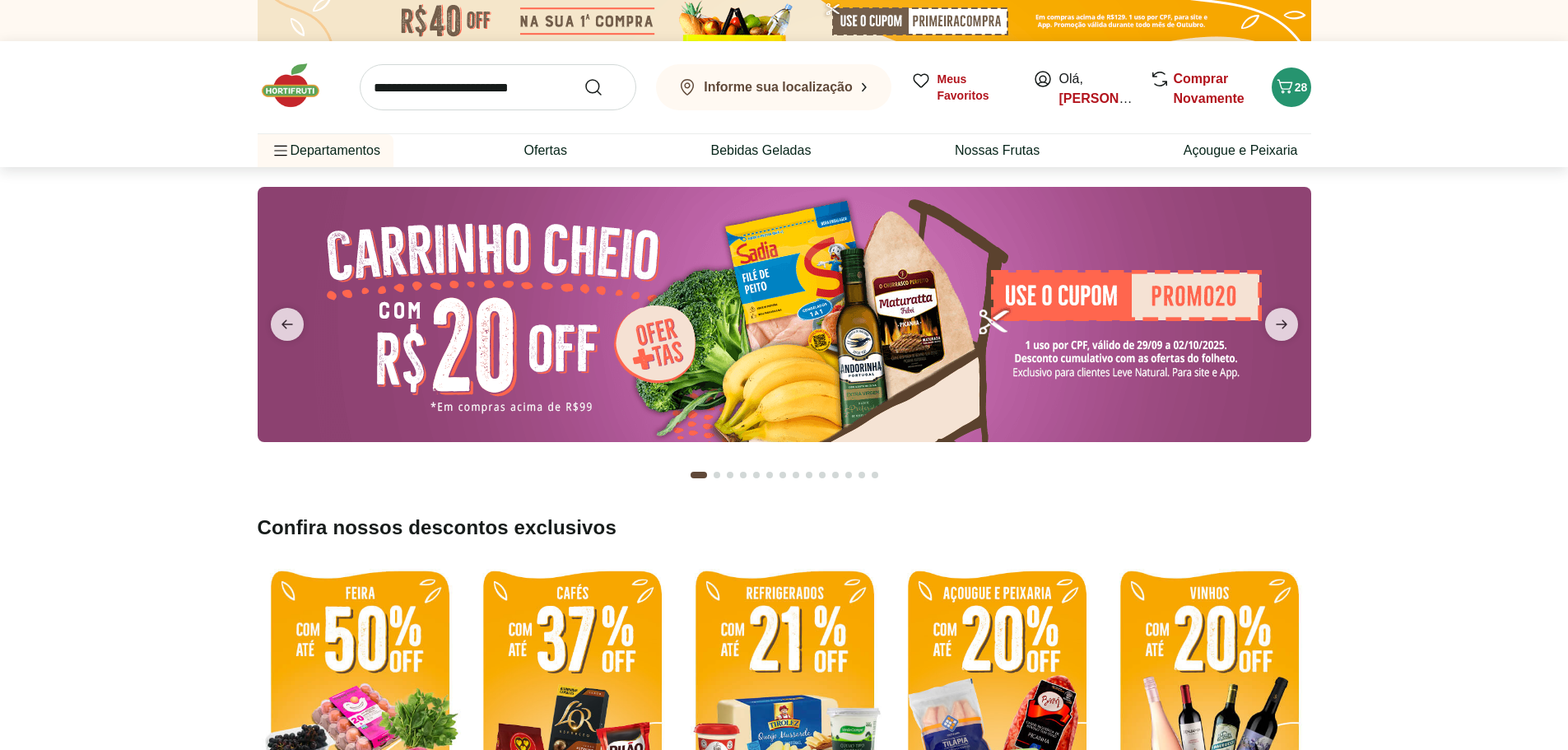
click at [472, 80] on input "search" at bounding box center [498, 86] width 277 height 46
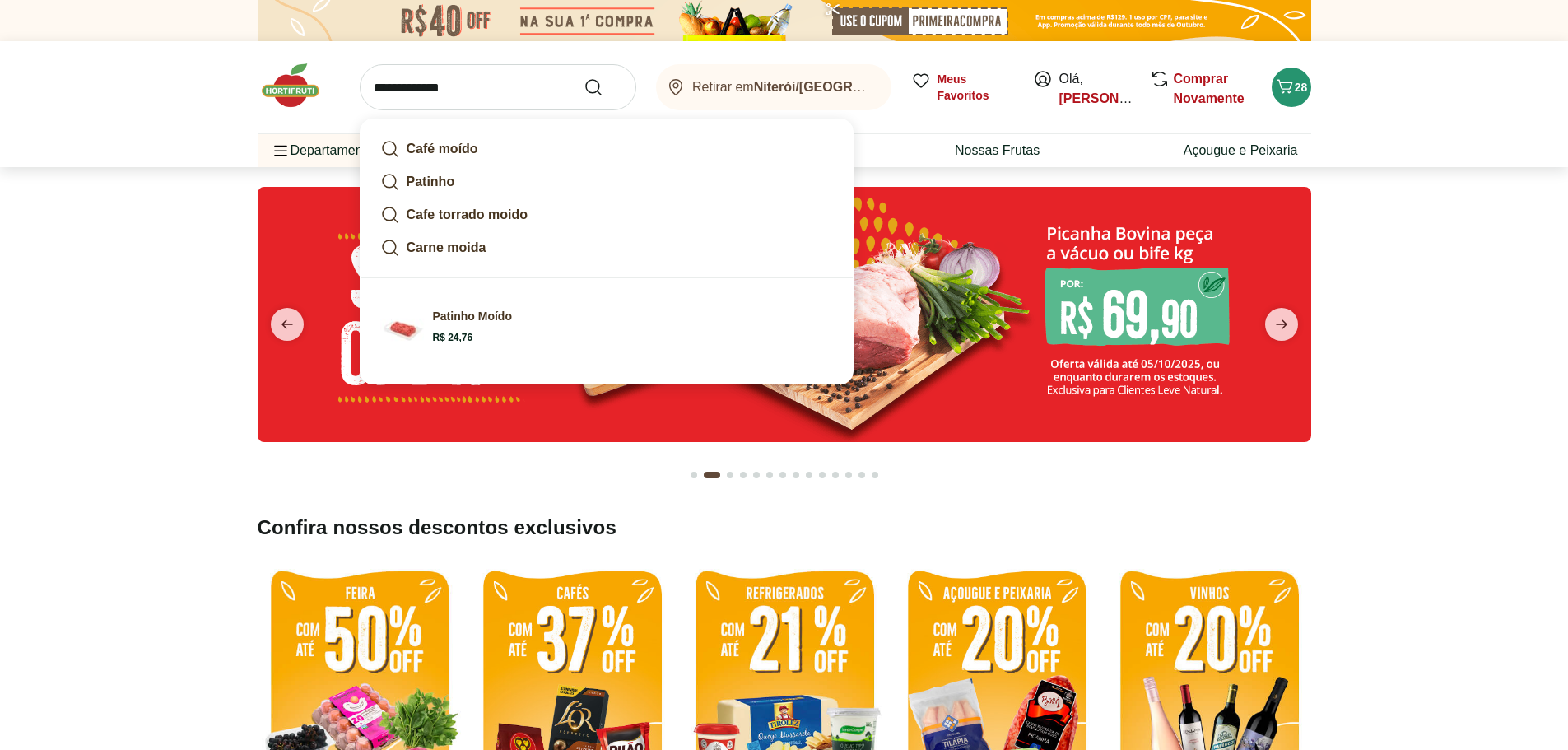
type input "**********"
click at [584, 77] on button "Submit Search" at bounding box center [603, 87] width 40 height 20
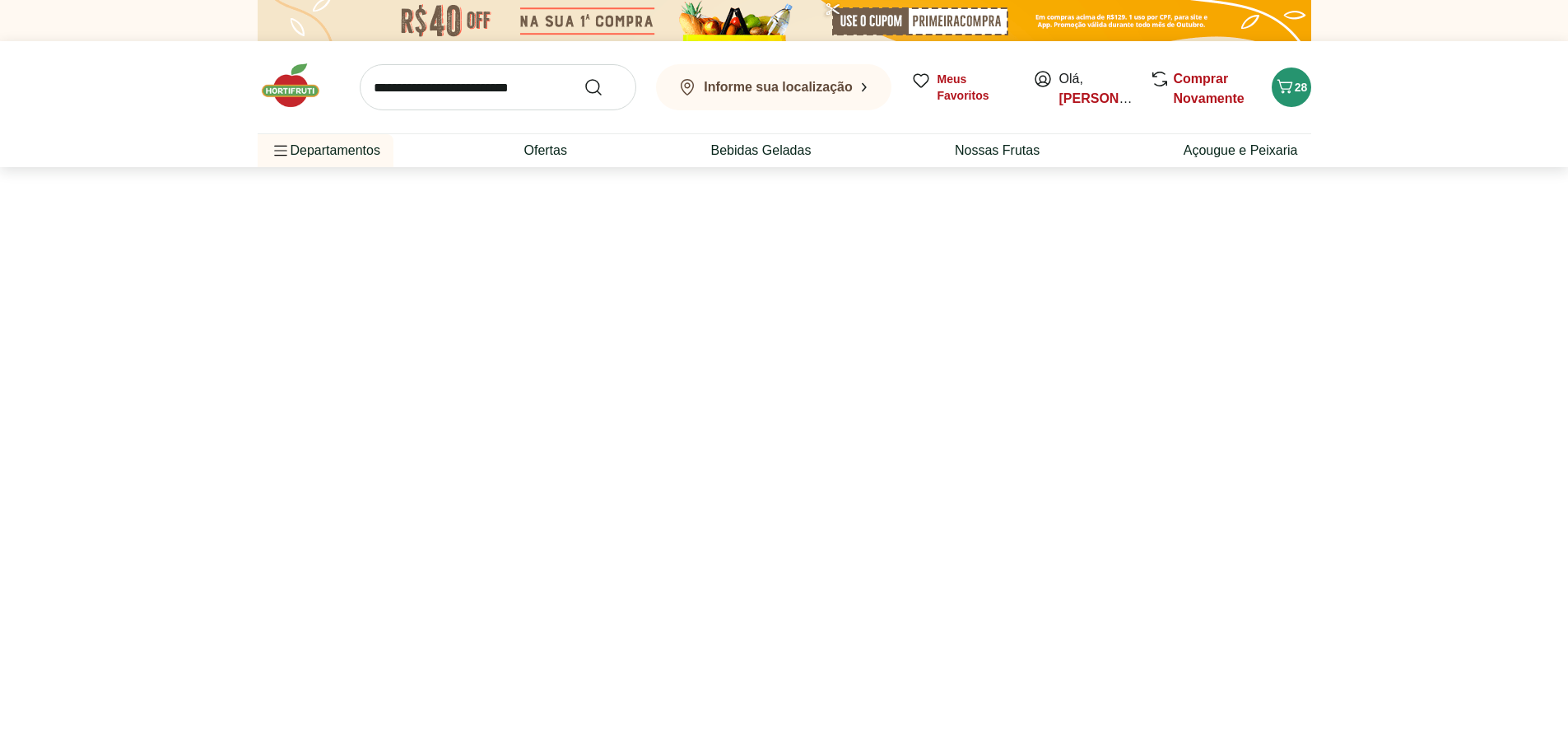
select select "**********"
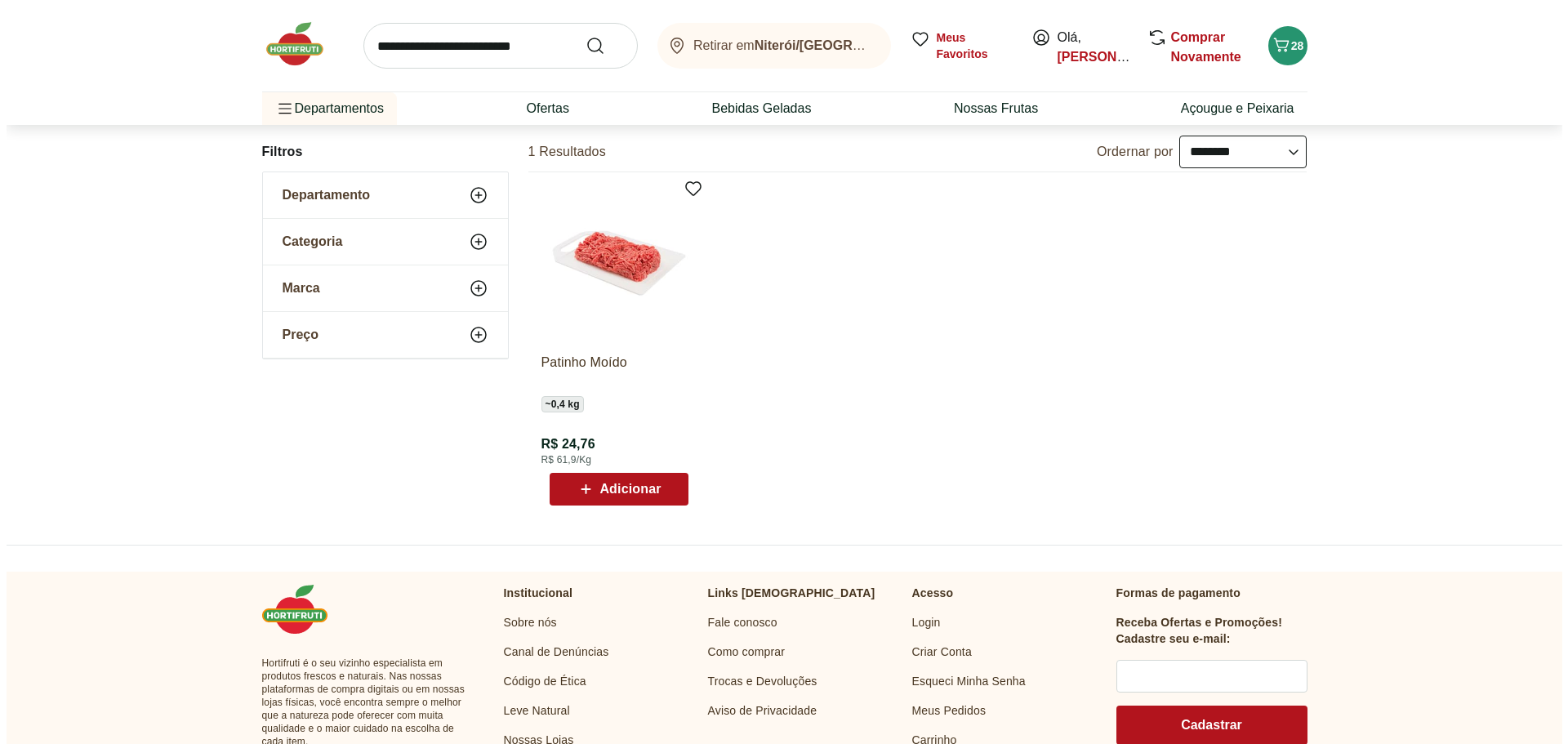
scroll to position [162, 0]
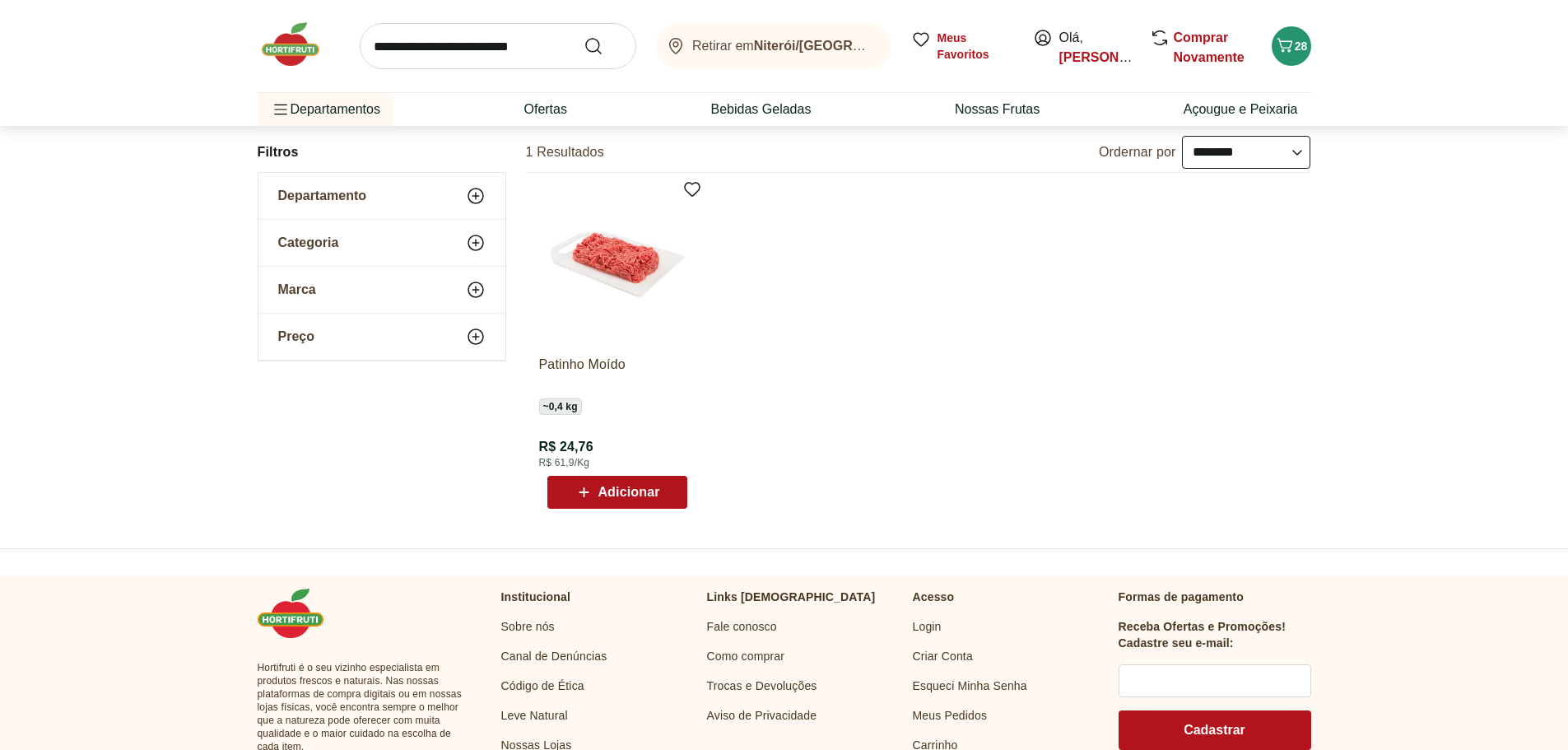
click at [637, 497] on span "Adicionar" at bounding box center [628, 492] width 62 height 13
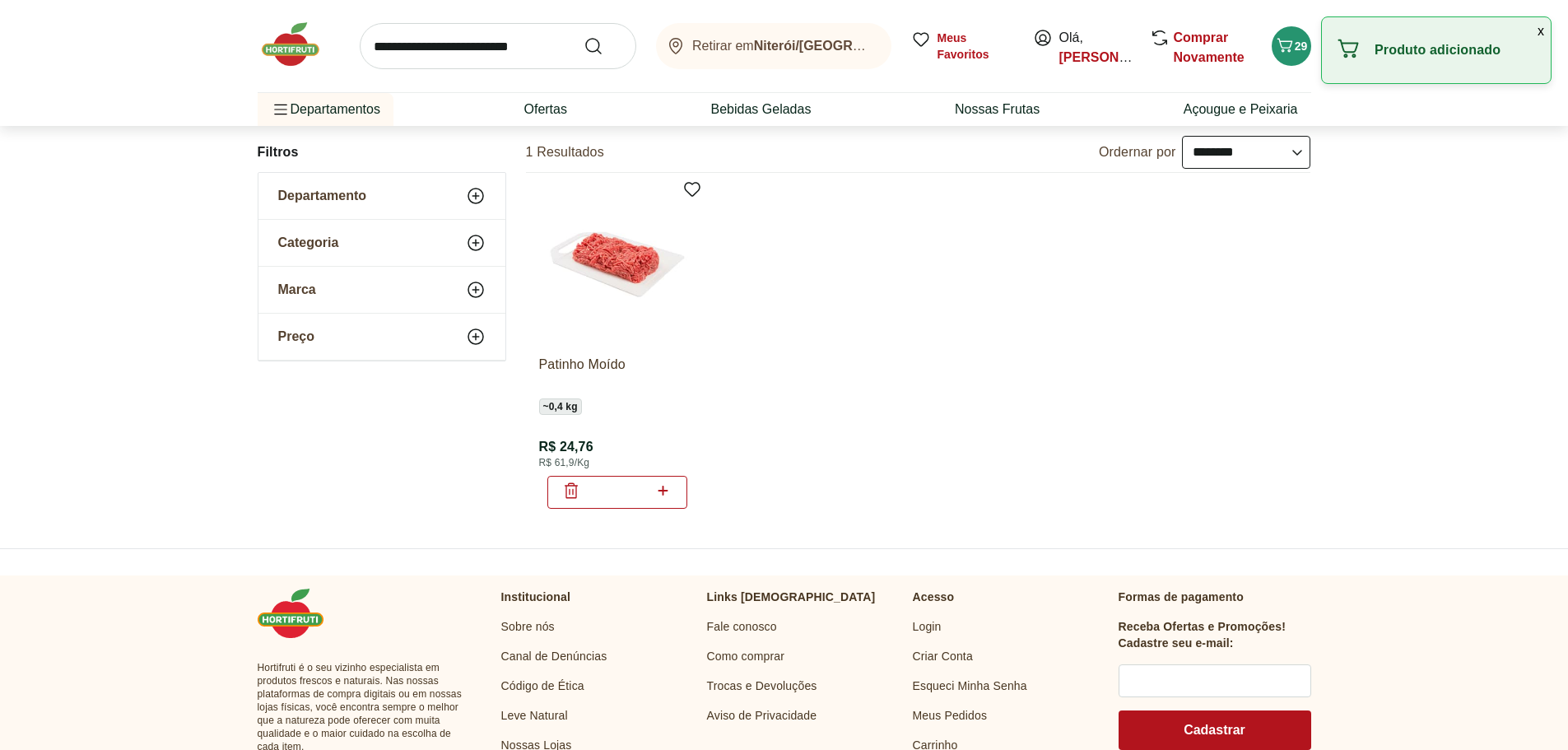
click at [663, 491] on icon at bounding box center [663, 490] width 10 height 10
type input "*"
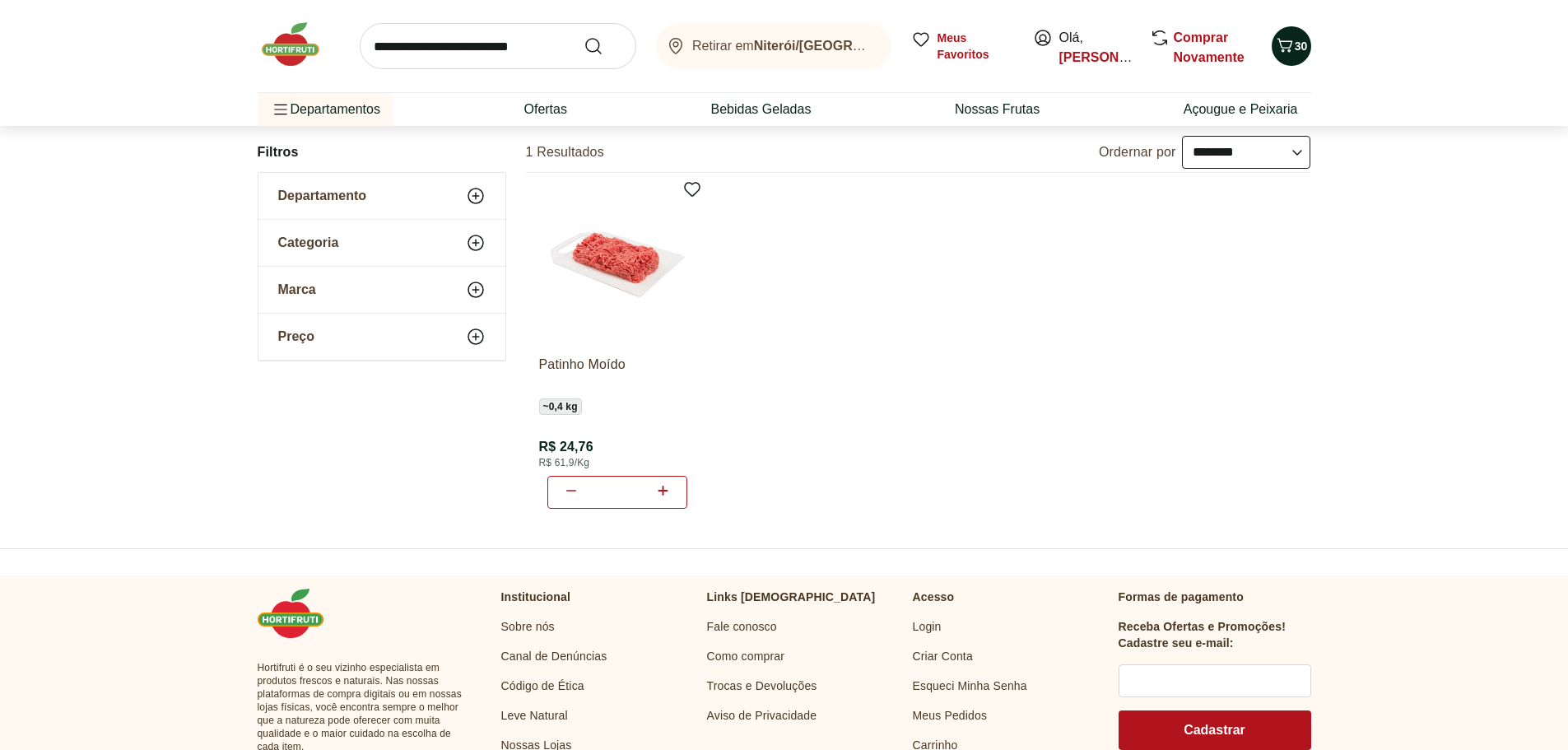
click at [1297, 47] on span "30" at bounding box center [1301, 46] width 13 height 13
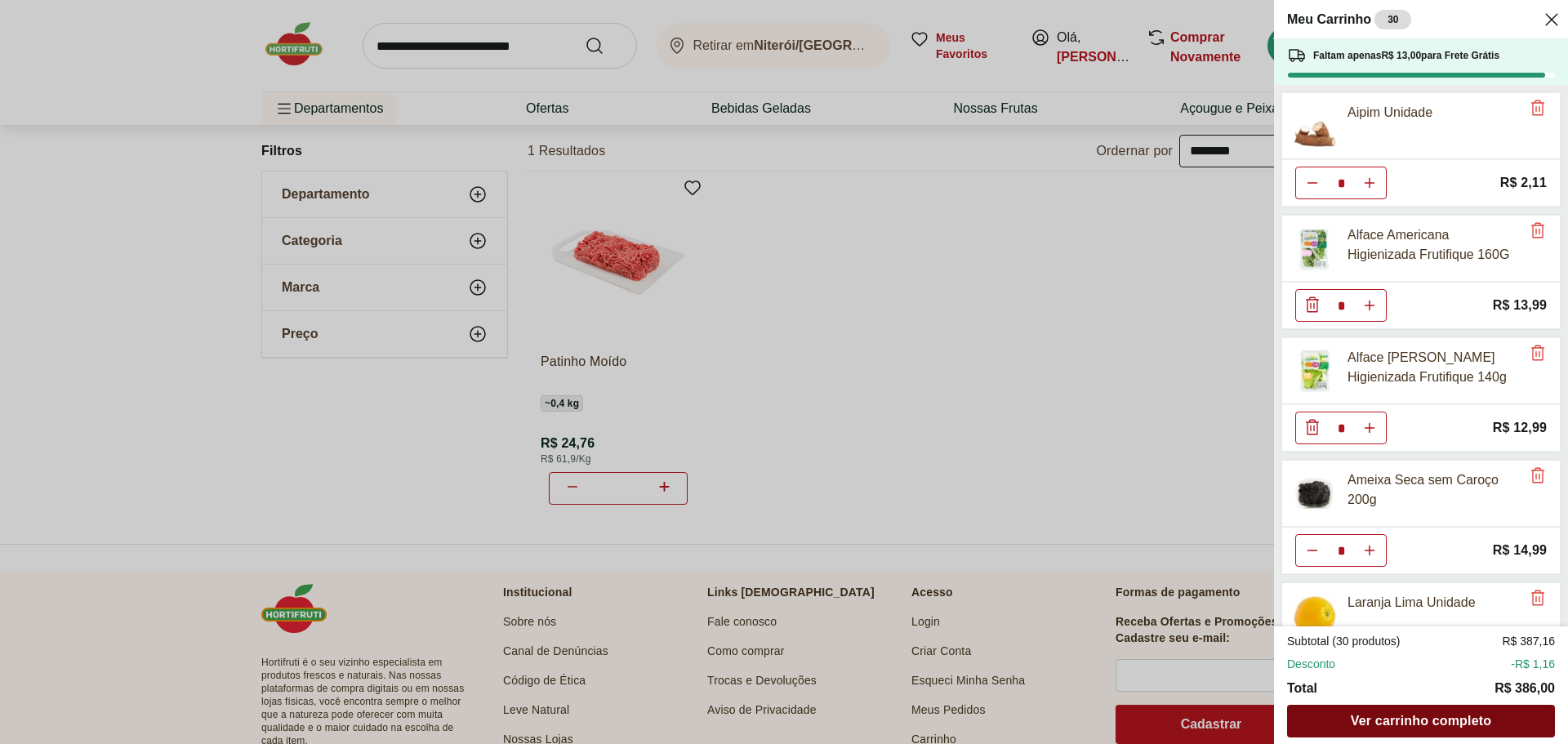
click at [1408, 724] on span "Ver carrinho completo" at bounding box center [1420, 721] width 140 height 13
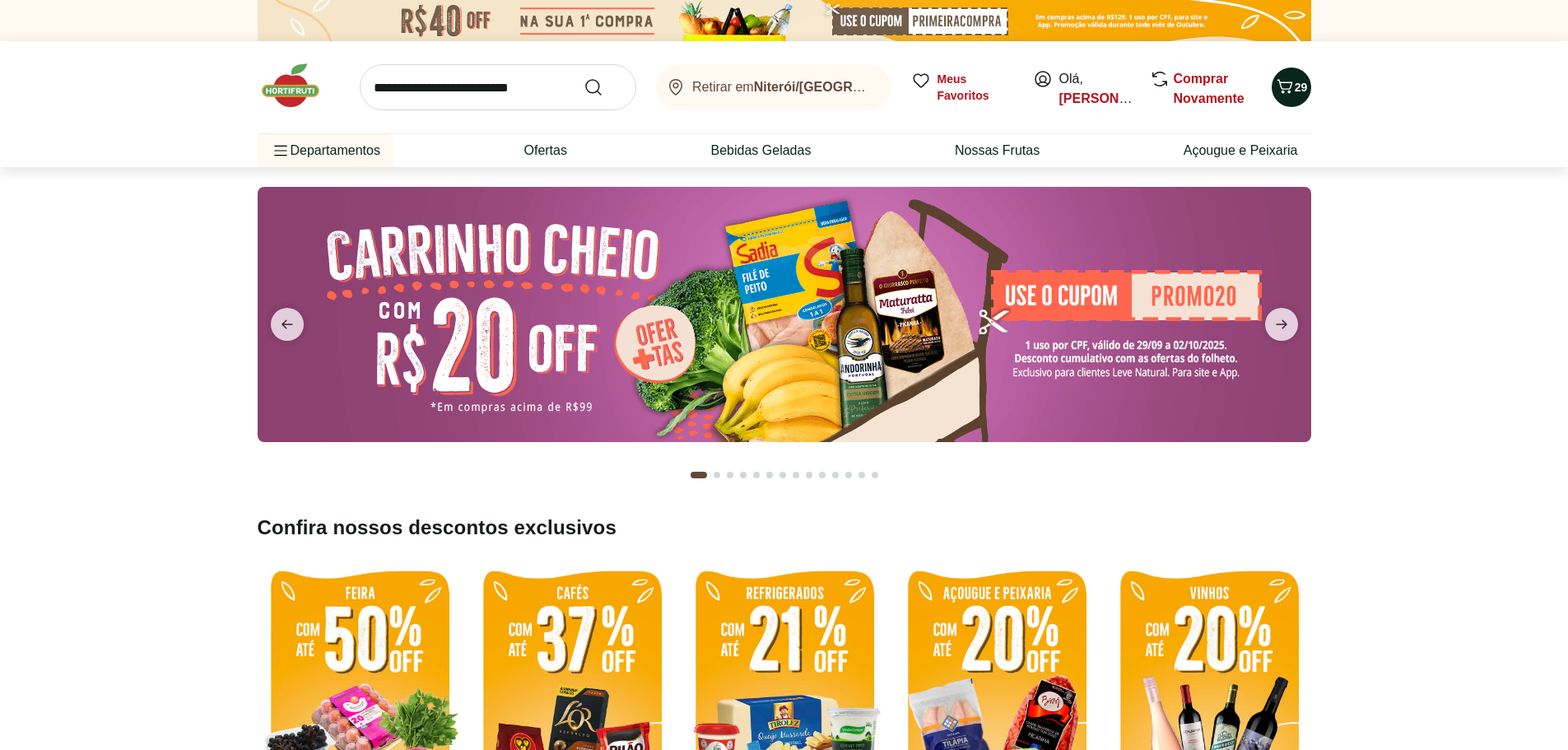
click at [1298, 98] on button "29" at bounding box center [1291, 87] width 40 height 40
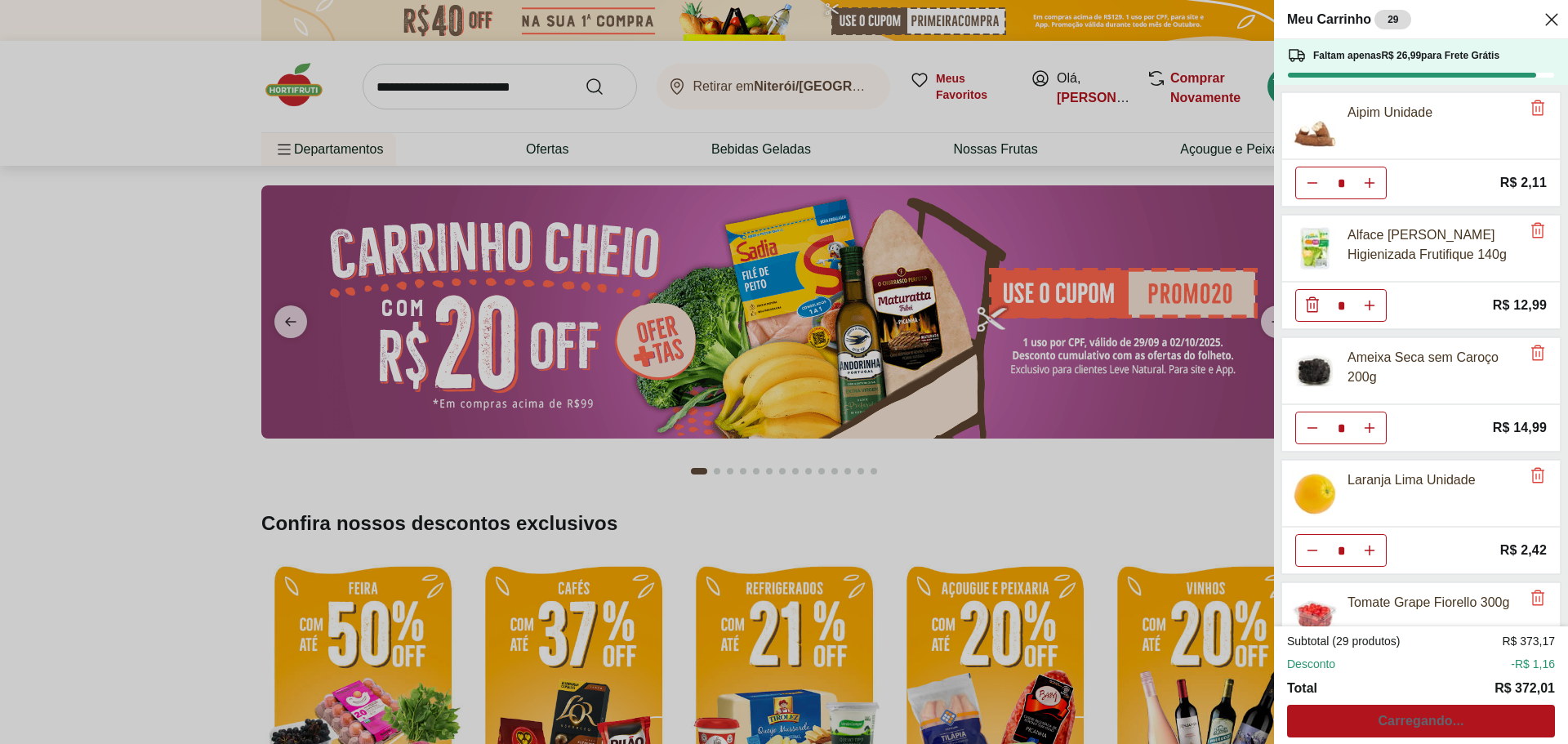
click at [1420, 714] on div "Subtotal (29 produtos) R$ 373,17 Desconto -R$ 1,16 Total R$ 372,01 Carregando..." at bounding box center [1421, 684] width 268 height 104
click at [1420, 720] on span "Ver carrinho completo" at bounding box center [1420, 721] width 140 height 13
